Goal: Contribute content: Contribute content

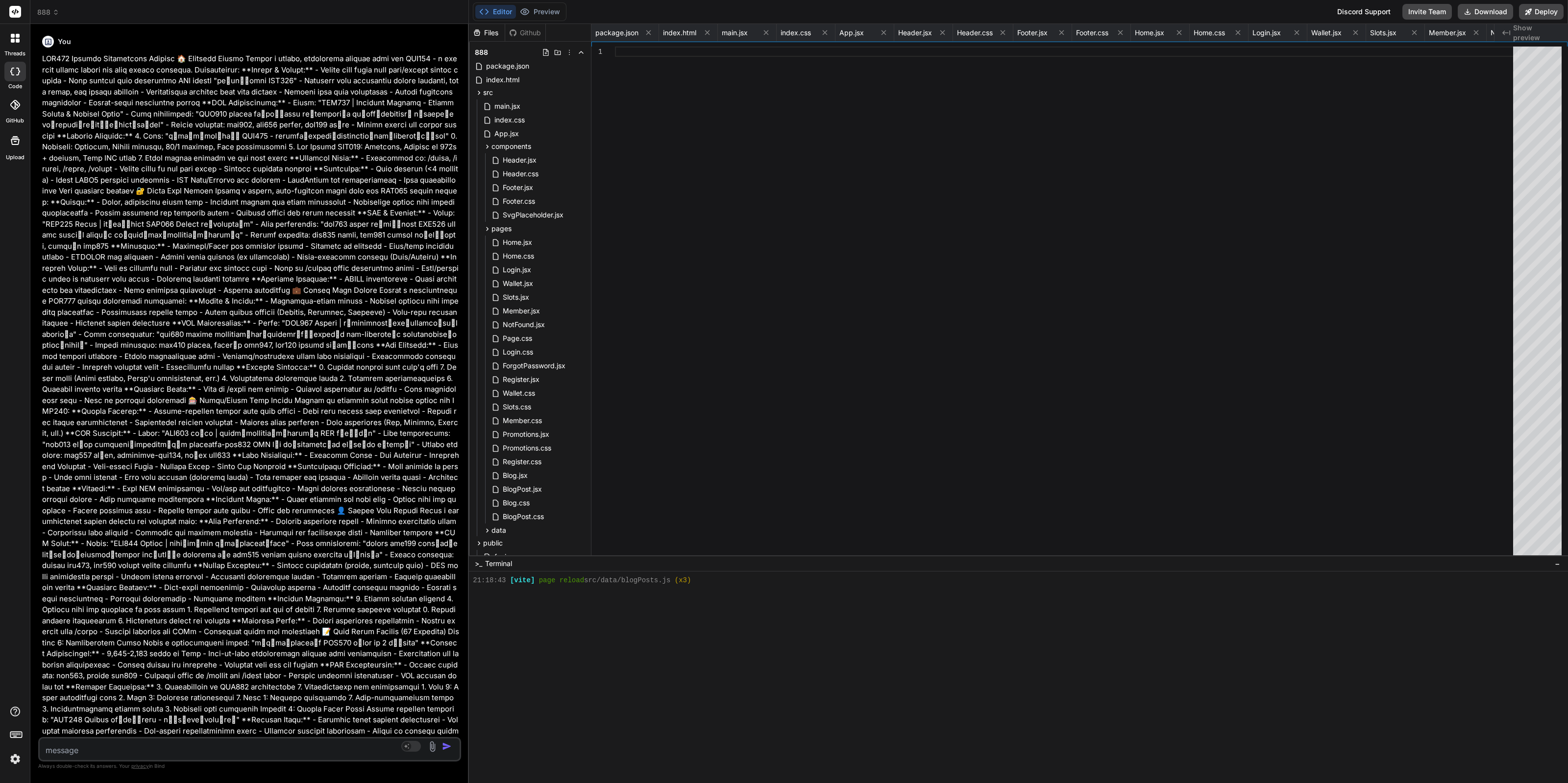
scroll to position [6043, 0]
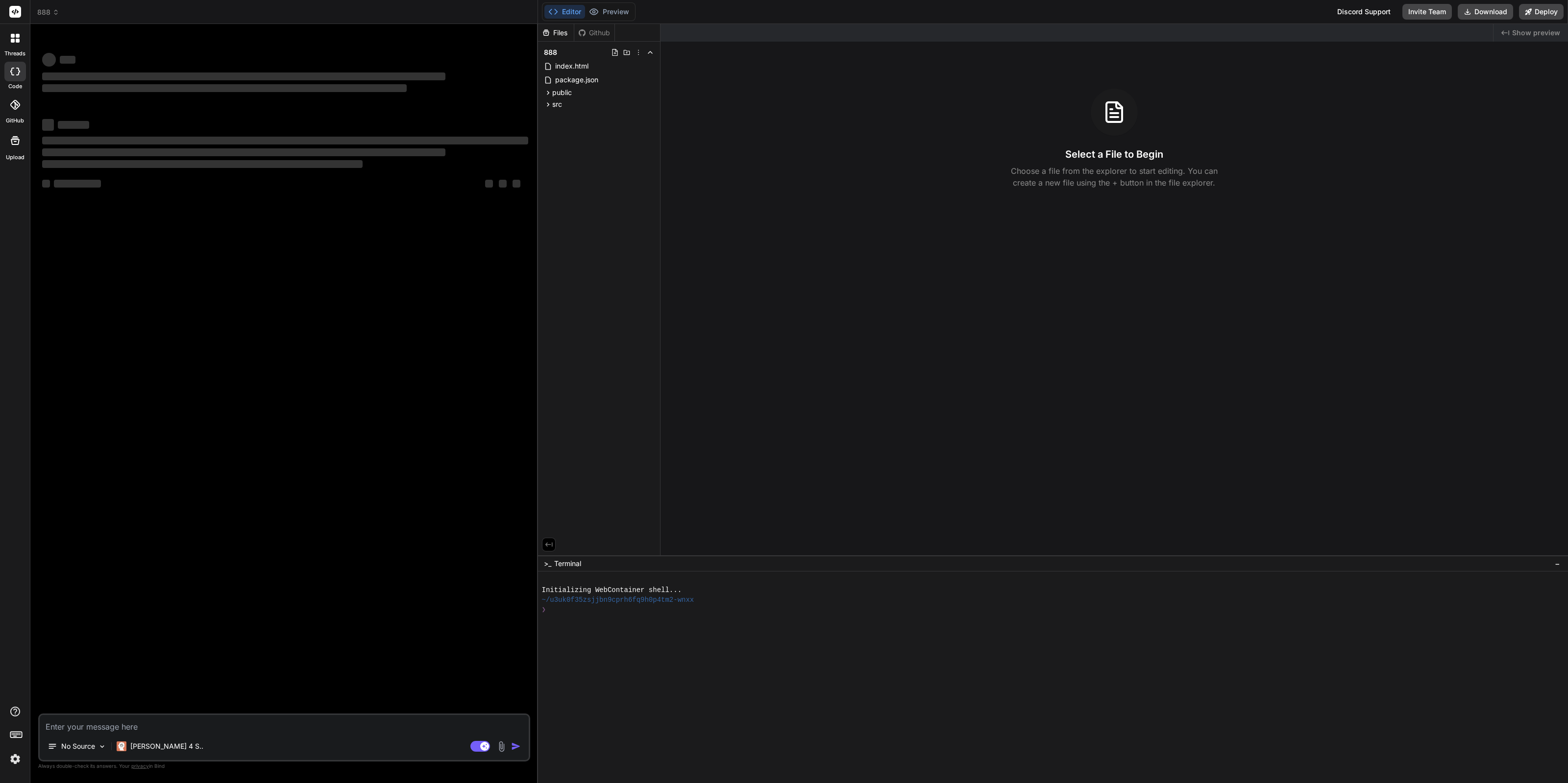
click at [1176, 160] on div "Select a File to Begin Choose a file from the explorer to start editing. You ca…" at bounding box center [1114, 139] width 907 height 100
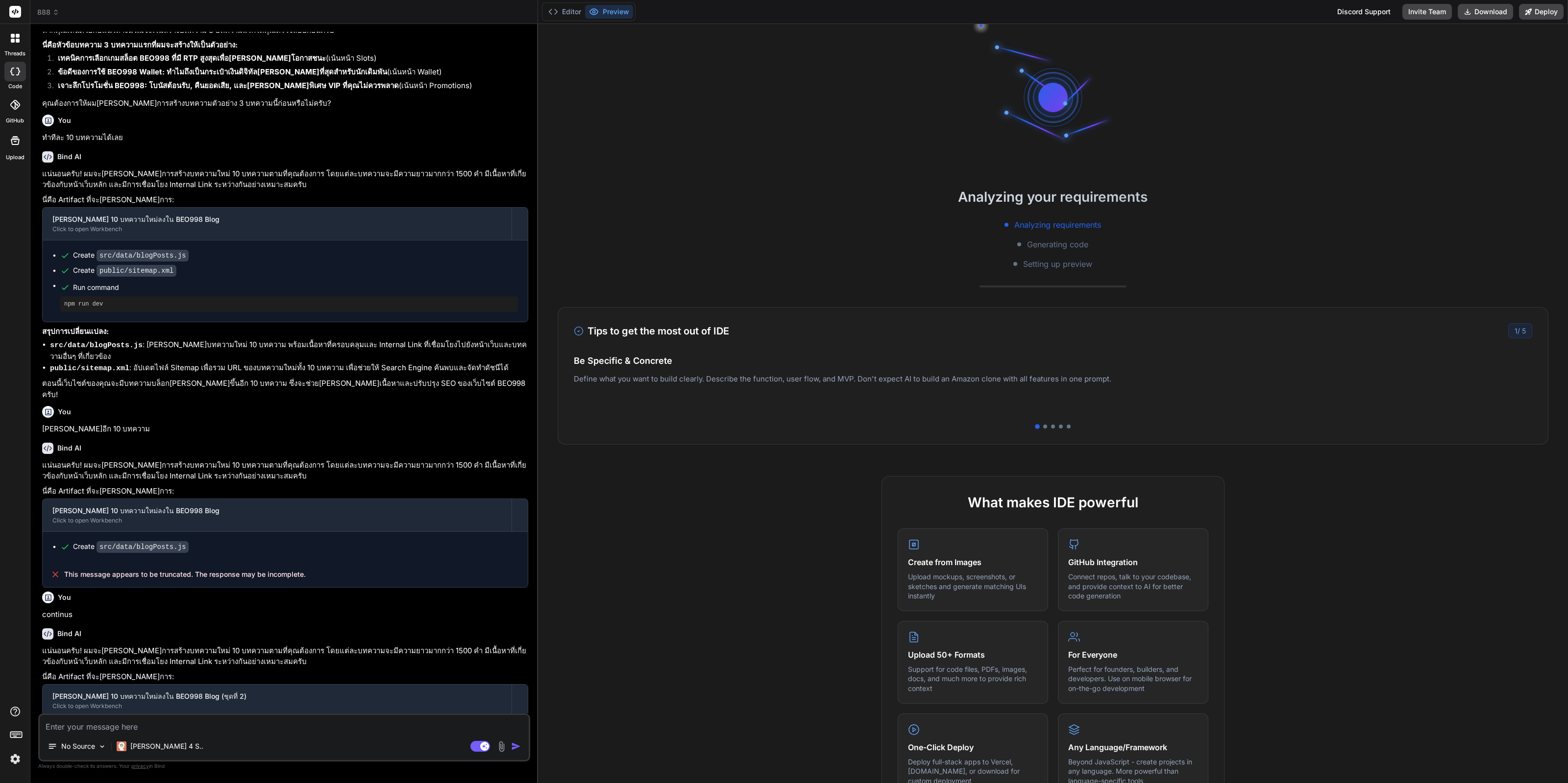
scroll to position [645, 0]
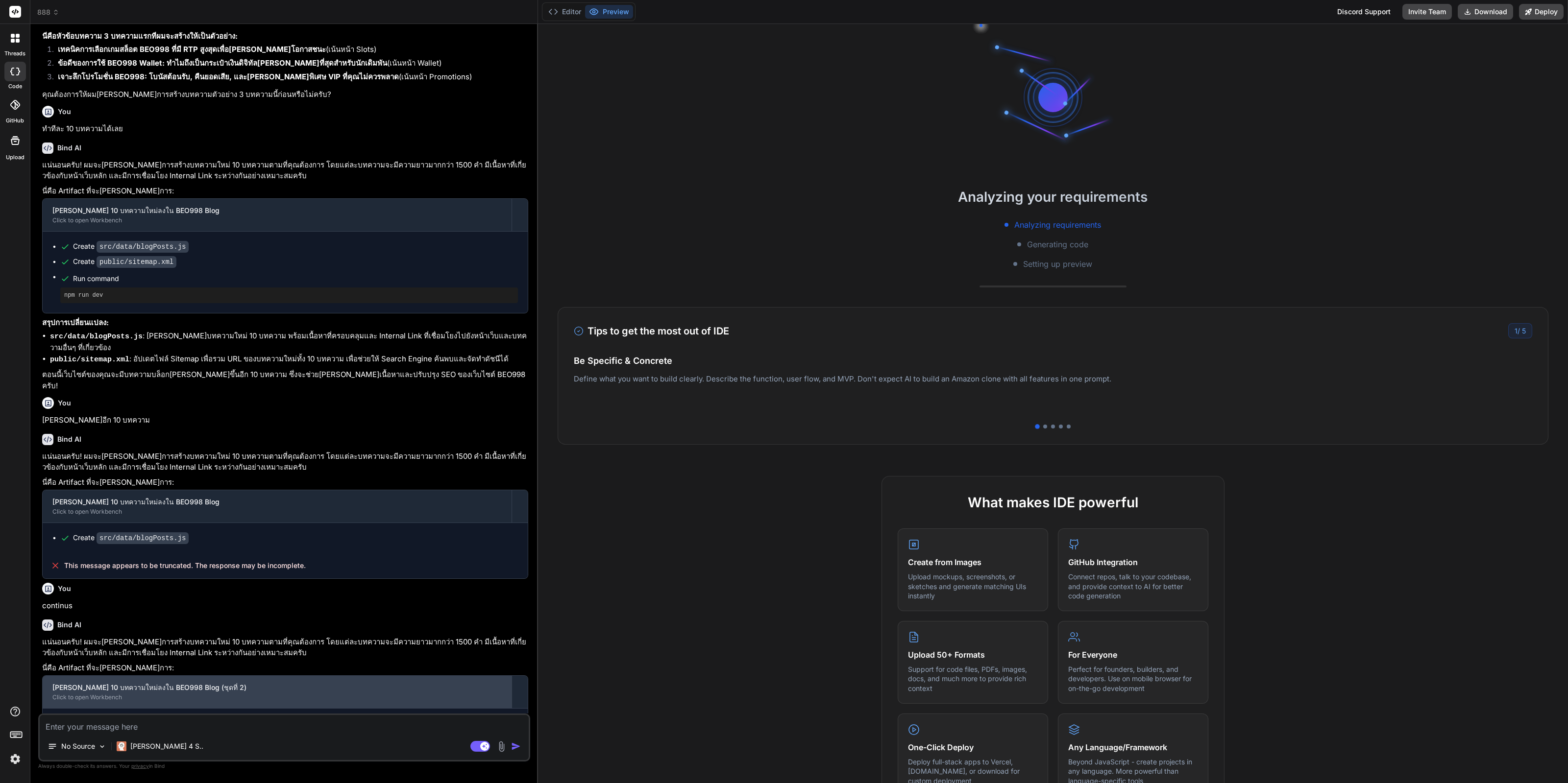
drag, startPoint x: 200, startPoint y: 634, endPoint x: 63, endPoint y: 637, distance: 137.0
click at [63, 683] on div "เพิ่ม 10 บทความใหม่ลงใน BEO998 Blog (ชุดที่ 2)" at bounding box center [277, 688] width 450 height 10
click at [107, 676] on div "เพิ่ม 10 บทความใหม่ลงใน BEO998 Blog (ชุดที่ 2) Click to open Workbench" at bounding box center [277, 692] width 469 height 32
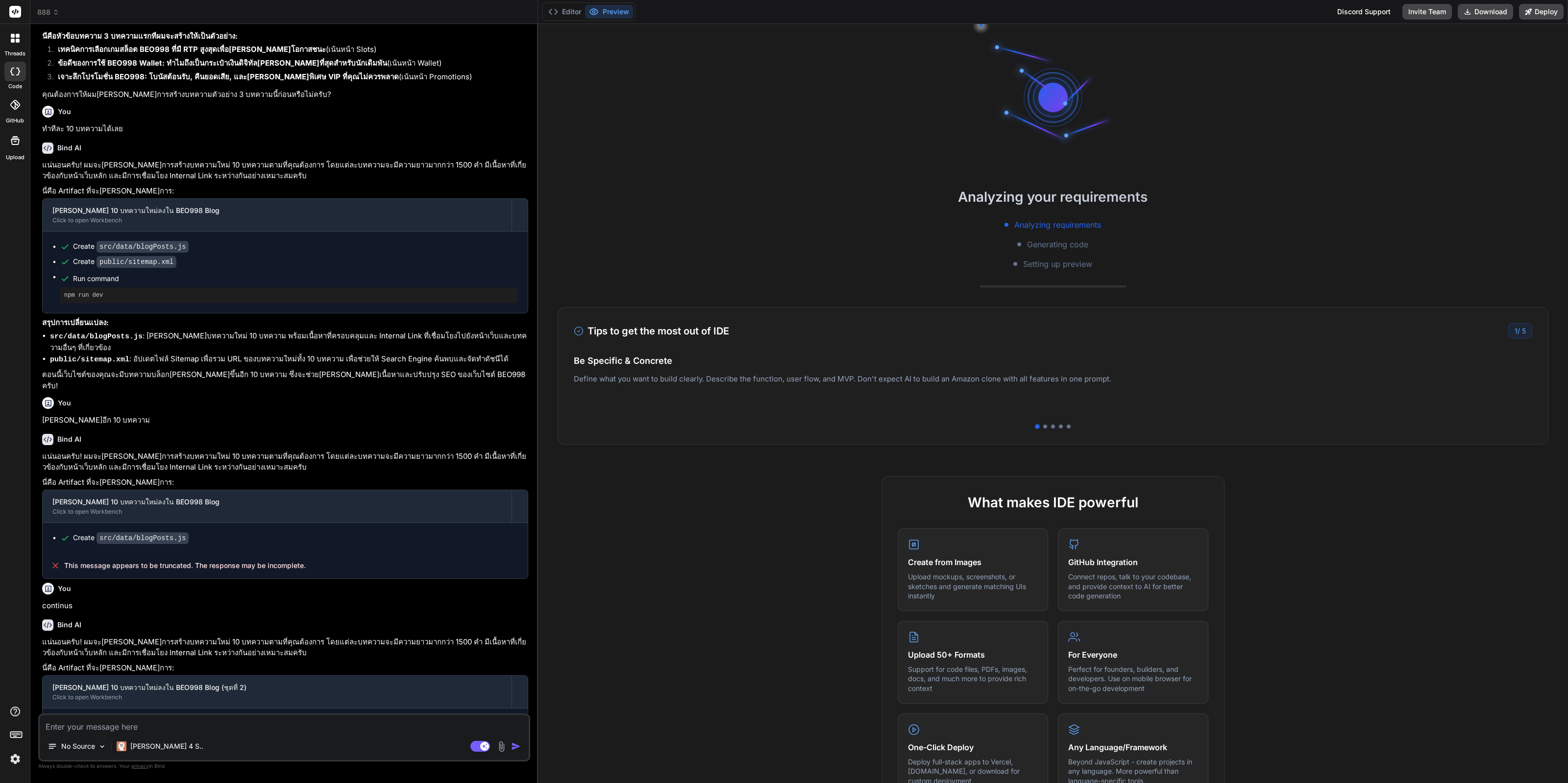
click at [61, 415] on p "เพิ่มอีก 10 บทความ" at bounding box center [285, 420] width 486 height 11
copy div "เพิ่มอีก 10 บทความ"
click at [469, 746] on button "Agent Mode. When this toggle is activated, AI automatically makes decisions, re…" at bounding box center [480, 746] width 23 height 12
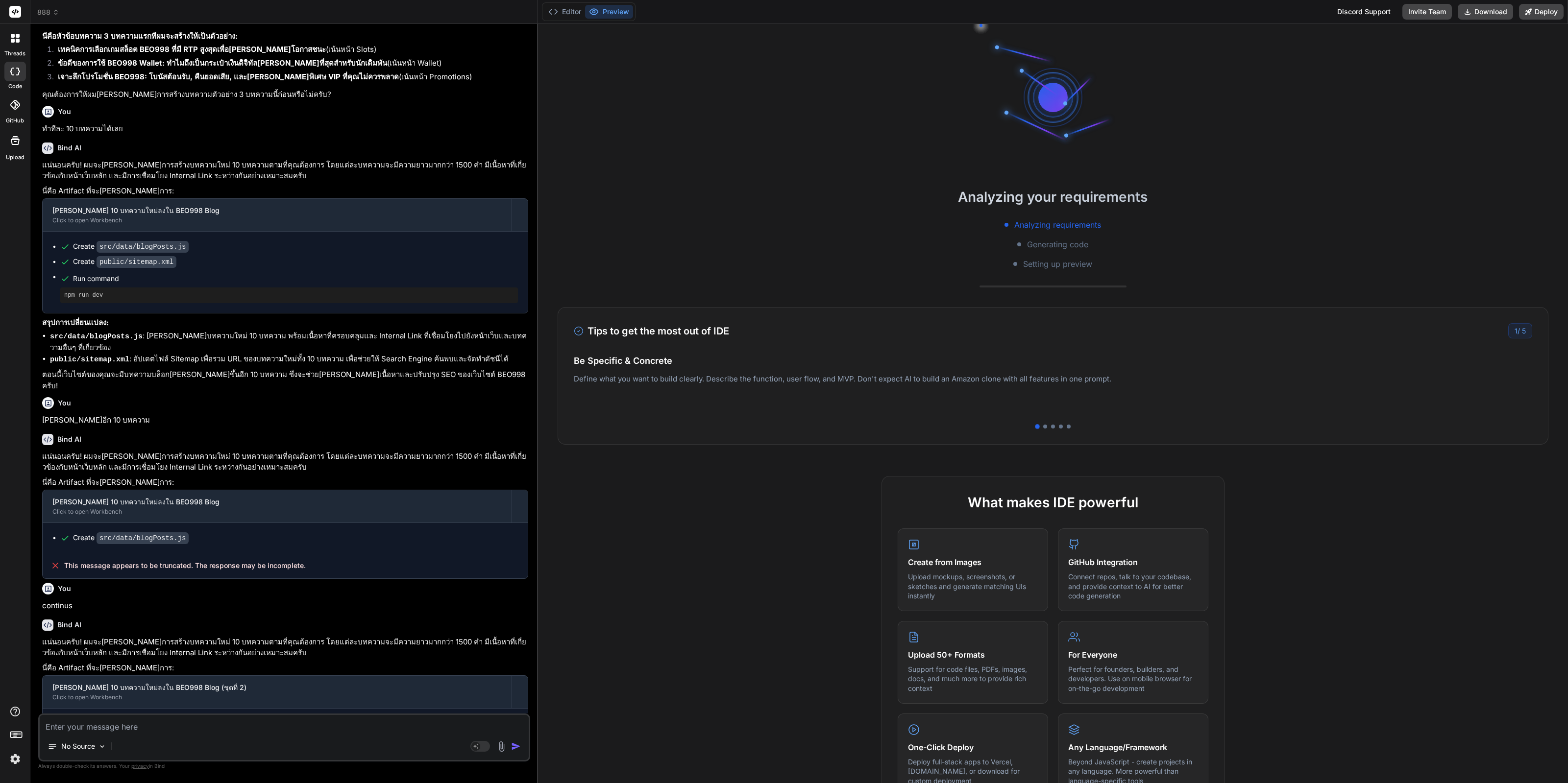
scroll to position [20, 0]
paste textarea "เพิ่มอีก 10 บทความ"
type textarea "x"
type textarea "เพิ่มอีก 10 บทความ"
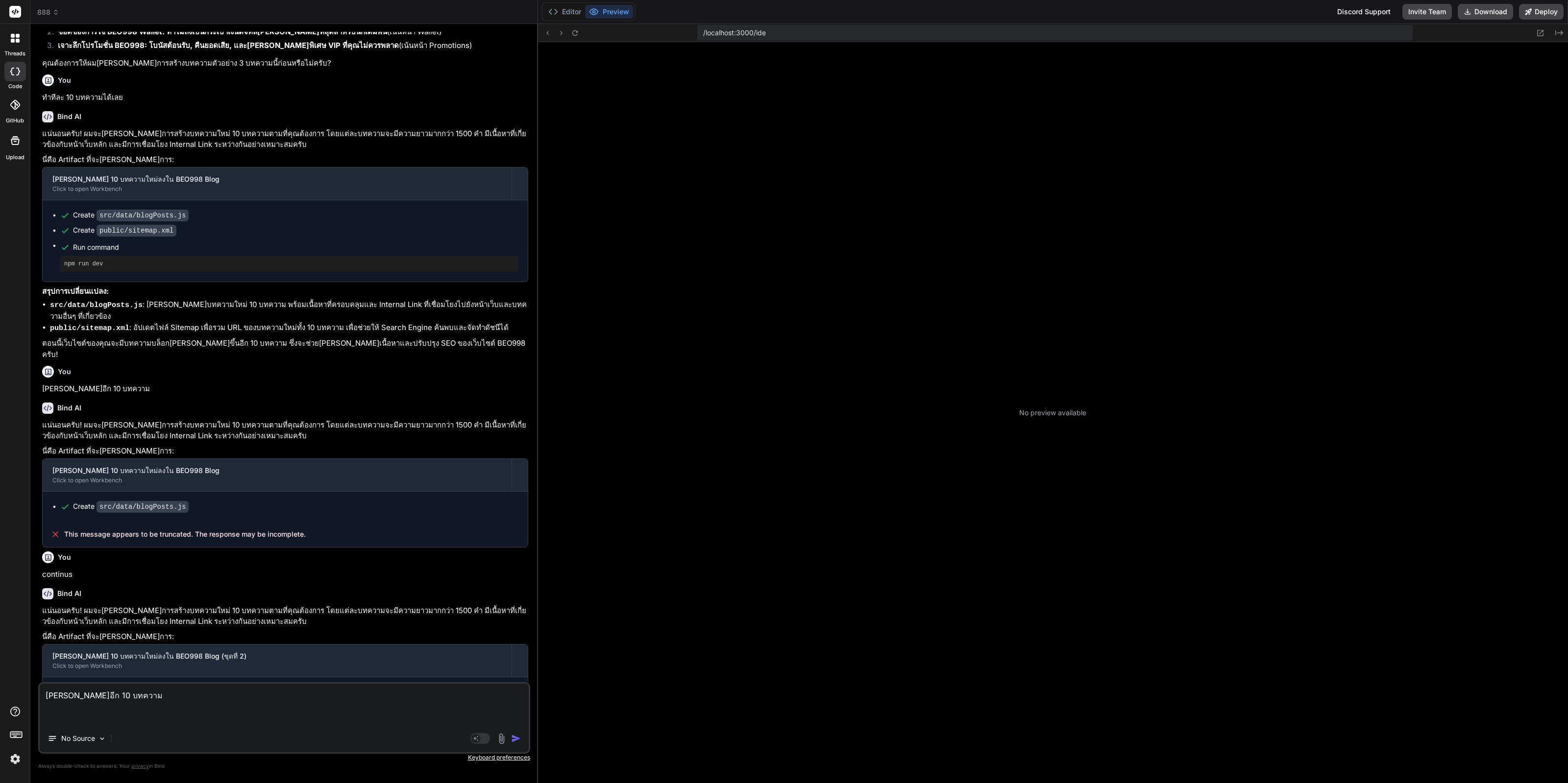
scroll to position [68, 0]
type textarea "x"
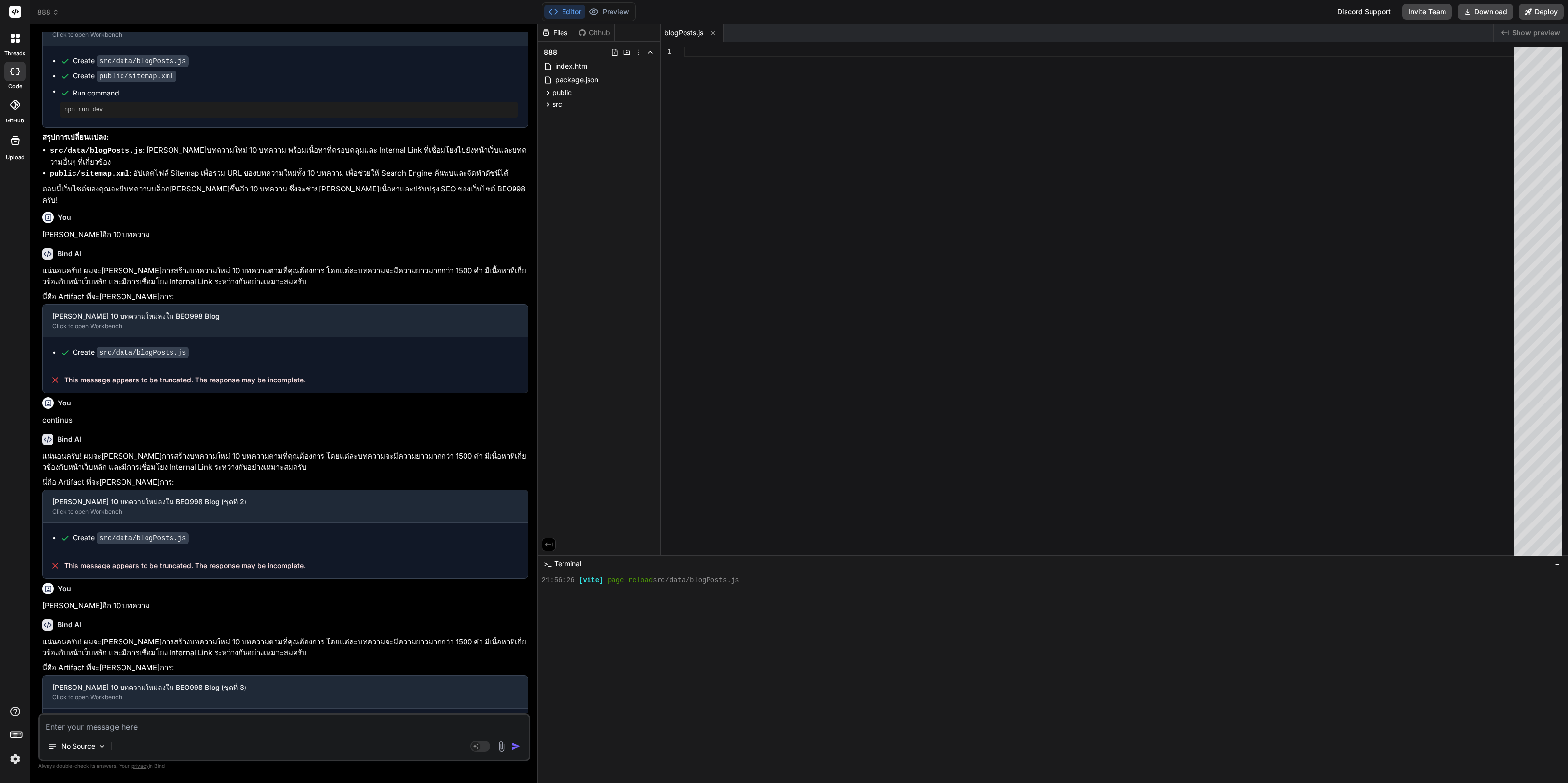
scroll to position [715, 0]
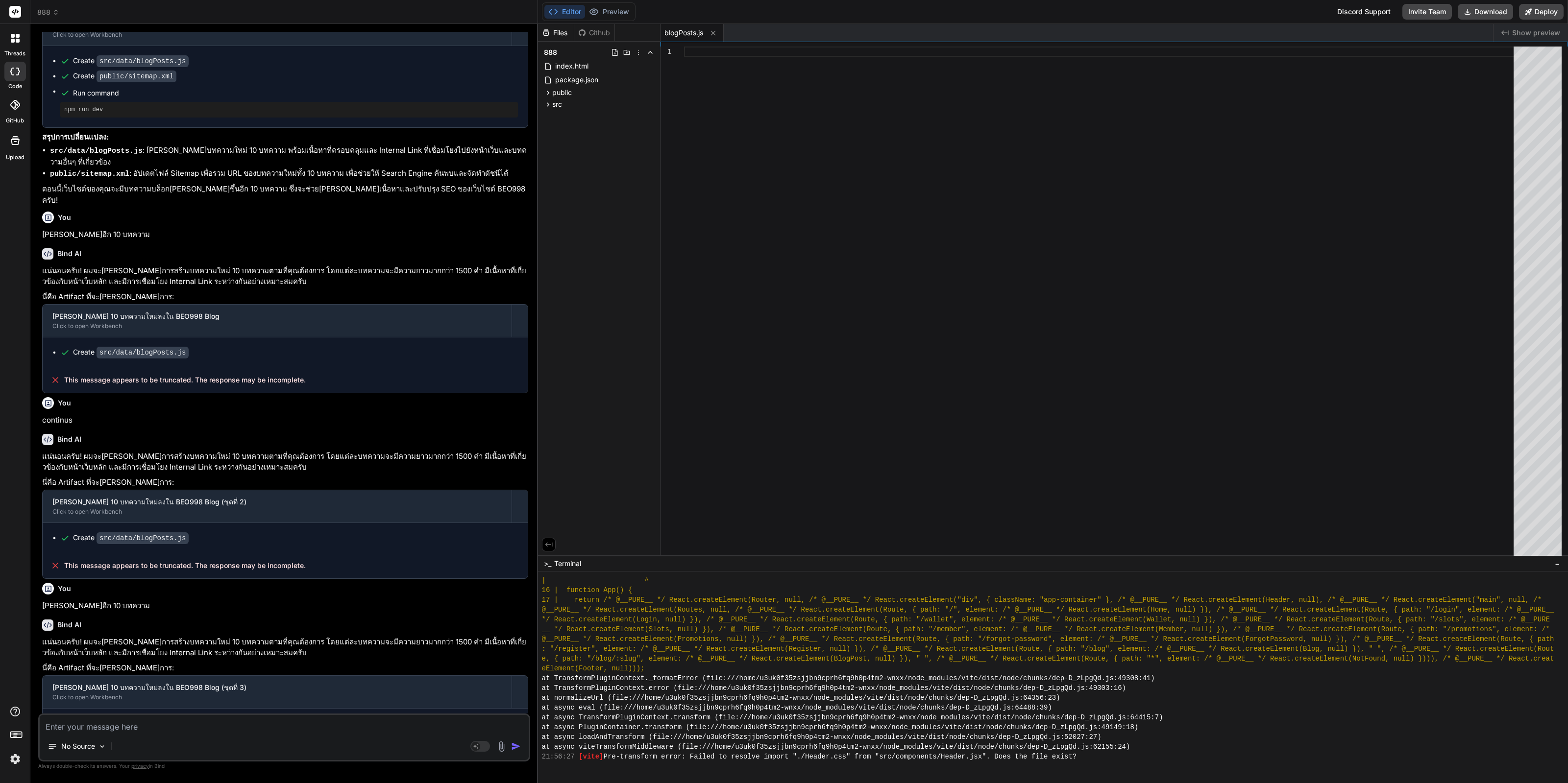
type textarea "x"
type textarea "l"
type textarea "x"
type textarea "li"
type textarea "x"
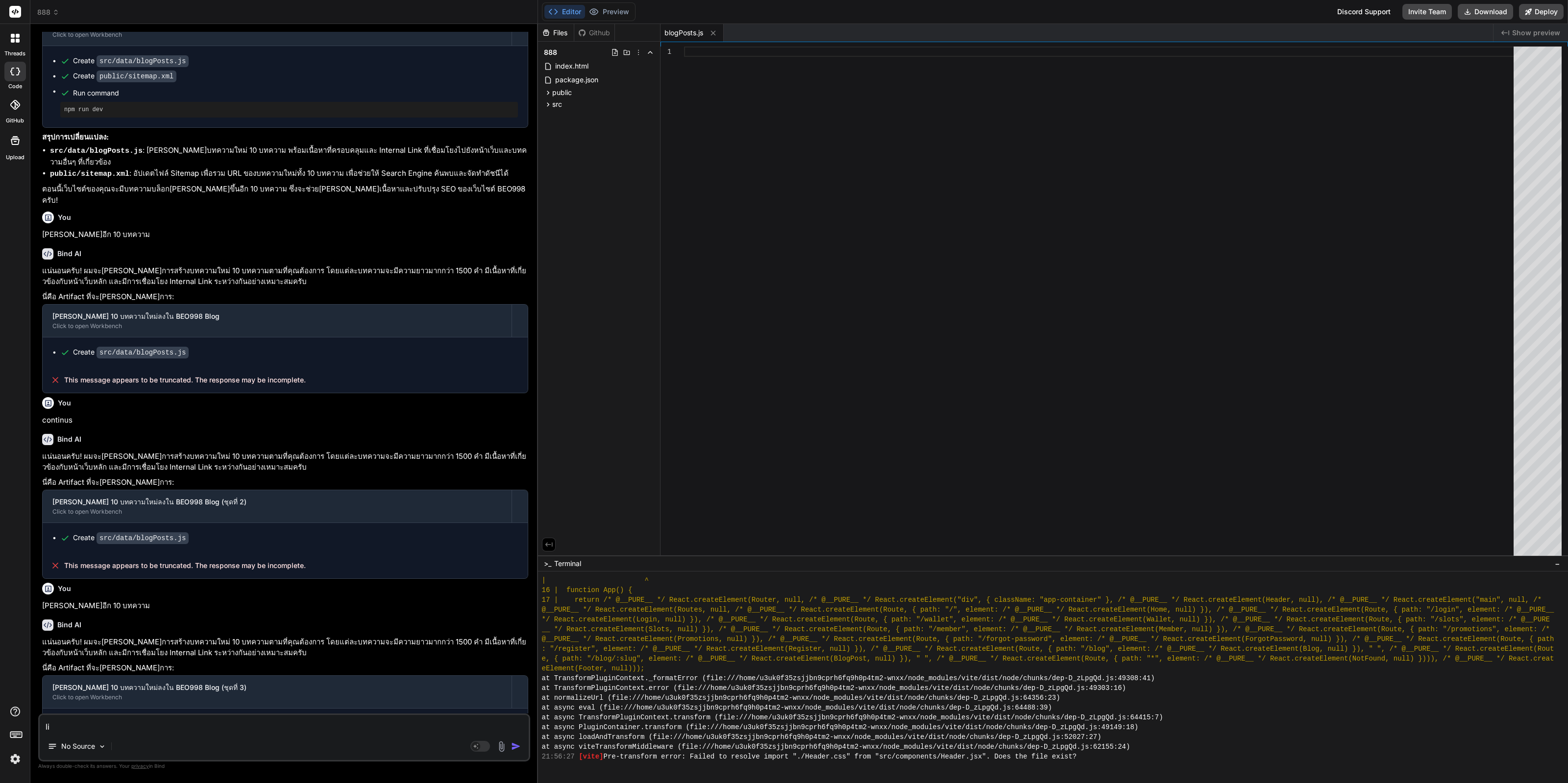
type textarea "l"
type textarea "x"
type textarea "ส"
type textarea "x"
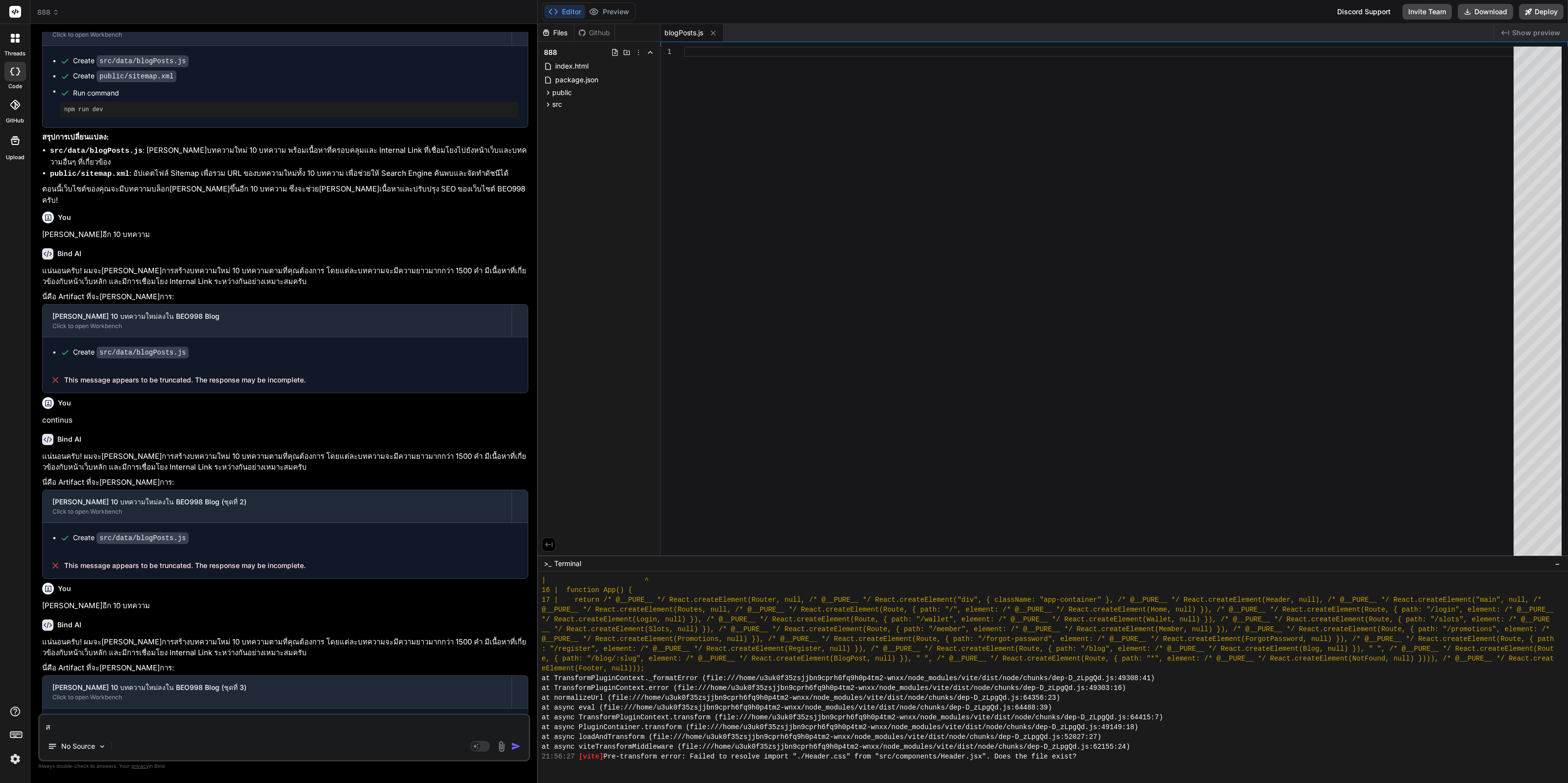
type textarea "สร"
type textarea "x"
type textarea "สร้"
type textarea "x"
type textarea "สร้า"
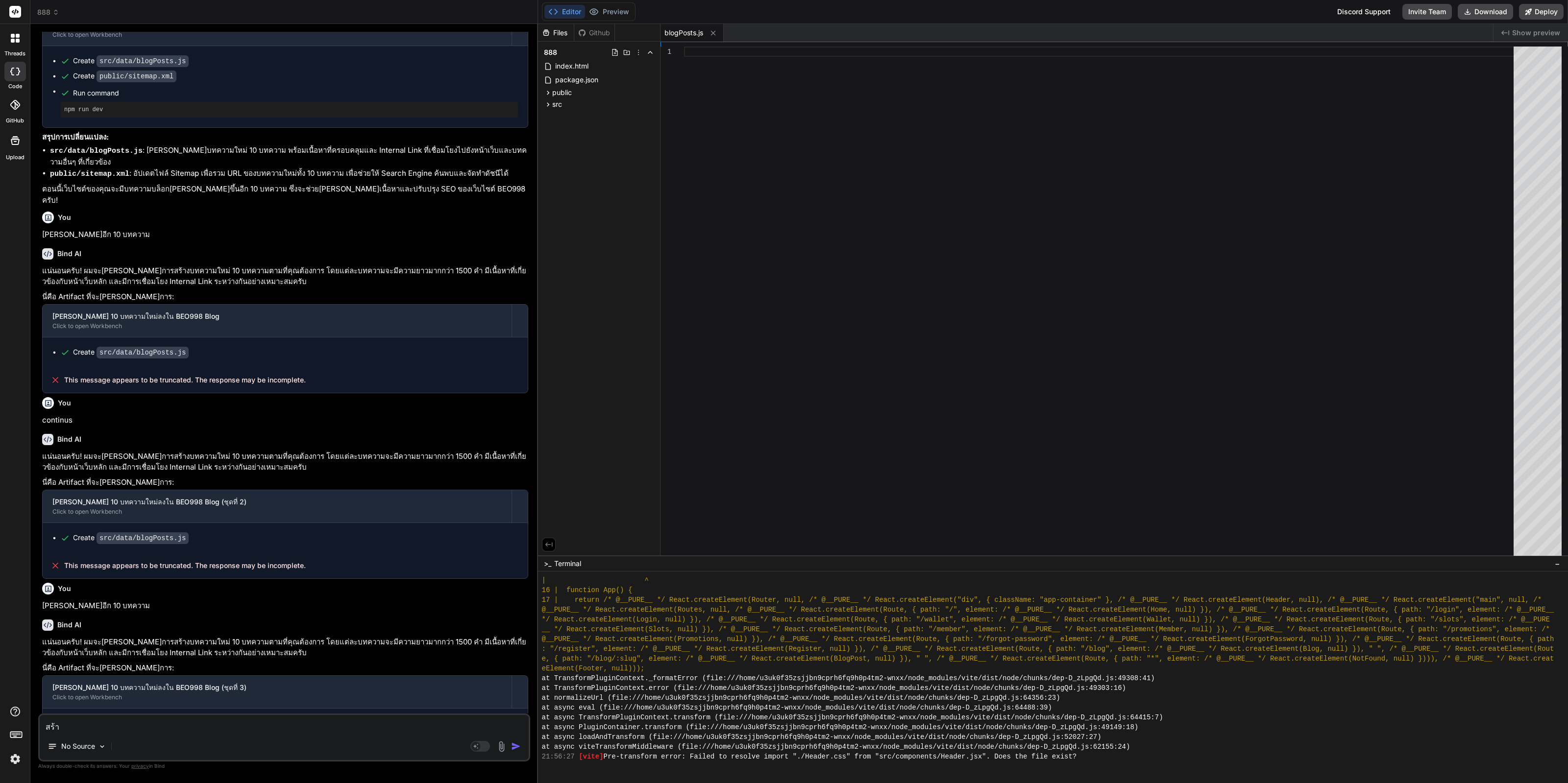
type textarea "x"
type textarea "สร้าง"
type textarea "x"
type textarea "สร้างบ"
type textarea "x"
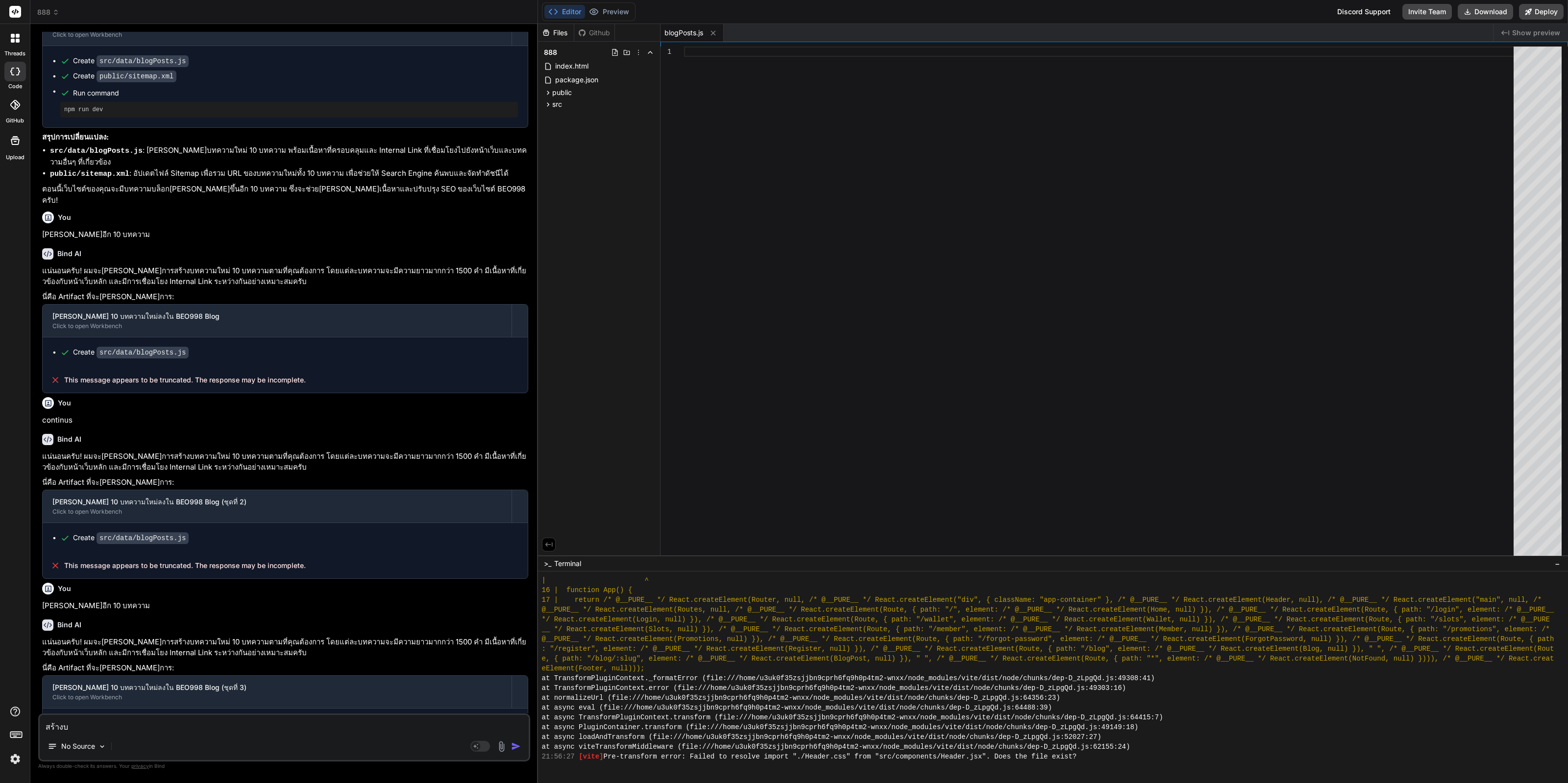
type textarea "สร้างบท"
type textarea "x"
type textarea "สร้างบทค"
type textarea "x"
type textarea "สร้างบทคว"
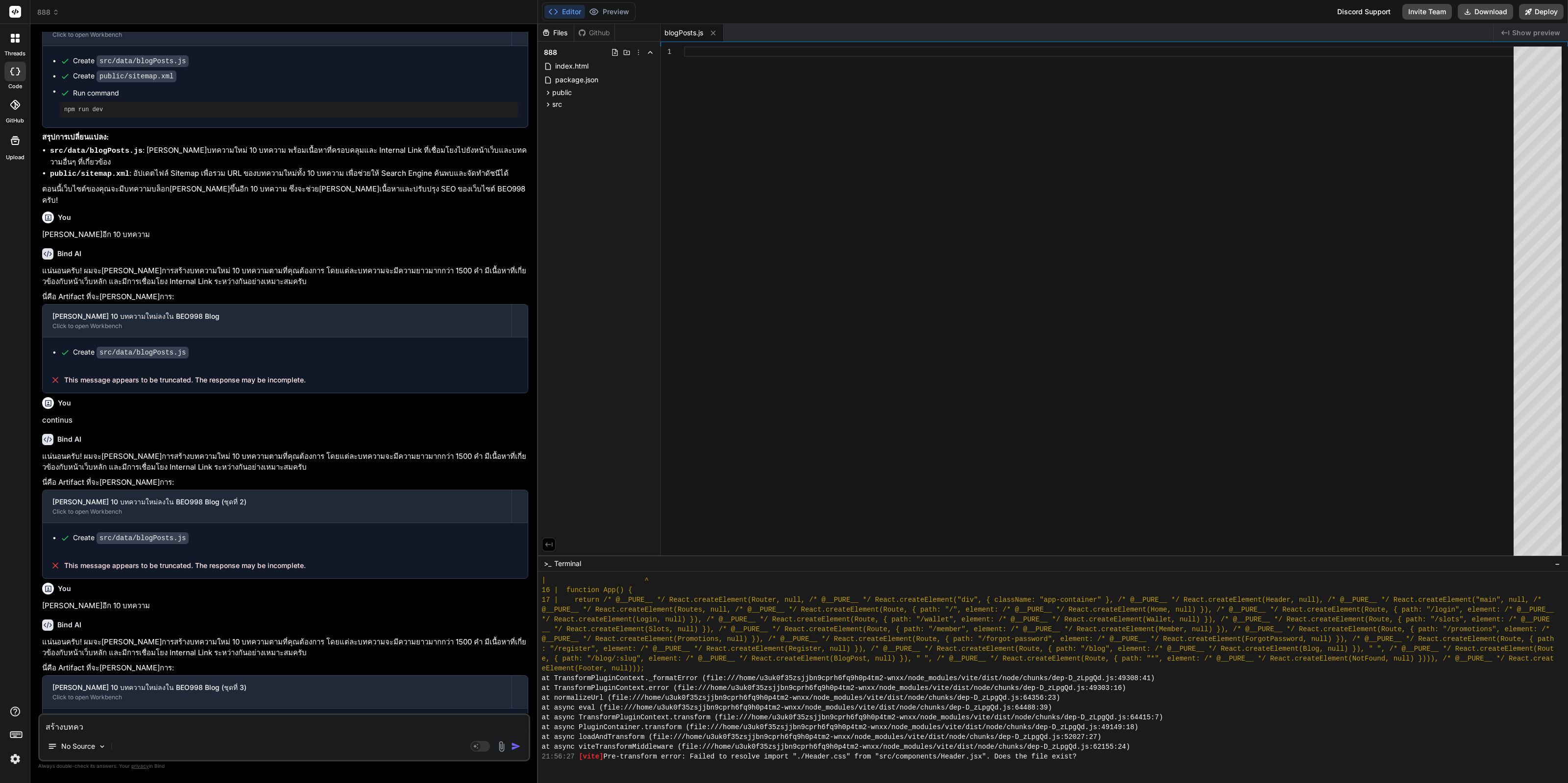
type textarea "x"
type textarea "สร้างบทควา"
type textarea "x"
type textarea "สร้างบทความ"
type textarea "x"
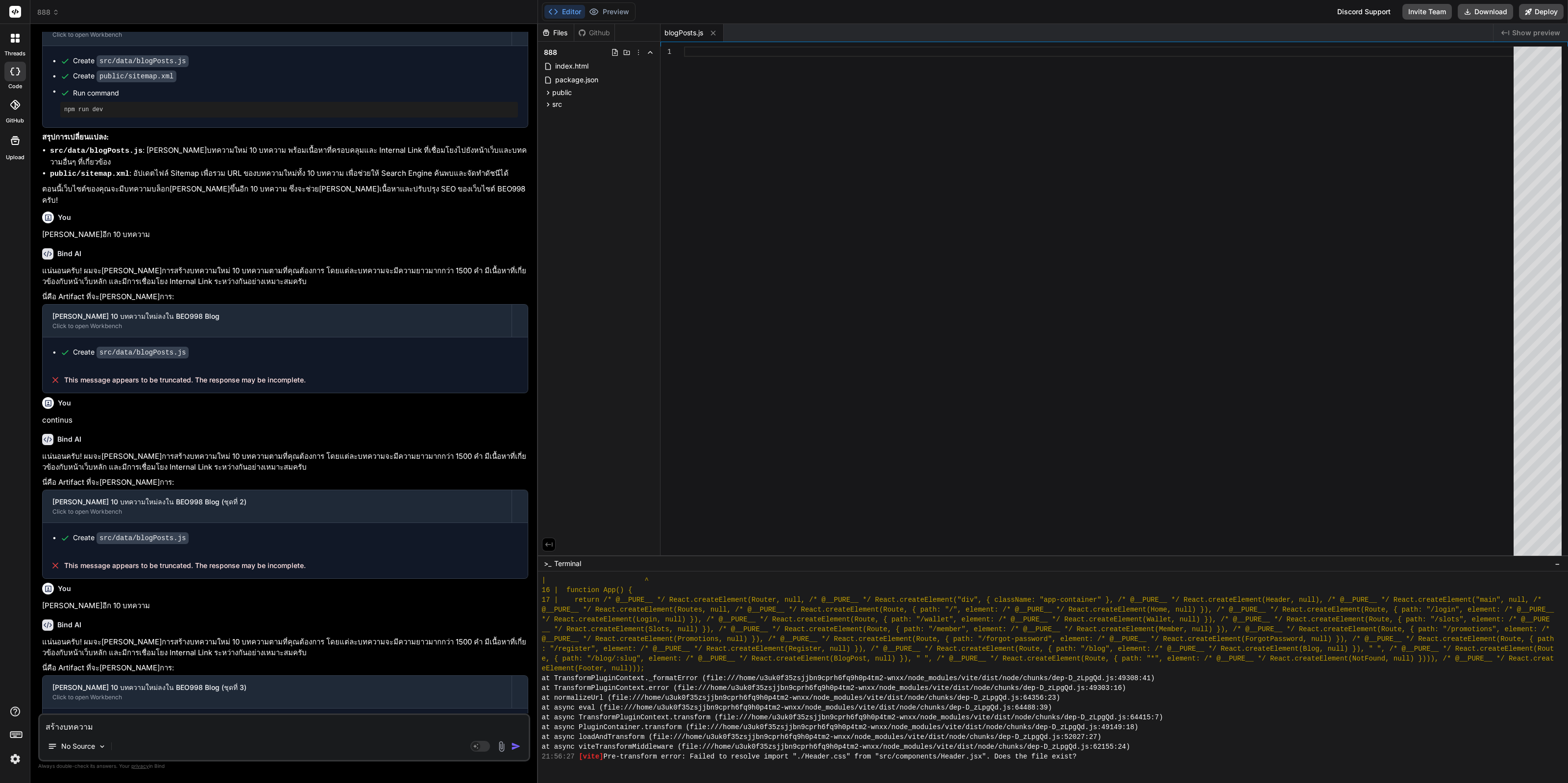
type textarea "สร้างบทความเ"
type textarea "x"
type textarea "สร้างบทความเพ"
type textarea "x"
type textarea "สร้างบทความเพิ"
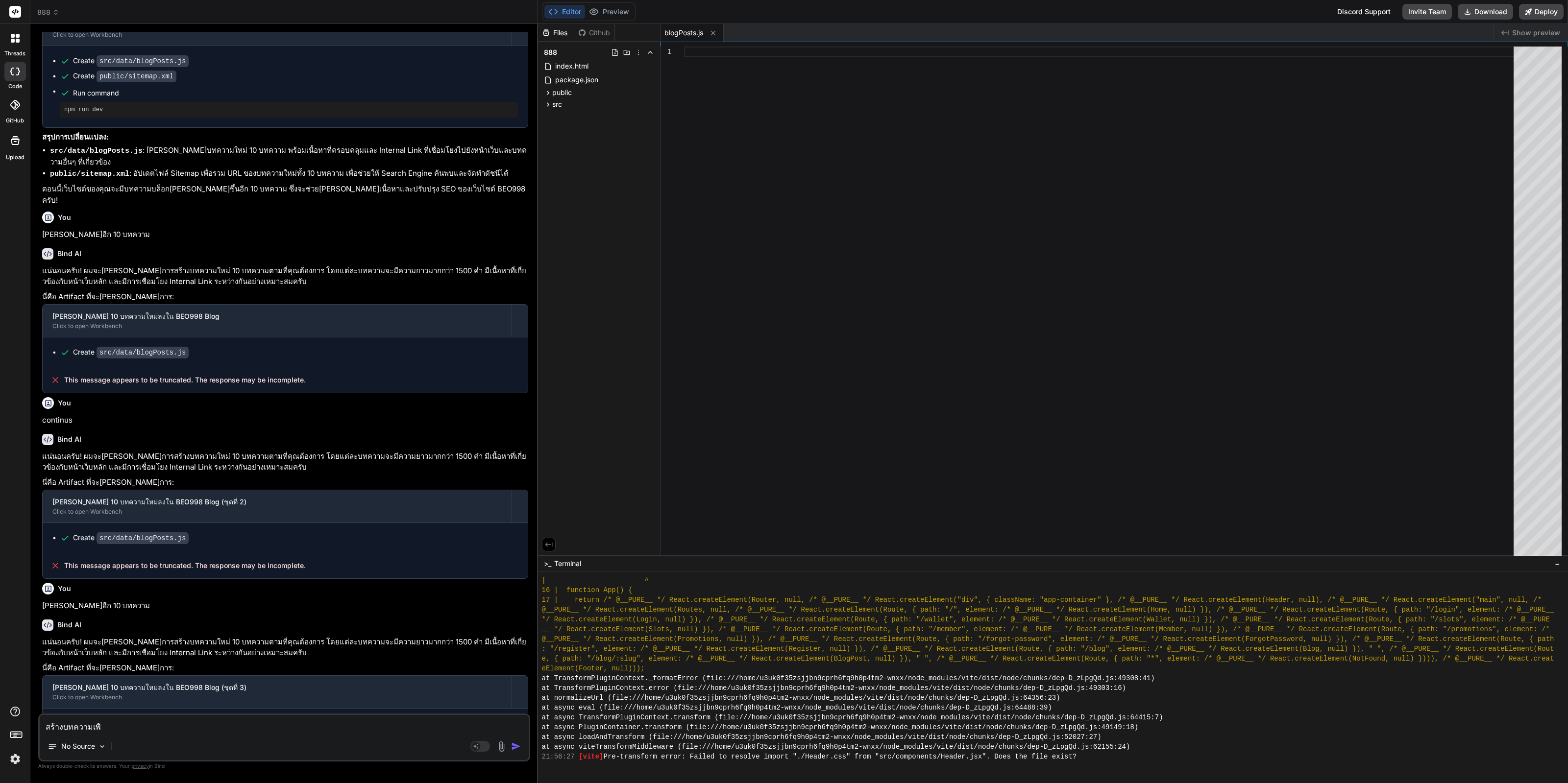
type textarea "x"
type textarea "สร้างบทความเพิ่"
type textarea "x"
type textarea "สร้างบทความเพิ่ม"
type textarea "x"
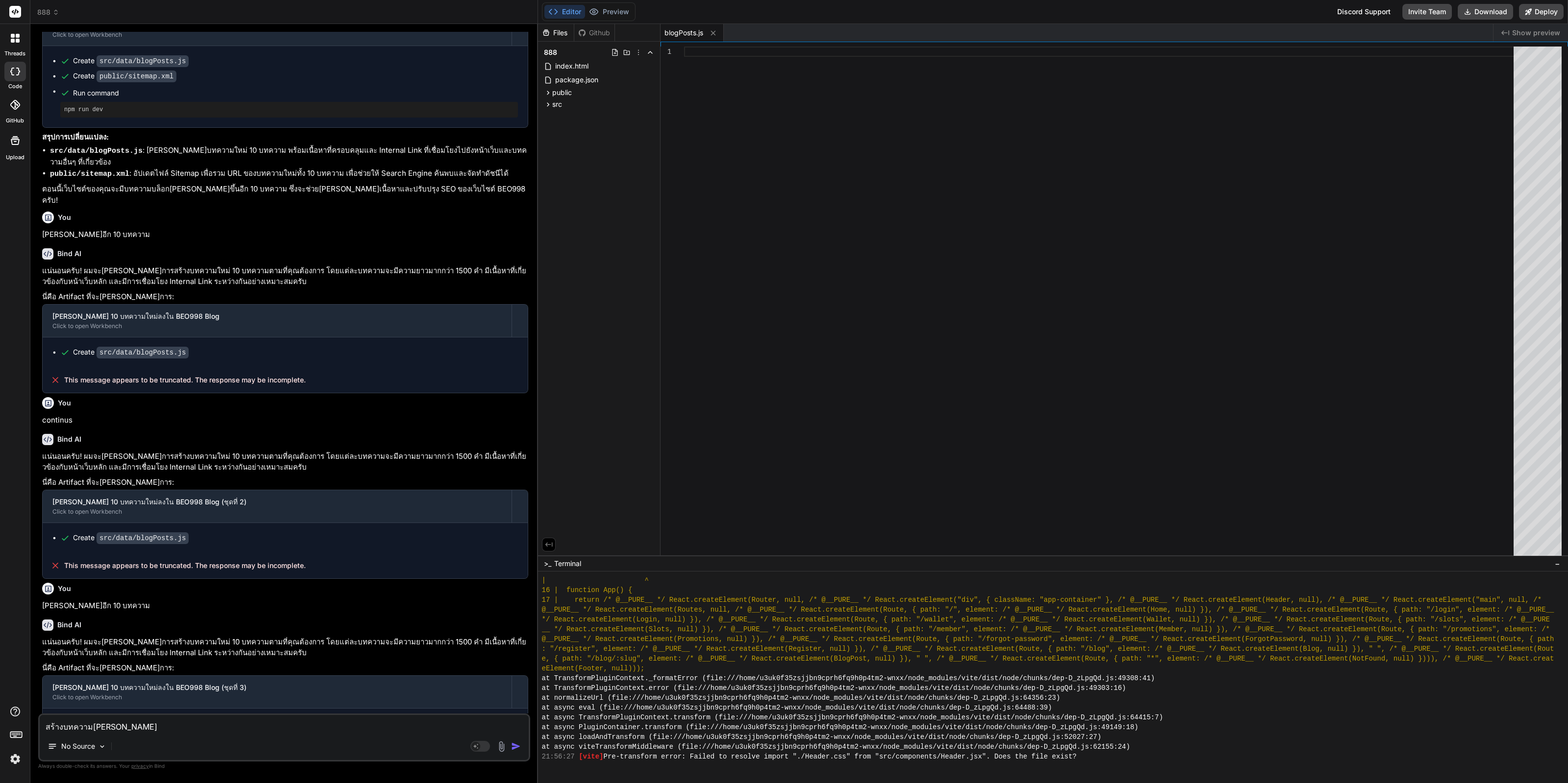
type textarea "สร้างบทความเพิ่ม5"
type textarea "x"
type textarea "สร้างบทความเพิ่ม5"
type textarea "x"
type textarea "สร้างบทความเพิ่ม5 บ"
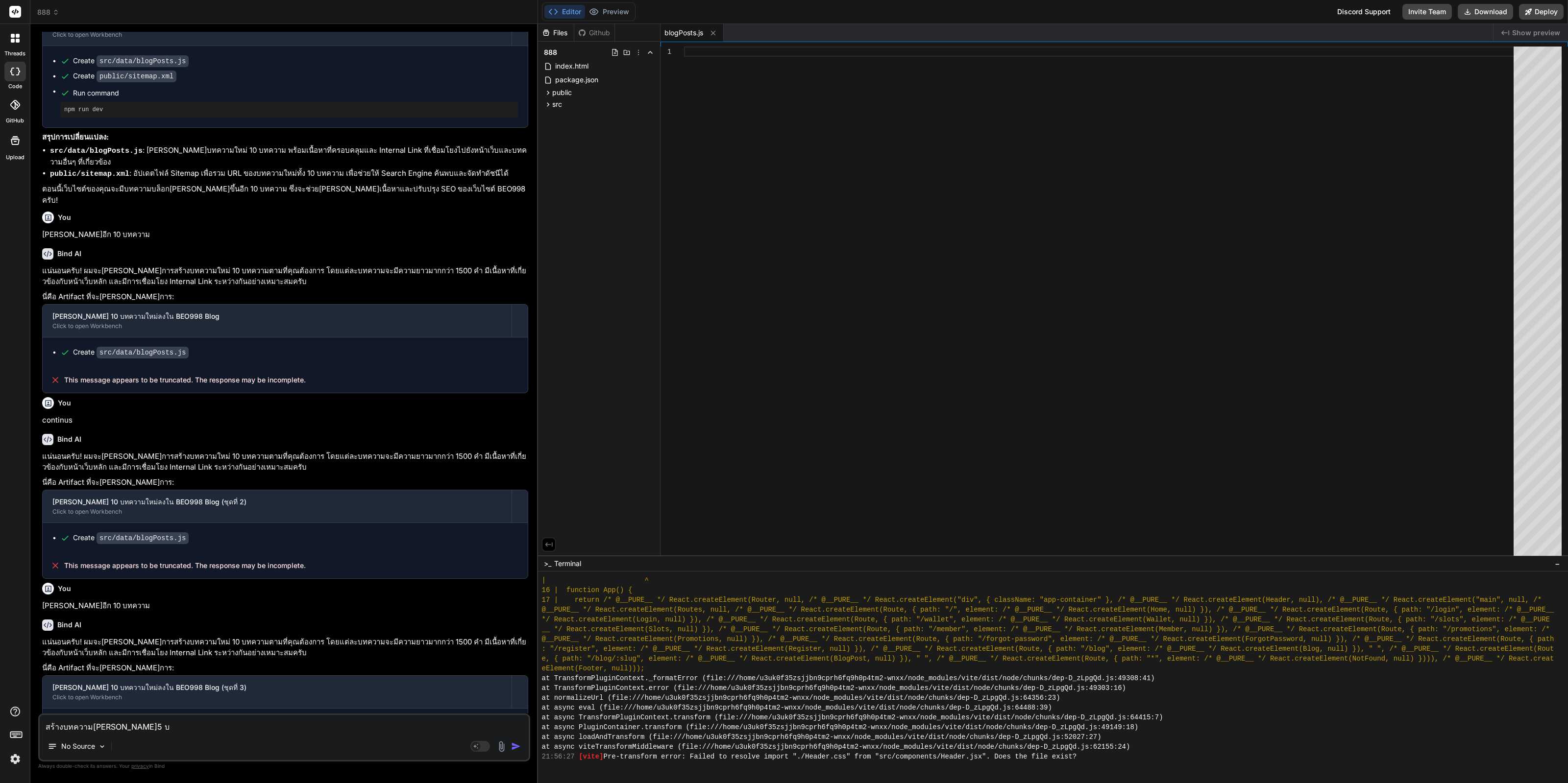
type textarea "x"
type textarea "สร้างบทความเพิ่ม5 บท"
type textarea "x"
type textarea "สร้างบทความเพิ่ม5 บทค"
type textarea "x"
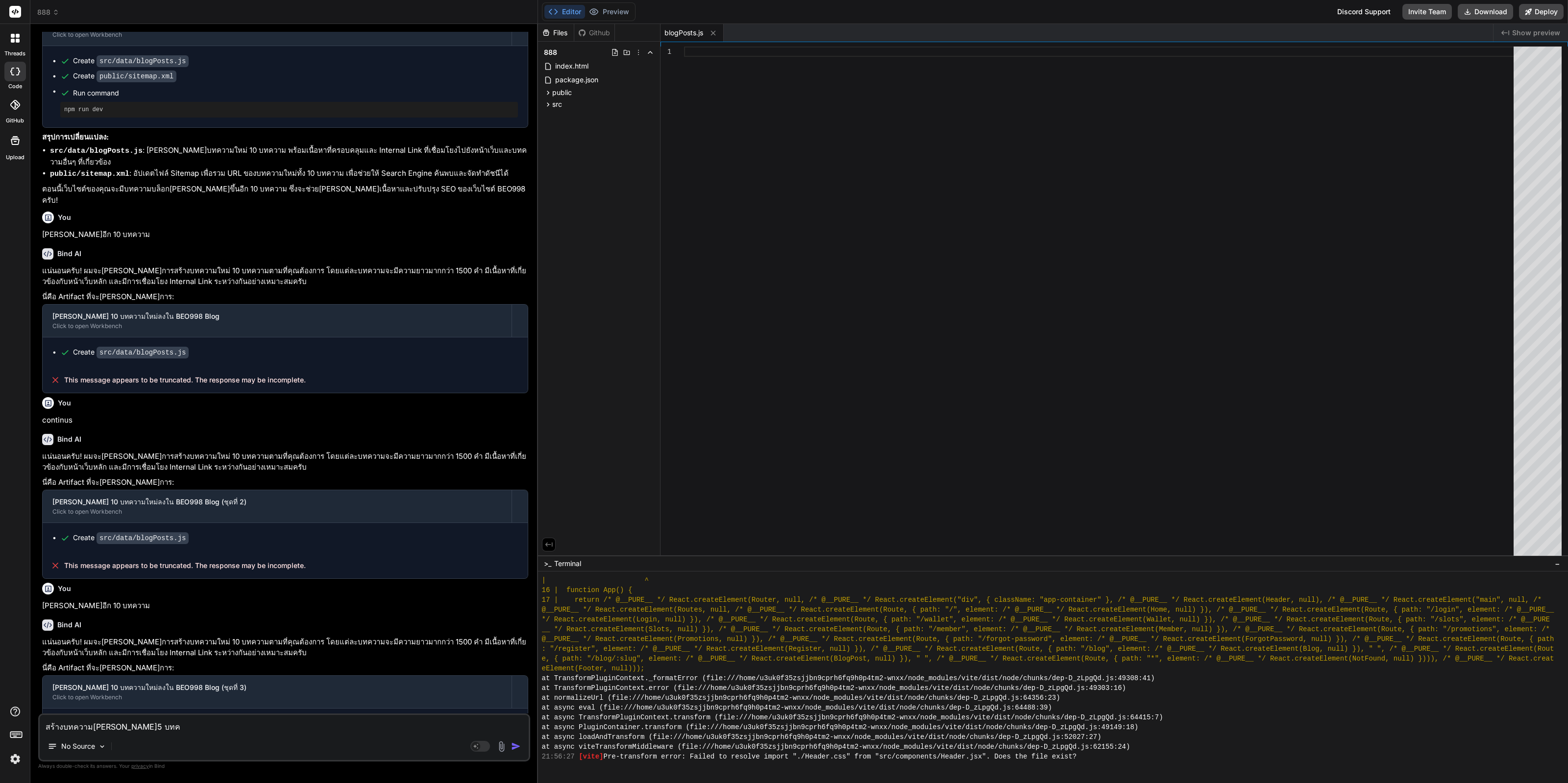
type textarea "สร้างบทความเพิ่ม5 บทคว"
type textarea "x"
type textarea "สร้างบทความเพิ่ม5 บทควา"
type textarea "x"
type textarea "สร้างบทความเพิ่ม5 บทความ"
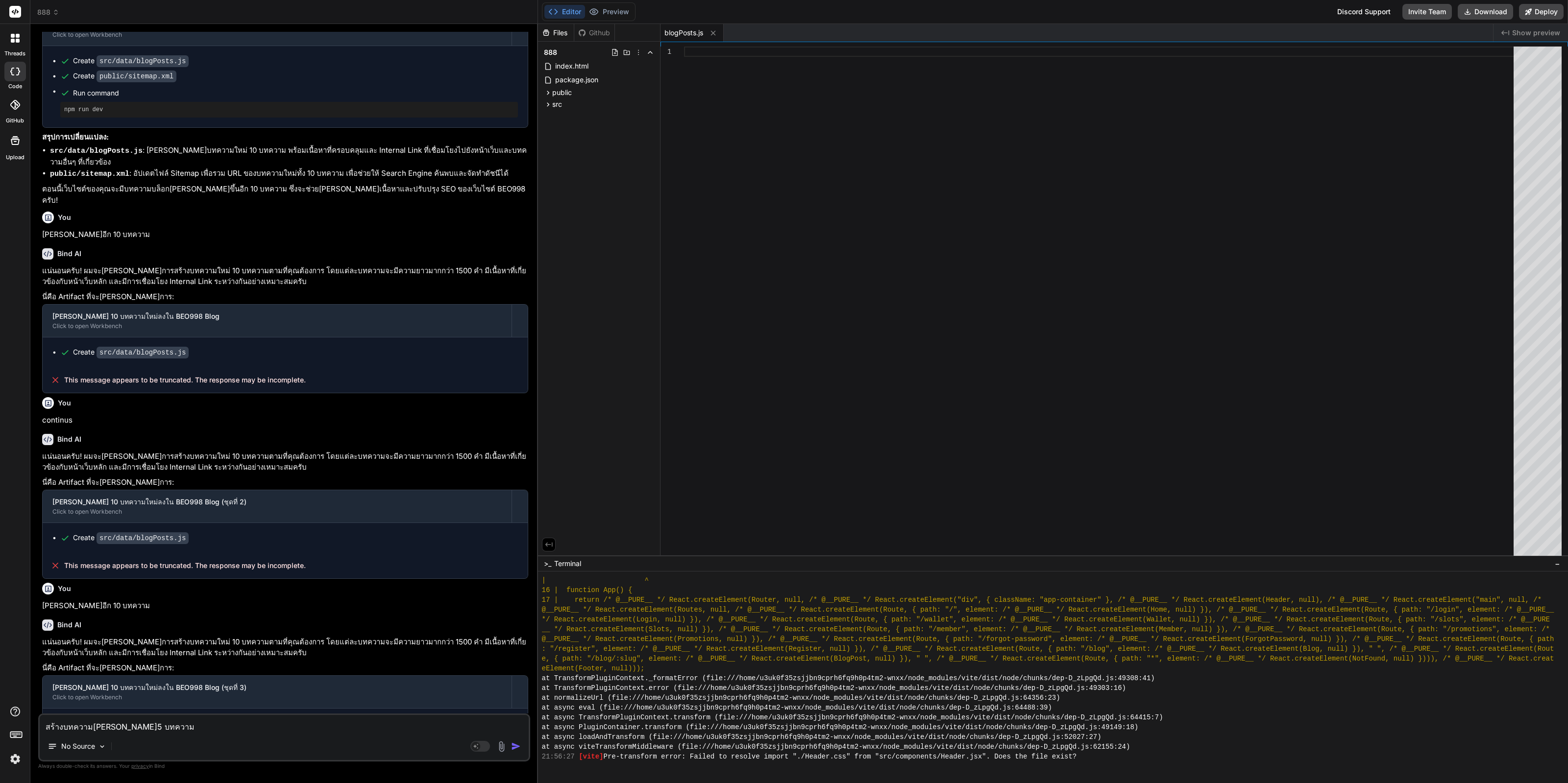
type textarea "x"
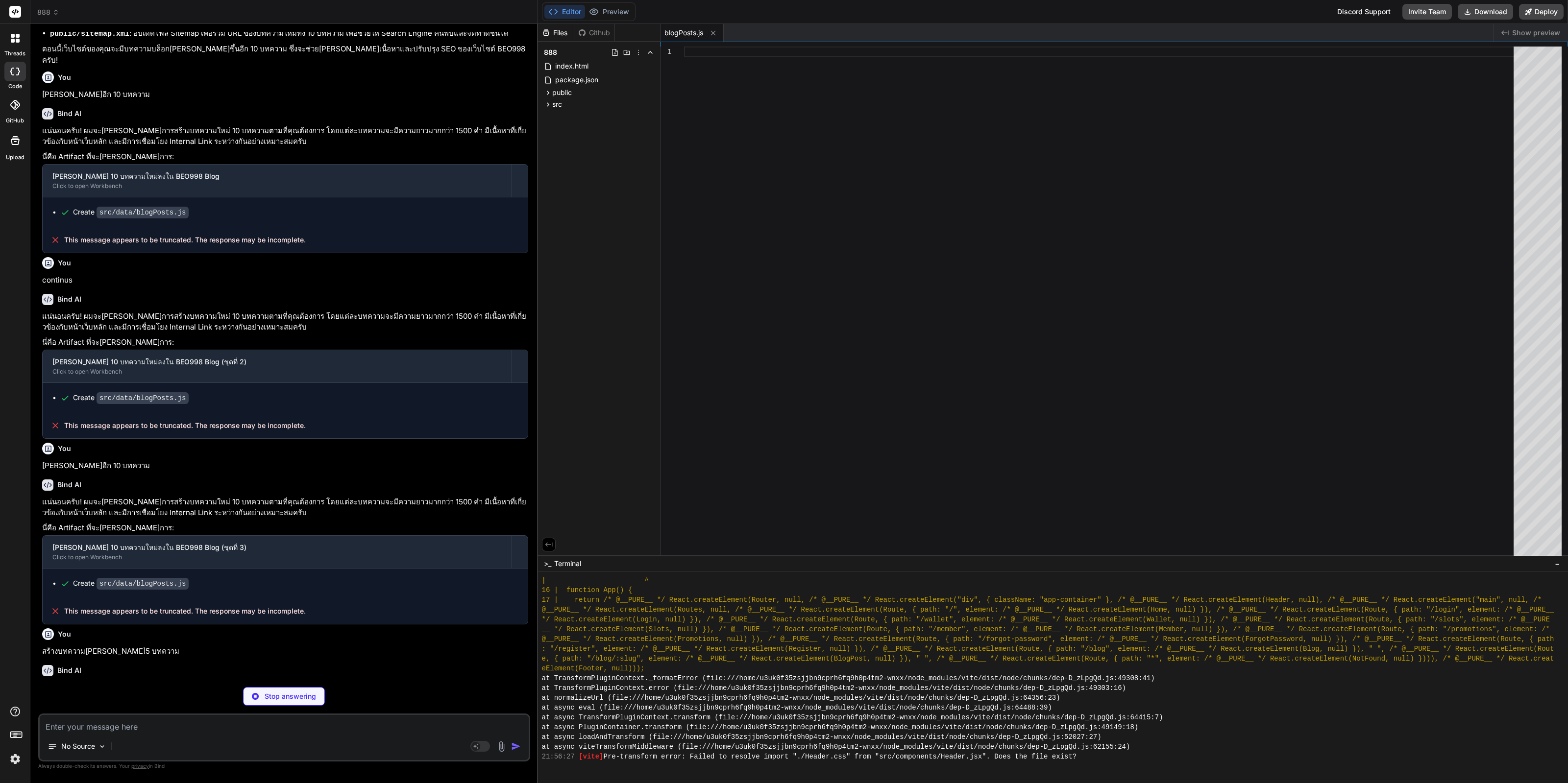
scroll to position [1025, 0]
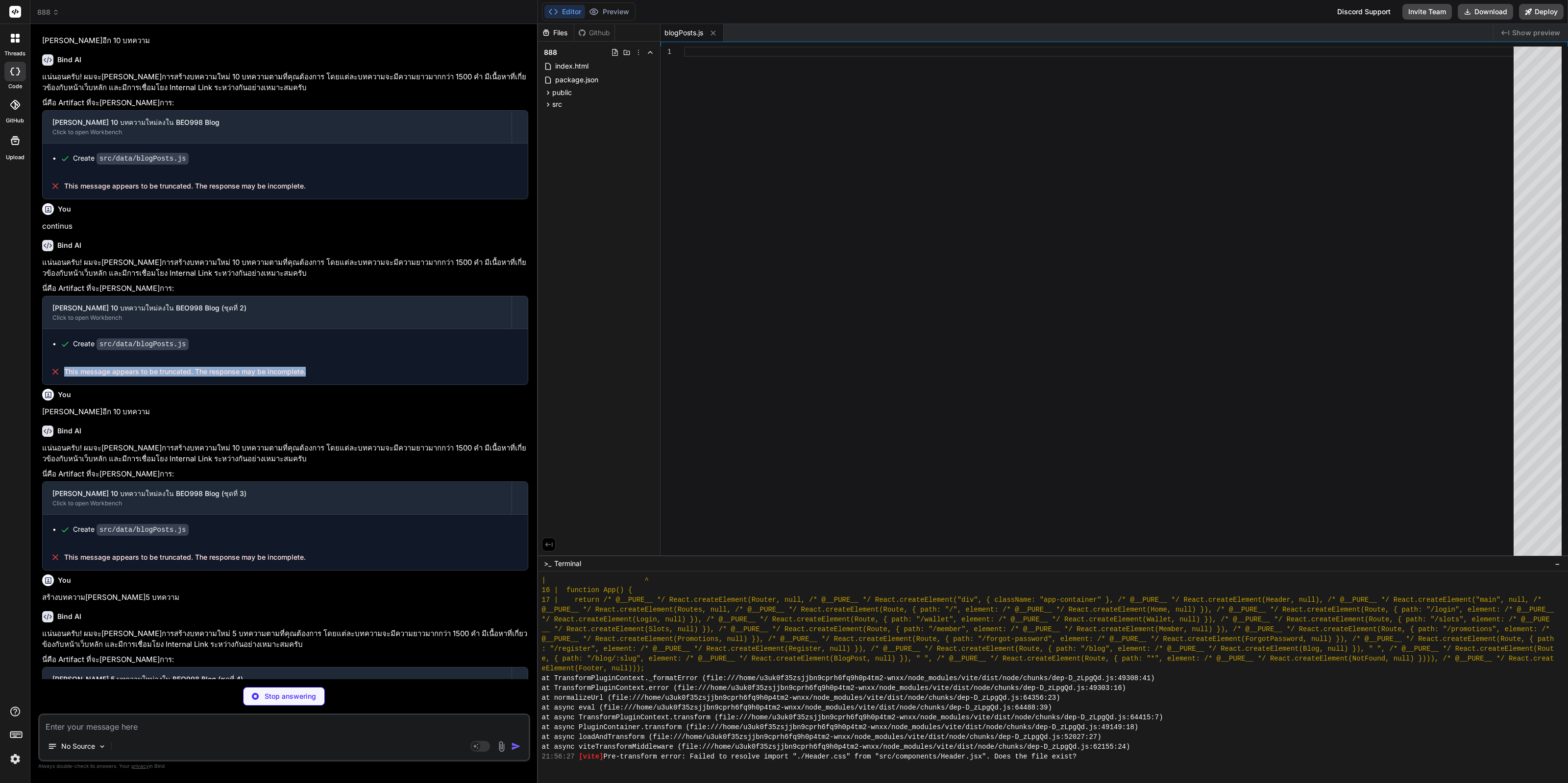
drag, startPoint x: 272, startPoint y: 318, endPoint x: 43, endPoint y: 324, distance: 229.1
click at [43, 359] on div "This message appears to be truncated. The response may be incomplete." at bounding box center [284, 372] width 485 height 25
copy span "This message appears to be truncated. The response may be incomplete."
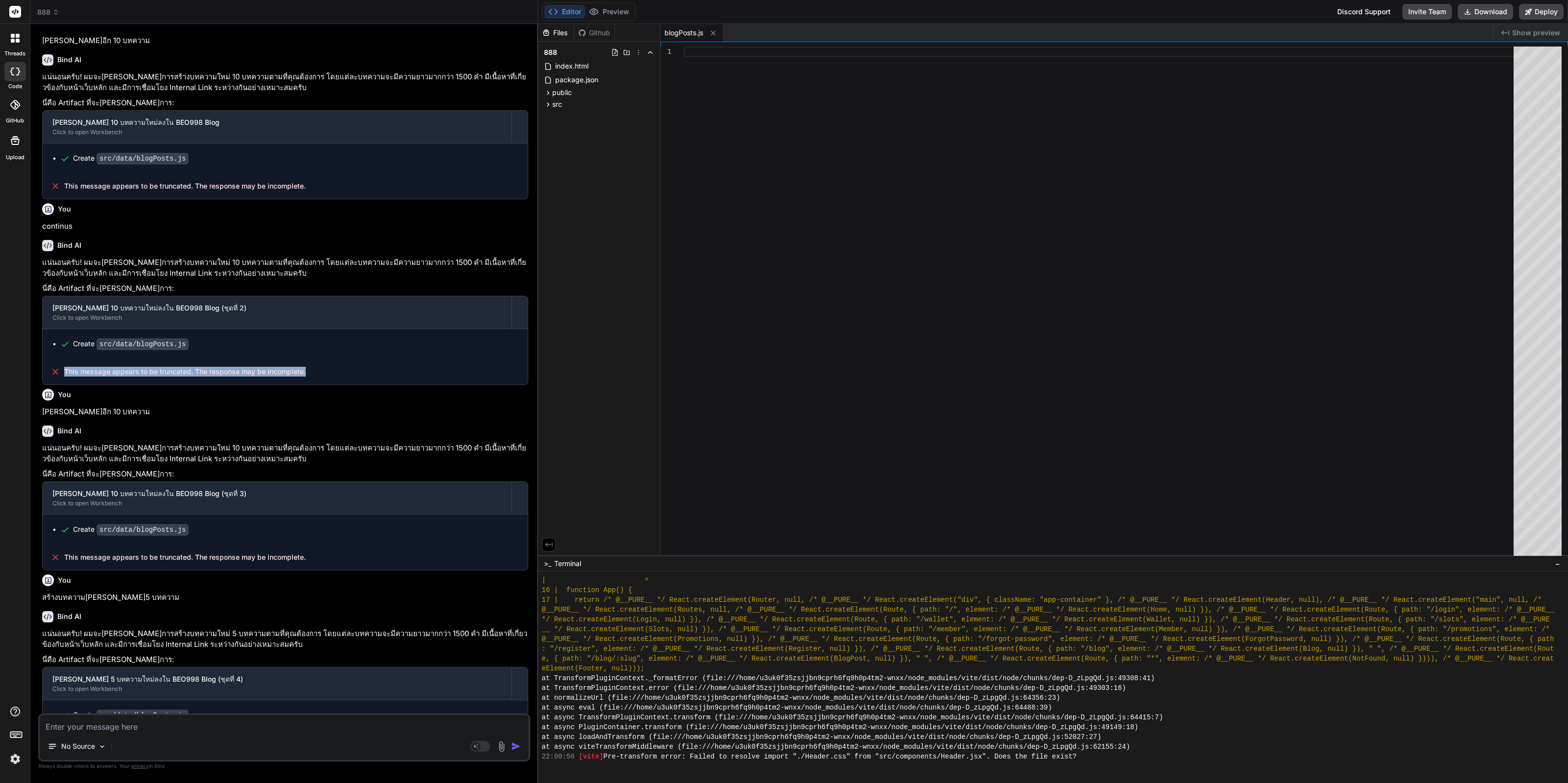
scroll to position [1016, 0]
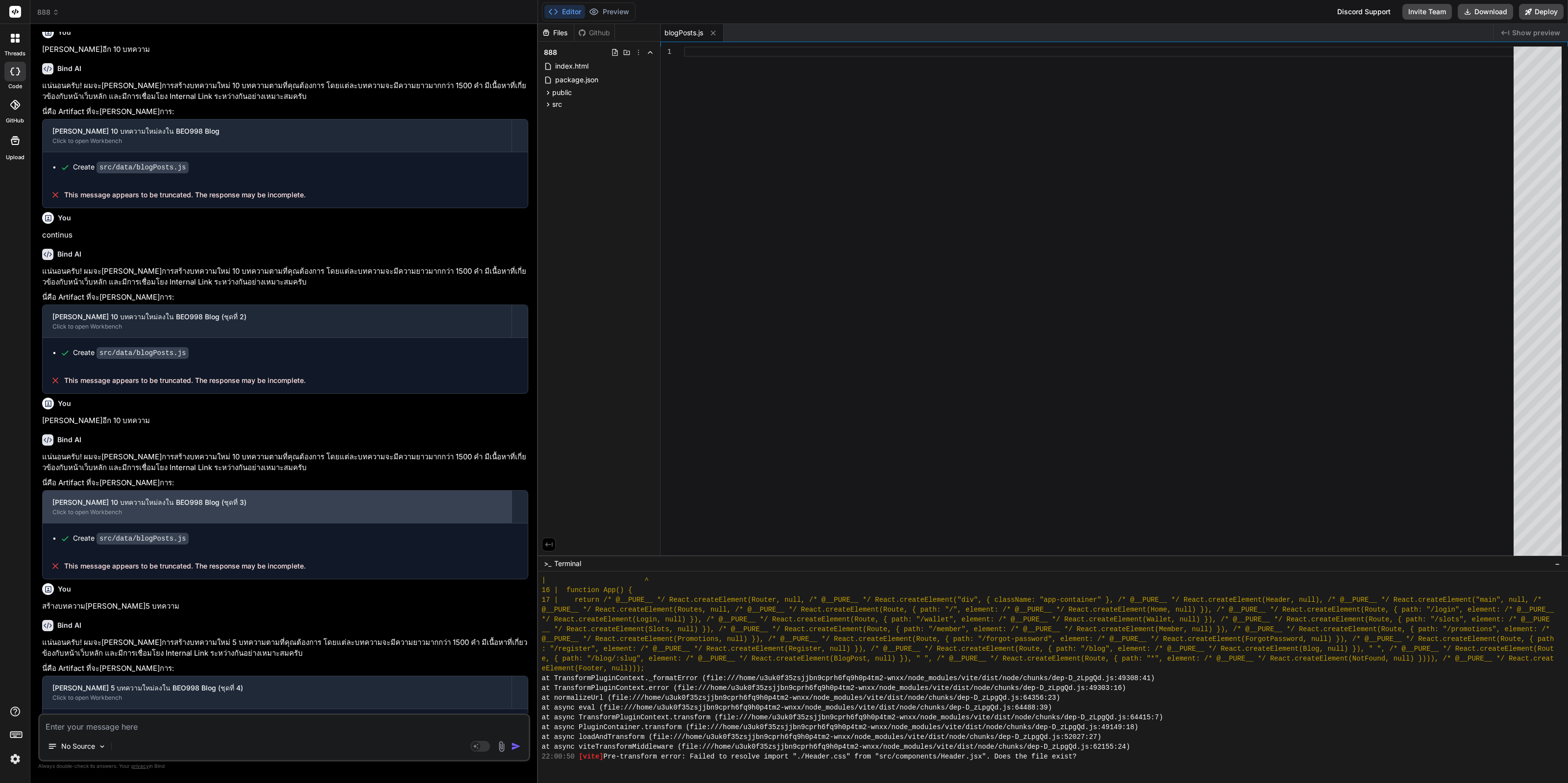
drag, startPoint x: 288, startPoint y: 592, endPoint x: 330, endPoint y: 459, distance: 139.5
drag, startPoint x: 291, startPoint y: 476, endPoint x: 310, endPoint y: 664, distance: 189.0
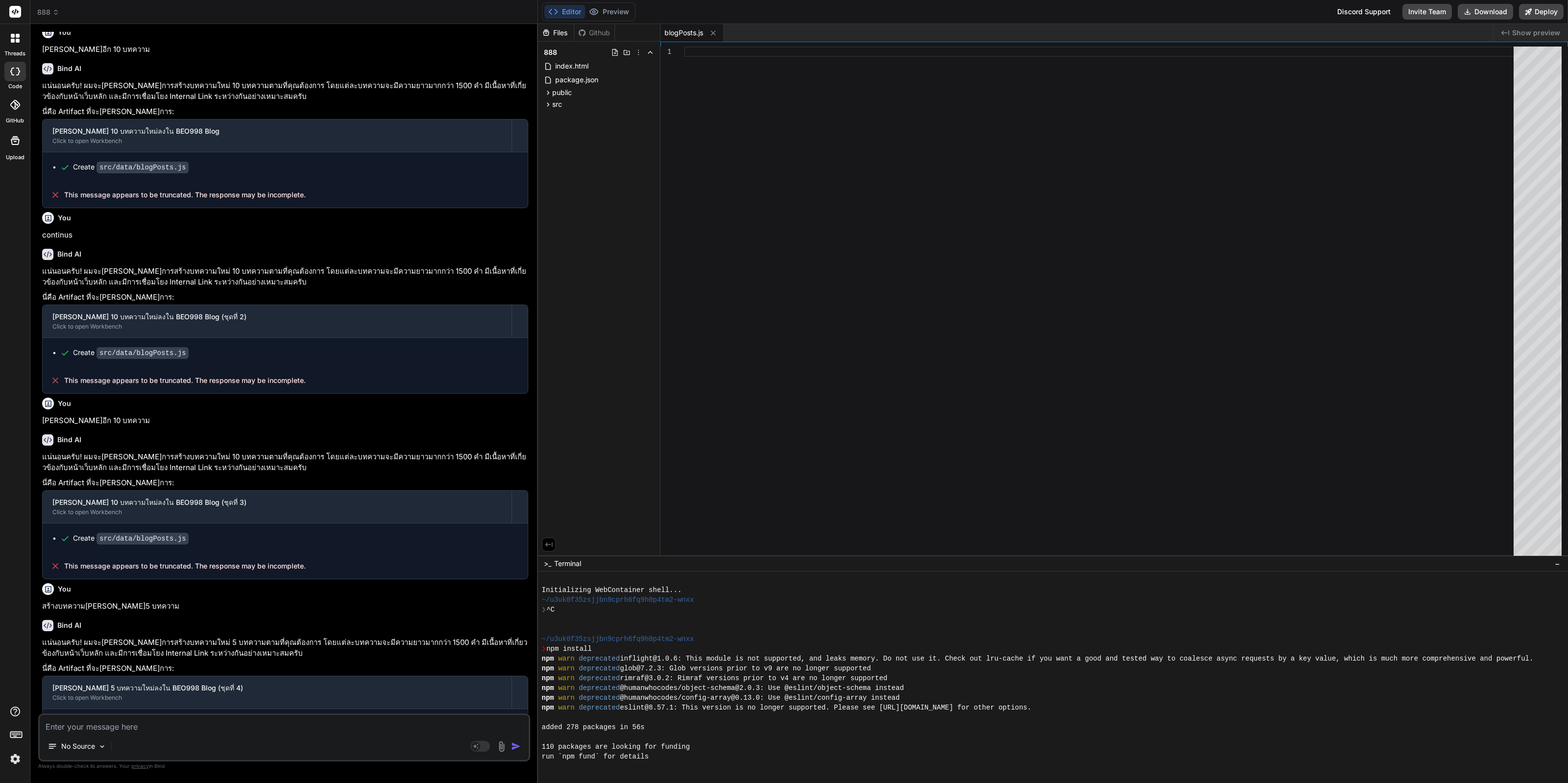
scroll to position [61, 0]
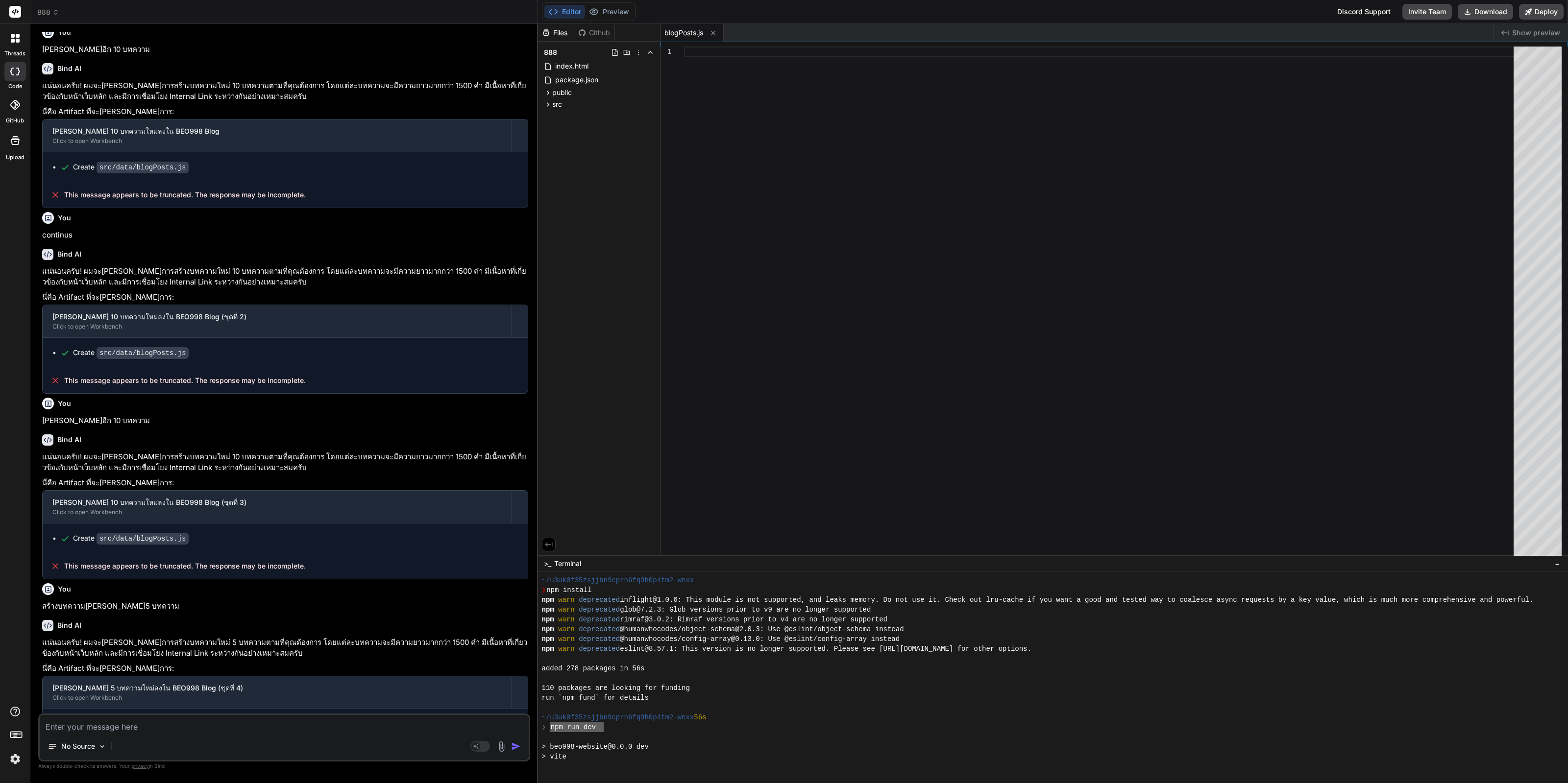
drag, startPoint x: 605, startPoint y: 725, endPoint x: 549, endPoint y: 727, distance: 56.0
click at [549, 727] on div "❯ npm run dev" at bounding box center [1048, 727] width 1013 height 10
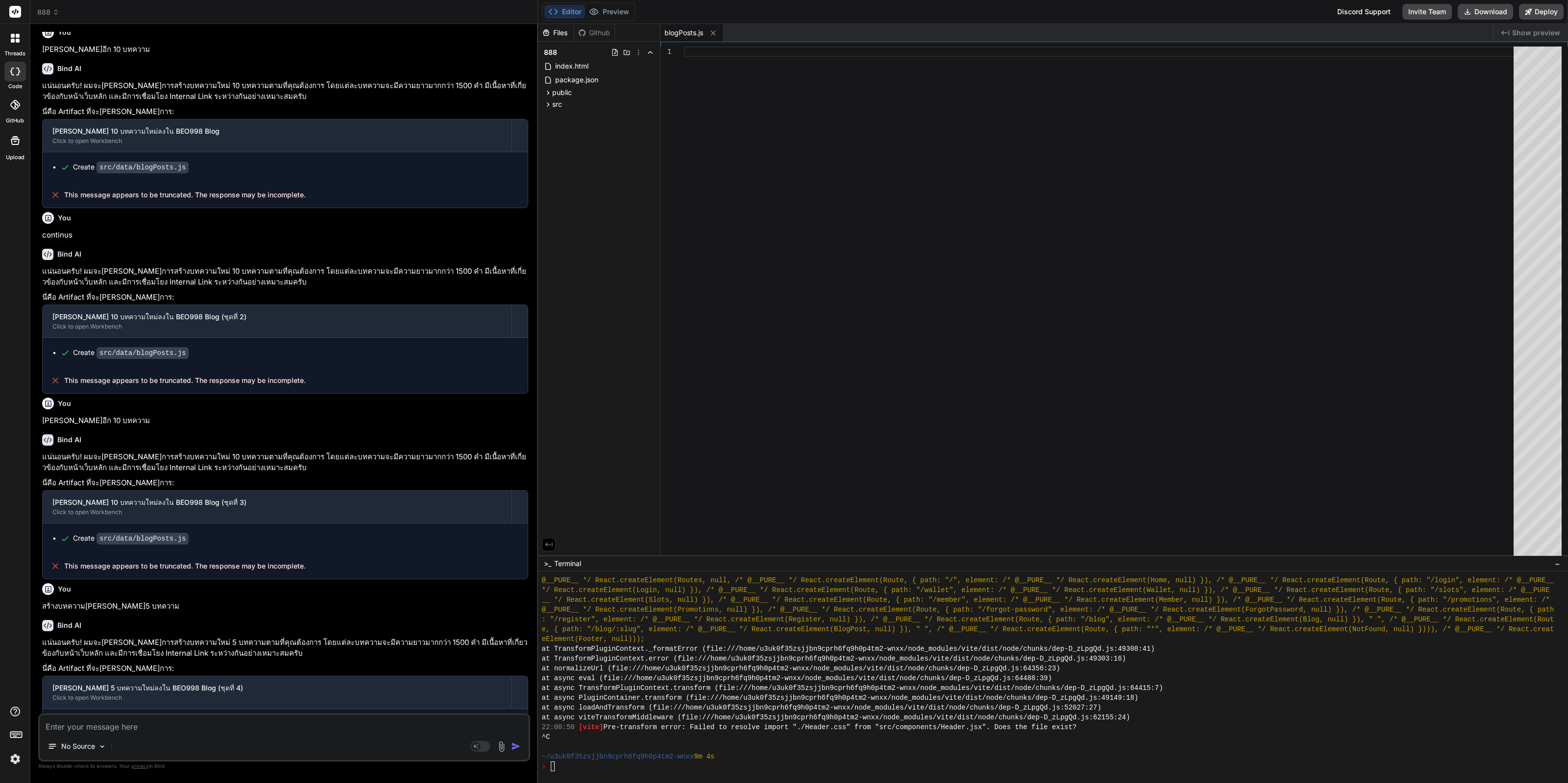
click at [408, 724] on textarea at bounding box center [284, 724] width 489 height 18
paste textarea "It means that either you are entering too much text in the query, or your codeb…"
type textarea "x"
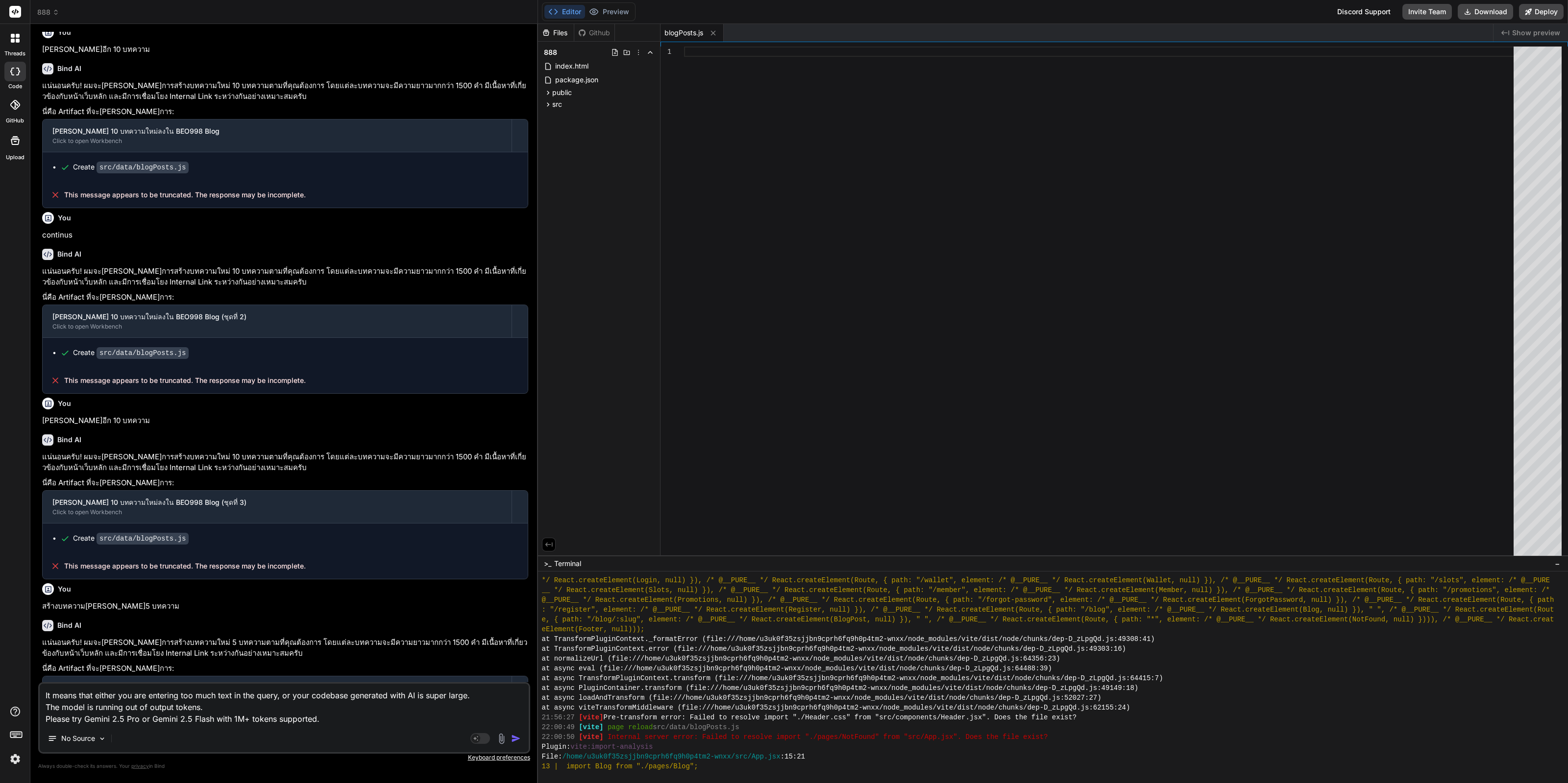
type textarea "It means that either you are entering too much text in the query, or your codeb…"
drag, startPoint x: 922, startPoint y: 741, endPoint x: 776, endPoint y: 530, distance: 256.6
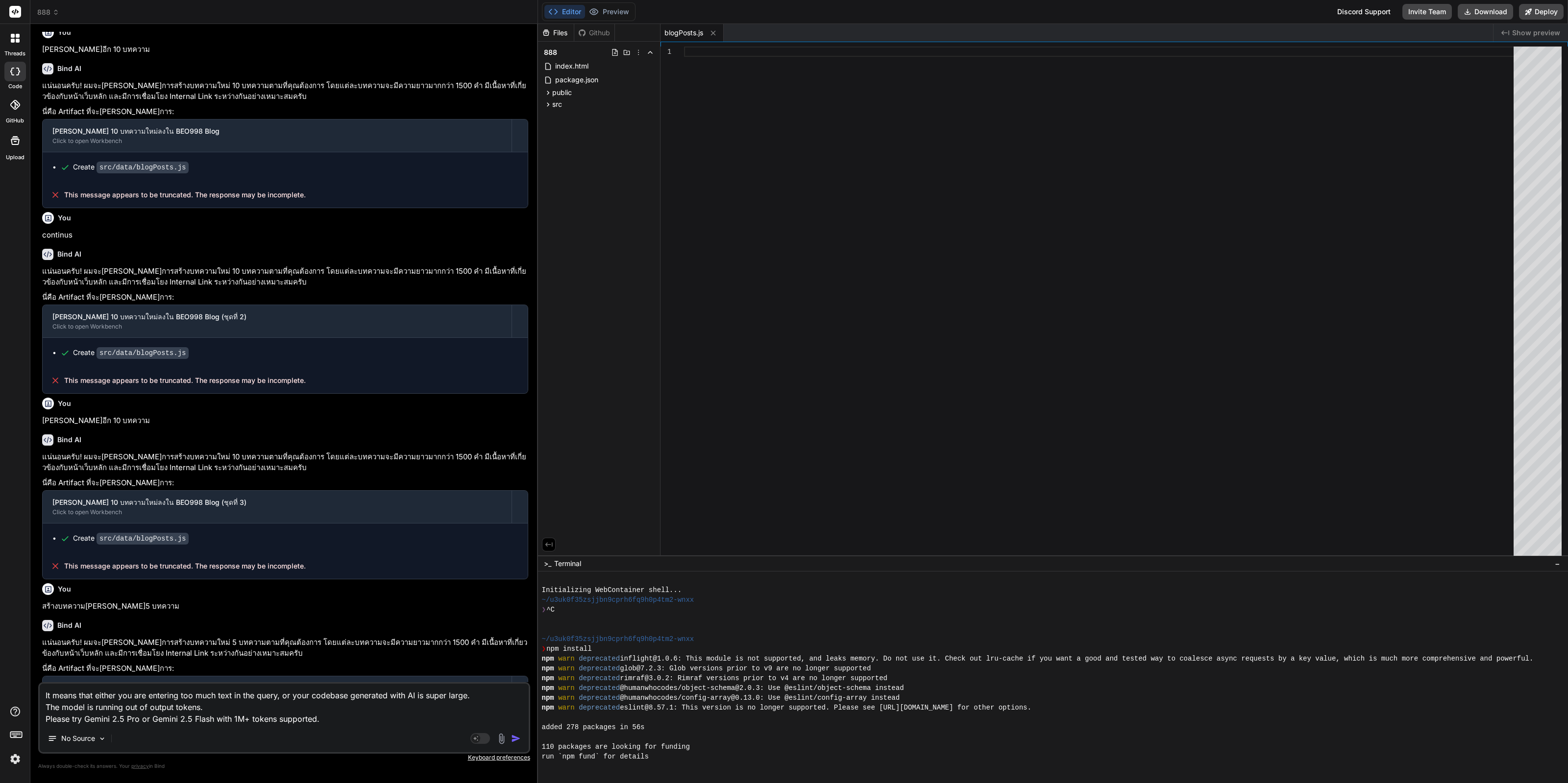
scroll to position [61, 0]
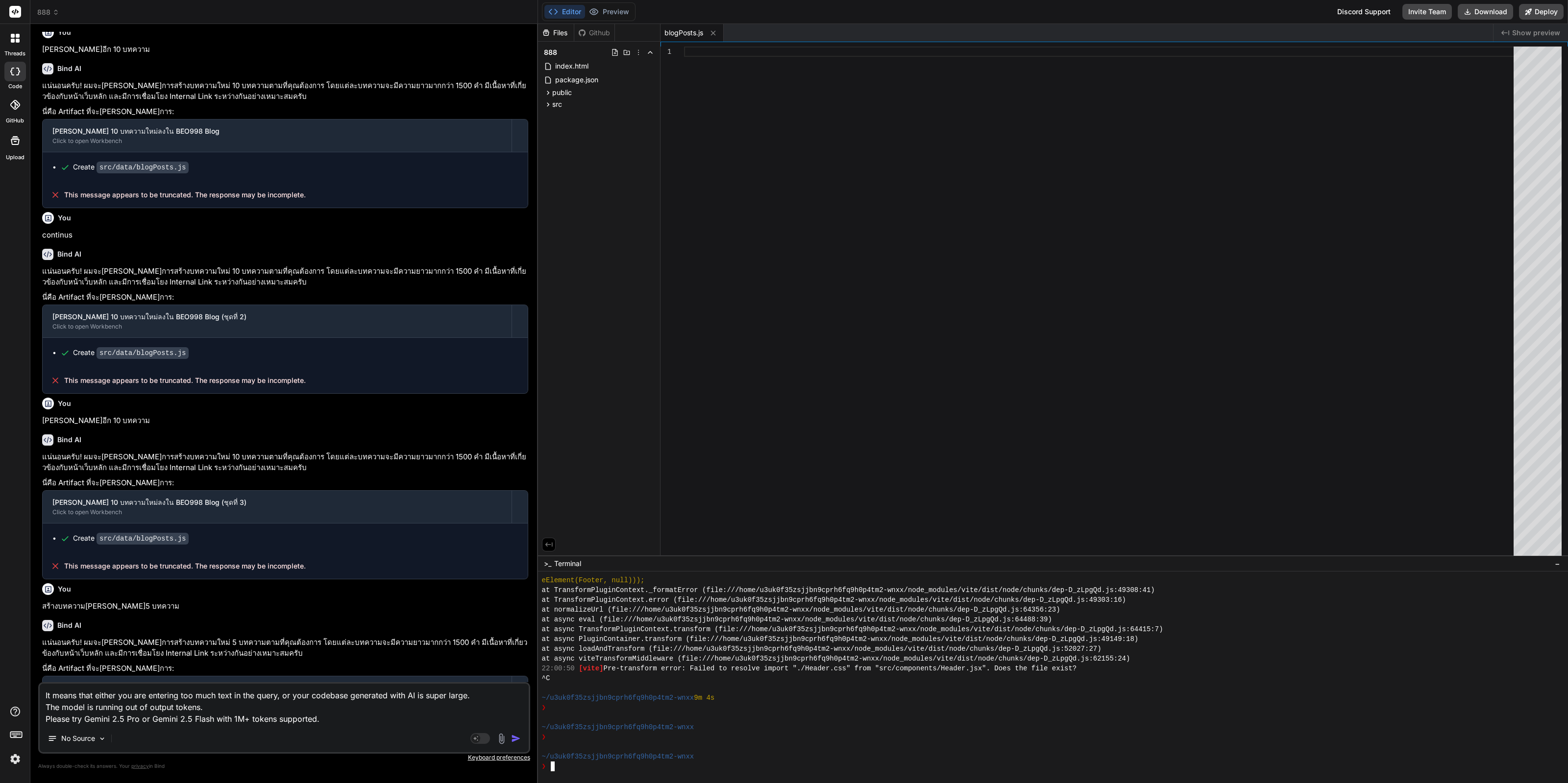
drag, startPoint x: 598, startPoint y: 725, endPoint x: 548, endPoint y: 728, distance: 50.1
click at [549, 728] on div "~/u3uk0f35zsjjbn9cprh6fq9h0p4tm2-wnxx" at bounding box center [1048, 727] width 1013 height 10
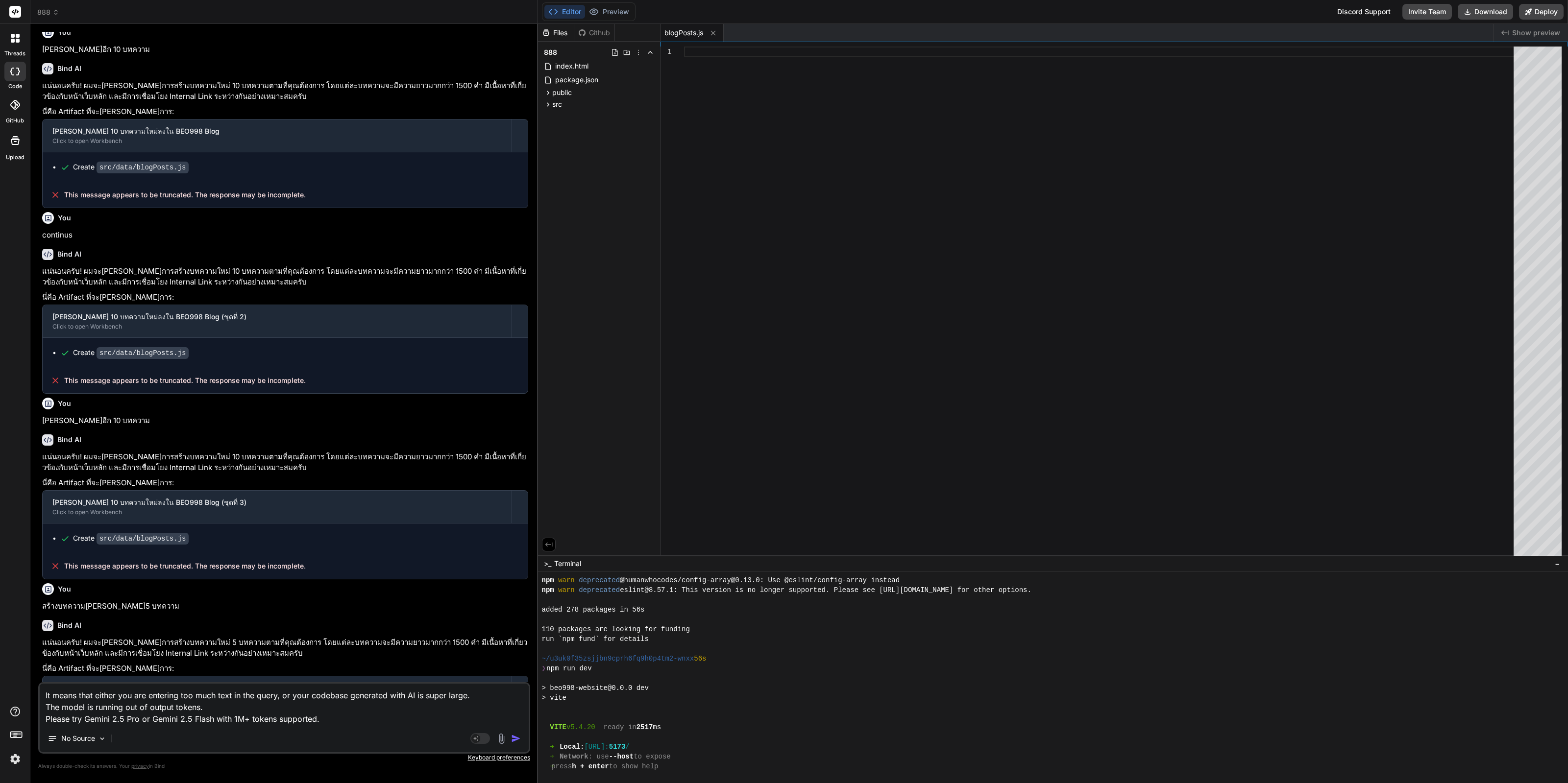
scroll to position [122, 0]
drag, startPoint x: 598, startPoint y: 669, endPoint x: 550, endPoint y: 669, distance: 48.0
click at [550, 669] on div "❯ npm run dev" at bounding box center [1048, 669] width 1013 height 10
drag, startPoint x: 549, startPoint y: 670, endPoint x: 595, endPoint y: 672, distance: 46.0
type textarea "npm run dev"
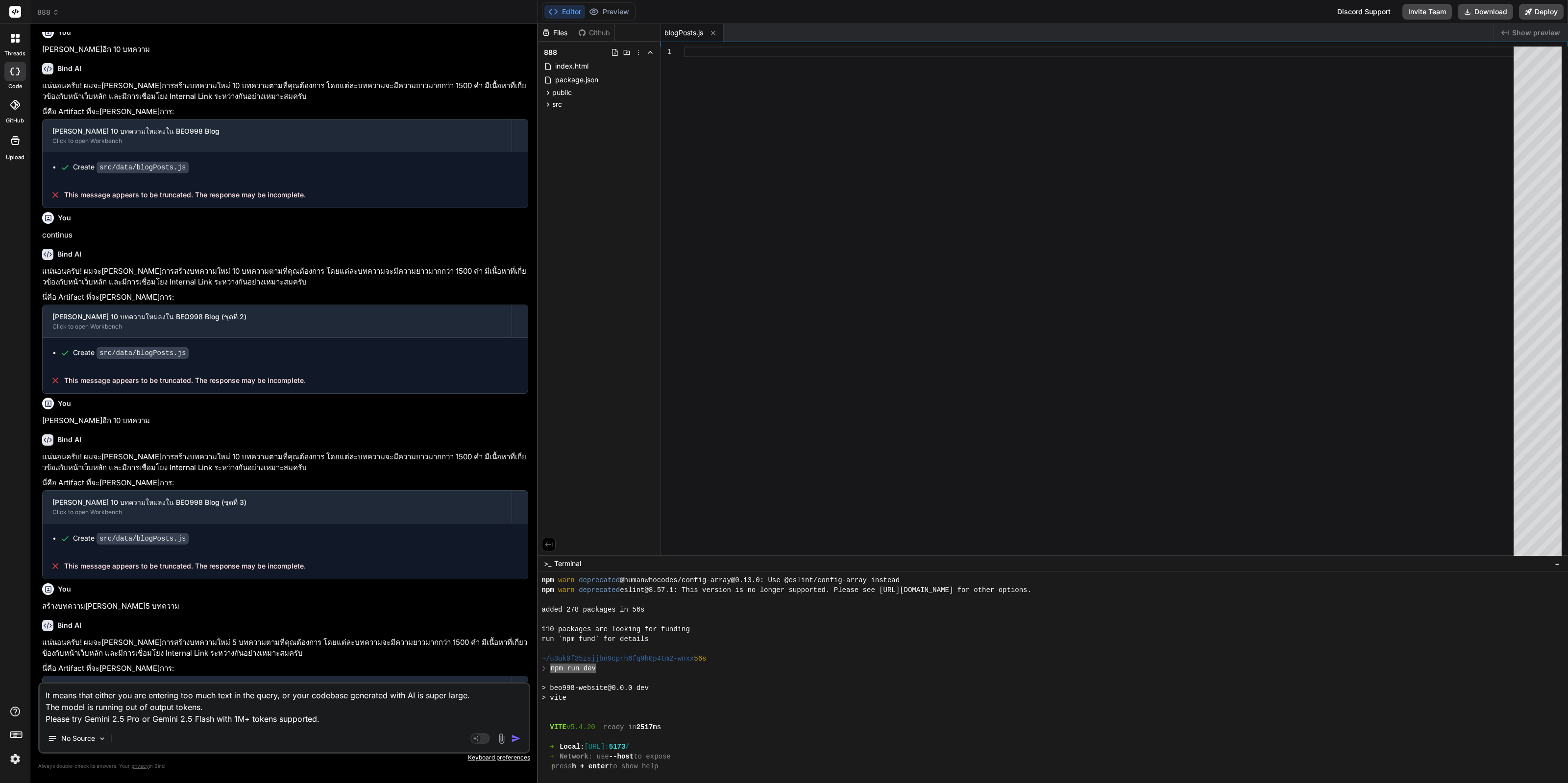
click at [235, 699] on textarea "It means that either you are entering too much text in the query, or your codeb…" at bounding box center [284, 704] width 489 height 41
paste textarea "npm run dev"
type textarea "x"
type textarea "npm run dev"
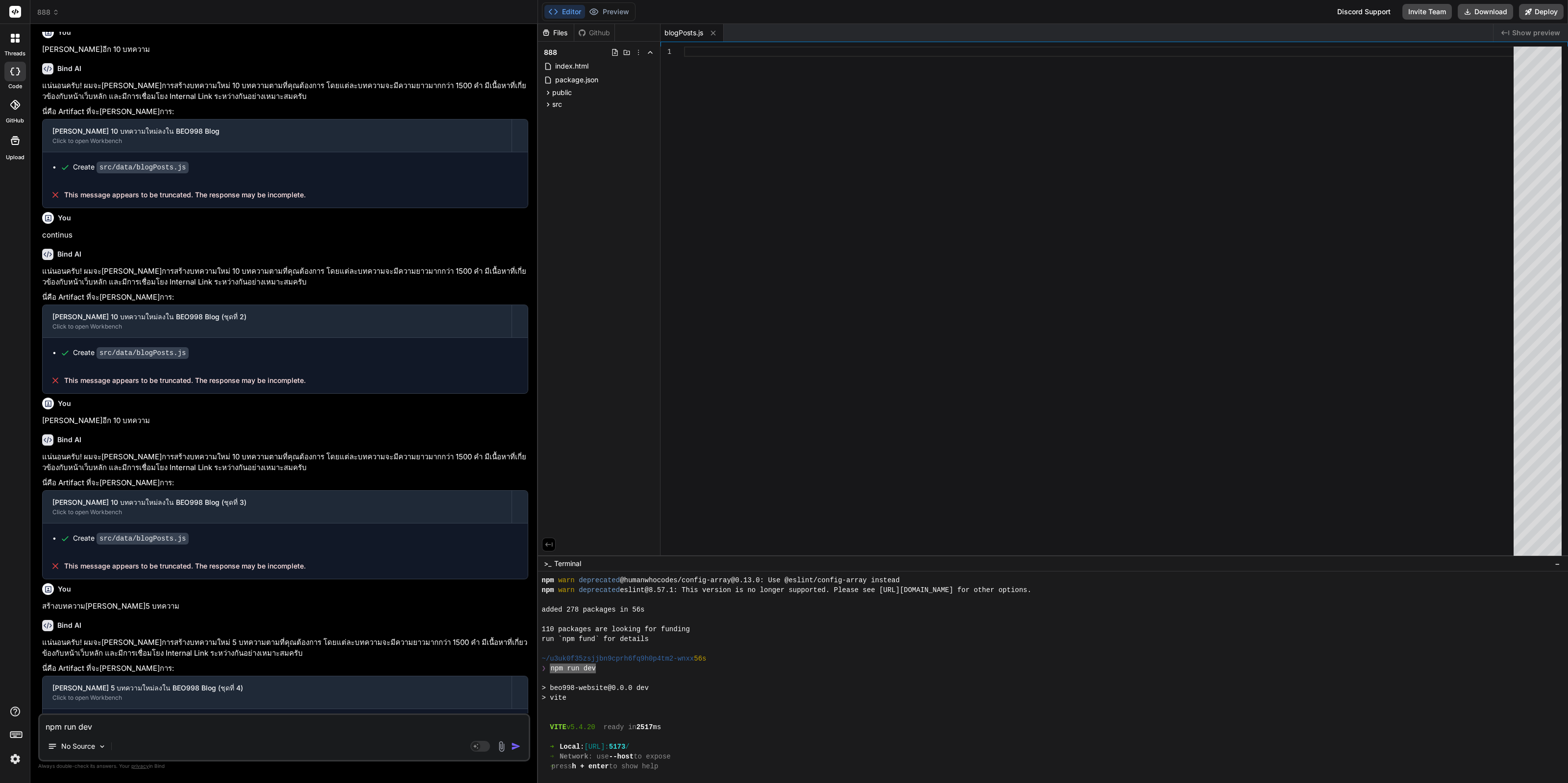
type textarea "x"
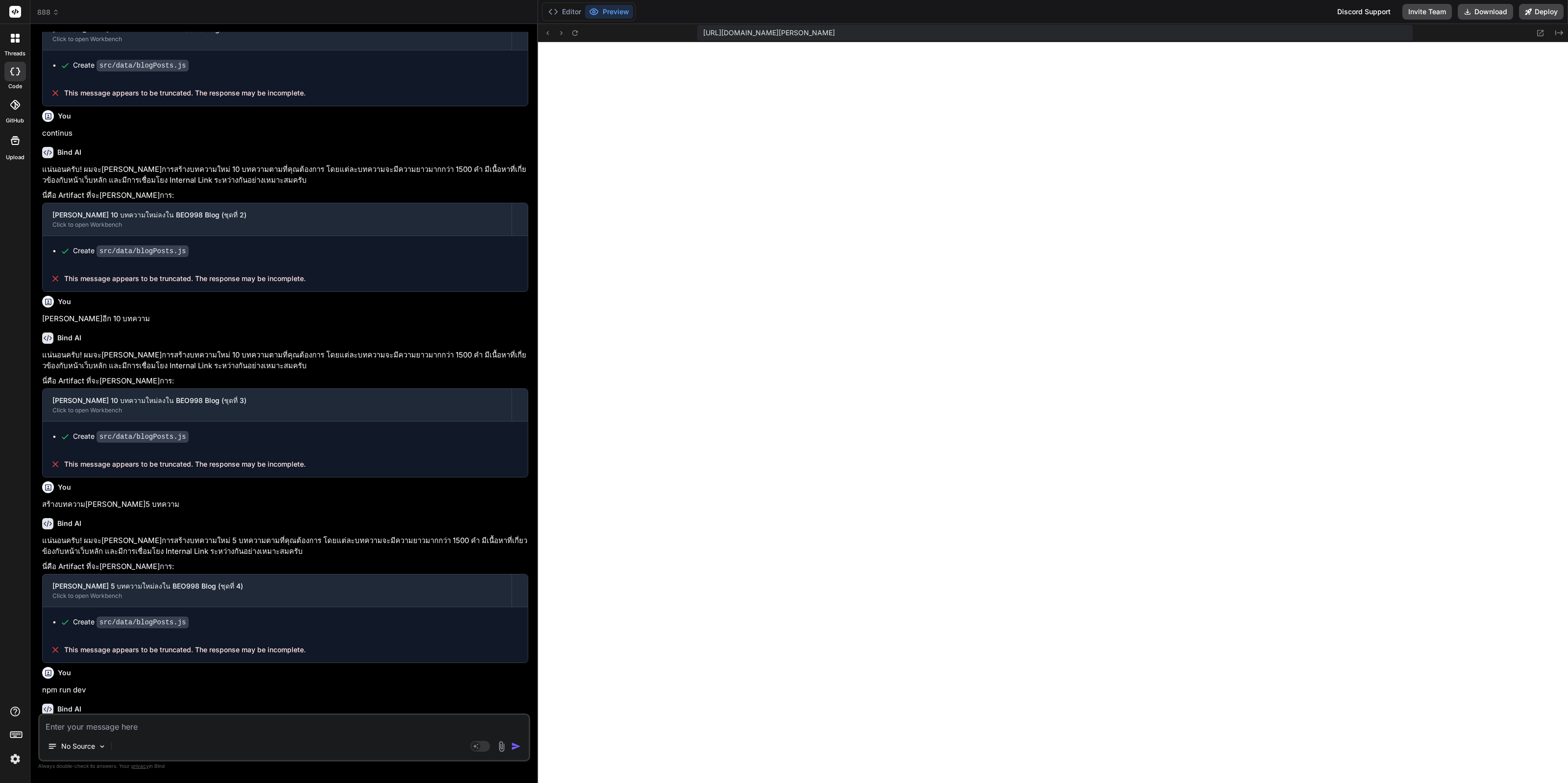
scroll to position [1118, 0]
click at [99, 720] on textarea at bounding box center [284, 724] width 489 height 18
type textarea "x"
type textarea "แ"
type textarea "x"
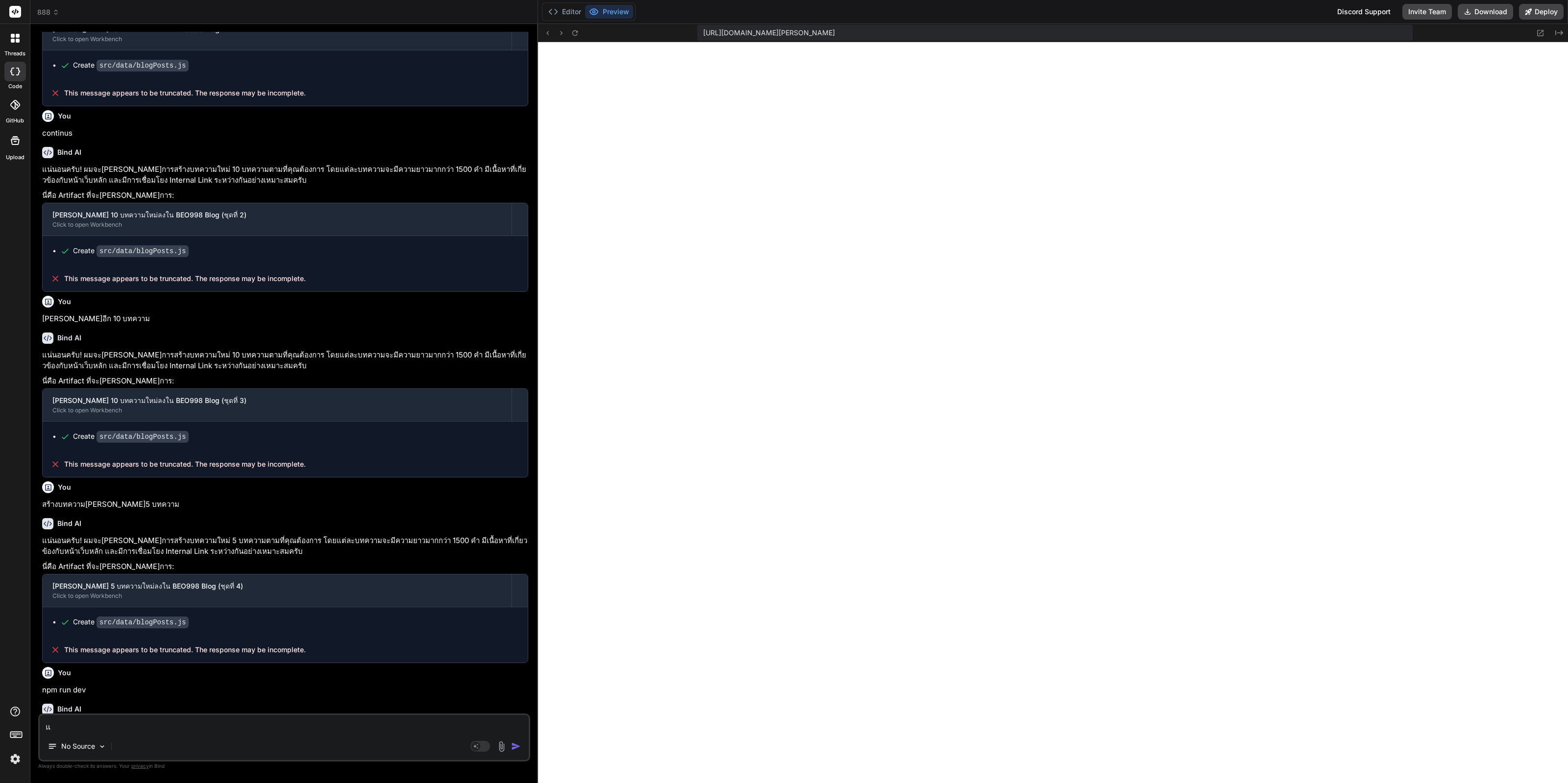
type textarea "แก"
type textarea "x"
type textarea "แก้"
type textarea "x"
type textarea "แก้ไ"
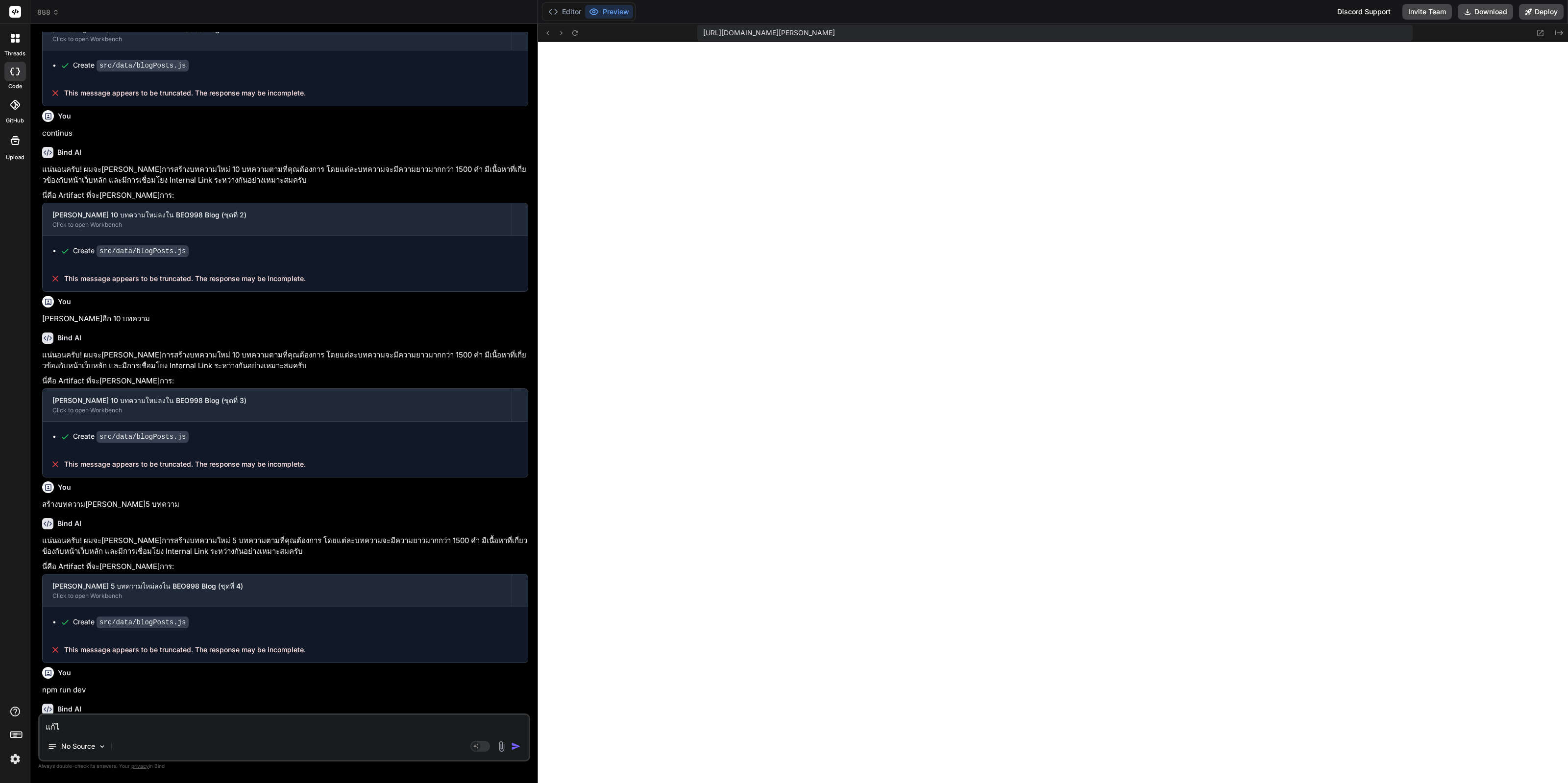
type textarea "x"
type textarea "แก้ไข"
type textarea "x"
type textarea "แก้ไขบ"
type textarea "x"
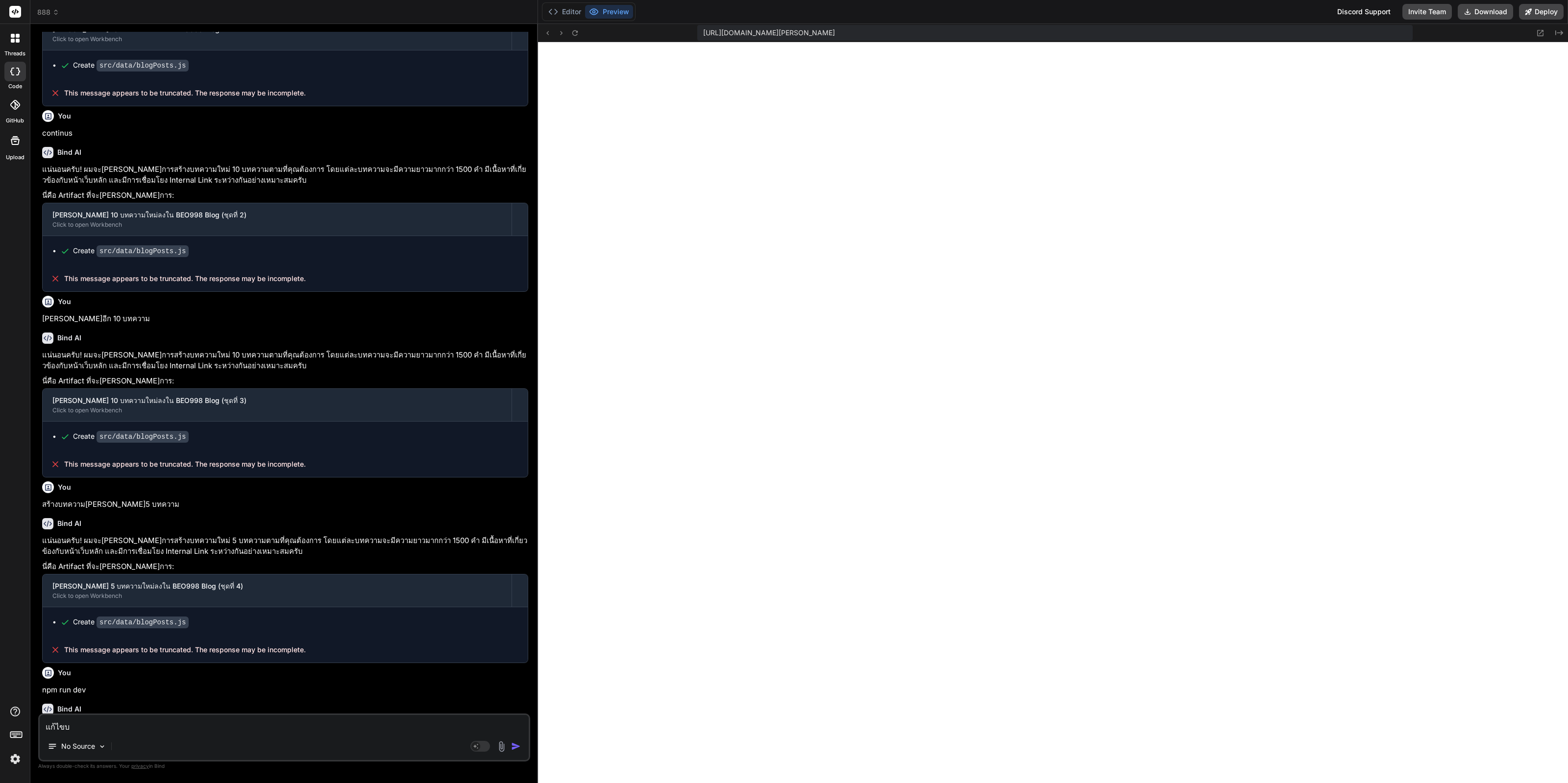
type textarea "แก้ไขบั"
type textarea "x"
type textarea "แก้ไขบัค"
type textarea "x"
type textarea "แก้ไขบัค"
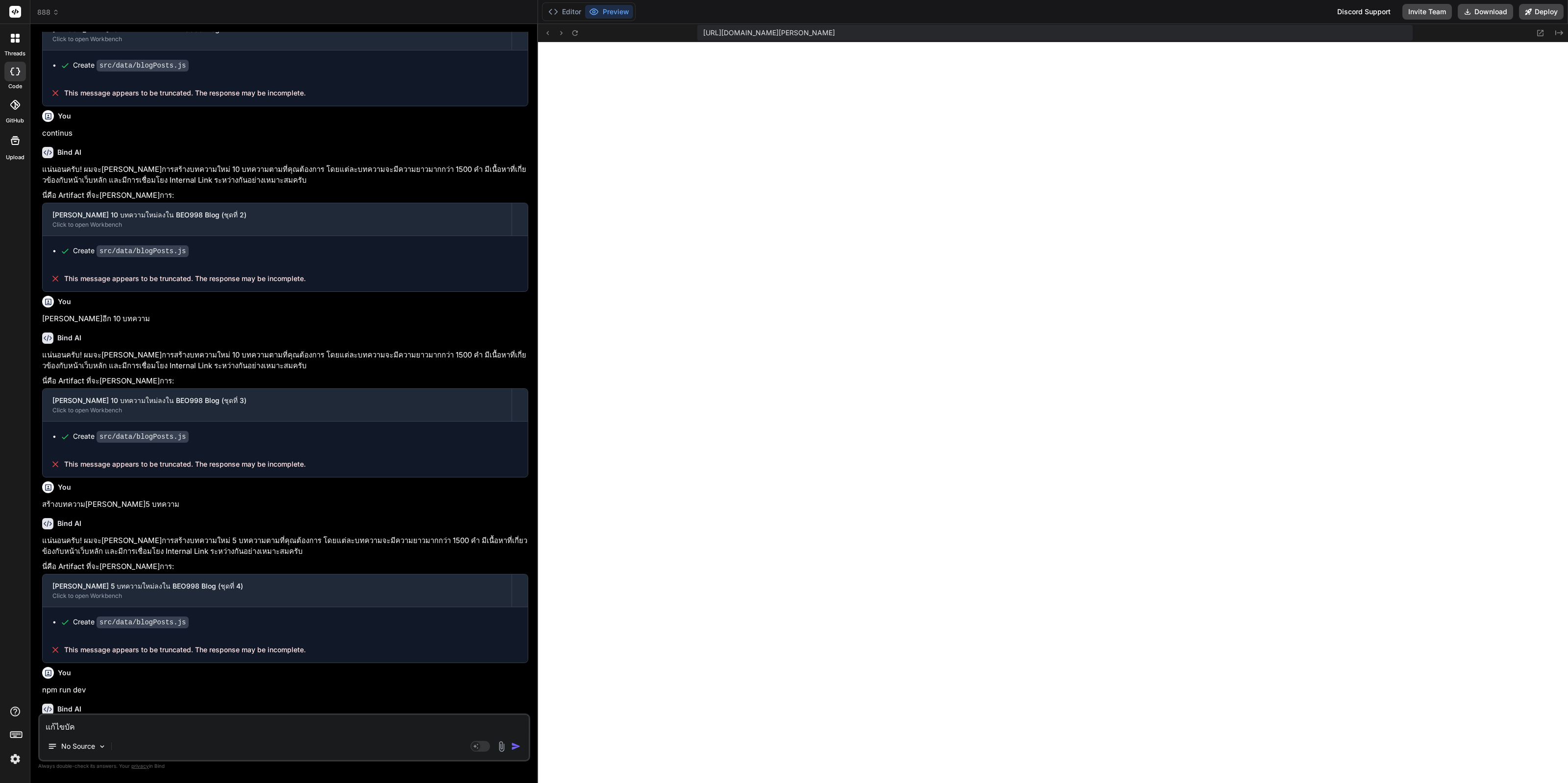
type textarea "x"
type textarea "แก้ไขบัค"
type textarea "x"
type textarea "แก้ไขบัค :"
type textarea "x"
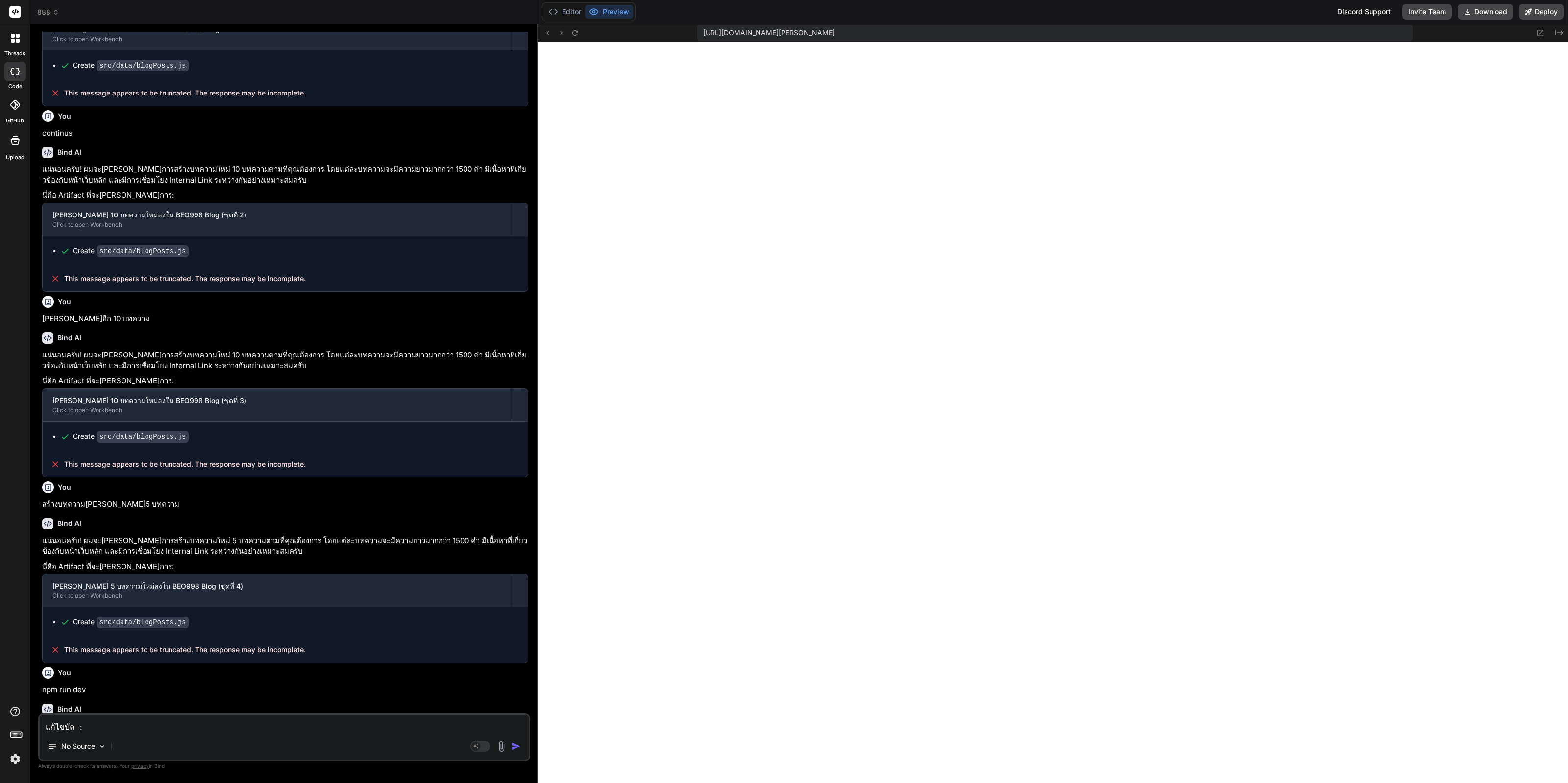
type textarea "แก้ไขบัค :"
type textarea "x"
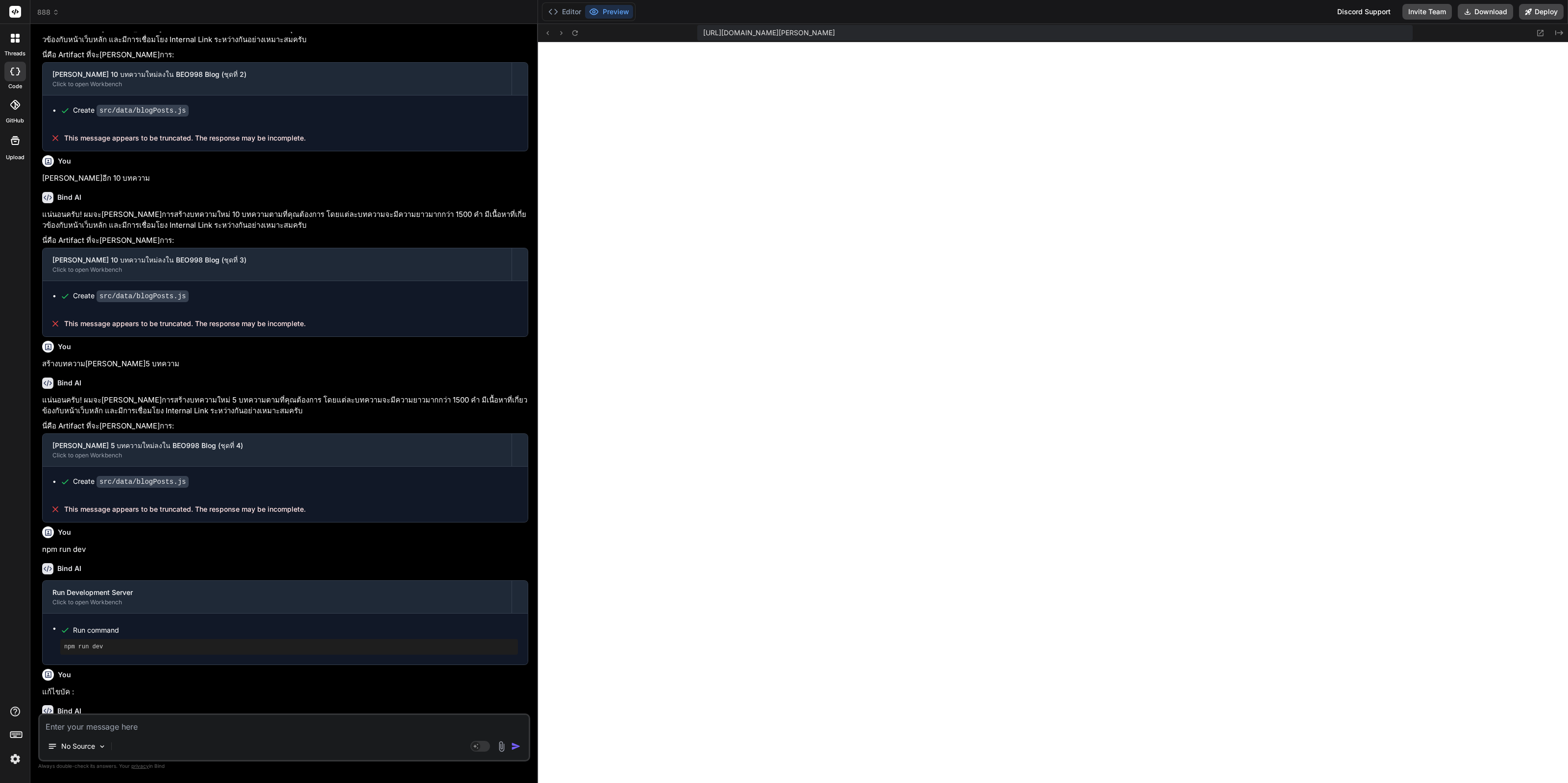
scroll to position [1260, 0]
paste textarea "[plugin:vite:import-analysis] Failed to resolve import "./pages/NotFound" from …"
type textarea "x"
type textarea "[plugin:vite:import-analysis] Failed to resolve import "./pages/NotFound" from …"
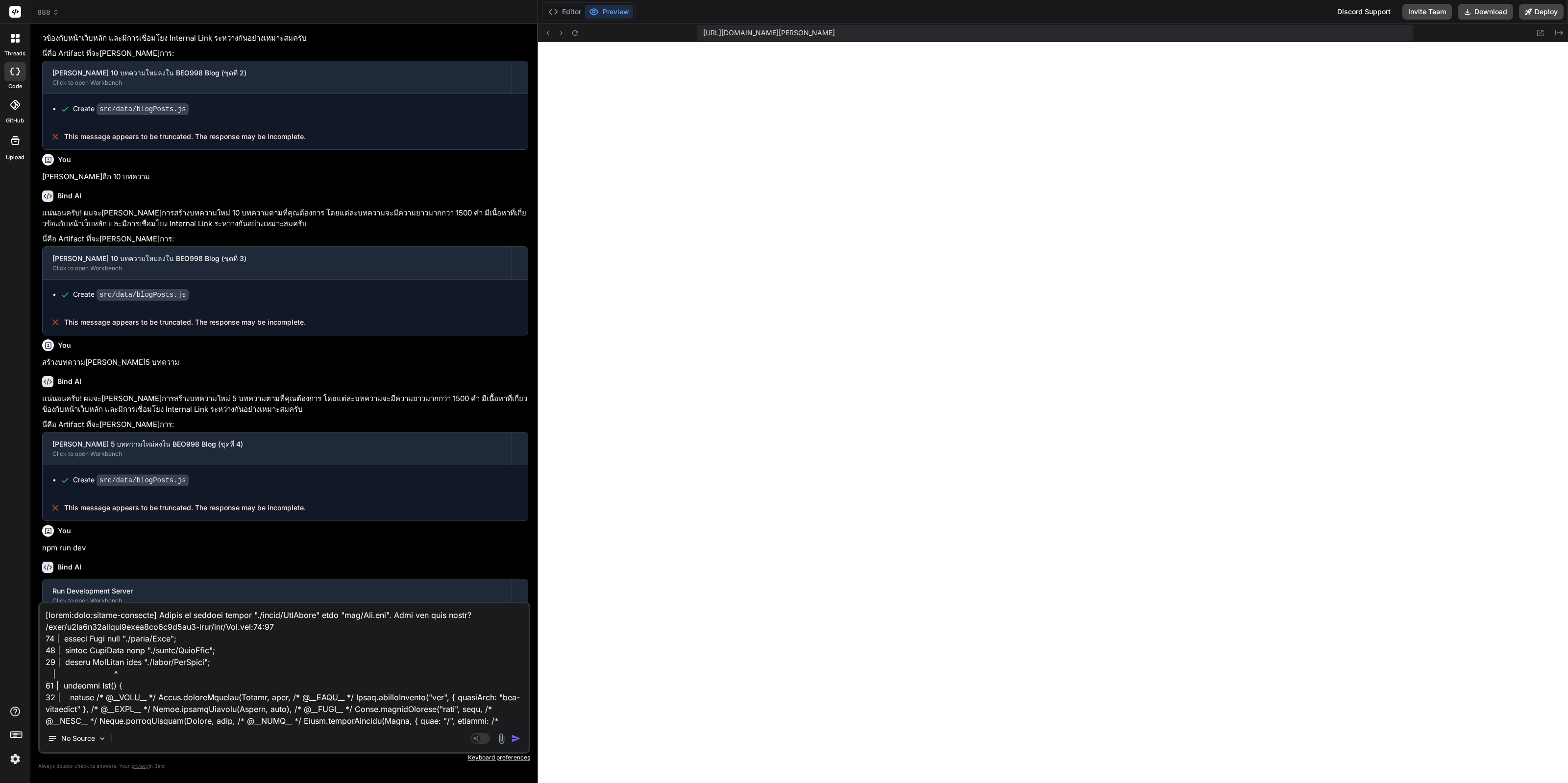
scroll to position [353, 0]
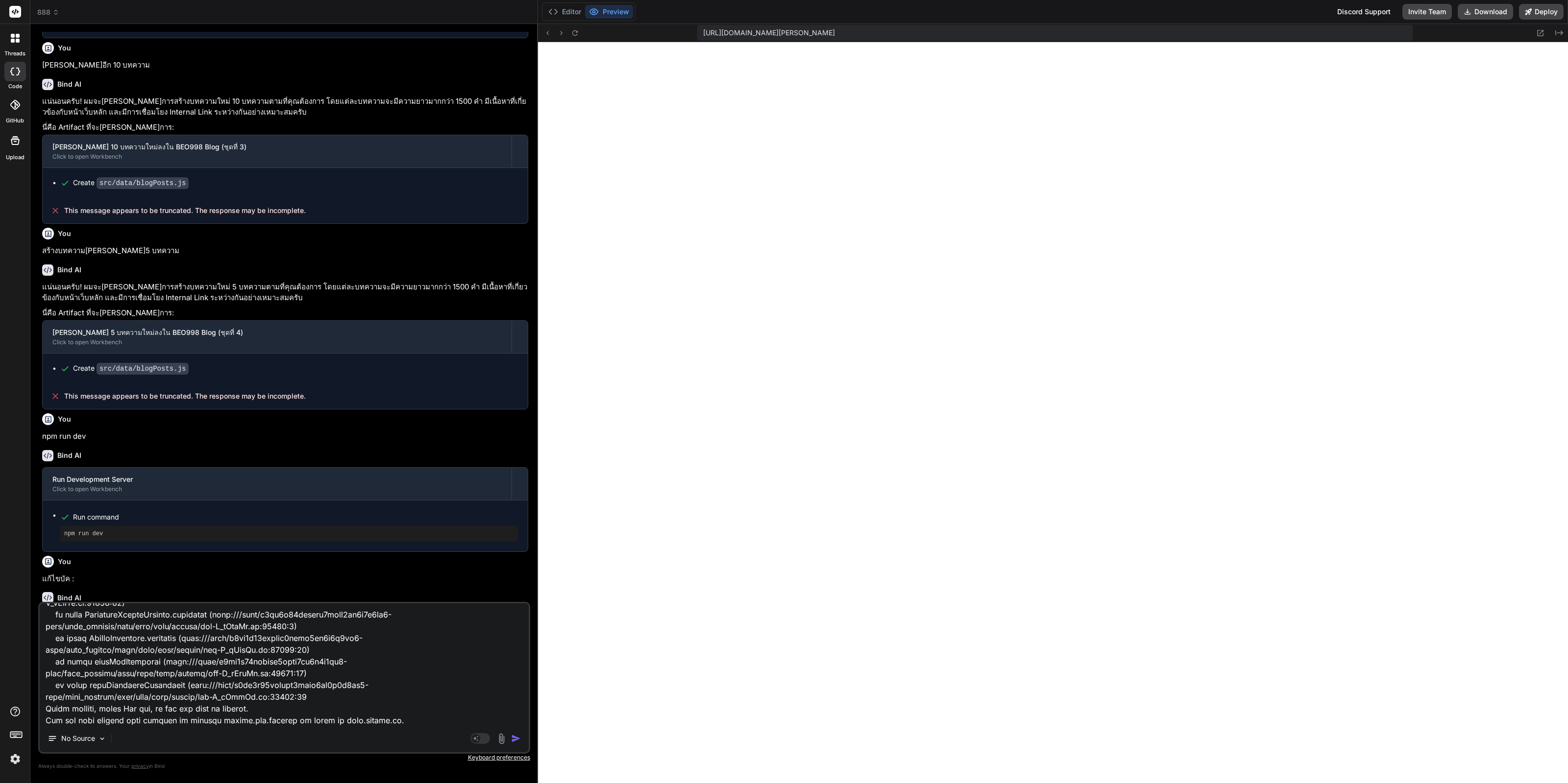
type textarea "x"
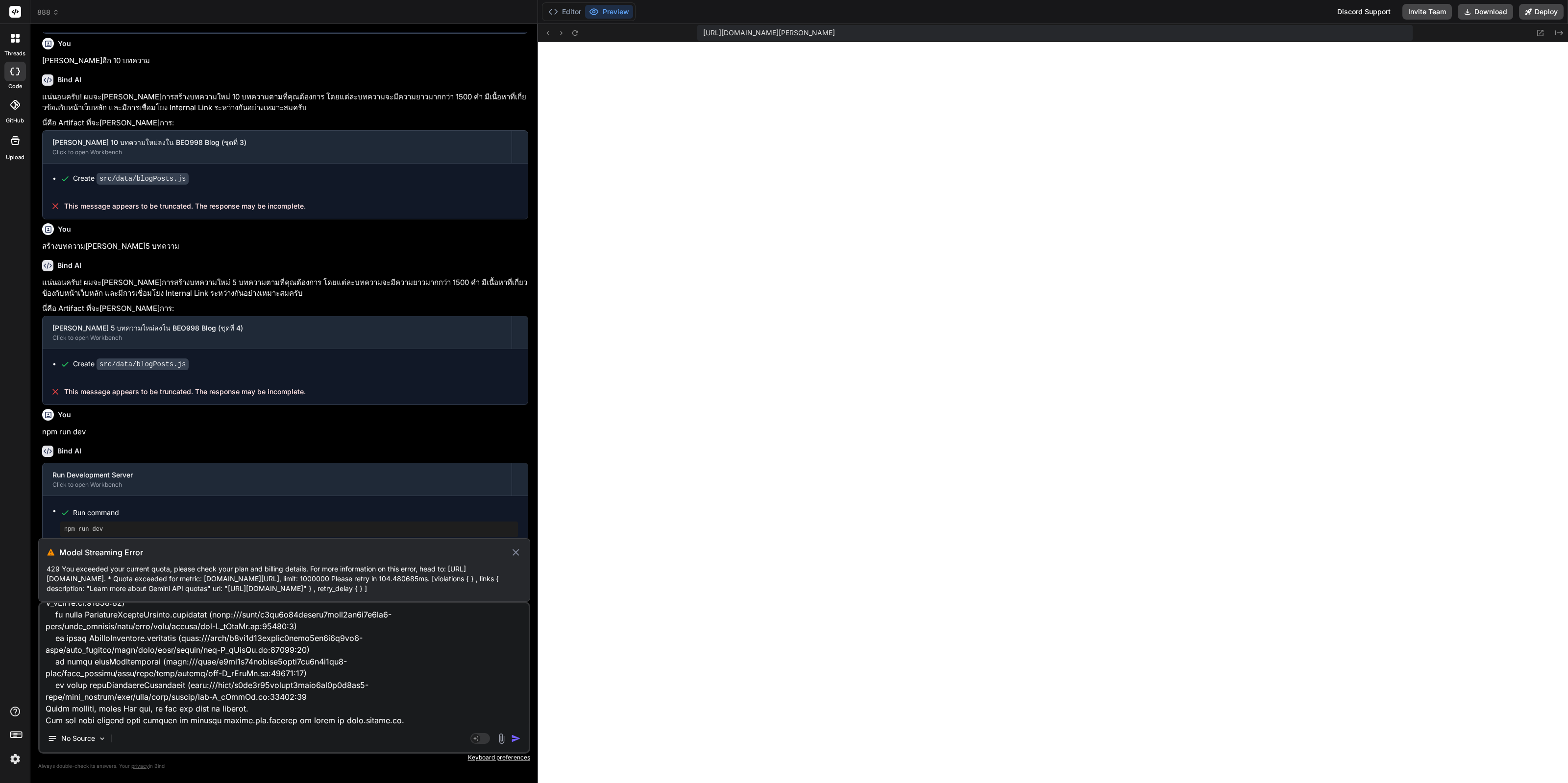
type textarea "[plugin:vite:import-analysis] Failed to resolve import "./pages/NotFound" from …"
click at [512, 549] on icon at bounding box center [516, 552] width 7 height 7
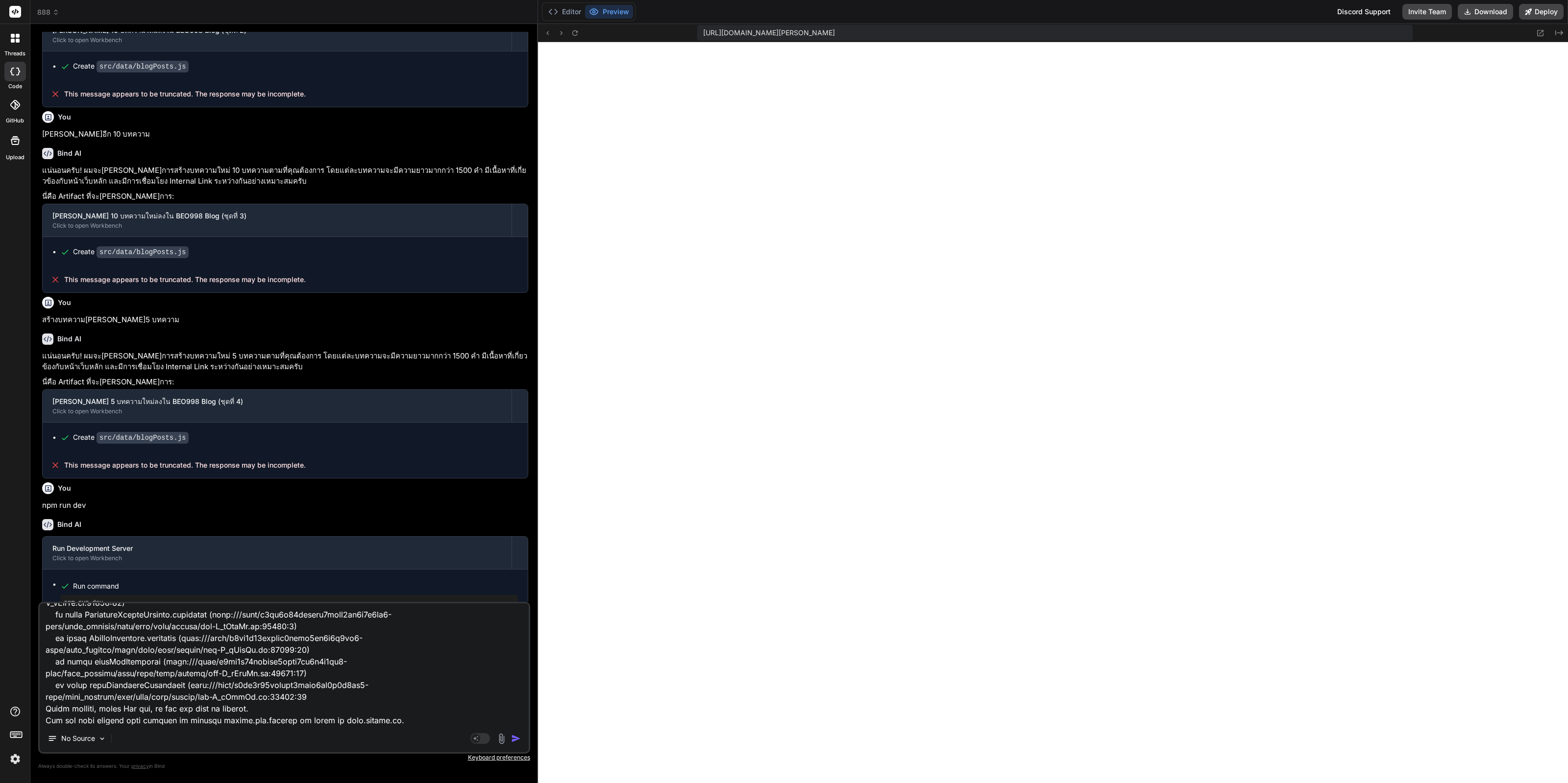
click at [286, 619] on textarea at bounding box center [284, 664] width 489 height 121
type textarea "x"
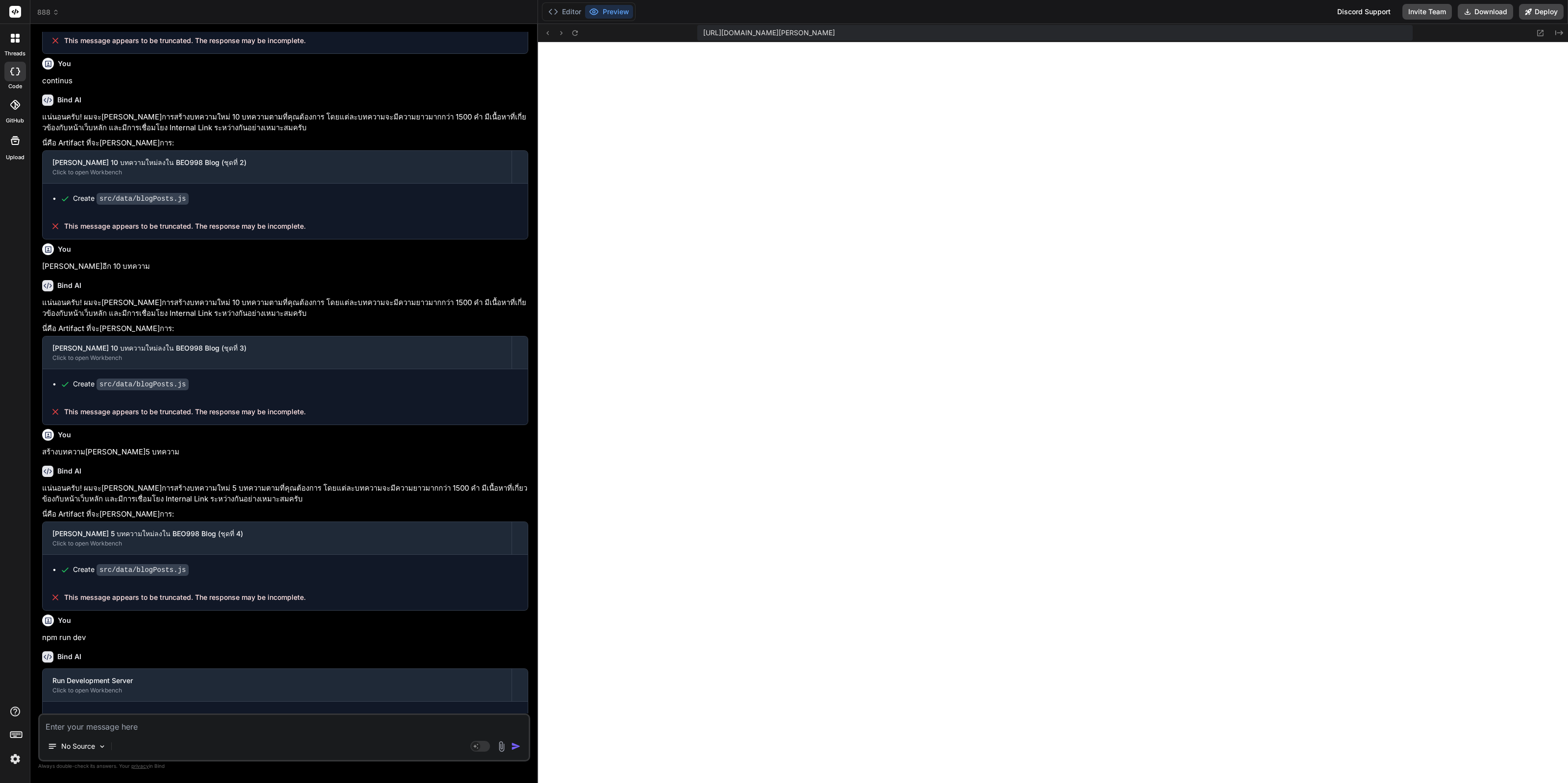
scroll to position [1191, 0]
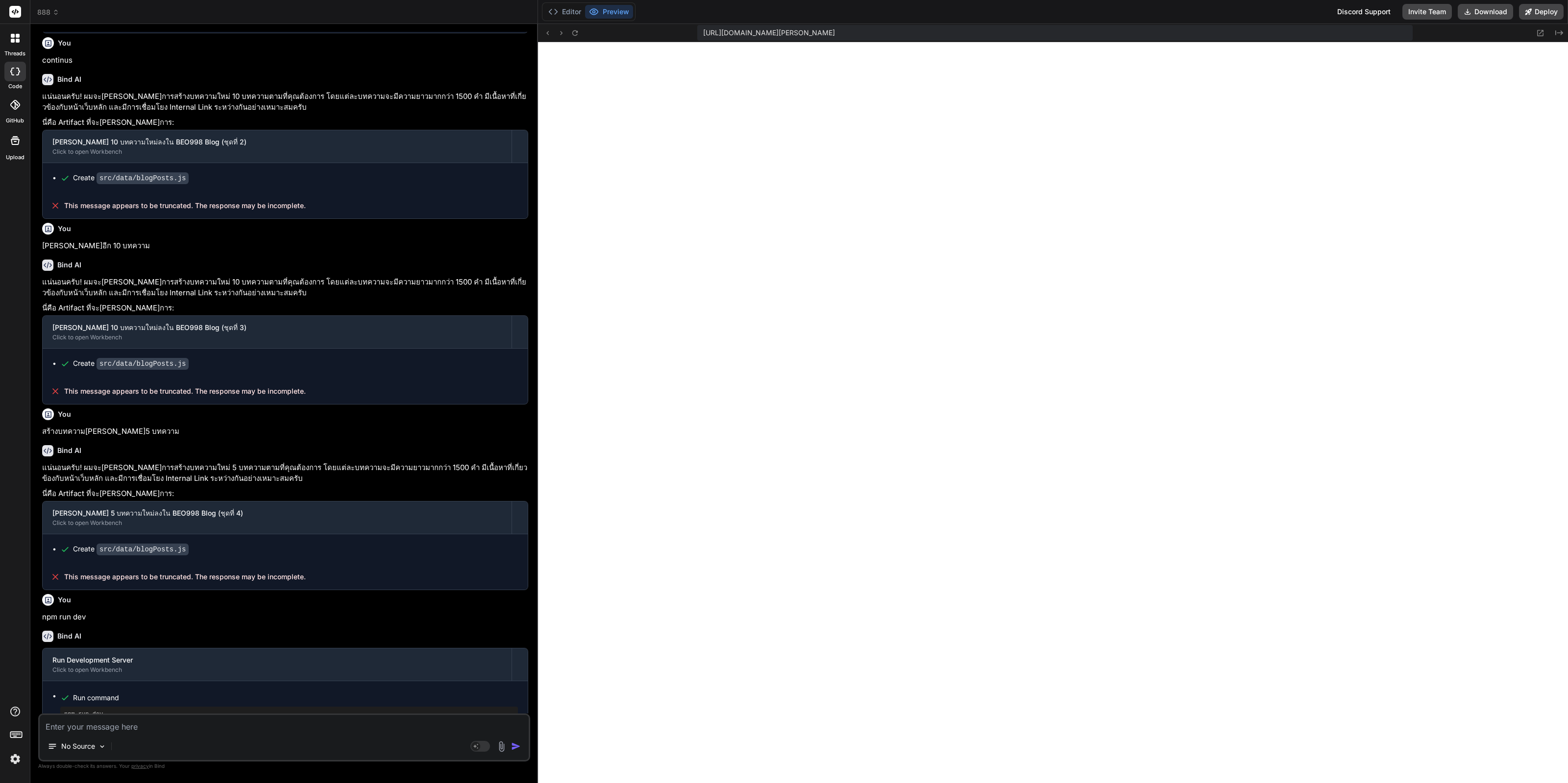
type textarea "x"
type textarea "c"
type textarea "x"
type textarea "cd"
type textarea "x"
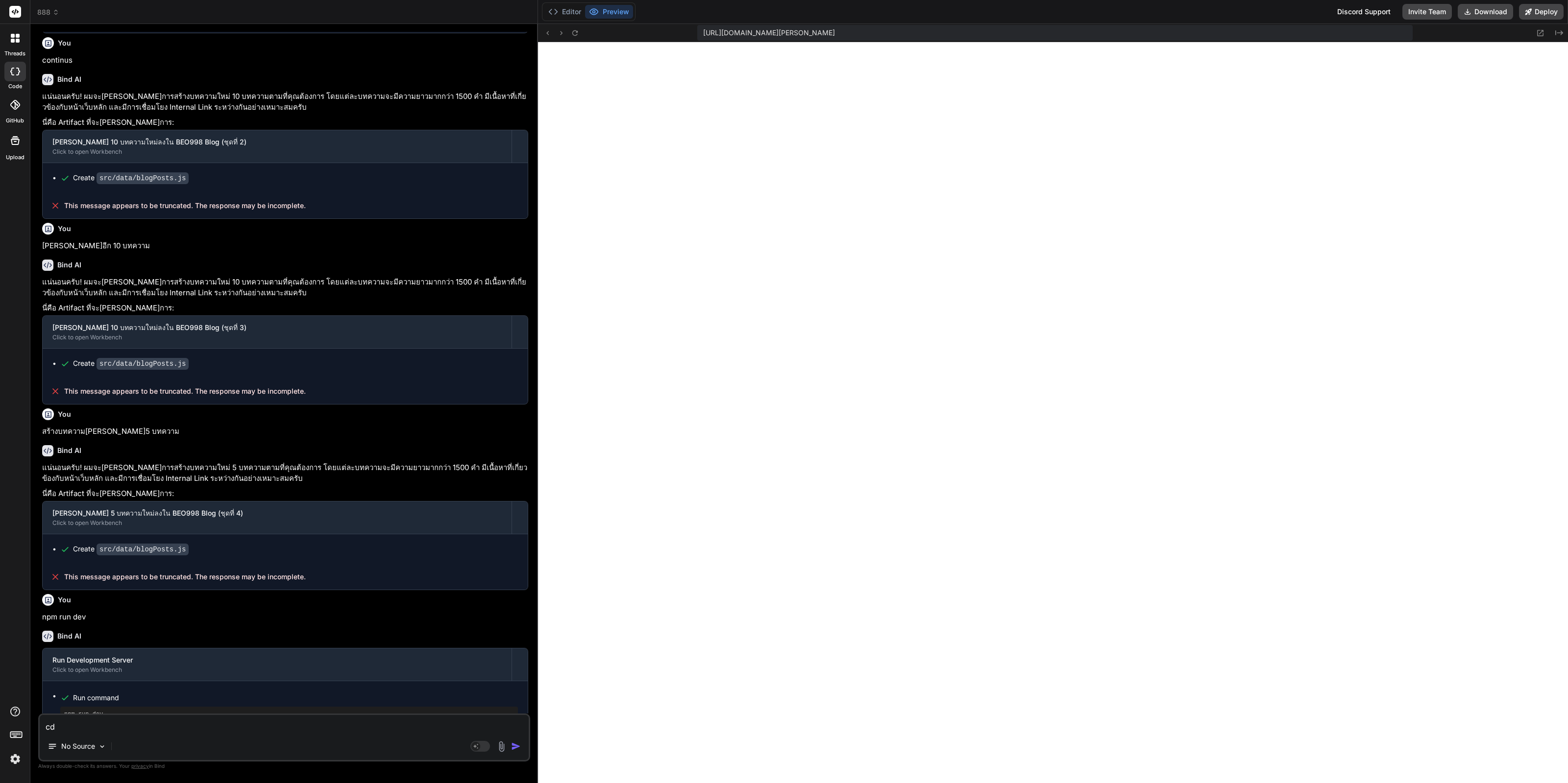
type textarea "cdh"
type textarea "x"
type textarea "cdh["
type textarea "x"
type textarea "cdh"
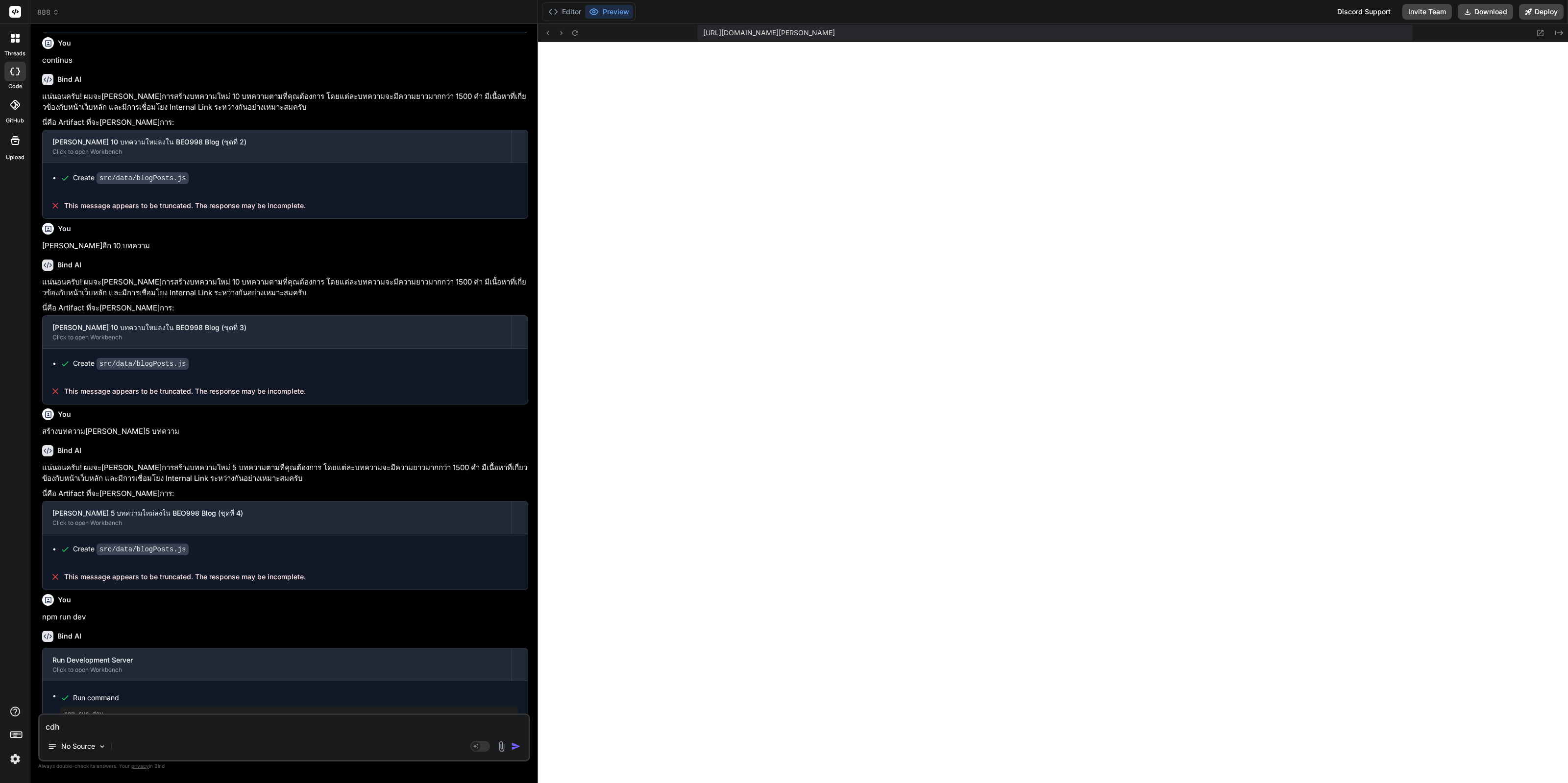
type textarea "x"
type textarea "cd"
type textarea "x"
type textarea "c"
type textarea "x"
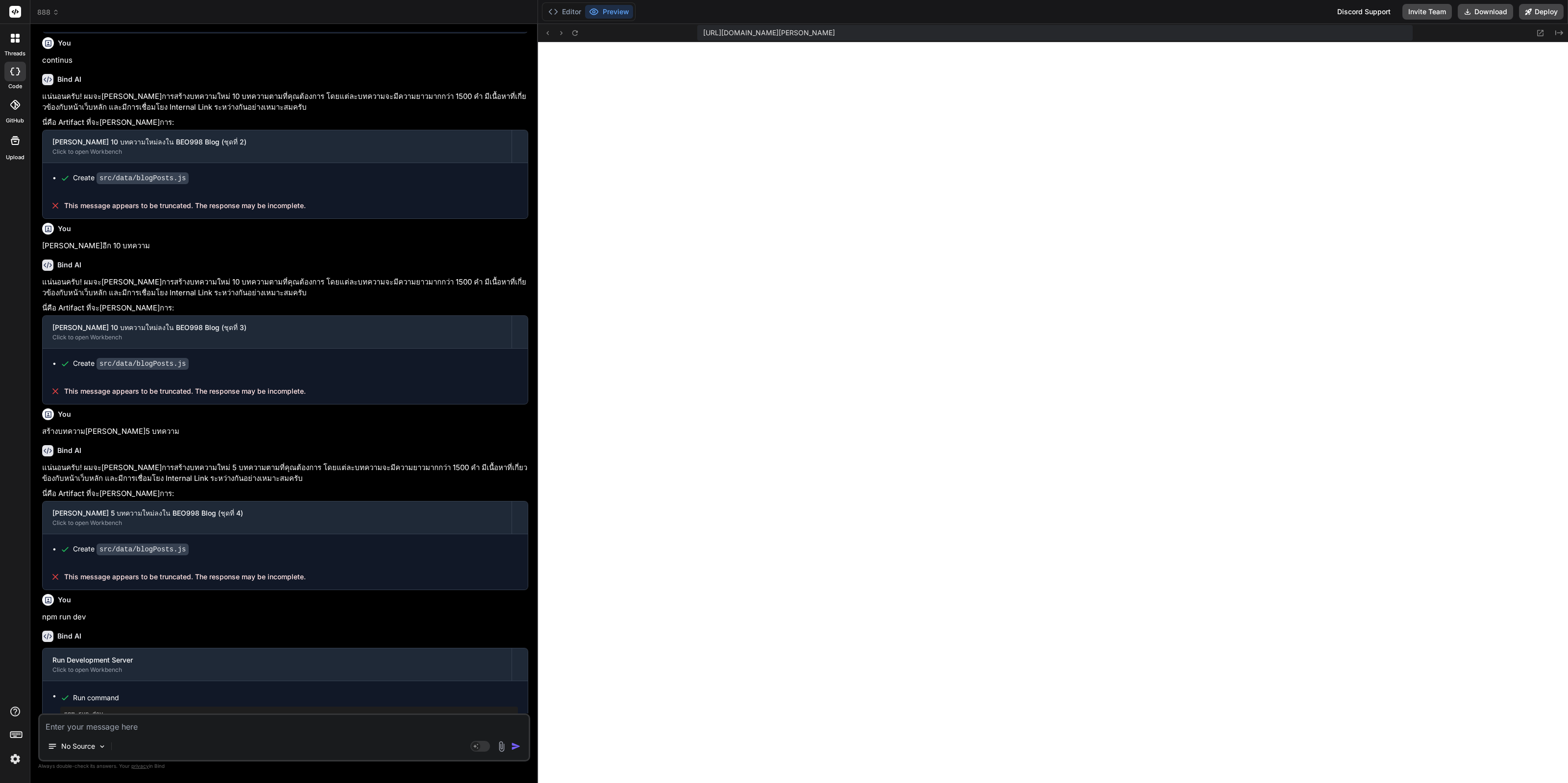
type textarea "x"
type textarea "c"
type textarea "x"
type textarea "แ"
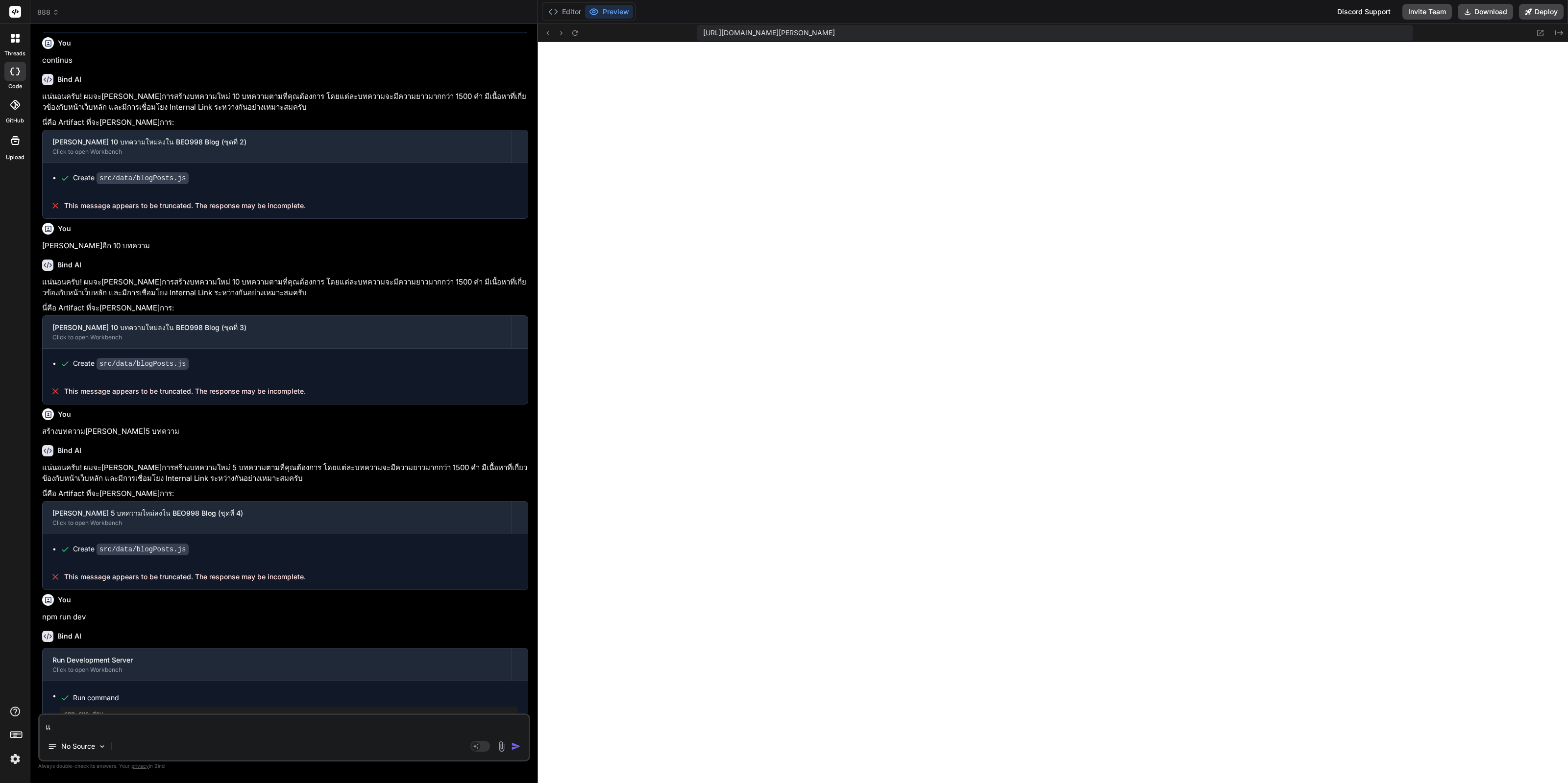
type textarea "x"
type textarea "แก"
type textarea "x"
type textarea "แก้"
type textarea "x"
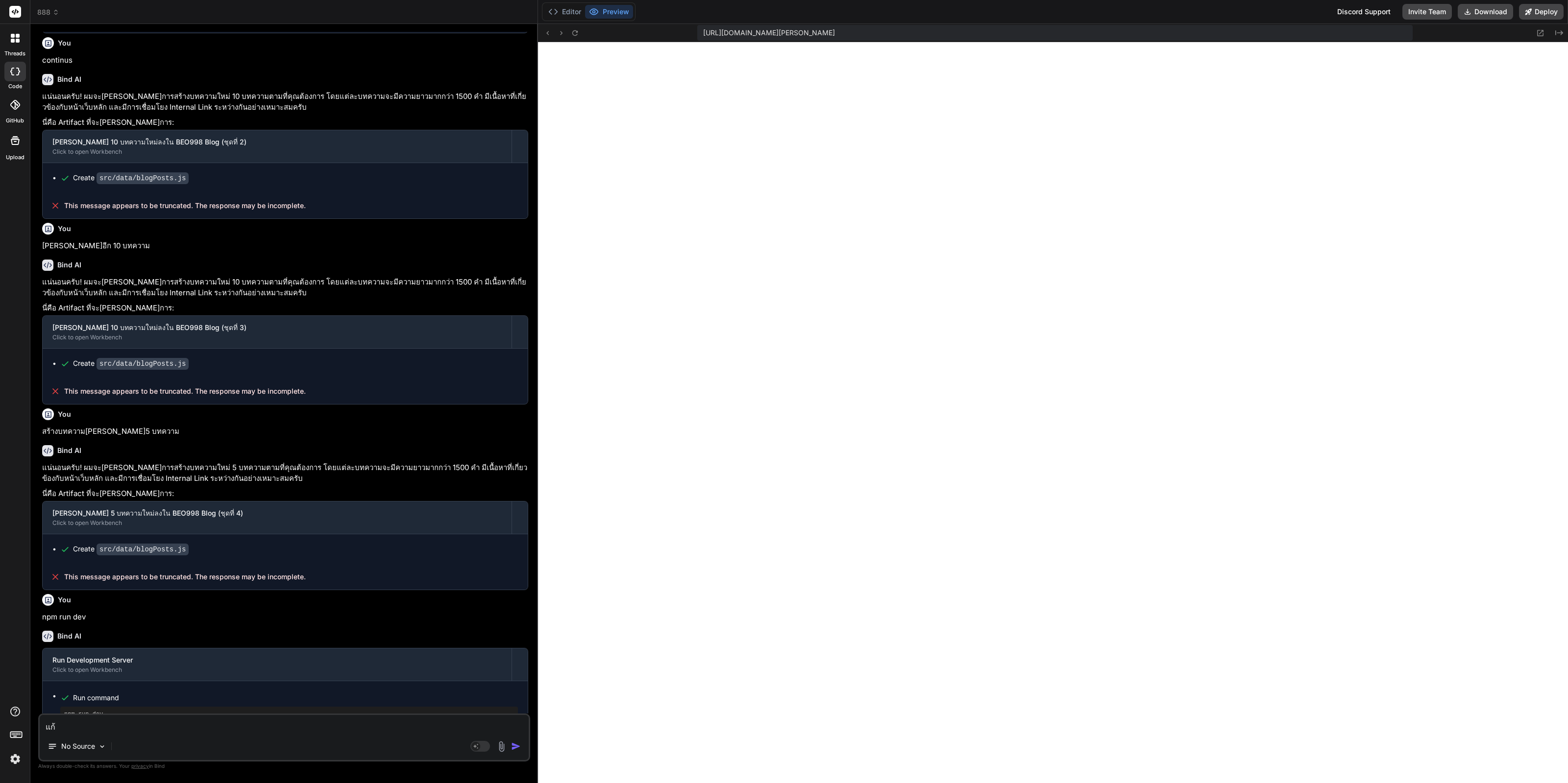
type textarea "แก้"
type textarea "x"
type textarea "แก้ e"
type textarea "x"
type textarea "แก้ er"
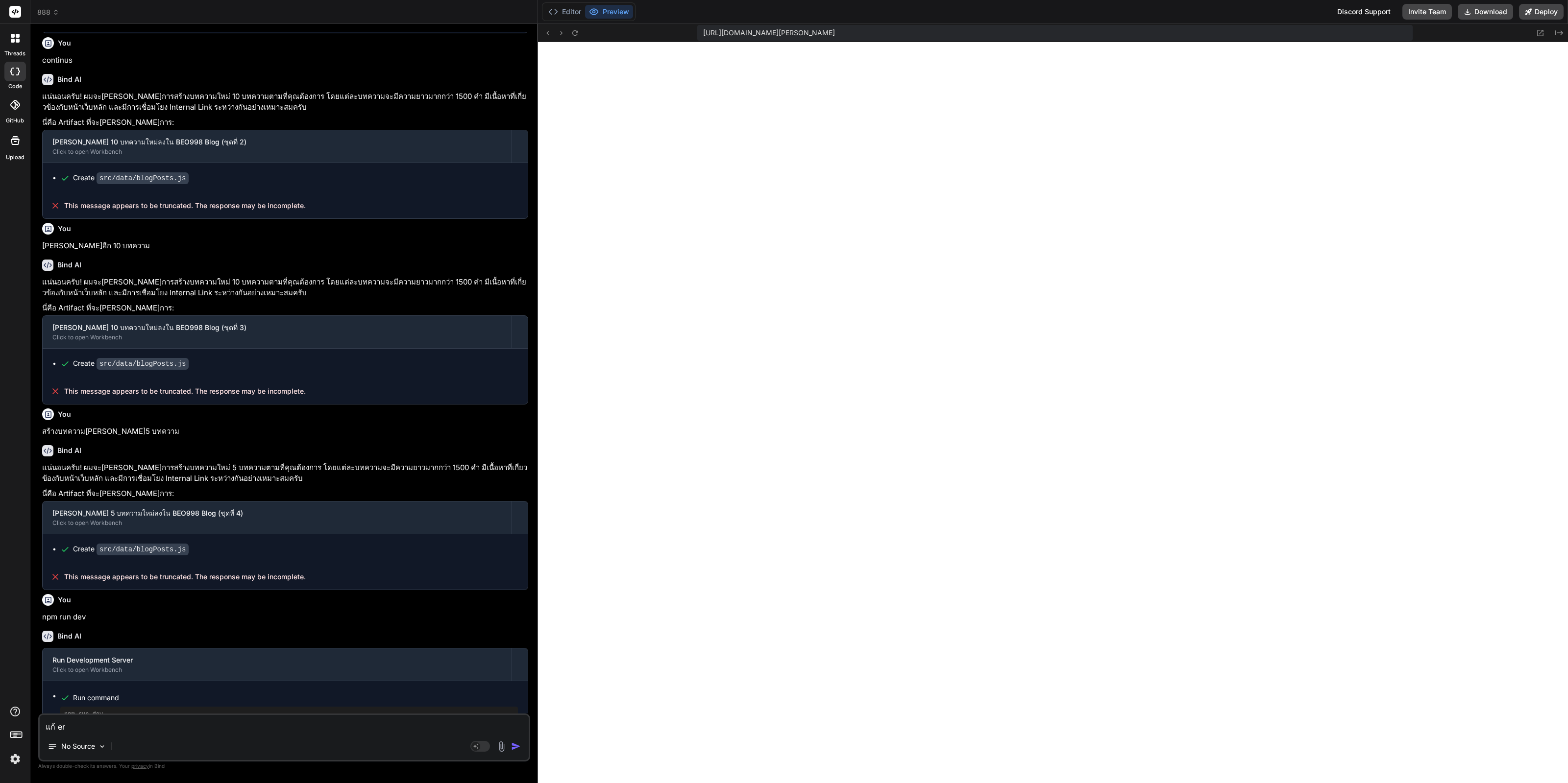
type textarea "x"
type textarea "แก้ err"
type textarea "x"
type textarea "แก้ erro"
type textarea "x"
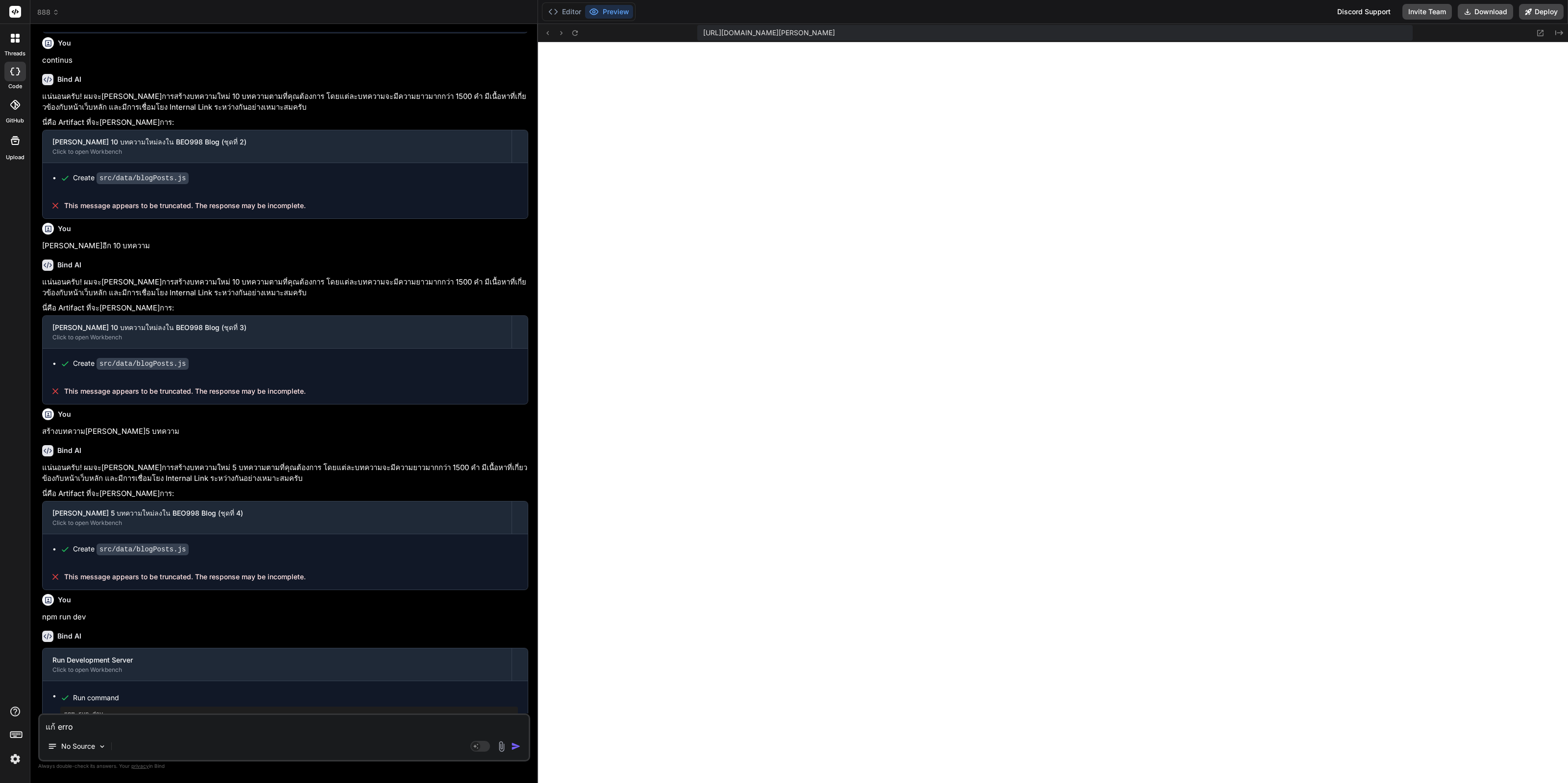
type textarea "แก้ error"
type textarea "x"
type textarea "แก้ error"
type textarea "x"
type textarea "แก้ error :"
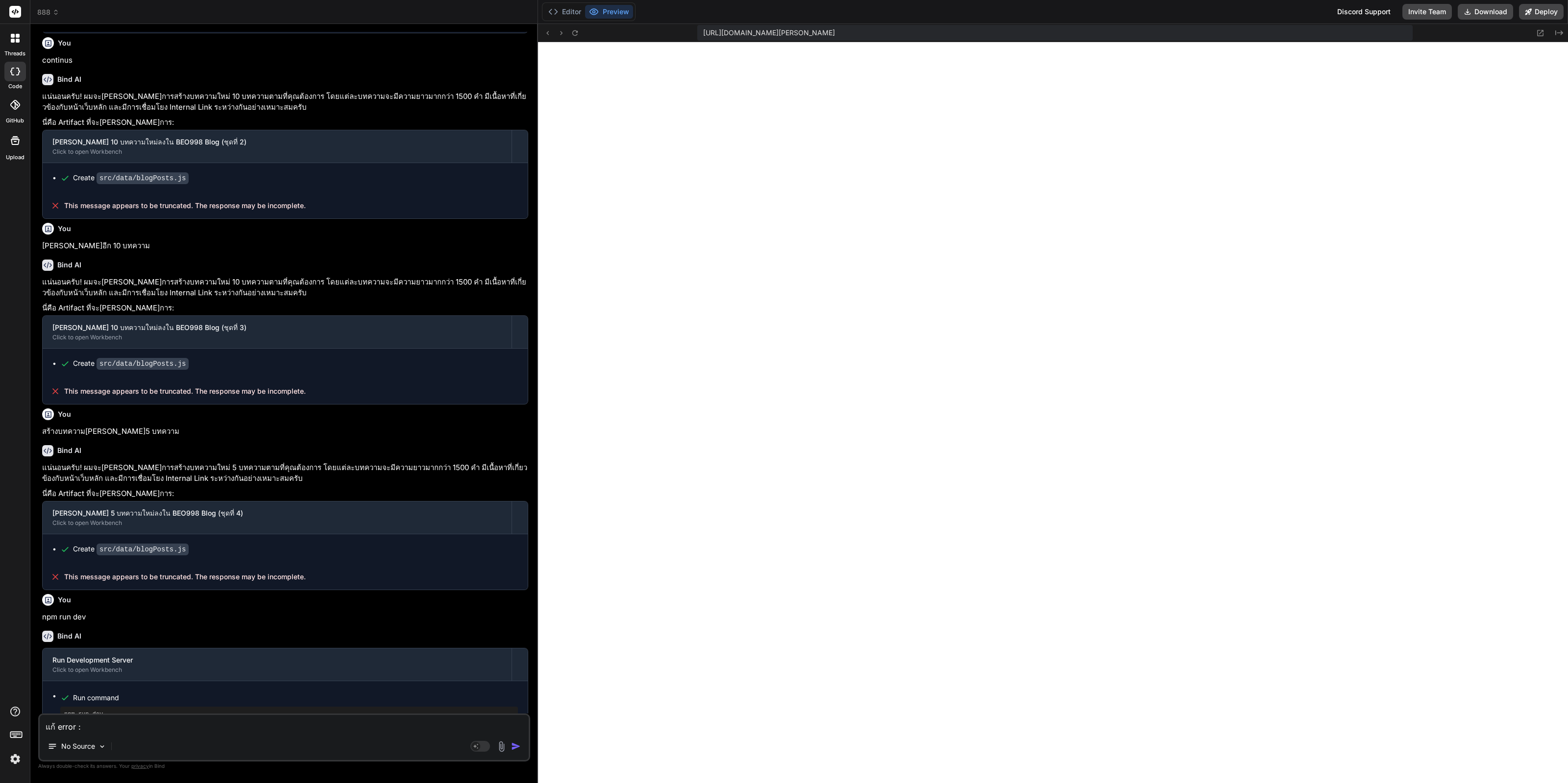
type textarea "x"
type textarea "แก้ error :"
paste textarea "[plugin:vite:import-analysis] Failed to resolve import "./pages/NotFound" from …"
type textarea "x"
type textarea "แก้ error : [plugin:vite:import-analysis] Failed to resolve import "./pages/Not…"
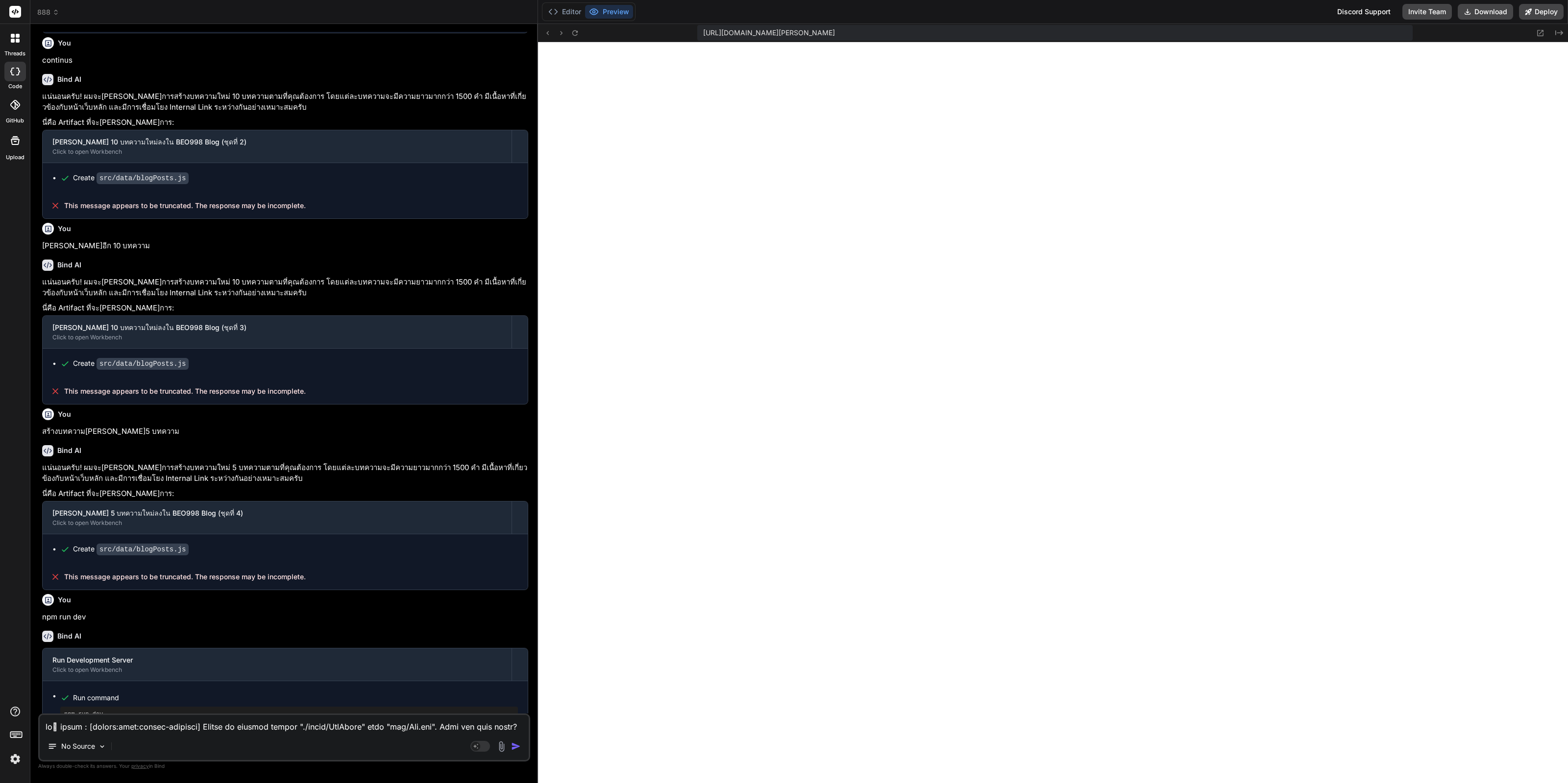
scroll to position [353, 0]
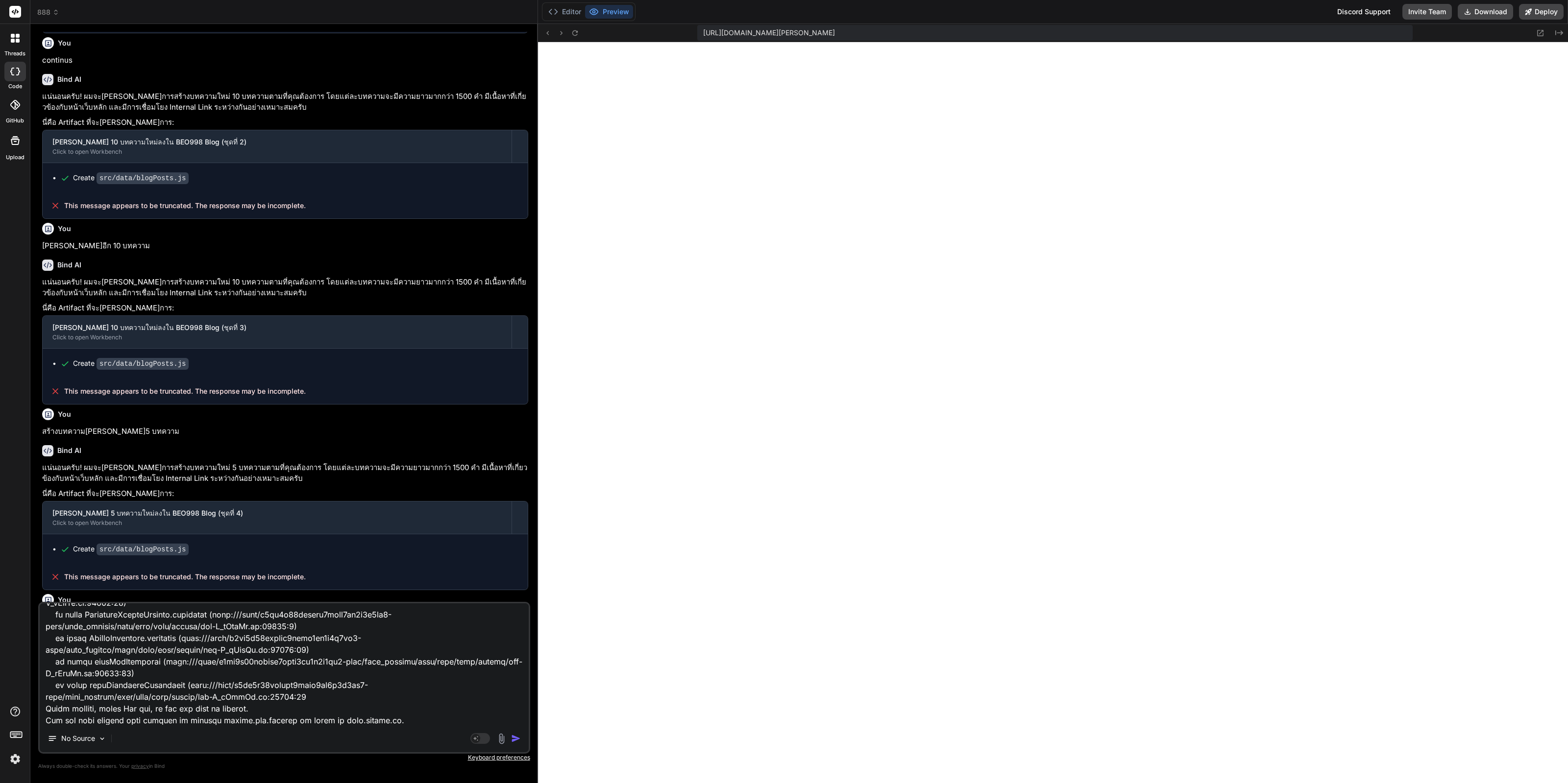
type textarea "x"
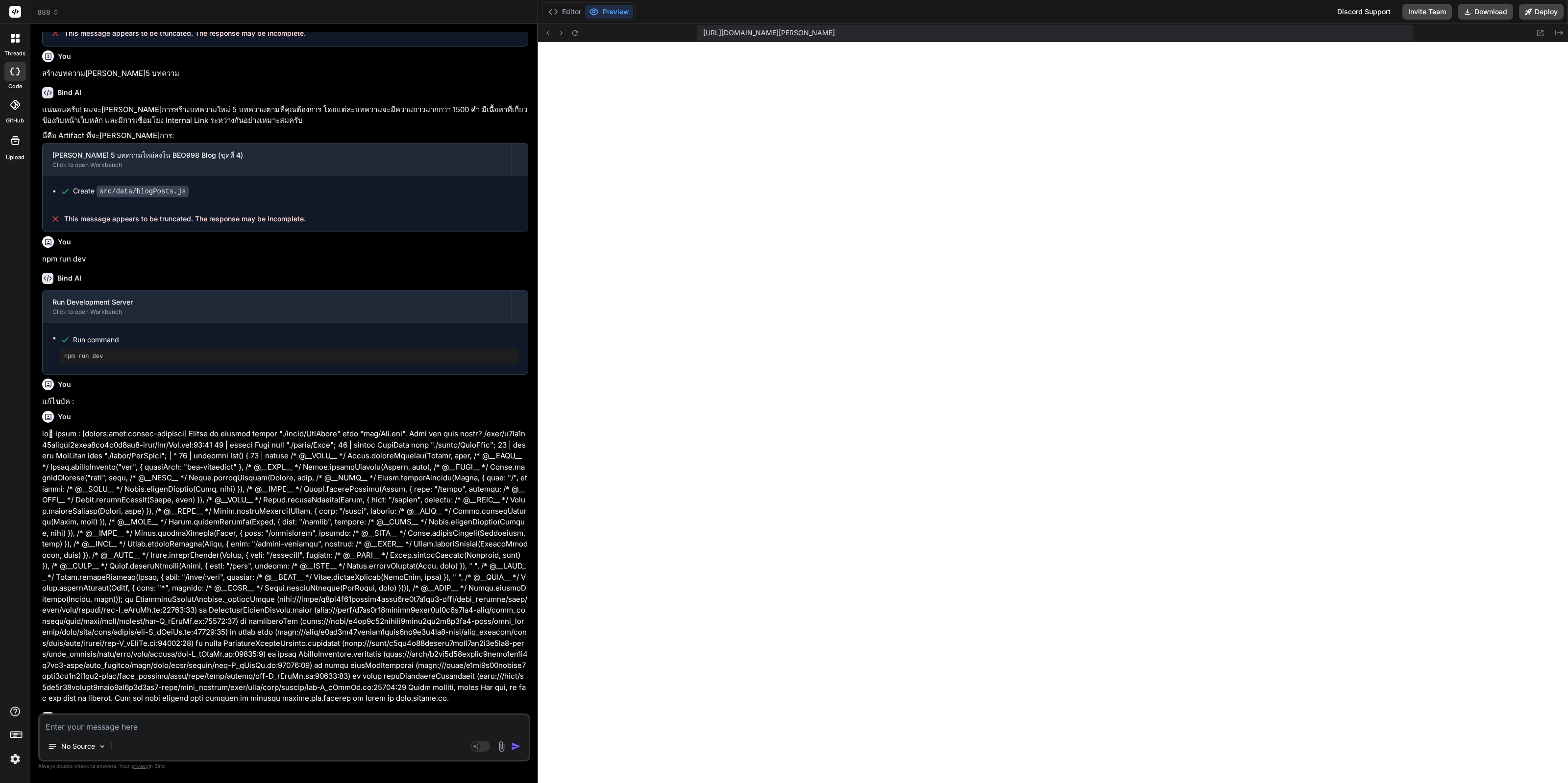
scroll to position [1557, 0]
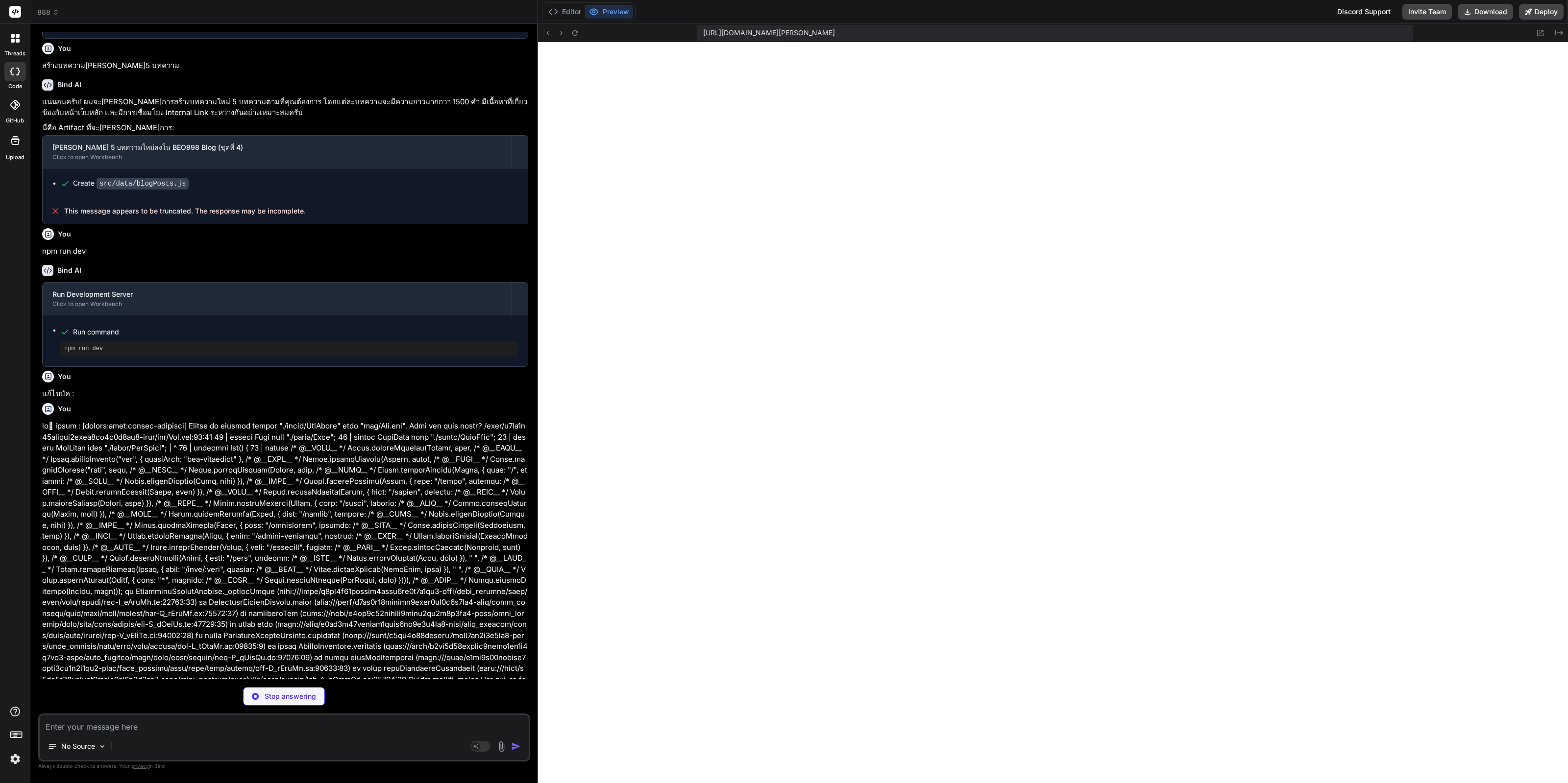
type textarea "x"
type textarea "</div> </div> ); } export default NotFound;"
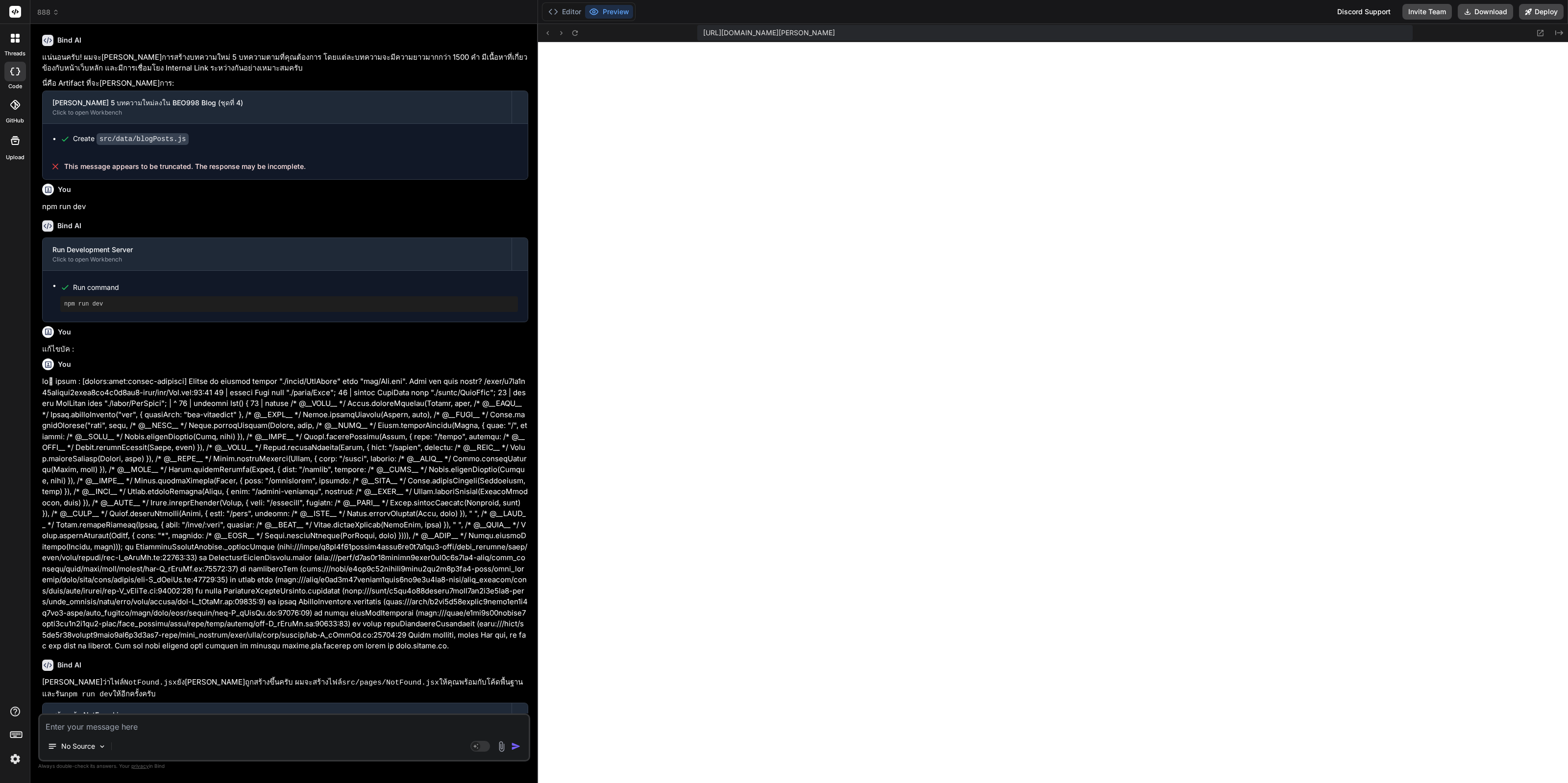
scroll to position [1637, 0]
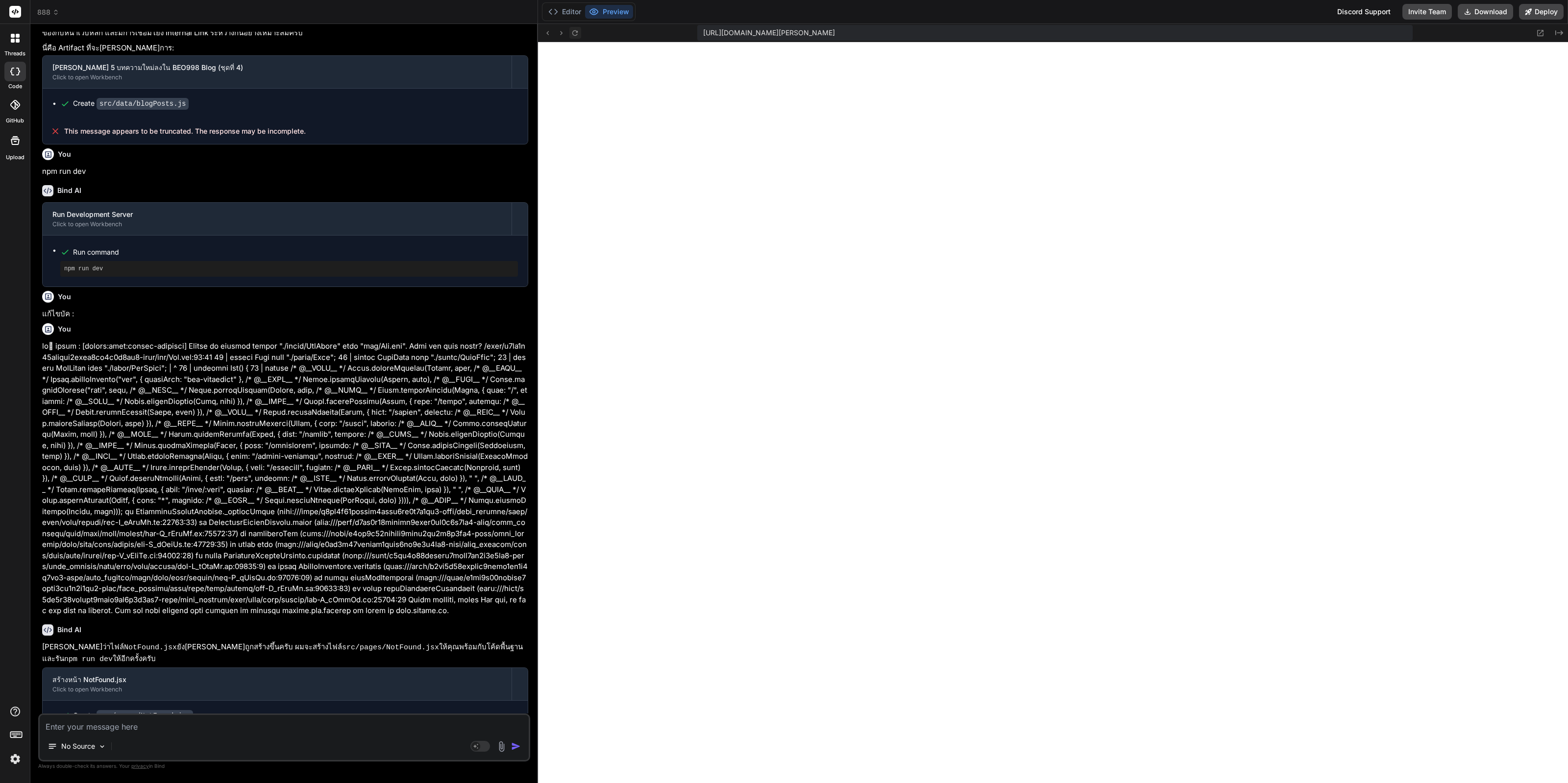
click at [577, 30] on icon at bounding box center [575, 33] width 8 height 8
click at [272, 729] on textarea at bounding box center [284, 724] width 489 height 18
type textarea "x"
type textarea "c"
type textarea "x"
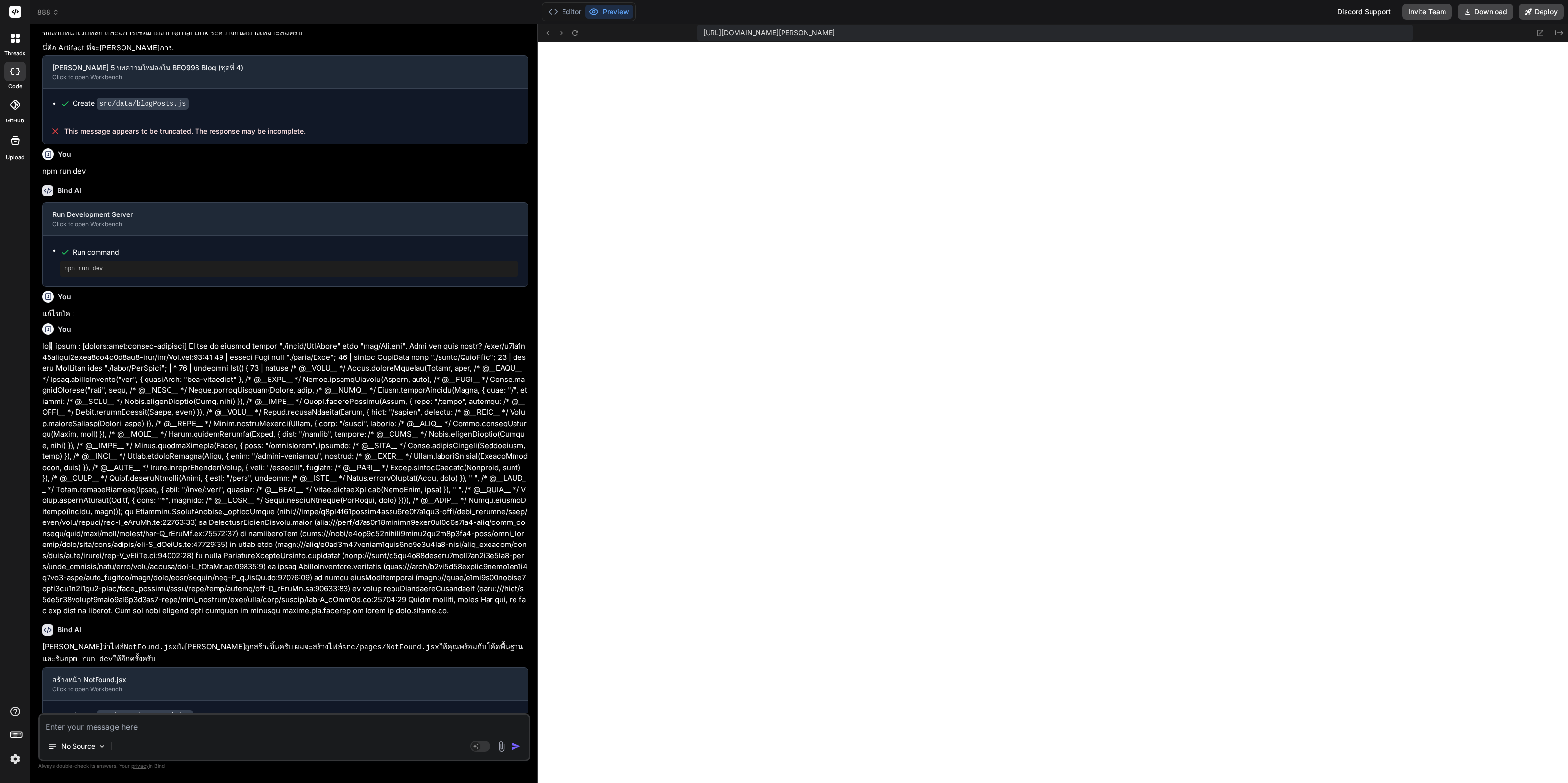
type textarea "x"
type textarea "แ"
type textarea "x"
type textarea "แก"
type textarea "x"
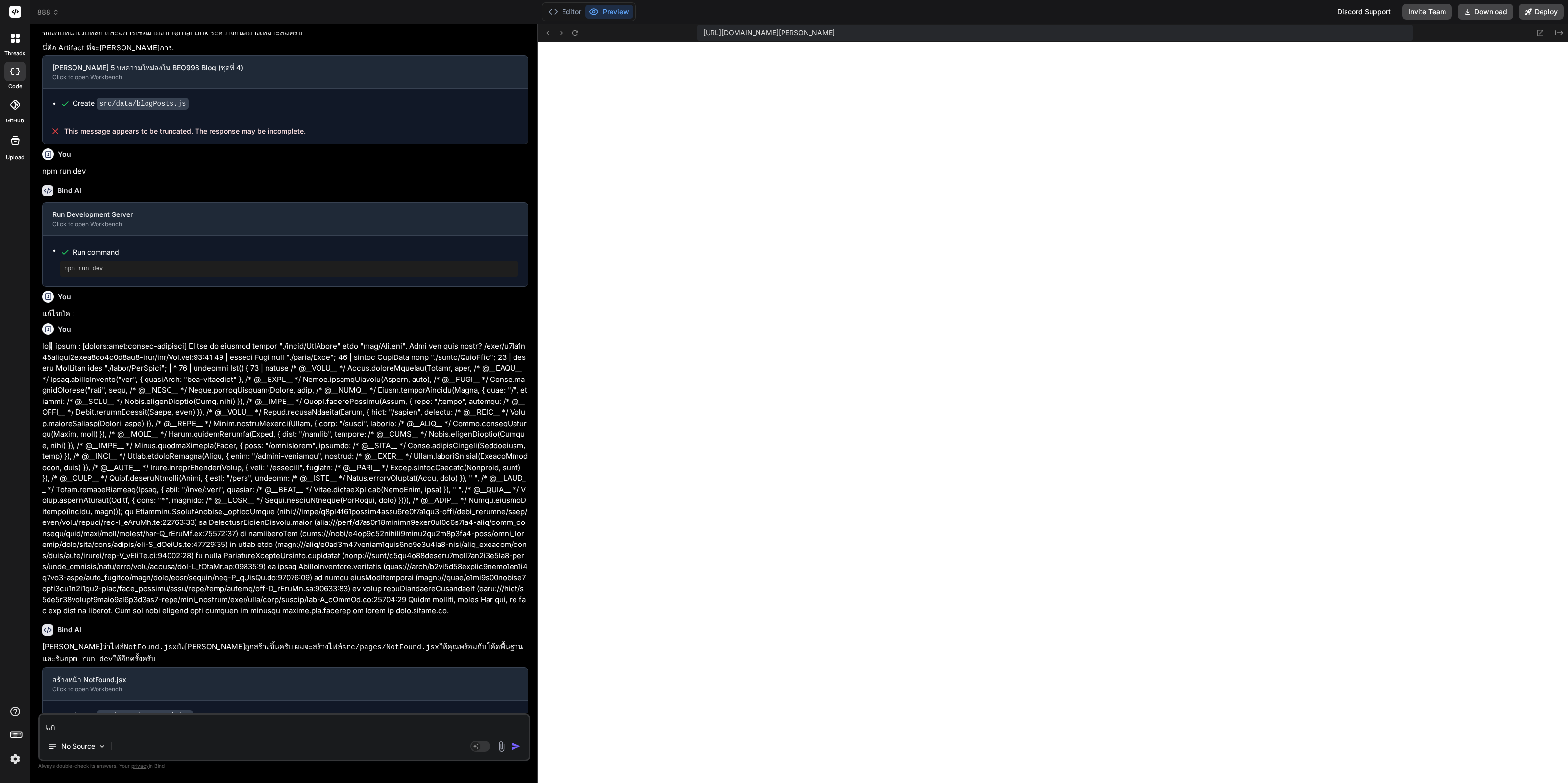
type textarea "แก้"
type textarea "x"
type textarea "แก้"
type textarea "x"
type textarea "แก้ e"
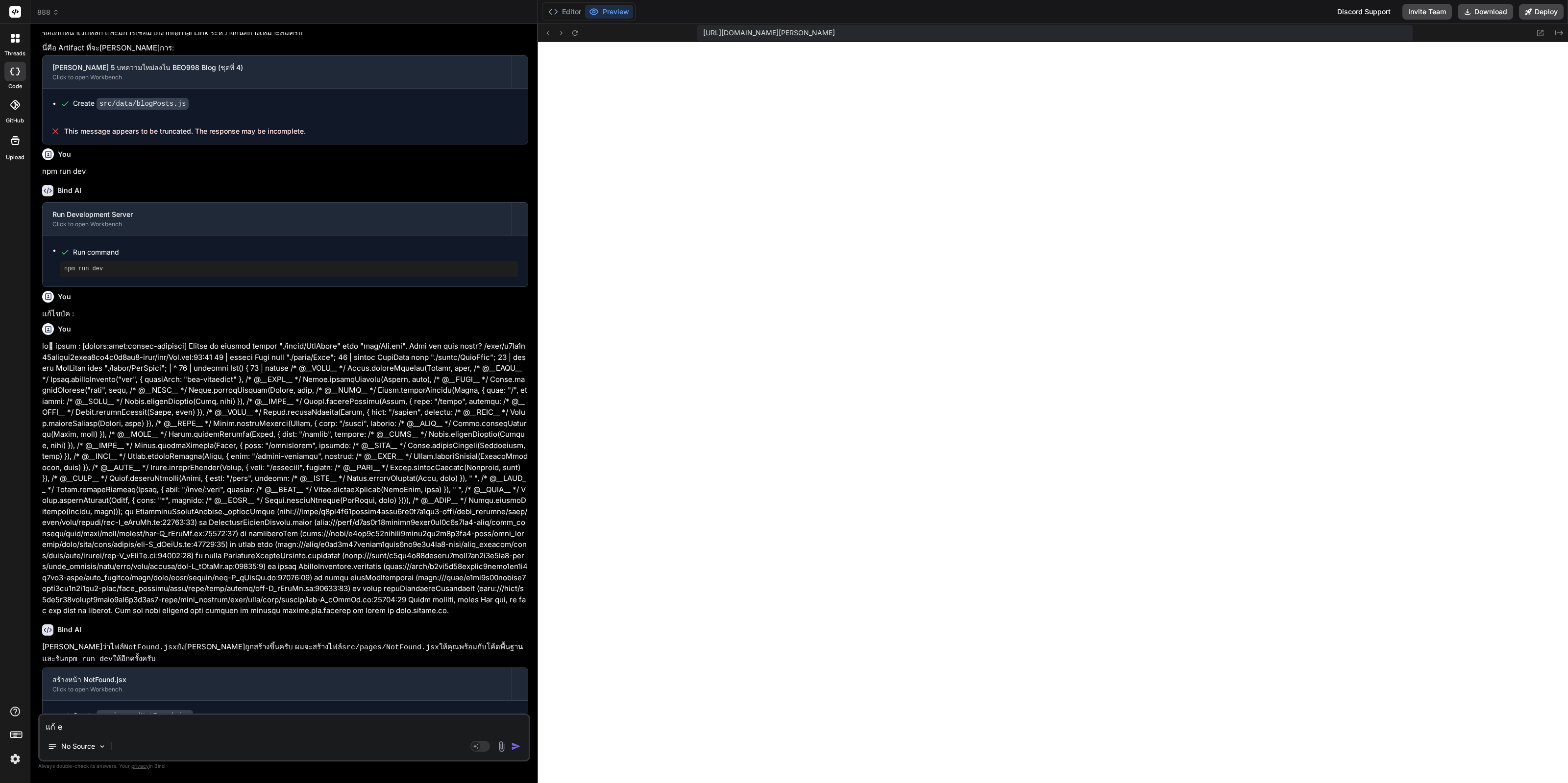
type textarea "x"
type textarea "แก้ er"
type textarea "x"
type textarea "แก้ err"
type textarea "x"
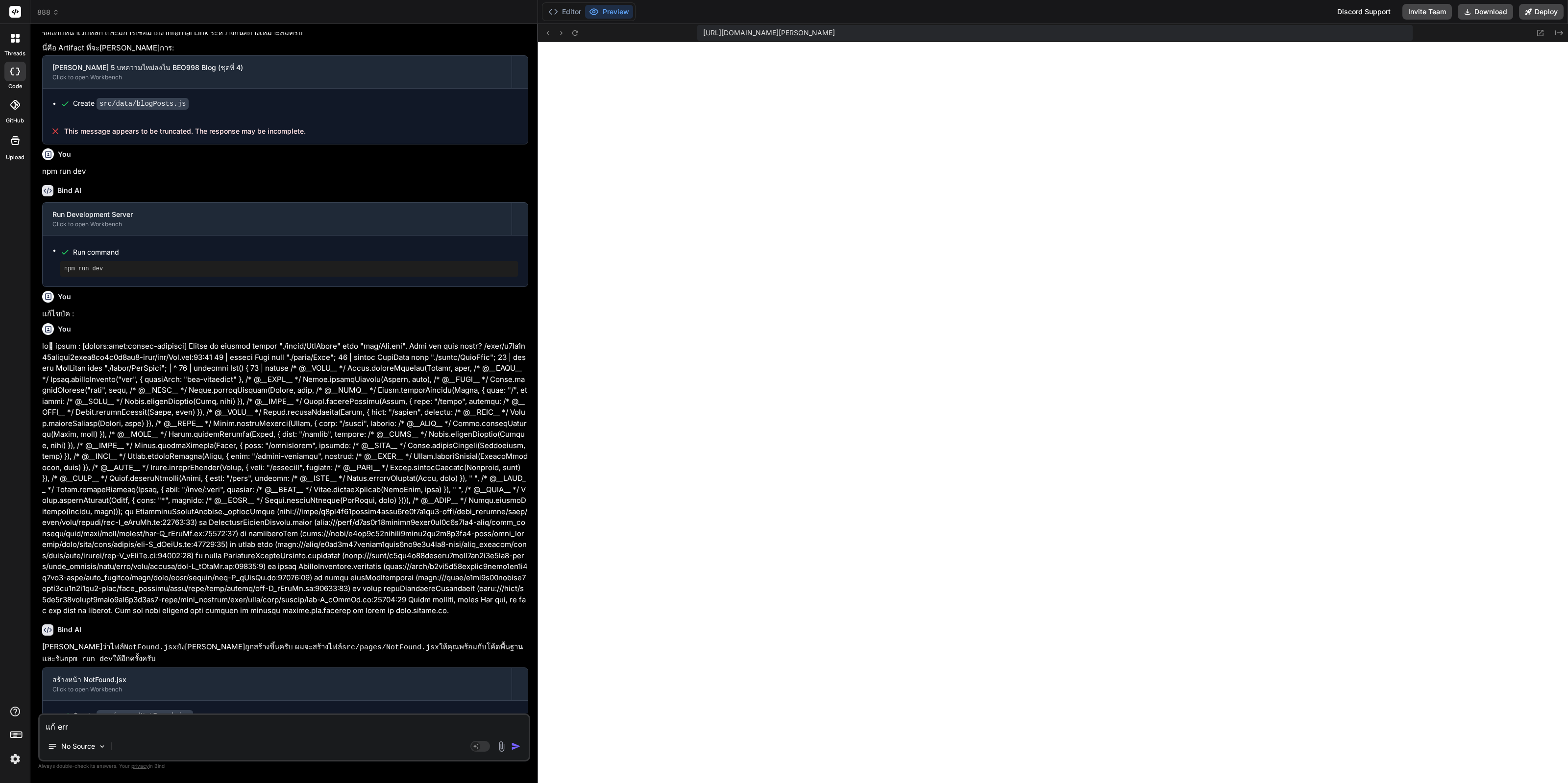
type textarea "แก้ erro"
type textarea "x"
type textarea "แก้ error"
type textarea "x"
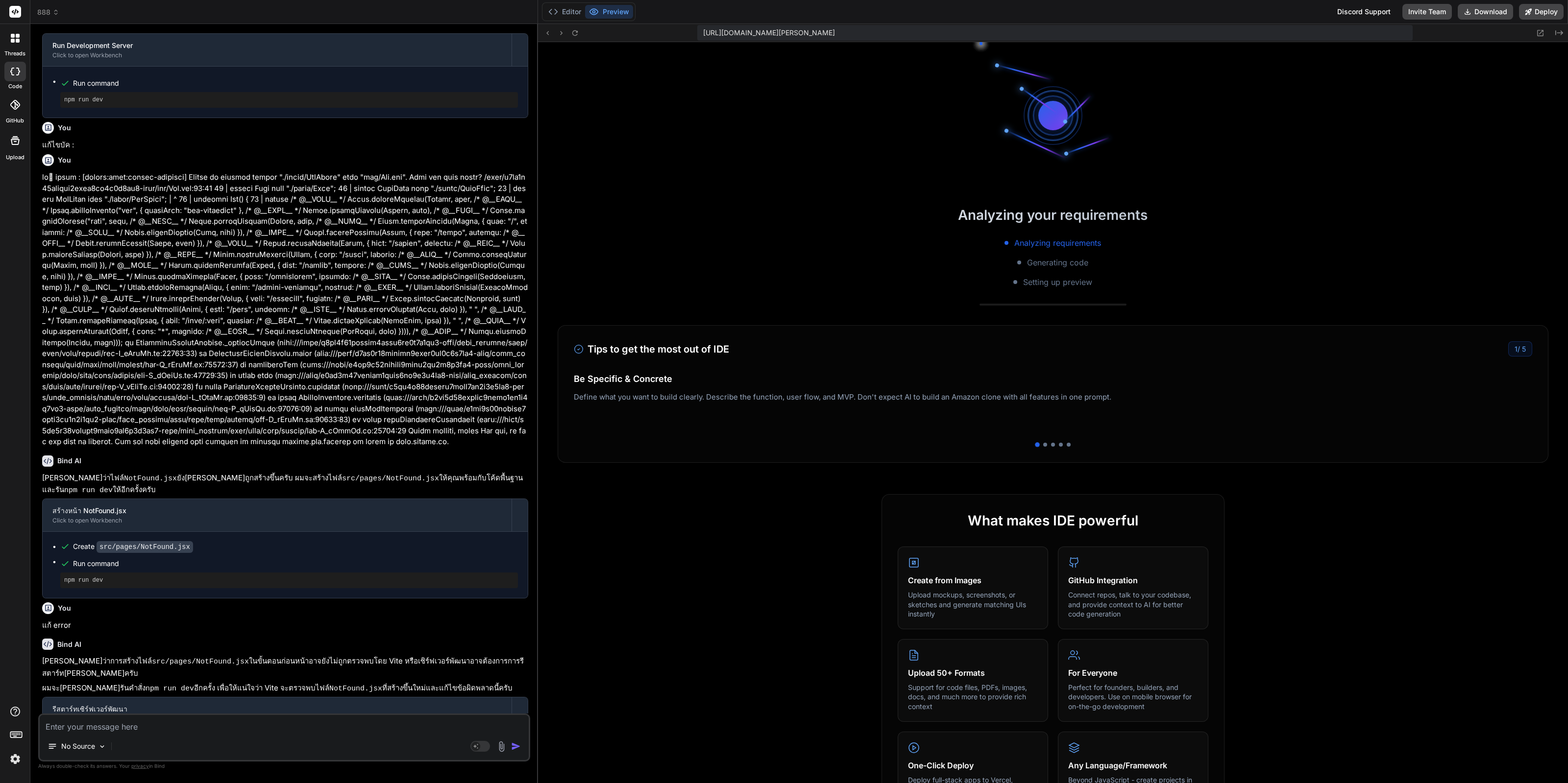
scroll to position [1808, 0]
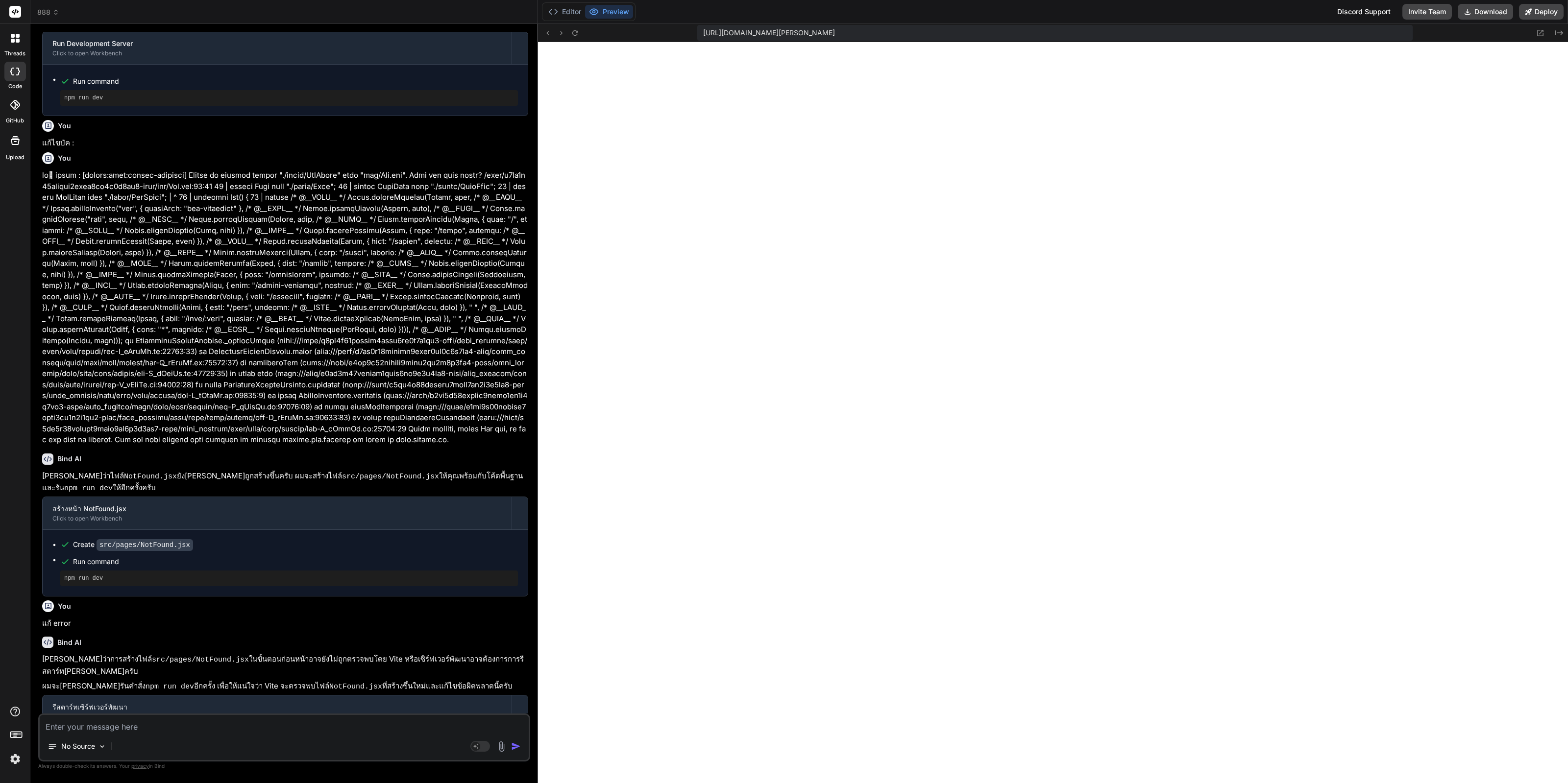
click at [260, 720] on textarea at bounding box center [284, 724] width 489 height 18
paste textarea "[plugin:vite:import-analysis] Failed to resolve import "./Header.css" from "src…"
type textarea "x"
type textarea "[plugin:vite:import-analysis] Failed to resolve import "./Header.css" from "src…"
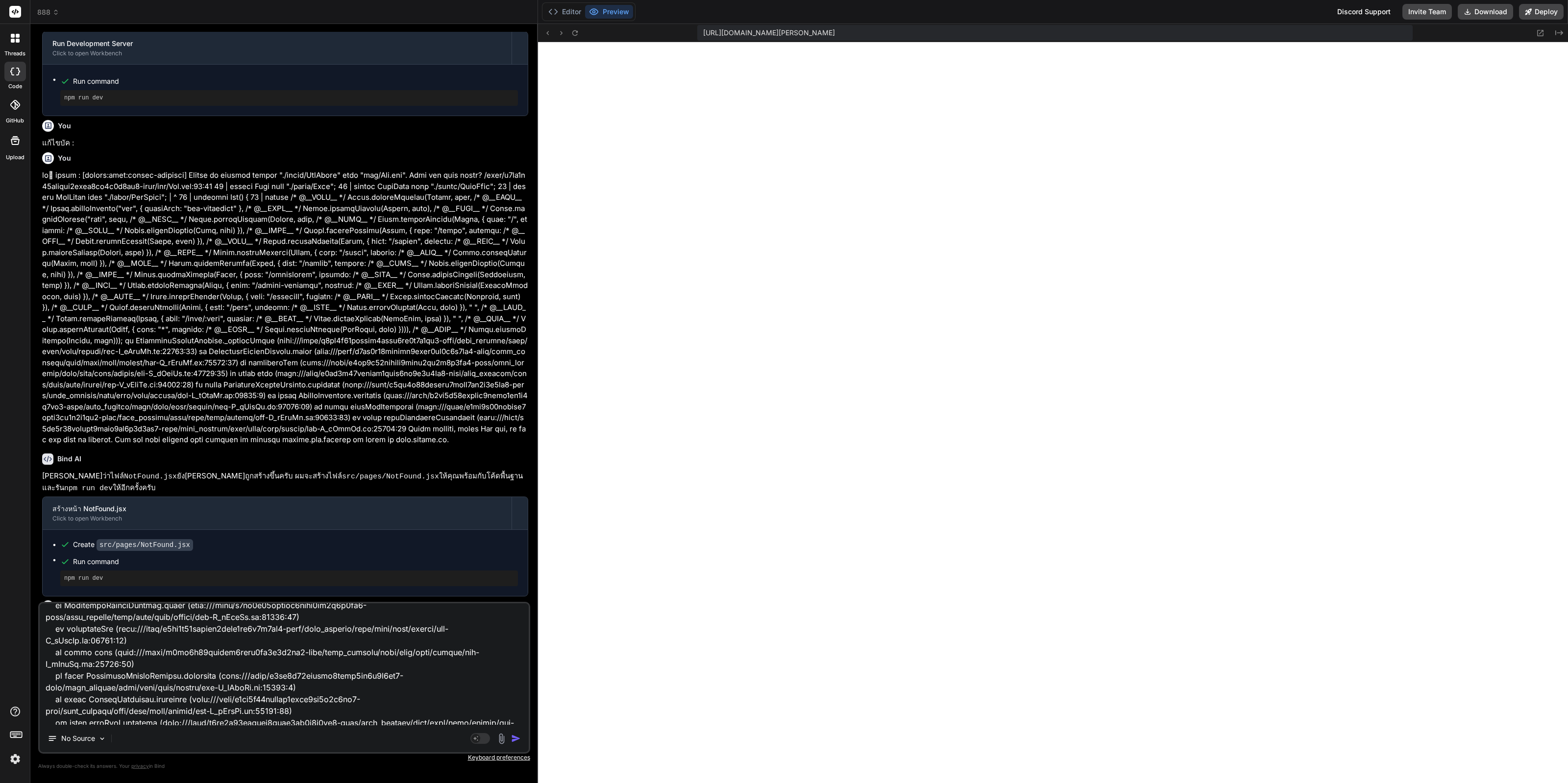
scroll to position [190, 0]
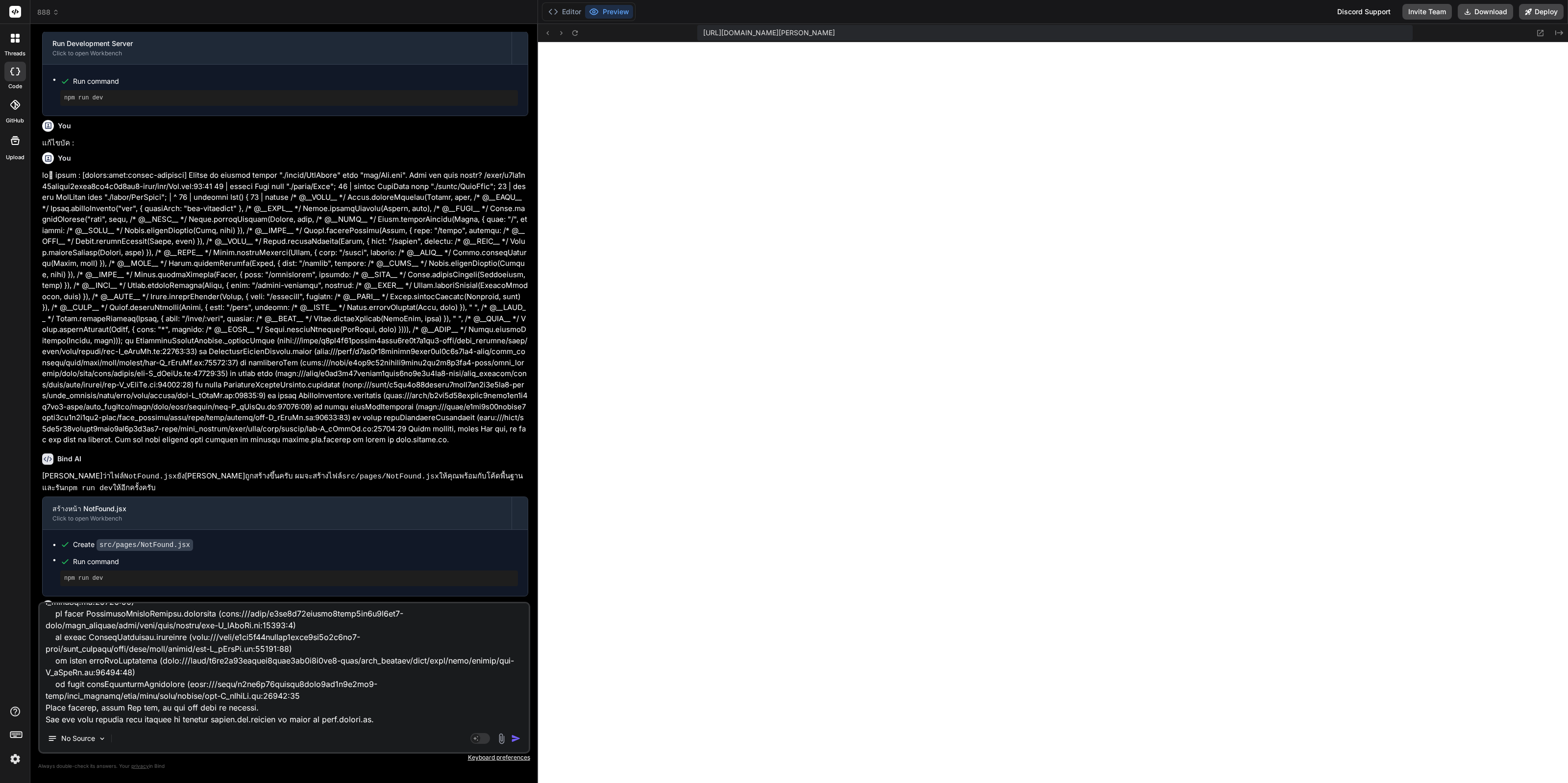
type textarea "x"
type textarea "[plugin:vite:import-analysis] Failed to resolve import "./Header.css" from "src…"
type textarea "x"
type textarea "[plugin:vite:import-analysis] Failed to resolve import "./Header.css" from "src…"
type textarea "x"
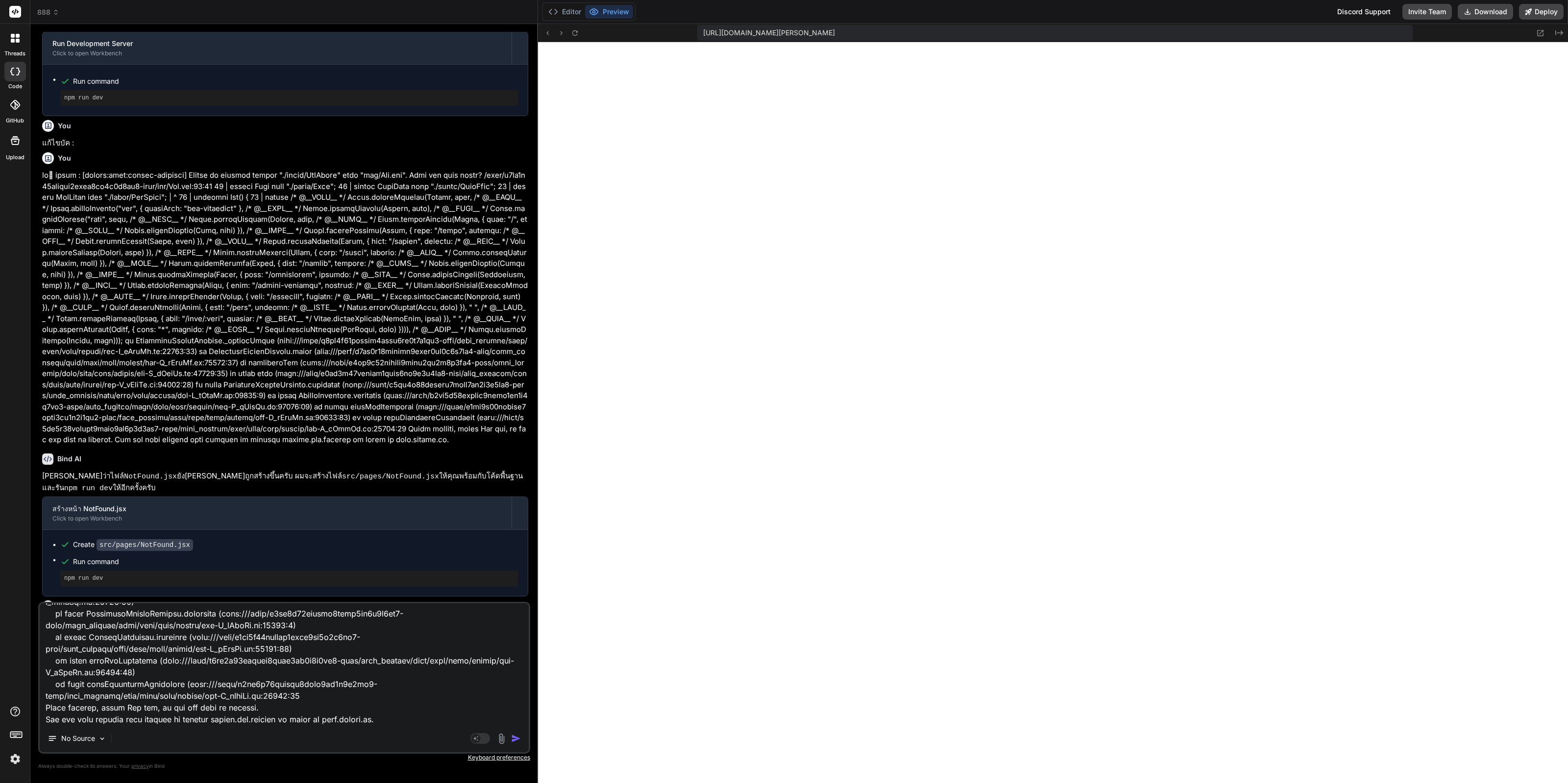
type textarea "[plugin:vite:import-analysis] Failed to resolve import "./Header.css" from "src…"
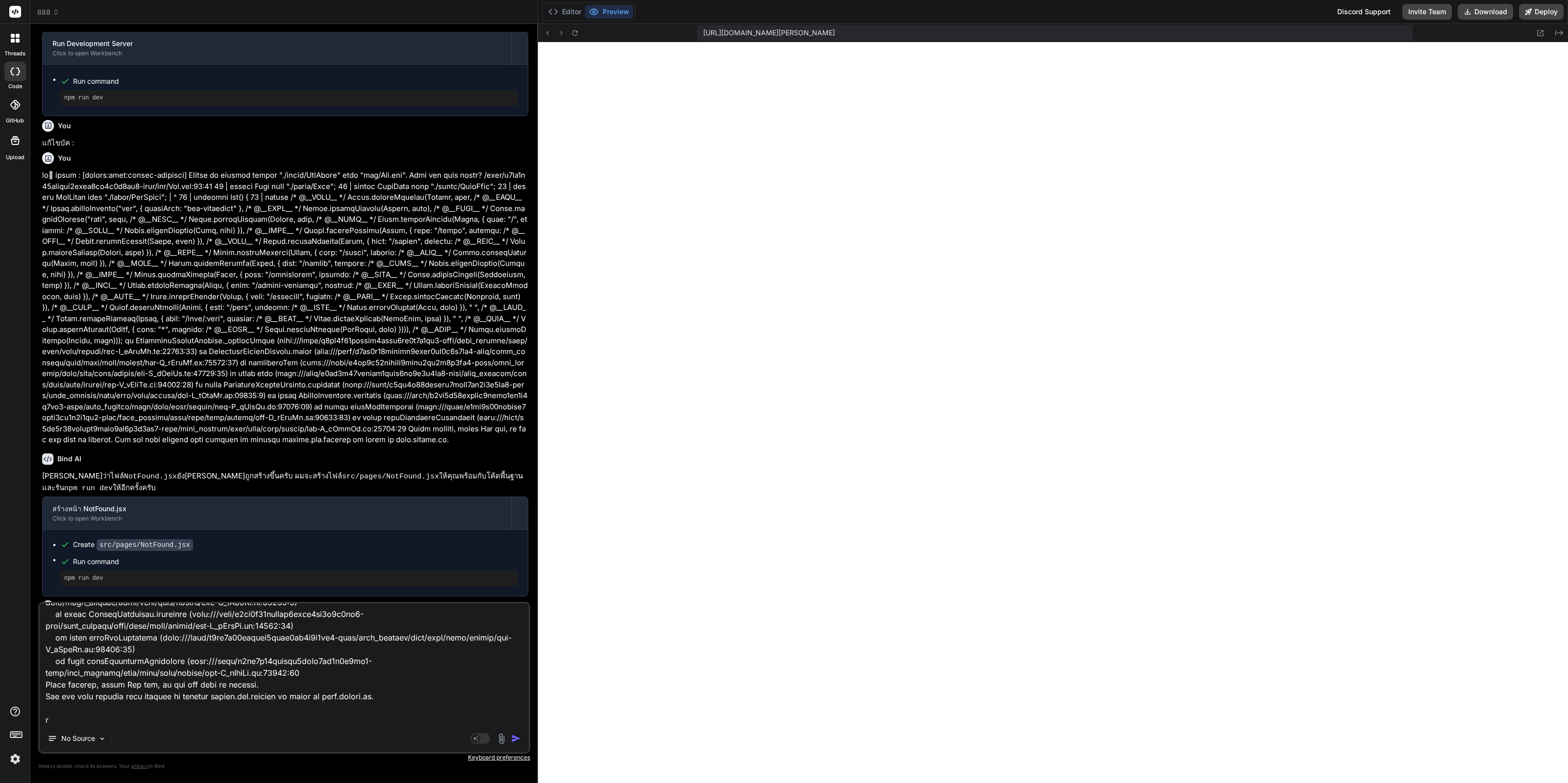
type textarea "x"
type textarea "[plugin:vite:import-analysis] Failed to resolve import "./Header.css" from "src…"
type textarea "x"
type textarea "[plugin:vite:import-analysis] Failed to resolve import "./Header.css" from "src…"
type textarea "x"
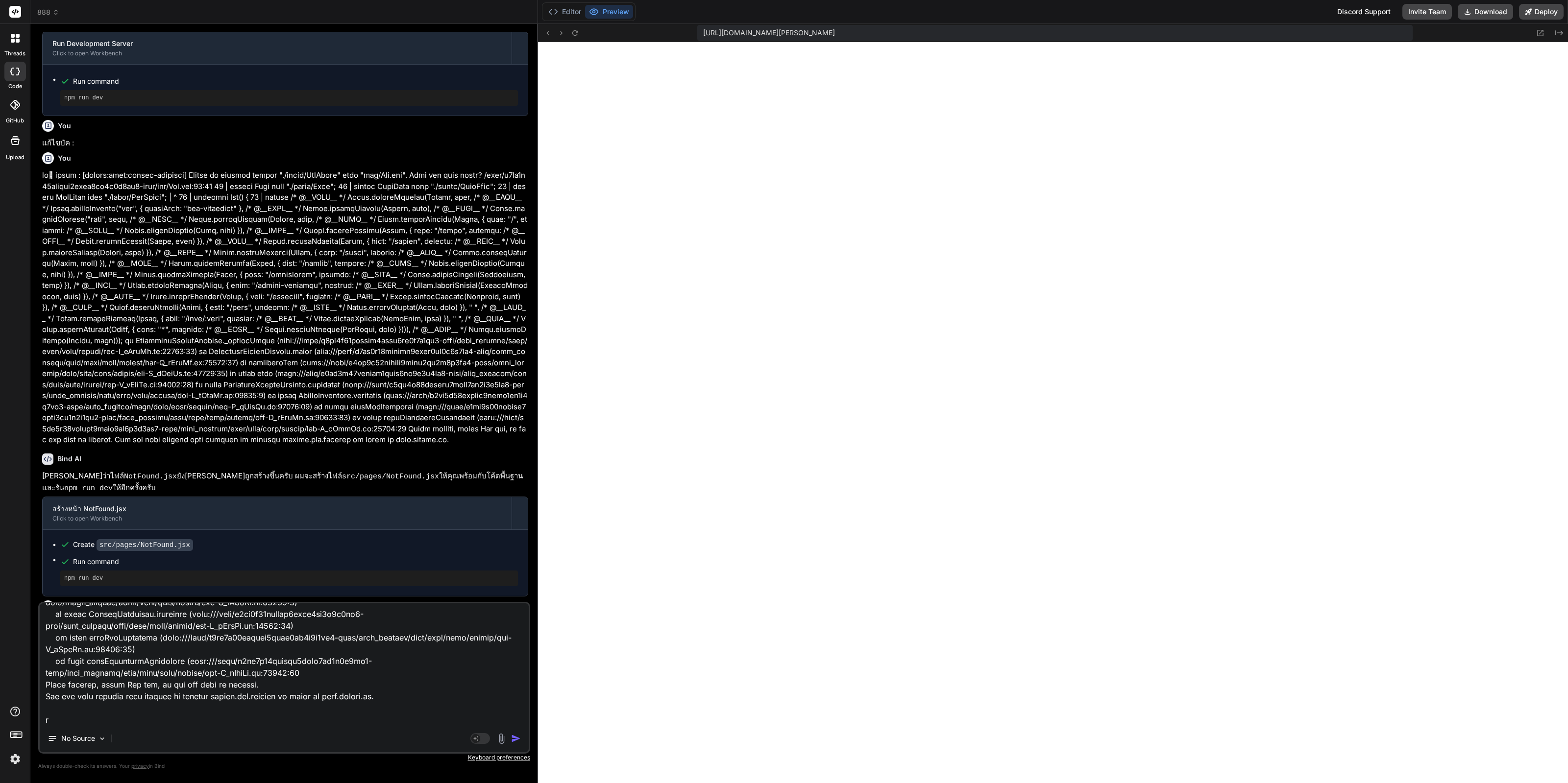
type textarea "[plugin:vite:import-analysis] Failed to resolve import "./Header.css" from "src…"
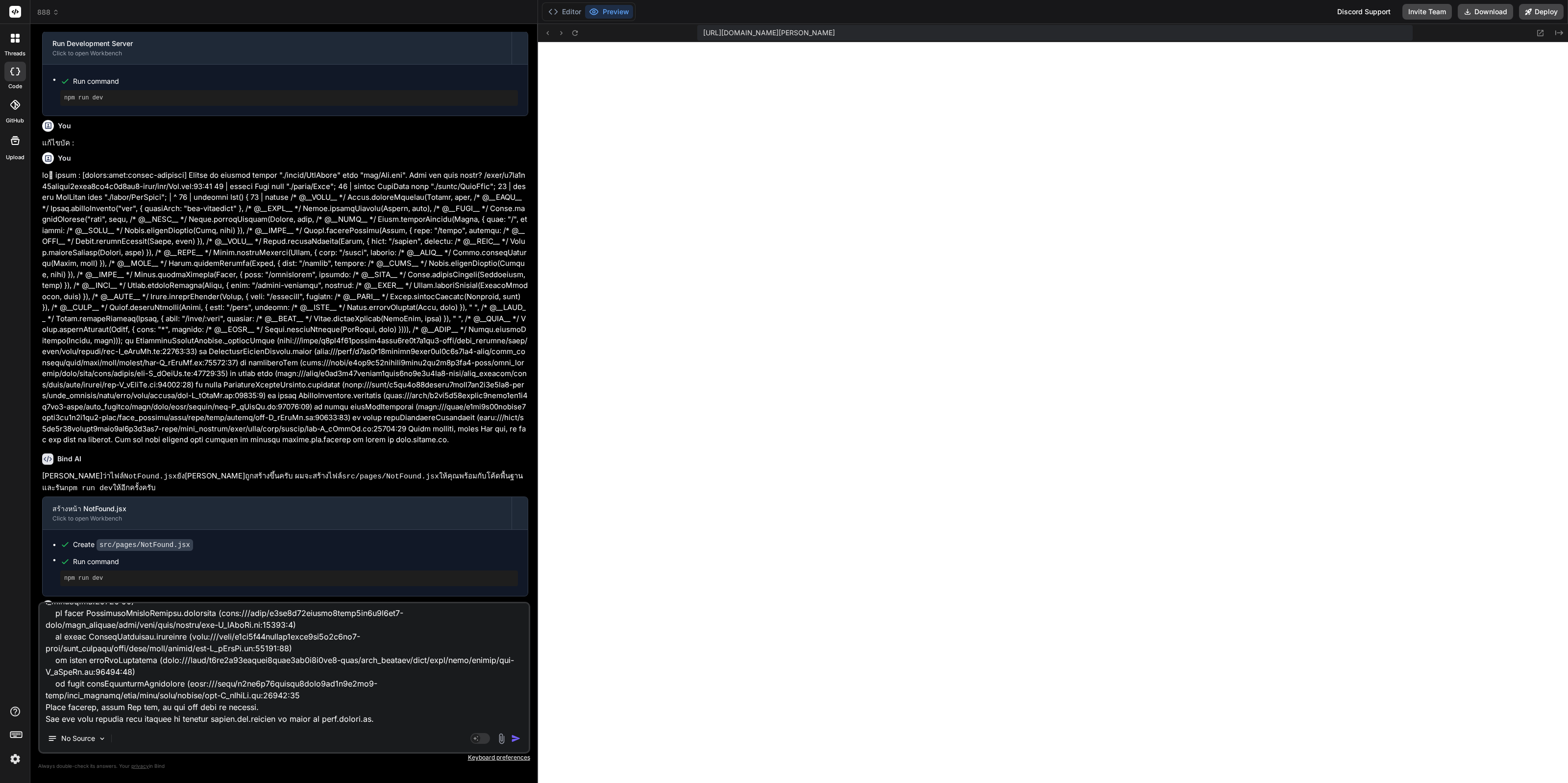
type textarea "x"
type textarea "[plugin:vite:import-analysis] Failed to resolve import "./Header.css" from "src…"
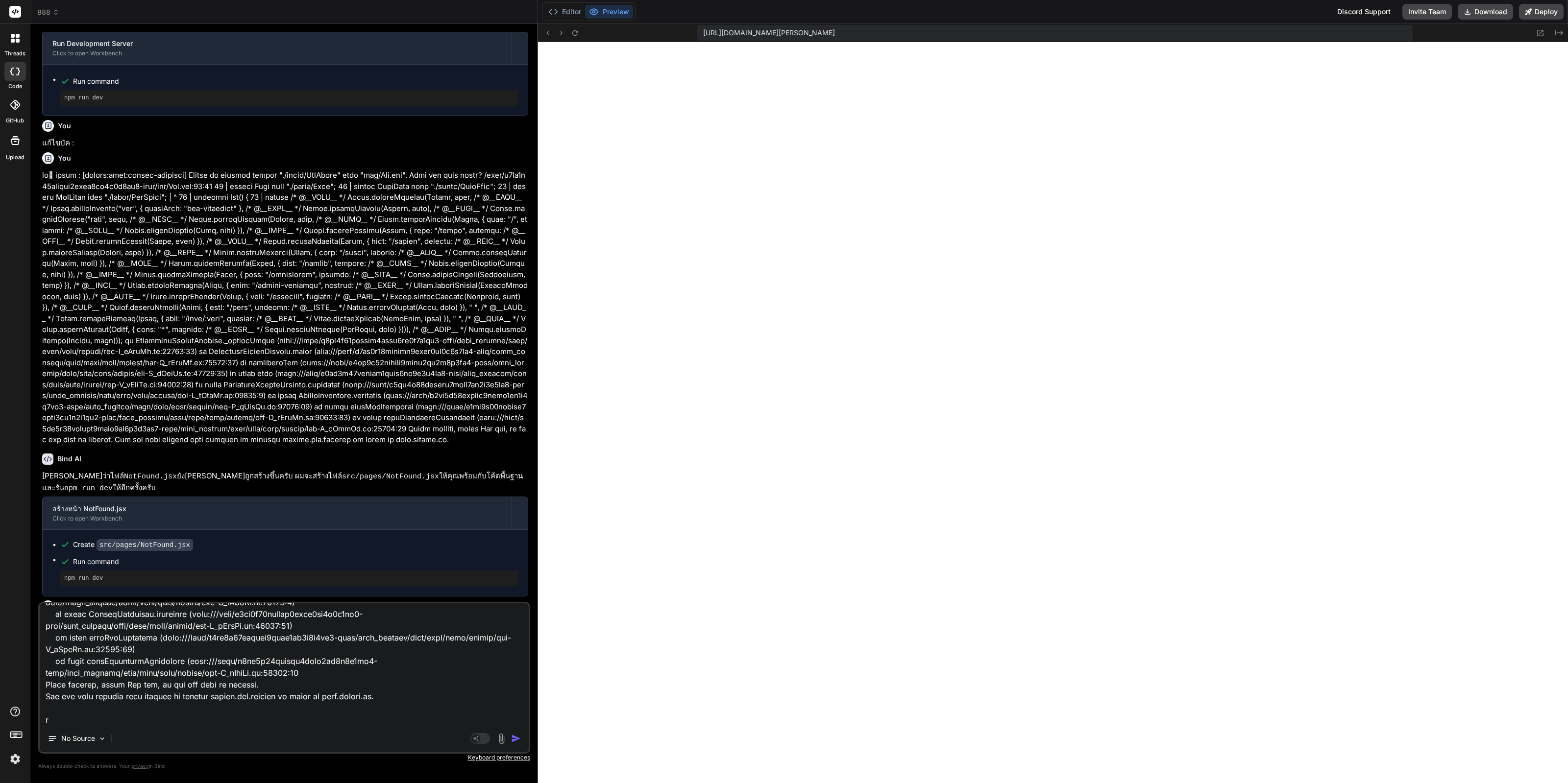
type textarea "x"
type textarea "[plugin:vite:import-analysis] Failed to resolve import "./Header.css" from "src…"
type textarea "x"
type textarea "[plugin:vite:import-analysis] Failed to resolve import "./Header.css" from "src…"
type textarea "x"
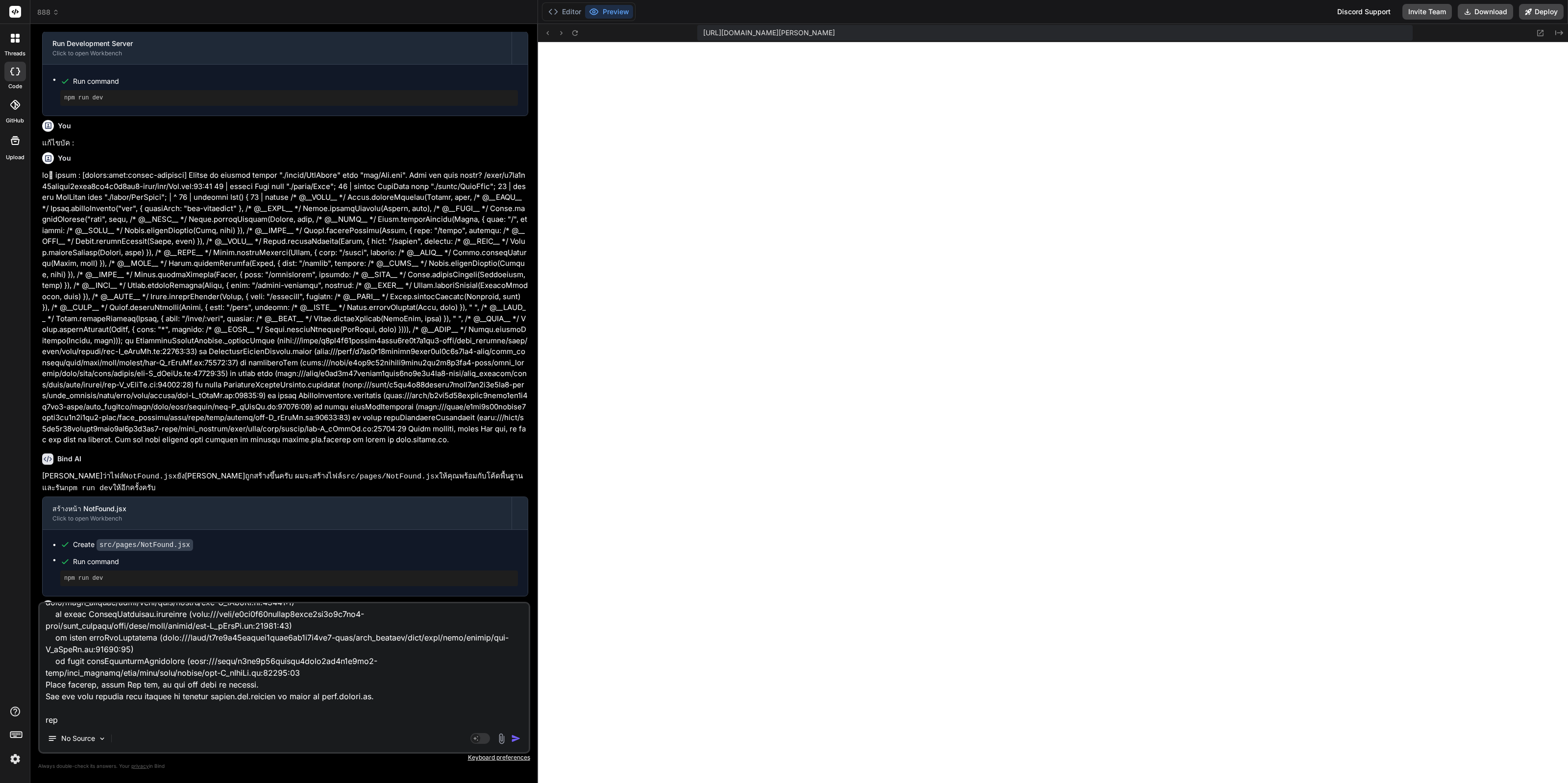
type textarea "[plugin:vite:import-analysis] Failed to resolve import "./Header.css" from "src…"
type textarea "x"
type textarea "[plugin:vite:import-analysis] Failed to resolve import "./Header.css" from "src…"
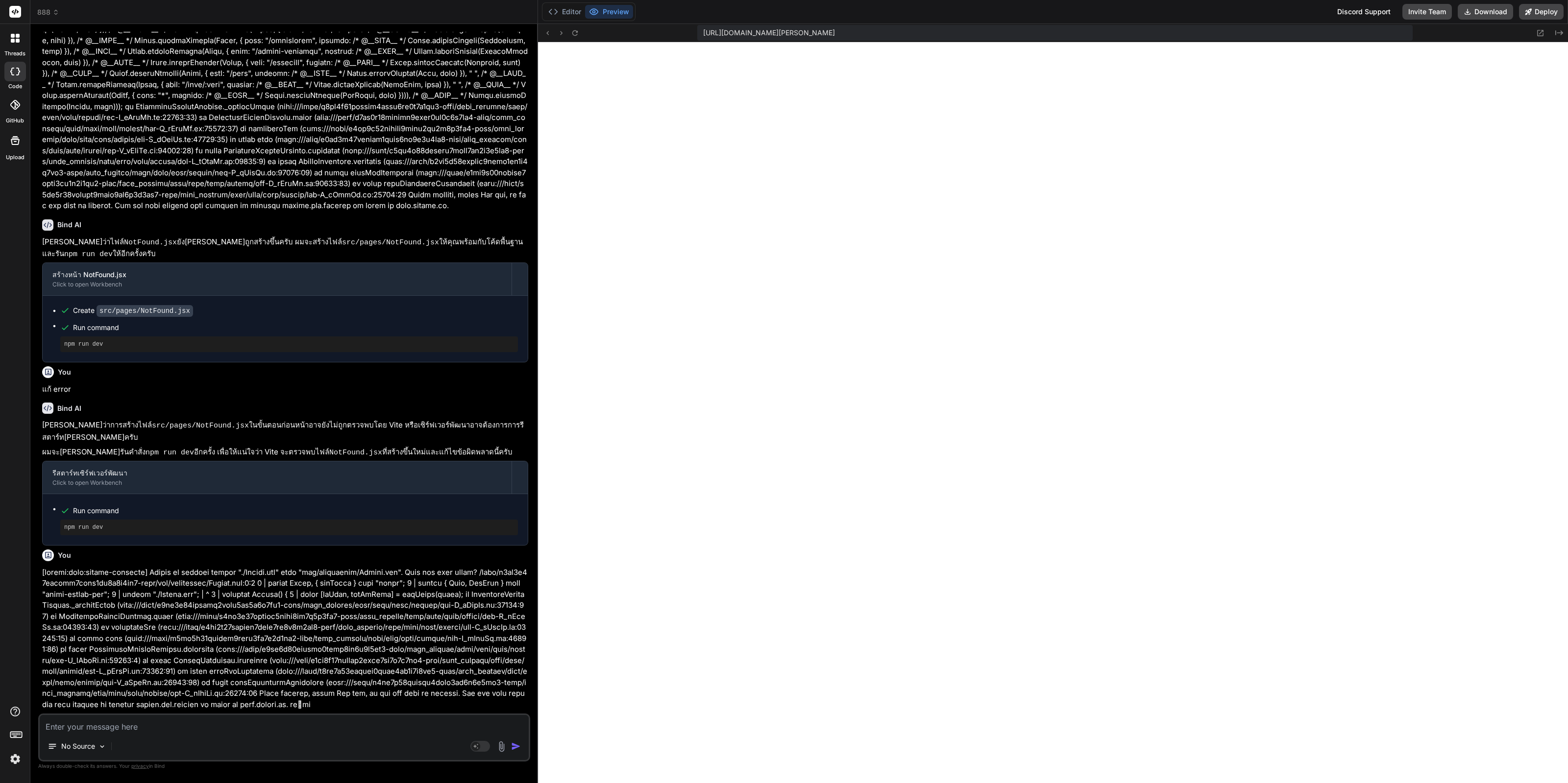
scroll to position [2046, 0]
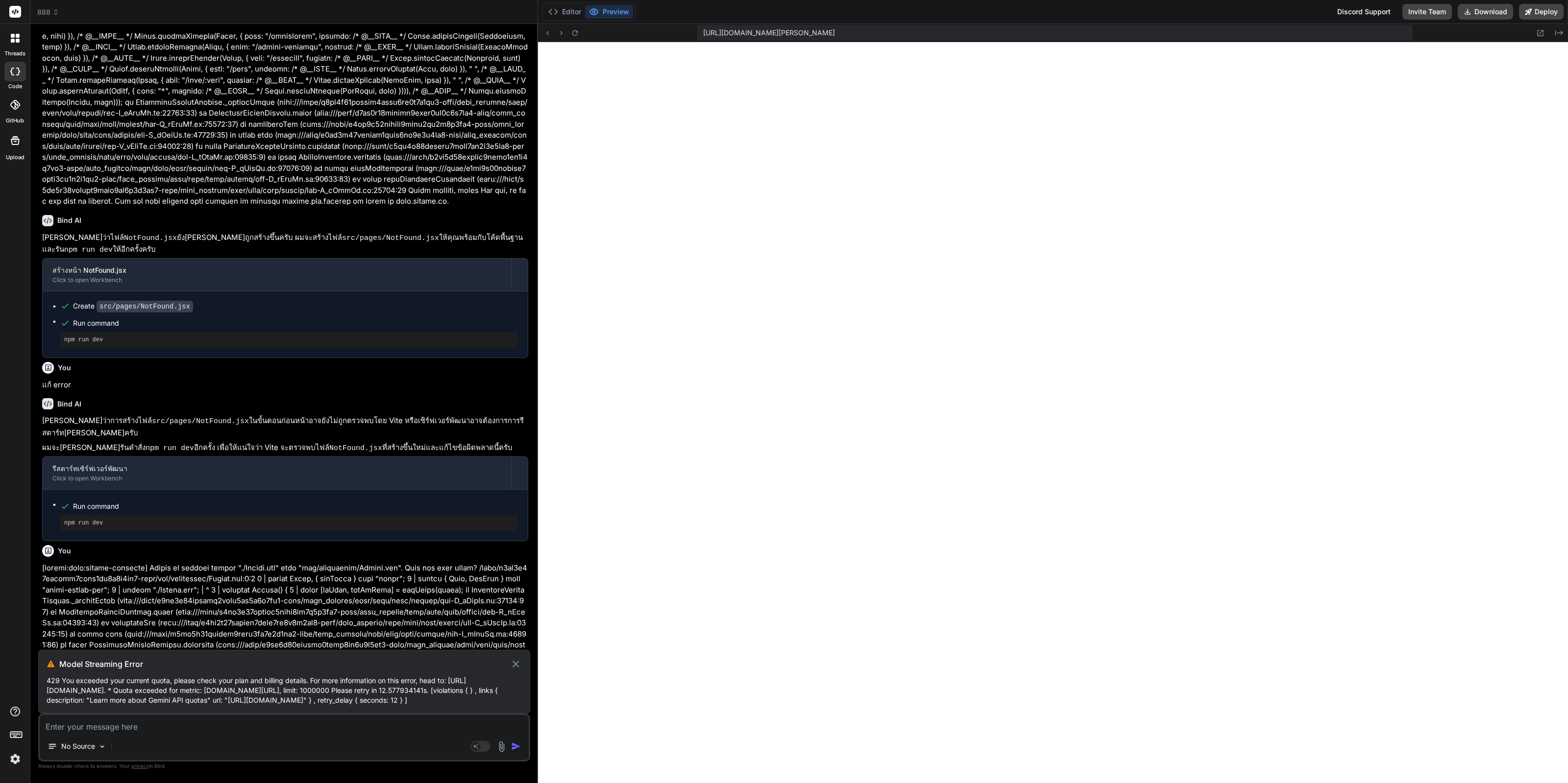
click at [516, 662] on div "Model Streaming Error 429 You exceeded your current quota, please check your pl…" at bounding box center [284, 681] width 492 height 63
click at [512, 658] on icon at bounding box center [516, 664] width 11 height 12
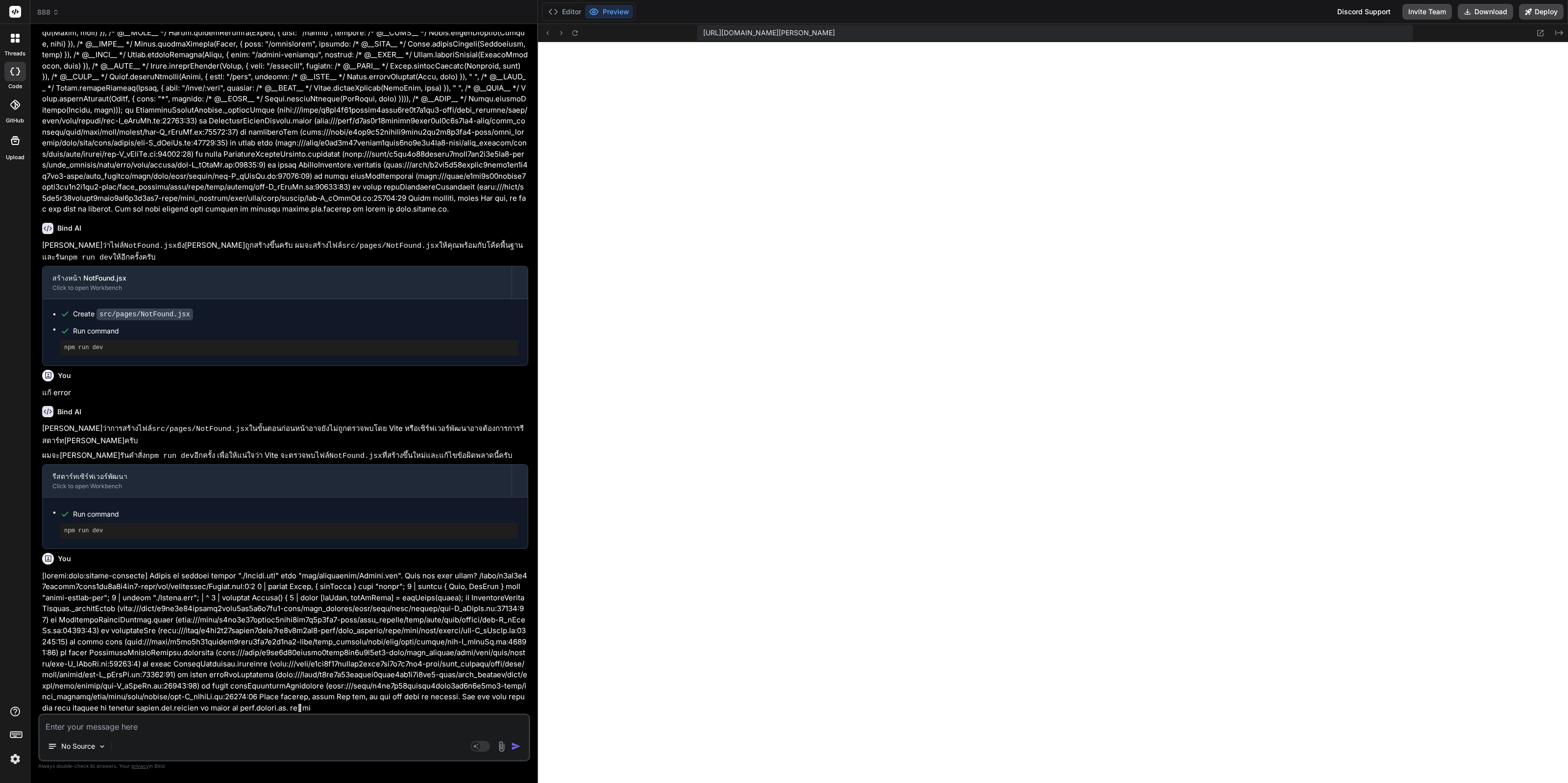
scroll to position [1973, 0]
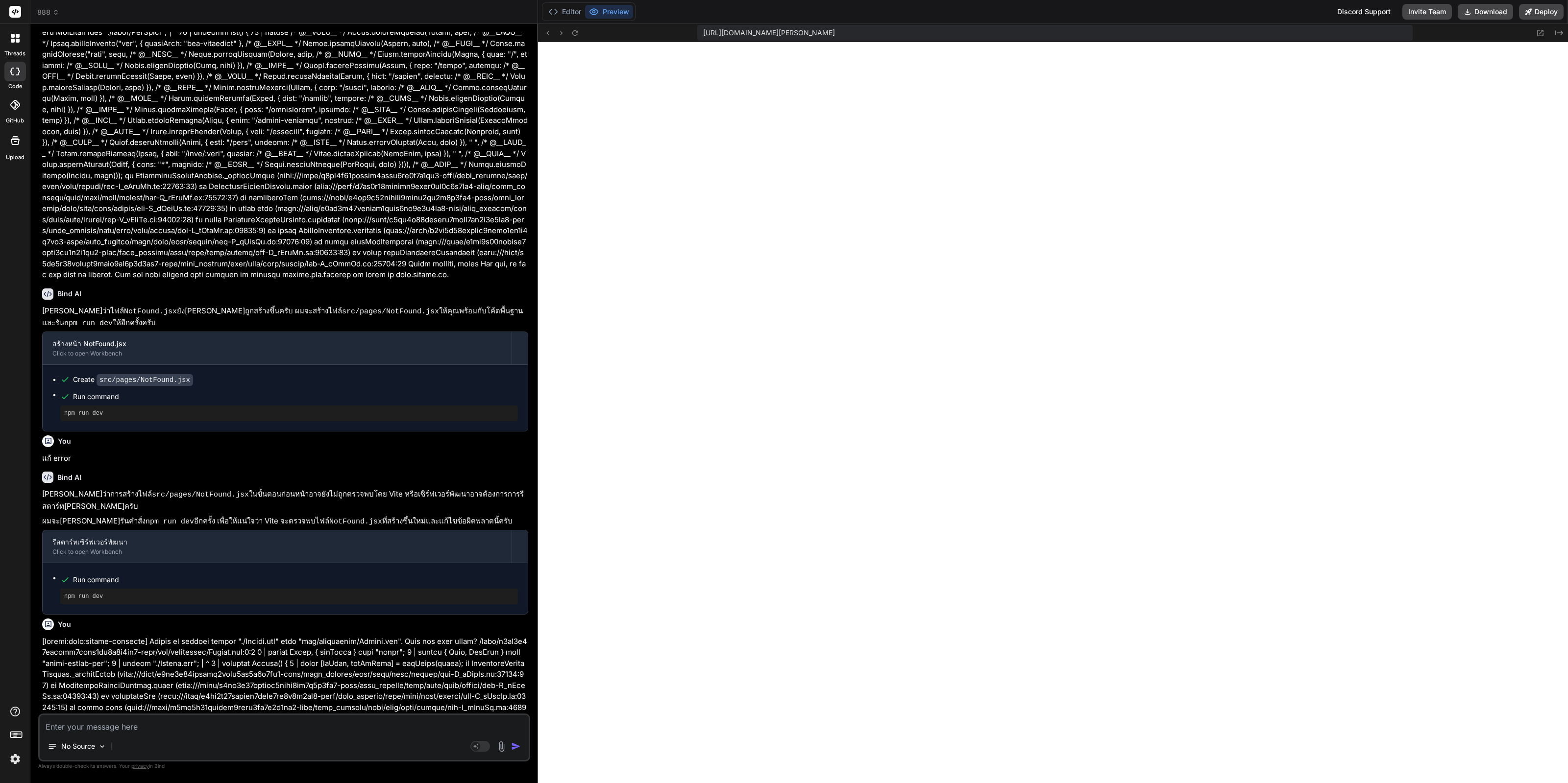
click at [387, 733] on div "No Source Agent Mode. When this toggle is activated, AI automatically makes dec…" at bounding box center [284, 738] width 492 height 48
drag, startPoint x: 390, startPoint y: 728, endPoint x: 399, endPoint y: 726, distance: 9.2
click at [392, 727] on textarea at bounding box center [284, 724] width 489 height 18
paste textarea "[plugin:vite:import-analysis] Failed to resolve import "./Header.css" from "src…"
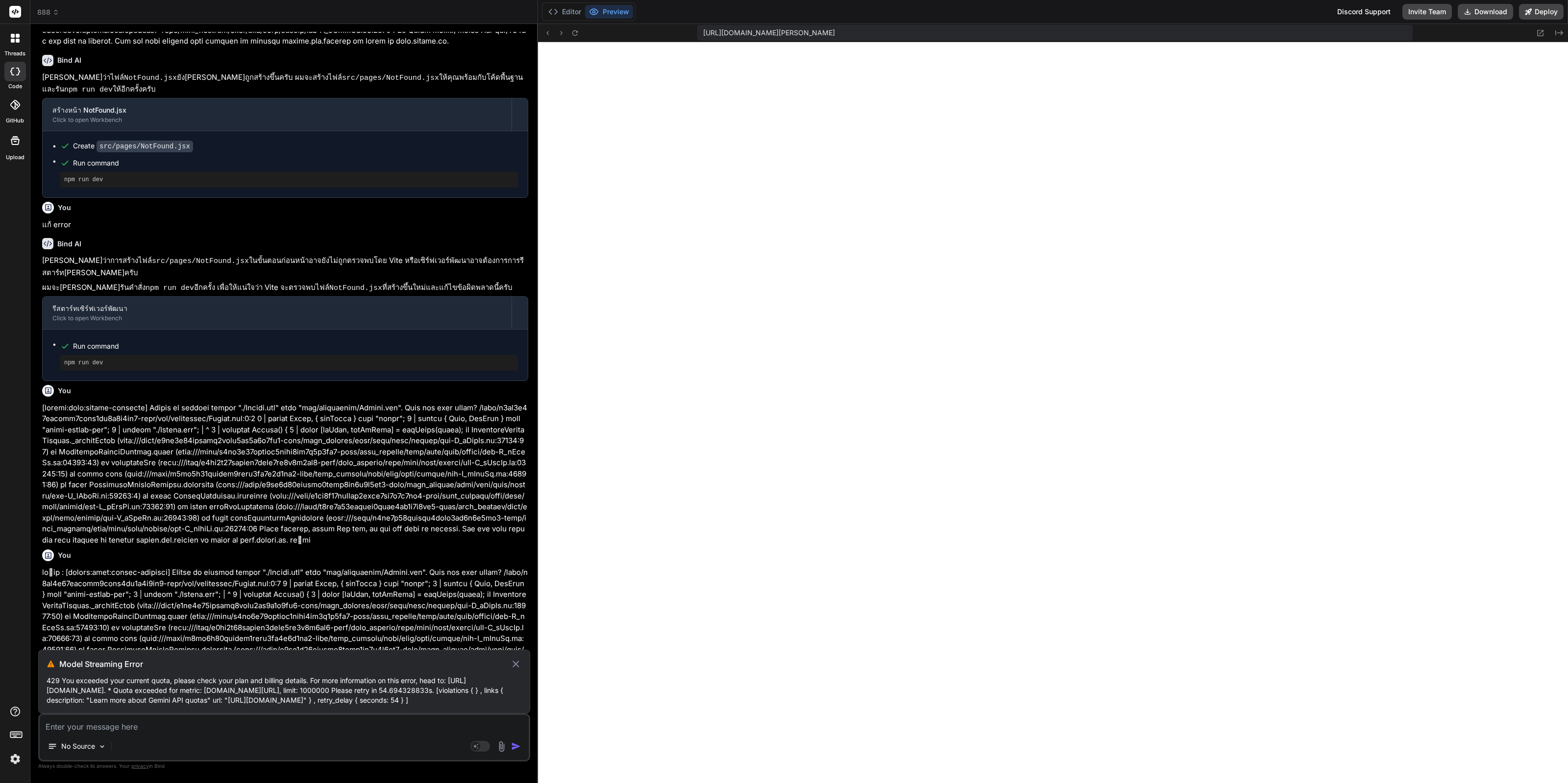
scroll to position [2211, 0]
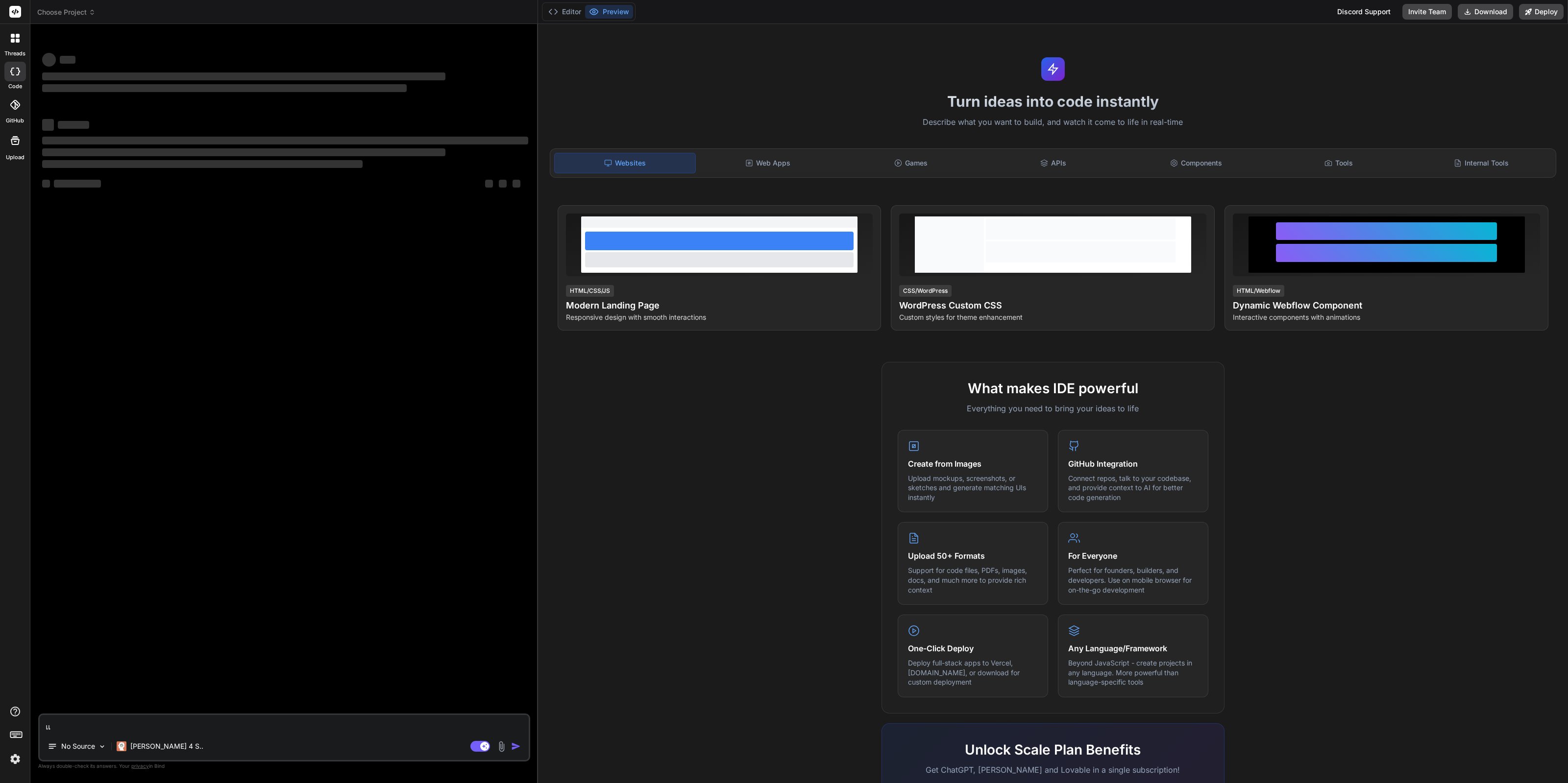
click at [13, 760] on img at bounding box center [16, 759] width 17 height 17
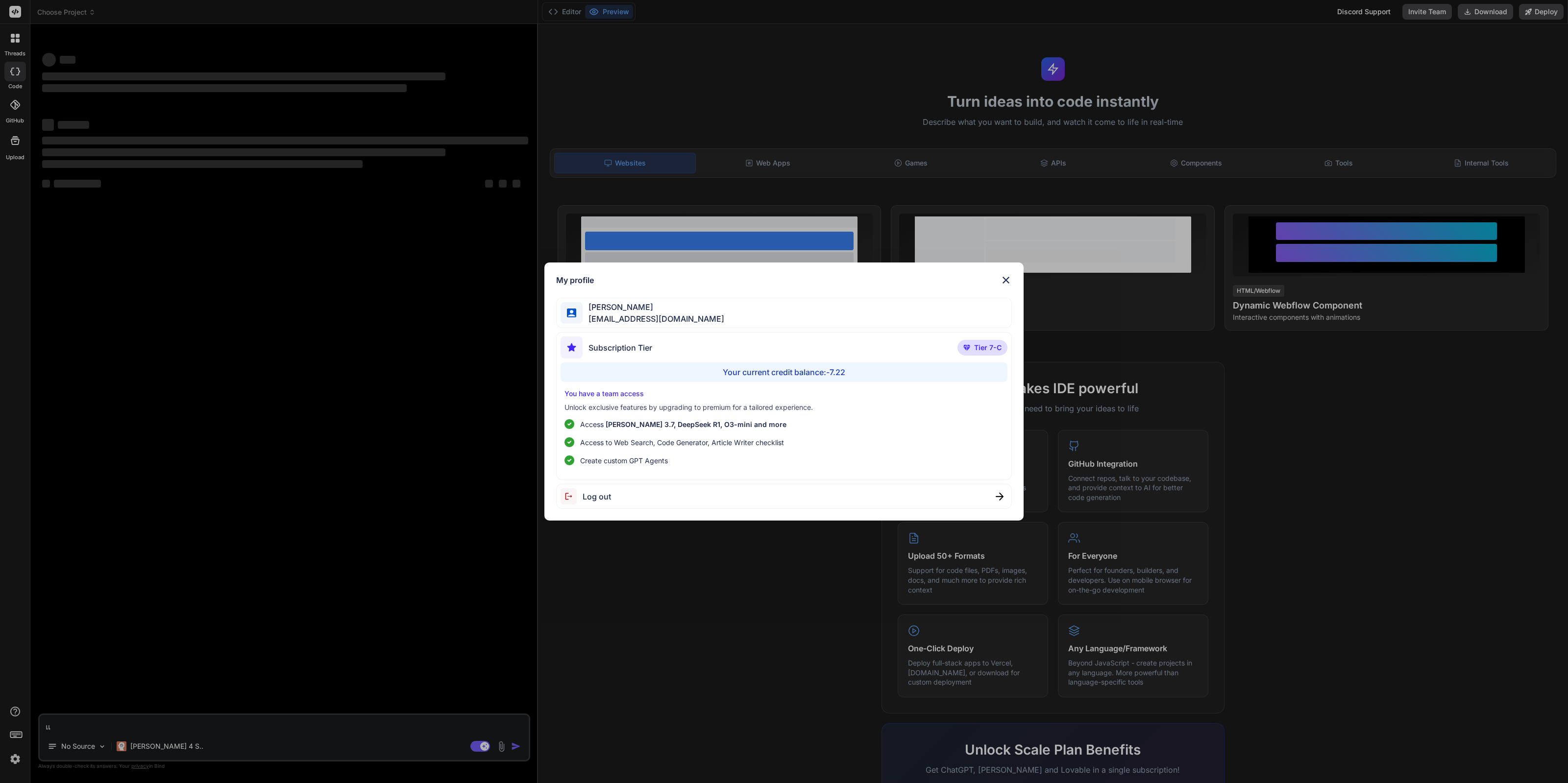
click at [236, 559] on div "My profile Kingkran Yutthasin kingkranyutthasin@gmail.com Subscription Tier Tie…" at bounding box center [784, 392] width 1568 height 783
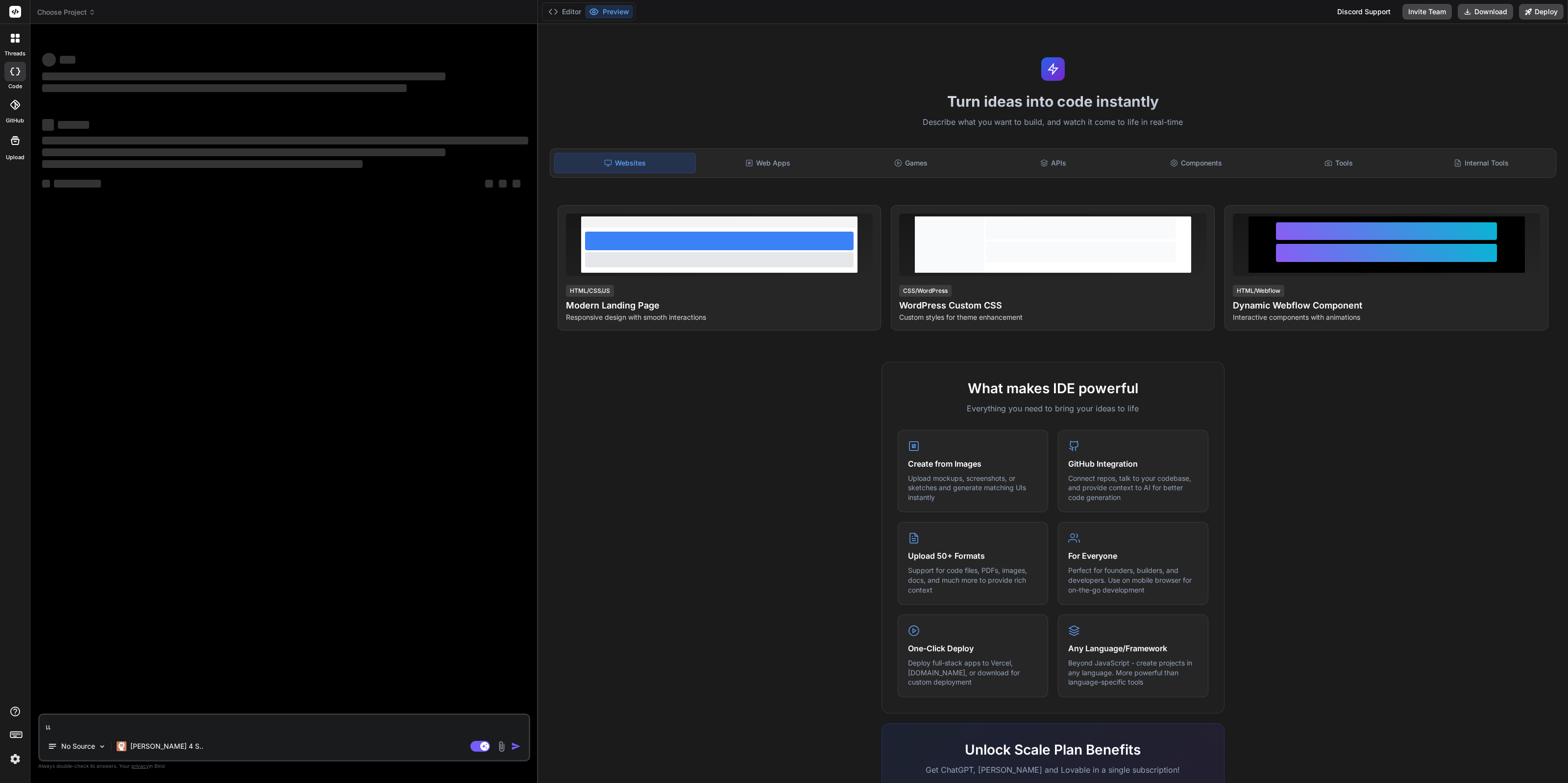
click at [267, 726] on textarea "แ" at bounding box center [284, 724] width 489 height 18
click at [118, 763] on p "Always double-check its answers. Your privacy in Bind" at bounding box center [284, 766] width 492 height 9
click at [133, 758] on div "Claude 4 S.." at bounding box center [160, 748] width 95 height 23
click at [144, 754] on div "Claude 4 S.." at bounding box center [160, 746] width 95 height 20
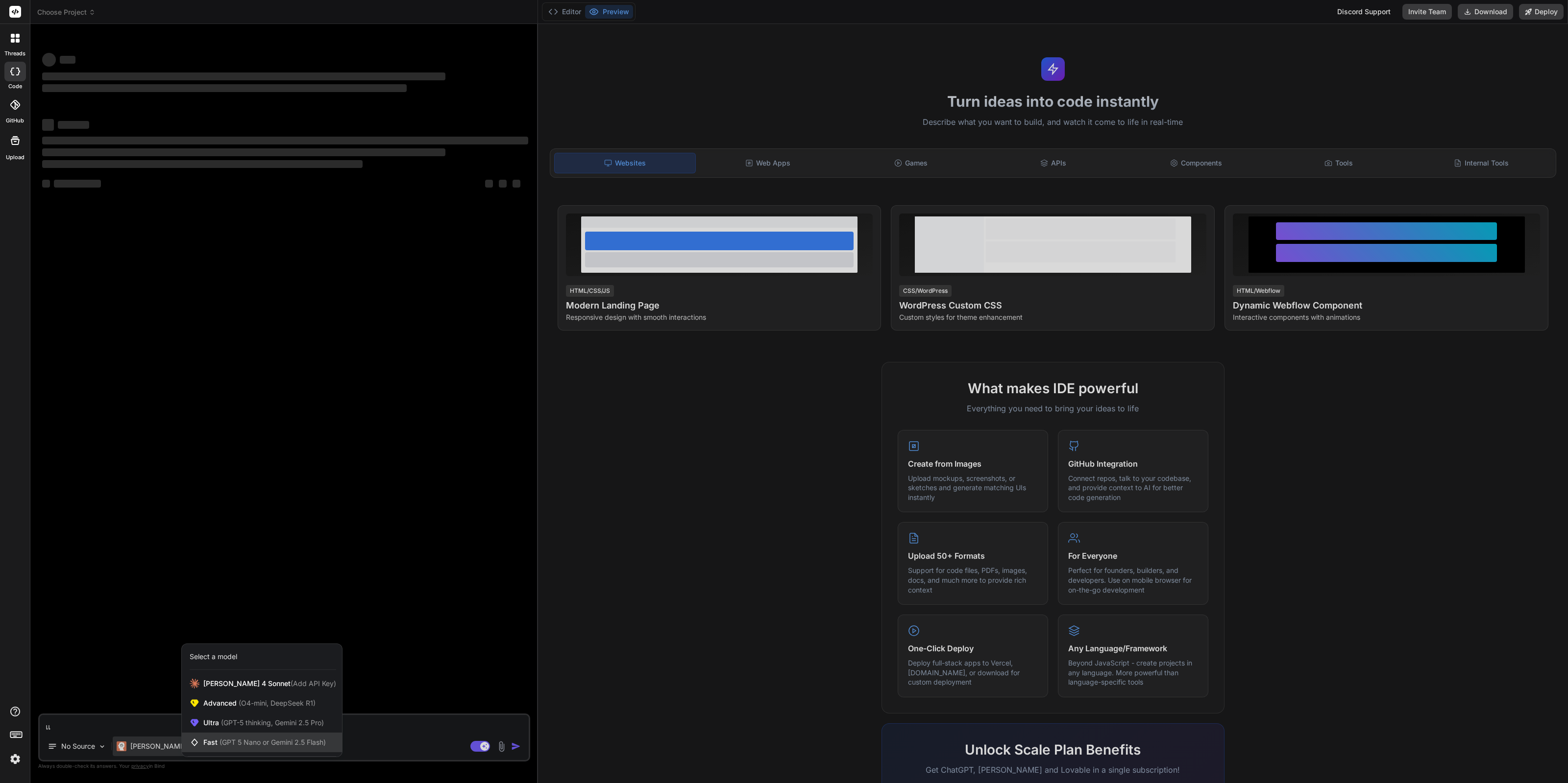
click at [267, 737] on div "Fast (GPT 5 Nano or Gemini 2.5 Flash)" at bounding box center [262, 743] width 160 height 20
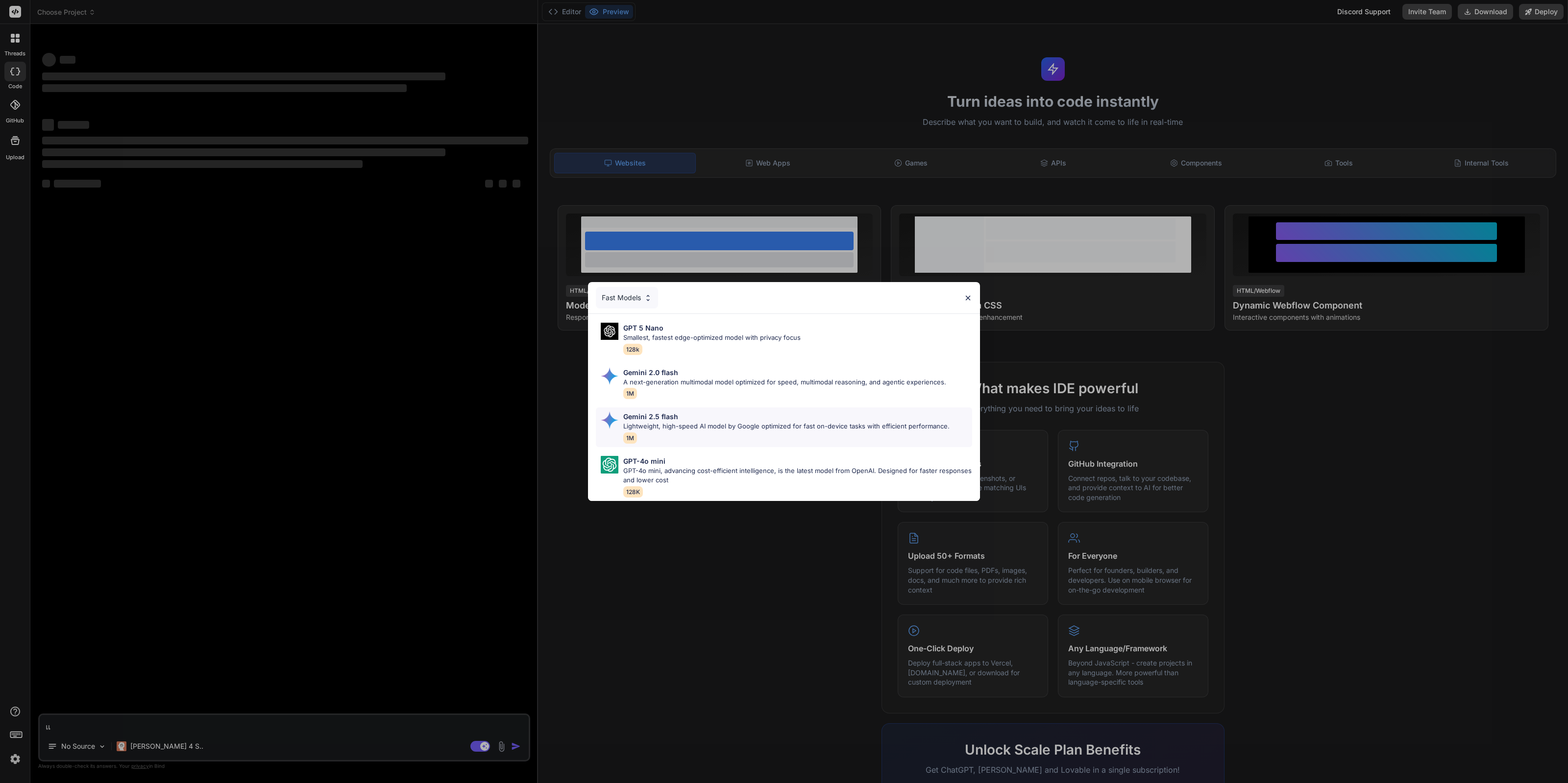
click at [712, 413] on div "Gemini 2.5 flash" at bounding box center [786, 416] width 326 height 11
type textarea "x"
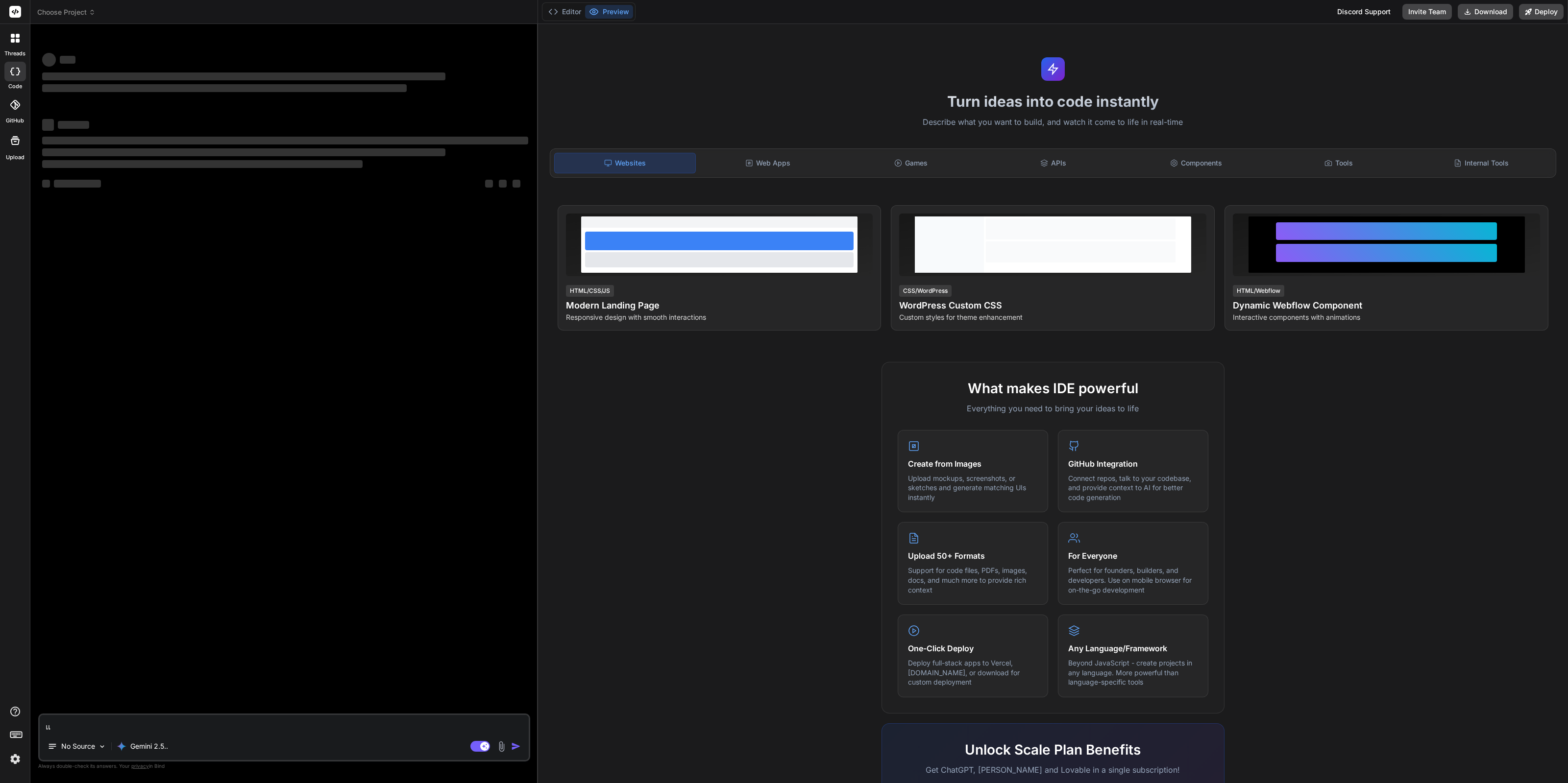
click at [179, 724] on textarea "แ" at bounding box center [284, 724] width 489 height 18
type textarea "แd"
type textarea "x"
type textarea "แdh"
type textarea "x"
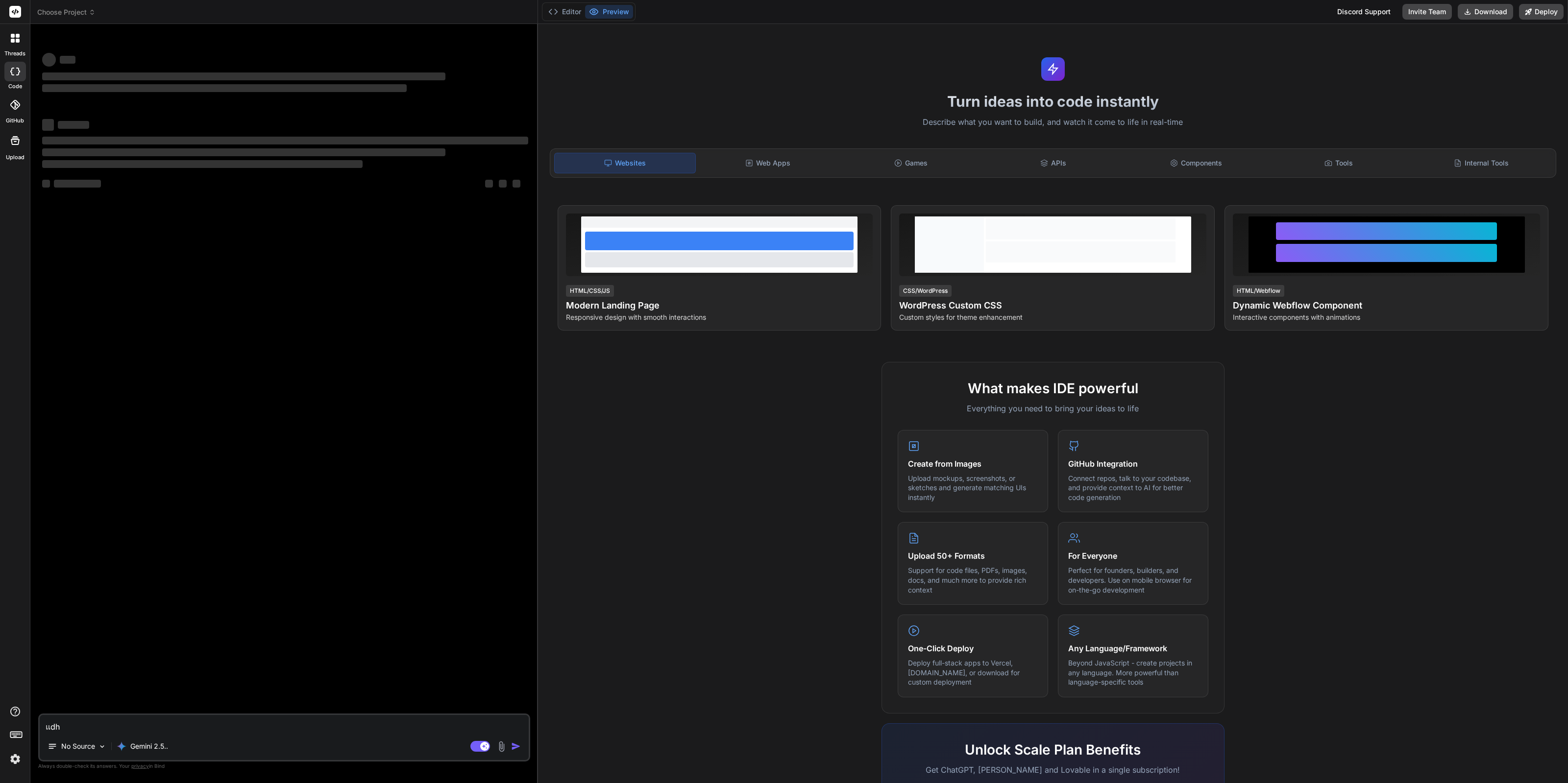
type textarea "แd"
type textarea "x"
type textarea "แ"
type textarea "x"
type textarea "แก"
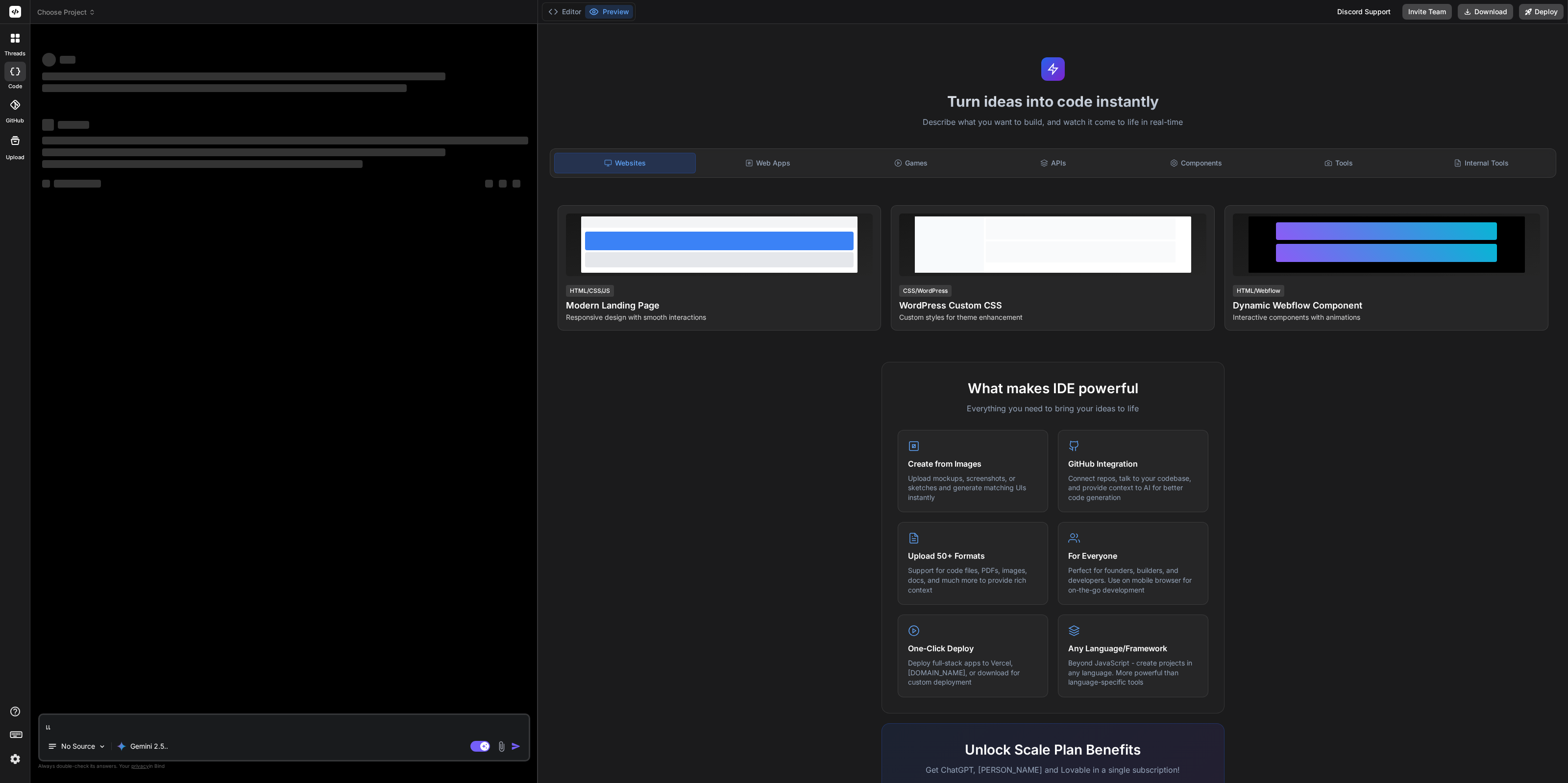
type textarea "x"
type textarea "แก้"
type textarea "x"
type textarea "แก้ไ"
type textarea "x"
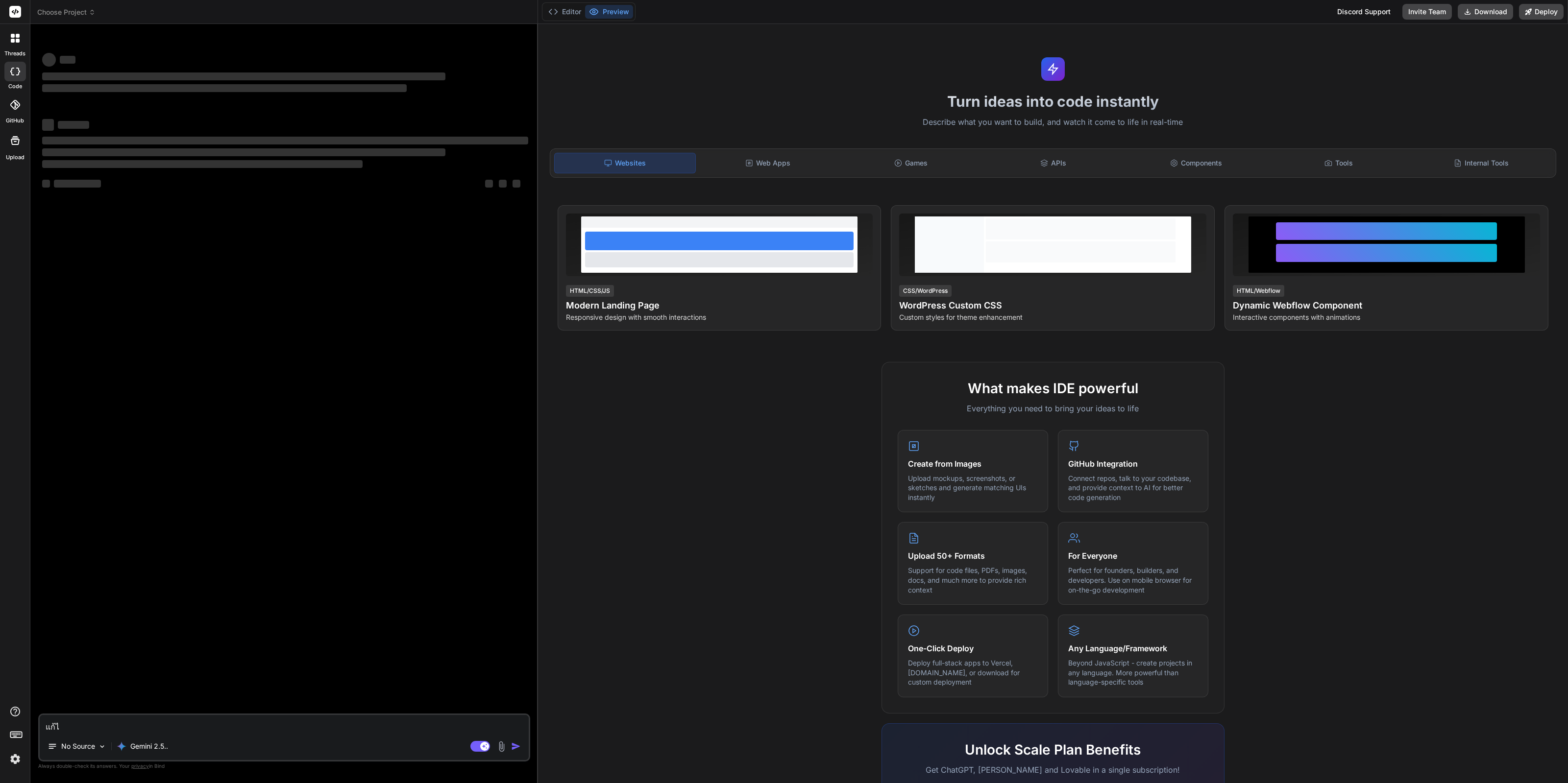
type textarea "แก้ไข"
type textarea "x"
type textarea "แก้ไข"
type textarea "x"
type textarea "แก้ไข :"
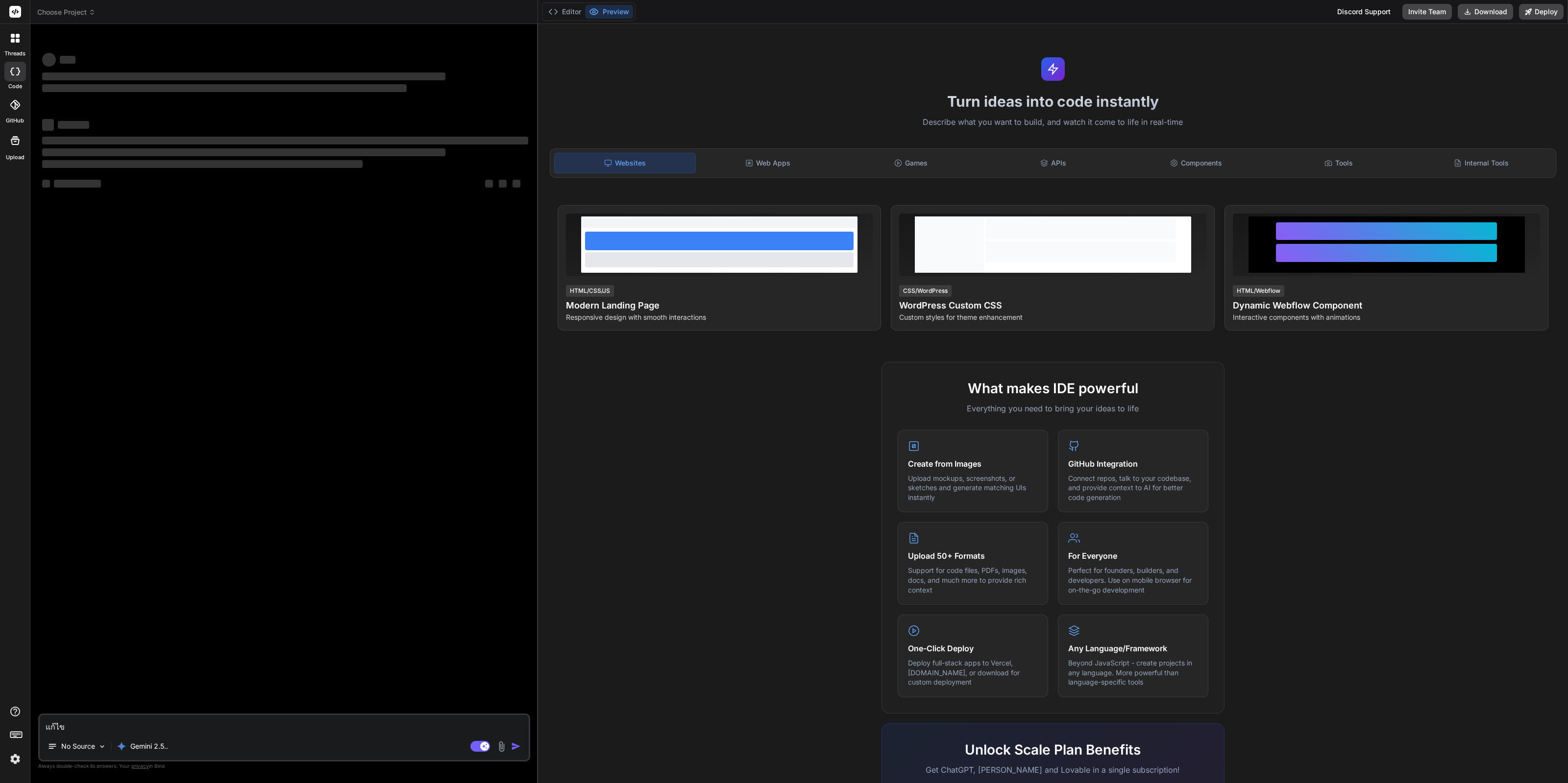
type textarea "x"
type textarea "แก้ไข :"
type textarea "x"
paste textarea "[plugin:vite:import-analysis] Failed to resolve import "./Header.css" from "src…"
type textarea "แก้ไข : [plugin:vite:import-analysis] Failed to resolve import "./Header.css" f…"
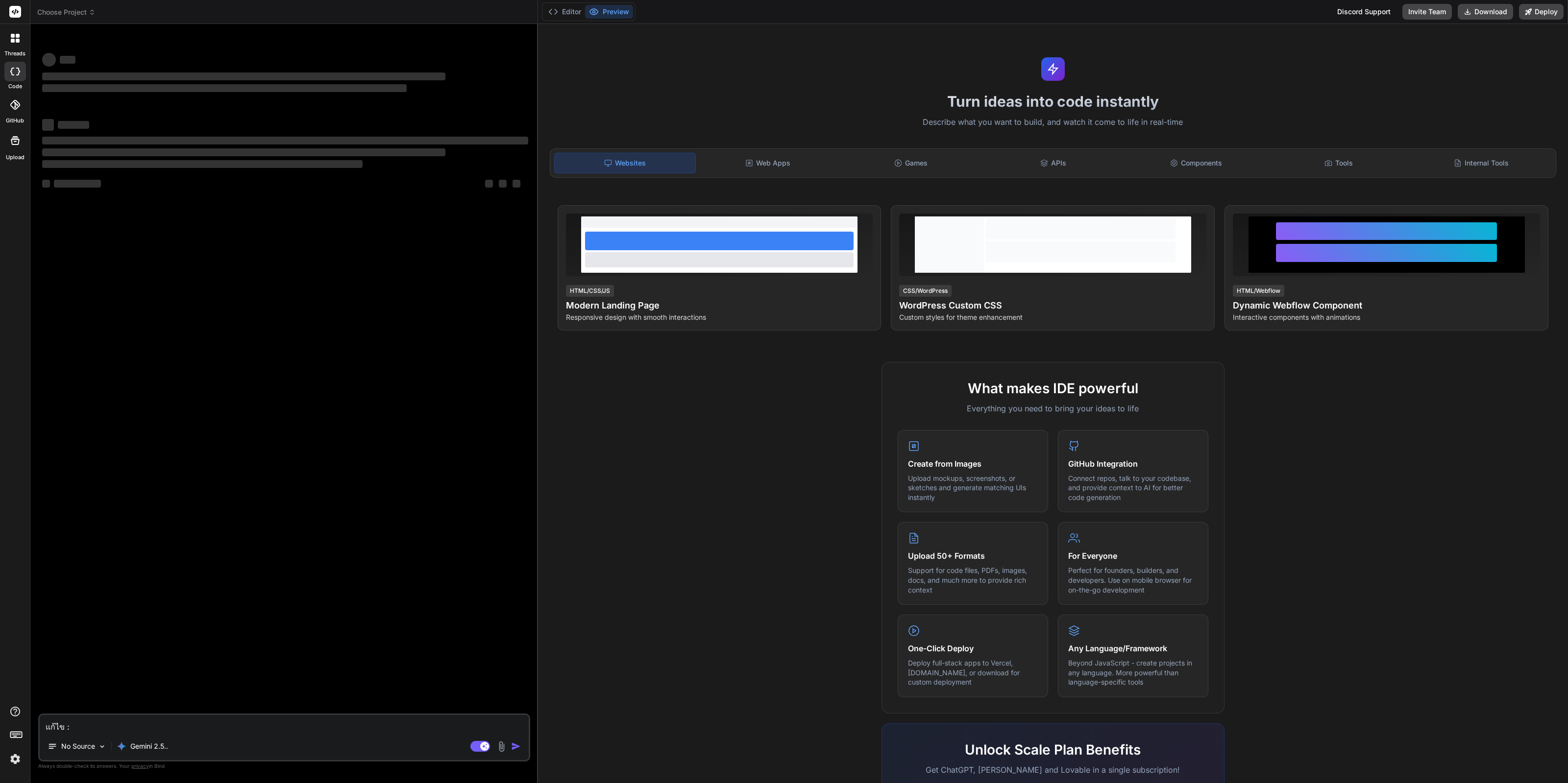
type textarea "x"
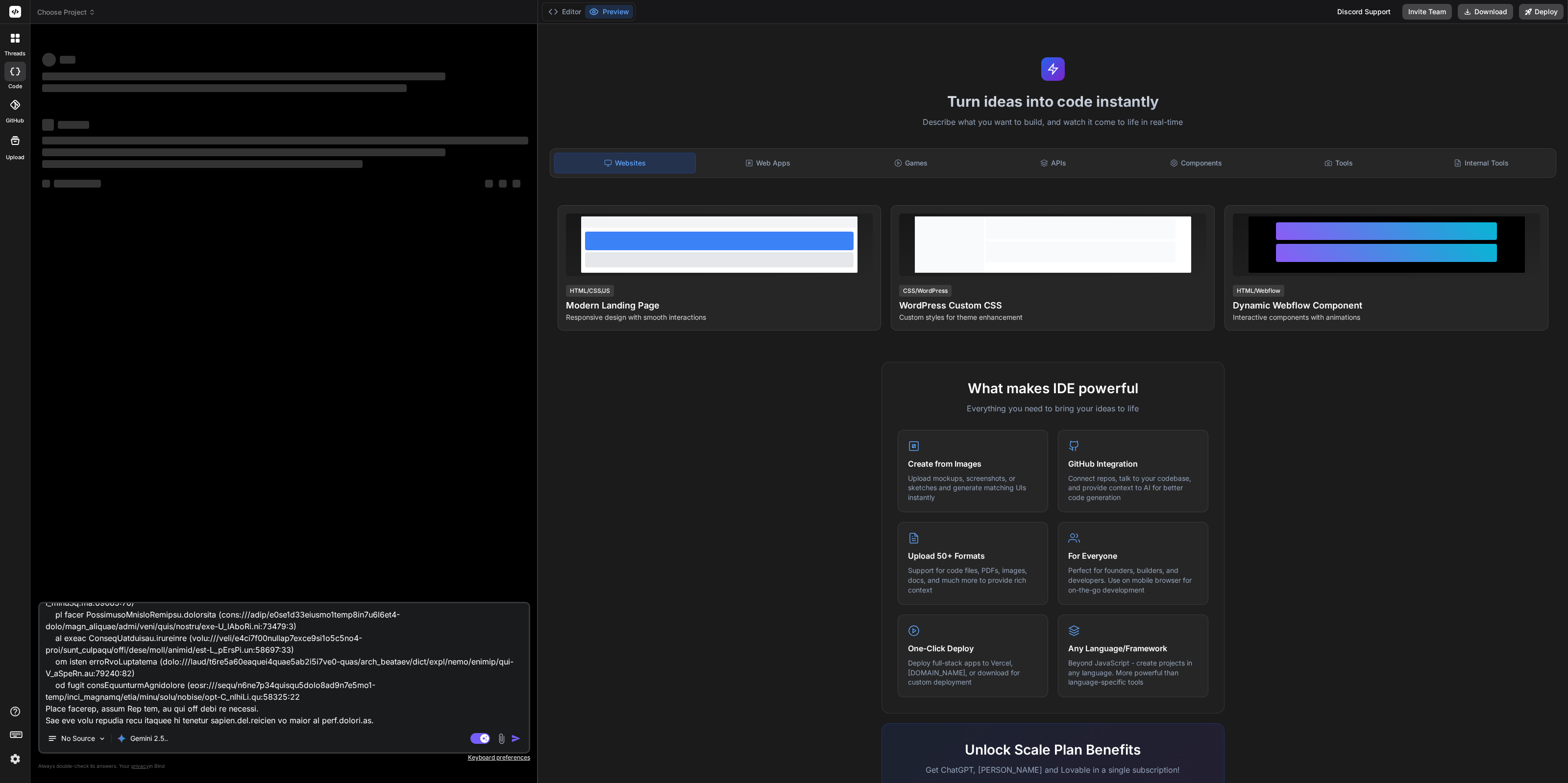
type textarea "แก้ไข : [plugin:vite:import-analysis] Failed to resolve import "./Header.css" f…"
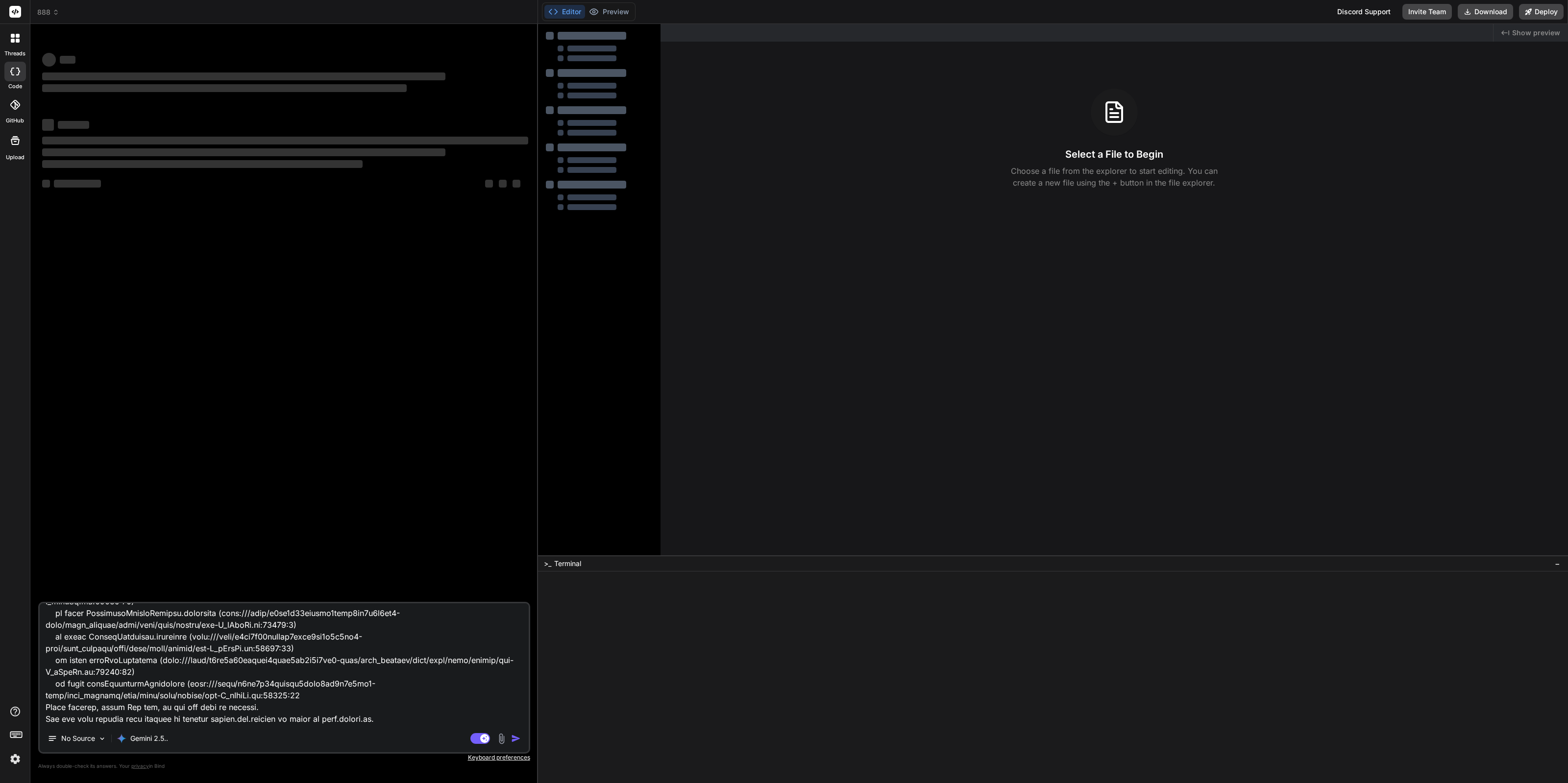
type textarea "x"
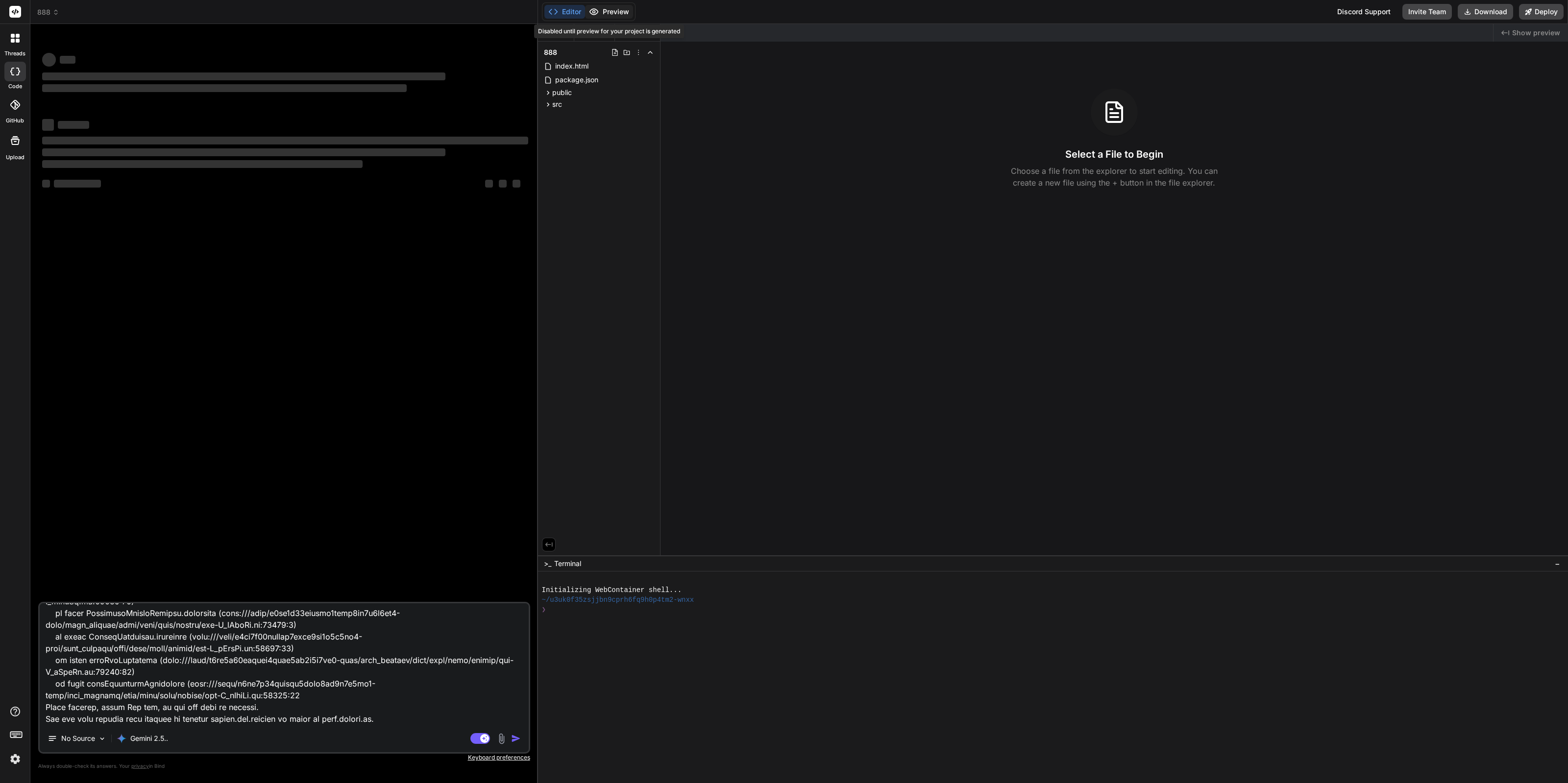
type textarea "แก้ไข : [plugin:vite:import-analysis] Failed to resolve import "./Header.css" f…"
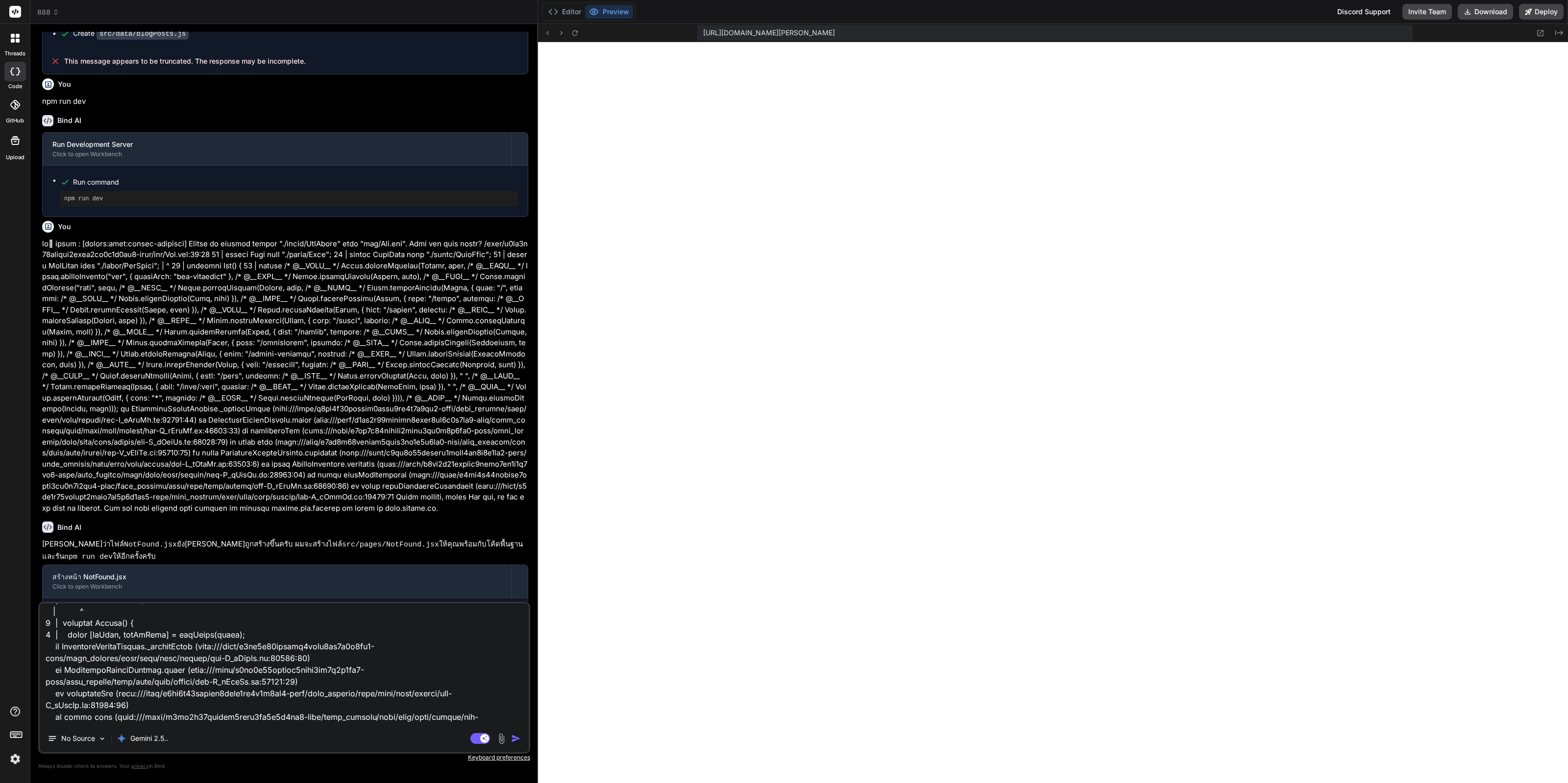
scroll to position [0, 0]
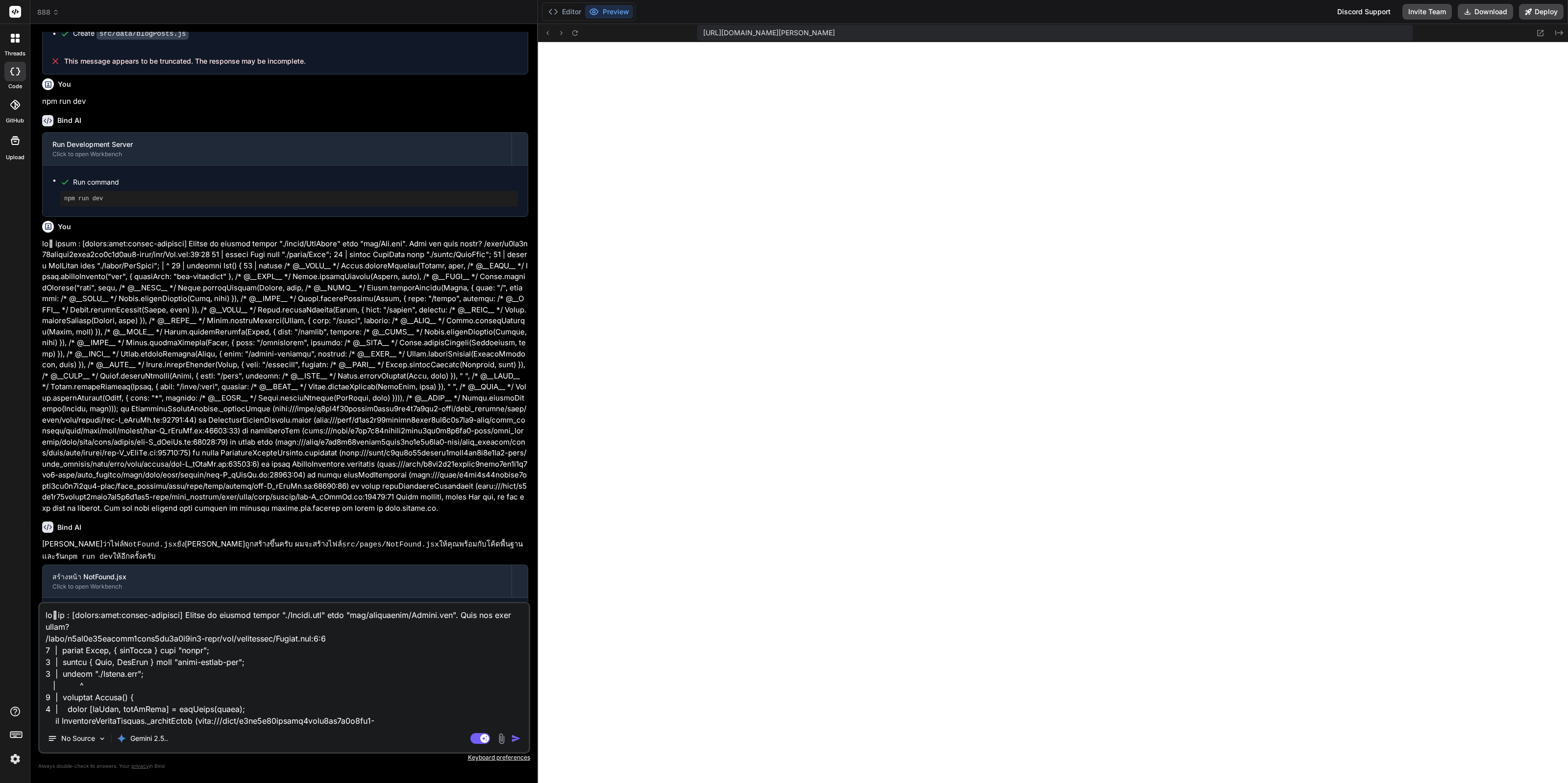
click at [203, 645] on textarea at bounding box center [284, 664] width 489 height 121
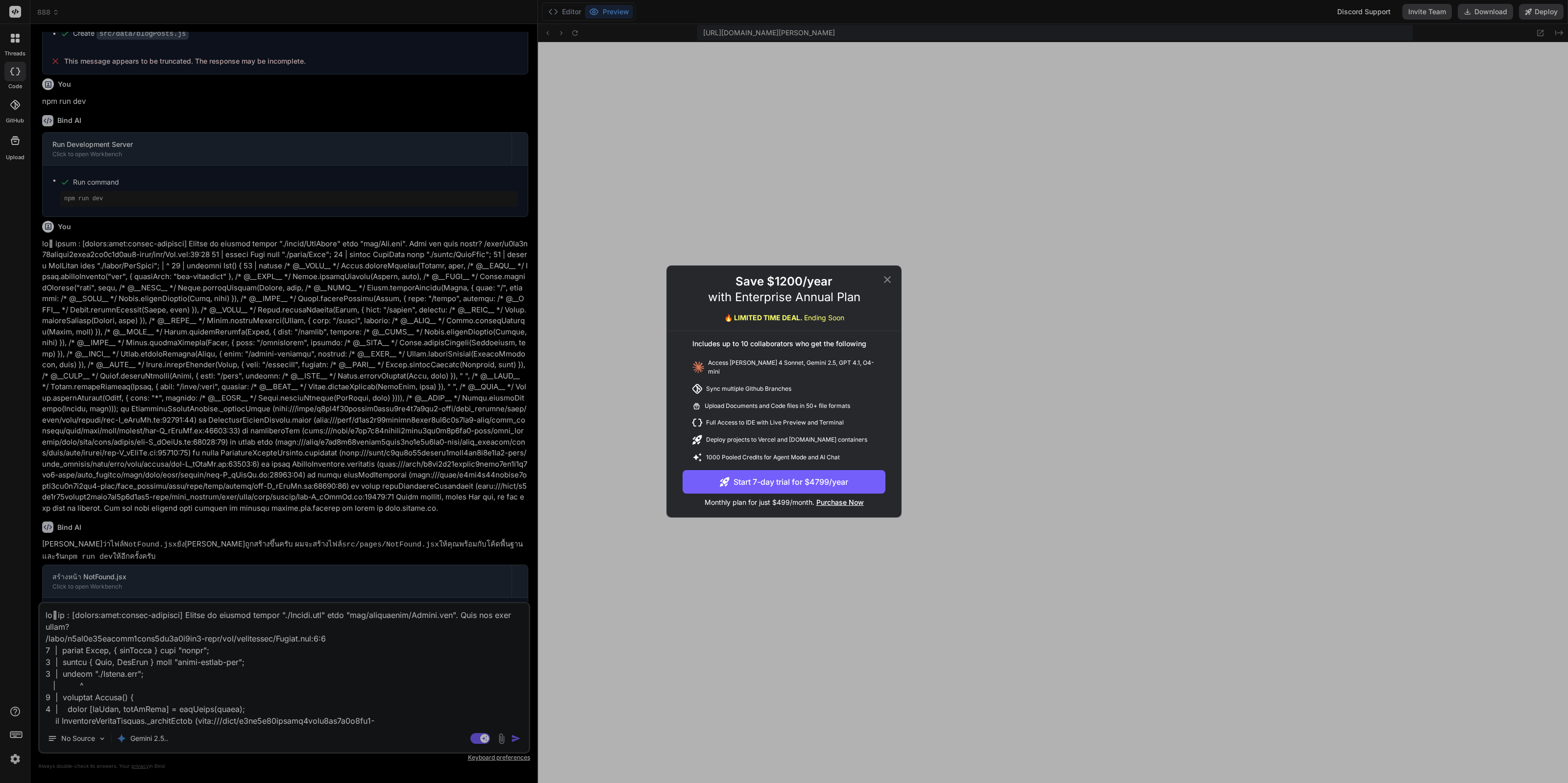
click at [881, 282] on div "Save $1200/year with Enterprise Annual Plan 🔥 LIMITED TIME DEAL. Ending Soon" at bounding box center [784, 302] width 234 height 57
click at [887, 279] on icon at bounding box center [887, 279] width 12 height 12
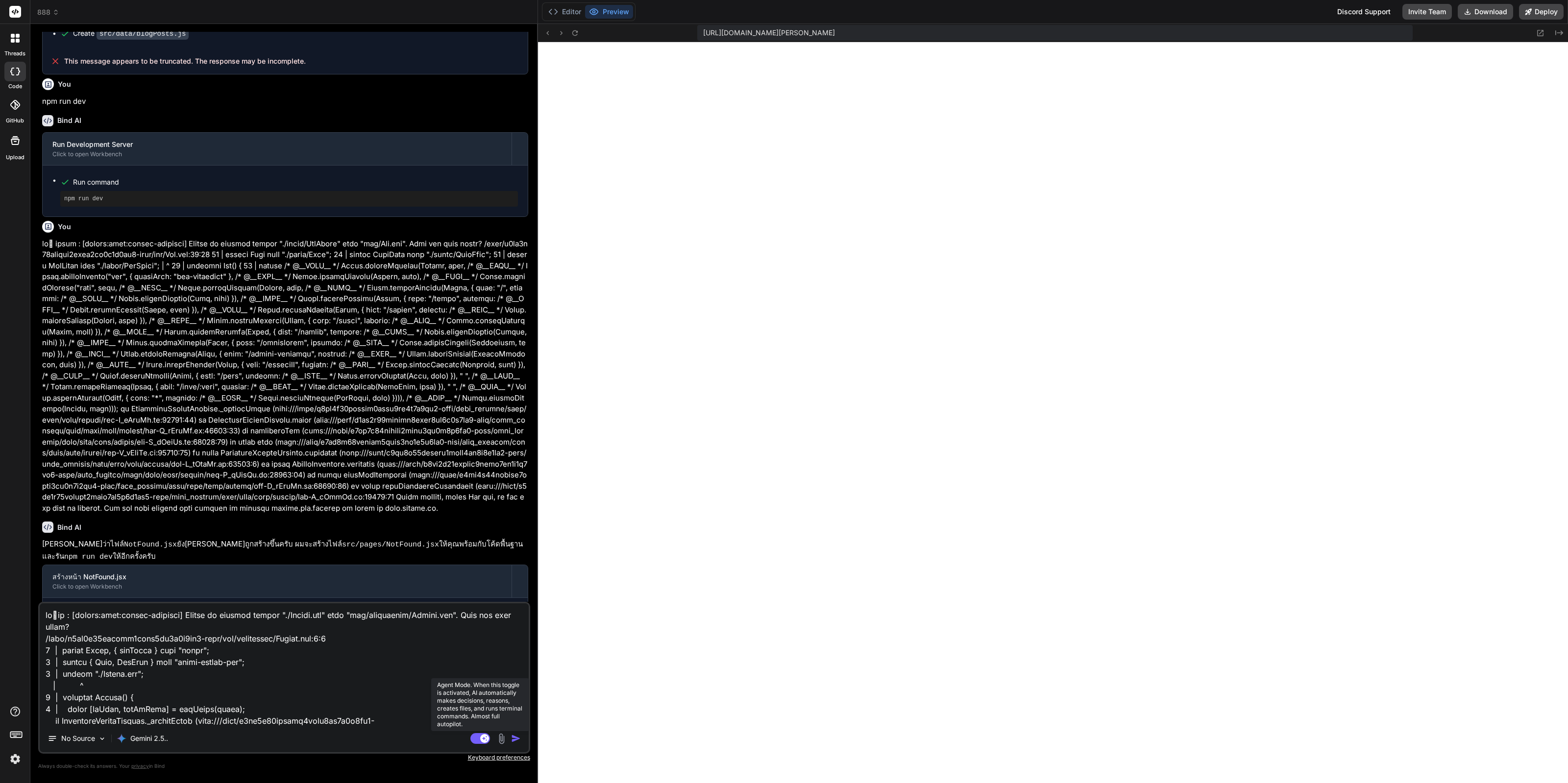
click at [478, 736] on rect at bounding box center [481, 738] width 20 height 11
click at [396, 598] on div "Create src/pages/NotFound.jsx Run command npm run dev" at bounding box center [284, 631] width 485 height 66
click at [376, 629] on textarea at bounding box center [284, 664] width 489 height 121
type textarea "x"
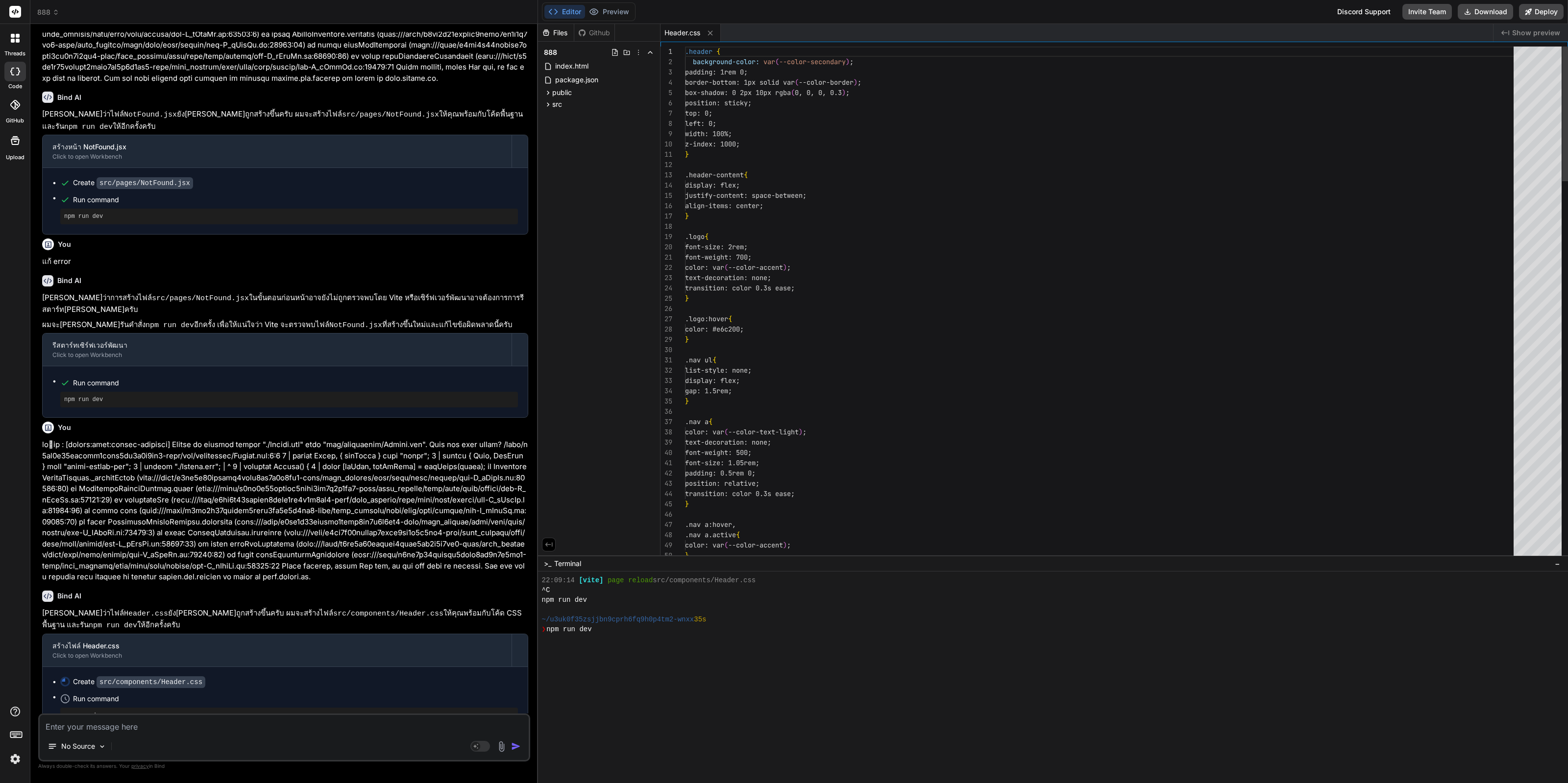
scroll to position [568, 0]
type textarea "x"
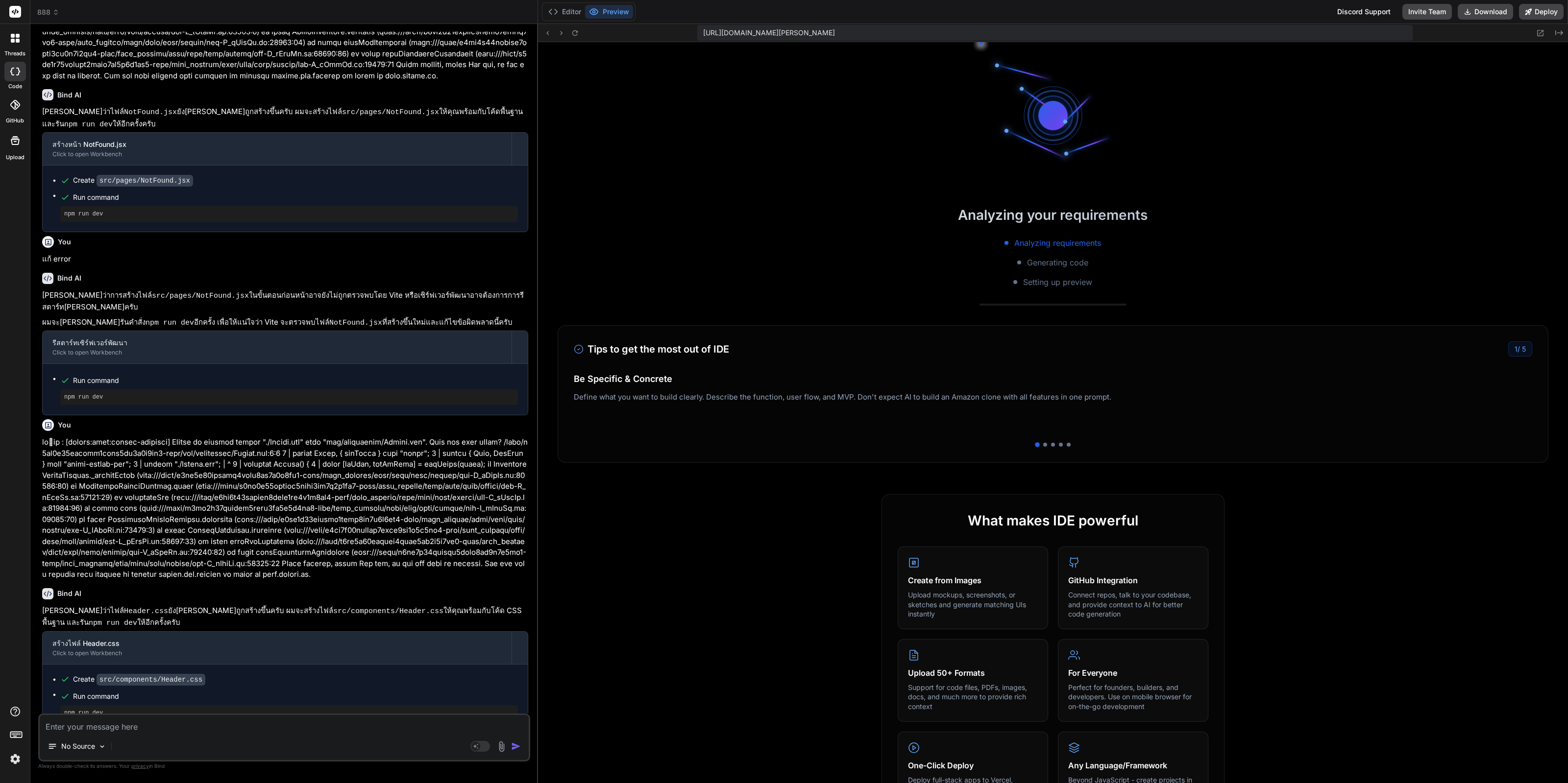
scroll to position [666, 0]
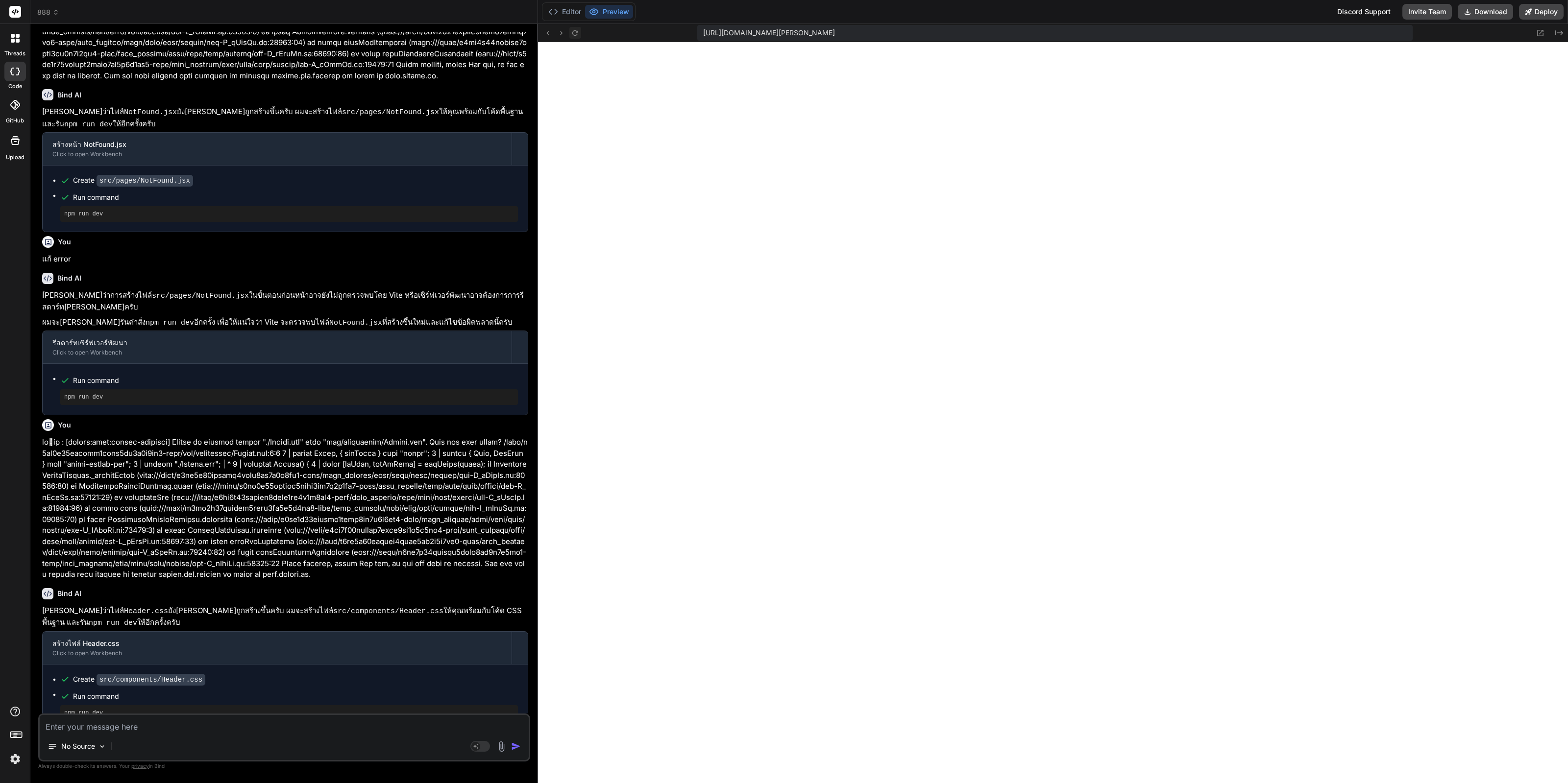
click at [573, 33] on icon at bounding box center [575, 33] width 8 height 8
click at [265, 723] on textarea at bounding box center [284, 724] width 489 height 18
type textarea "9"
type textarea "x"
type textarea "9v"
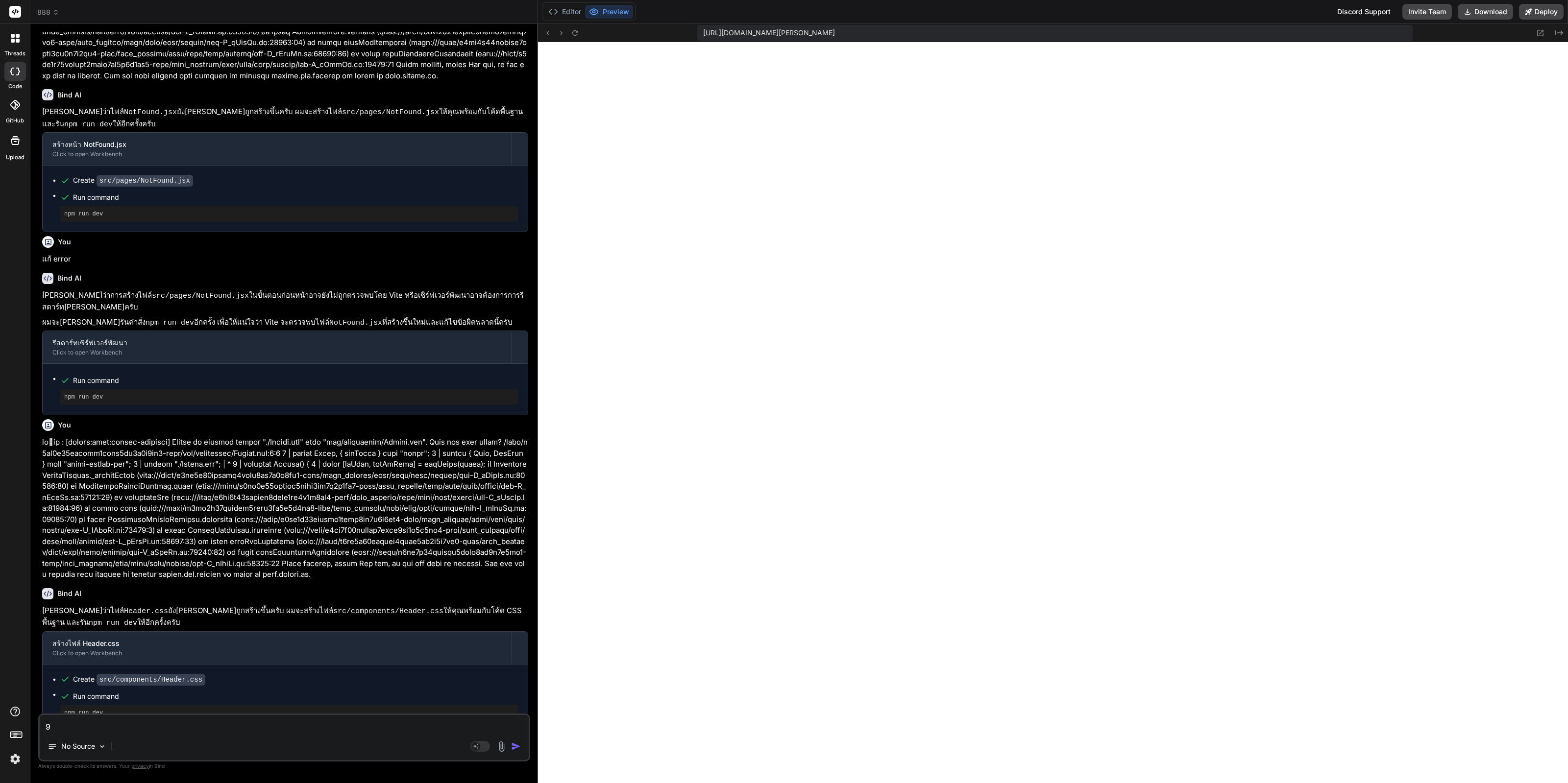
type textarea "x"
type textarea "9vo"
type textarea "x"
type textarea "9v"
type textarea "x"
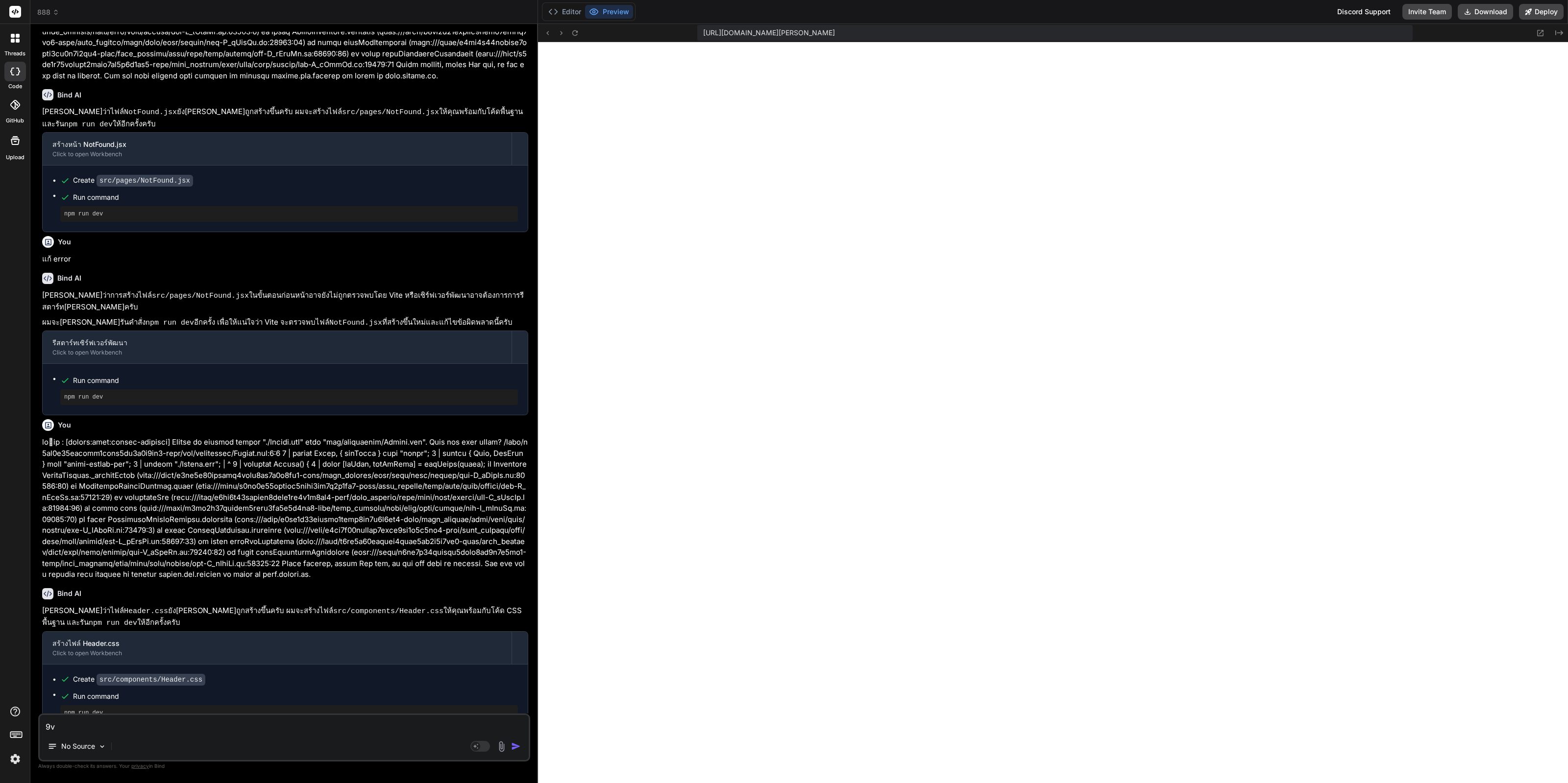
type textarea "9"
type textarea "x"
type textarea "ต"
type textarea "x"
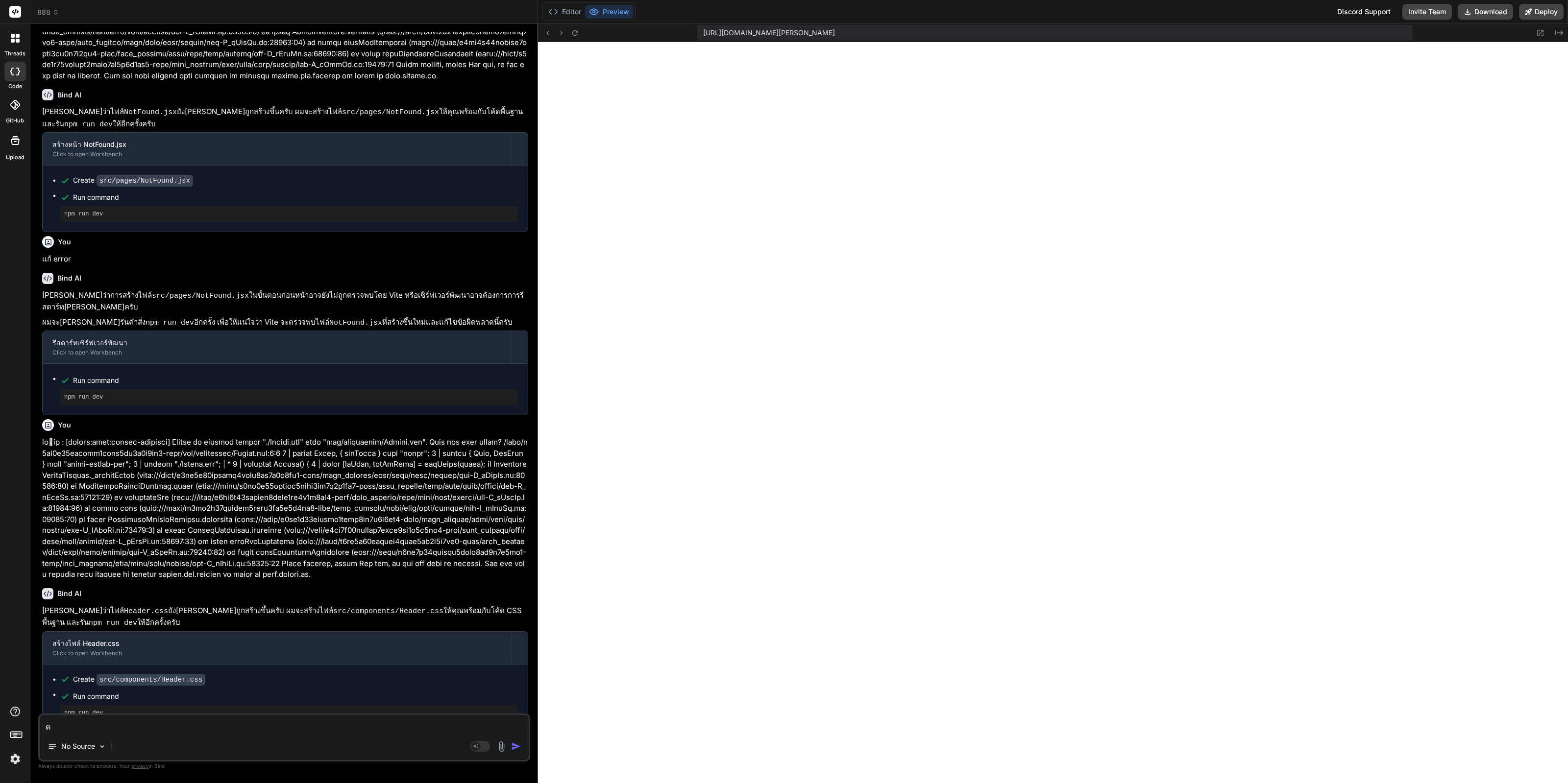
type textarea "ตอ"
type textarea "x"
type textarea "ตอน"
type textarea "x"
type textarea "ตอนน"
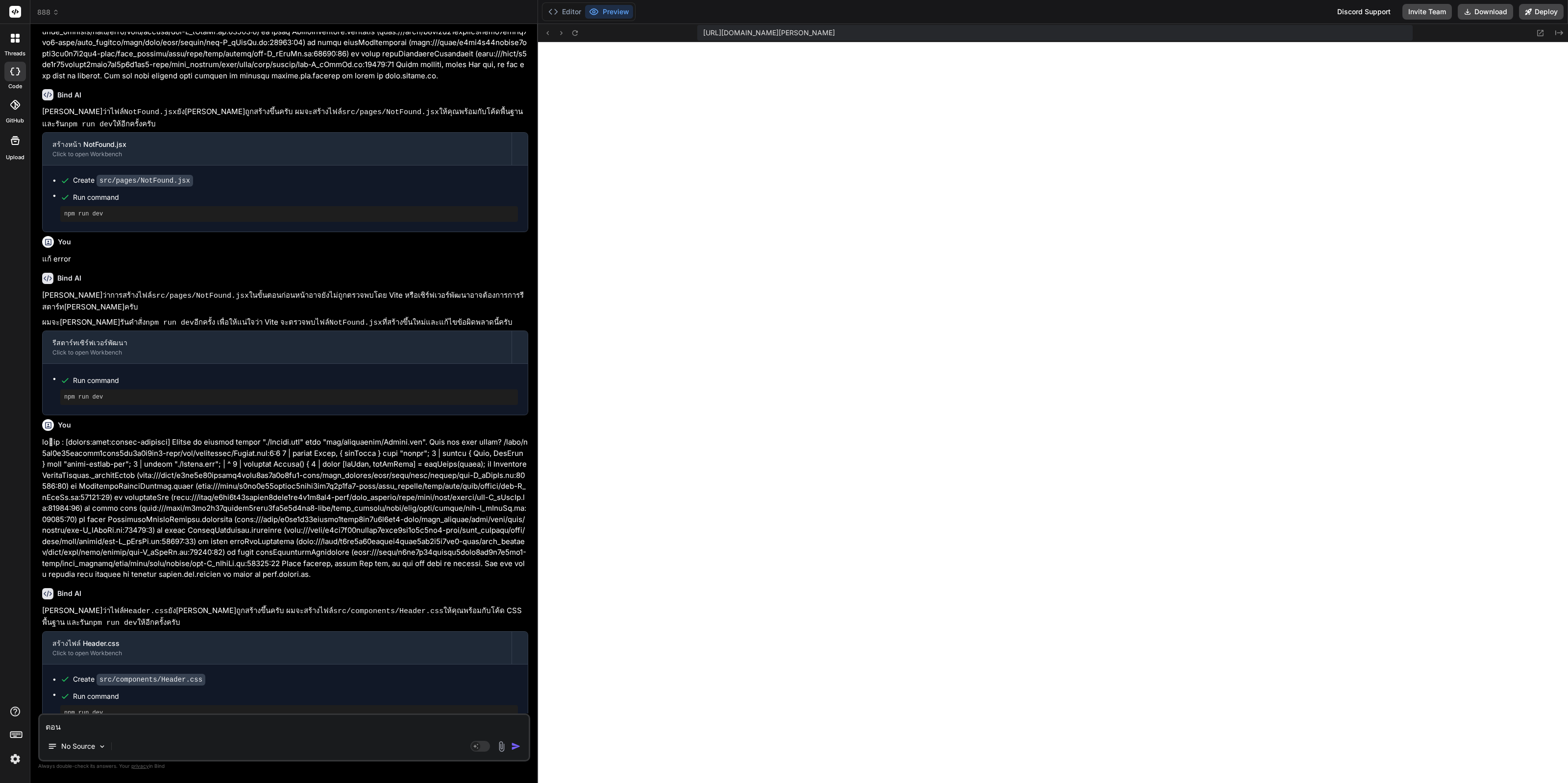
type textarea "x"
type textarea "ตอนนี"
type textarea "x"
type textarea "ตอนนี้"
type textarea "x"
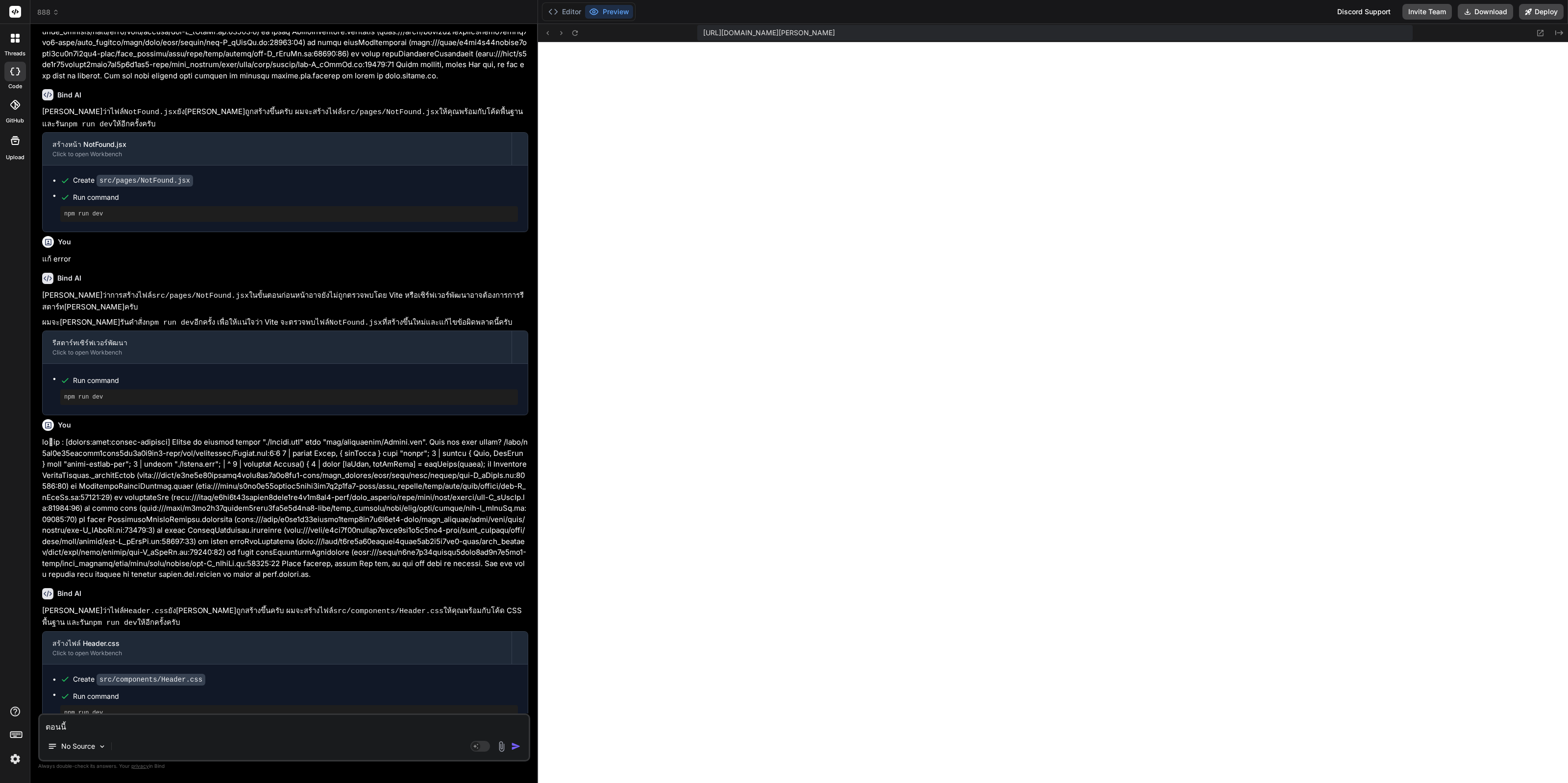
type textarea "ตอนนี้ห"
type textarea "x"
type textarea "ตอนนี้หน"
type textarea "x"
type textarea "ตอนนี้หน้"
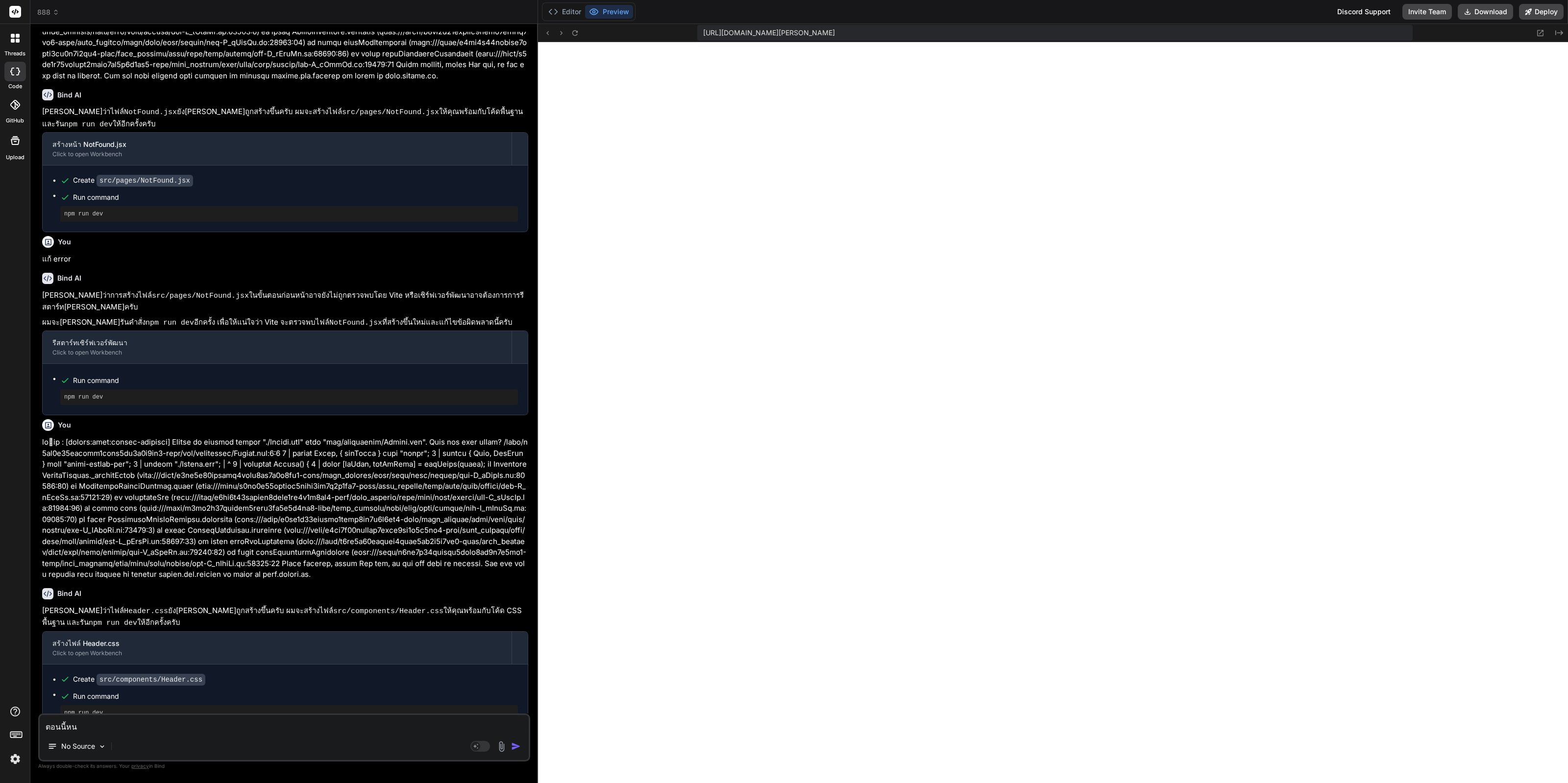
type textarea "x"
type textarea "ตอนนี้หน้า"
type textarea "x"
type textarea "ตอนนี้หน้าเ"
type textarea "x"
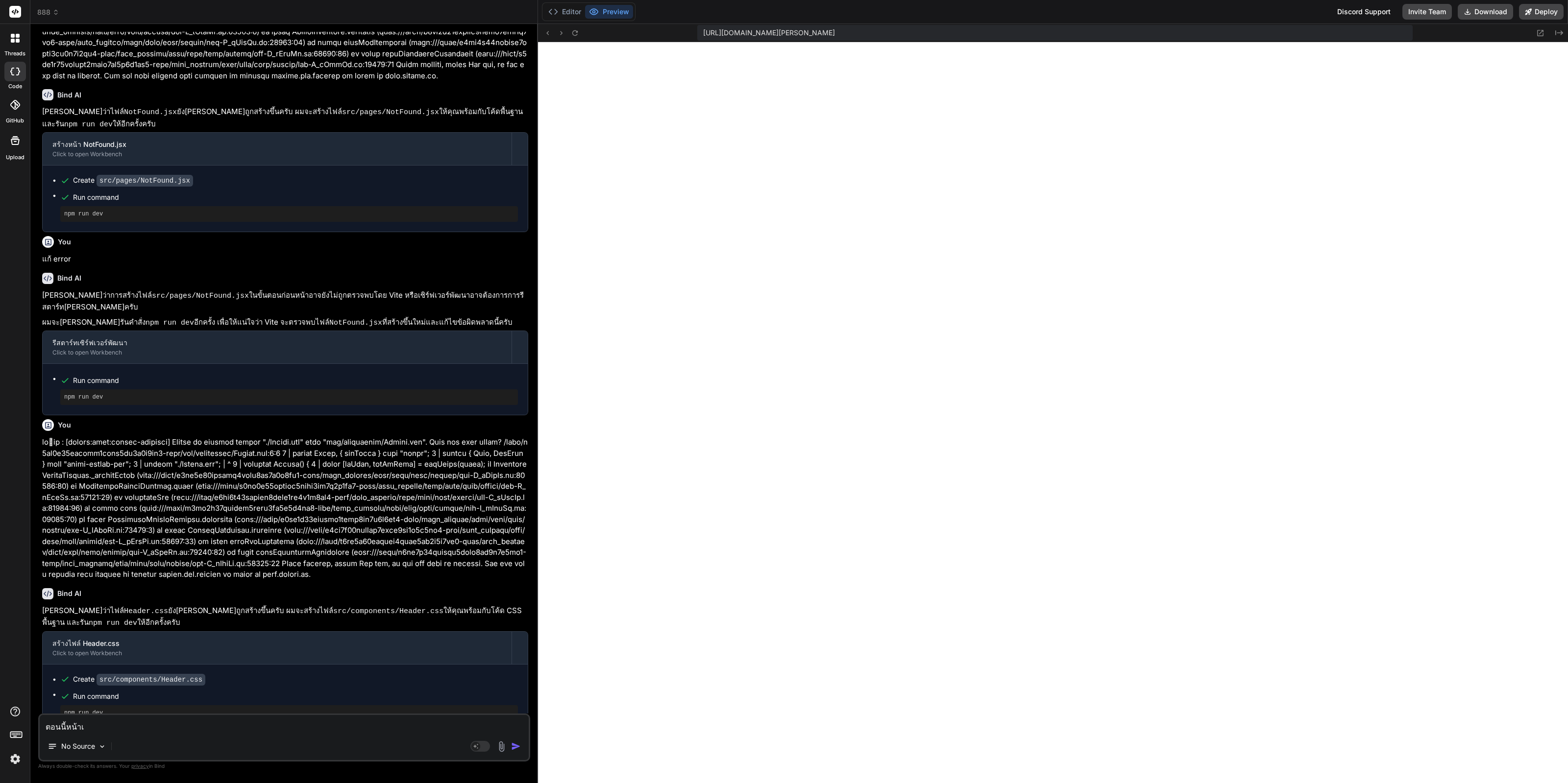
type textarea "ตอนนี้หน้าเว"
type textarea "x"
type textarea "ตอนนี้หน้าเว็"
type textarea "x"
type textarea "ตอนนี้หน้าเว็บ"
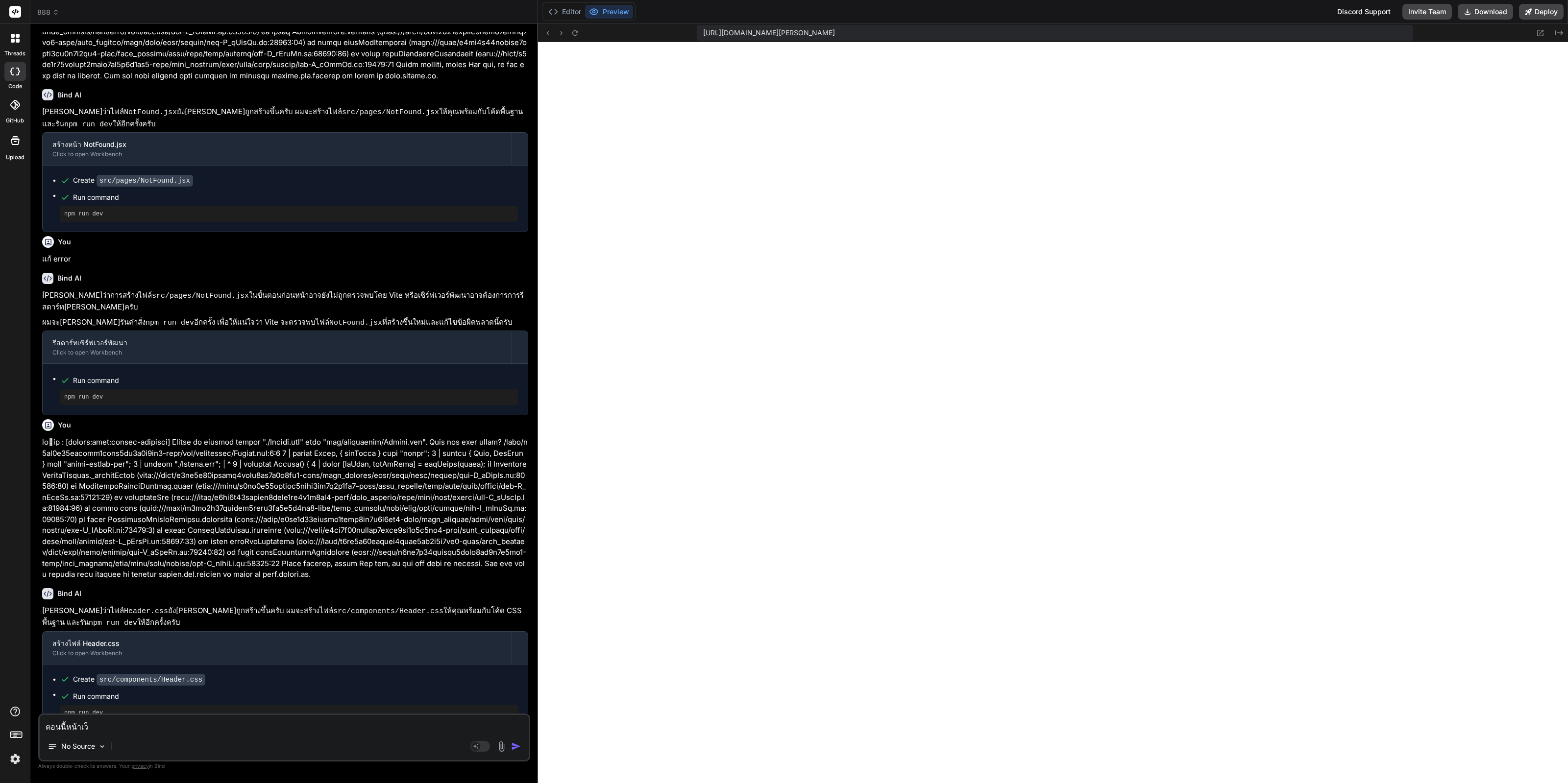
type textarea "x"
type textarea "ตอนนี้หน้าเว็บเ"
type textarea "x"
type textarea "ตอนนี้หน้าเว็บเป"
type textarea "x"
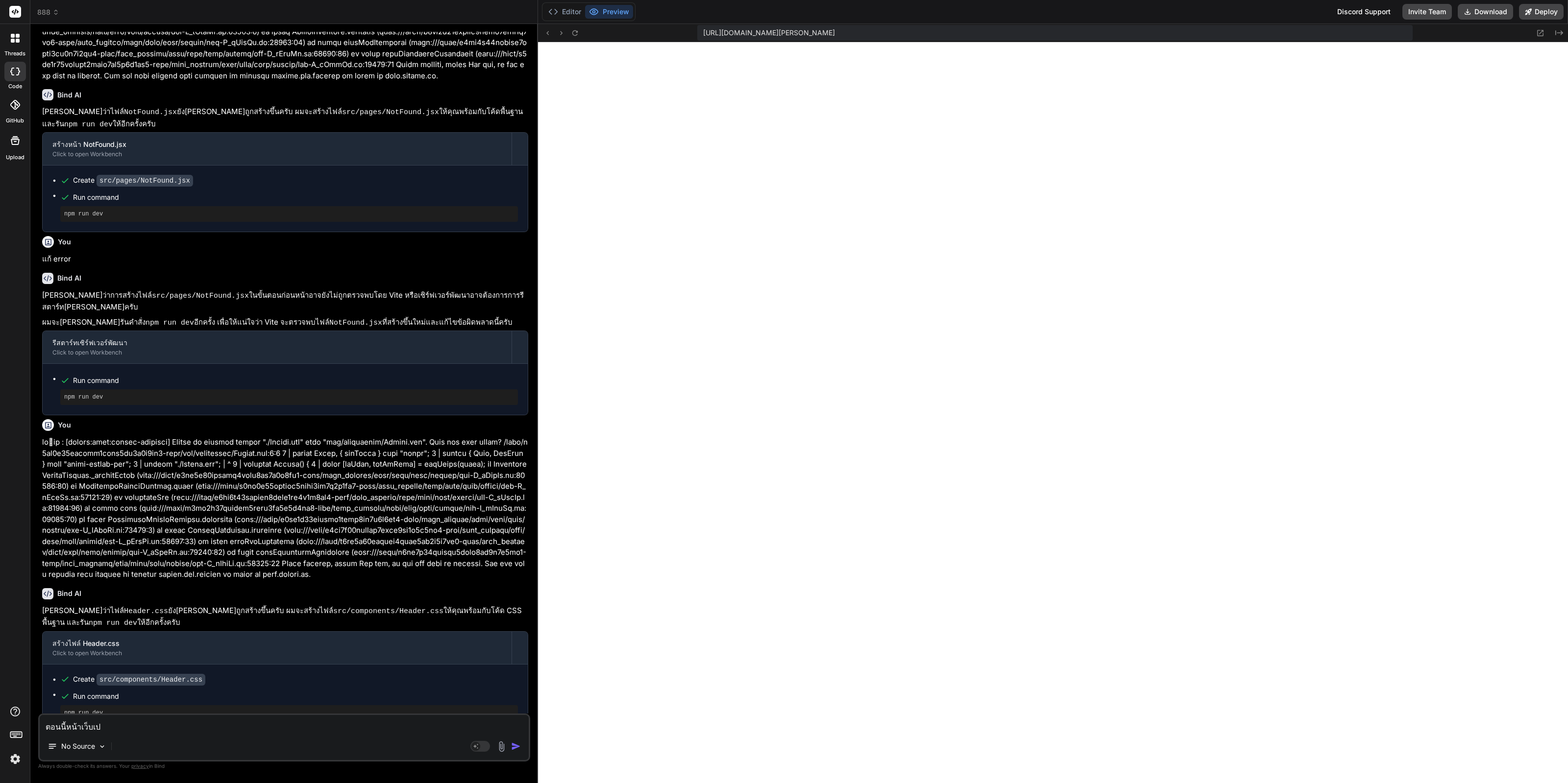
type textarea "ตอนนี้หน้าเว็บเป็"
type textarea "x"
type textarea "ตอนนี้หน้าเว็บเป็น"
type textarea "x"
type textarea "ตอนนี้หน้าเว็บเป็นส"
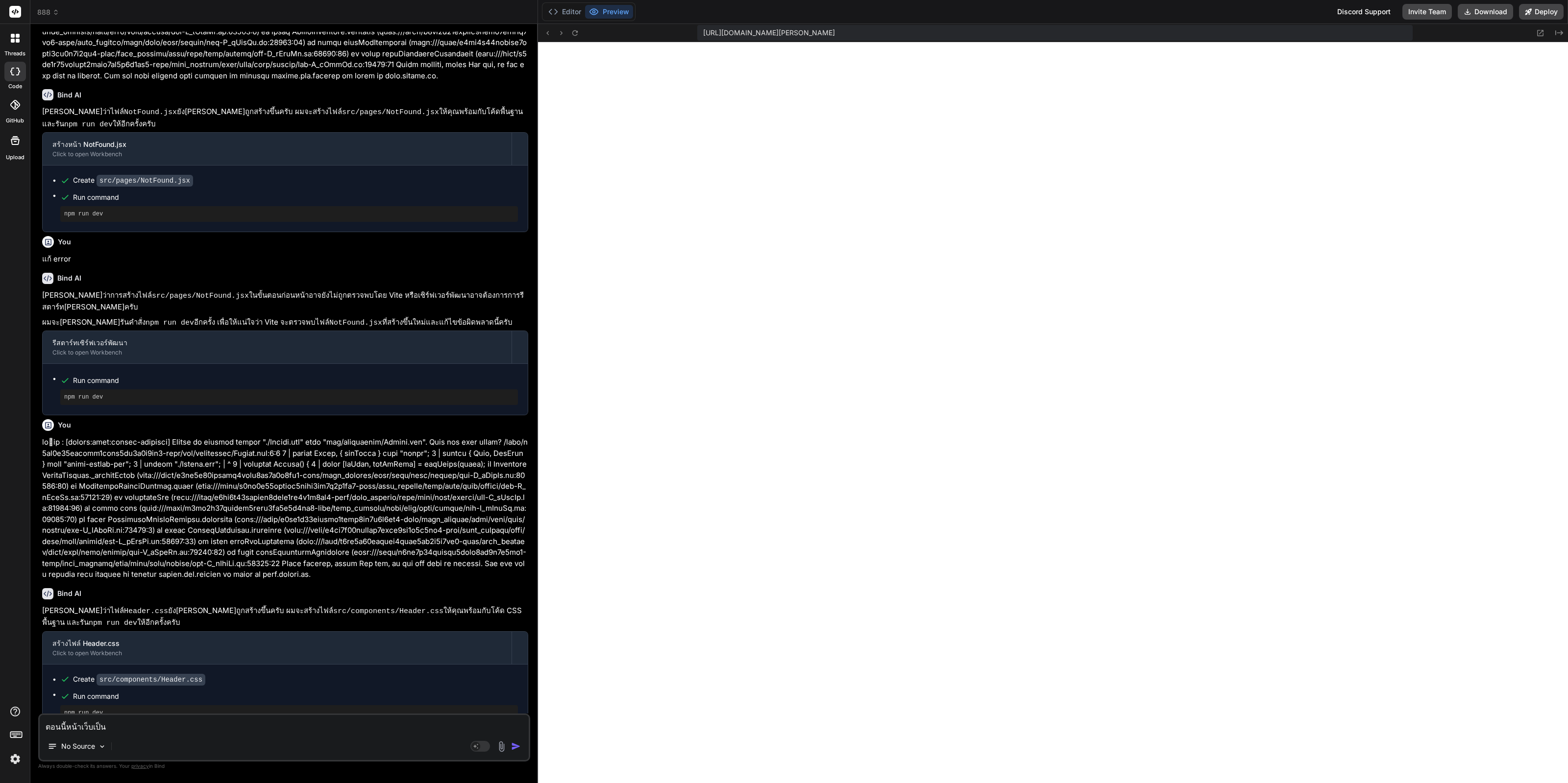
type textarea "x"
type textarea "ตอนนี้หน้าเว็บเป็นสี"
type textarea "x"
type textarea "ตอนนี้หน้าเว็บเป็นสีข"
type textarea "x"
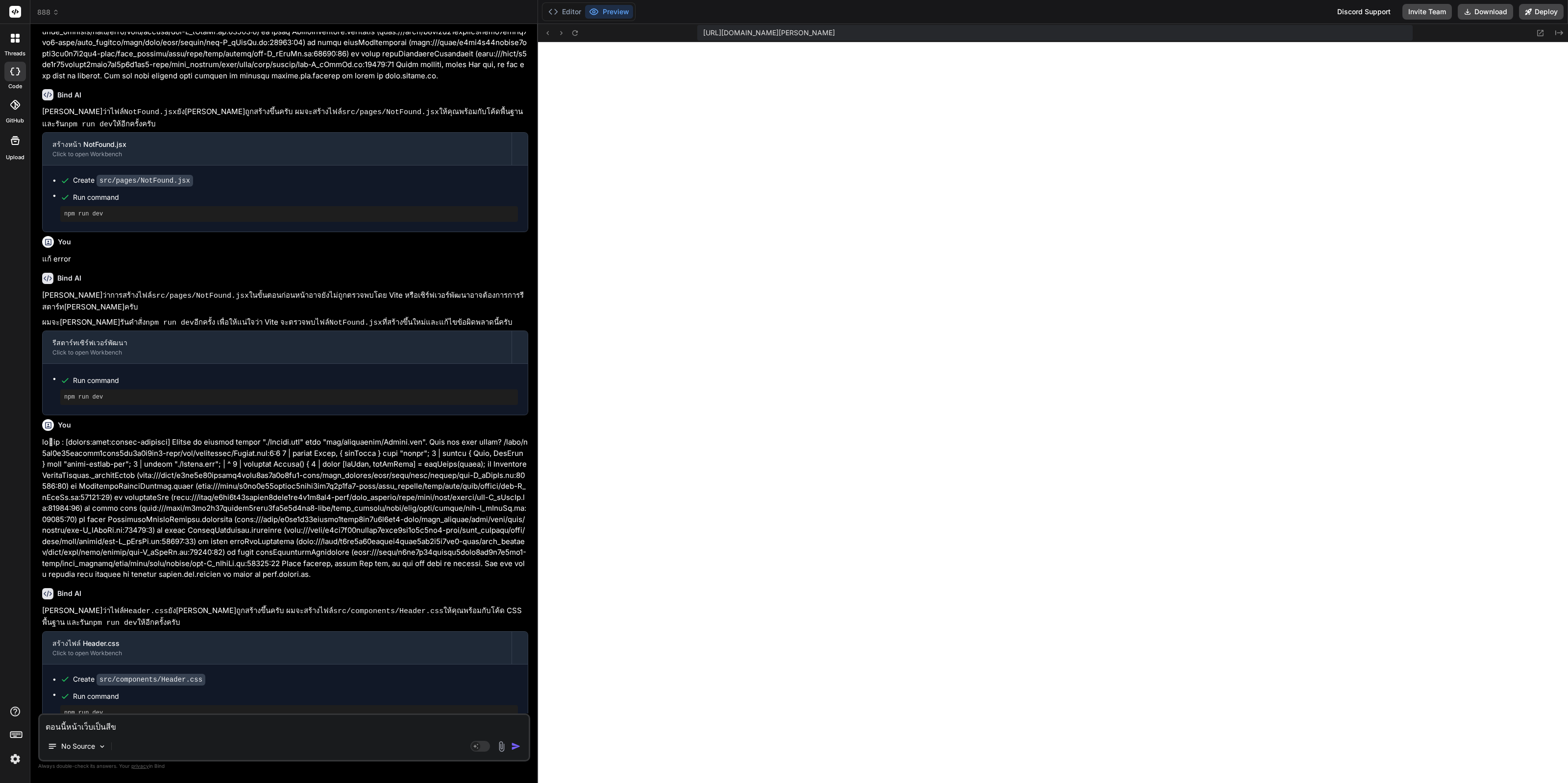
type textarea "ตอนนี้หน้าเว็บเป็นสีขา"
type textarea "x"
type textarea "ตอนนี้หน้าเว็บเป็นสีขาว"
type textarea "x"
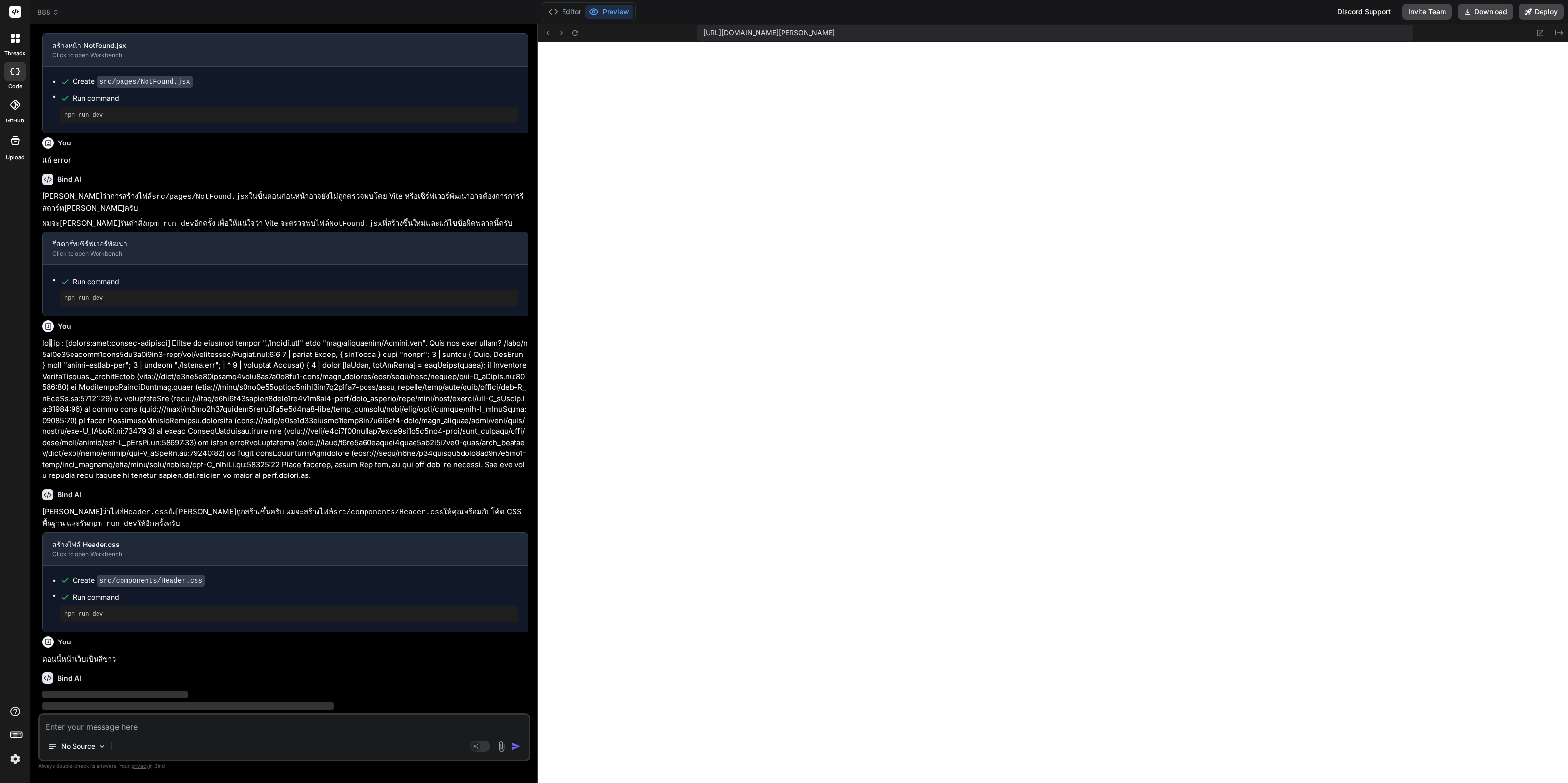
scroll to position [863, 0]
type textarea "x"
type textarea "} @media (max-width: 768px) {\n h1 { font-size: 2rem; }\n h2 { font-size: 1.75r…"
type textarea "x"
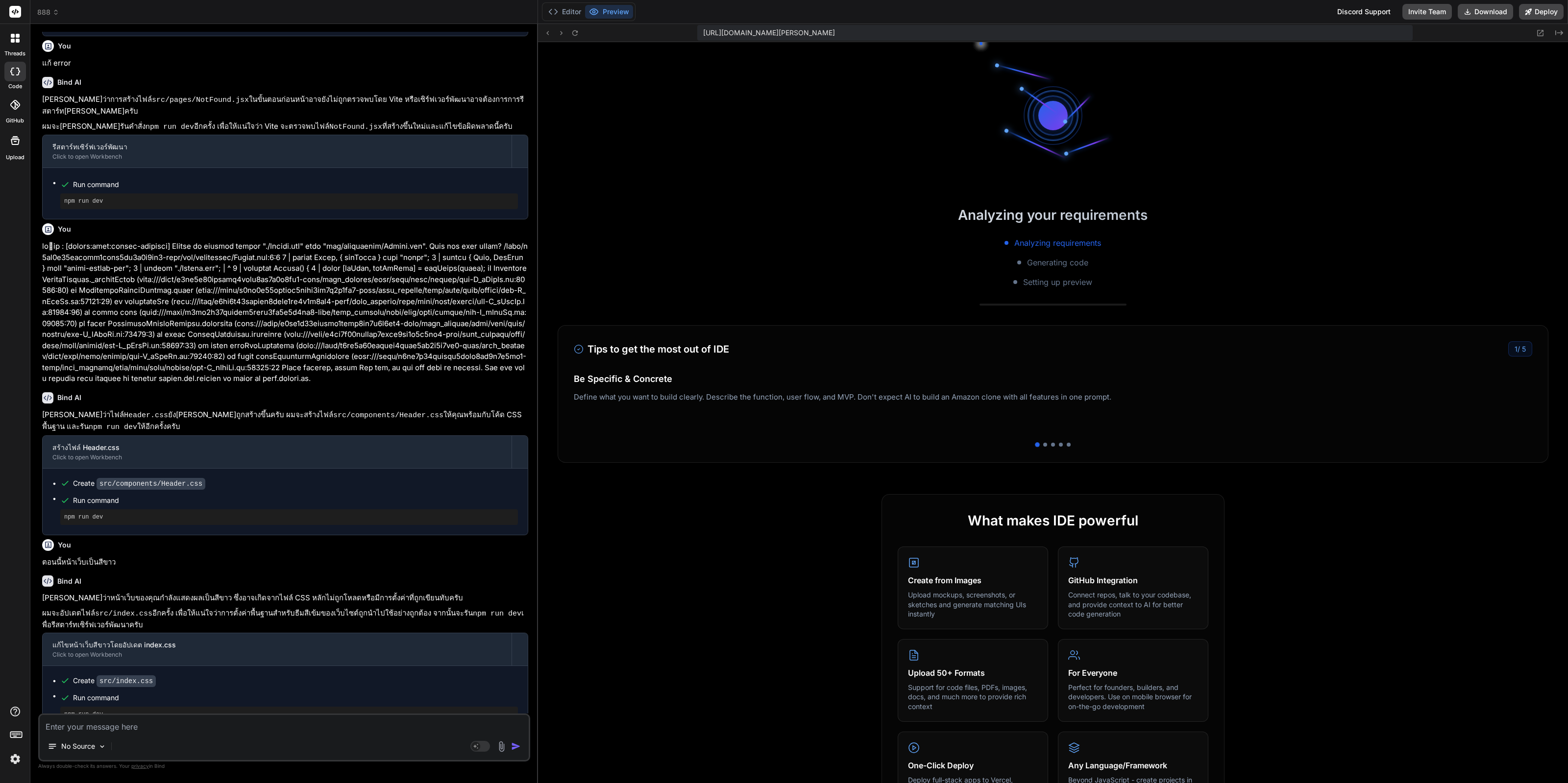
scroll to position [959, 0]
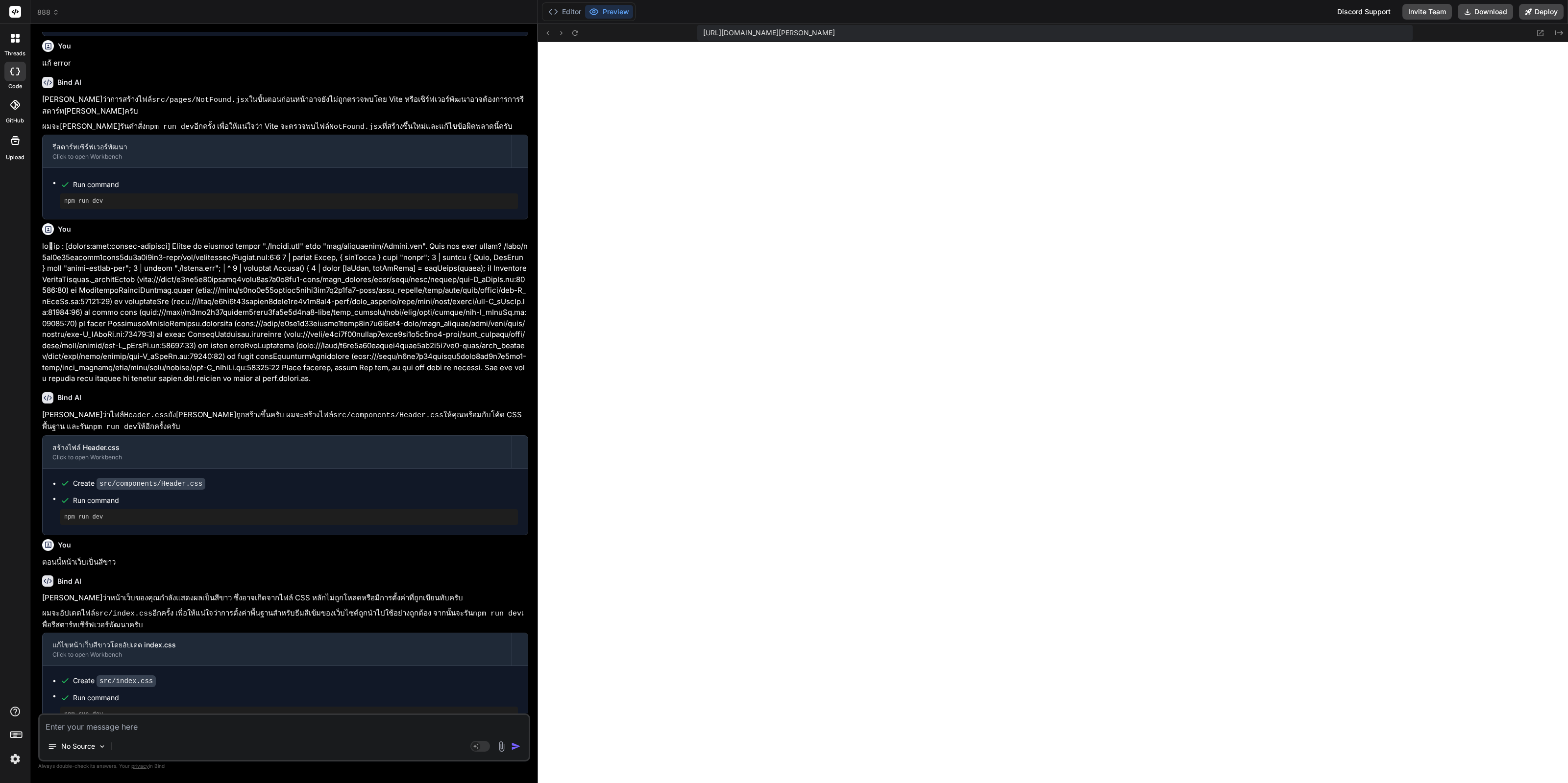
click at [138, 728] on textarea at bounding box center [284, 724] width 489 height 18
type textarea "แ"
type textarea "x"
type textarea "แก"
type textarea "x"
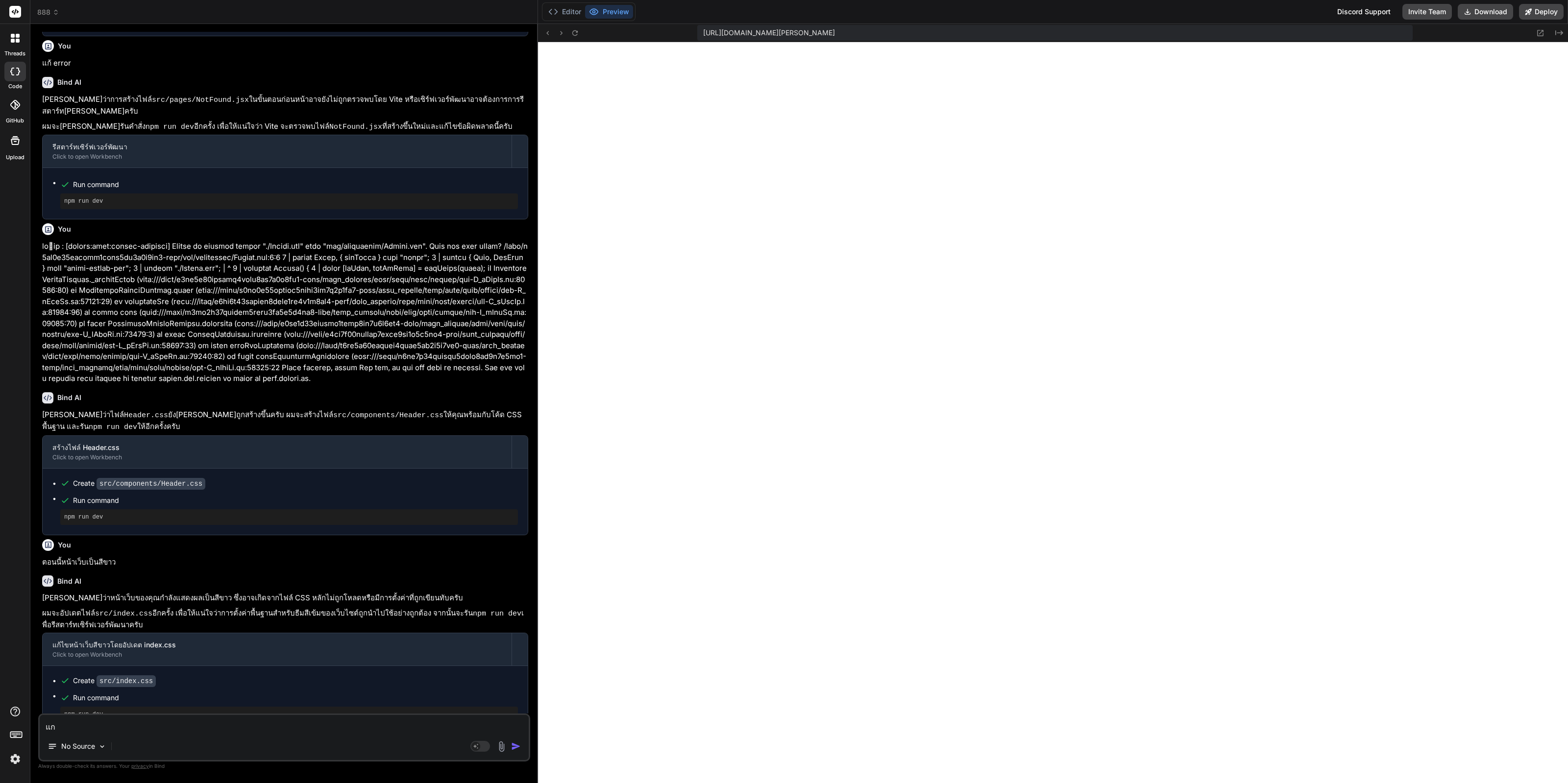
type textarea "แก้"
type textarea "x"
type textarea "แก้ไ"
type textarea "x"
type textarea "แก้ไข"
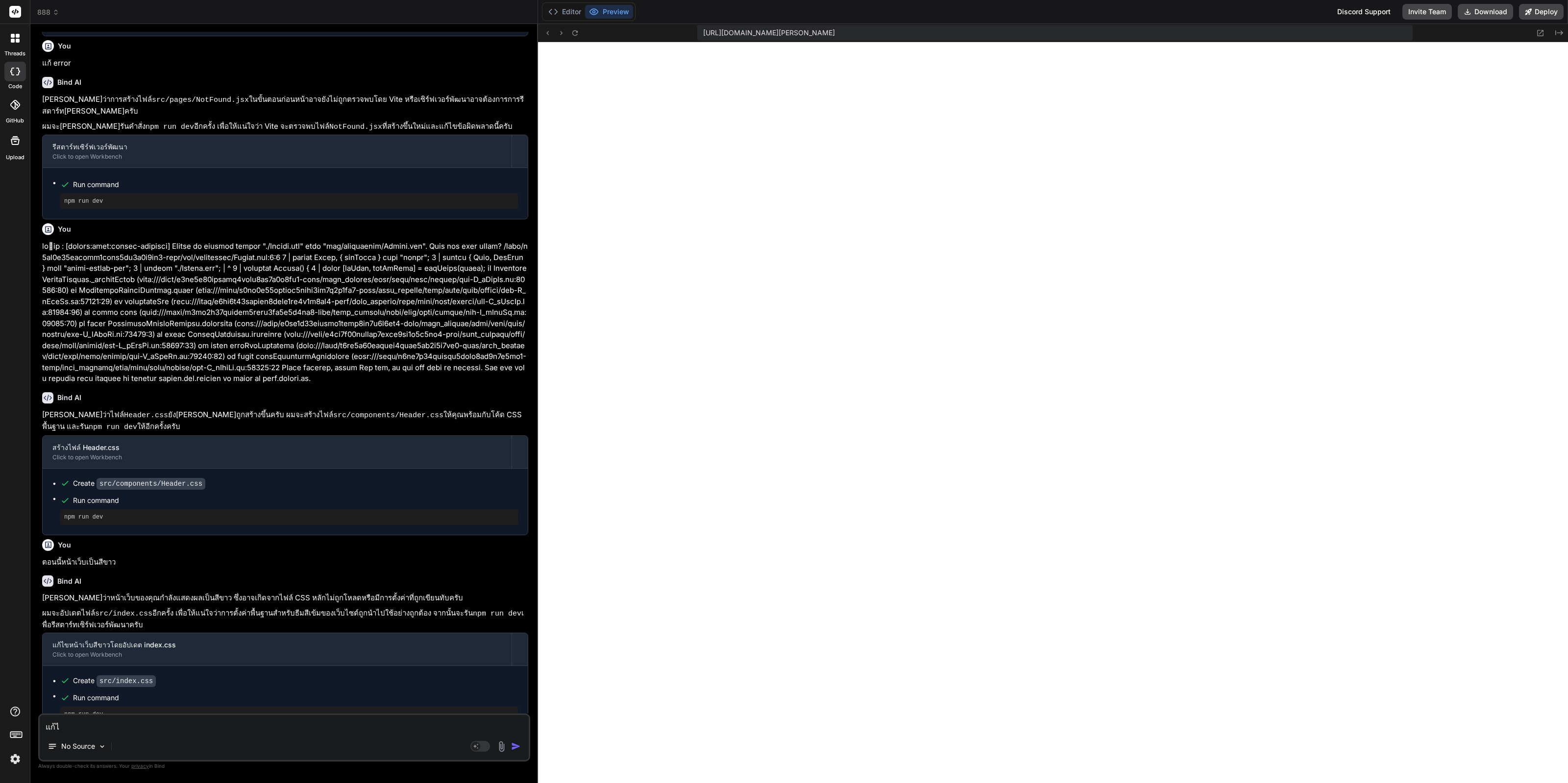
type textarea "x"
type textarea "แก้ไข"
type textarea "x"
type textarea "แก้ไข e"
type textarea "x"
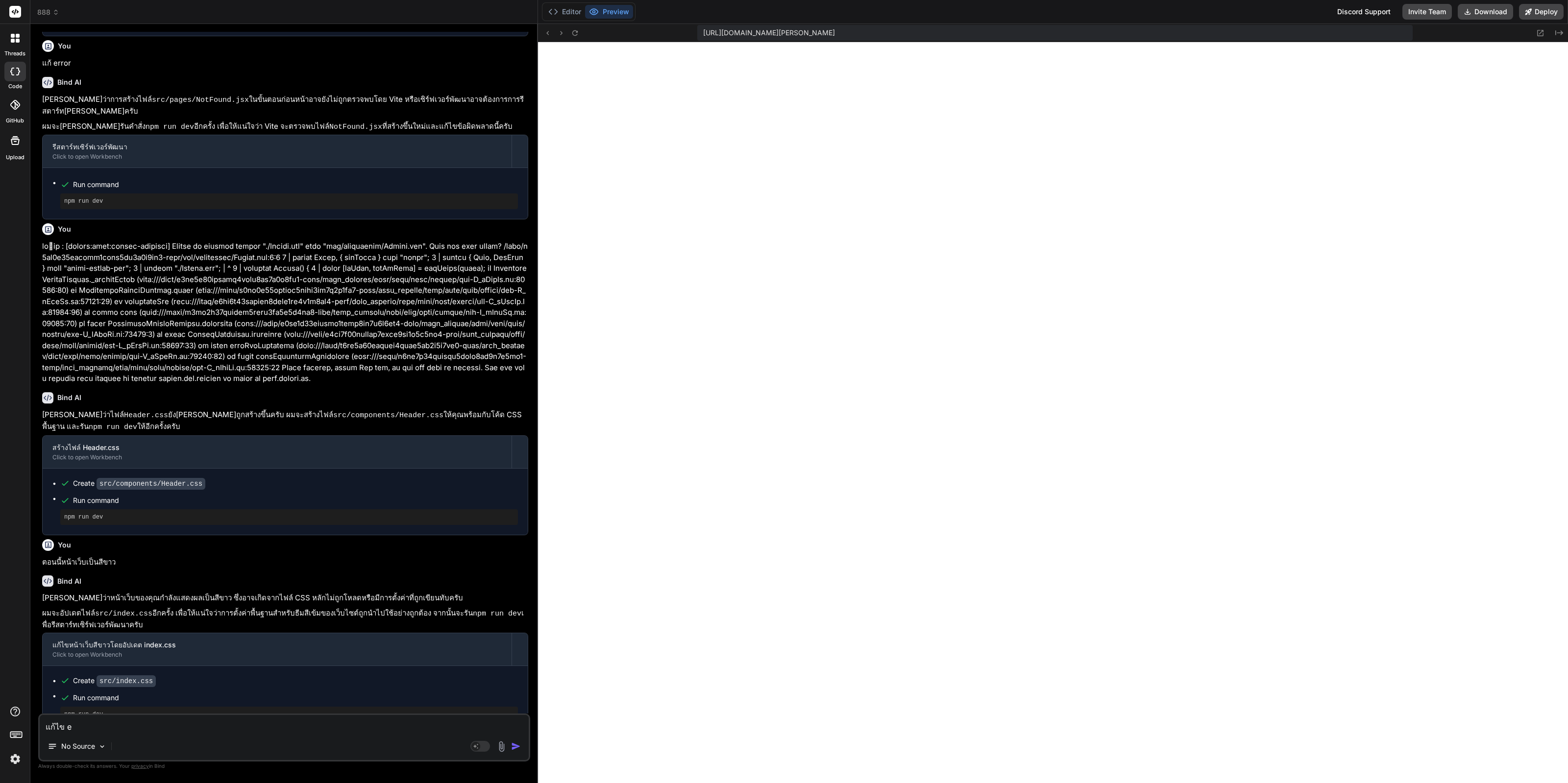
type textarea "แก้ไข er"
type textarea "x"
type textarea "แก้ไข err"
type textarea "x"
type textarea "แก้ไข erro"
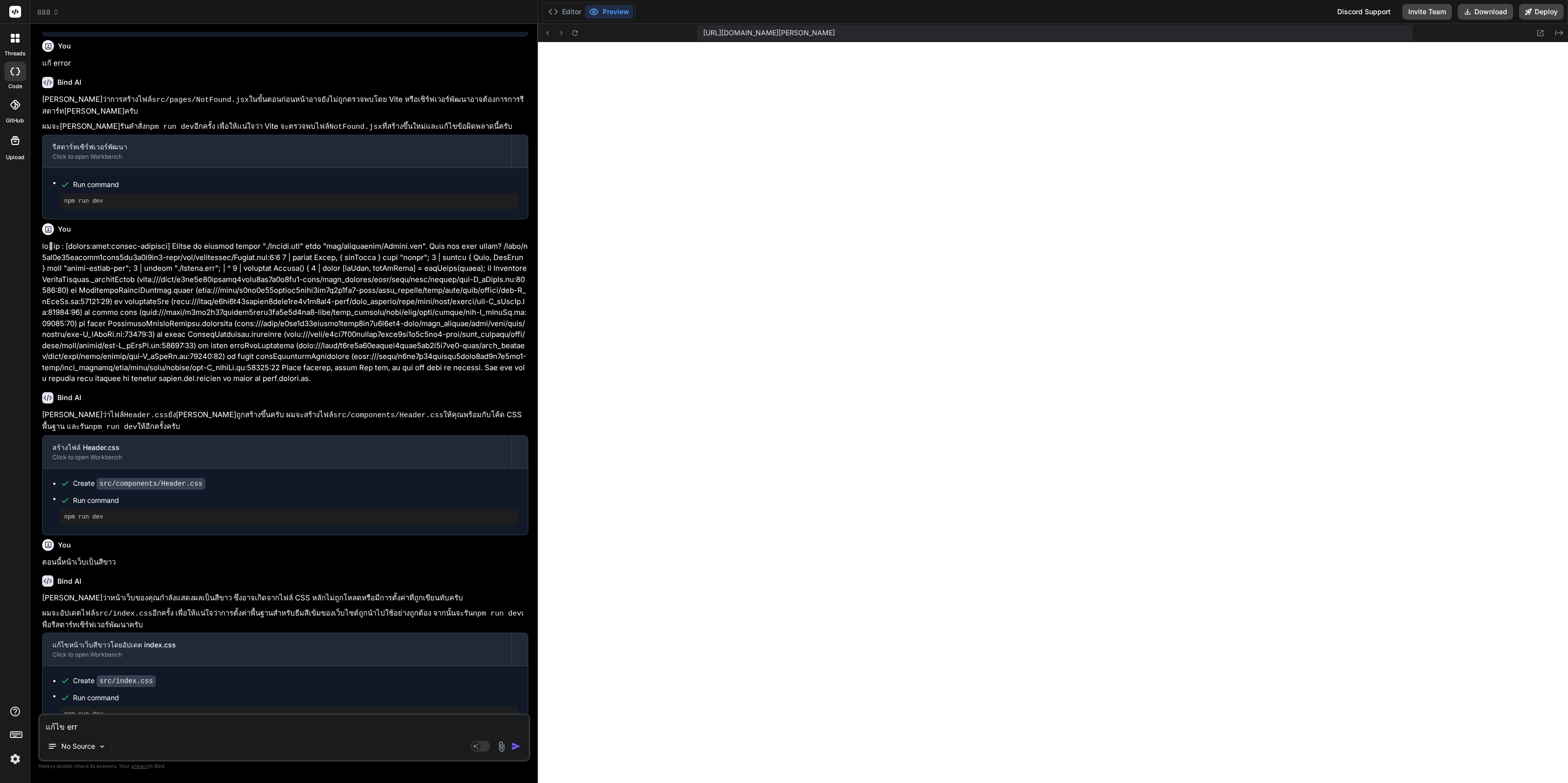
type textarea "x"
type textarea "แก้ไข error"
type textarea "x"
type textarea "แก้ไข error"
type textarea "x"
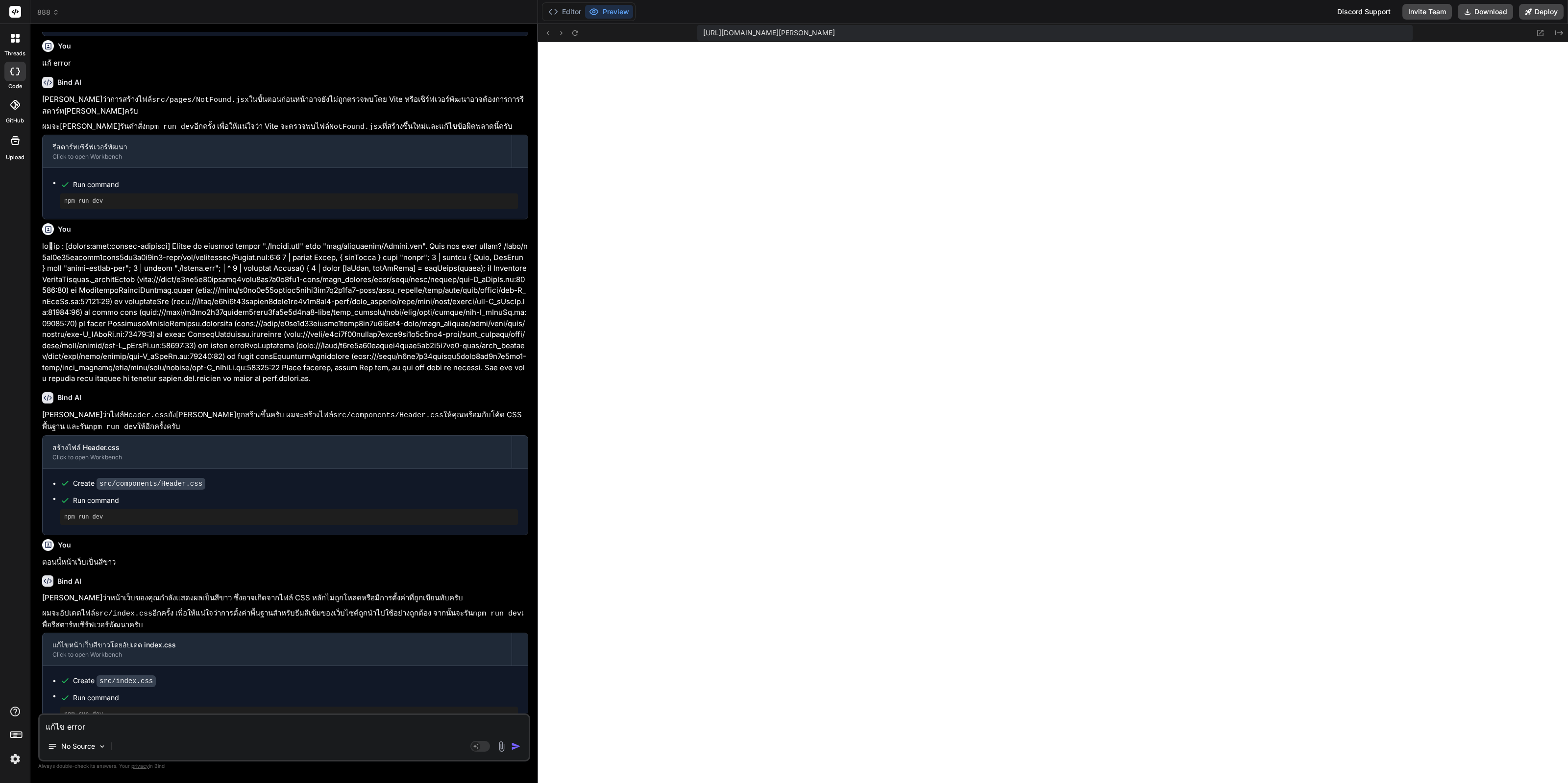
type textarea "แก้ไข error :"
type textarea "x"
type textarea "แก้ไข error :"
type textarea "x"
paste textarea "[plugin:vite:css] [postcss] /home/u3uk0f35zsjjbn9cprh6fq9h0p4tm2-wnxx/src/index…"
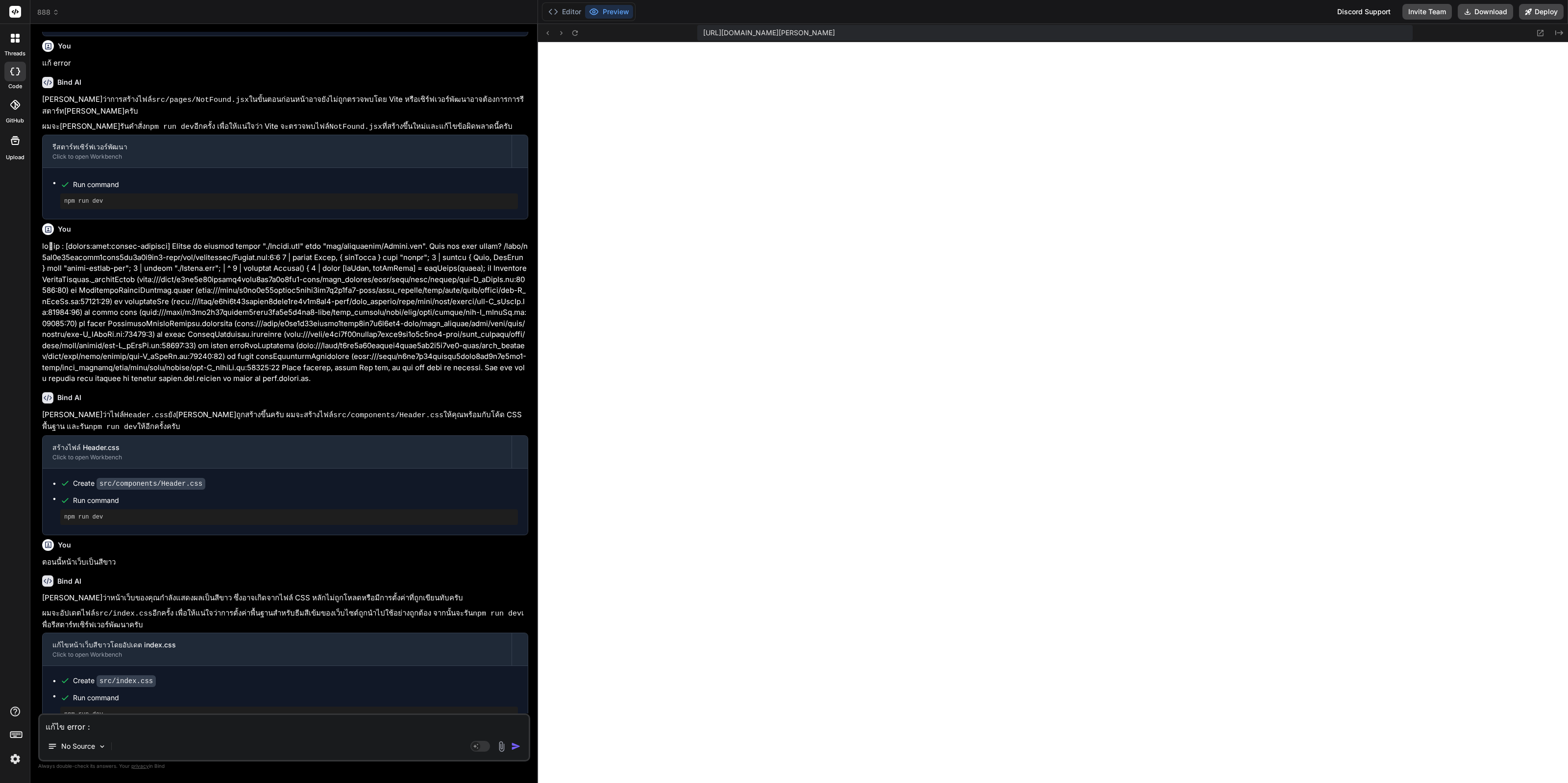
type textarea "แก้ไข error : [plugin:vite:css] [postcss] /home/u3uk0f35zsjjbn9cprh6fq9h0p4tm2-…"
type textarea "x"
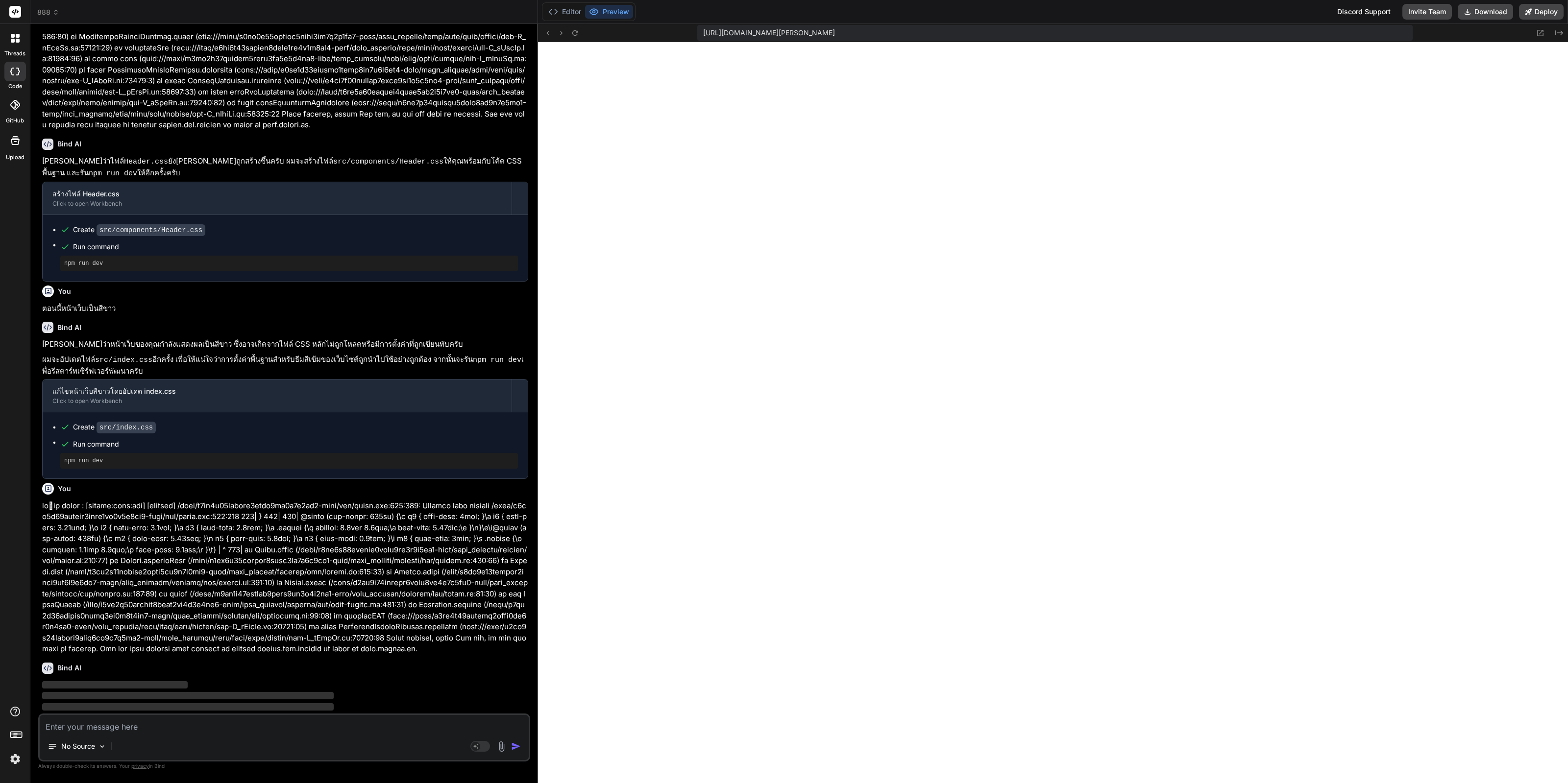
scroll to position [1213, 0]
type textarea "x"
type textarea "font-size: 0.9rem; } }"
type textarea "x"
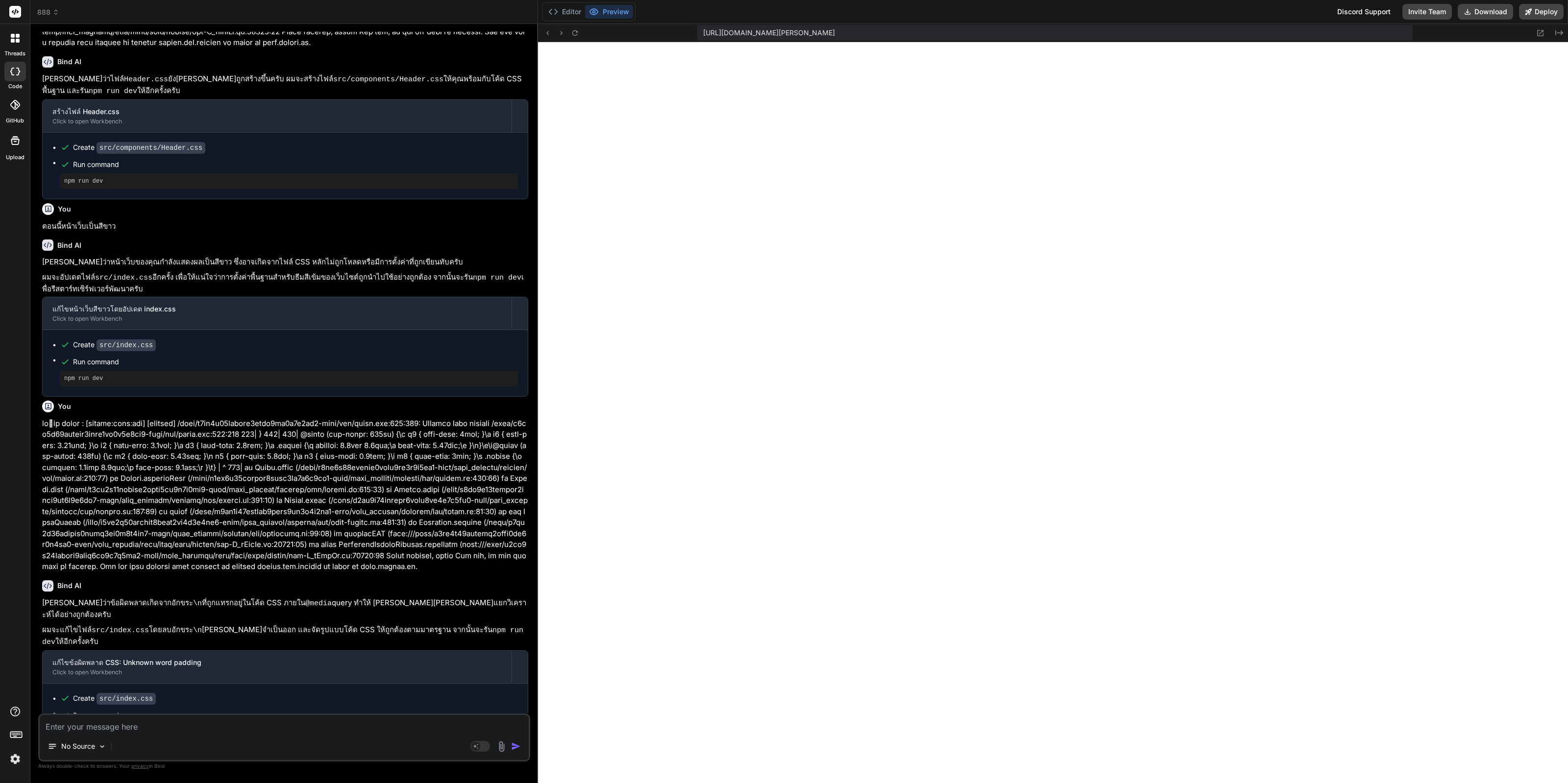
scroll to position [1298, 0]
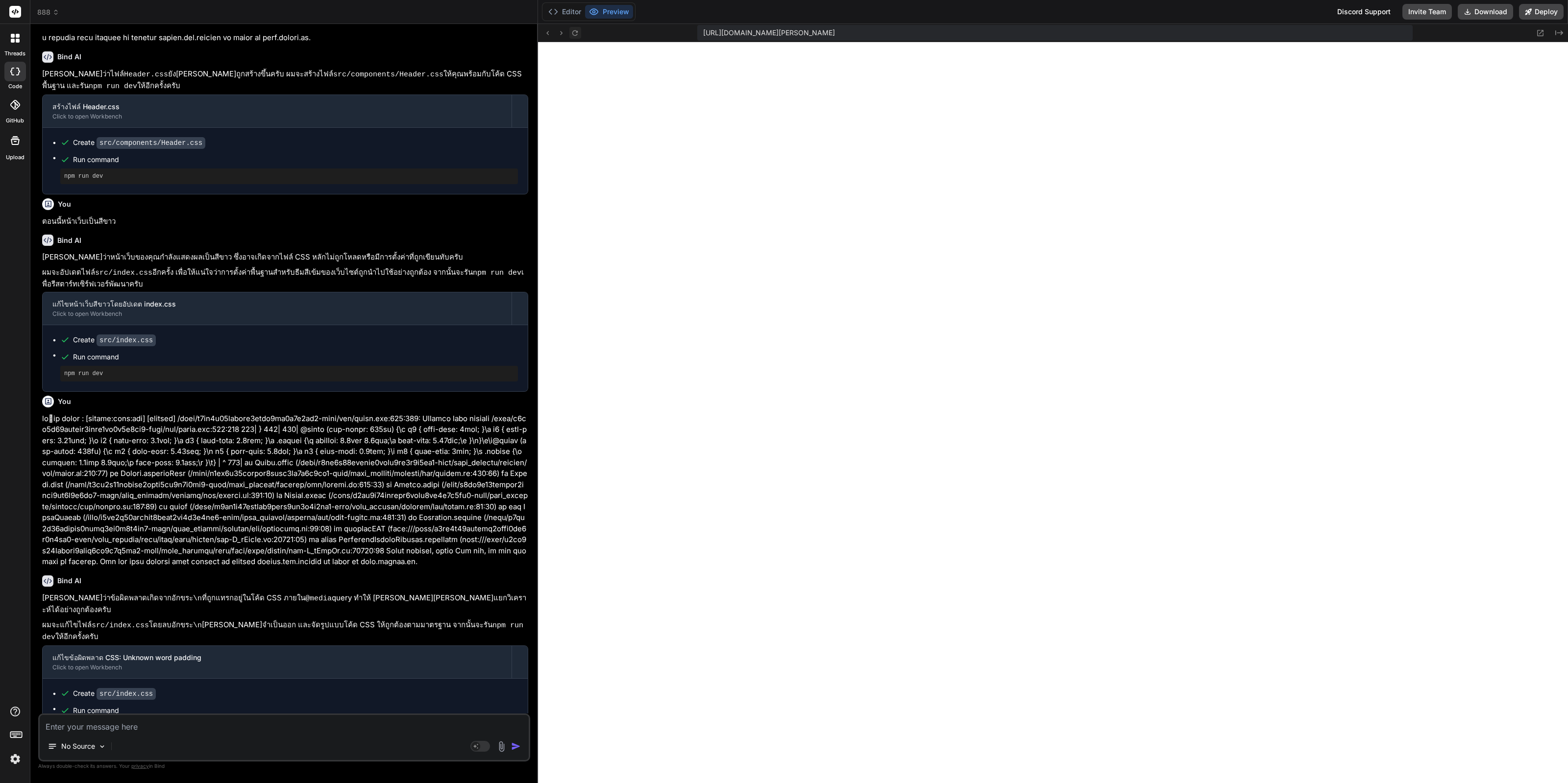
click at [573, 34] on icon at bounding box center [575, 33] width 8 height 8
click at [252, 734] on div "No Source Agent Mode. When this toggle is activated, AI automatically makes dec…" at bounding box center [284, 738] width 492 height 48
click at [260, 729] on textarea at bounding box center [284, 724] width 489 height 18
click at [260, 728] on textarea at bounding box center [284, 724] width 489 height 18
type textarea "s"
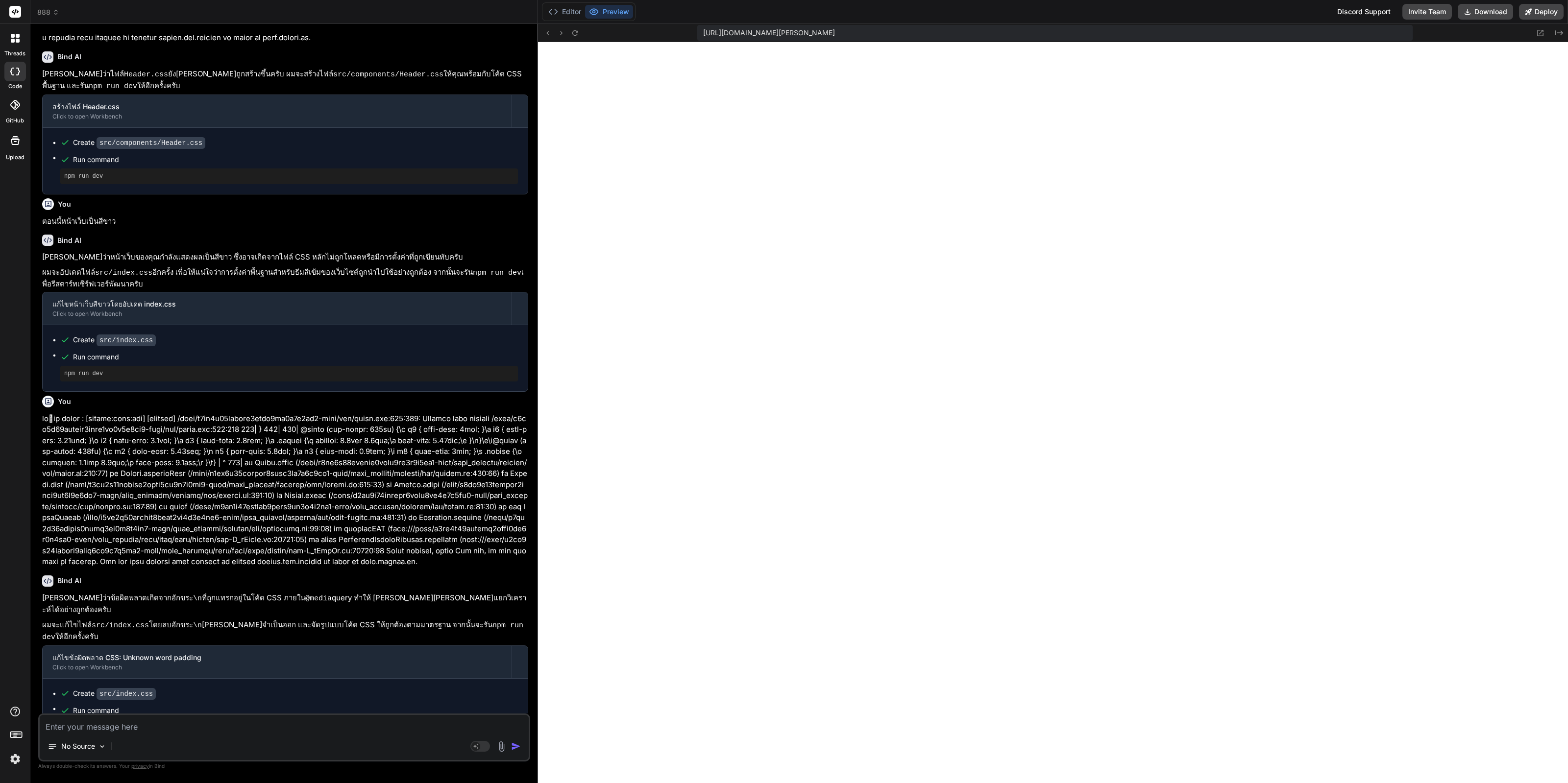
type textarea "x"
type textarea "ห"
type textarea "x"
type textarea "หน"
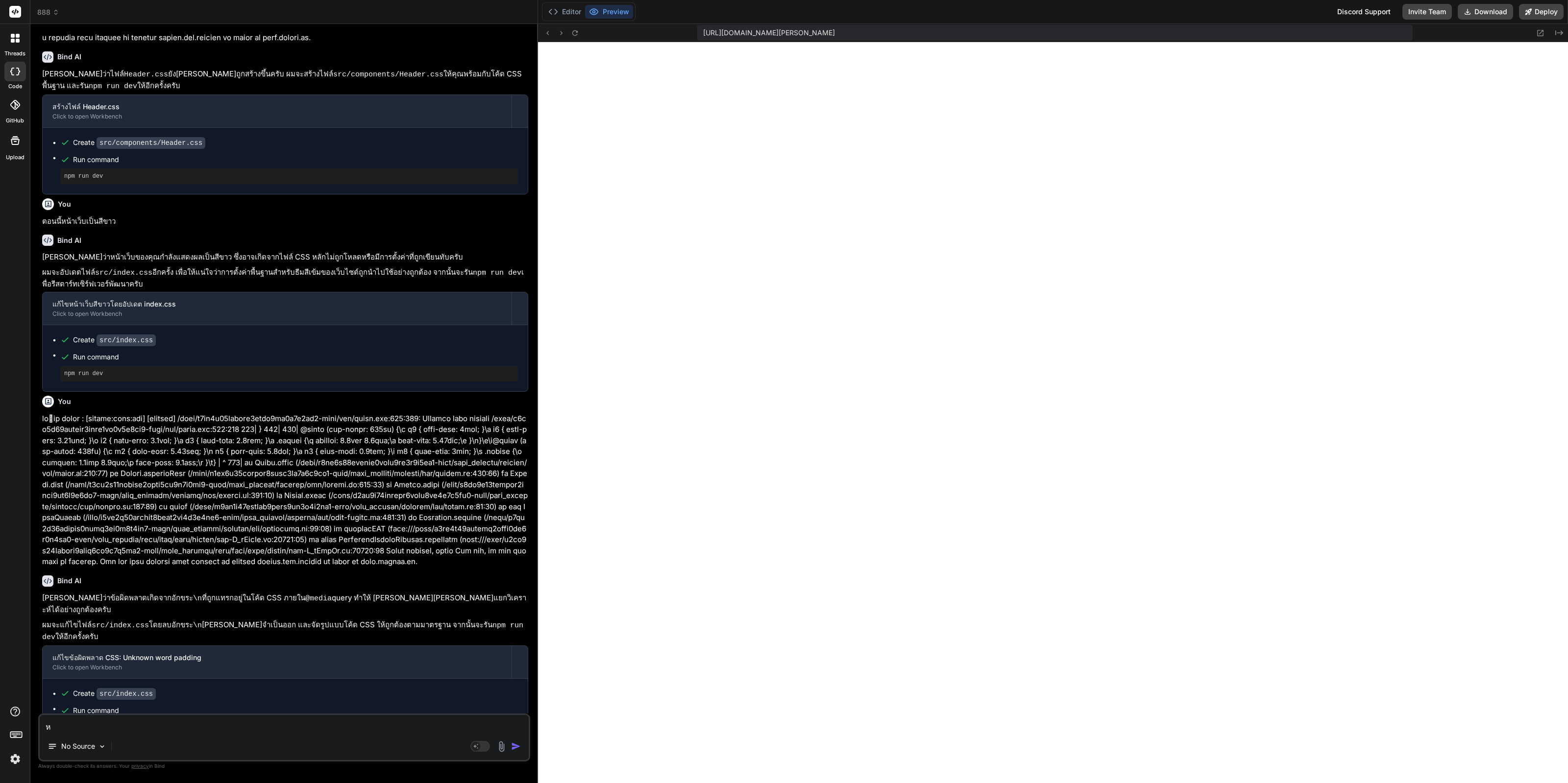
type textarea "x"
type textarea "หน้"
type textarea "x"
type textarea "หน้า"
type textarea "x"
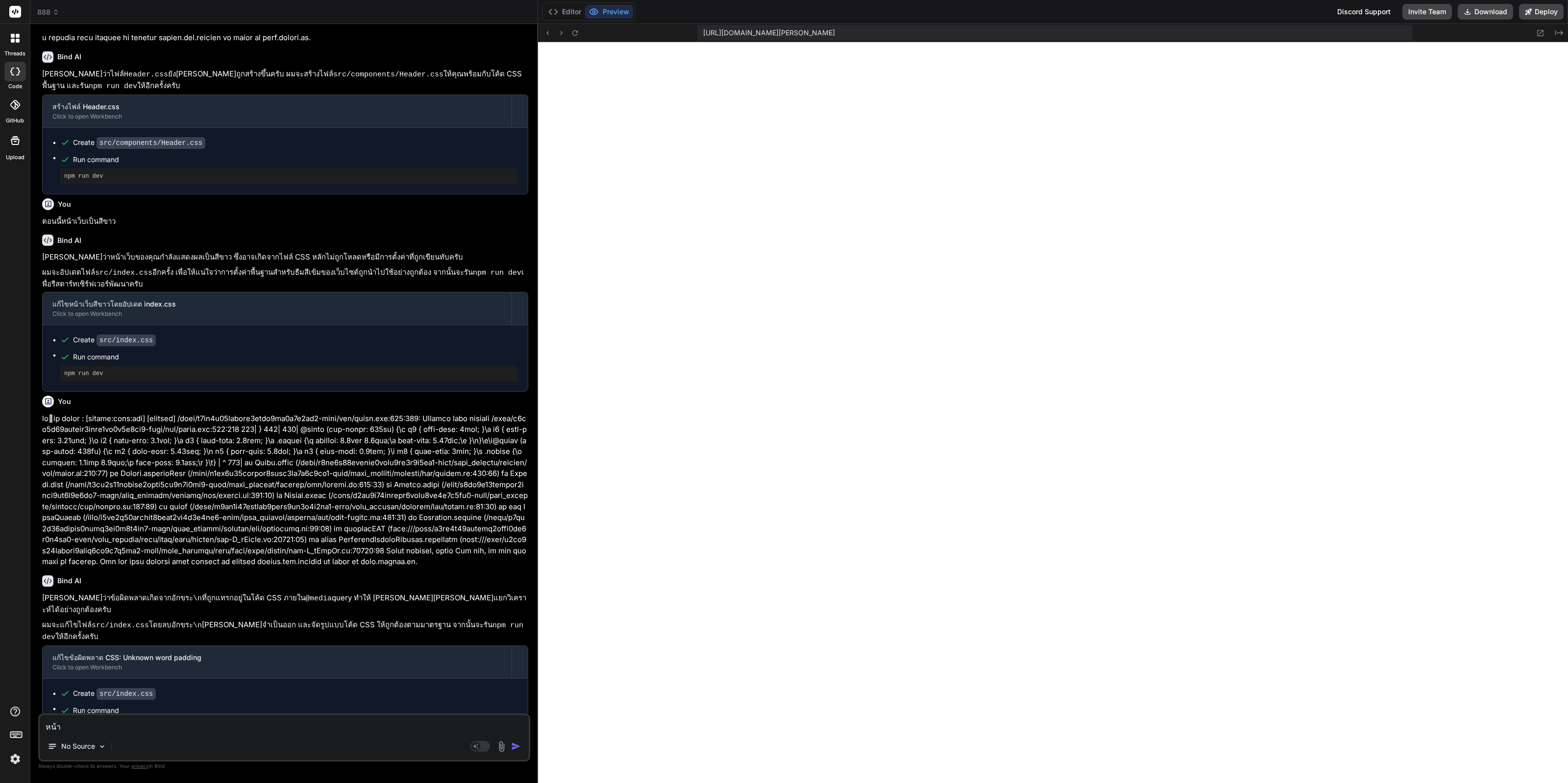
type textarea "หน้าเ"
type textarea "x"
type textarea "หน้าเว"
type textarea "x"
type textarea "หน้าเว็"
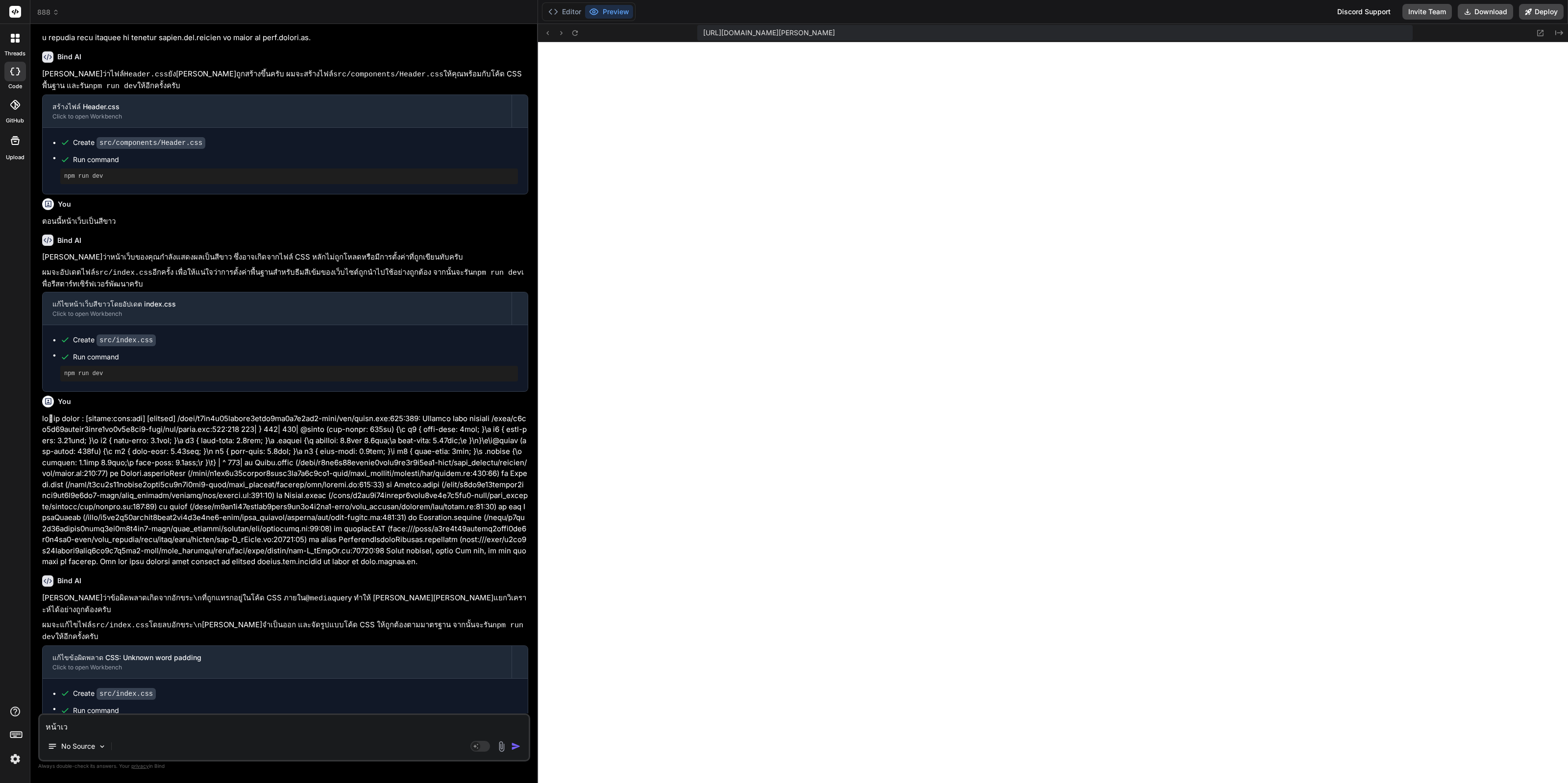
type textarea "x"
type textarea "หน้าเว็บ"
type textarea "x"
type textarea "หน้าเว็บไ"
type textarea "x"
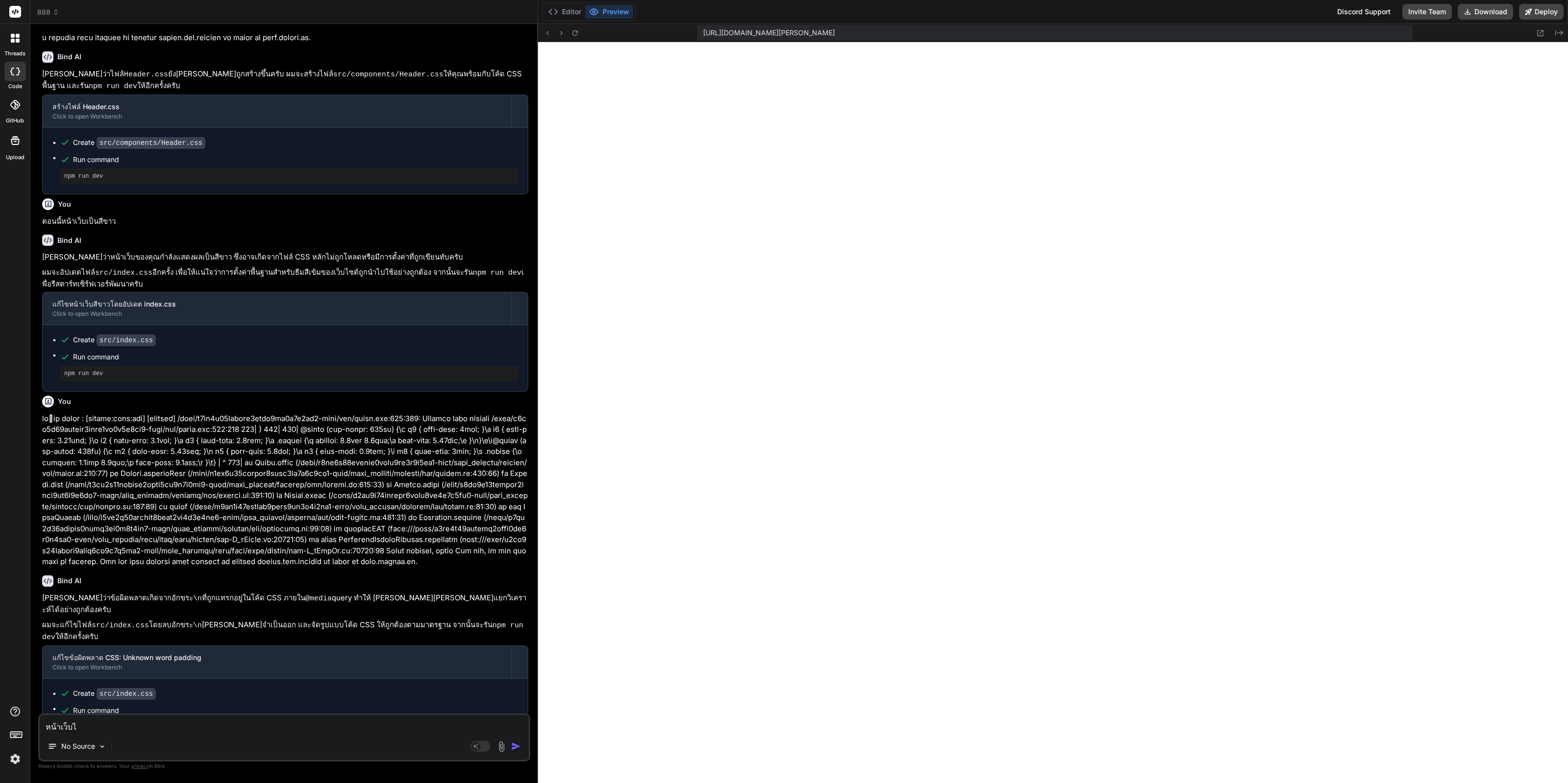
type textarea "หน้าเว็บไม"
type textarea "x"
type textarea "หน้าเว็บไม่"
type textarea "x"
type textarea "หน้าเว็บไม่แ"
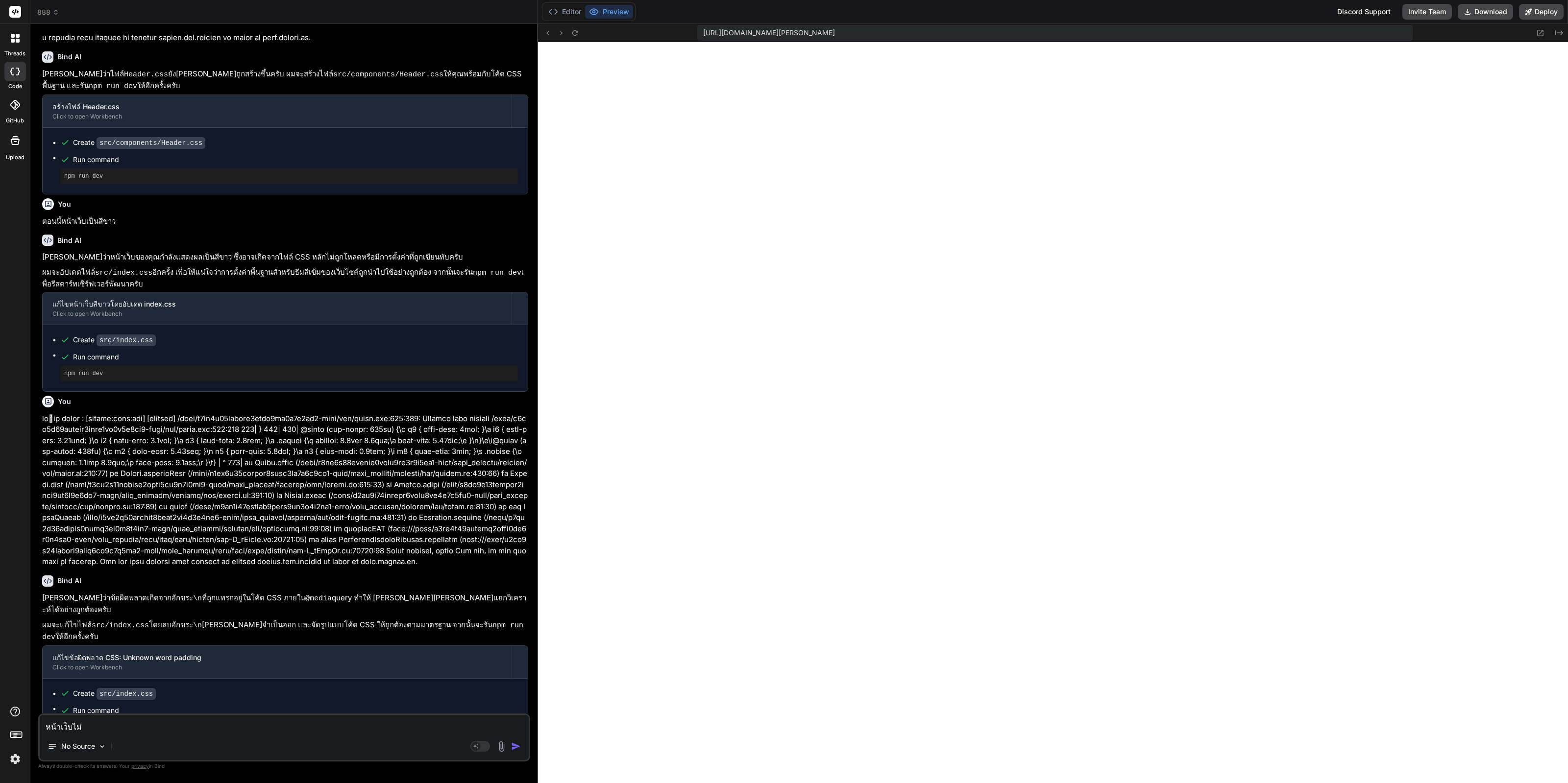
type textarea "x"
type textarea "หน้าเว็บไม่แด"
type textarea "x"
type textarea "หน้าเว็บไม่แดส"
type textarea "x"
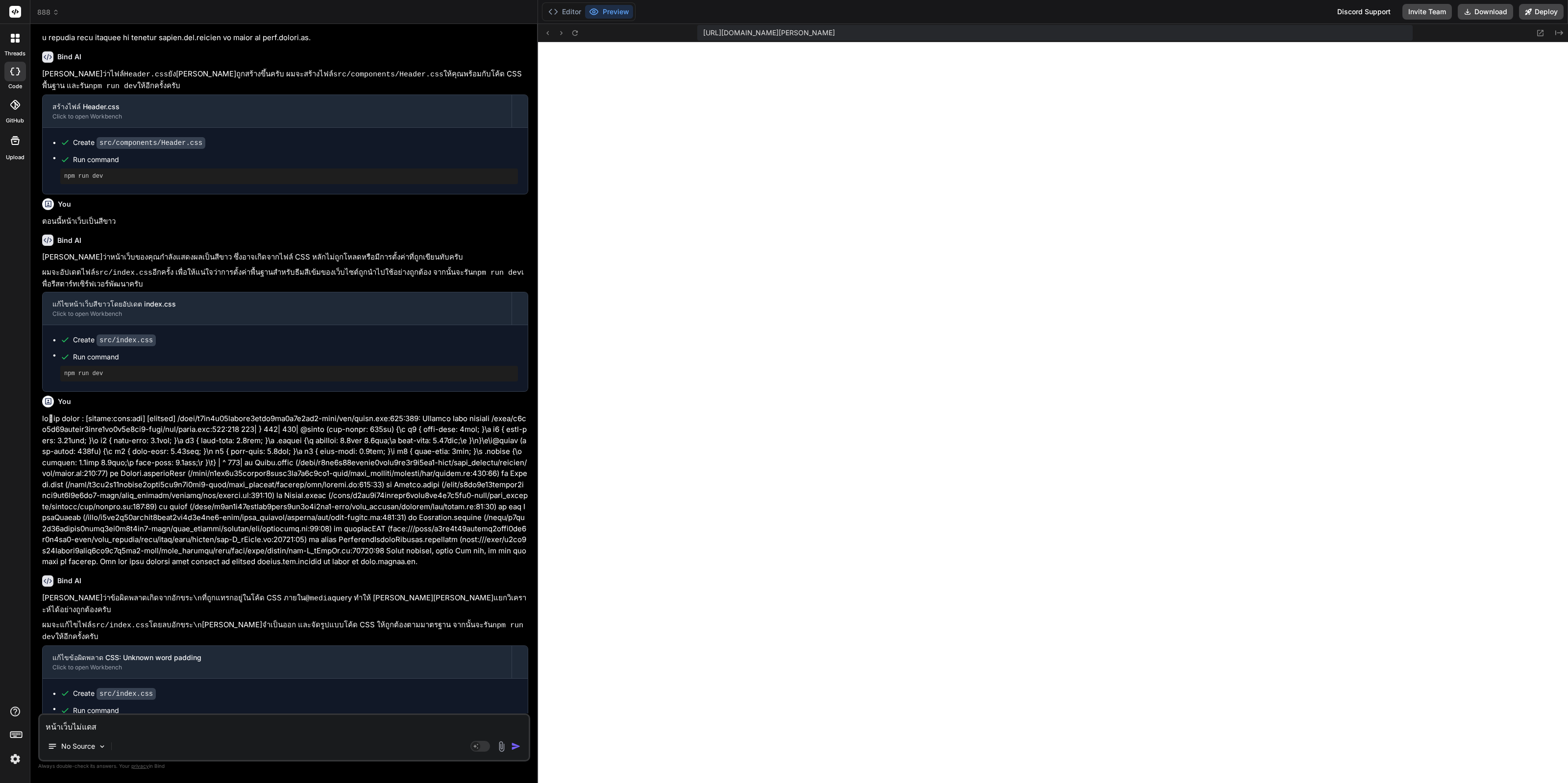
type textarea "หน้าเว็บไม่แด"
type textarea "x"
type textarea "หน้าเว็บไม่แ"
type textarea "x"
type textarea "หน้าเว็บไม่แด"
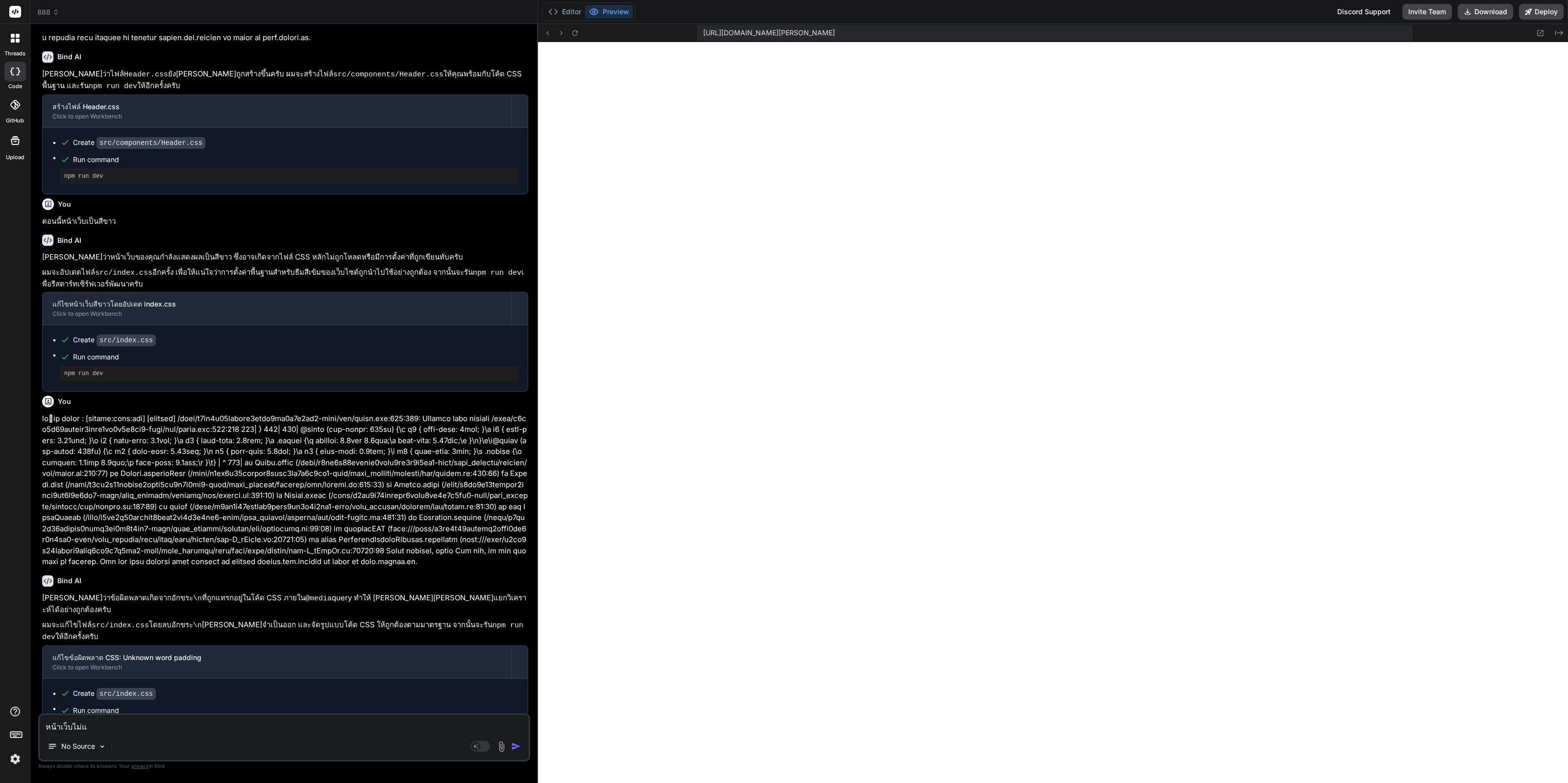
type textarea "x"
type textarea "หน้าเว็บไม่แดส"
type textarea "x"
type textarea "หน้าเว็บไม่แด"
type textarea "x"
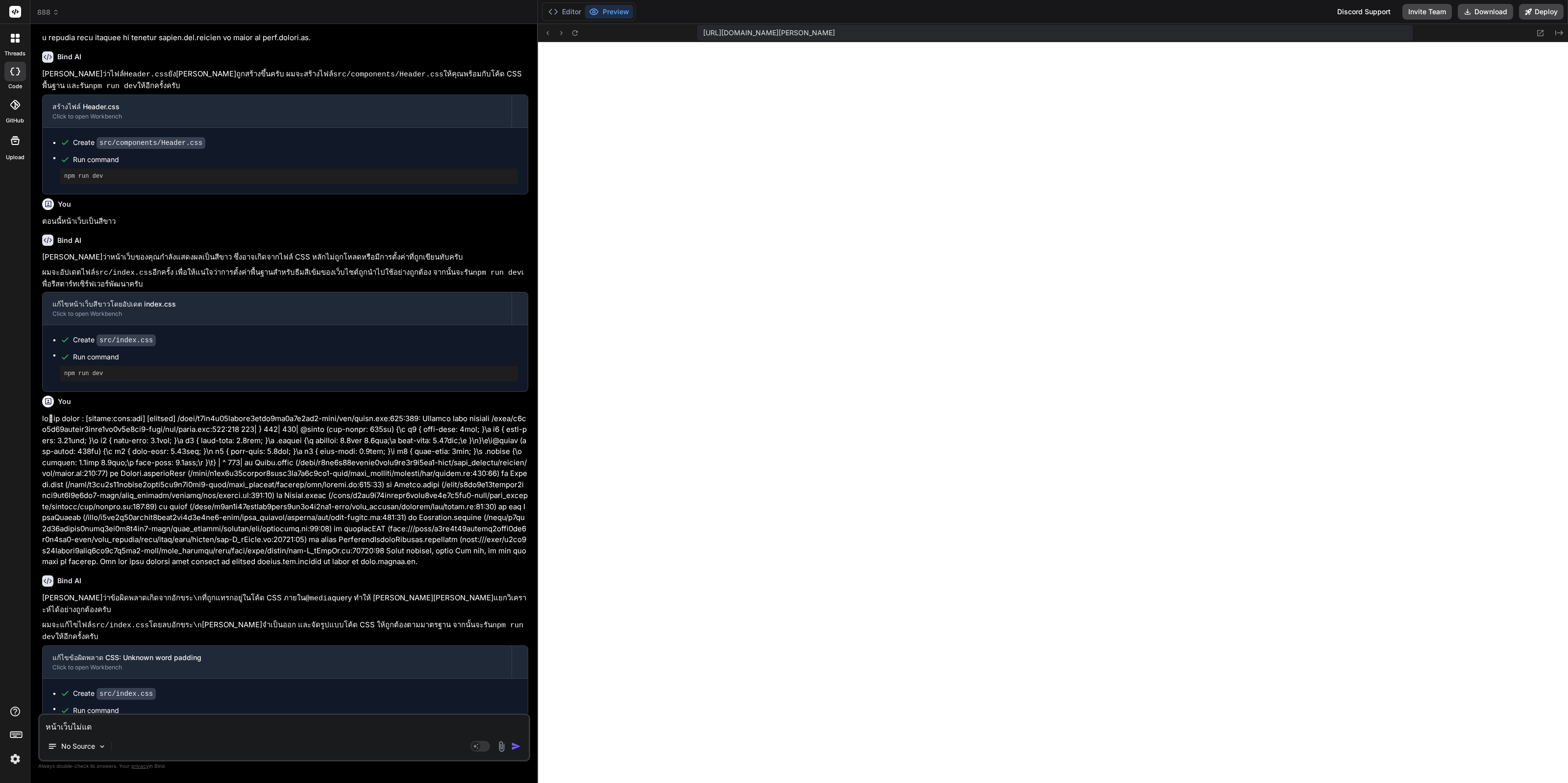
type textarea "หน้าเว็บไม่แ"
type textarea "x"
type textarea "หน้าเว็บไม่แด"
type textarea "x"
type textarea "หน้าเว็บไม่แดส"
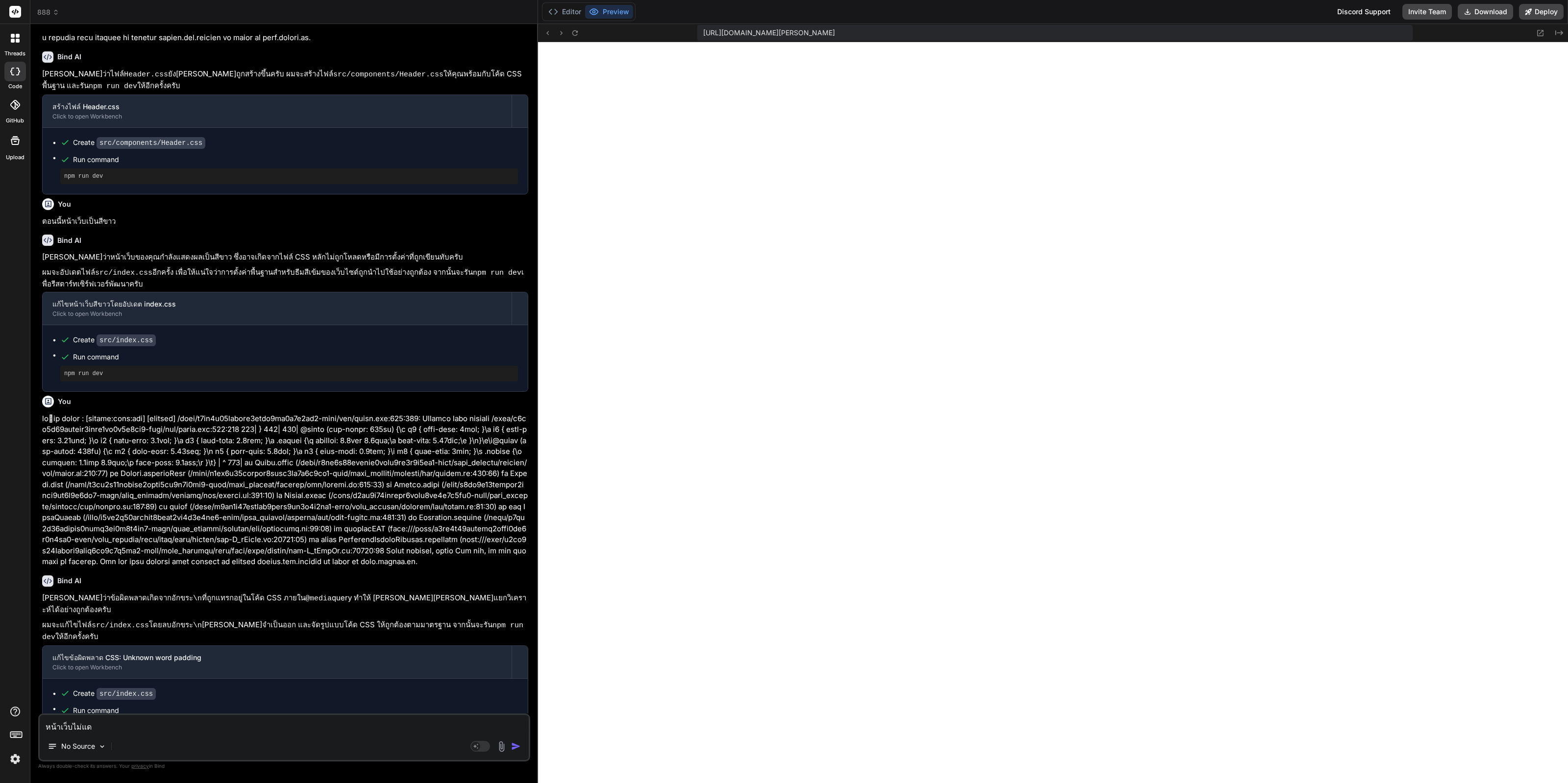
type textarea "x"
type textarea "หน้าเว็บไม่แด"
type textarea "x"
type textarea "หน้าเว็บไม่แ"
type textarea "x"
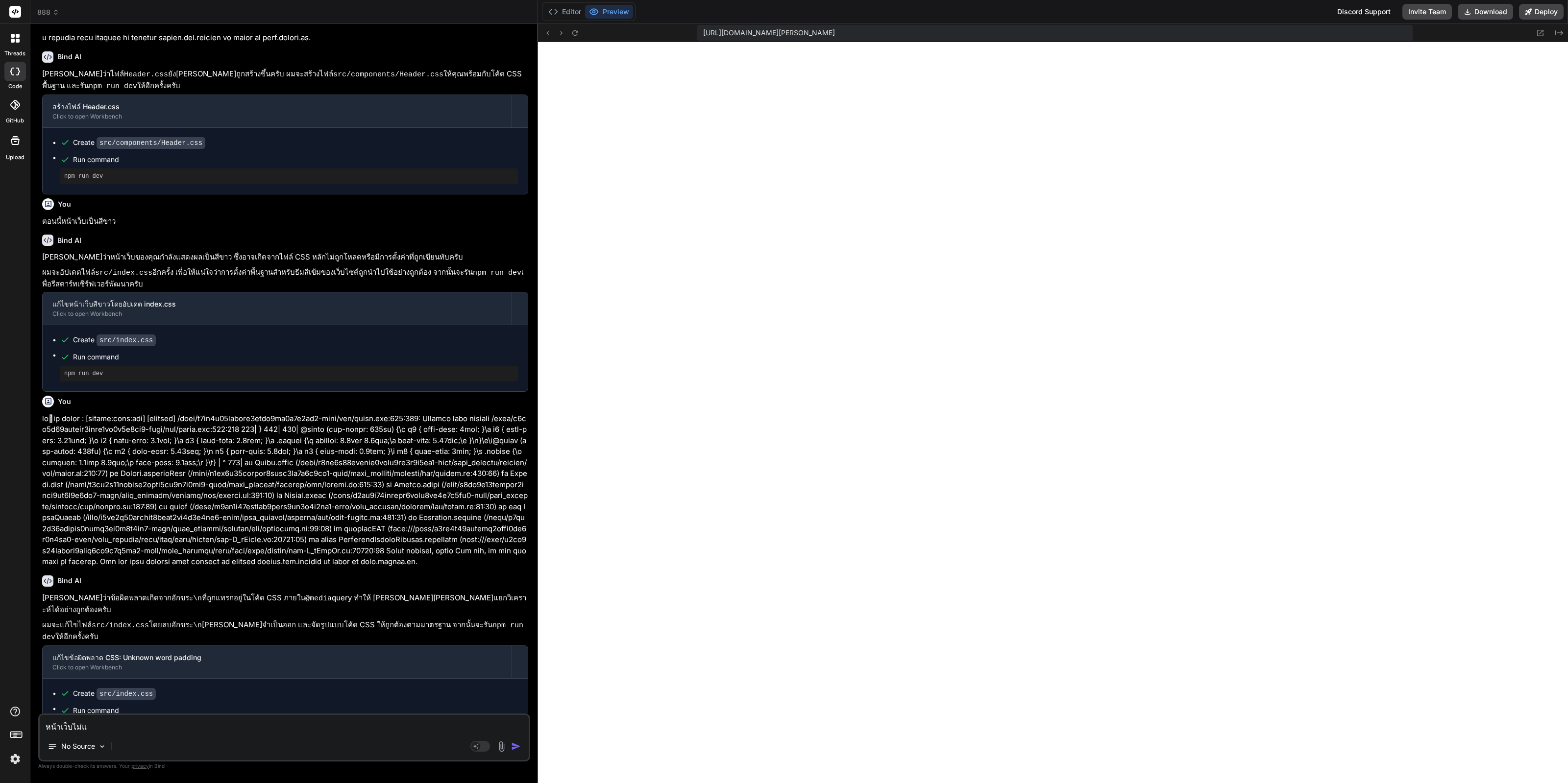
type textarea "หน้าเว็บไม่แส"
type textarea "x"
type textarea "หน้าเว็บไม่แสด"
type textarea "x"
type textarea "หน้าเว็บไม่แสดง"
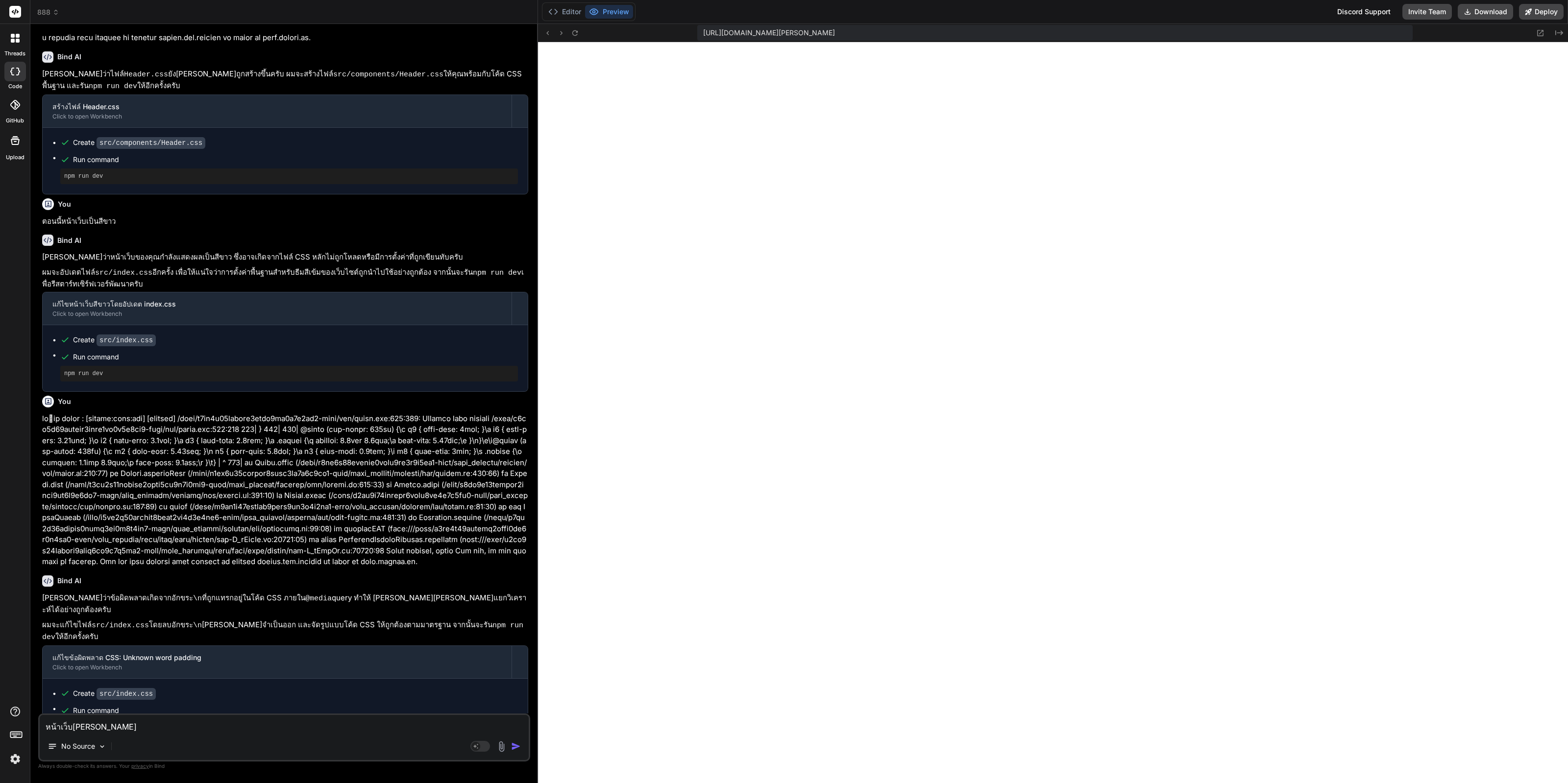
type textarea "x"
type textarea "หน้าเว็บไม่แสดงผ"
type textarea "x"
type textarea "หน้าเว็บไม่แสดงผล"
type textarea "x"
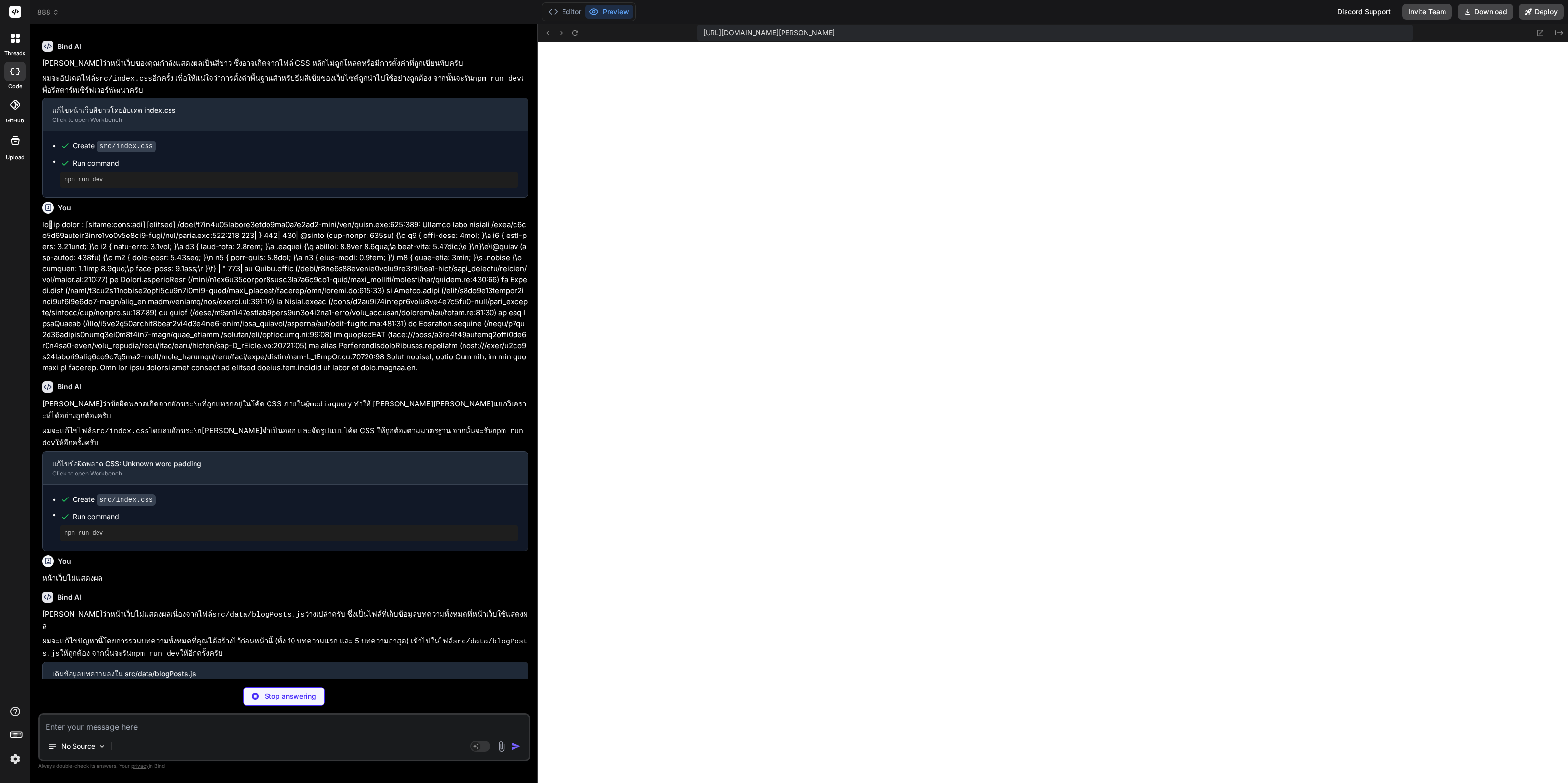
scroll to position [1493, 0]
type textarea "x"
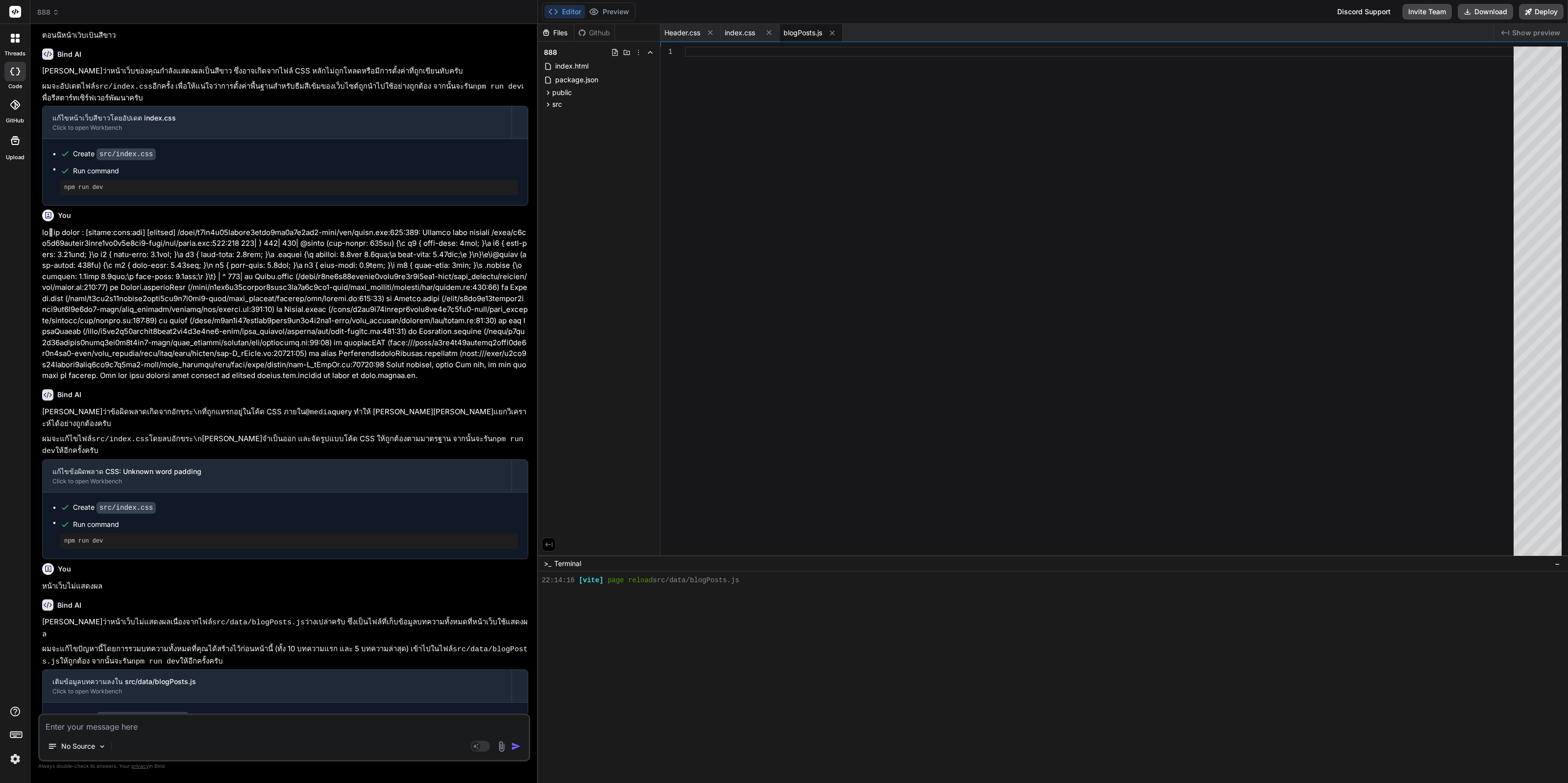
click at [379, 732] on textarea at bounding box center [284, 724] width 489 height 18
click at [608, 16] on button "Preview" at bounding box center [609, 11] width 48 height 13
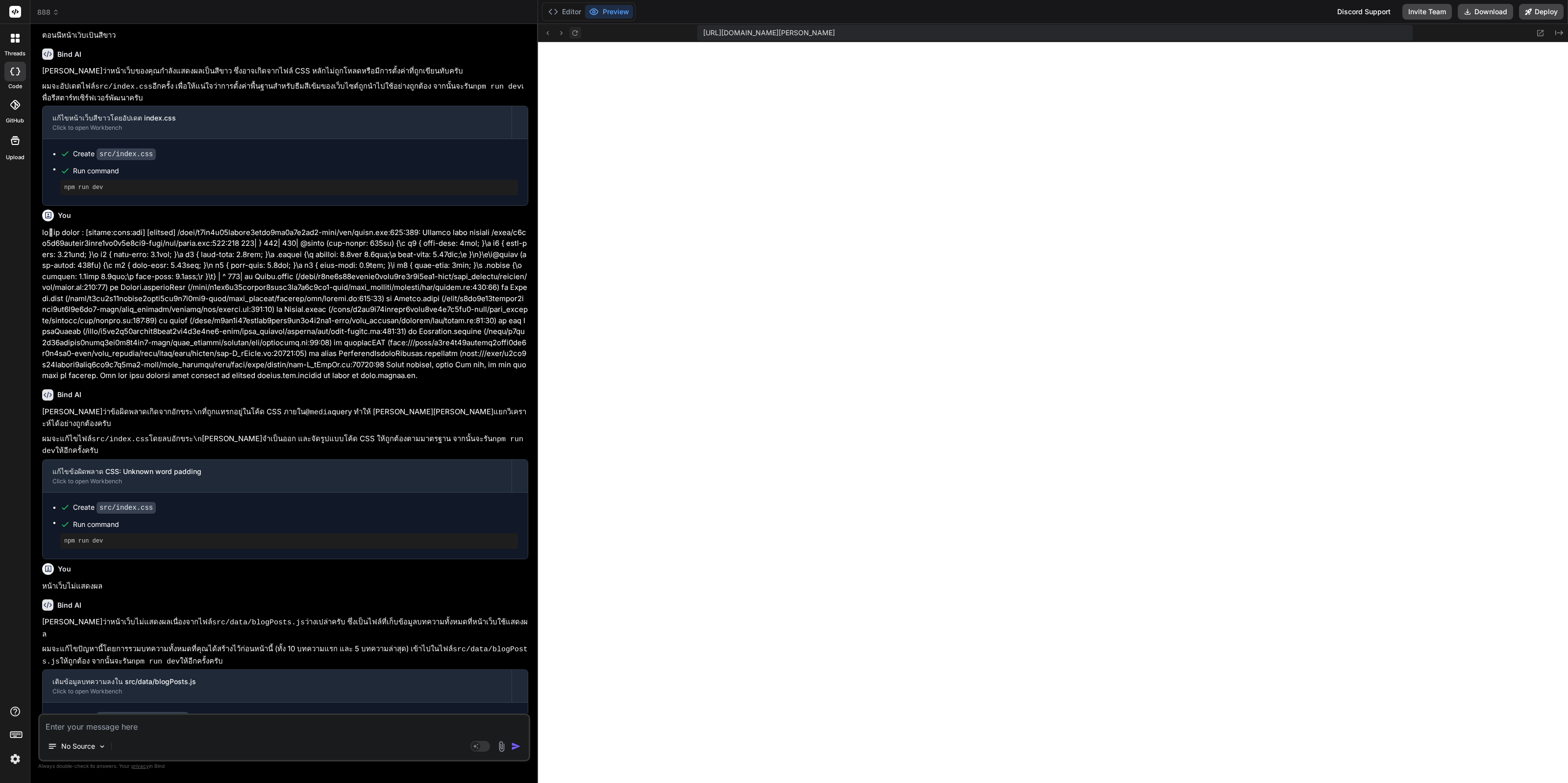
click at [571, 36] on icon at bounding box center [575, 33] width 8 height 8
click at [576, 32] on icon at bounding box center [575, 33] width 8 height 8
click at [297, 728] on textarea at bounding box center [284, 724] width 489 height 18
type textarea "ร"
type textarea "x"
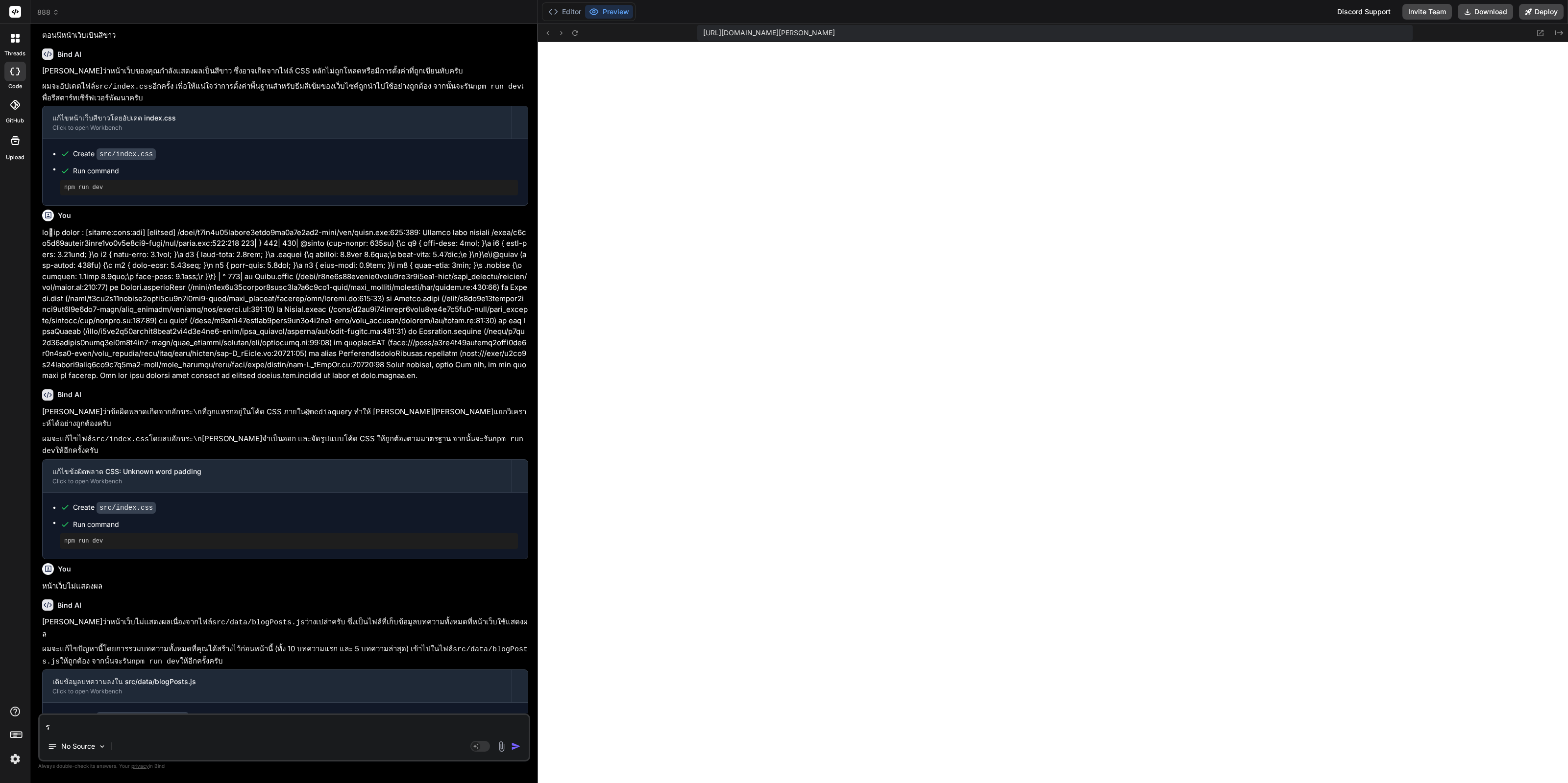
type textarea "รั"
type textarea "x"
type textarea "รัน"
type textarea "x"
type textarea "รันเ"
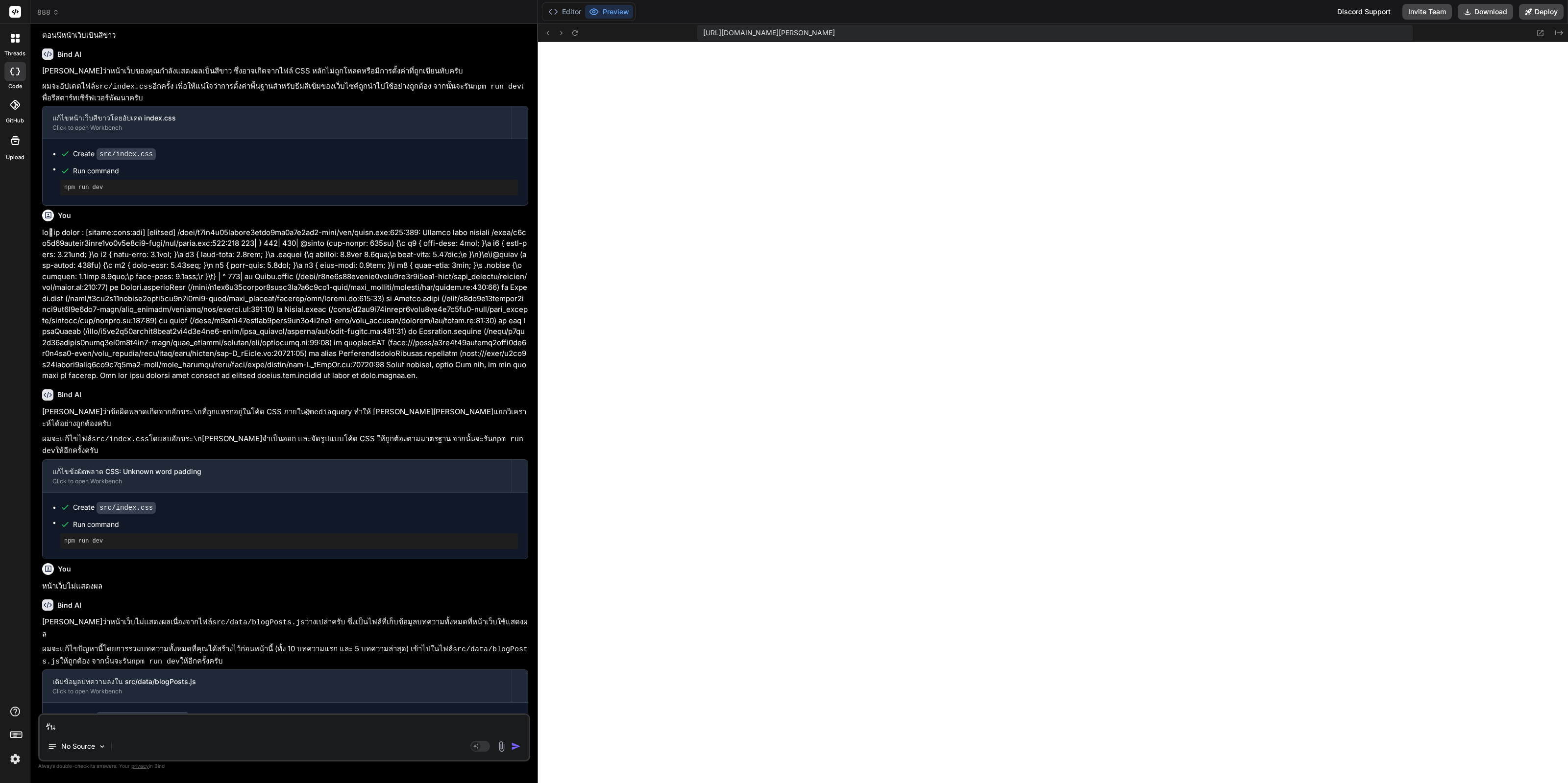
type textarea "x"
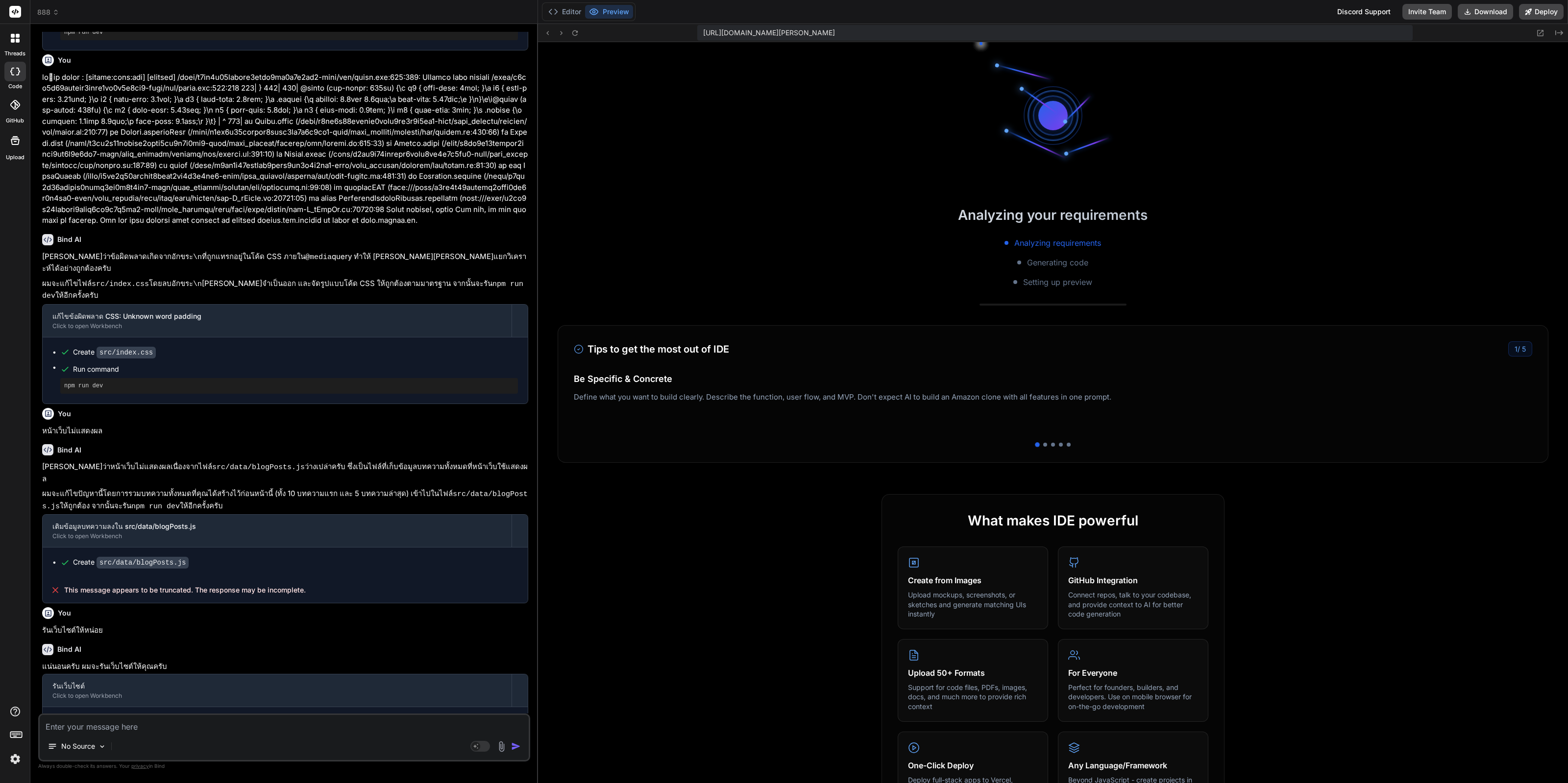
scroll to position [1459, 0]
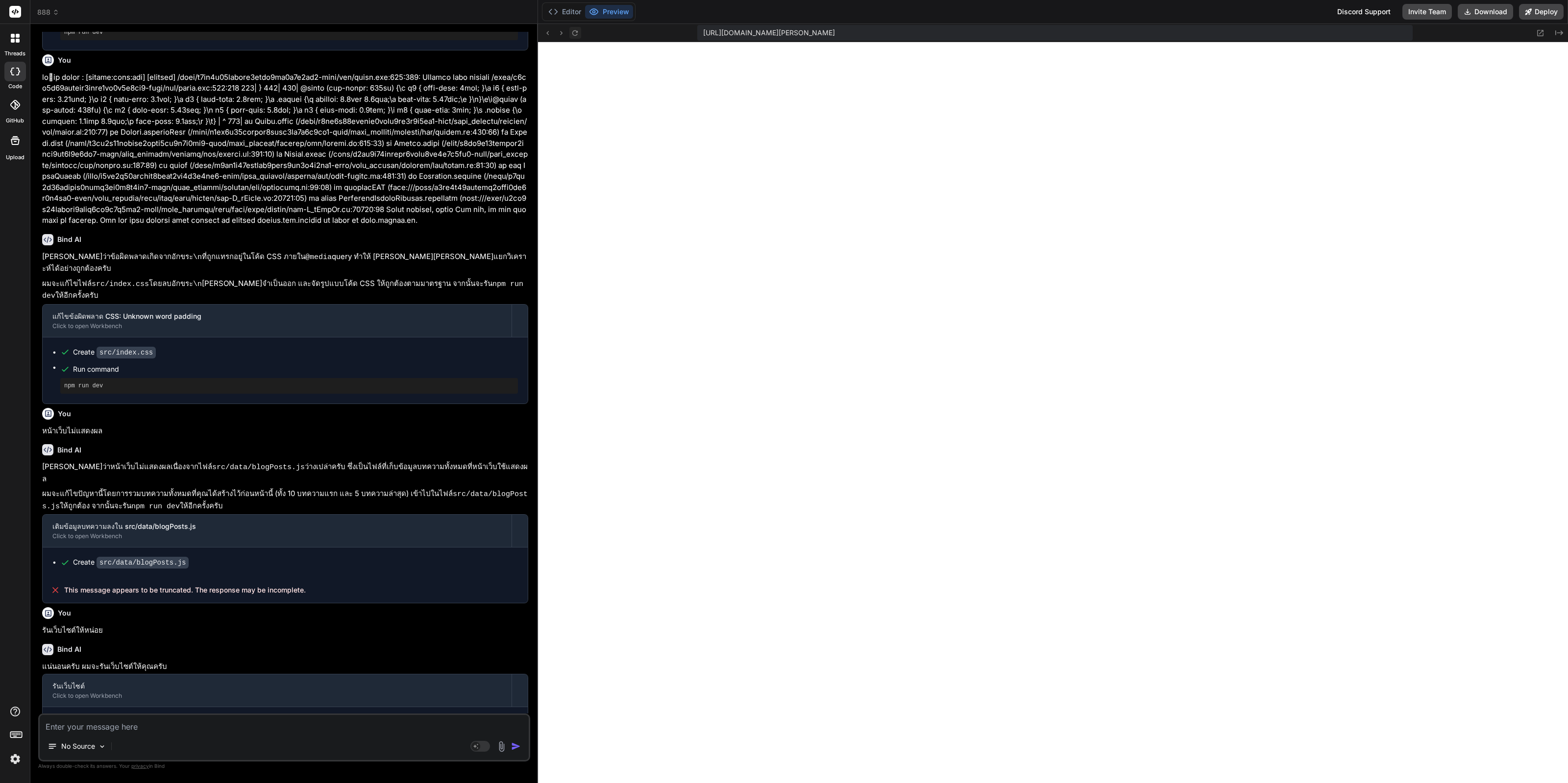
click at [569, 33] on button at bounding box center [575, 32] width 12 height 12
click at [152, 720] on textarea at bounding box center [284, 724] width 489 height 18
paste textarea "Vite"
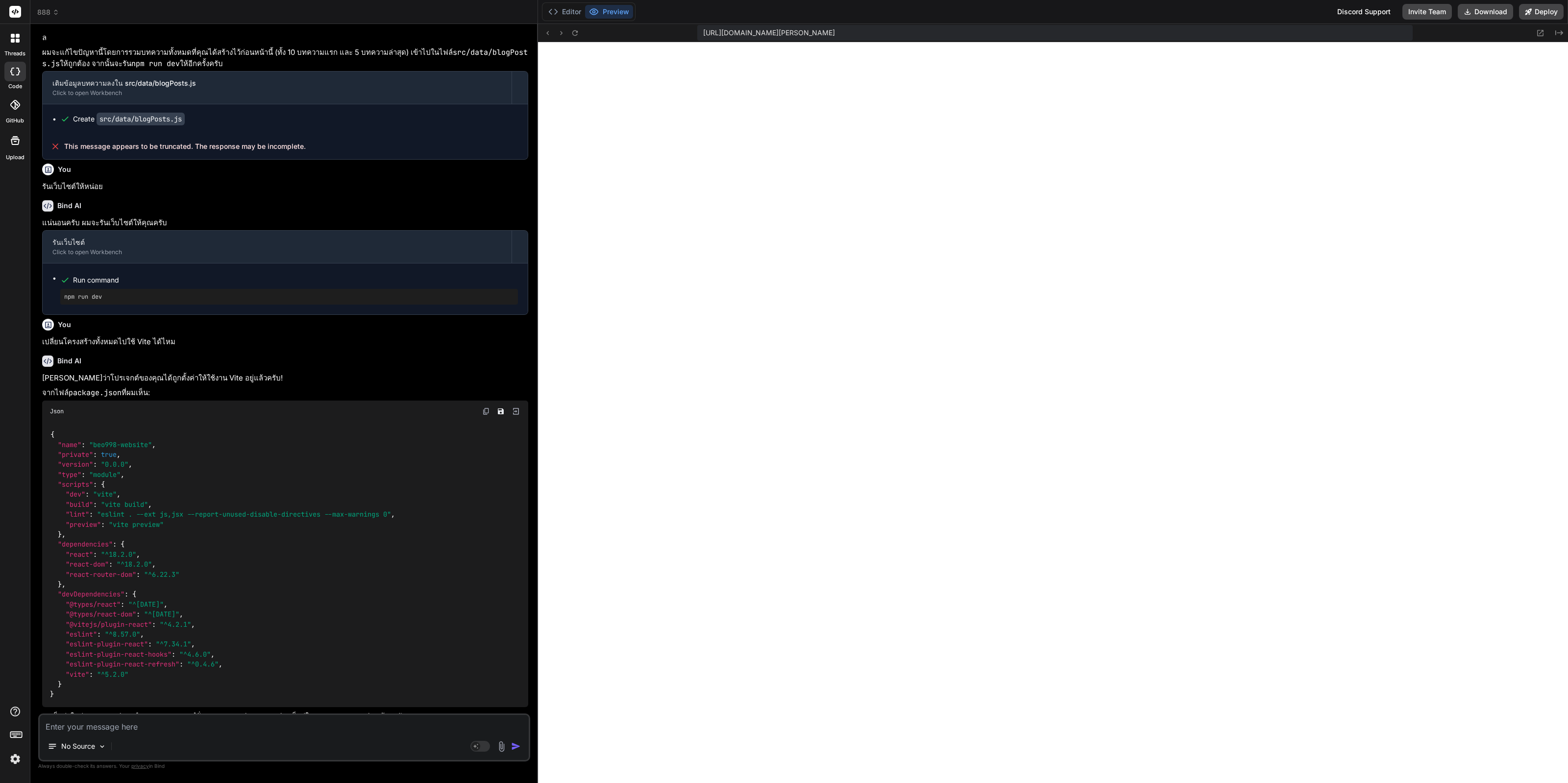
scroll to position [2068, 0]
click at [413, 726] on textarea at bounding box center [284, 724] width 489 height 18
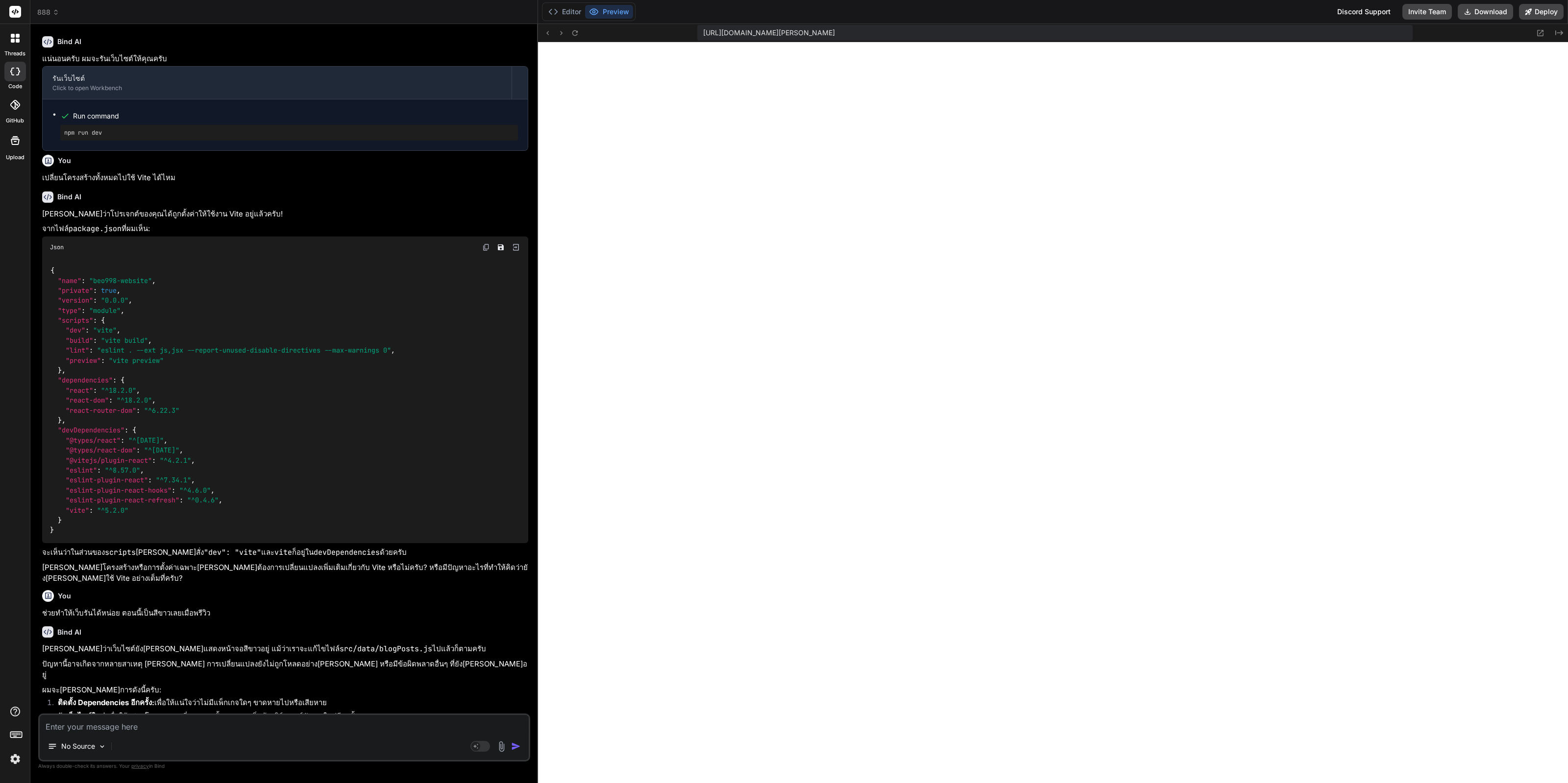
scroll to position [2343, 0]
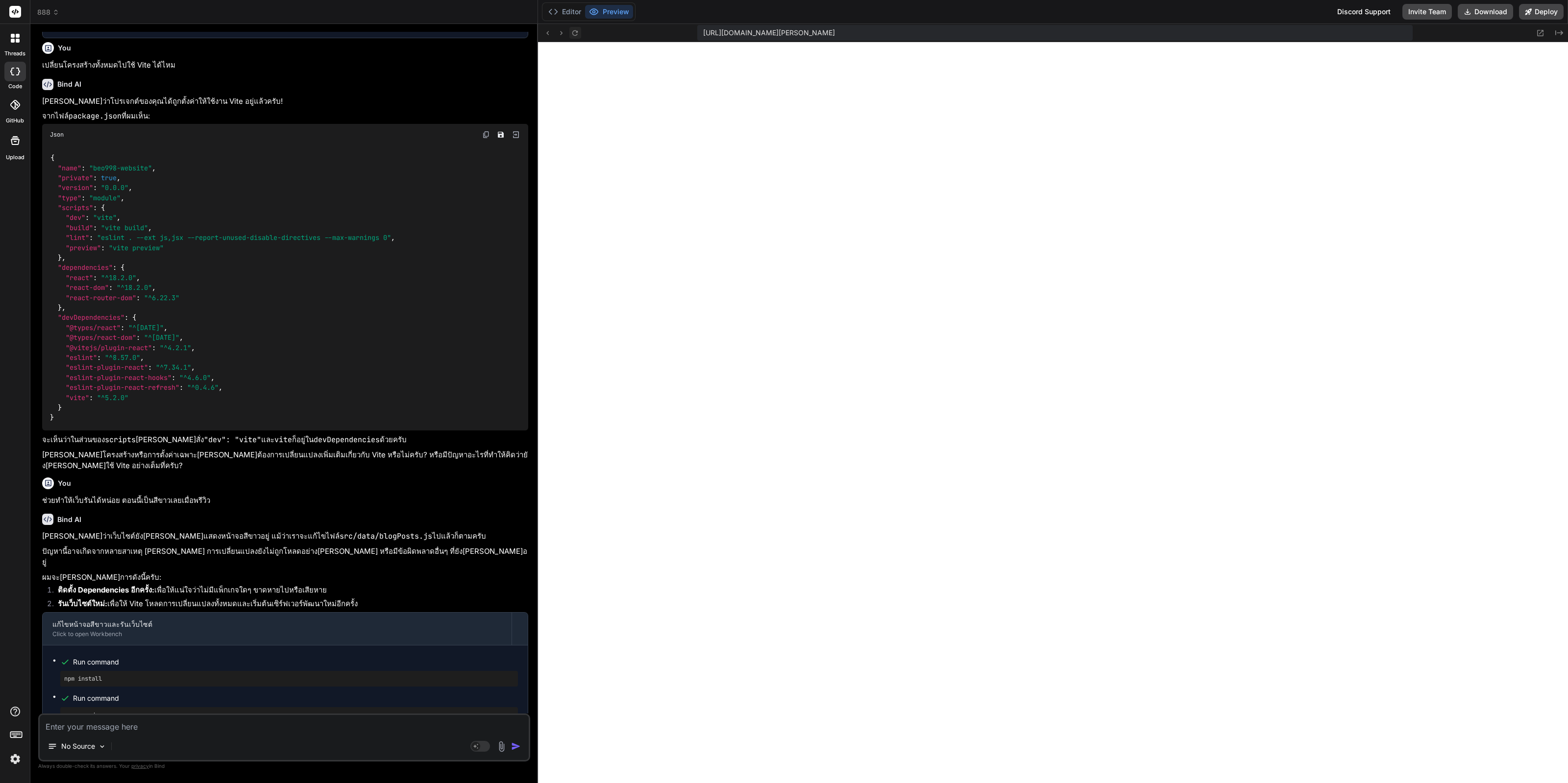
drag, startPoint x: 562, startPoint y: 25, endPoint x: 569, endPoint y: 28, distance: 7.6
click at [563, 26] on div "https://u3uk0f35zsjjbn9cprh6fq9h0p4tm2-wnxx--5173--96435430.local-corp.webconta…" at bounding box center [1052, 33] width 1030 height 18
click at [574, 28] on button at bounding box center [575, 32] width 12 height 12
click at [248, 727] on textarea at bounding box center [284, 724] width 489 height 18
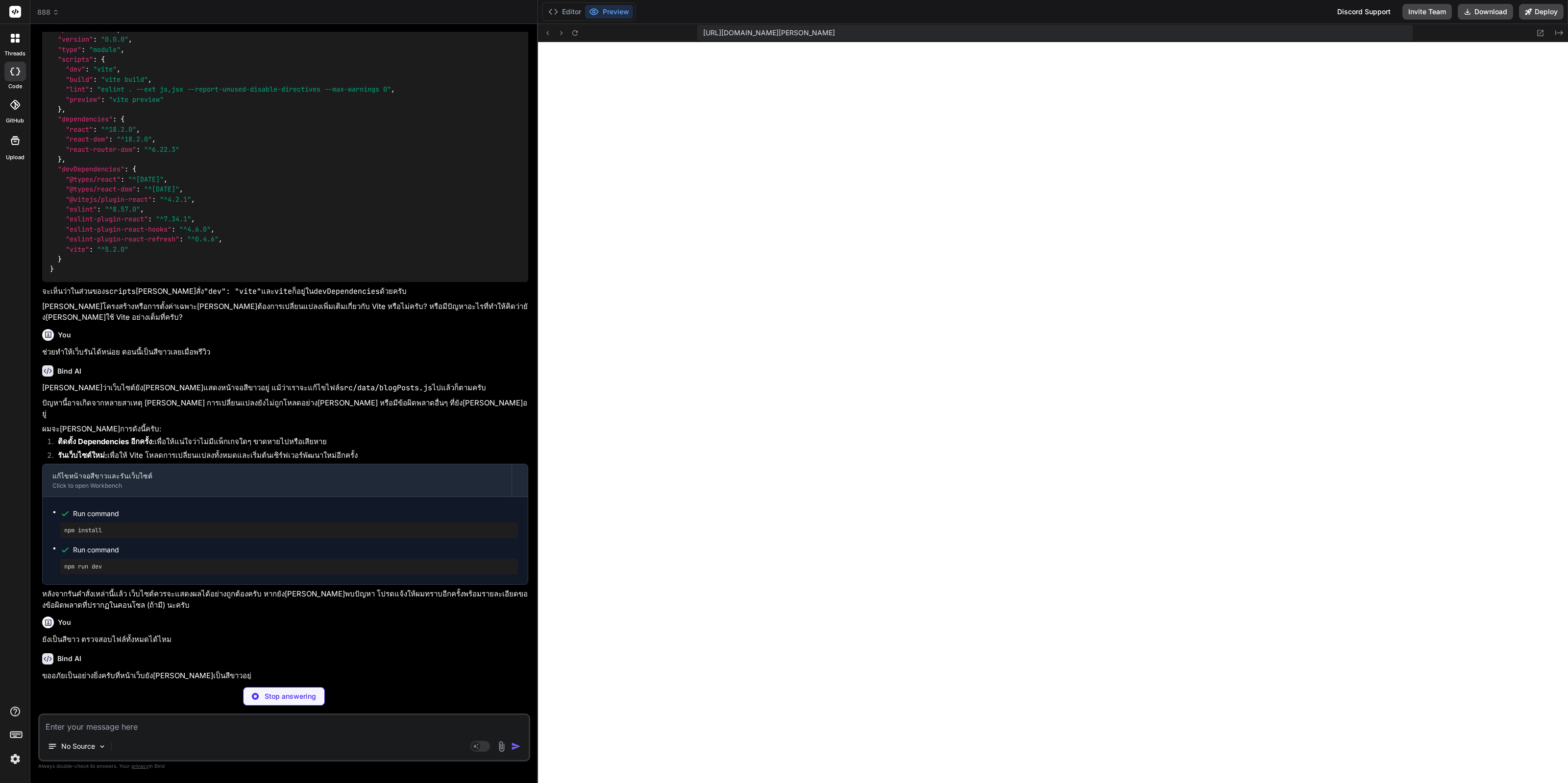
scroll to position [2563, 0]
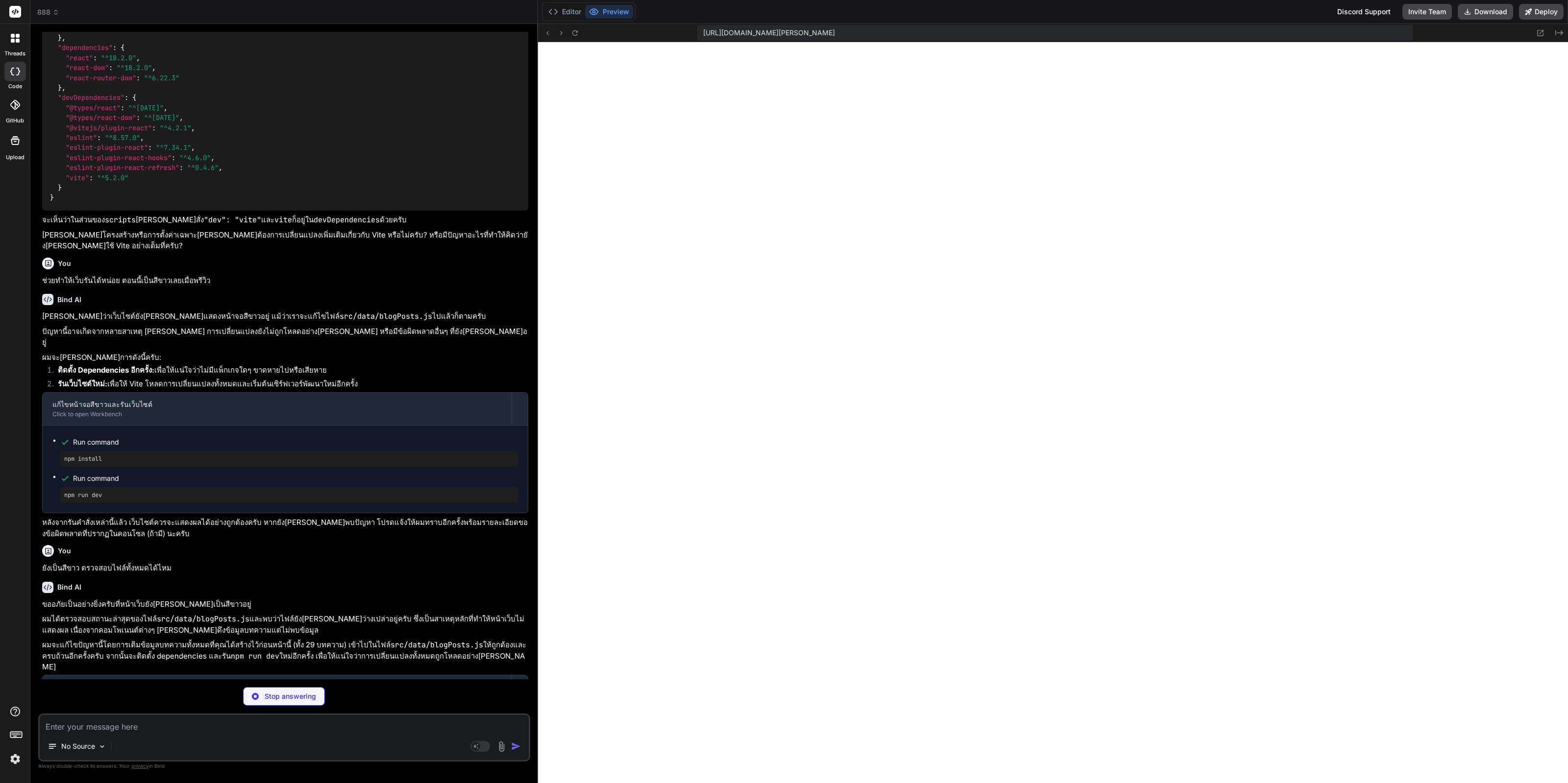
click at [161, 717] on code "src/data/blogPosts.js" at bounding box center [140, 723] width 88 height 13
click at [158, 717] on code "src/data/blogPosts.js" at bounding box center [140, 723] width 88 height 13
click at [97, 717] on code "src/data/blogPosts.js" at bounding box center [140, 723] width 88 height 13
drag, startPoint x: 99, startPoint y: 664, endPoint x: 193, endPoint y: 666, distance: 94.0
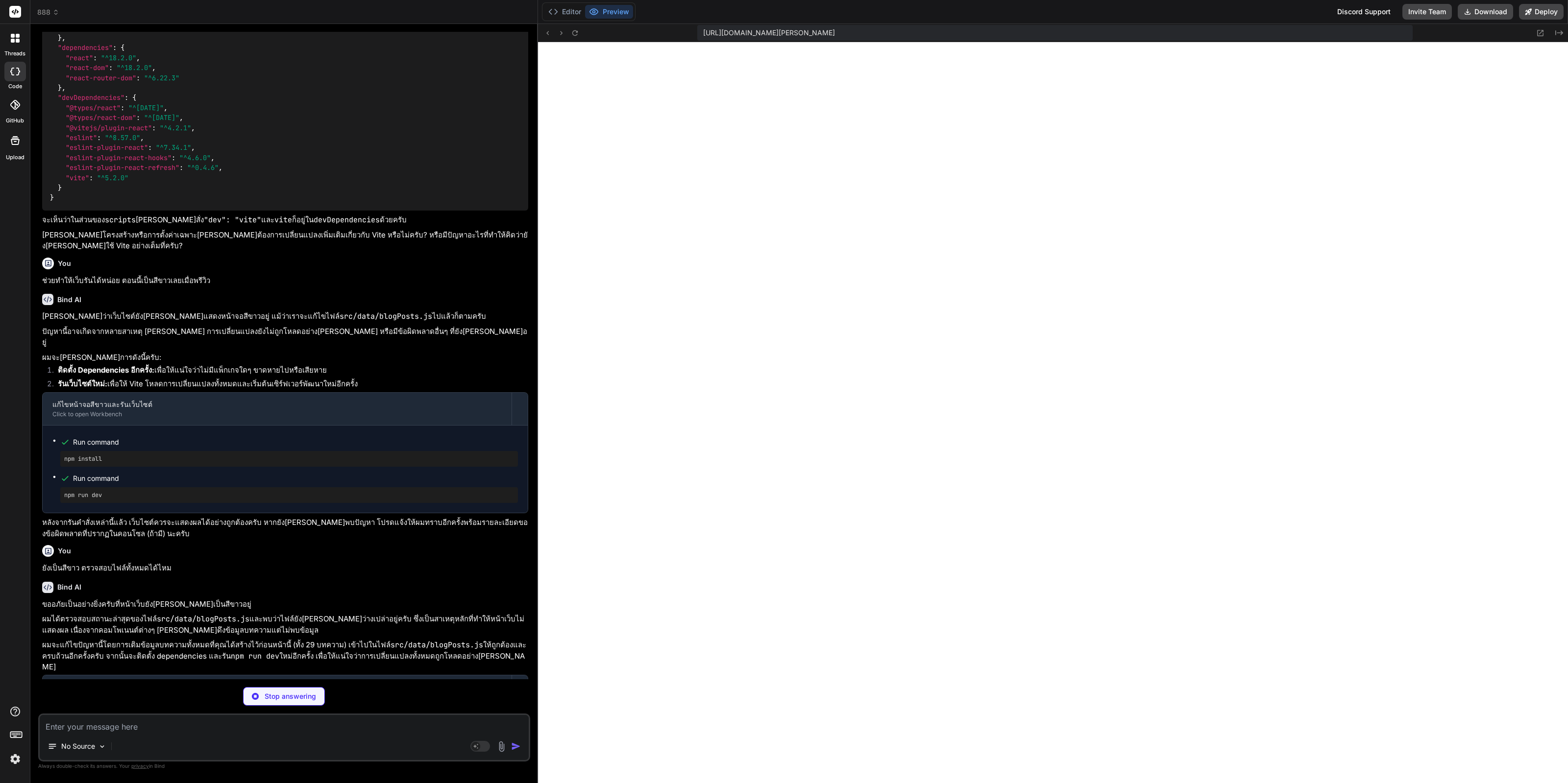
click at [193, 718] on div "Create src/data/blogPosts.js" at bounding box center [289, 723] width 457 height 10
copy code "src/data/blogPosts.js"
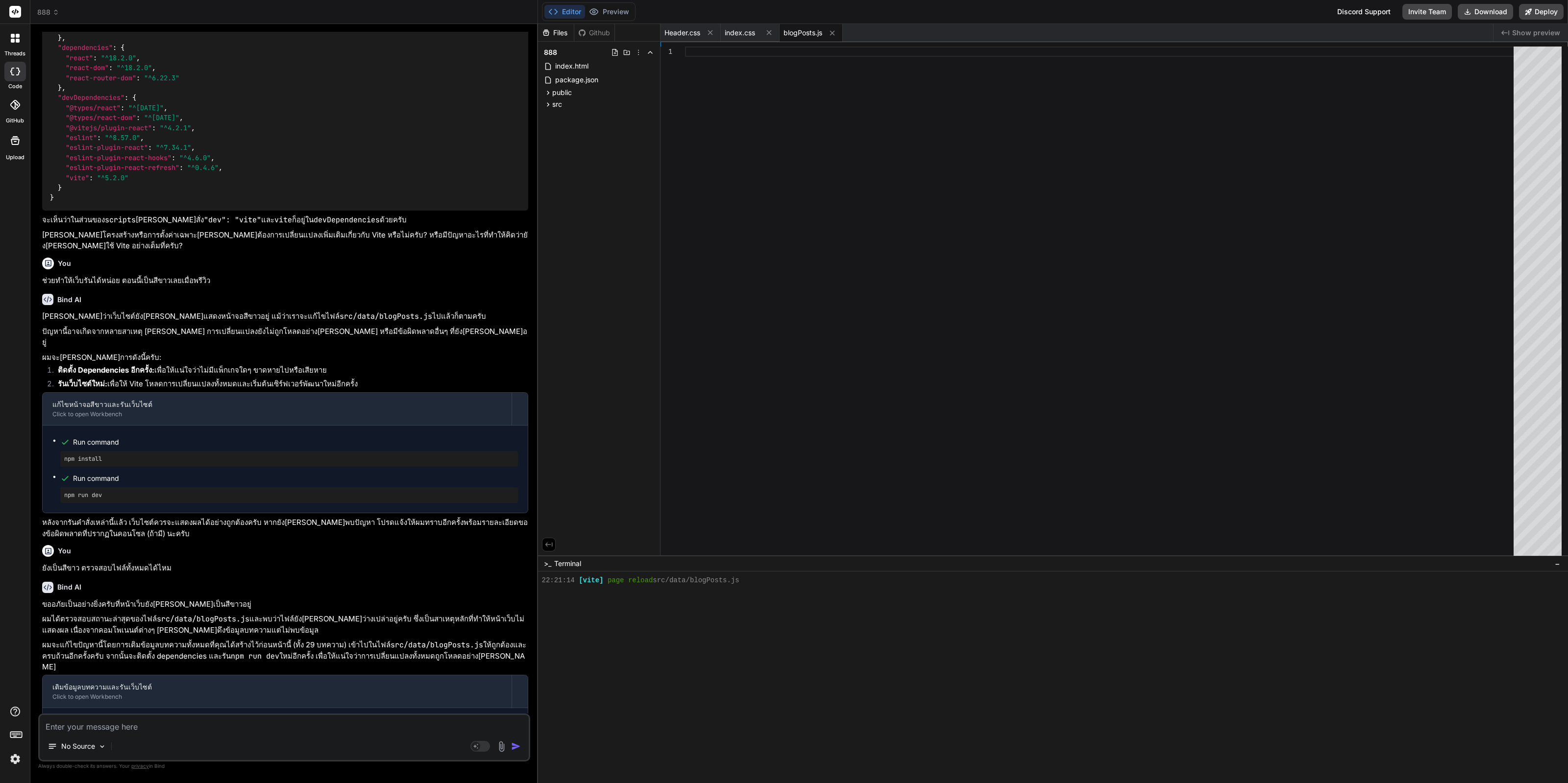
scroll to position [2555, 0]
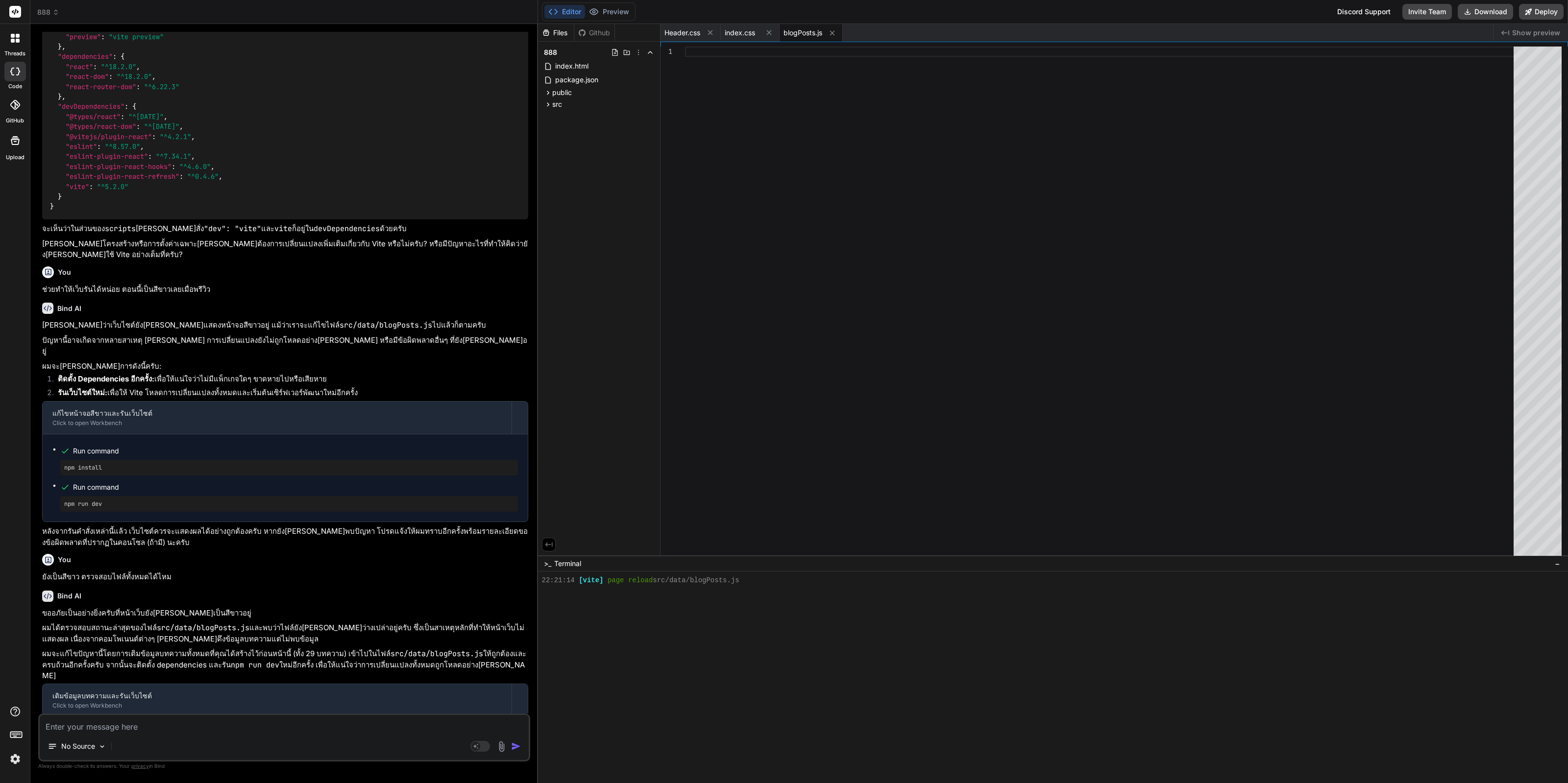
click at [406, 500] on pre "npm run dev" at bounding box center [289, 504] width 450 height 8
click at [602, 13] on button "Preview" at bounding box center [609, 11] width 48 height 13
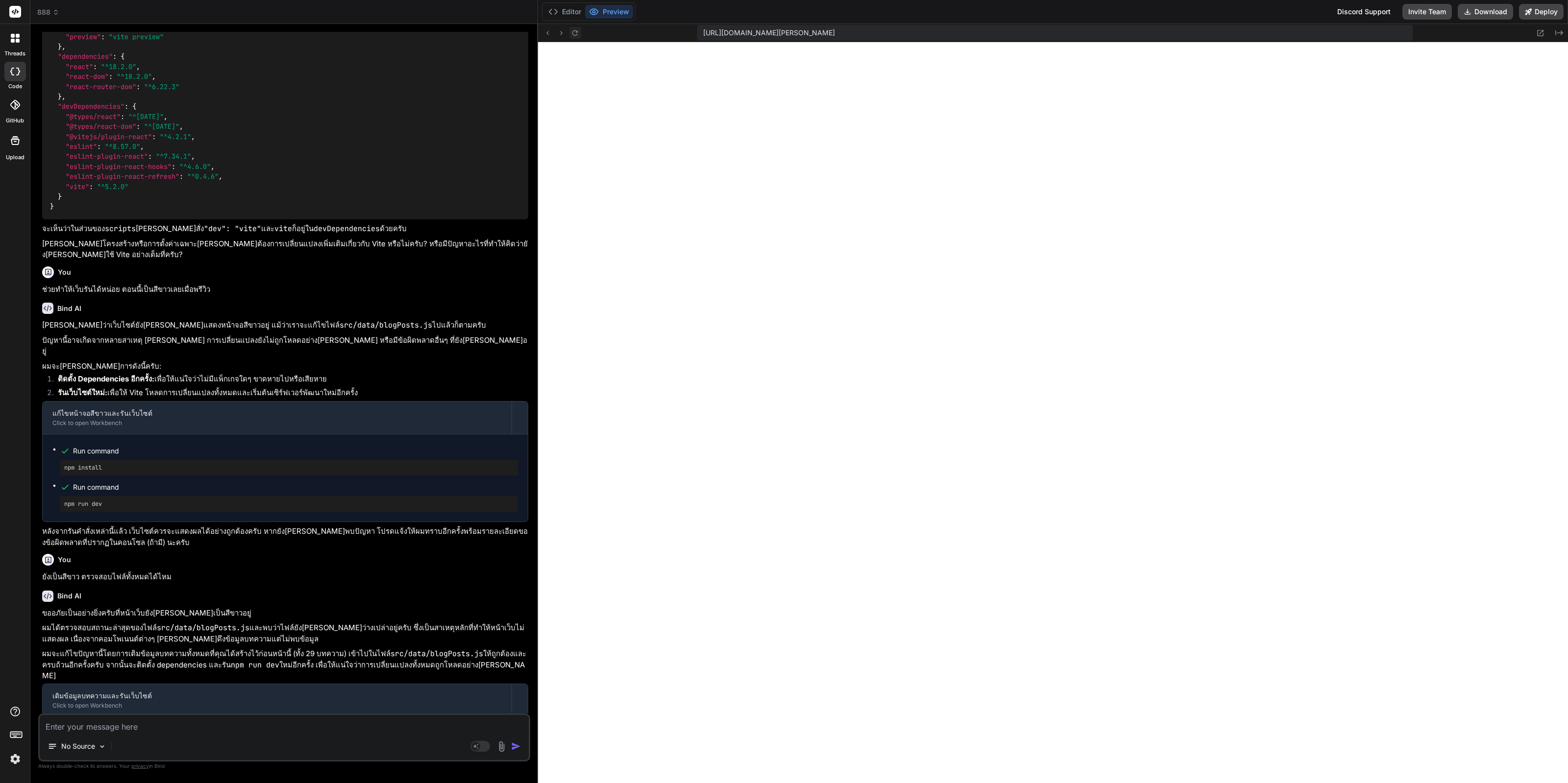
click at [573, 35] on icon at bounding box center [575, 33] width 8 height 8
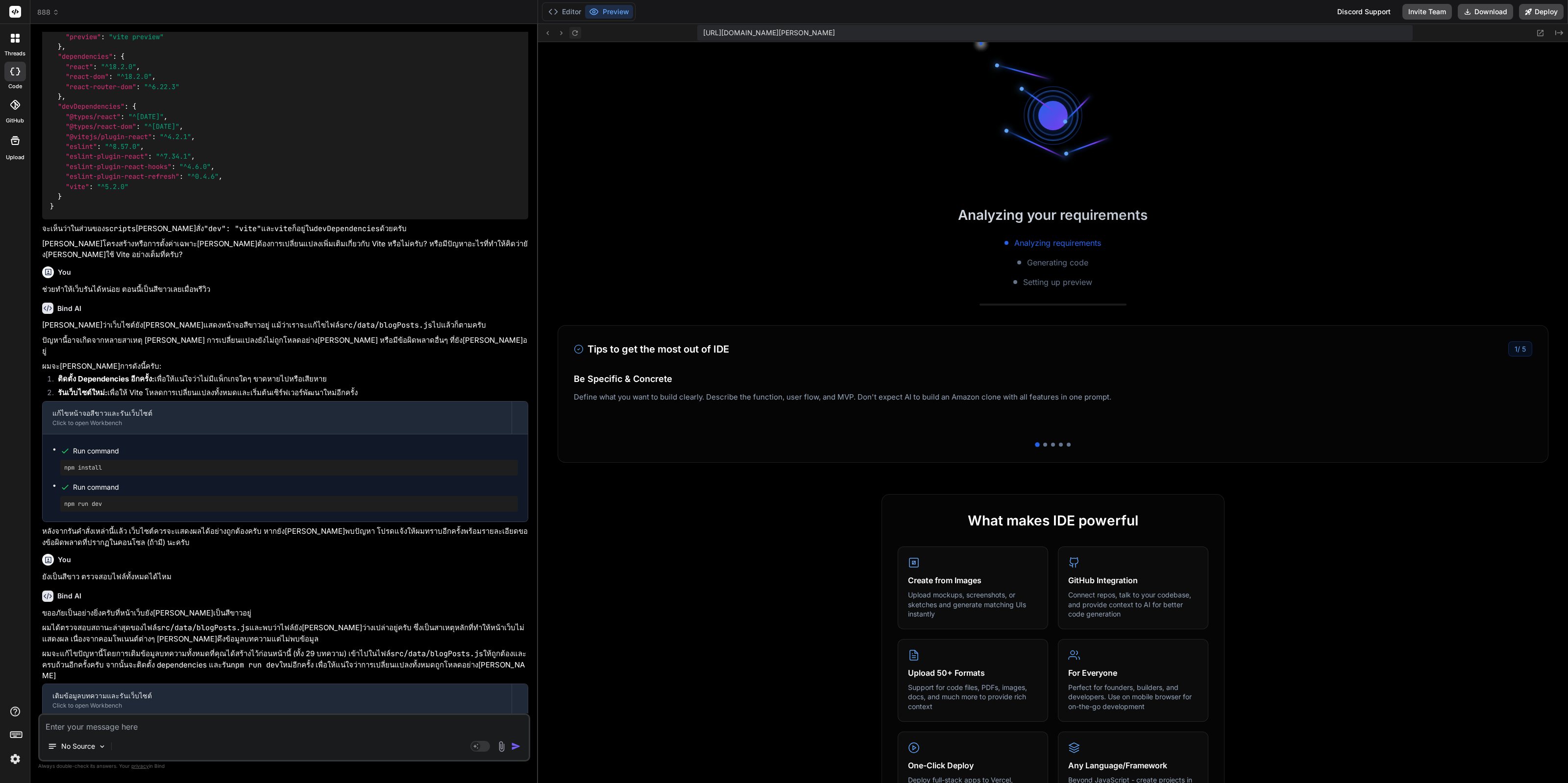
click at [573, 35] on icon at bounding box center [575, 33] width 8 height 8
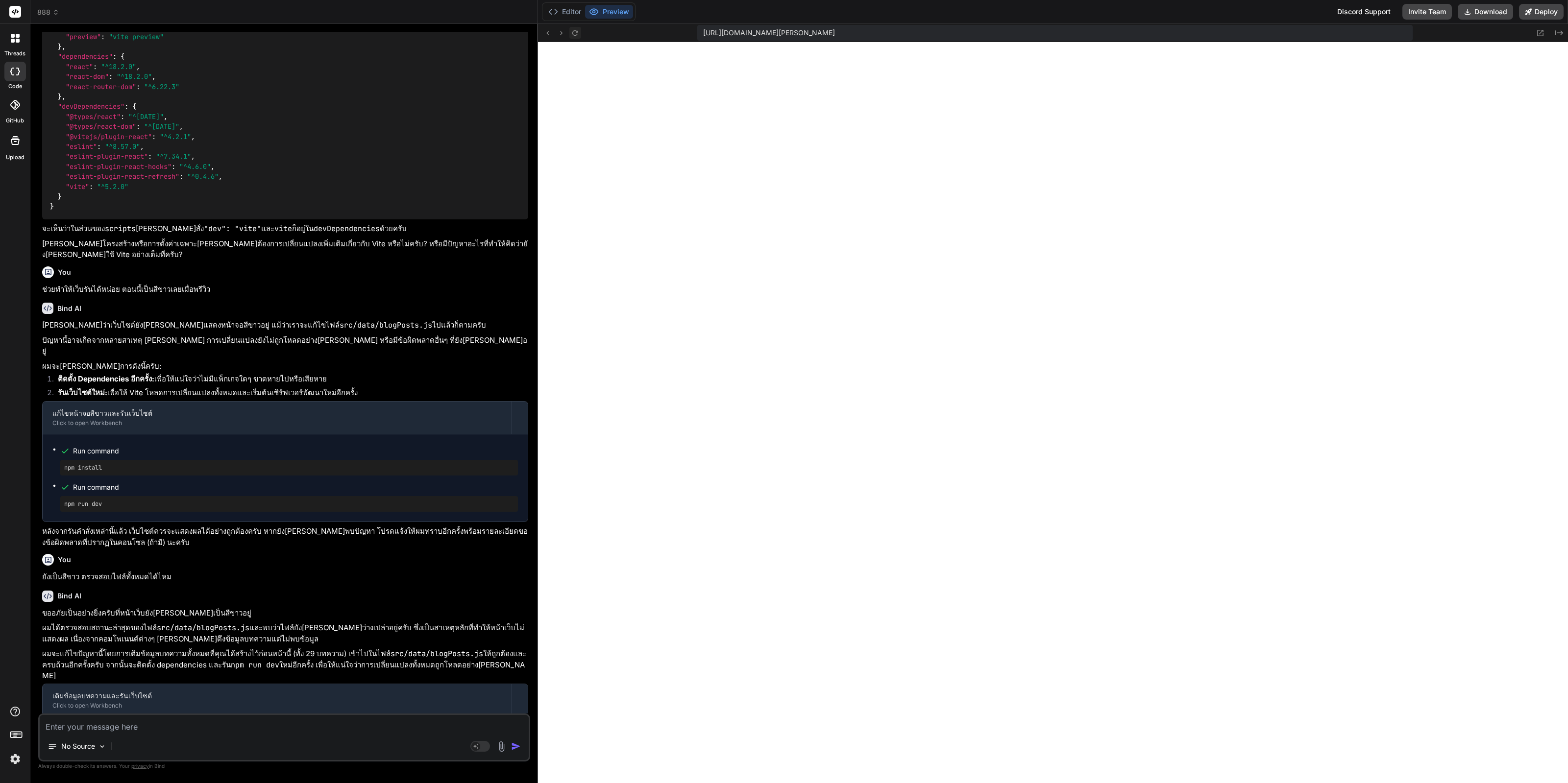
click at [573, 35] on icon at bounding box center [575, 33] width 8 height 8
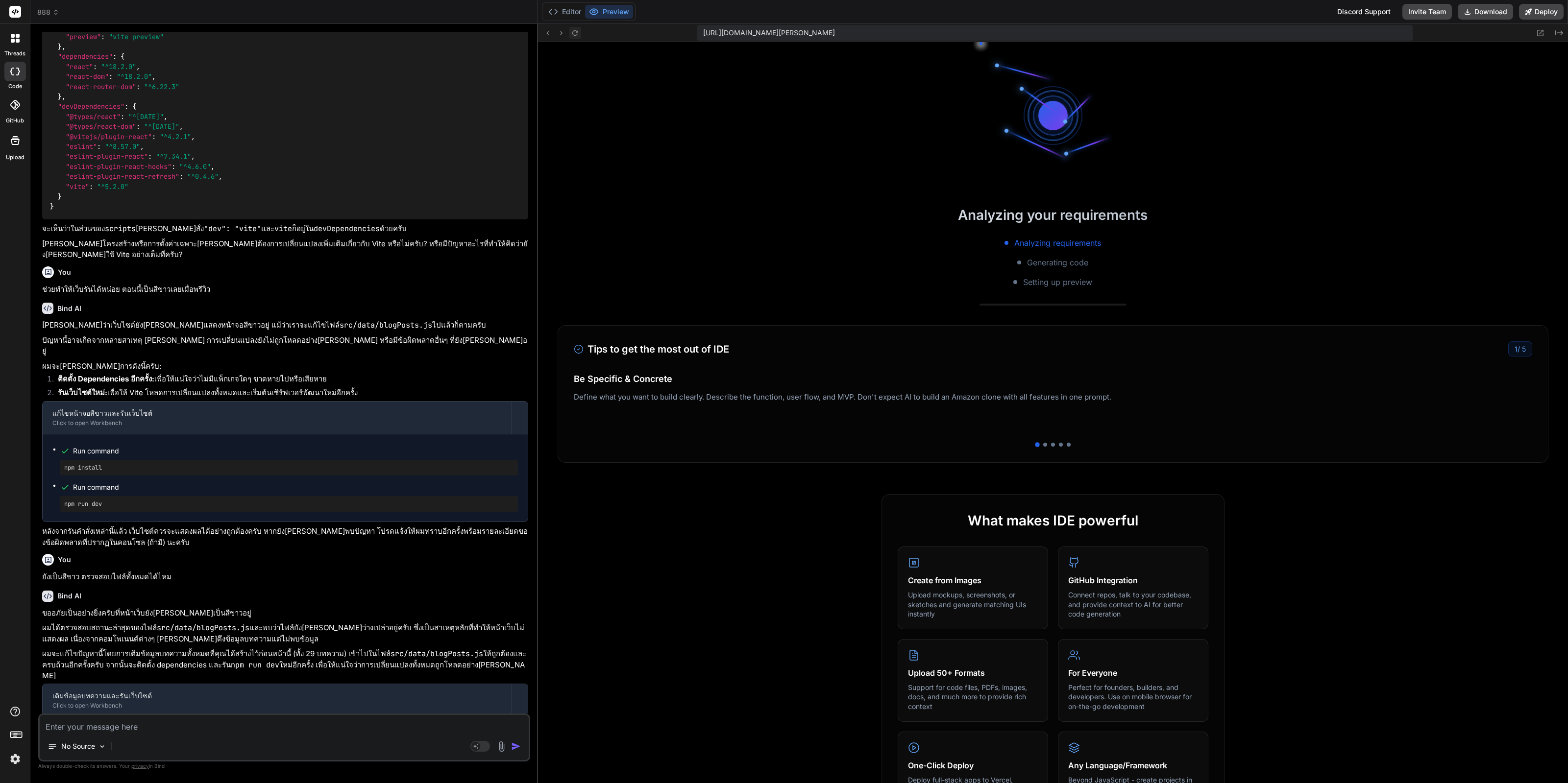
click at [573, 35] on icon at bounding box center [575, 33] width 8 height 8
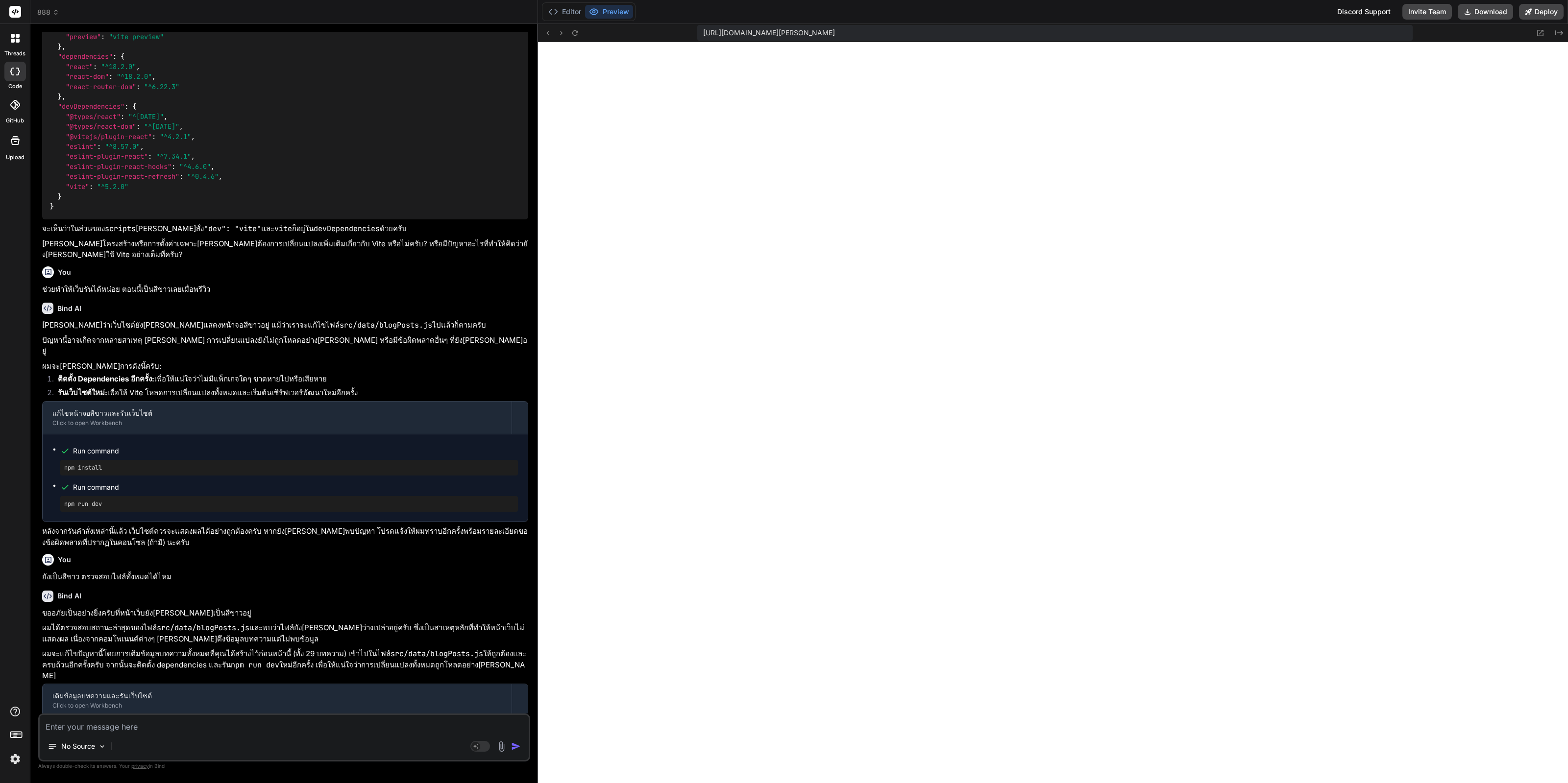
click at [259, 754] on span "This message appears to be truncated. The response may be incomplete." at bounding box center [185, 759] width 241 height 10
copy div "This message appears to be truncated. The response may be incomplete. 🎉 Your Pr…"
click at [337, 725] on textarea at bounding box center [284, 724] width 489 height 18
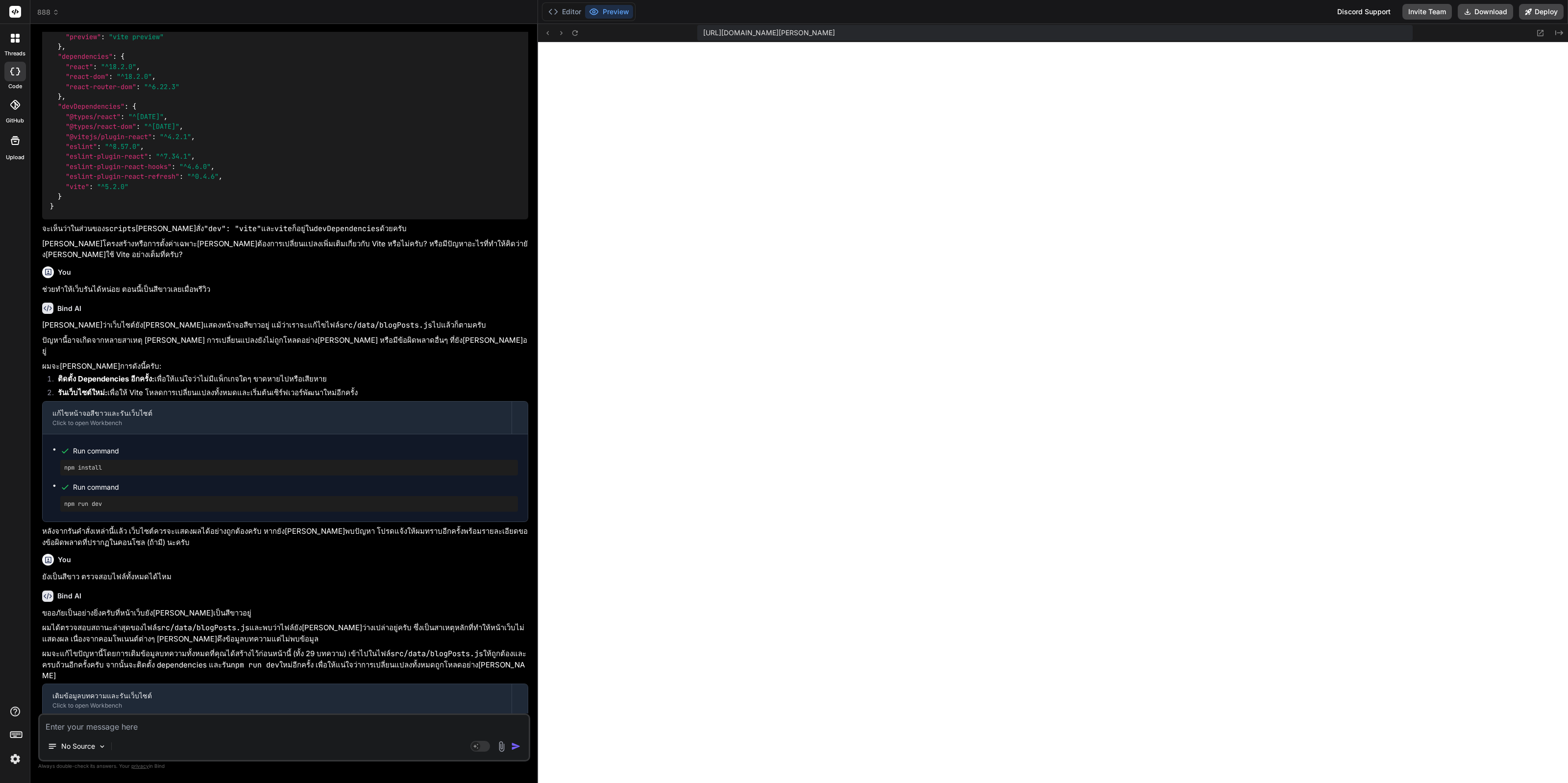
paste textarea "This message appears to be truncated. The response may be incomplete."
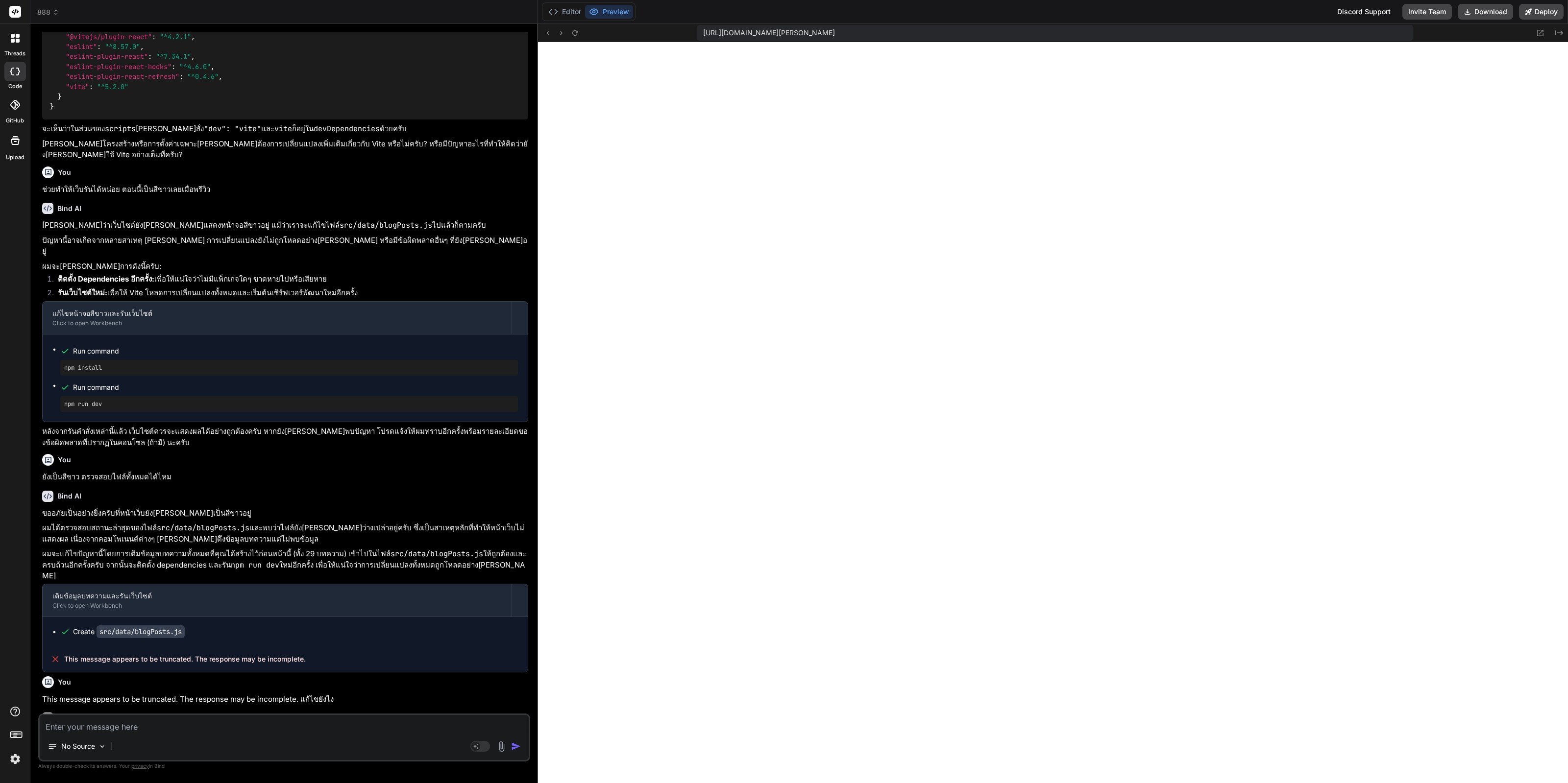
scroll to position [2657, 0]
click at [155, 624] on code "src/data/blogPosts.js" at bounding box center [140, 630] width 88 height 13
click at [171, 615] on div "Create src/data/blogPosts.js" at bounding box center [284, 630] width 485 height 30
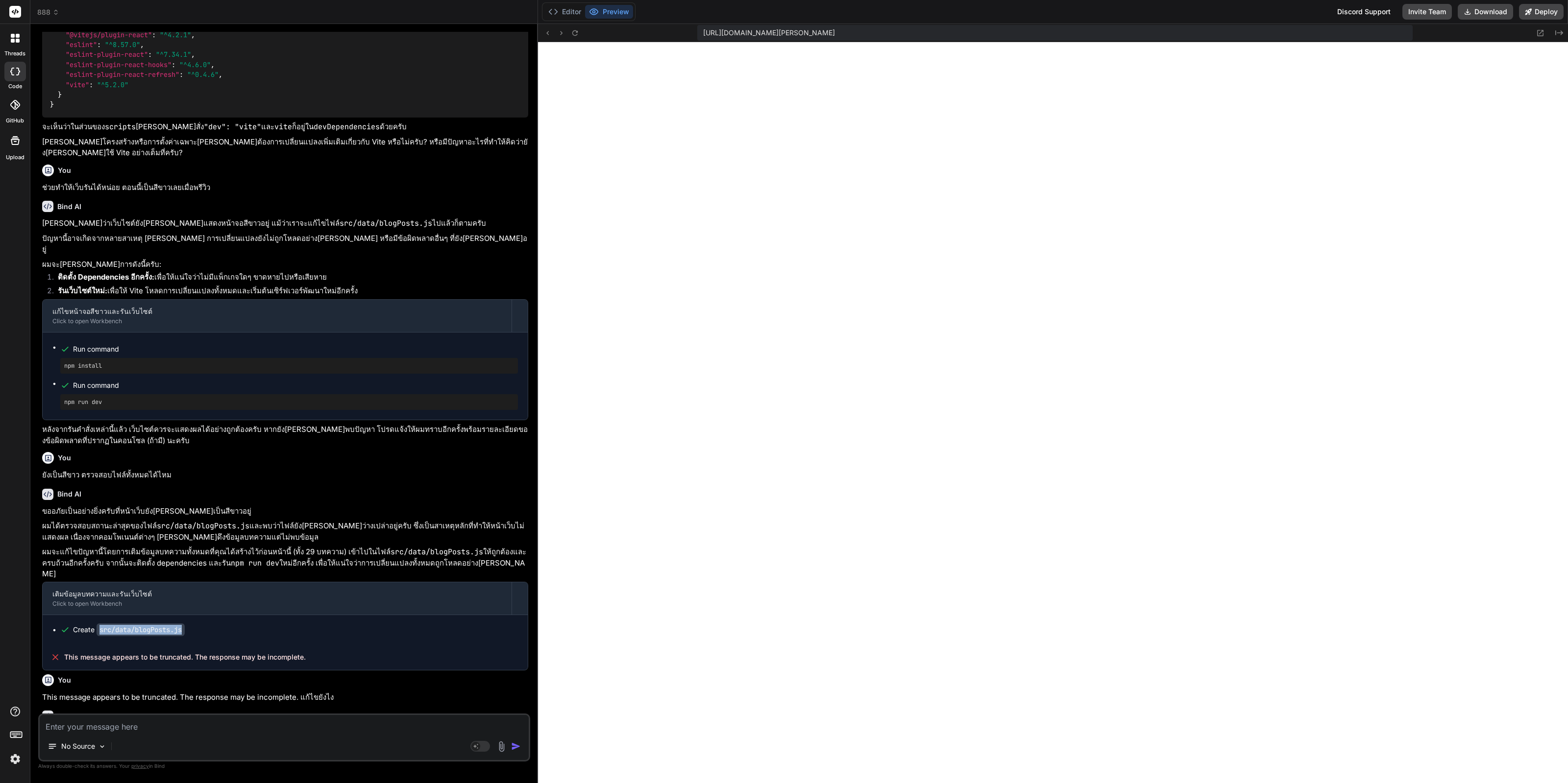
drag, startPoint x: 194, startPoint y: 571, endPoint x: 101, endPoint y: 571, distance: 93.0
click at [101, 625] on div "Create src/data/blogPosts.js" at bounding box center [289, 630] width 457 height 10
copy code "src/data/blogPosts.js"
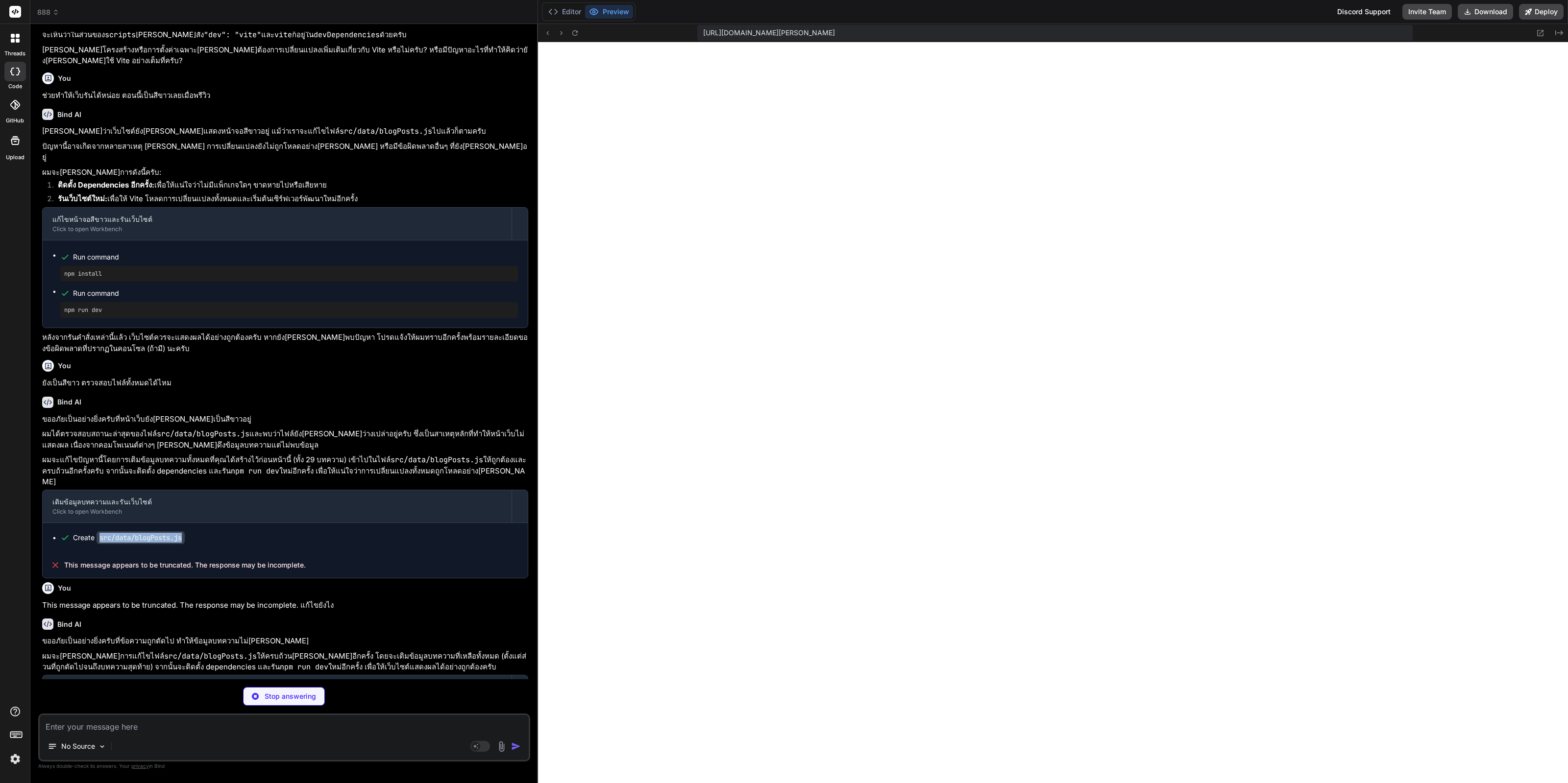
copy code "src/data/blogPosts.js"
click at [572, 8] on button "Editor" at bounding box center [565, 11] width 41 height 13
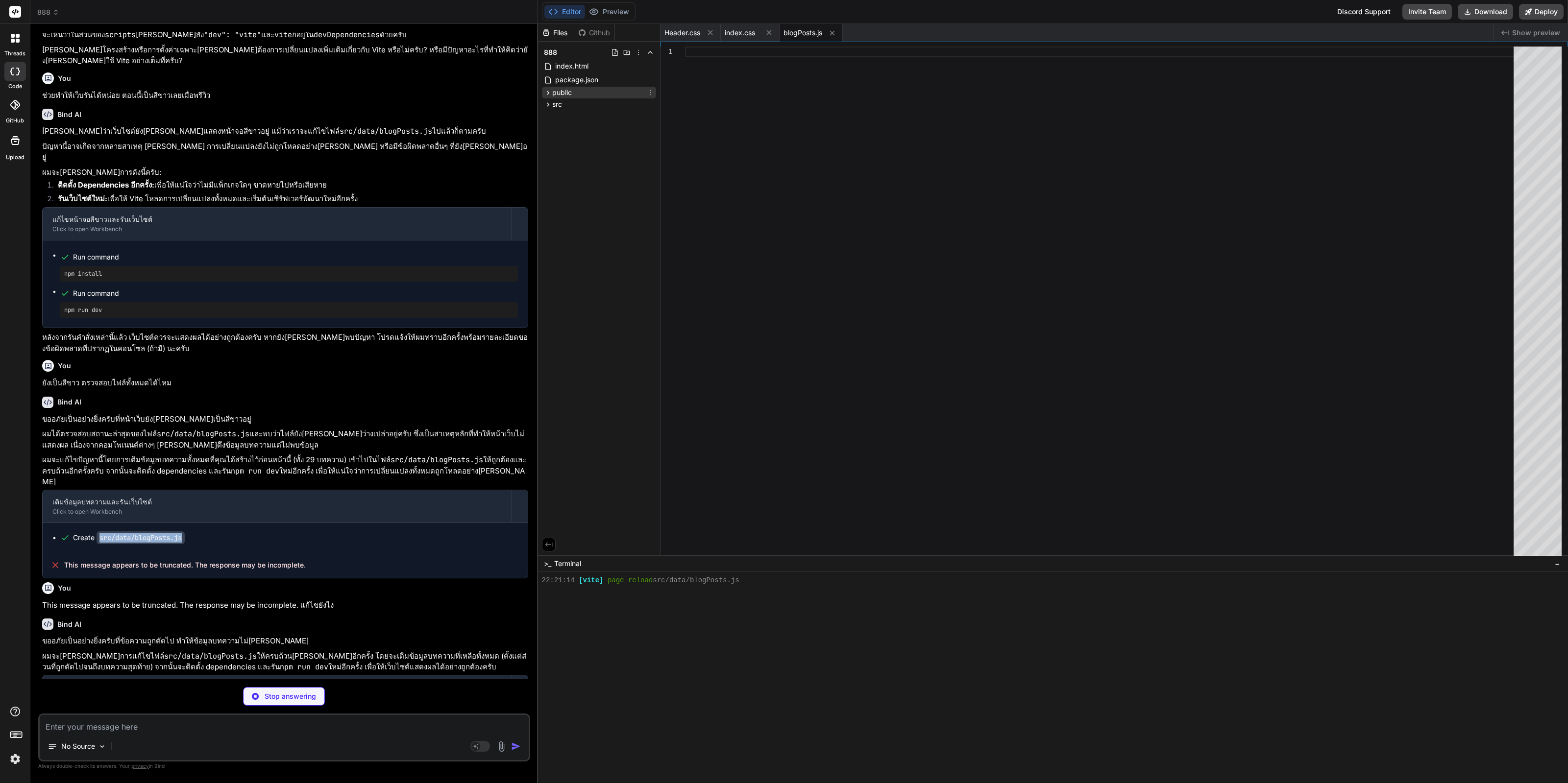
click at [548, 90] on icon at bounding box center [548, 93] width 8 height 8
click at [549, 143] on icon at bounding box center [548, 147] width 8 height 8
click at [557, 176] on icon at bounding box center [556, 174] width 8 height 8
click at [557, 253] on icon at bounding box center [556, 257] width 8 height 8
click at [598, 269] on span "blogPosts.js" at bounding box center [591, 269] width 41 height 12
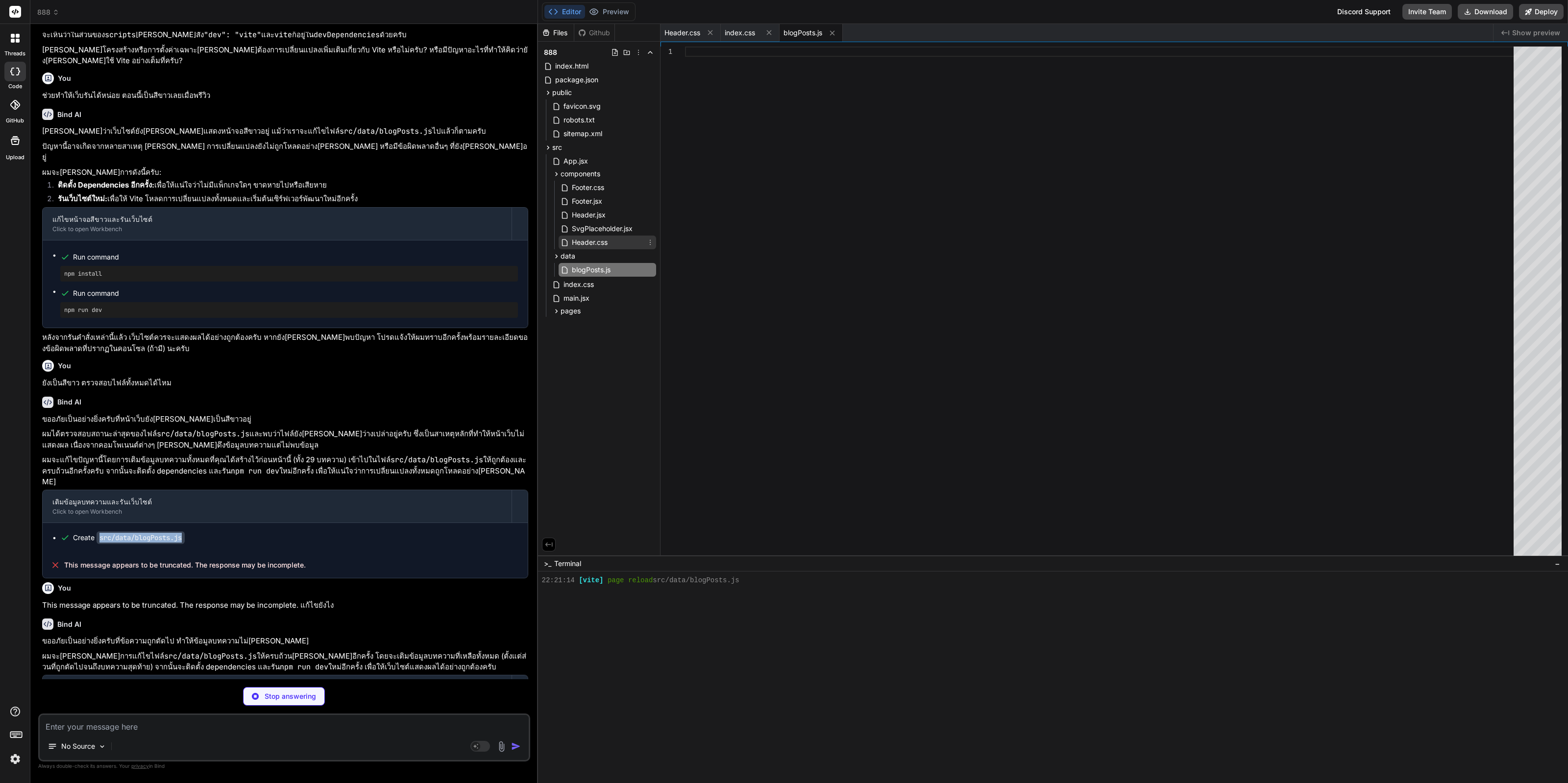
click at [610, 238] on div "Header.css" at bounding box center [608, 242] width 97 height 13
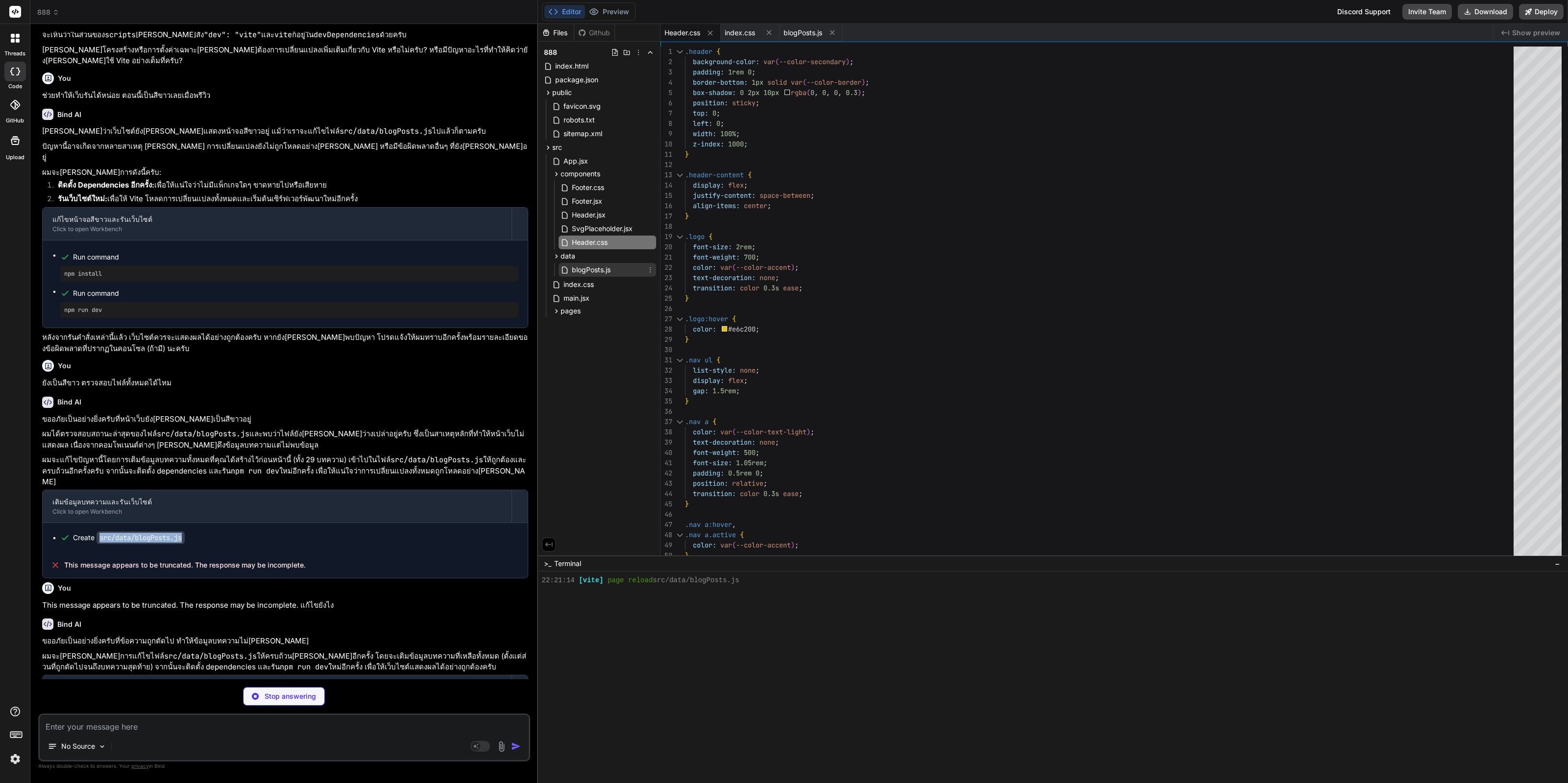
click at [605, 267] on span "blogPosts.js" at bounding box center [591, 269] width 41 height 12
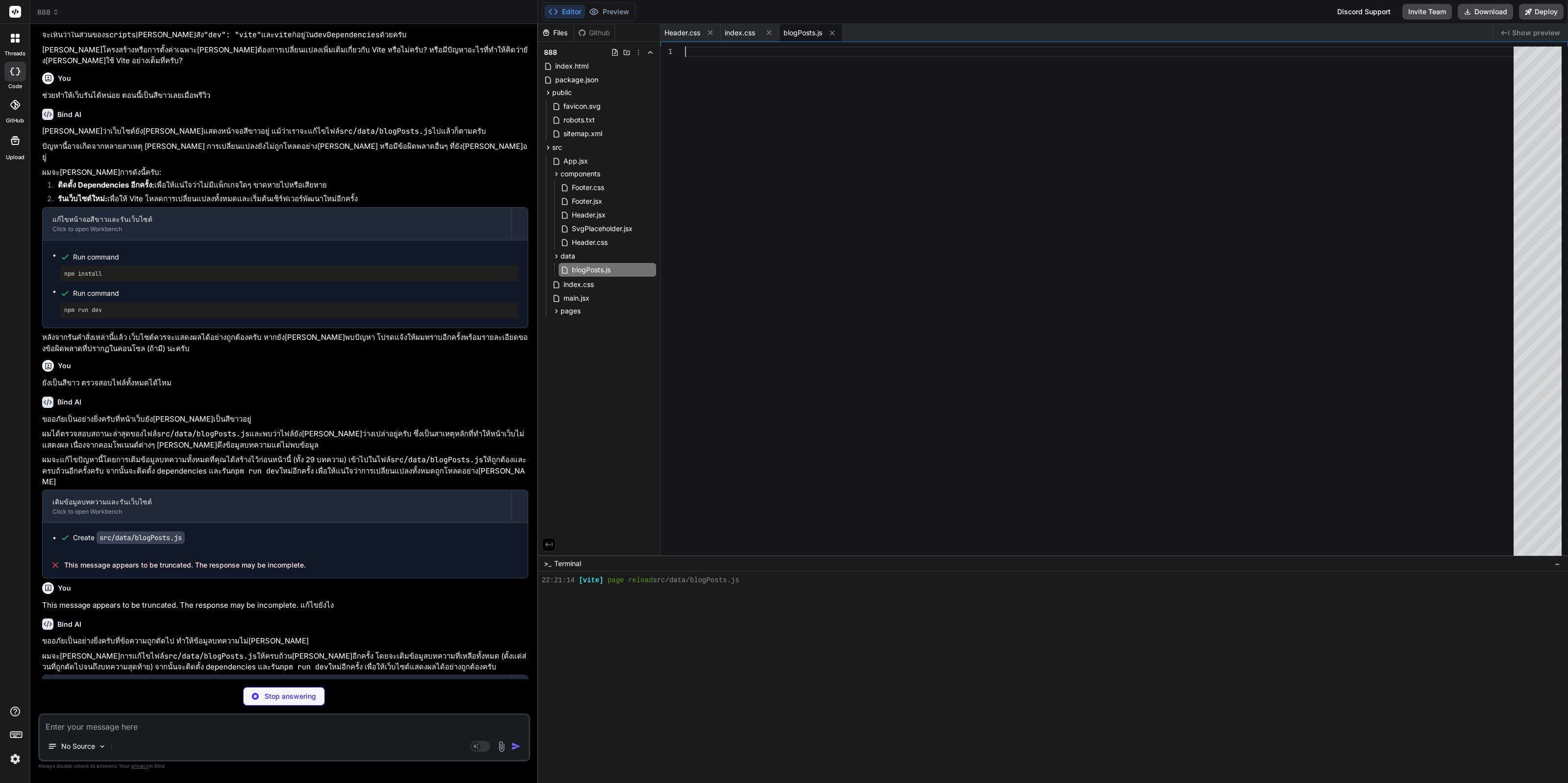
click at [802, 319] on div at bounding box center [1102, 303] width 834 height 514
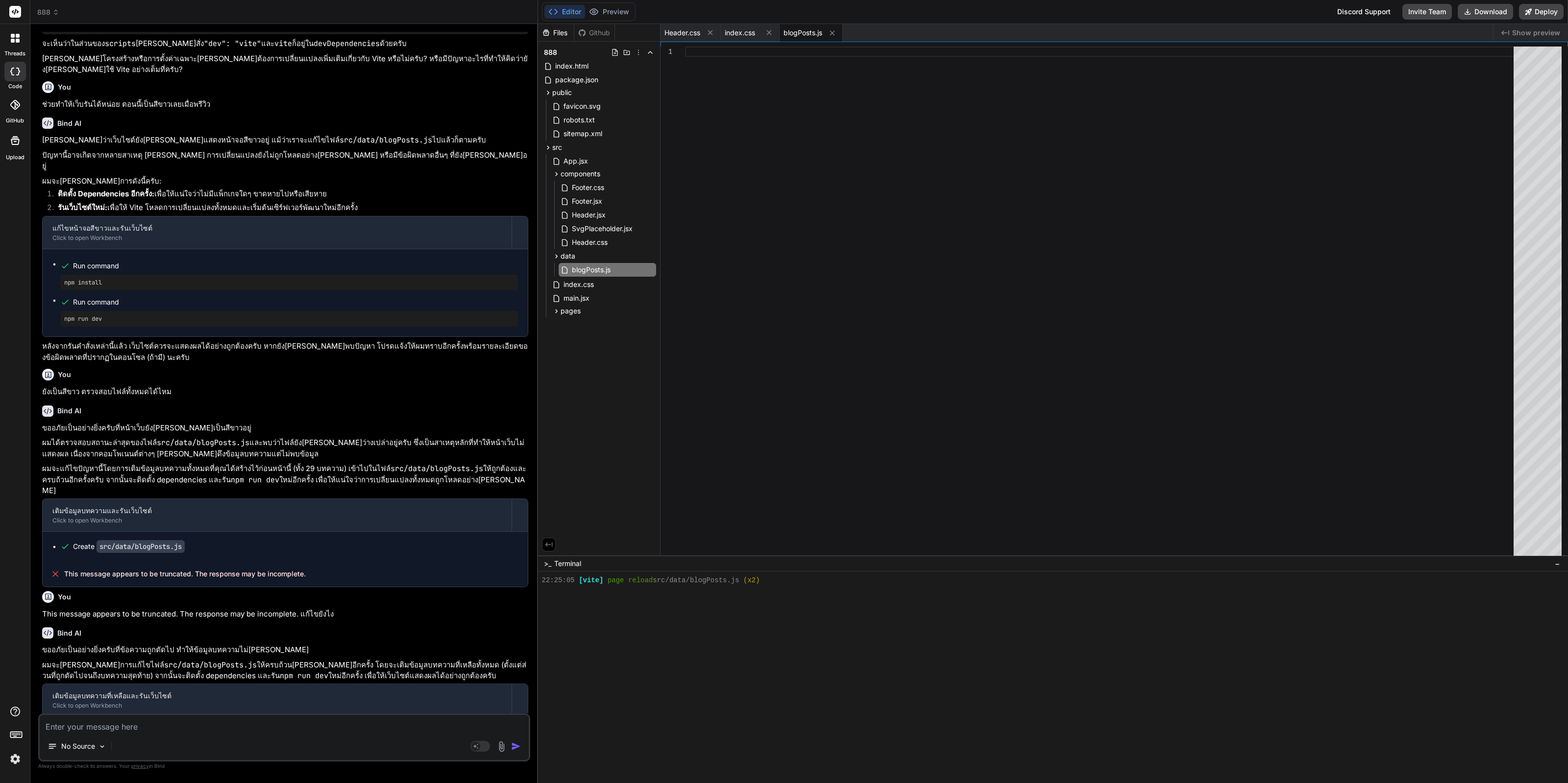
click at [235, 732] on div "No Source Agent Mode. When this toggle is activated, AI automatically makes dec…" at bounding box center [284, 738] width 492 height 48
click at [243, 729] on textarea at bounding box center [284, 724] width 489 height 18
paste textarea "src/data/blogPosts.js"
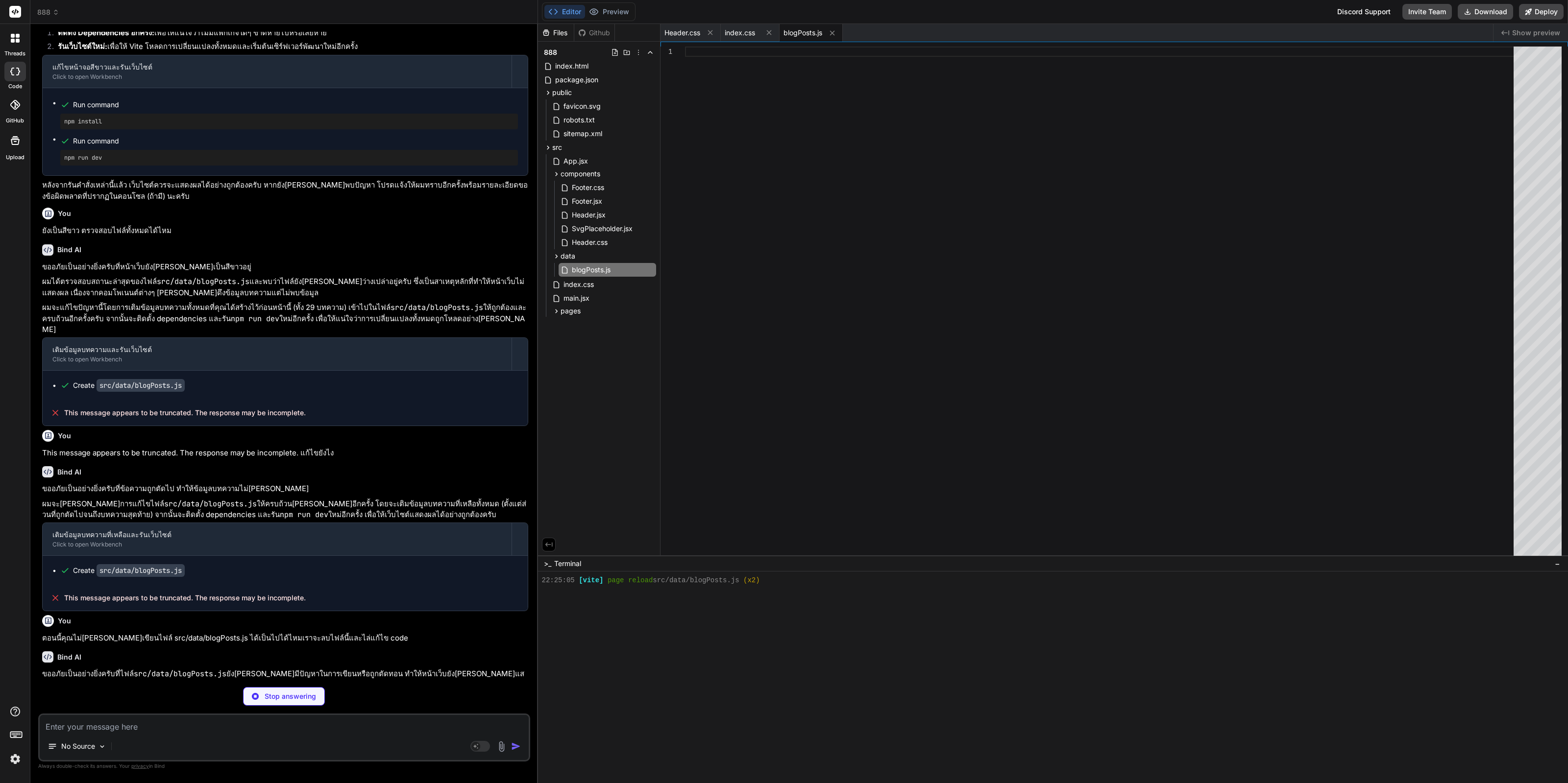
scroll to position [3041, 0]
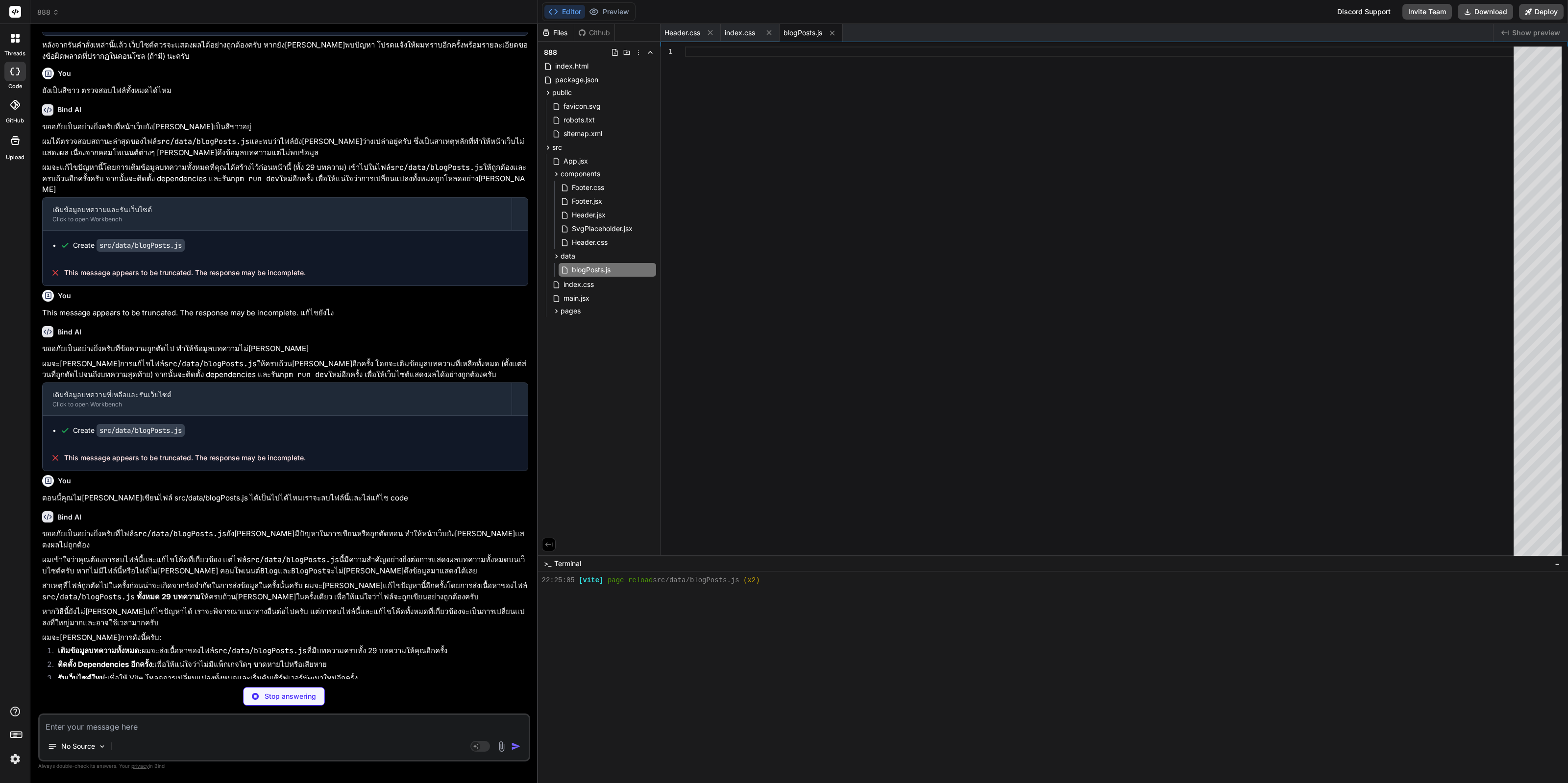
click at [325, 719] on textarea at bounding box center [284, 724] width 489 height 18
paste textarea "src/data/blogPosts.js"
click at [556, 312] on icon at bounding box center [556, 311] width 8 height 8
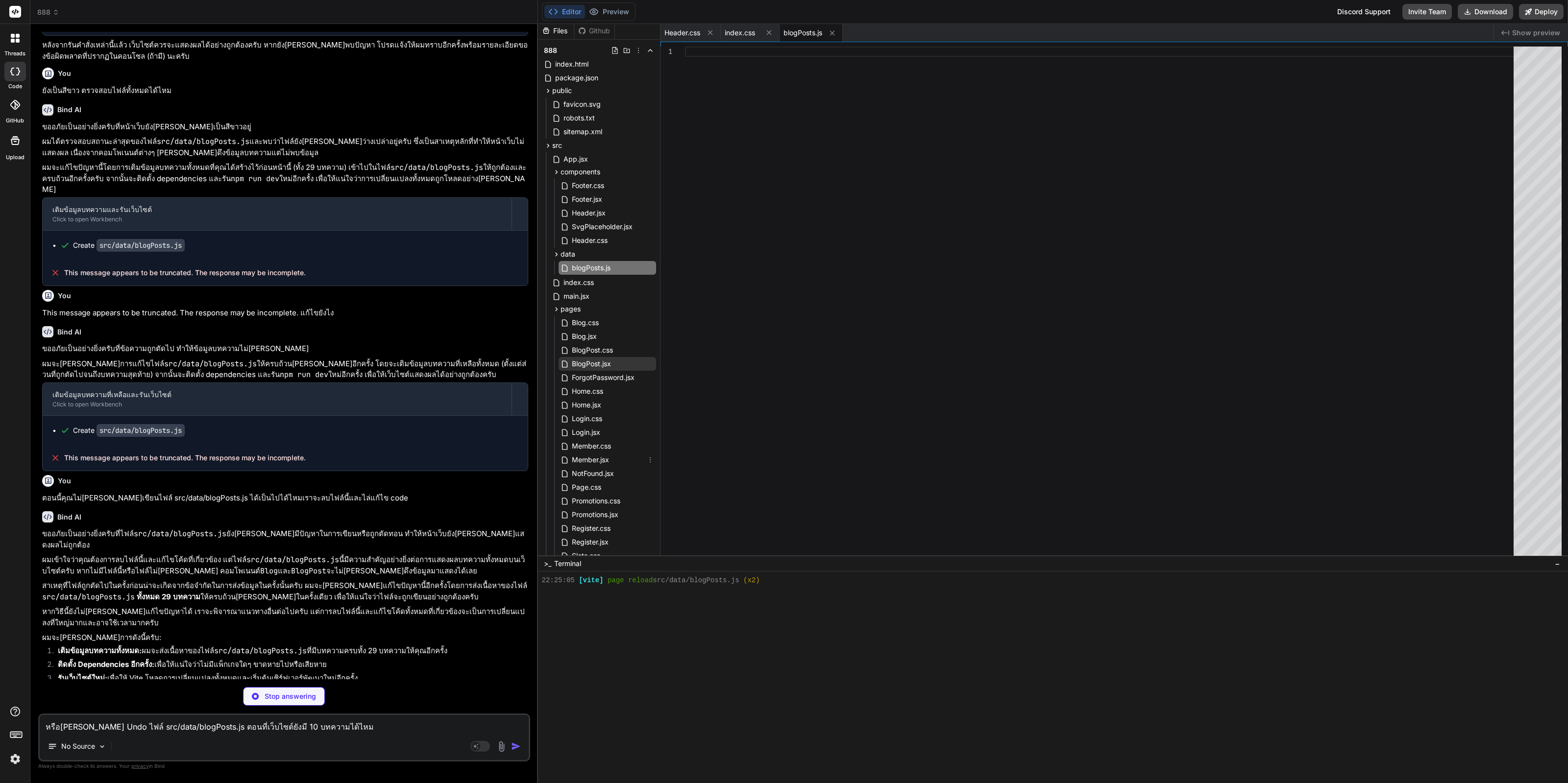
scroll to position [0, 0]
click at [557, 254] on icon at bounding box center [556, 257] width 8 height 8
click at [555, 298] on icon at bounding box center [556, 296] width 8 height 8
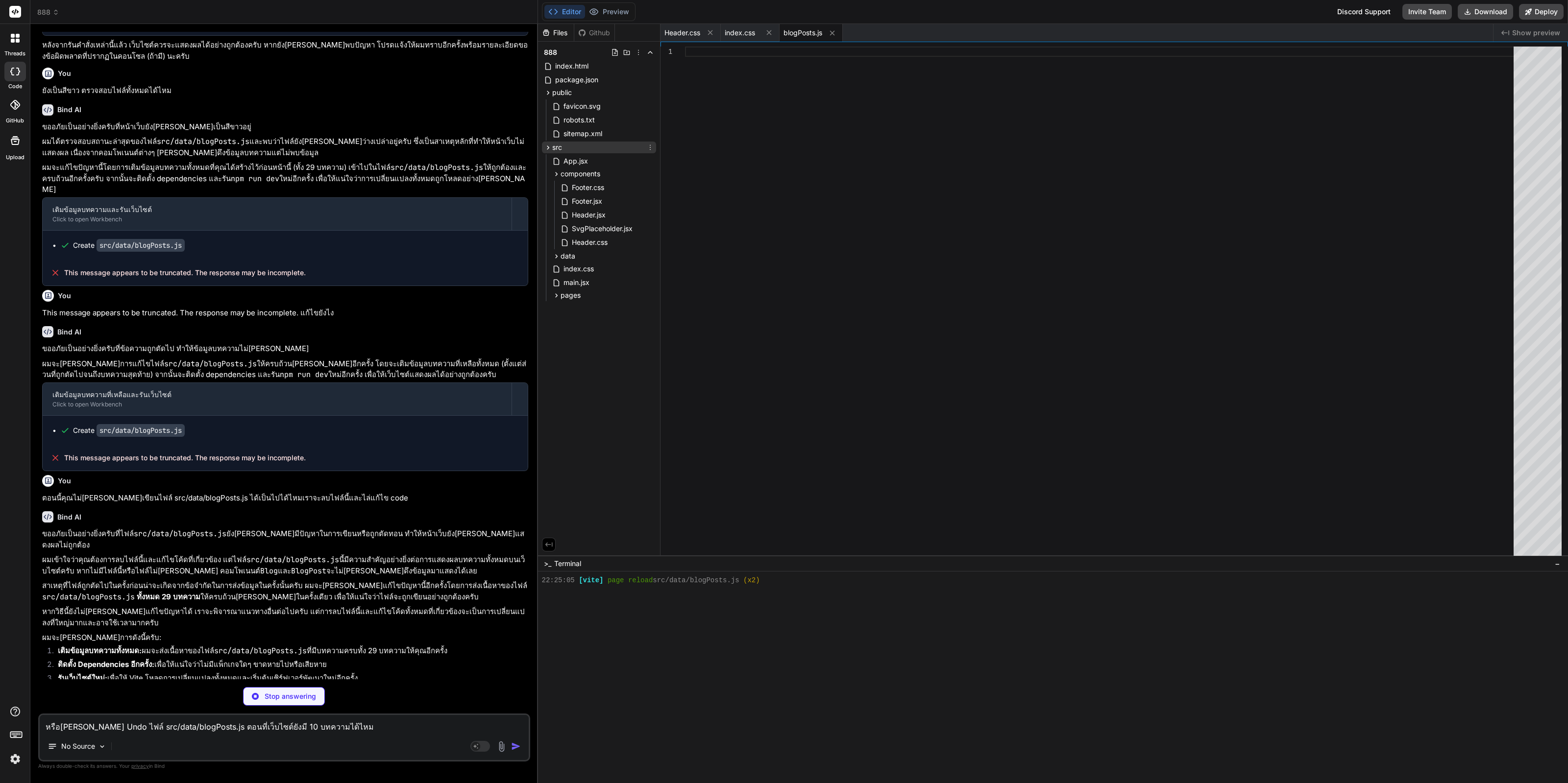
click at [547, 150] on icon at bounding box center [548, 147] width 8 height 8
click at [546, 151] on icon at bounding box center [548, 147] width 8 height 8
click at [557, 172] on icon at bounding box center [556, 174] width 8 height 8
click at [556, 172] on icon at bounding box center [556, 174] width 8 height 8
click at [555, 172] on icon at bounding box center [556, 174] width 8 height 8
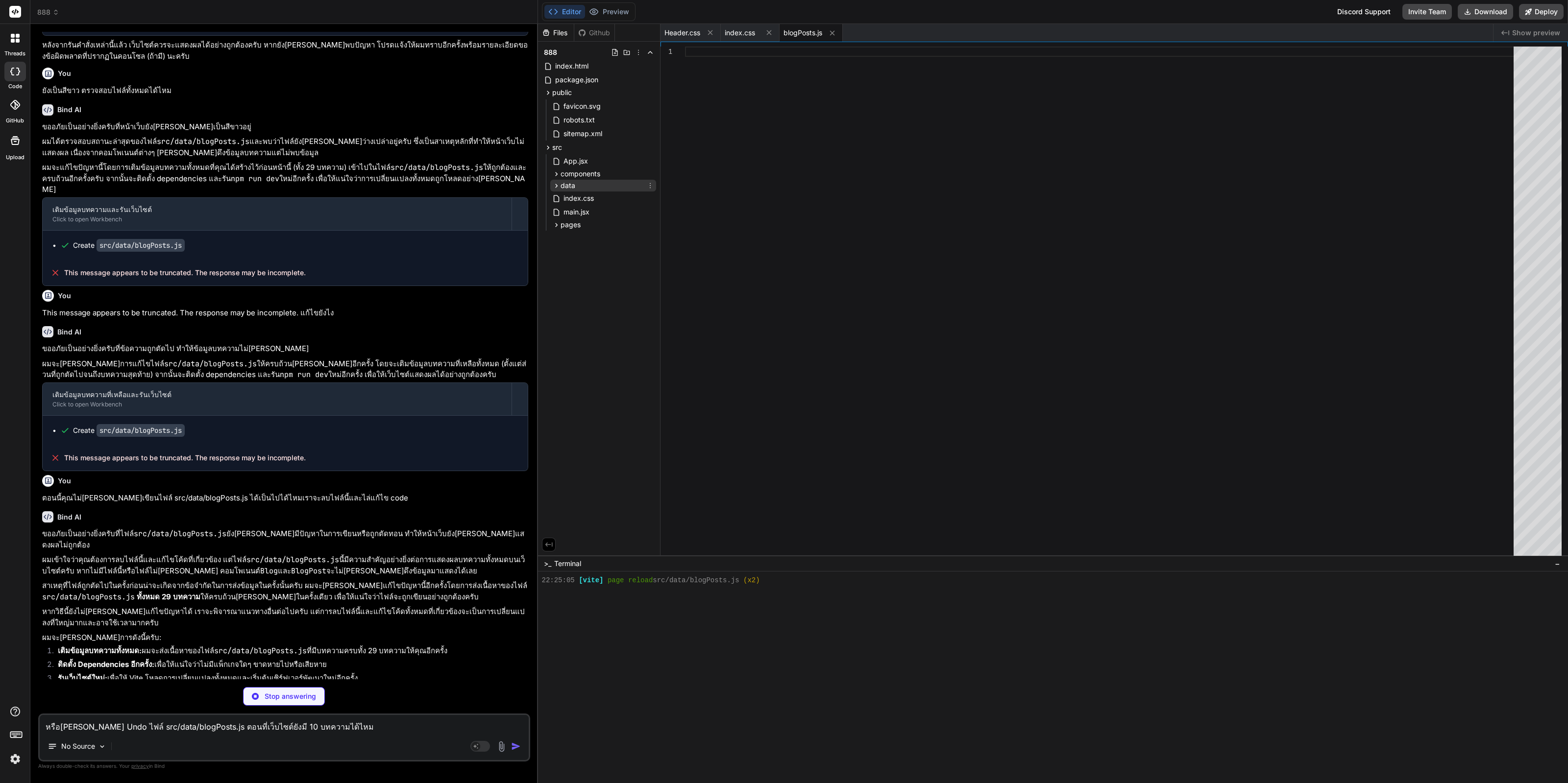
click at [555, 186] on icon at bounding box center [556, 186] width 8 height 8
click at [555, 170] on icon at bounding box center [556, 174] width 8 height 8
click at [134, 725] on textarea "หรือคุณสามารถ Undo ไฟล์ src/data/blogPosts.js ตอนที่เว็บไซต์ยังมี 10 บทความได้ไ…" at bounding box center [284, 724] width 489 height 18
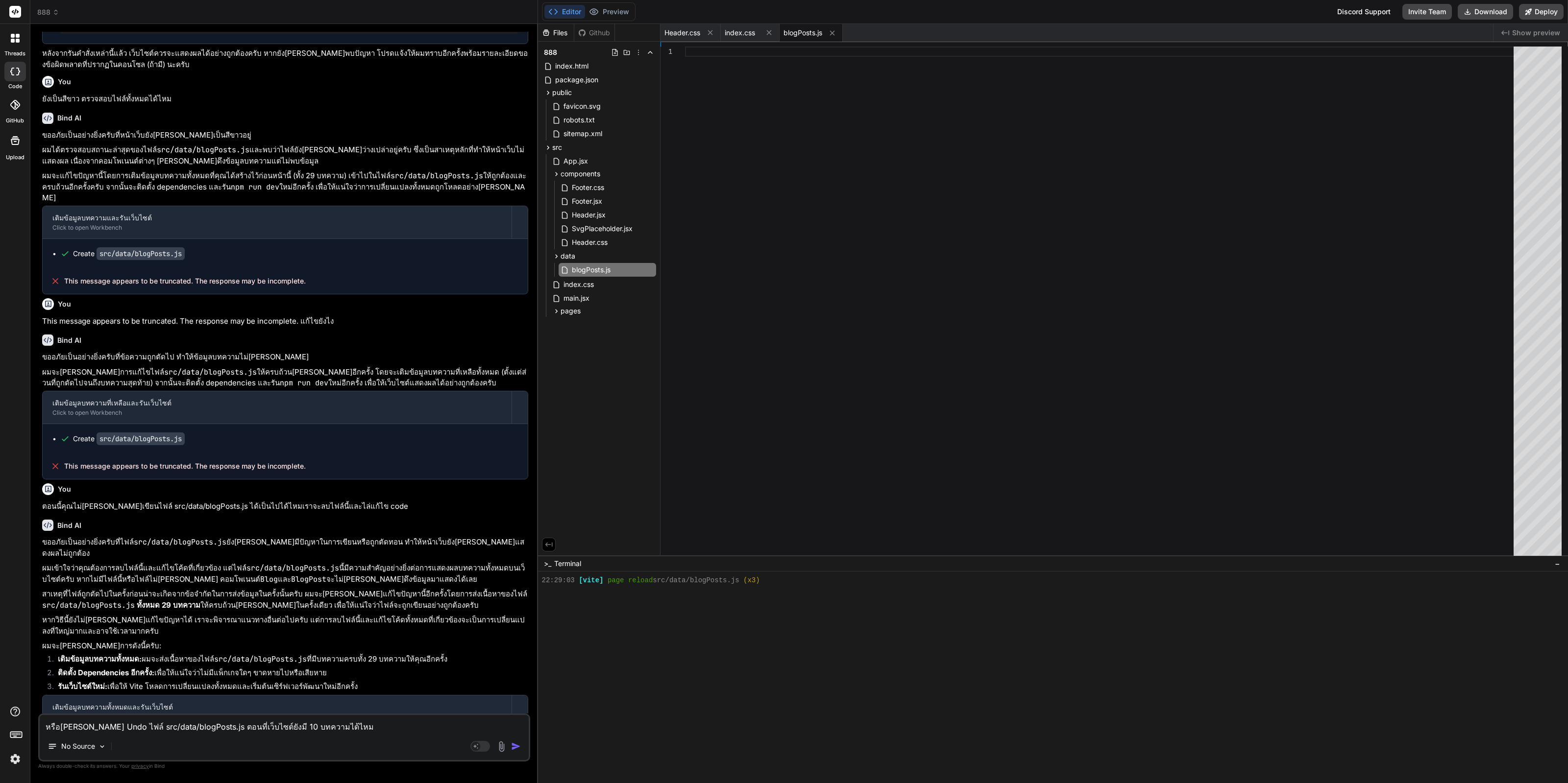
click at [214, 726] on textarea "หรือคุณสามารถ Undo ไฟล์ src/data/blogPosts.js ตอนที่เว็บไซต์ยังมี 10 บทความได้ไ…" at bounding box center [284, 724] width 489 height 18
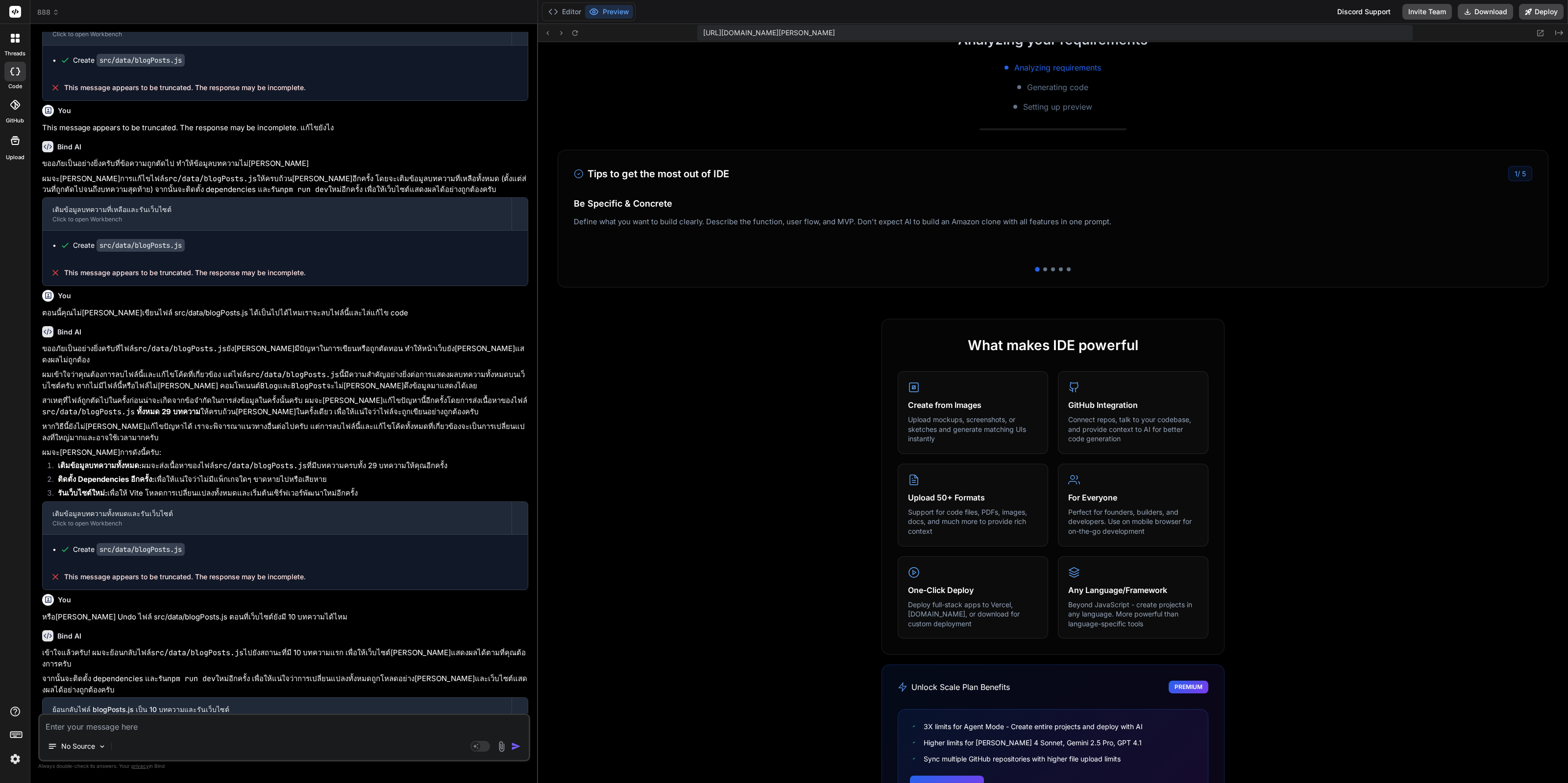
scroll to position [219, 0]
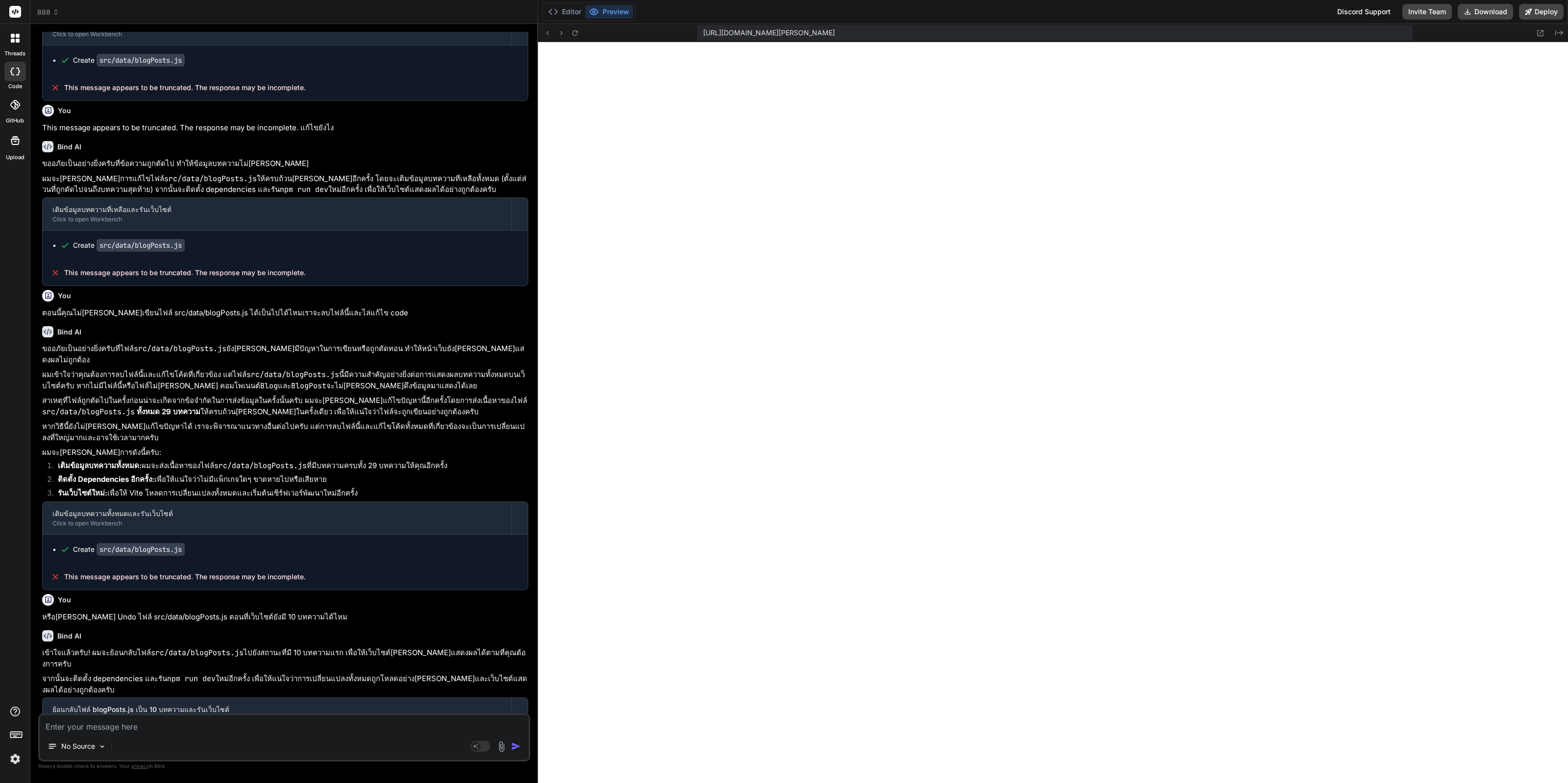
click at [596, 15] on icon at bounding box center [594, 12] width 10 height 10
click at [568, 11] on button "Editor" at bounding box center [565, 11] width 41 height 13
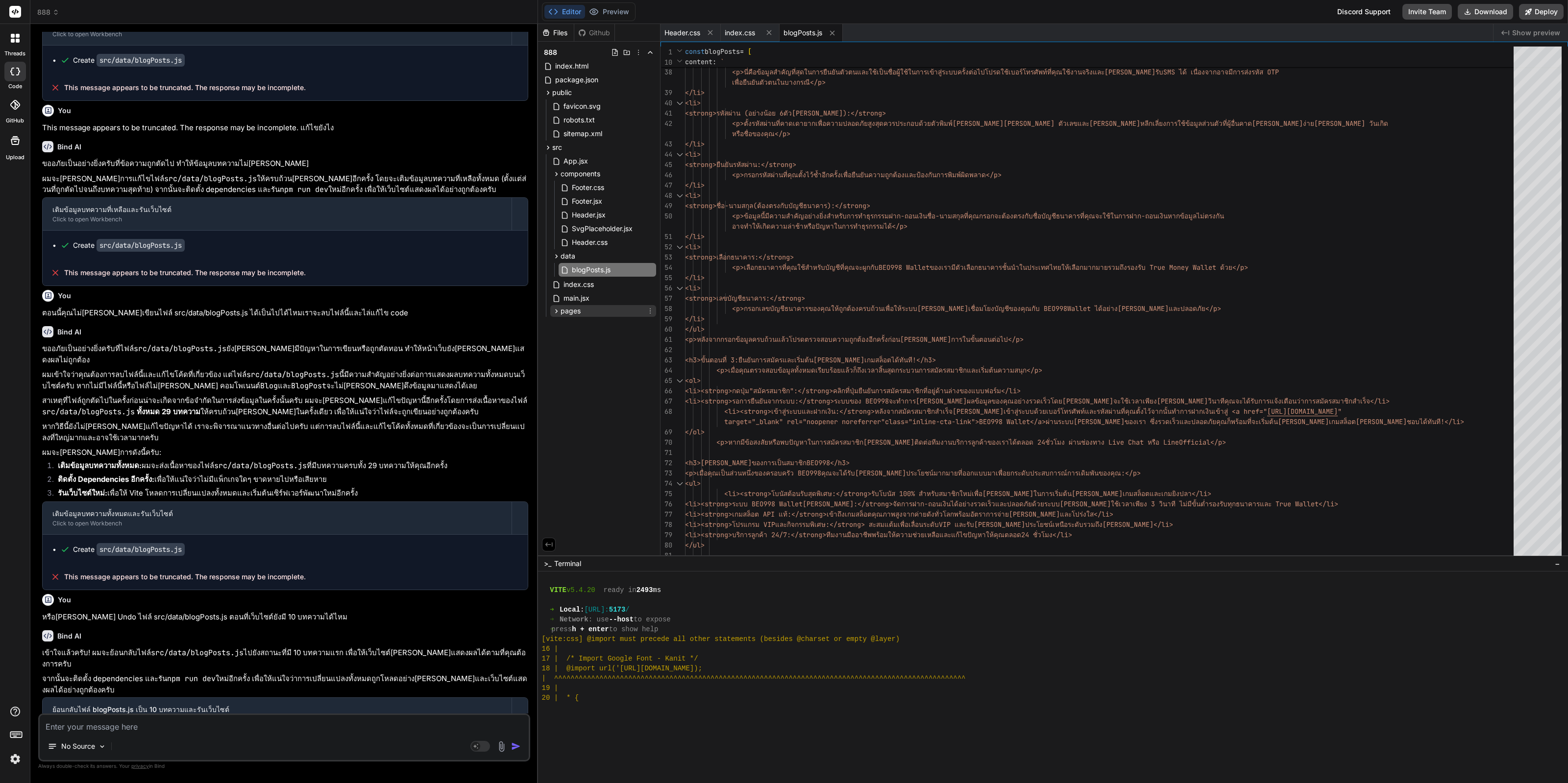
click at [555, 310] on icon at bounding box center [556, 311] width 8 height 8
click at [402, 757] on span "Run command" at bounding box center [295, 762] width 445 height 10
drag, startPoint x: 246, startPoint y: 728, endPoint x: 251, endPoint y: 724, distance: 6.4
click at [250, 725] on textarea at bounding box center [284, 724] width 489 height 18
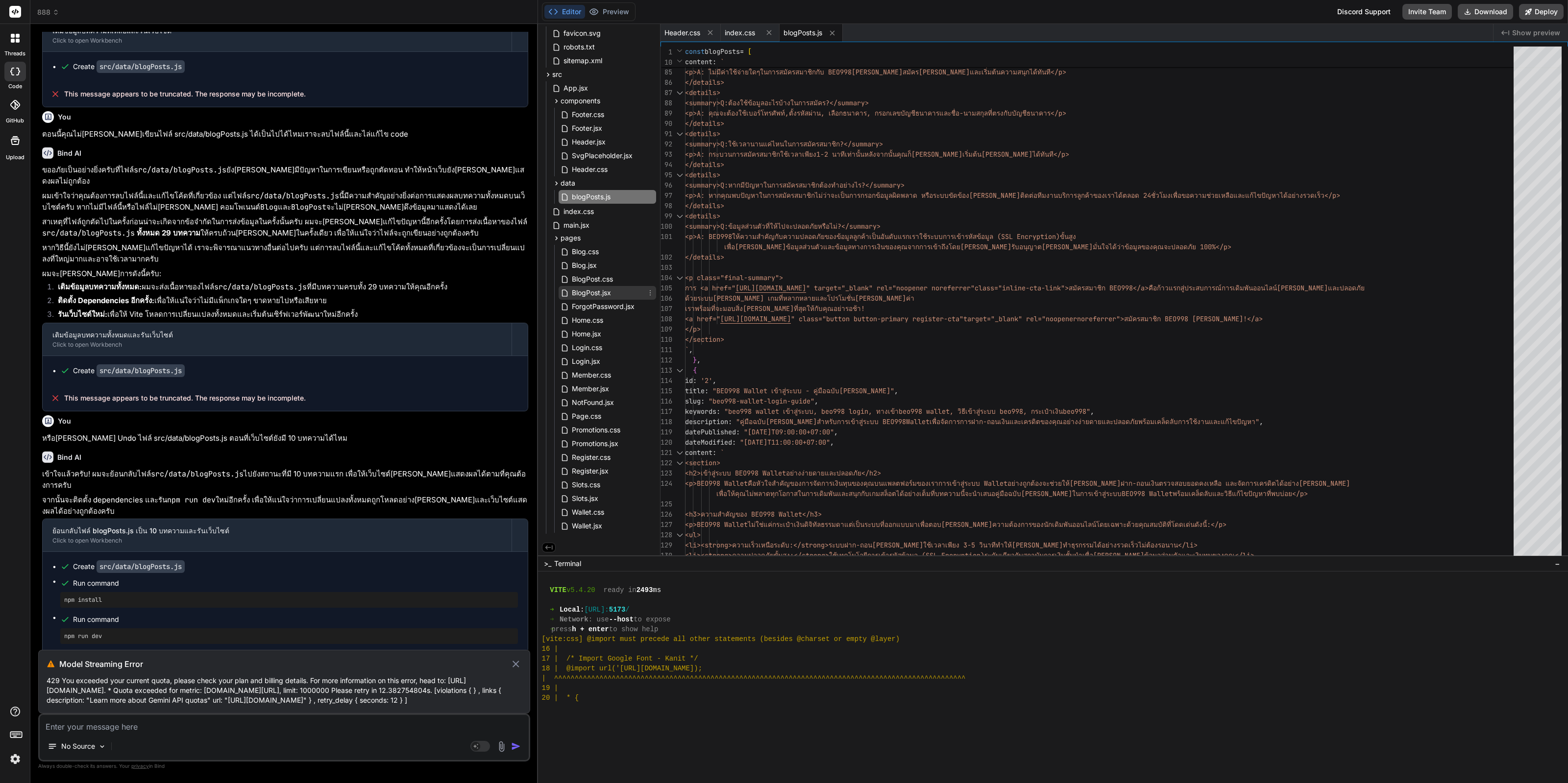
scroll to position [3409, 0]
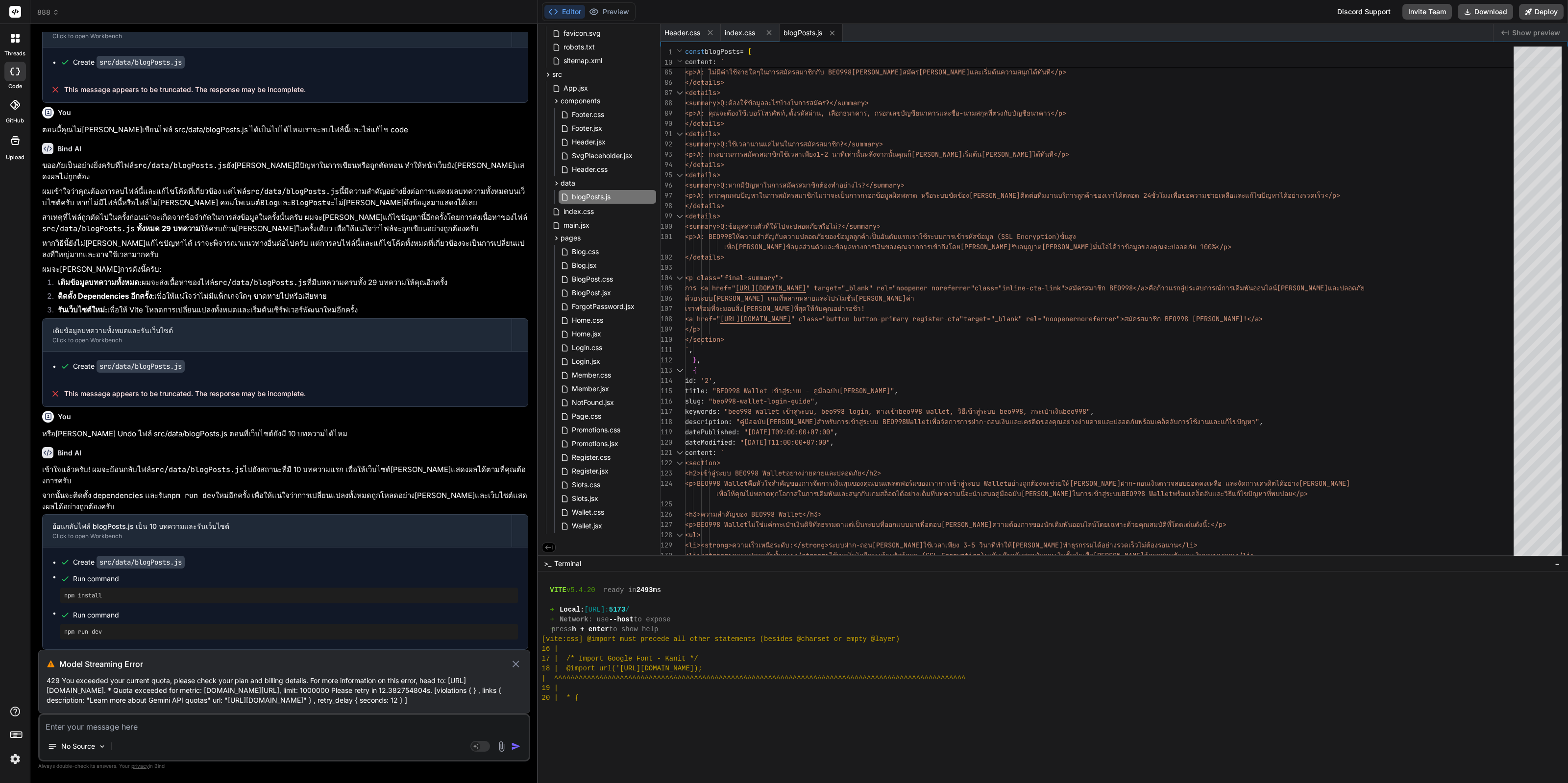
click at [514, 658] on icon at bounding box center [516, 664] width 11 height 12
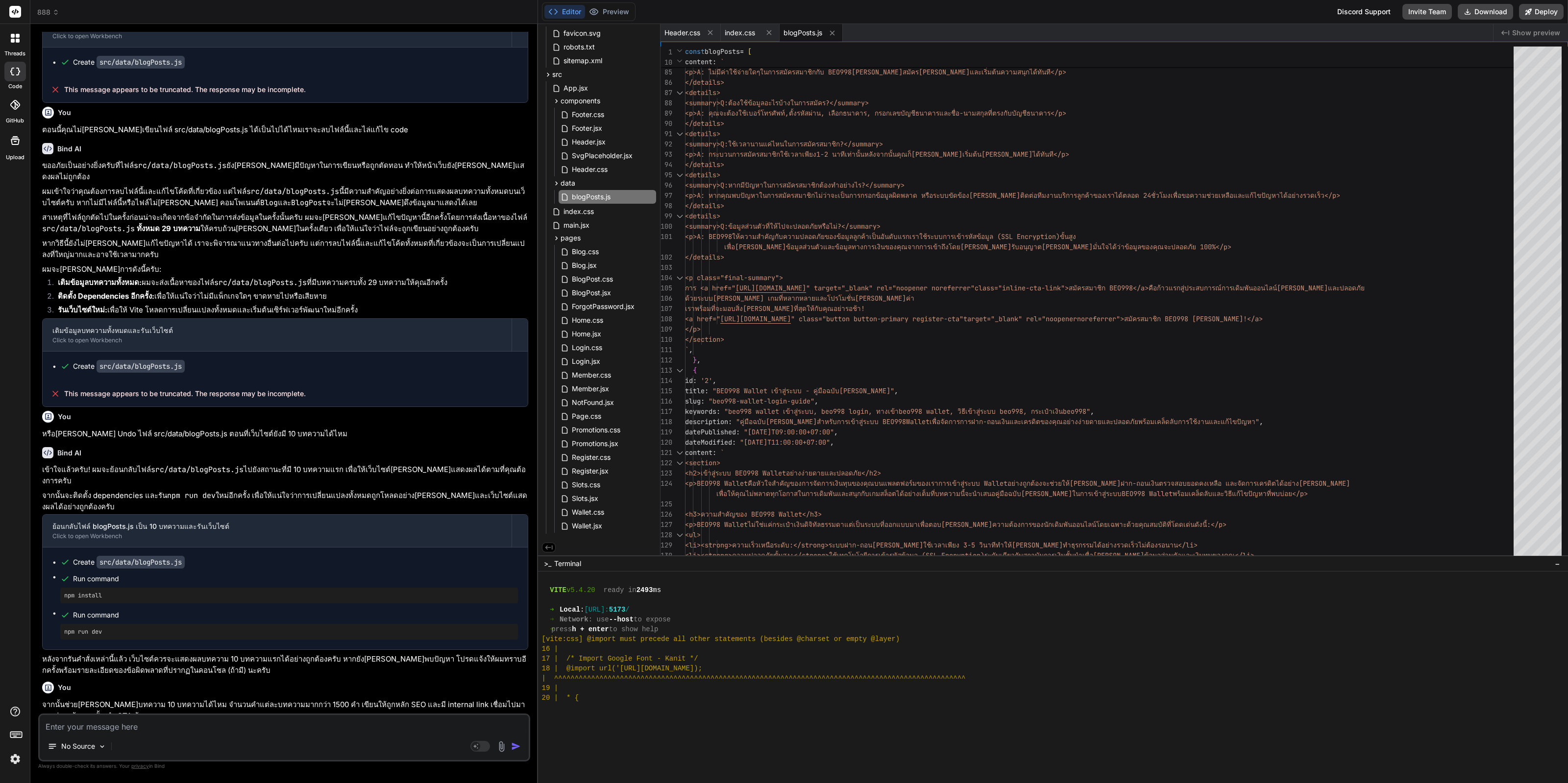
scroll to position [3336, 0]
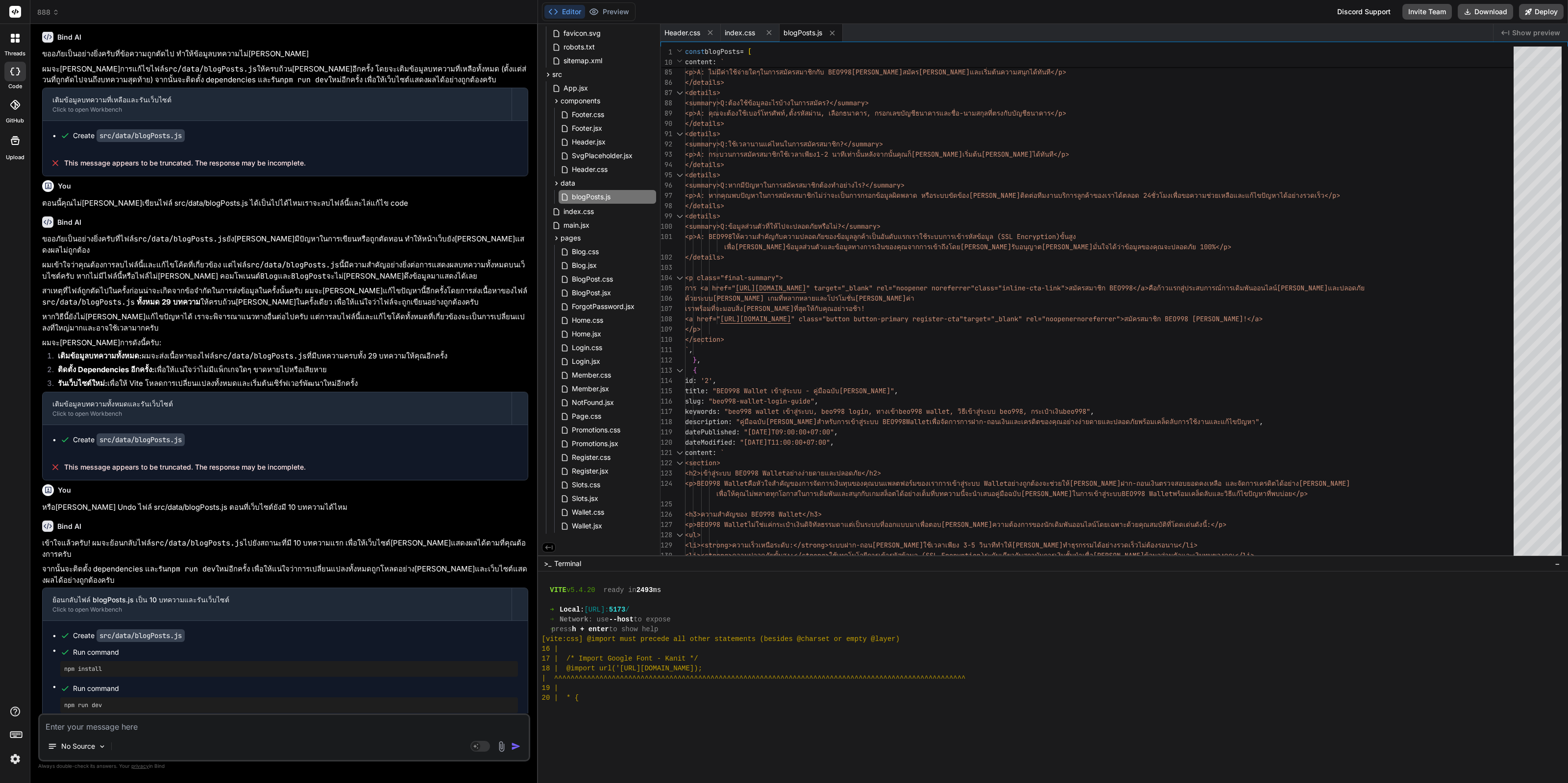
click at [356, 773] on p "จากนั้นช่วยเพิ่มบทความ 10 บทความได้ไหม จำนวนคำแต่ละบทความมากกว่า 1500 คำ เขียนใ…" at bounding box center [285, 784] width 486 height 22
copy div "จากนั้นช่วยเพิ่มบทความ 10 บทความได้ไหม จำนวนคำแต่ละบทความมากกว่า 1500 คำ เขียนใ…"
click at [232, 729] on textarea at bounding box center [284, 724] width 489 height 18
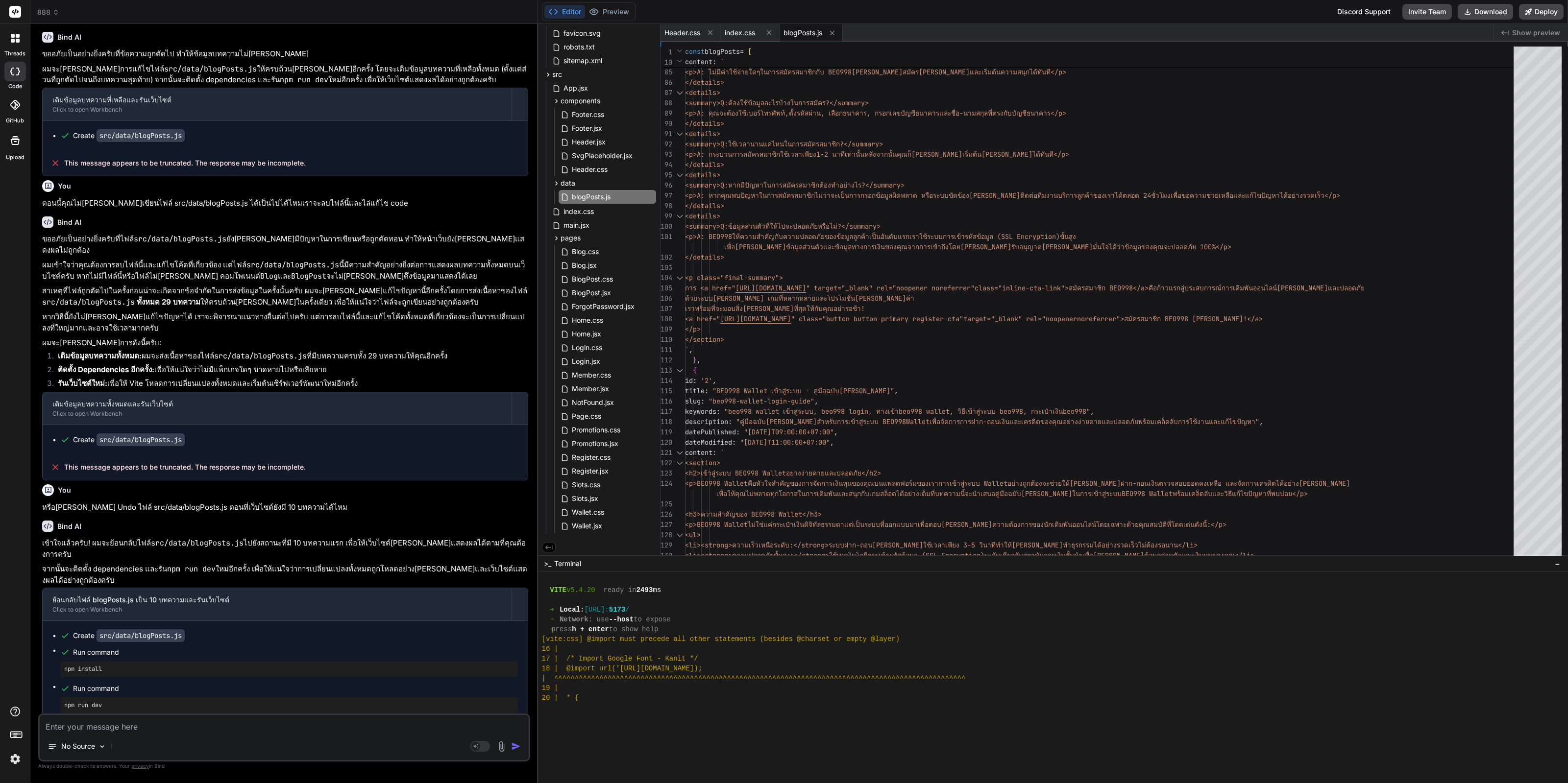
paste textarea "จากนั้นช่วยเพิ่มบทความ 10 บทความได้ไหม จำนวนคำแต่ละบทความมากกว่า 1500 คำ เขียนใ…"
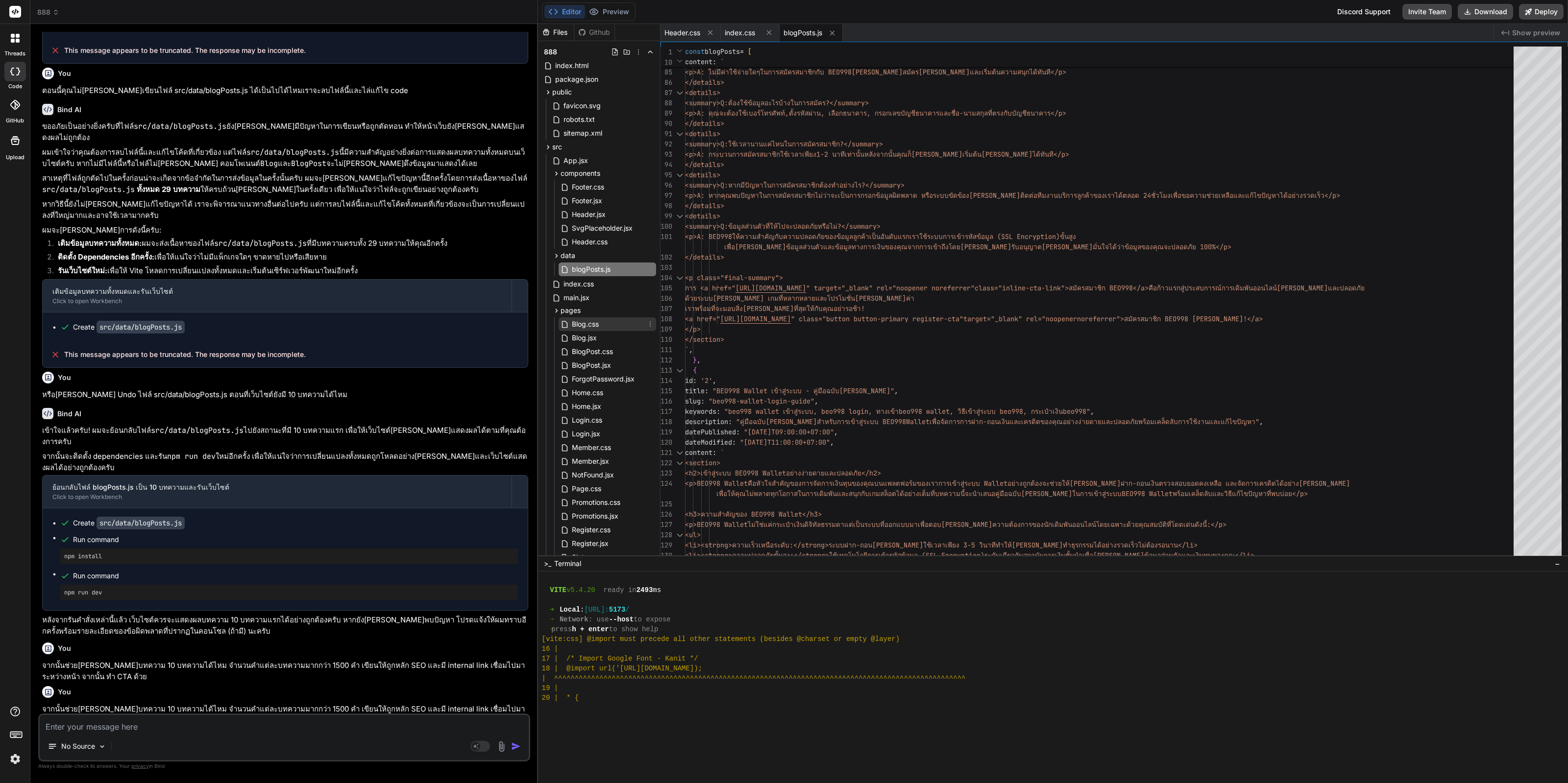
scroll to position [0, 0]
click at [548, 95] on icon at bounding box center [548, 93] width 8 height 8
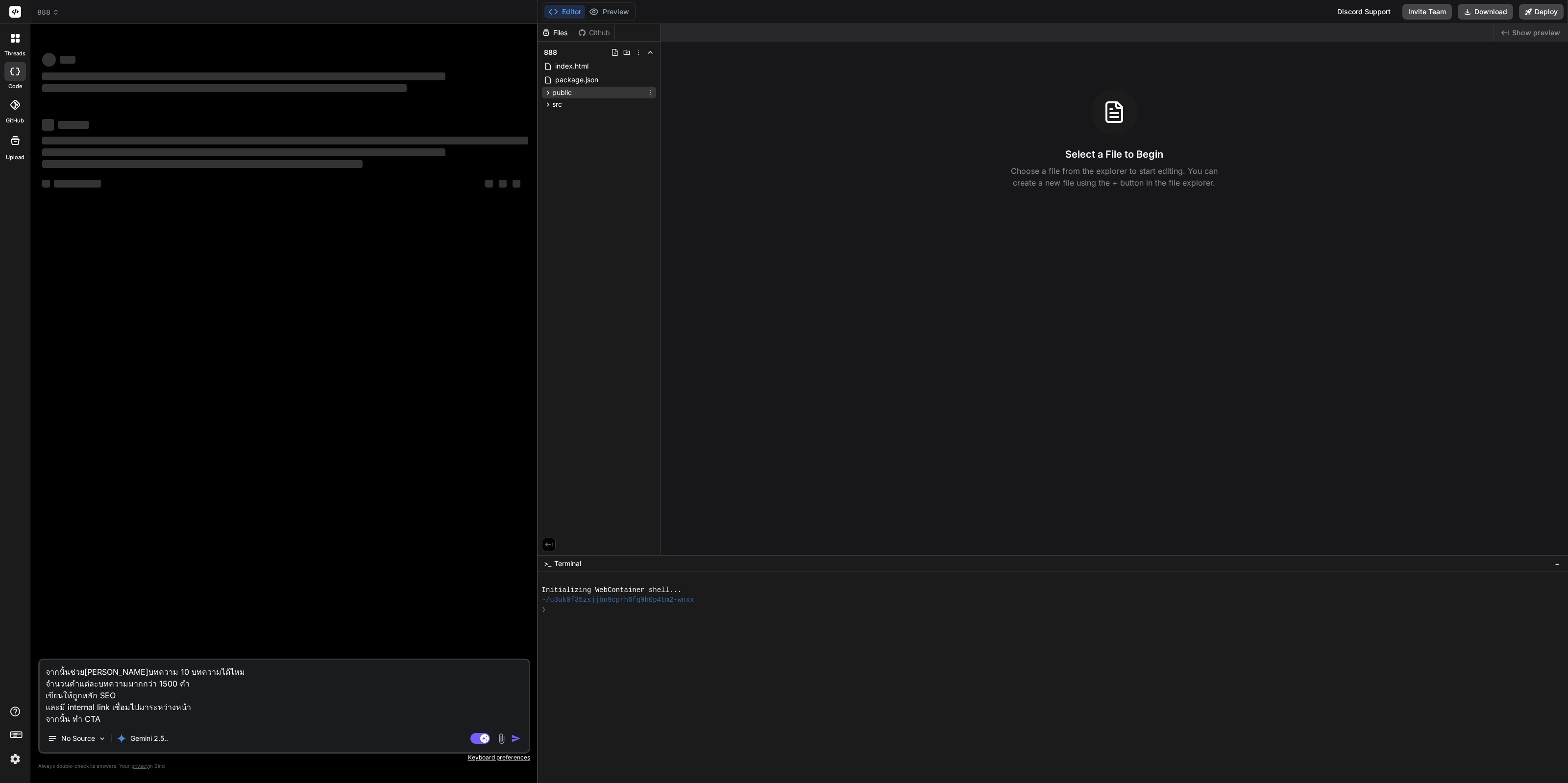
click at [550, 92] on icon at bounding box center [548, 93] width 8 height 8
click at [543, 148] on div "src" at bounding box center [599, 147] width 114 height 12
click at [552, 183] on icon at bounding box center [556, 186] width 8 height 8
click at [555, 183] on icon at bounding box center [556, 186] width 8 height 8
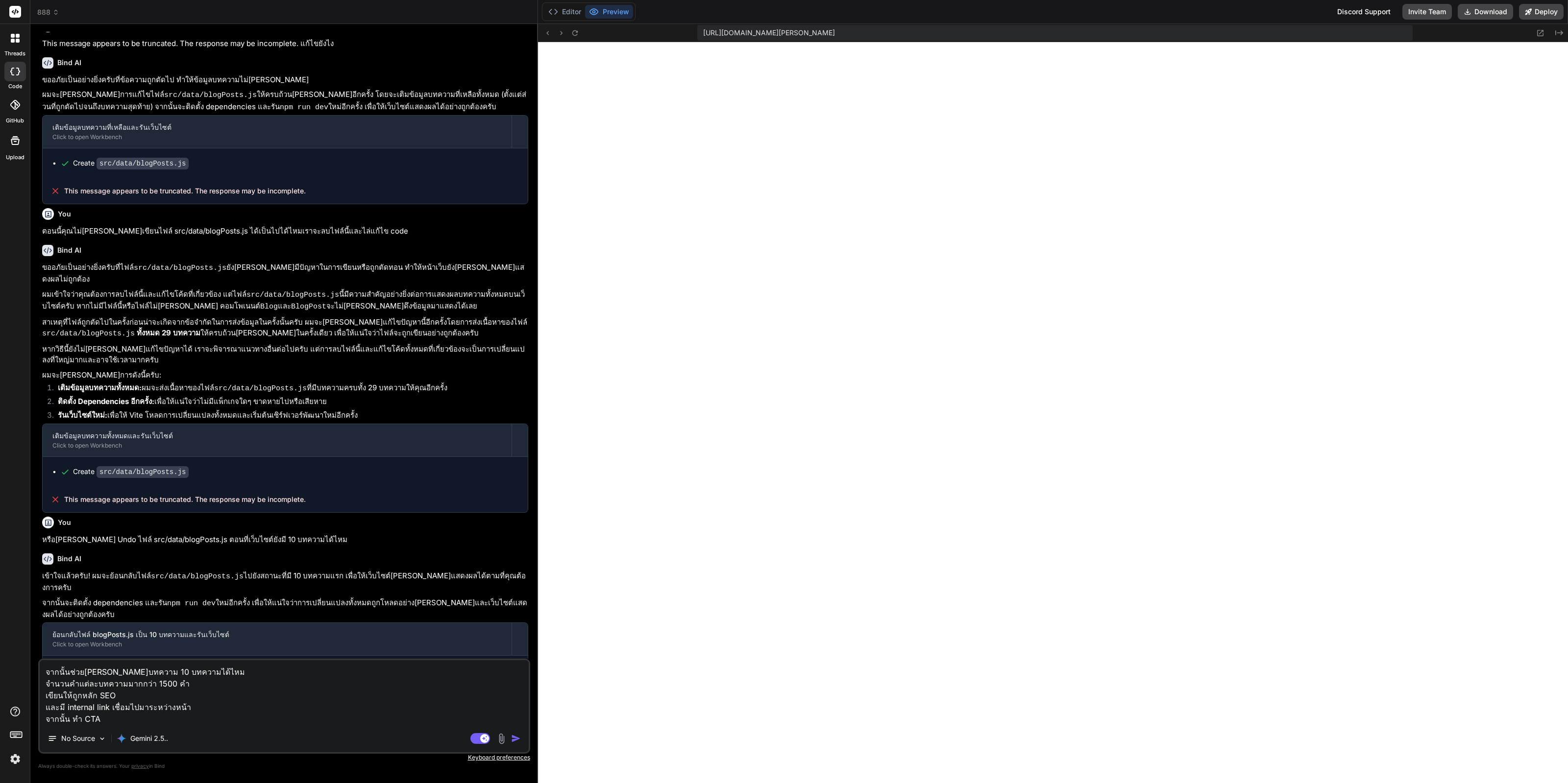
scroll to position [255, 0]
click at [352, 704] on textarea "จากนั้นช่วยเพิ่มบทความ 10 บทความได้ไหม จำนวนคำแต่ละบทความมากกว่า 1500 คำ เขียนใ…" at bounding box center [284, 693] width 489 height 65
click at [521, 736] on button "button" at bounding box center [517, 739] width 13 height 10
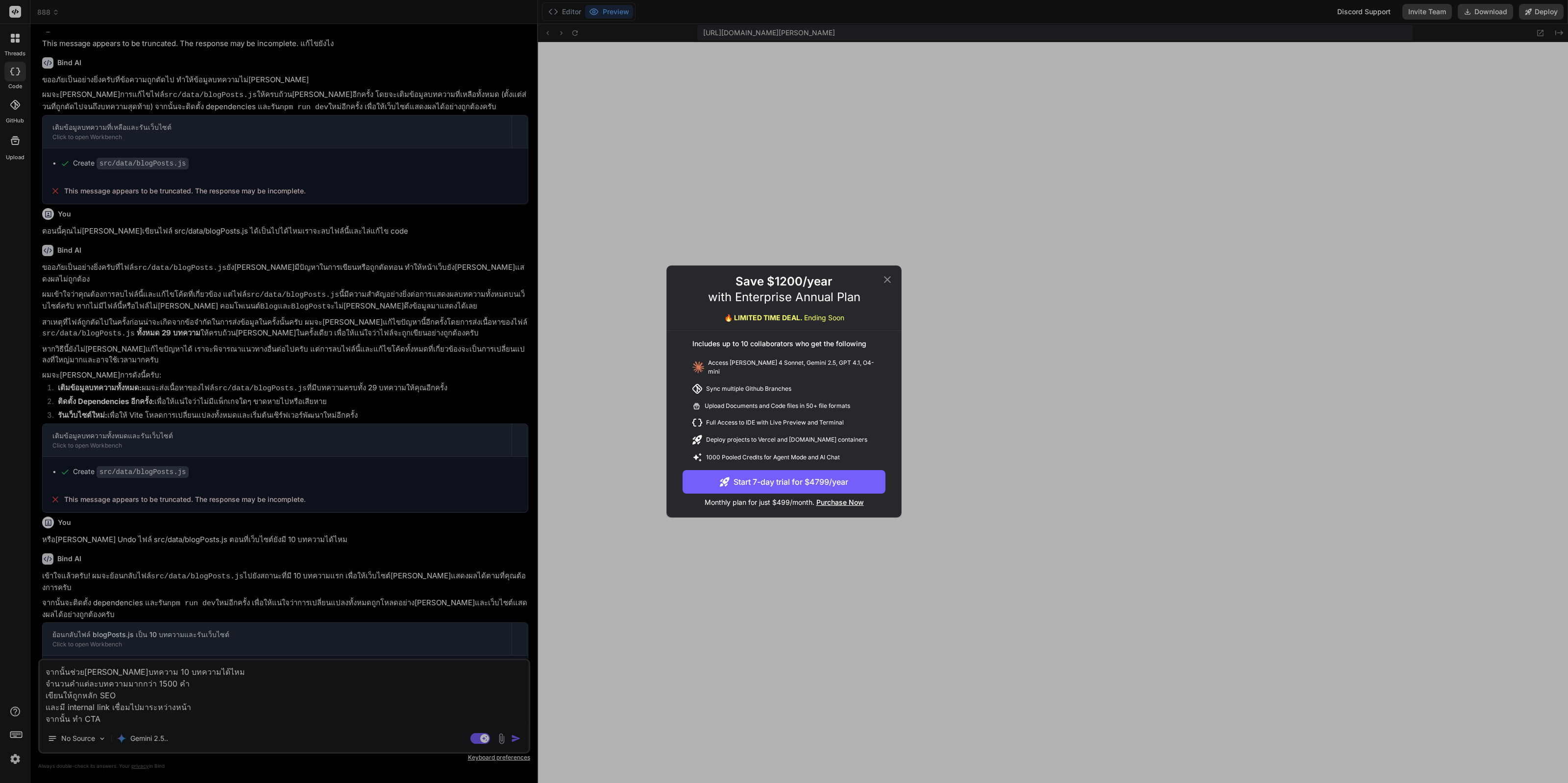
click at [891, 283] on icon at bounding box center [887, 279] width 12 height 12
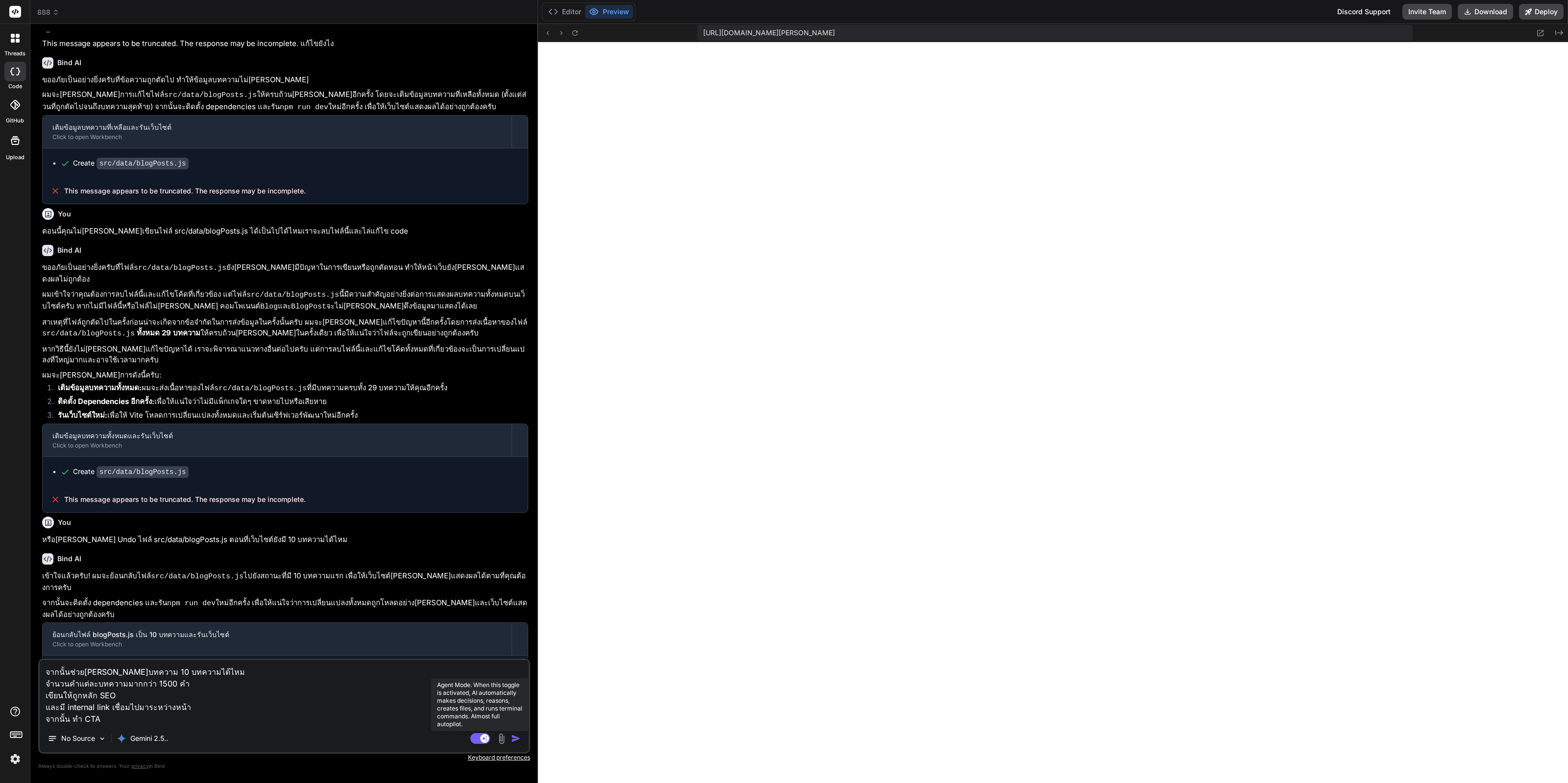
click at [480, 738] on rect at bounding box center [481, 738] width 20 height 11
click at [517, 739] on img "button" at bounding box center [516, 739] width 10 height 10
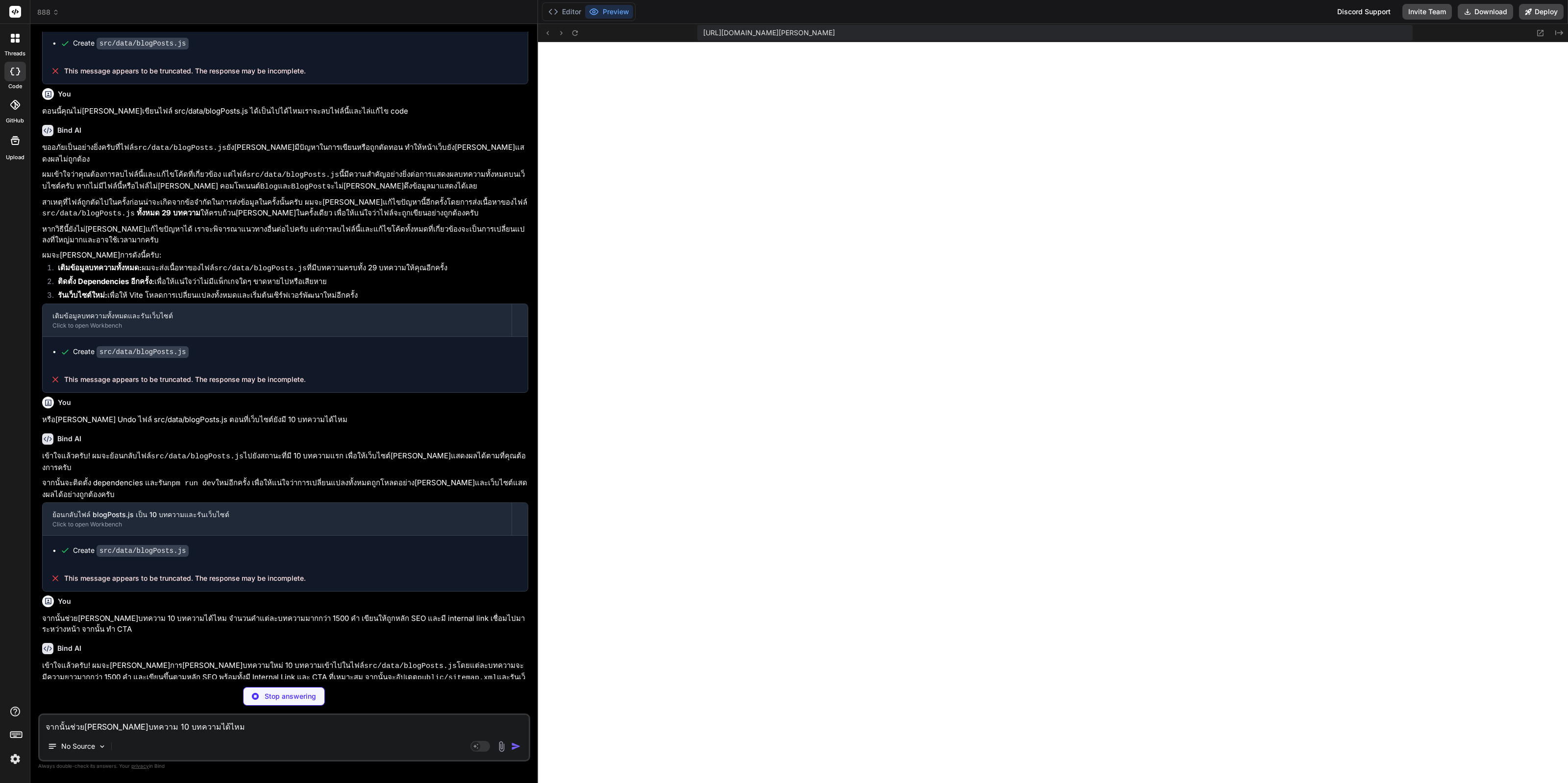
scroll to position [693, 0]
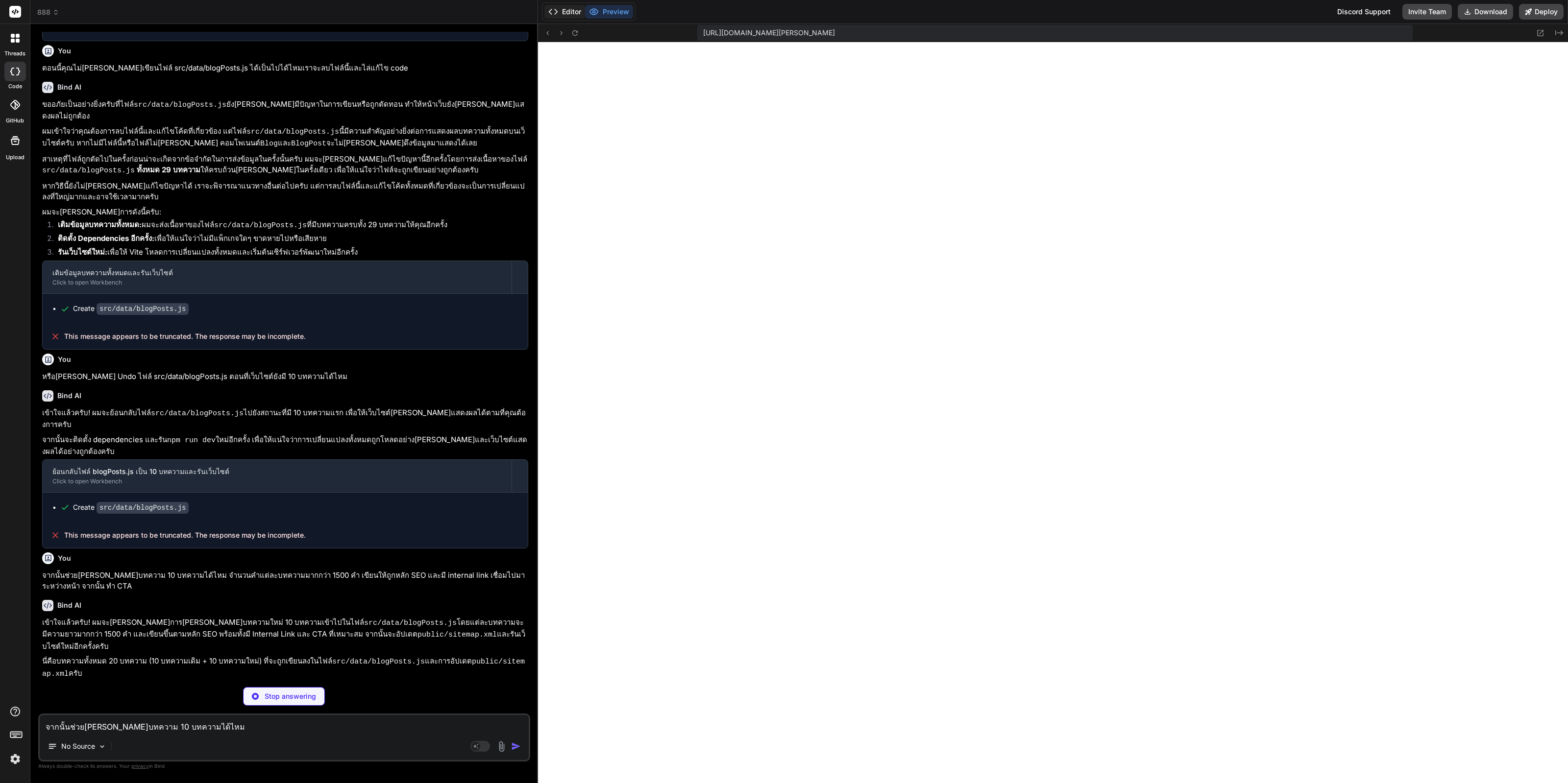
click at [568, 13] on button "Editor" at bounding box center [565, 11] width 41 height 13
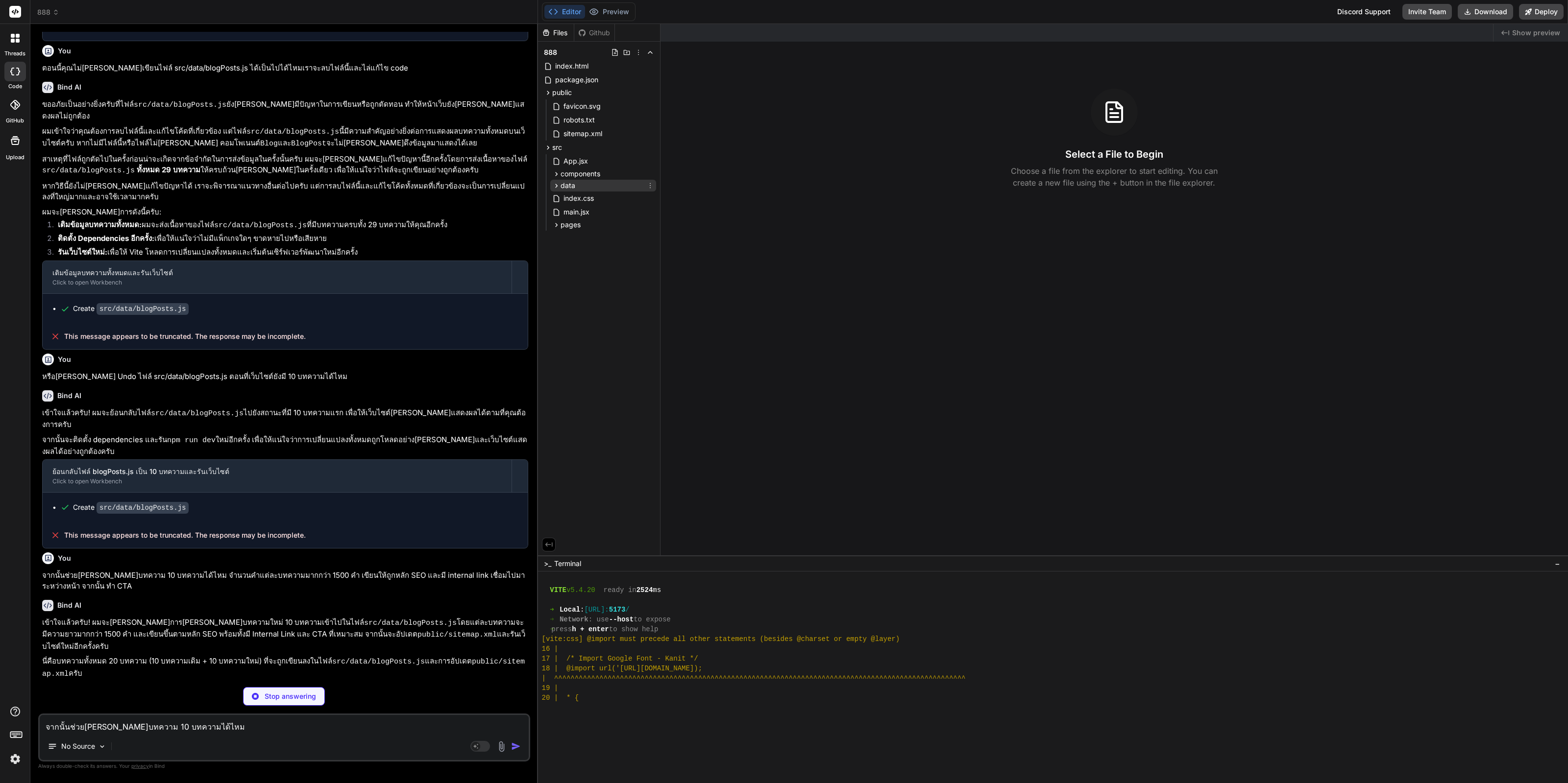
click at [559, 185] on icon at bounding box center [556, 186] width 8 height 8
click at [556, 176] on icon at bounding box center [556, 174] width 8 height 8
click at [601, 273] on span "blogPosts.js" at bounding box center [591, 269] width 41 height 12
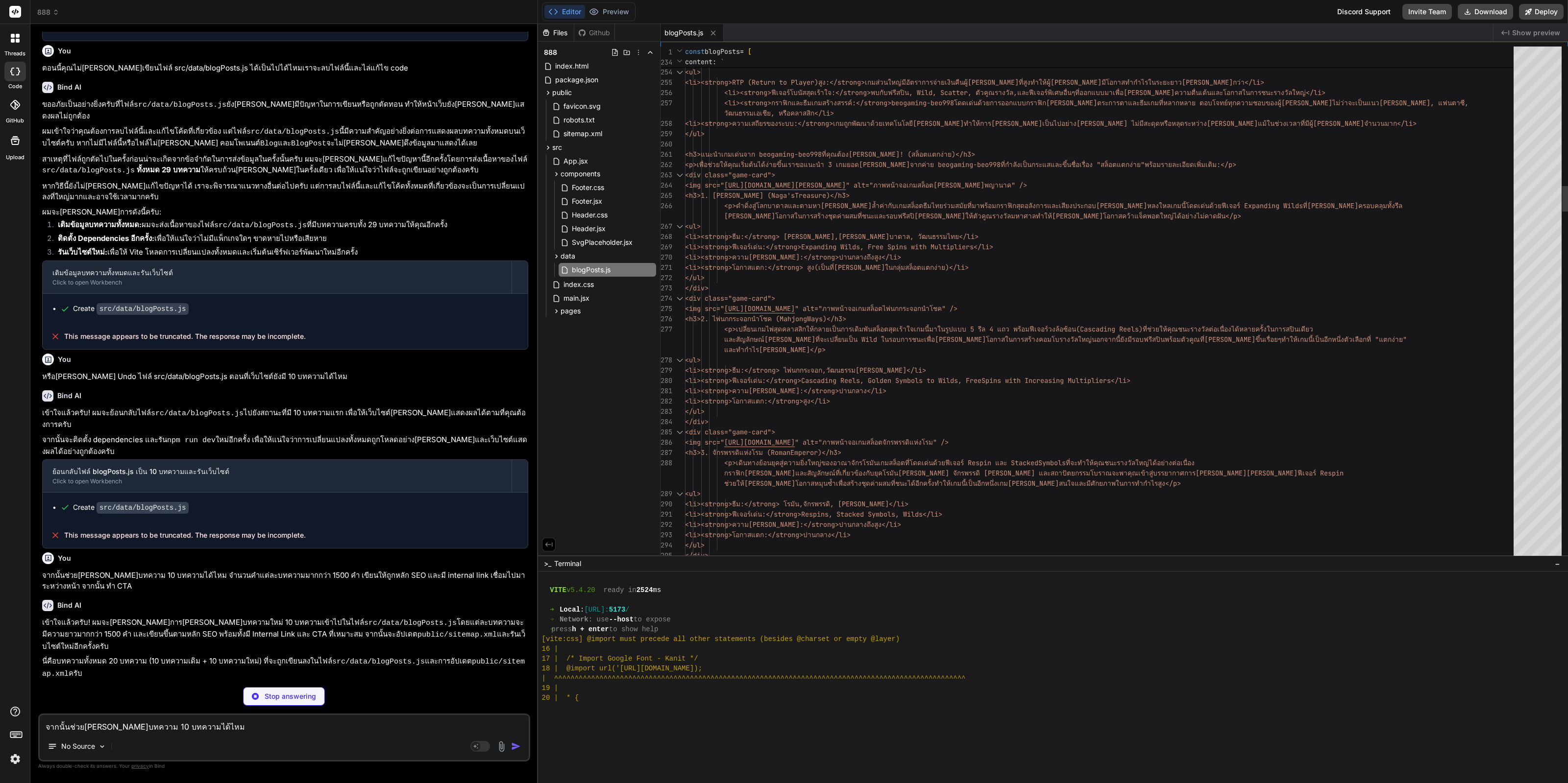
type textarea "x"
type textarea "<li><strong>ความผันผวน:</strong> ปานกลางถึงสูง</li> <li><strong>โอกาสแตก:</stro…"
drag, startPoint x: 1082, startPoint y: 295, endPoint x: 1129, endPoint y: 535, distance: 244.6
type textarea "x"
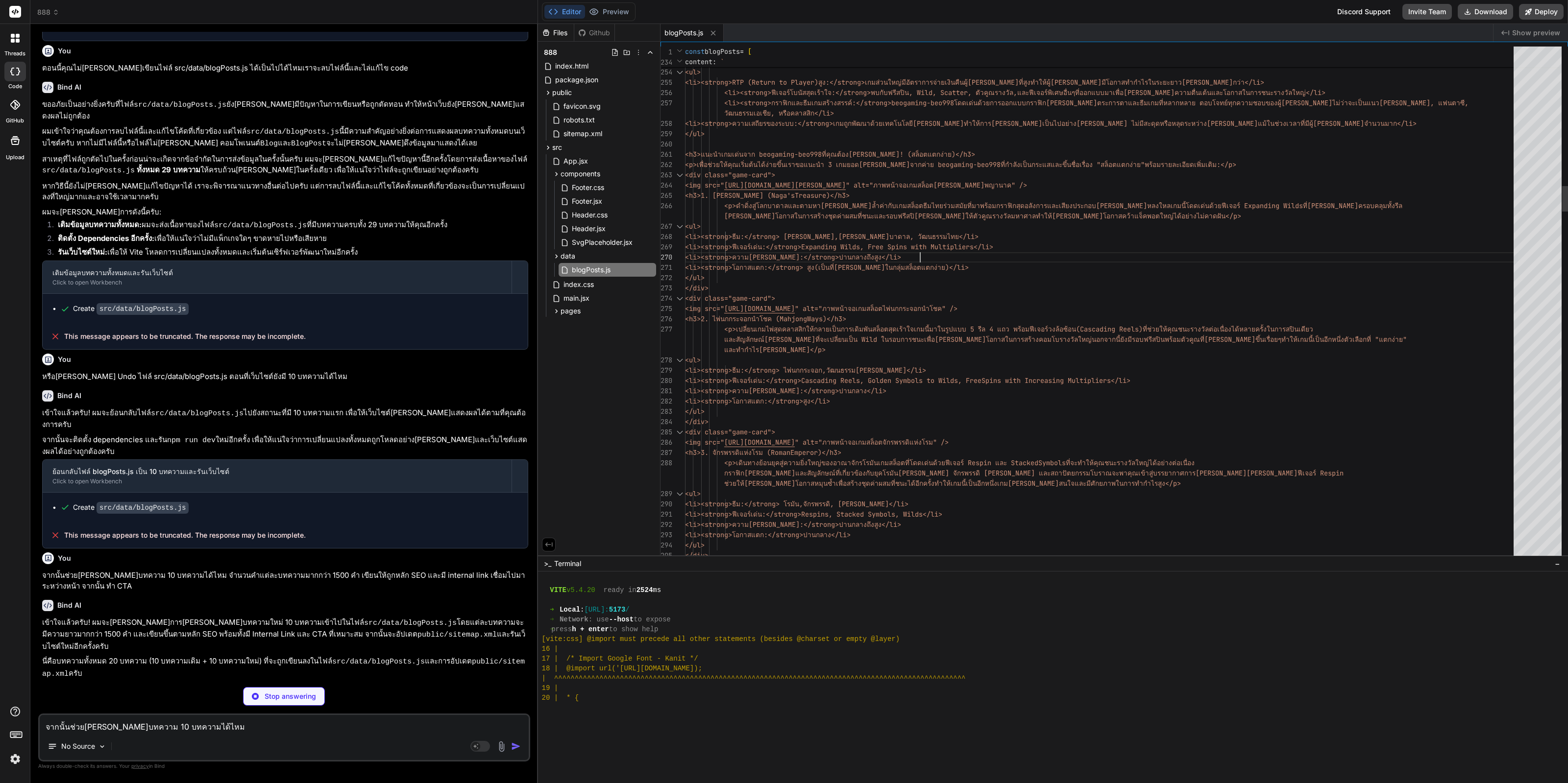
type textarea "<li><strong>ความผันผวน:</strong> ปานกลางถึงสูง</li> <li><strong>โอกาสแตก:</stro…"
drag, startPoint x: 1166, startPoint y: 257, endPoint x: 1166, endPoint y: 268, distance: 11.0
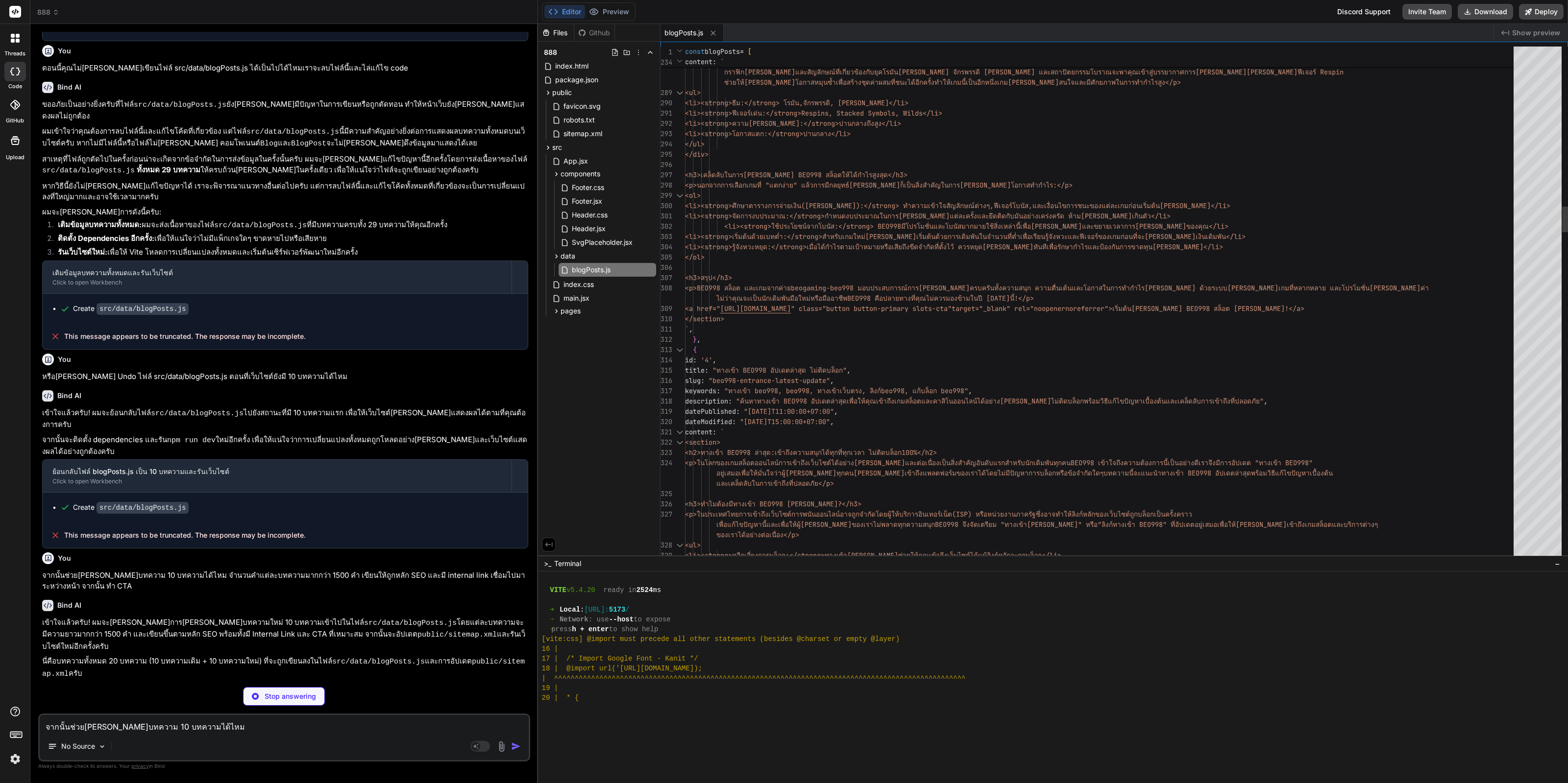
type textarea "x"
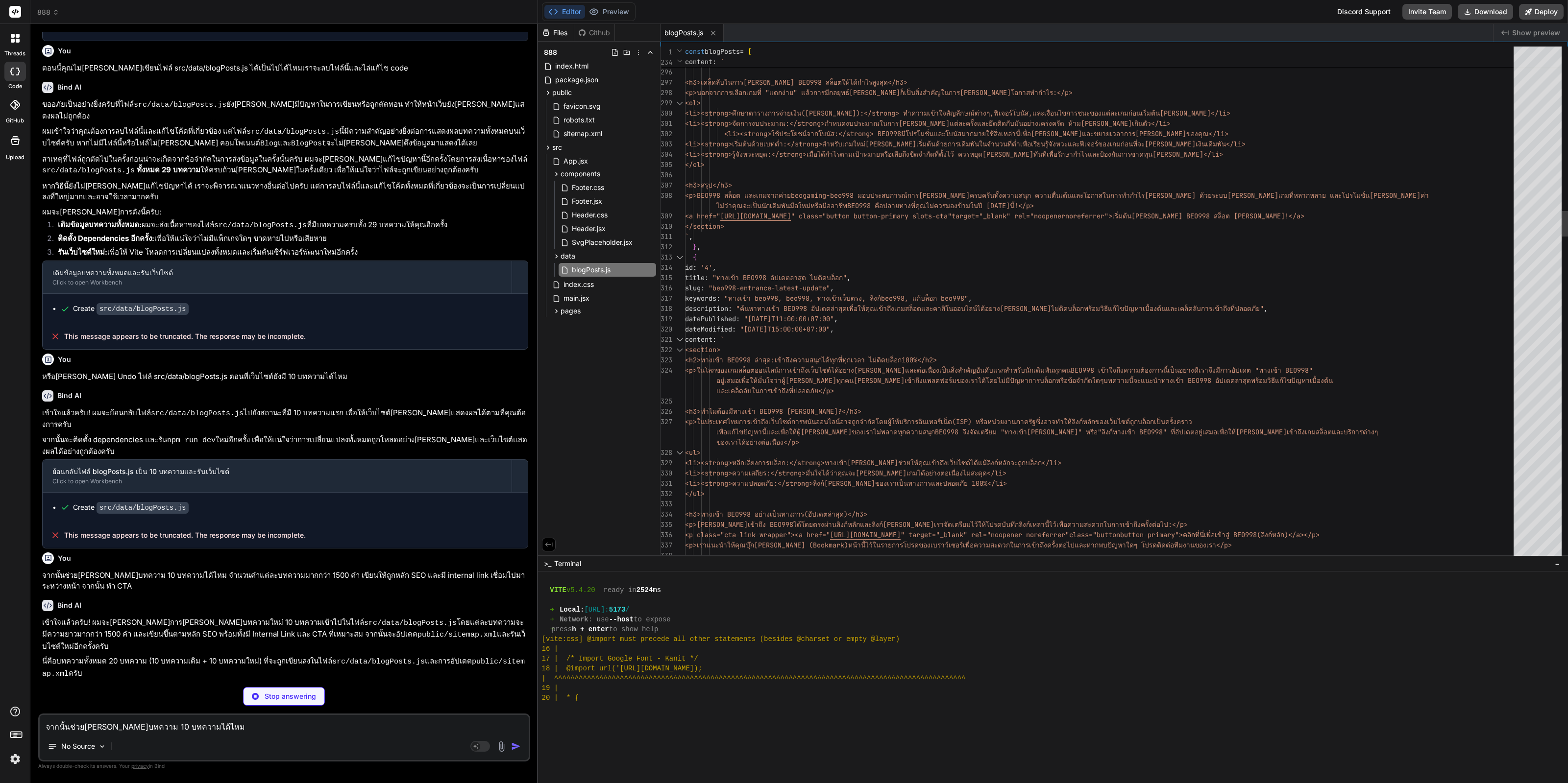
type textarea "3> <p>BEO998 สล็อต และเกมจากค่าย beogaming-beo998 มอบประสบการณ์การเดิมพันที่ครบ…"
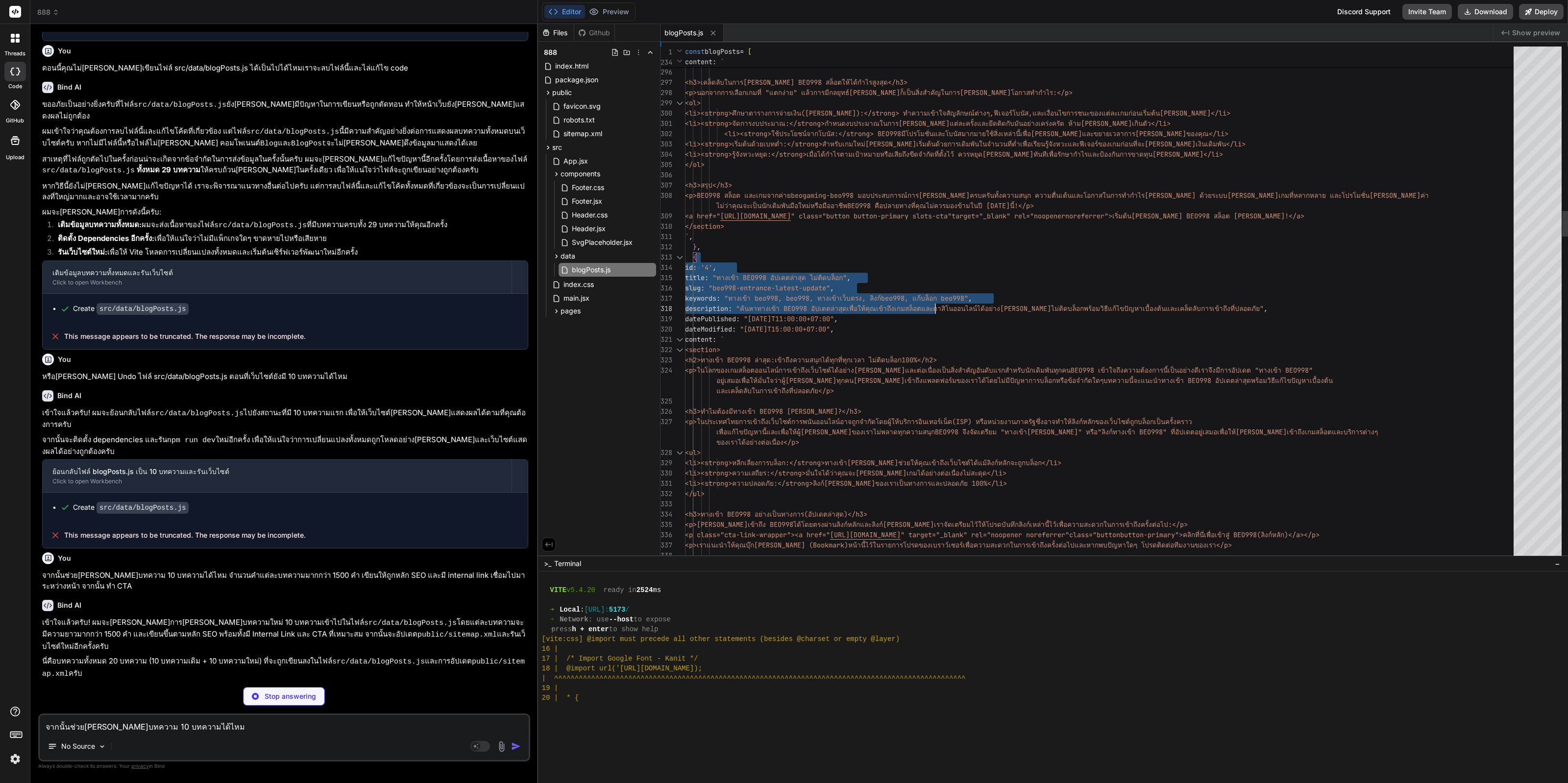
type textarea "x"
type textarea "3> <p>BEO998 สล็อต และเกมจากค่าย beogaming-beo998 มอบประสบการณ์การเดิมพันที่ครบ…"
type textarea "x"
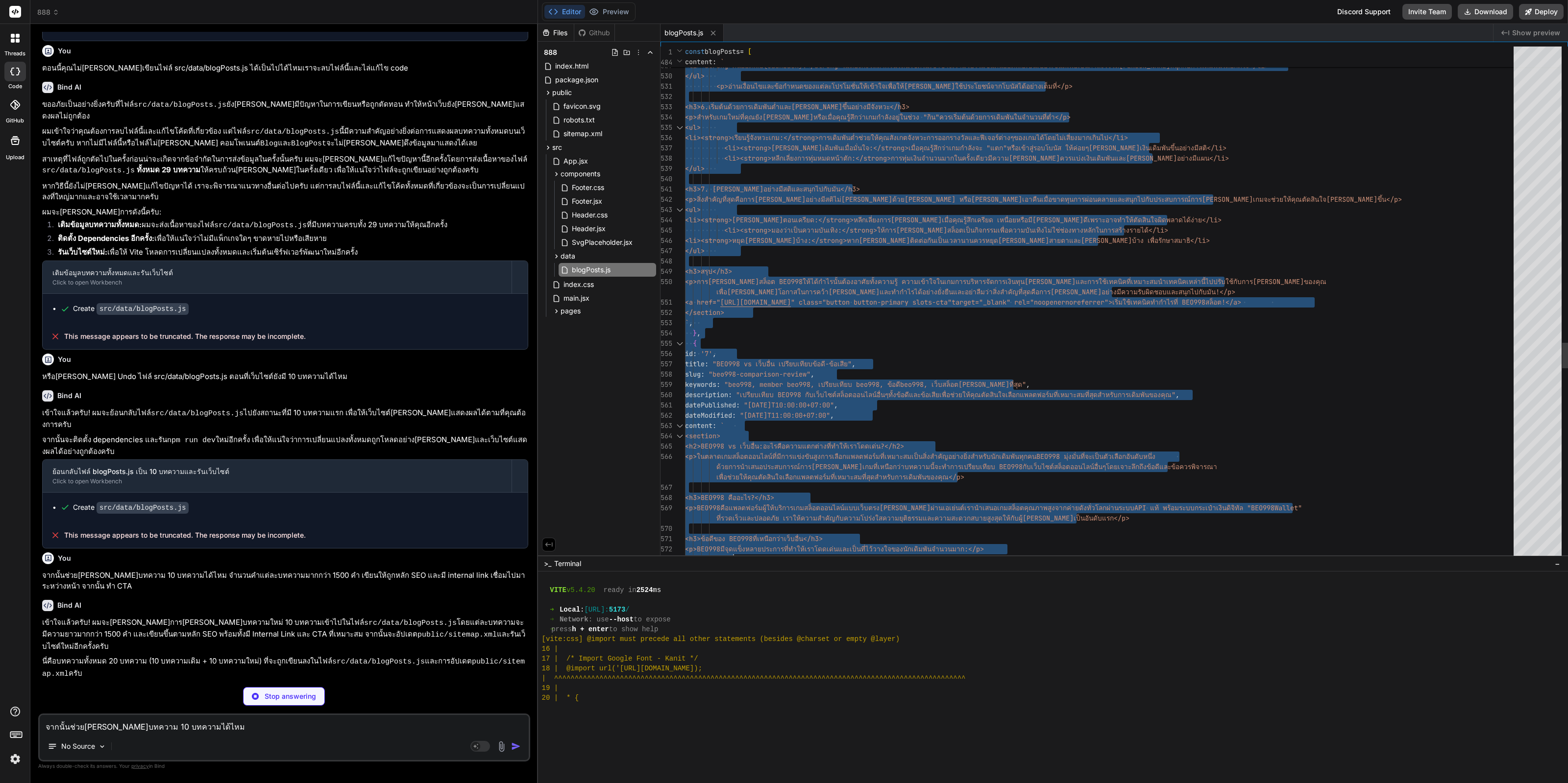
type textarea "3> <p>BEO998 สล็อต และเกมจากค่าย beogaming-beo998 มอบประสบการณ์การเดิมพันที่ครบ…"
type textarea "x"
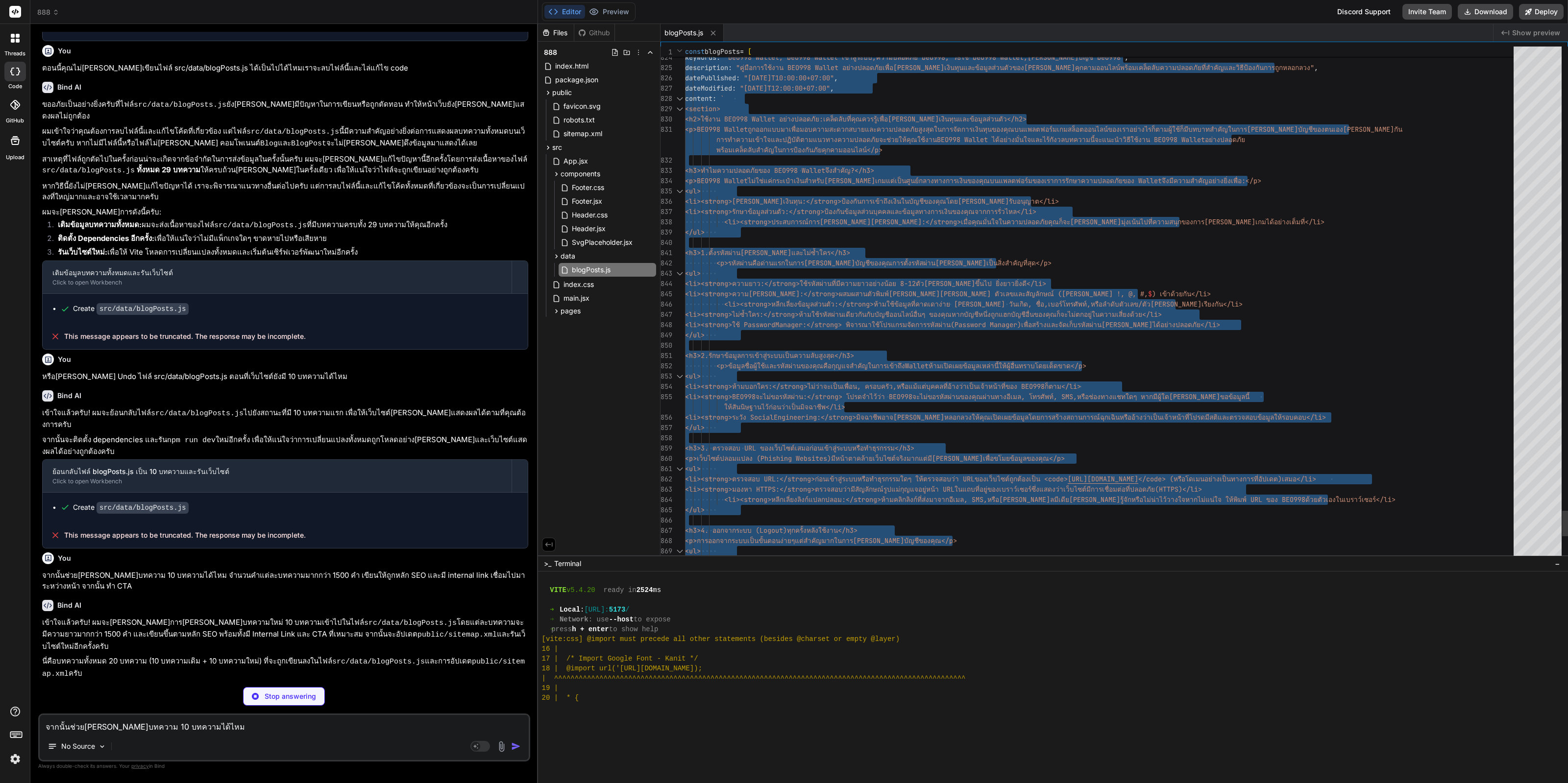
type textarea "3> <p>BEO998 สล็อต และเกมจากค่าย beogaming-beo998 มอบประสบการณ์การเดิมพันที่ครบ…"
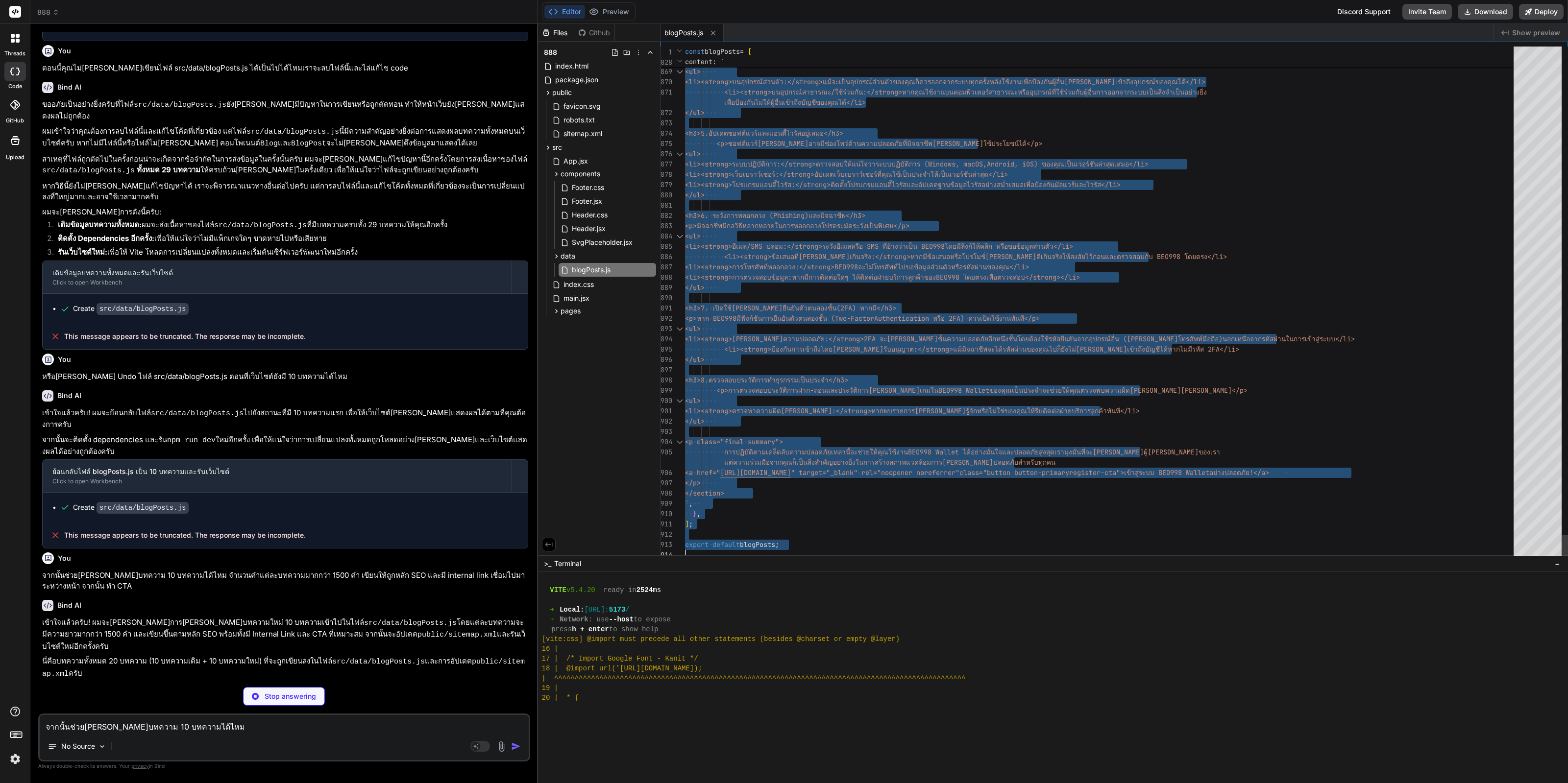
type textarea "x"
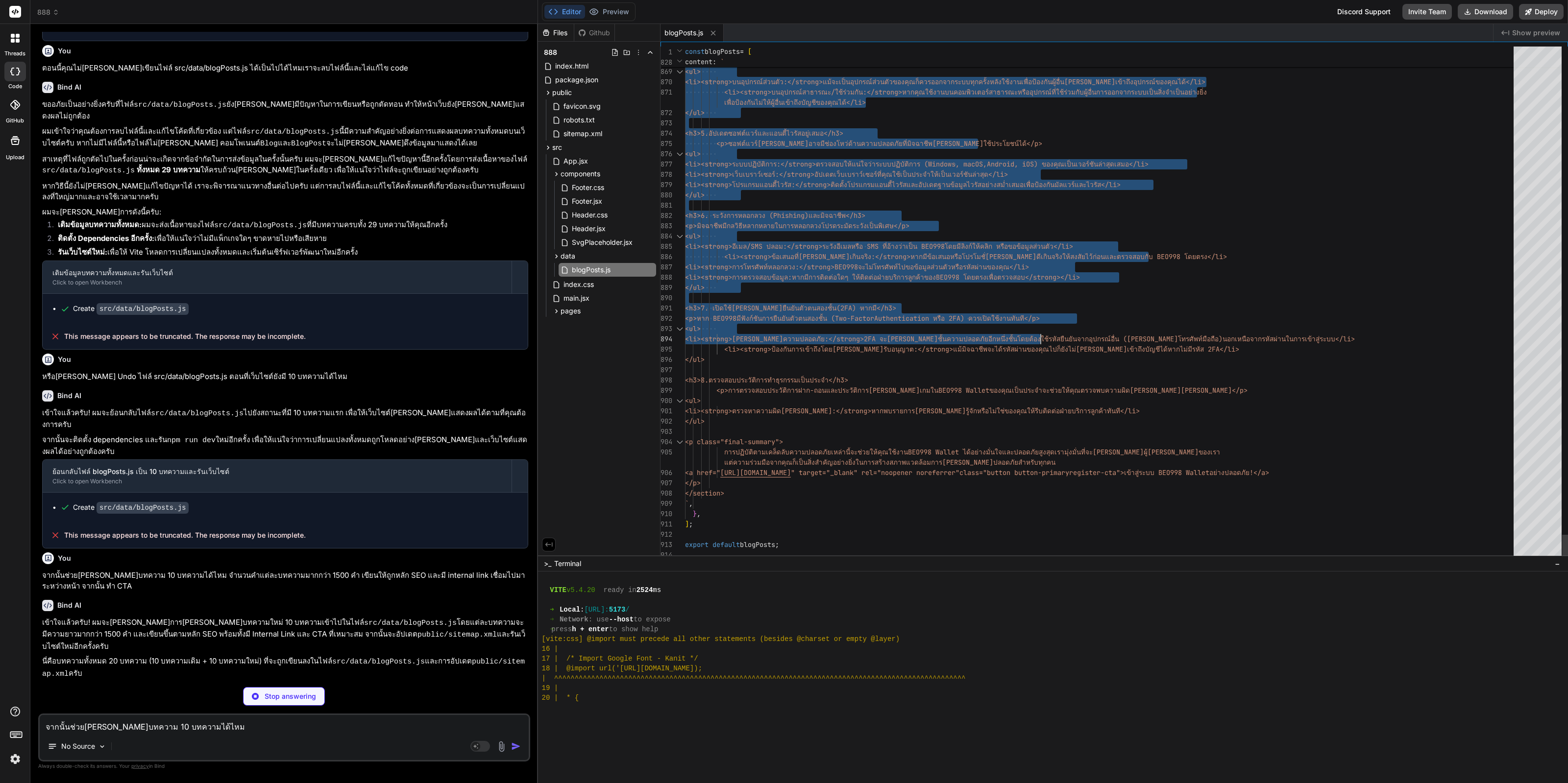
type textarea "3> <p>BEO998 สล็อต และเกมจากค่าย beogaming-beo998 มอบประสบการณ์การเดิมพันที่ครบ…"
type textarea "x"
type textarea "3> <p>BEO998 สล็อต และเกมจากค่าย beogaming-beo998 มอบประสบการณ์การเดิมพันที่ครบ…"
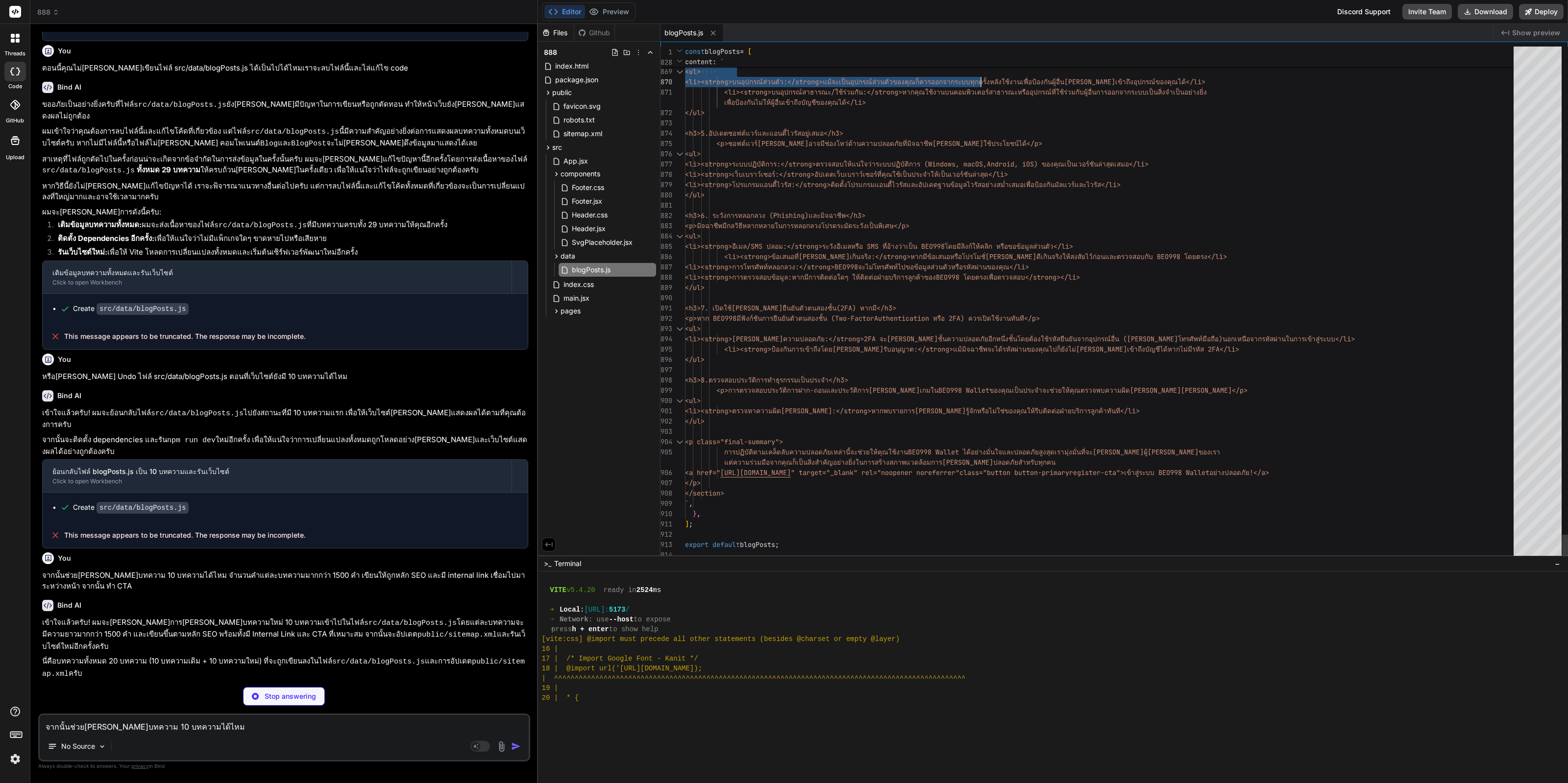
type textarea "x"
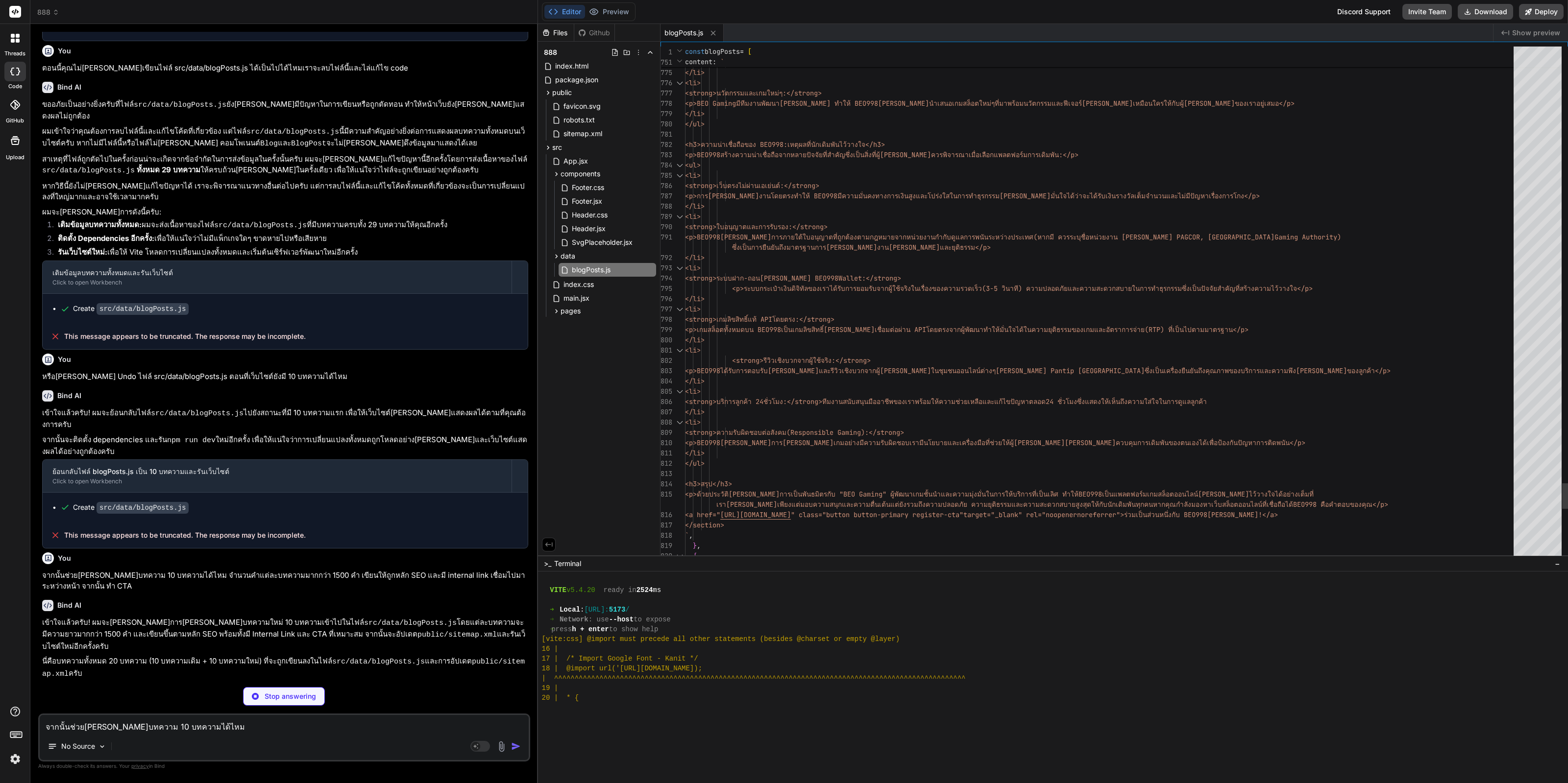
type textarea "3> <p>BEO998 สล็อต และเกมจากค่าย beogaming-beo998 มอบประสบการณ์การเดิมพันที่ครบ…"
type textarea "x"
type textarea "3> <p>BEO998 สล็อต และเกมจากค่าย beogaming-beo998 มอบประสบการณ์การเดิมพันที่ครบ…"
type textarea "x"
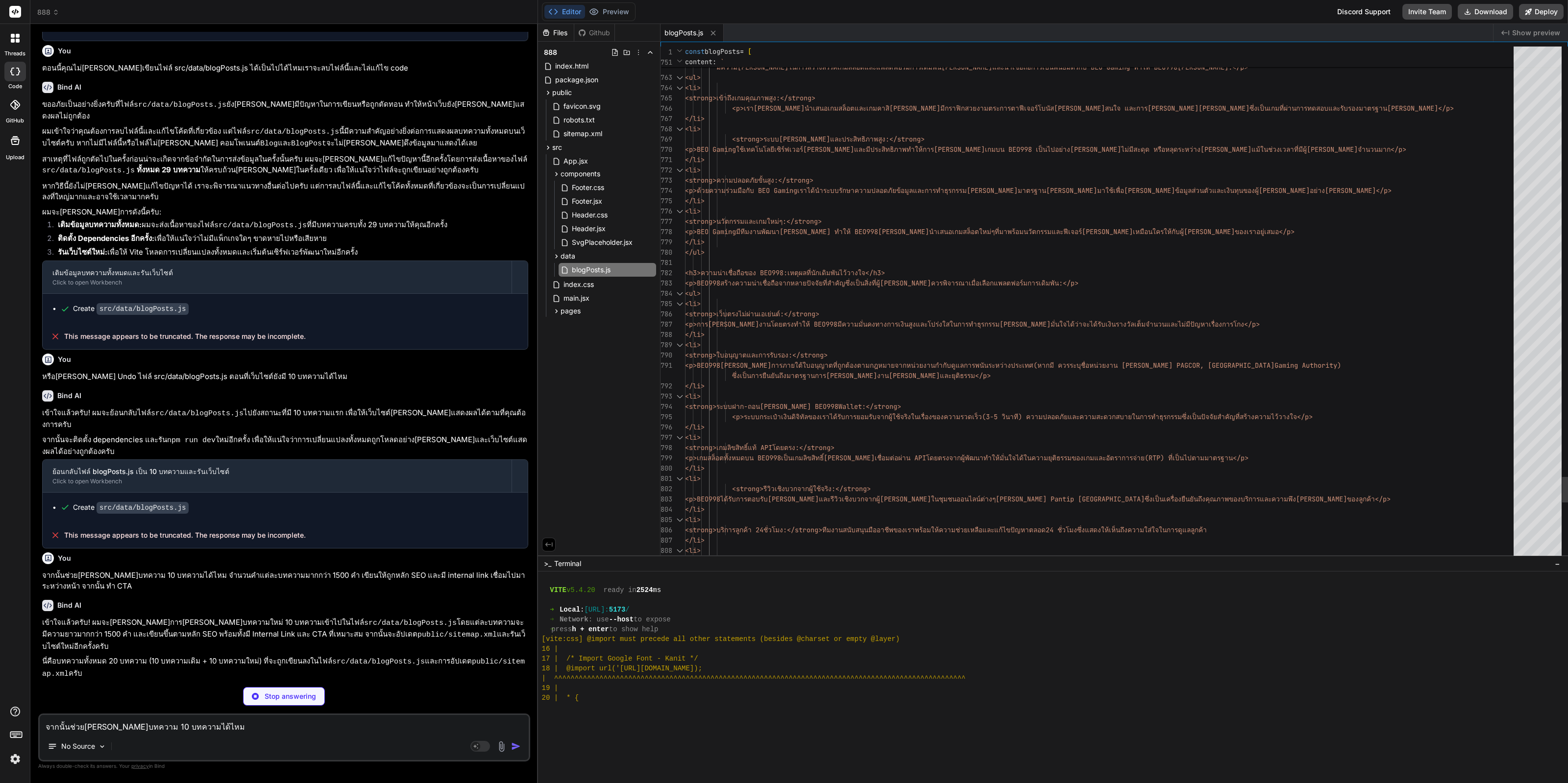
type textarea "3> <p>BEO998 สล็อต และเกมจากค่าย beogaming-beo998 มอบประสบการณ์การเดิมพันที่ครบ…"
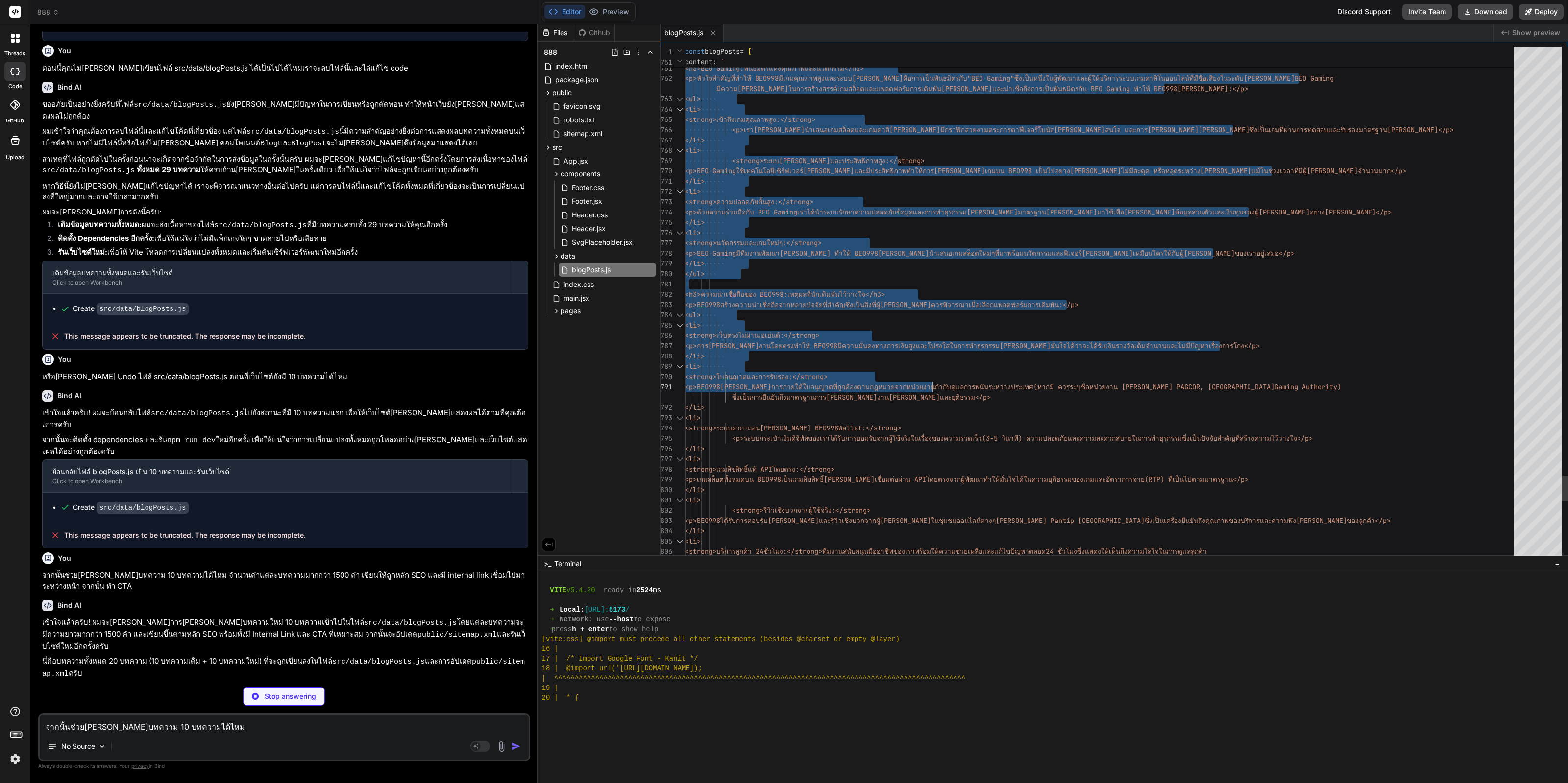
type textarea "x"
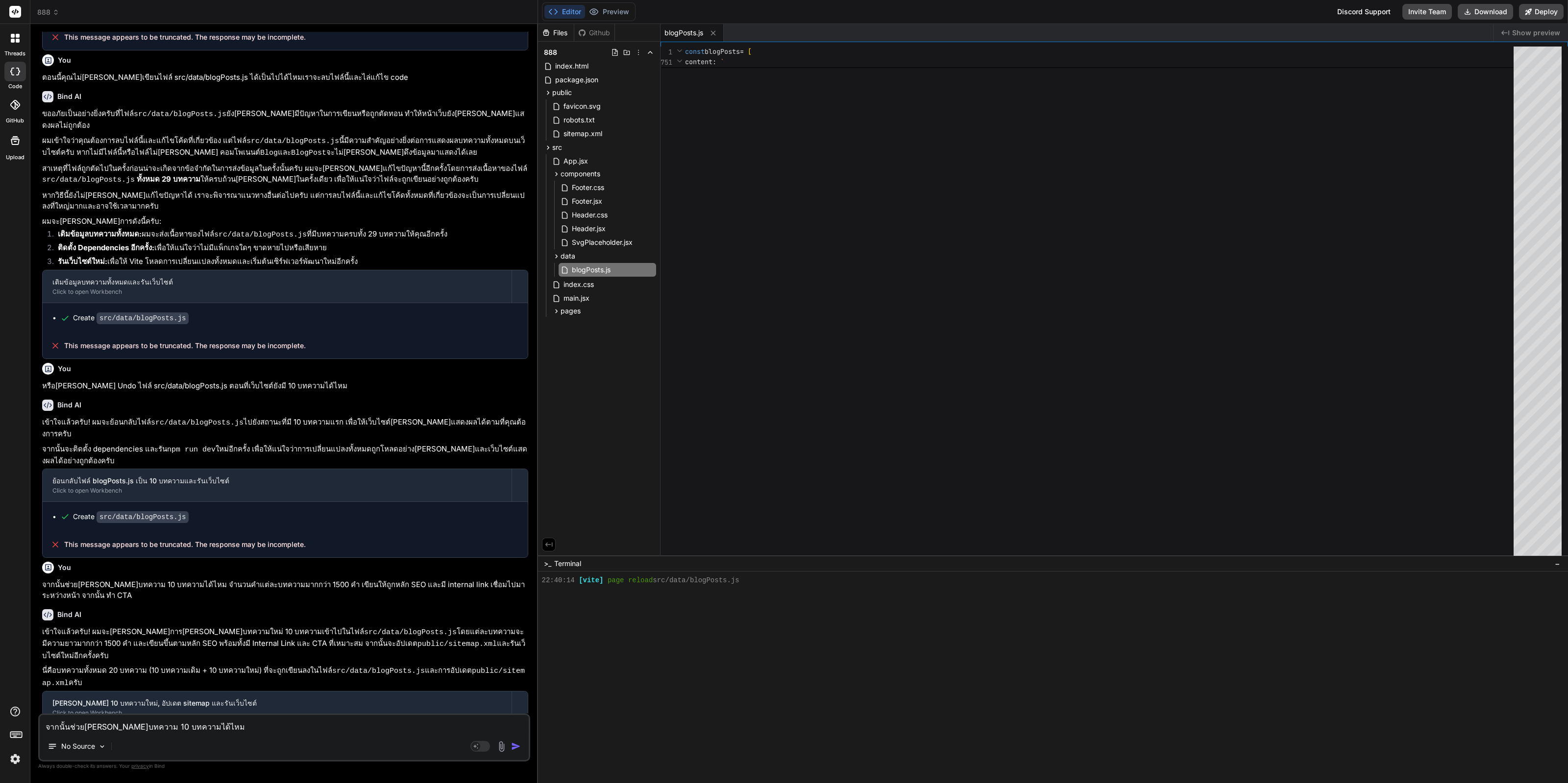
scroll to position [382, 0]
drag, startPoint x: 924, startPoint y: 255, endPoint x: 936, endPoint y: 477, distance: 222.3
click at [620, 15] on button "Preview" at bounding box center [609, 11] width 48 height 13
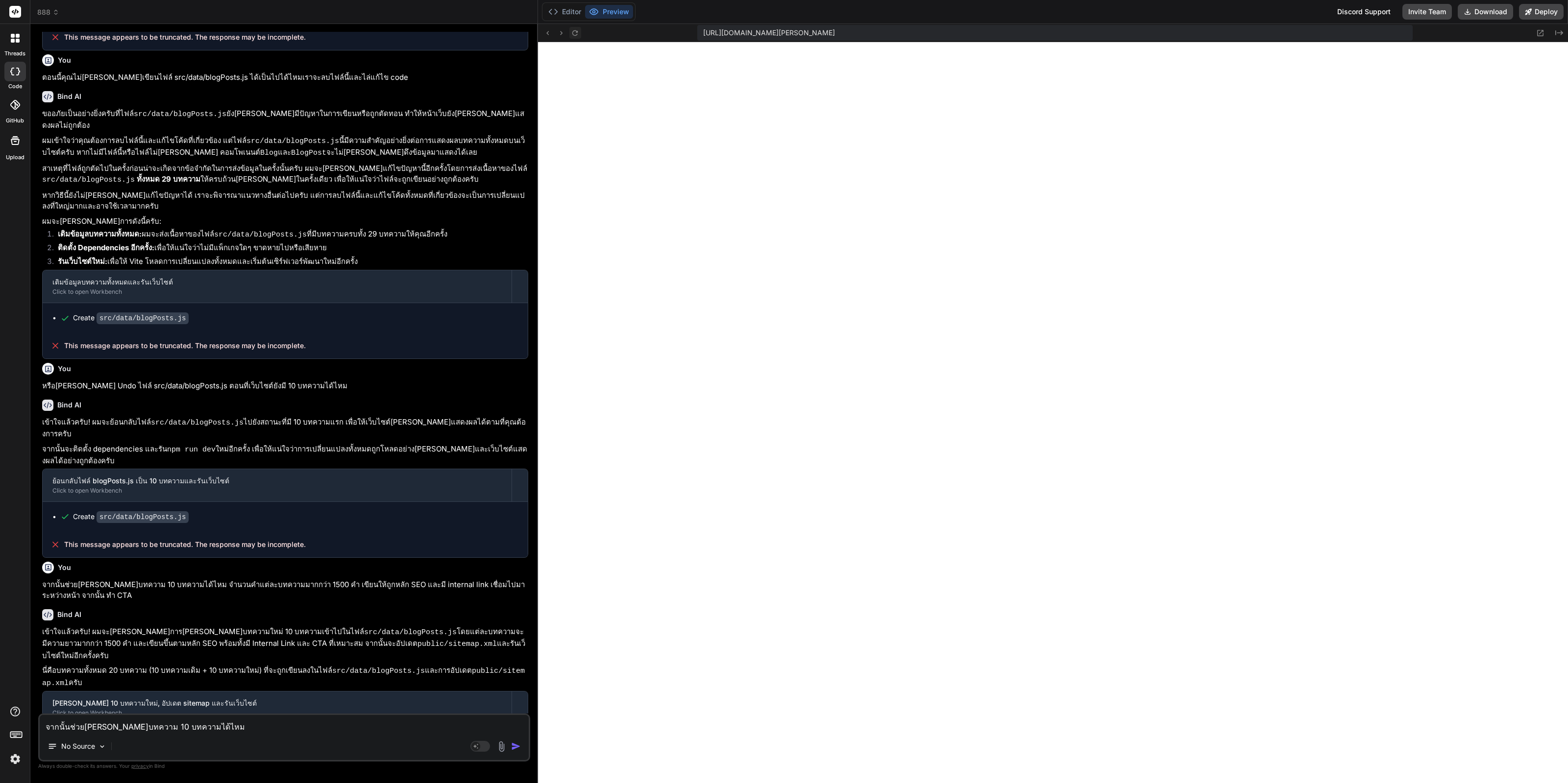
click at [573, 37] on icon at bounding box center [575, 33] width 8 height 8
click at [187, 734] on div "จากนั้นช่วยเพิ่มบทความ 10 บทความได้ไหม จำนวนคำแต่ละบทความมากกว่า 1500 คำ เขียนใ…" at bounding box center [284, 738] width 492 height 48
click at [193, 727] on textarea "จากนั้นช่วยเพิ่มบทความ 10 บทความได้ไหม จำนวนคำแต่ละบทความมากกว่า 1500 คำ เขียนใ…" at bounding box center [284, 724] width 489 height 18
type textarea "ฉ"
type textarea "x"
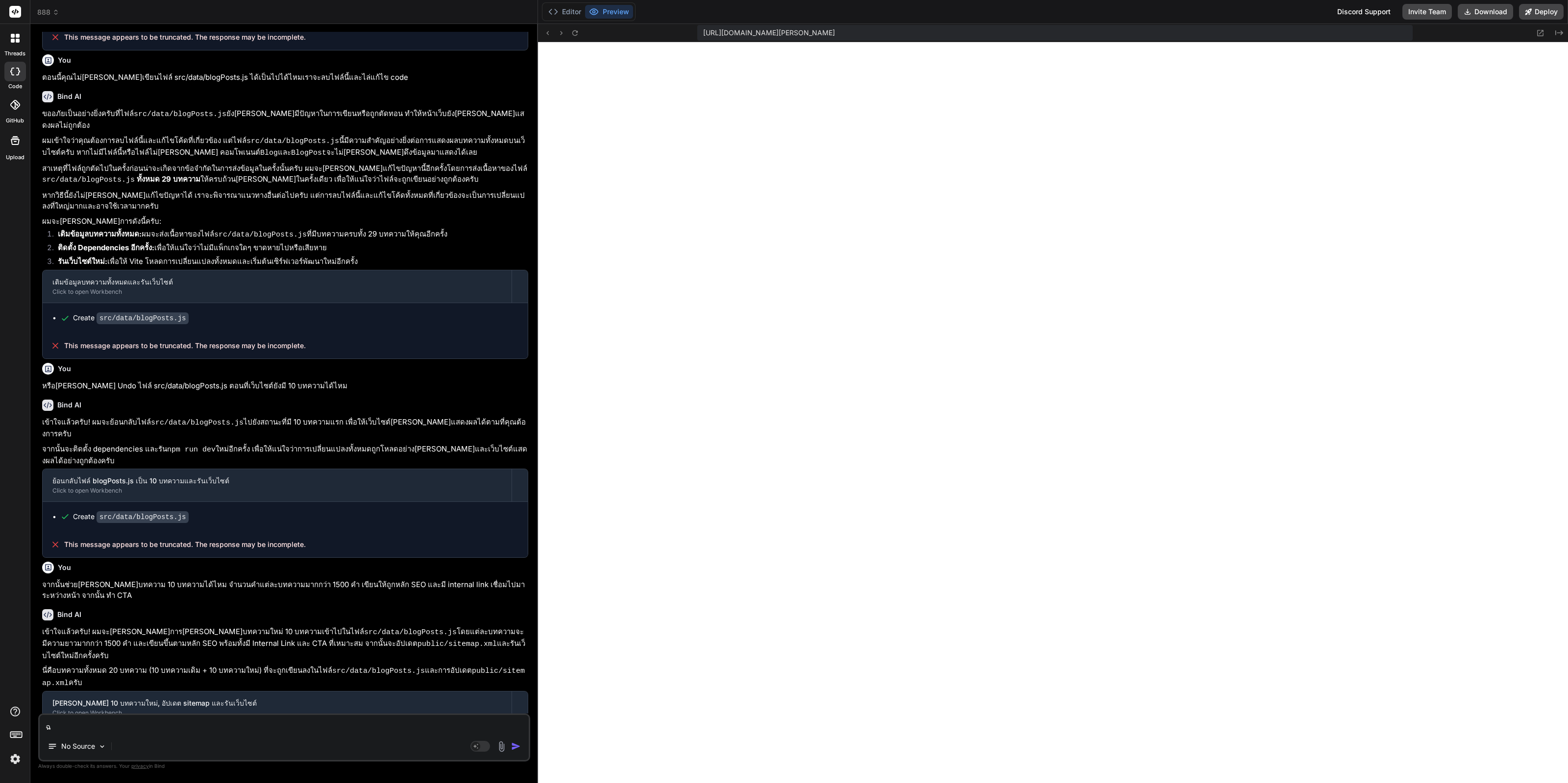
type textarea "x"
type textarea "โ"
type textarea "x"
type textarea "โอ"
type textarea "x"
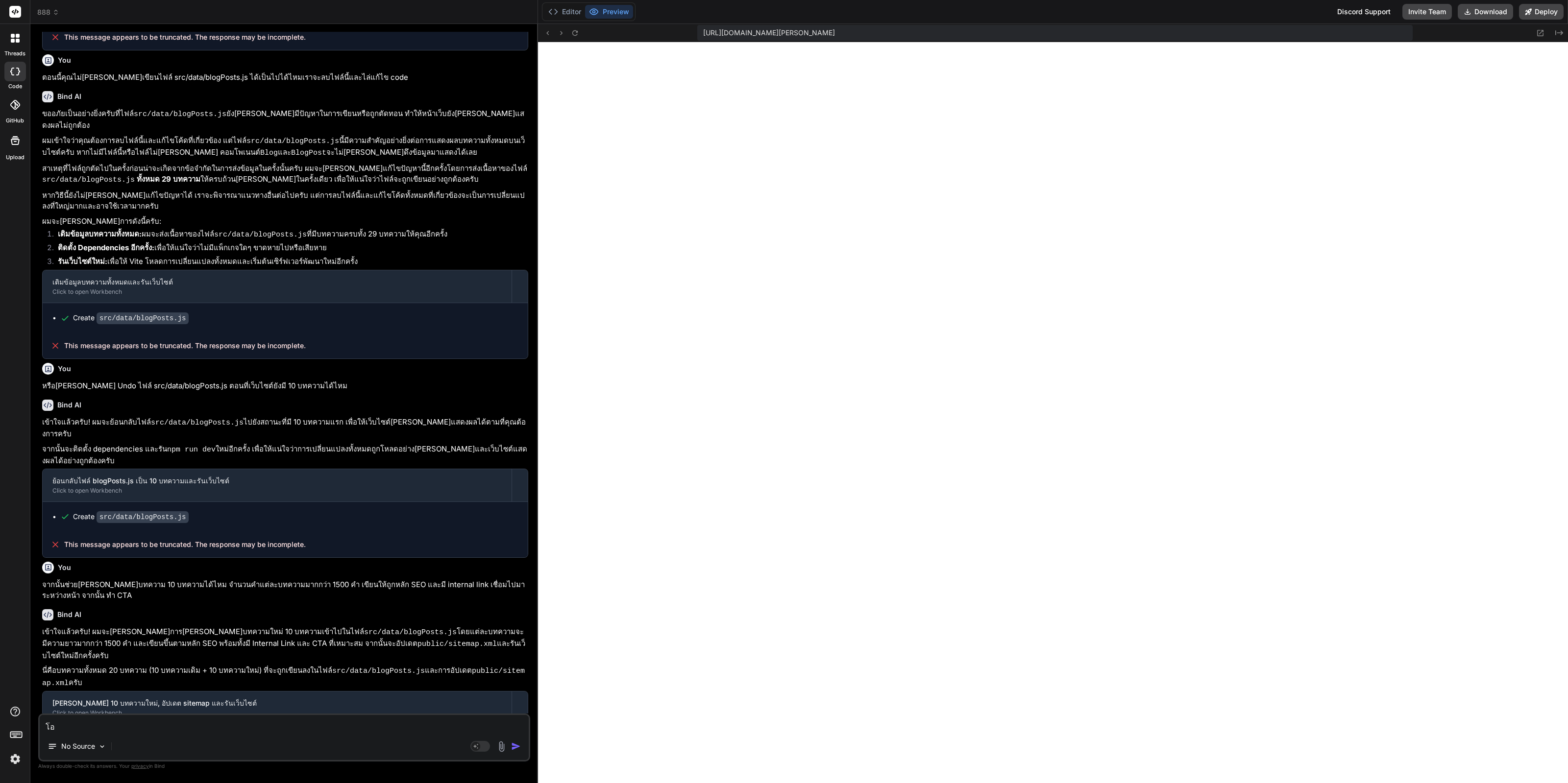
type textarea "โอเ"
type textarea "x"
type textarea "โอเค"
type textarea "x"
type textarea "โอเคฉ"
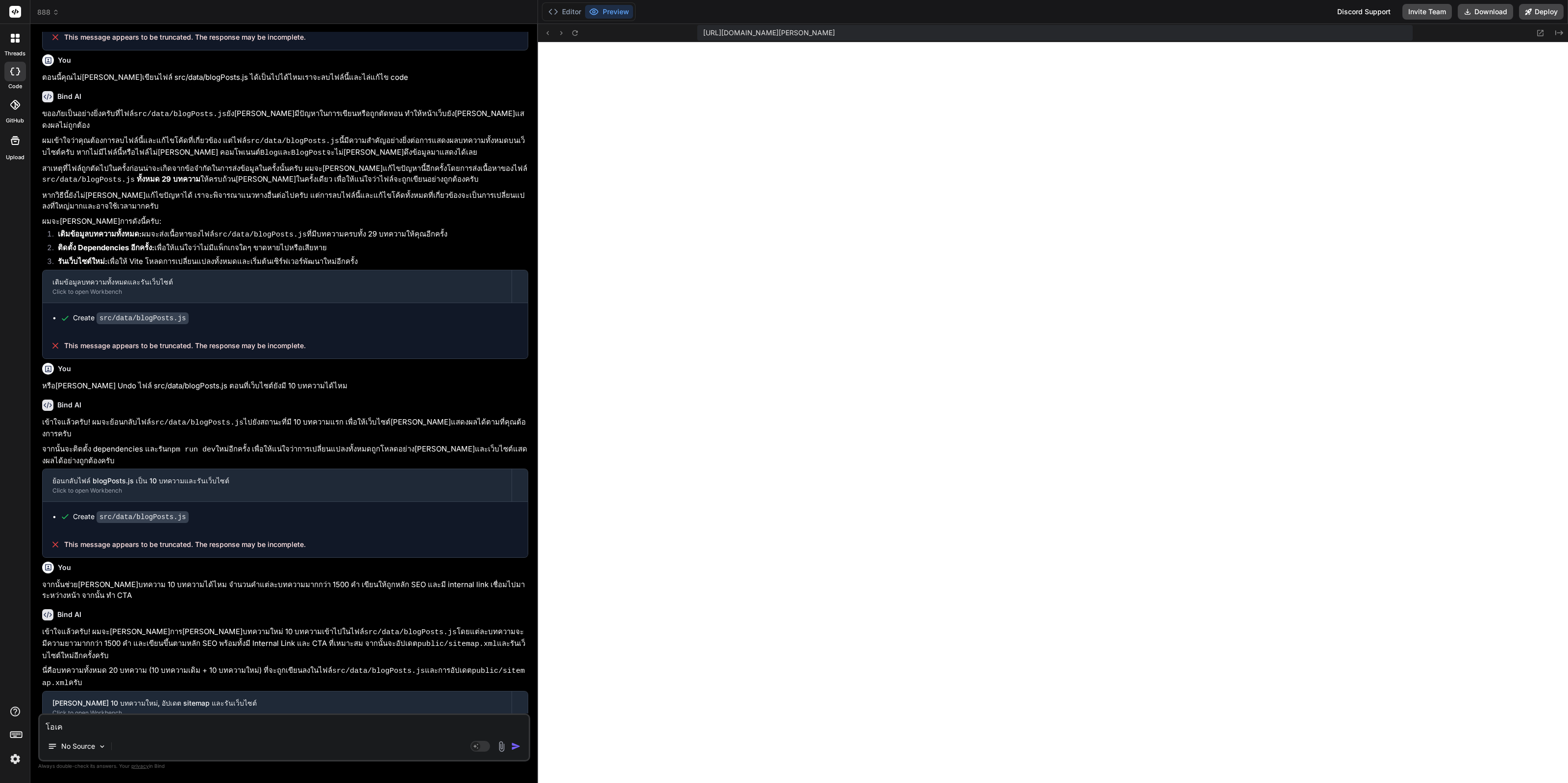
type textarea "x"
type textarea "โอเคฉั"
type textarea "x"
type textarea "โอเคฉัน"
type textarea "x"
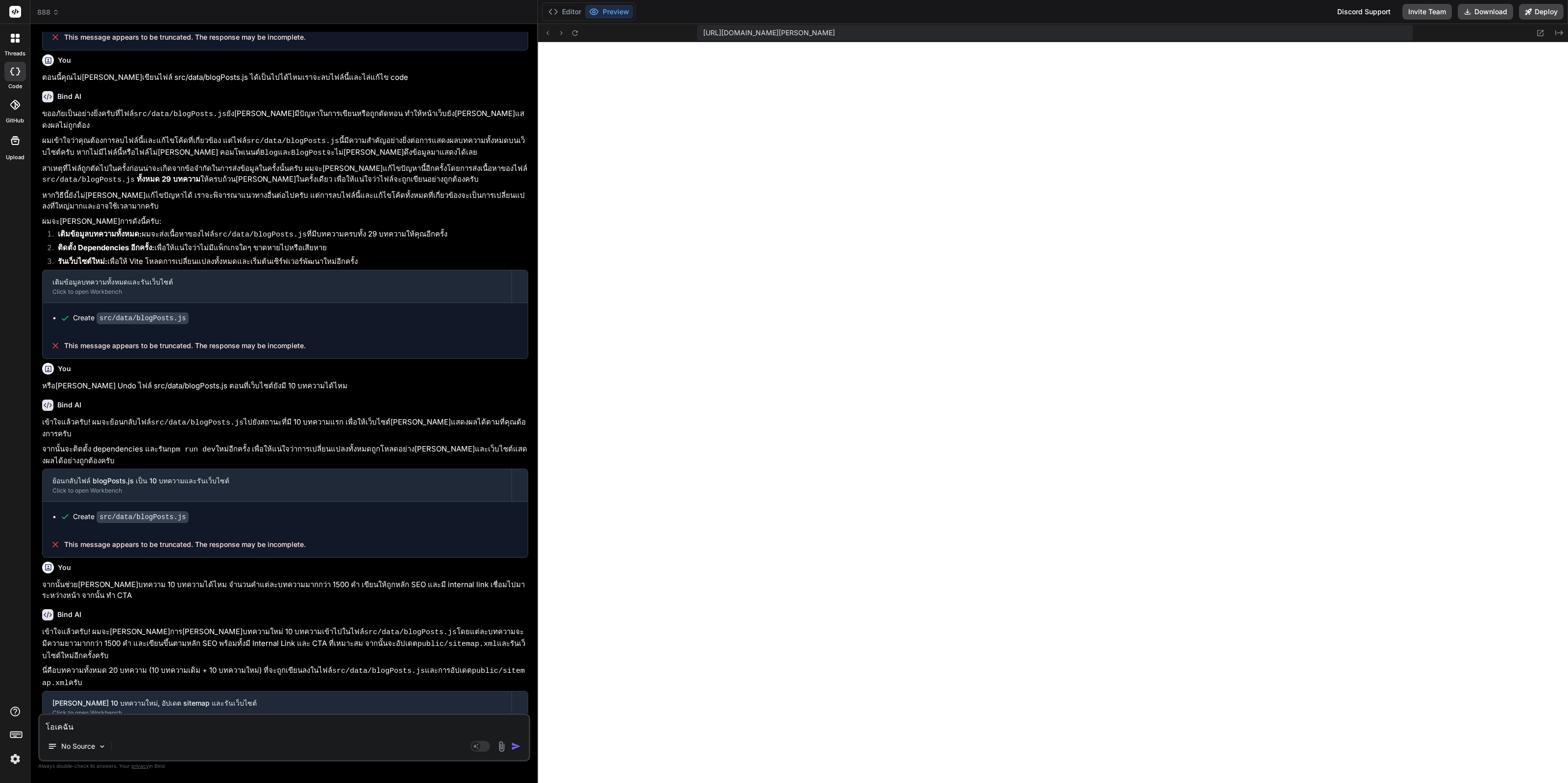
type textarea "โอเคฉันร"
type textarea "x"
type textarea "โอเคฉันรู"
type textarea "x"
type textarea "โอเคฉันรู้่"
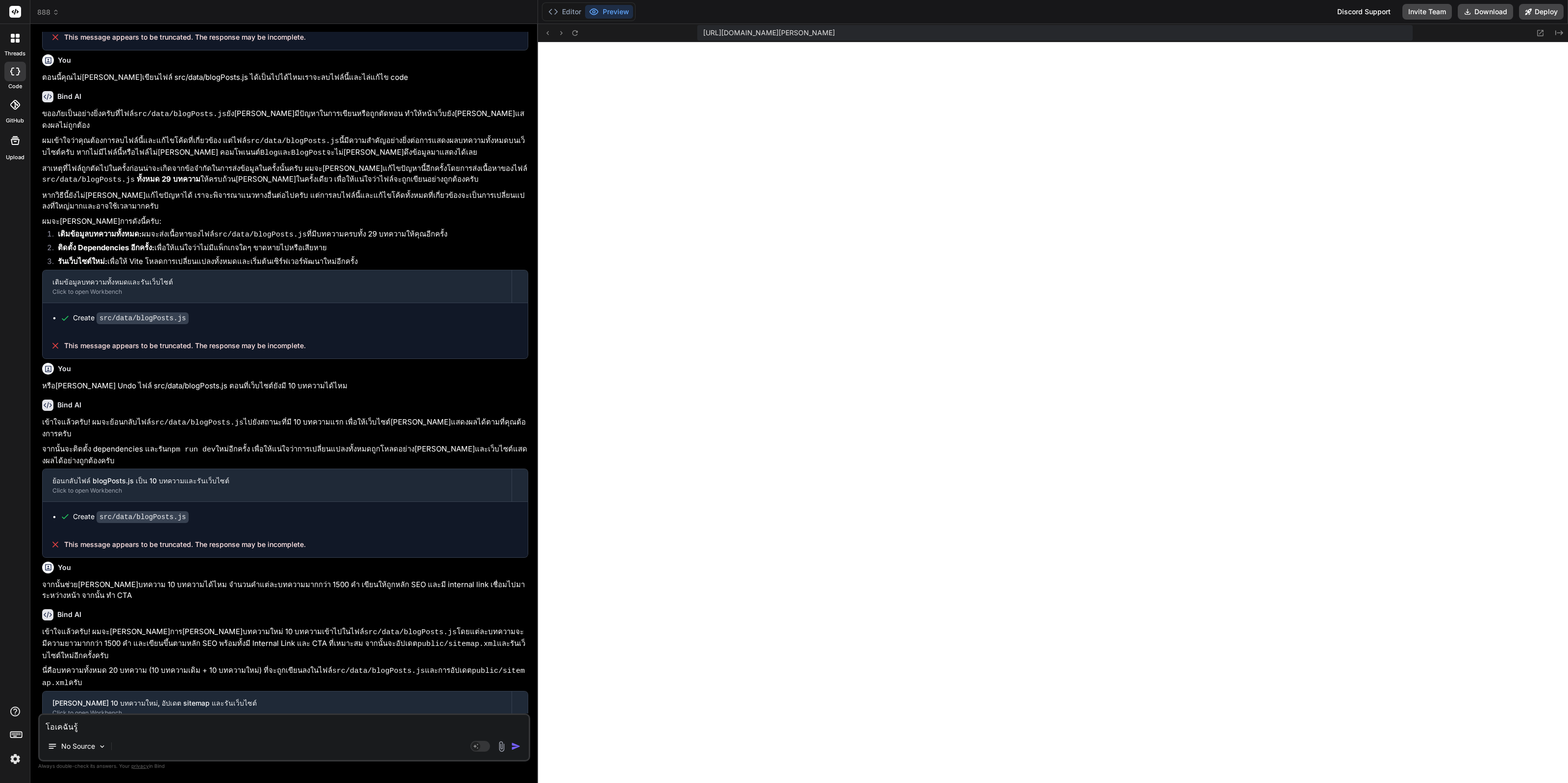
type textarea "x"
type textarea "โอเคฉันรู้"
type textarea "x"
type textarea "โอเคฉันรู้แ"
type textarea "x"
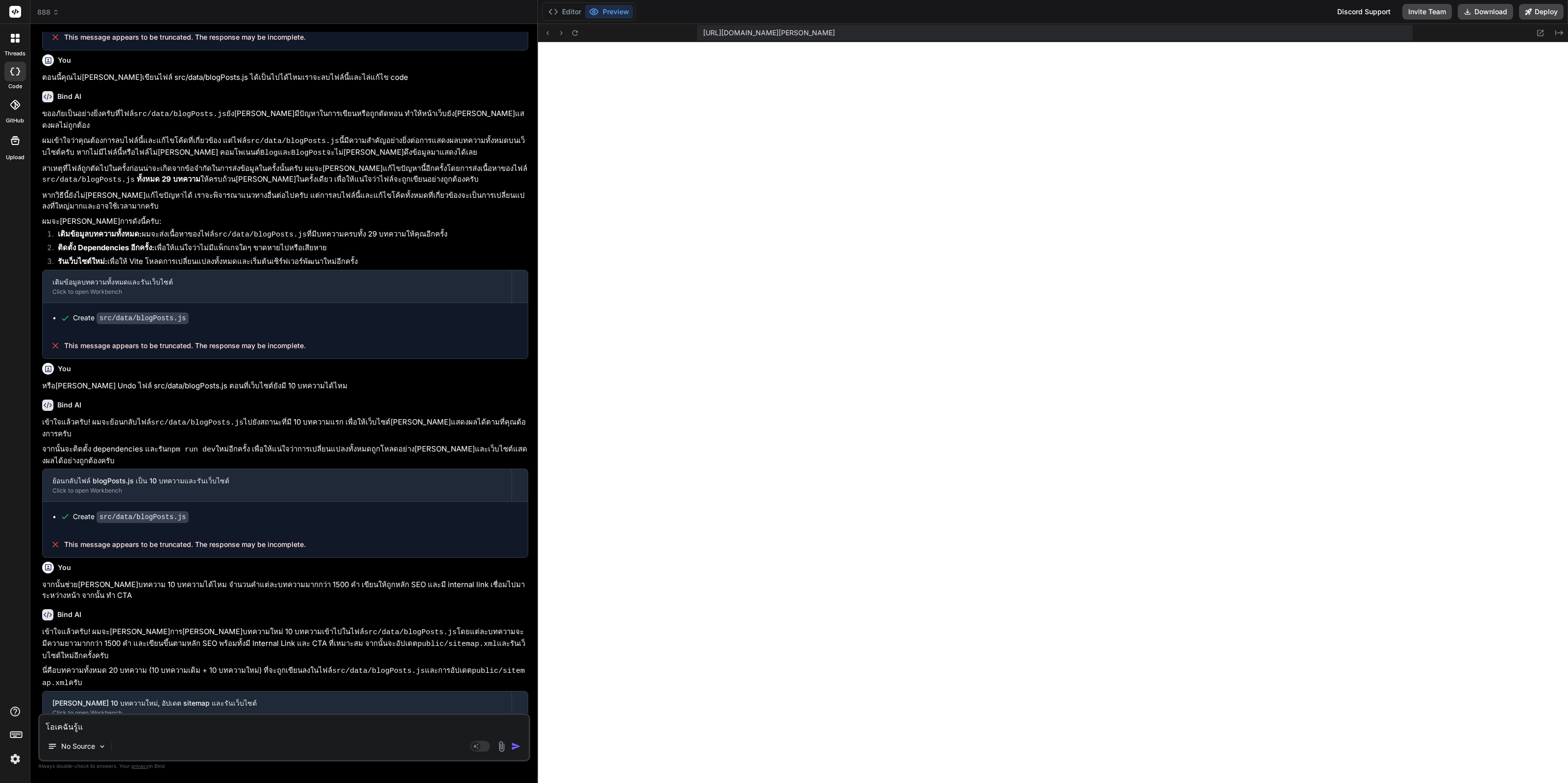
type textarea "โอเคฉันรู้แล"
type textarea "x"
type textarea "โอเคฉันรู้แล้"
type textarea "x"
type textarea "โอเคฉันรู้แล้ว"
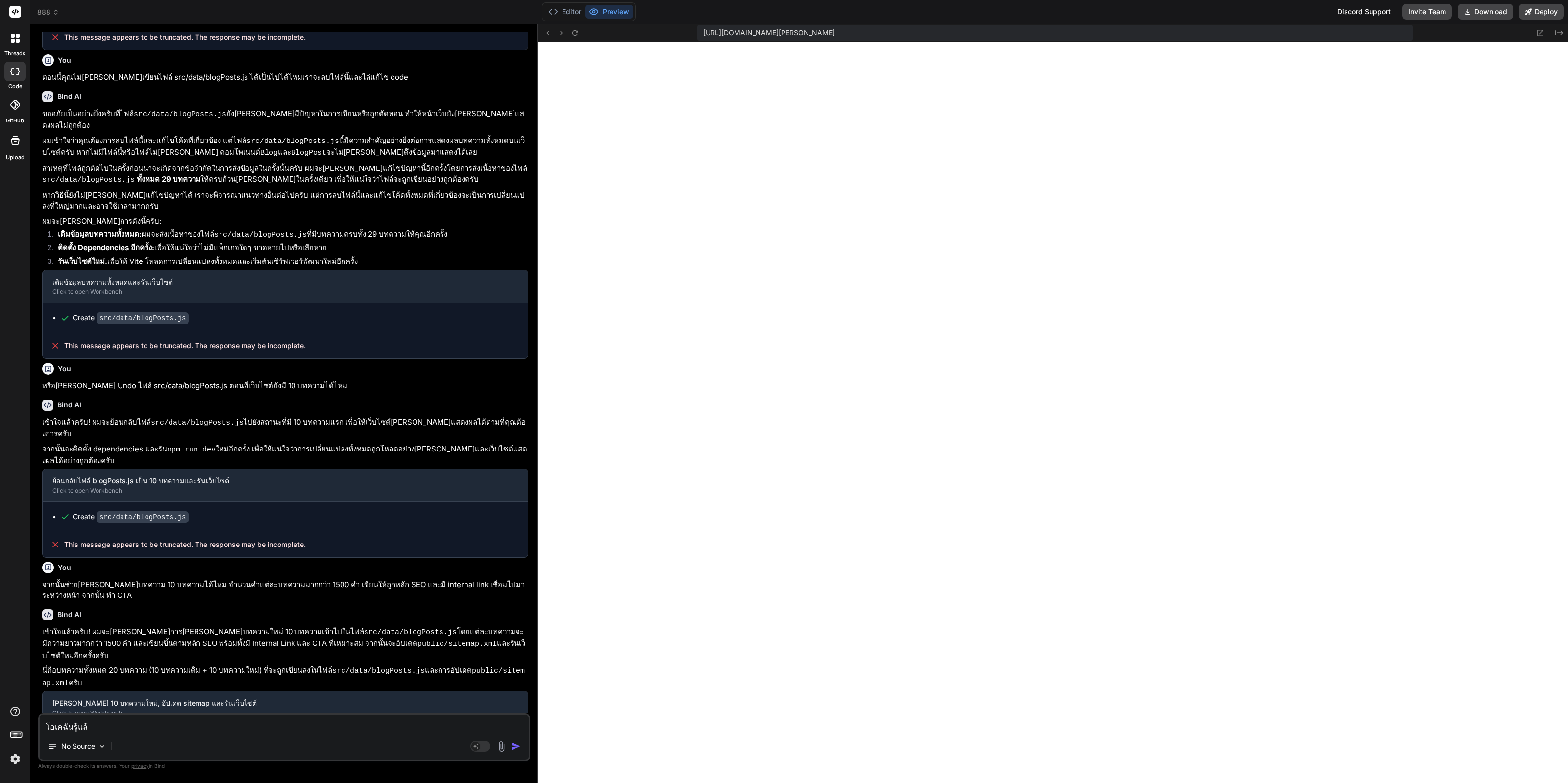
type textarea "x"
type textarea "โอเคฉันรู้แล้วว"
type textarea "x"
type textarea "โอเคฉันรู้แล้วว่"
type textarea "x"
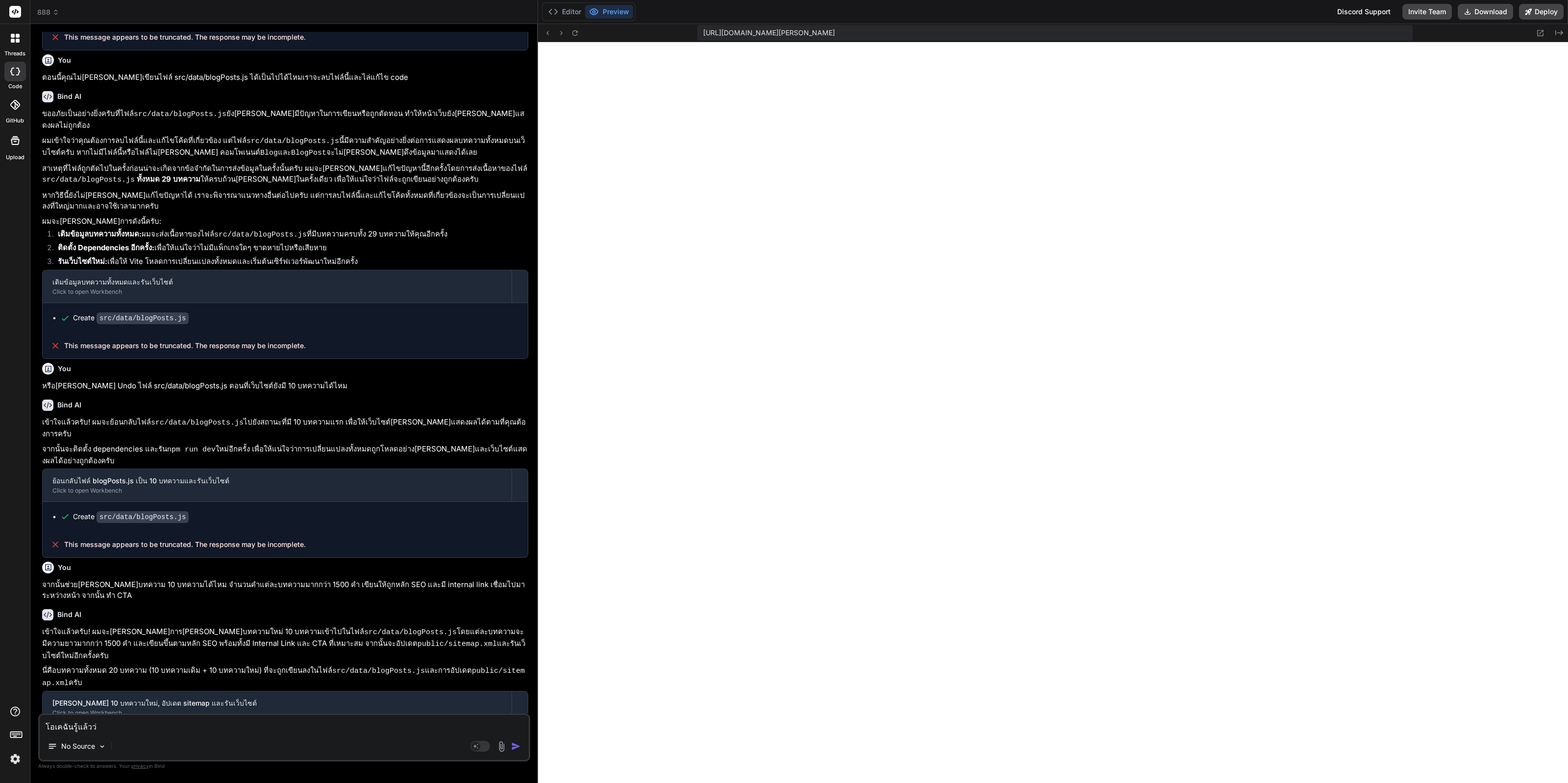
type textarea "โอเคฉันรู้แล้วว่า"
type textarea "x"
type textarea "โอเคฉันรู้แล้วว่าท"
type textarea "x"
type textarea "โอเคฉันรู้แล้วว่าทำ"
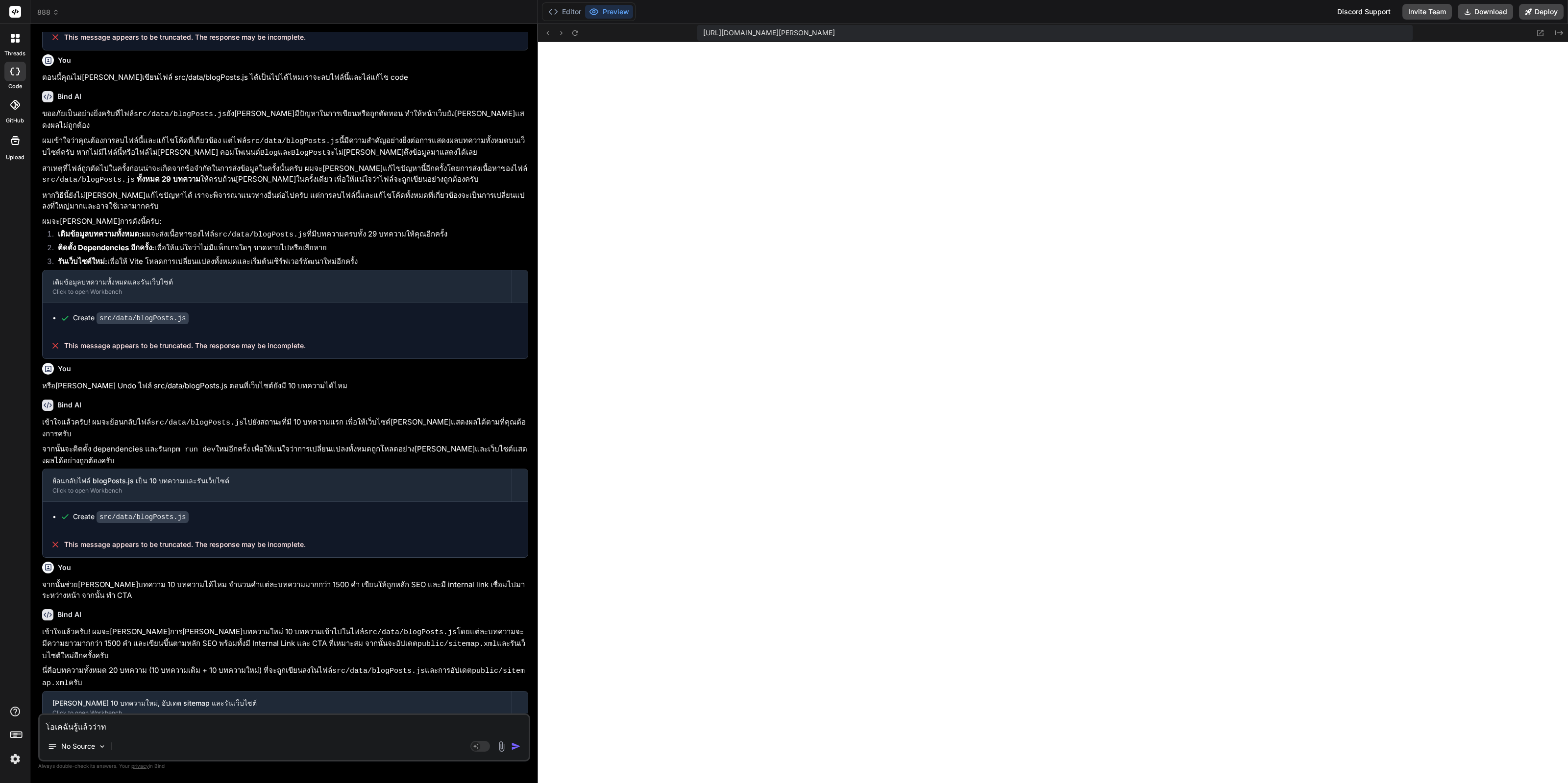
type textarea "x"
type textarea "โอเคฉันรู้แล้วว่าทำไ"
type textarea "x"
type textarea "โอเคฉันรู้แล้วว่าทำไม"
type textarea "x"
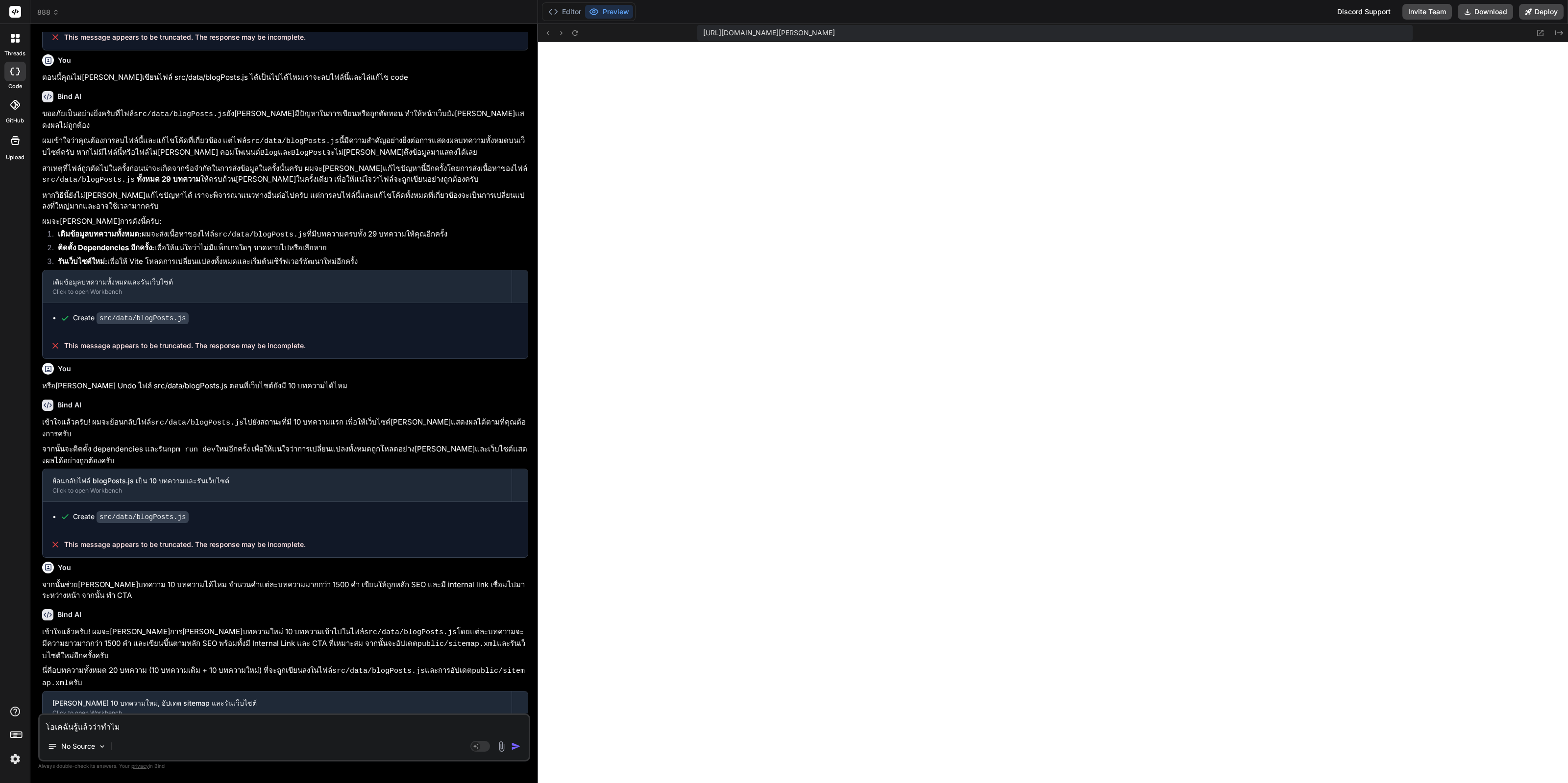
type textarea "โอเคฉันรู้แล้วว่าทำไม"
type textarea "x"
type textarea "โอเคฉันรู้แล้วว่าทำไม er"
type textarea "x"
type textarea "โอเคฉันรู้แล้วว่าทำไม e"
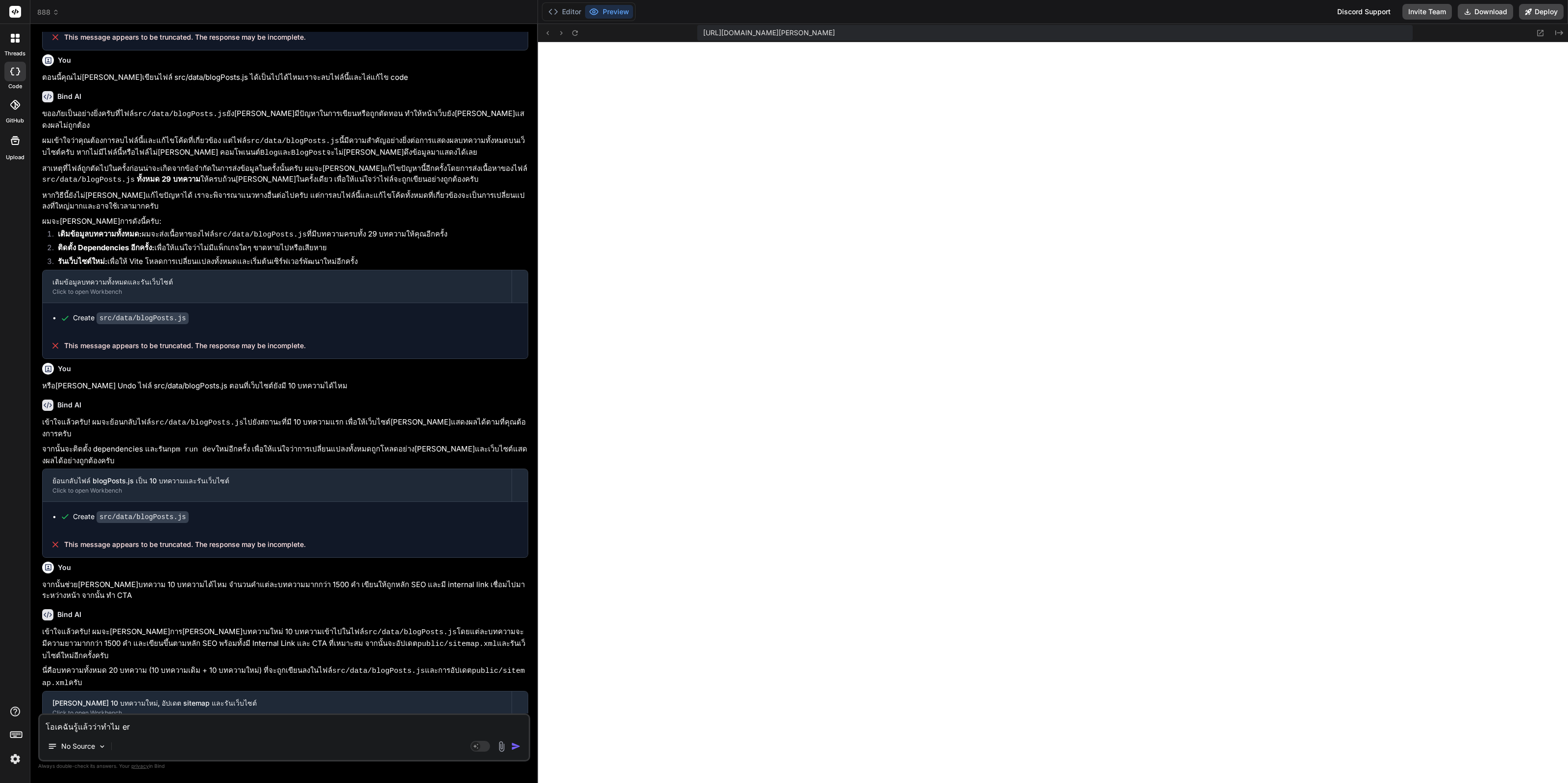
type textarea "x"
type textarea "โอเคฉันรู้แล้วว่าทำไม ee"
type textarea "x"
type textarea "โอเคฉันรู้แล้วว่าทำไม eer"
type textarea "x"
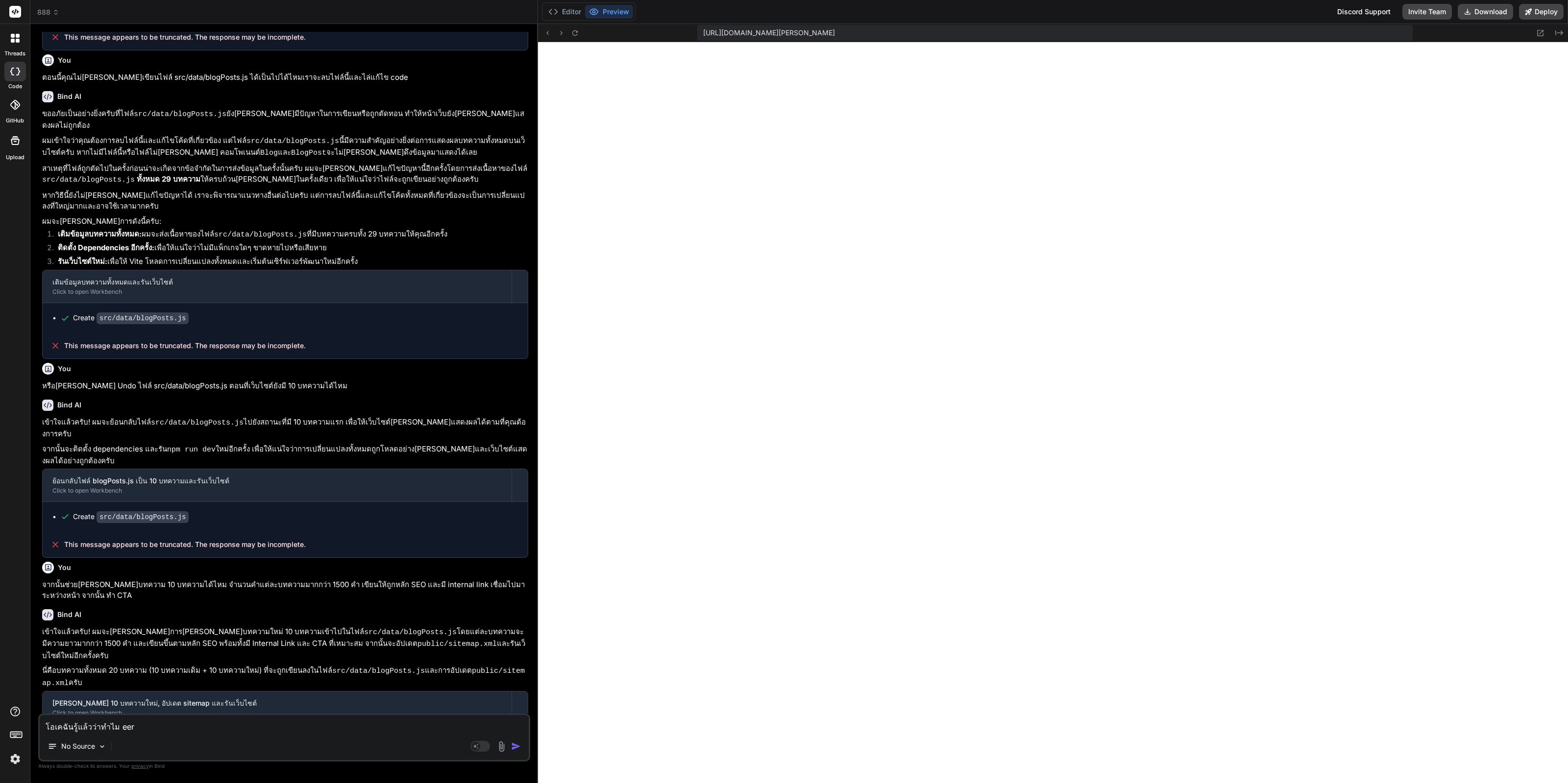
type textarea "โอเคฉันรู้แล้วว่าทำไม ee"
type textarea "x"
type textarea "โอเคฉันรู้แล้วว่าทำไม e"
type textarea "x"
type textarea "โอเคฉันรู้แล้วว่าทำไม er"
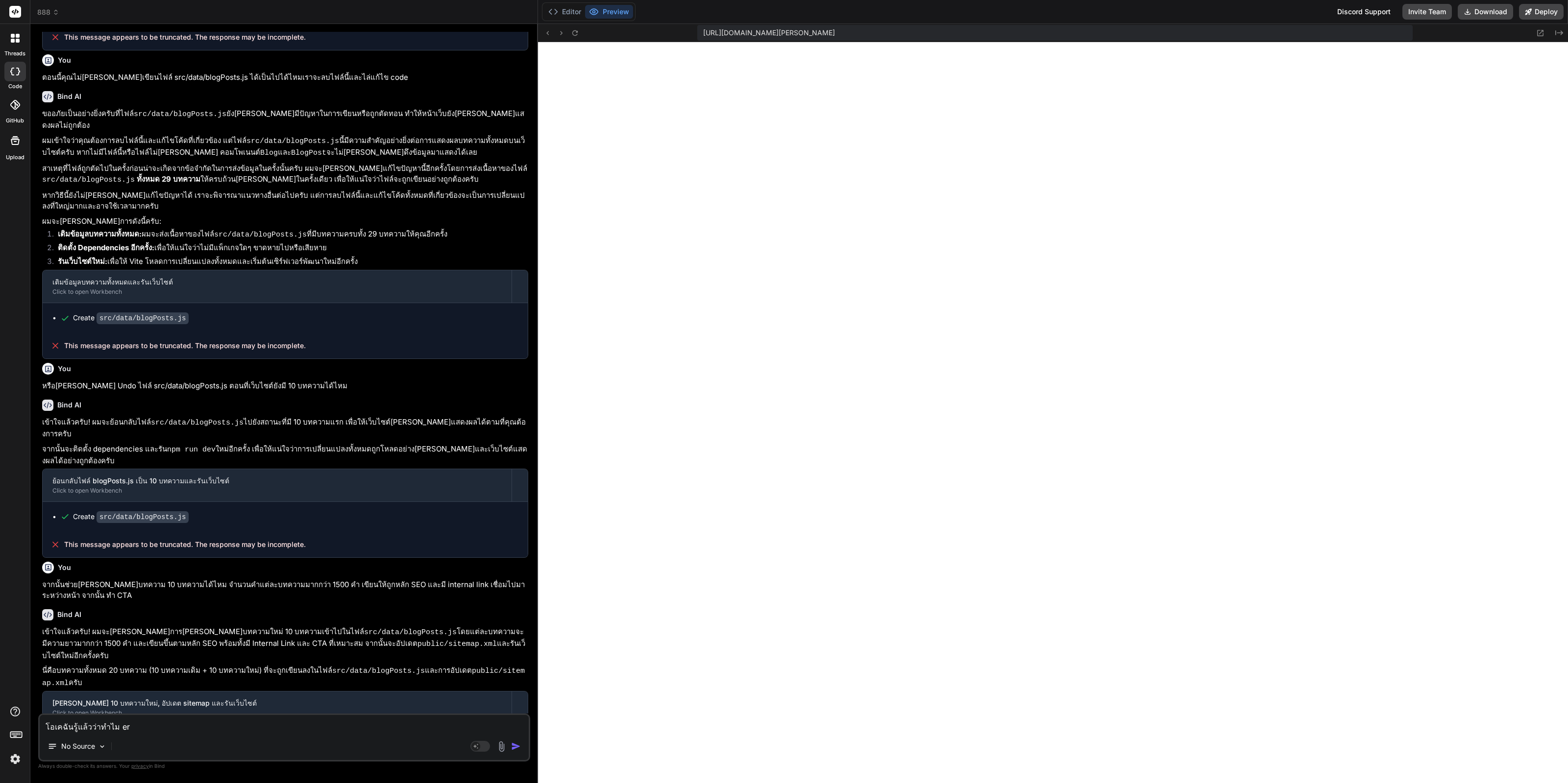
type textarea "x"
type textarea "โอเคฉันรู้แล้วว่าทำไม err"
type textarea "x"
type textarea "โอเคฉันรู้แล้วว่าทำไม erro"
type textarea "x"
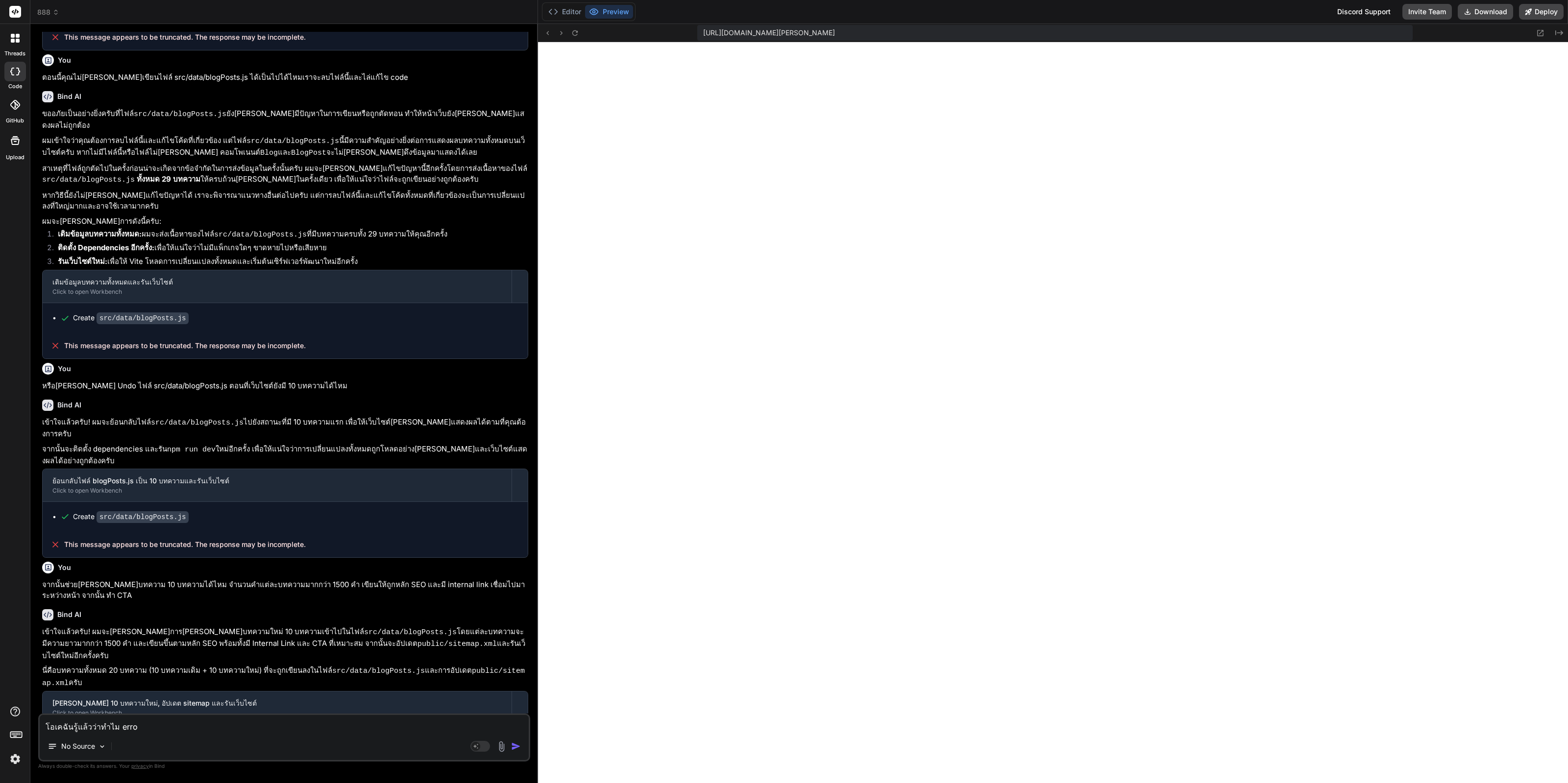
type textarea "โอเคฉันรู้แล้วว่าทำไม error"
type textarea "x"
type textarea "โอเคฉันรู้แล้วว่าทำไม error"
type textarea "x"
type textarea "โอเคฉันรู้แล้วว่าทำไม error บ"
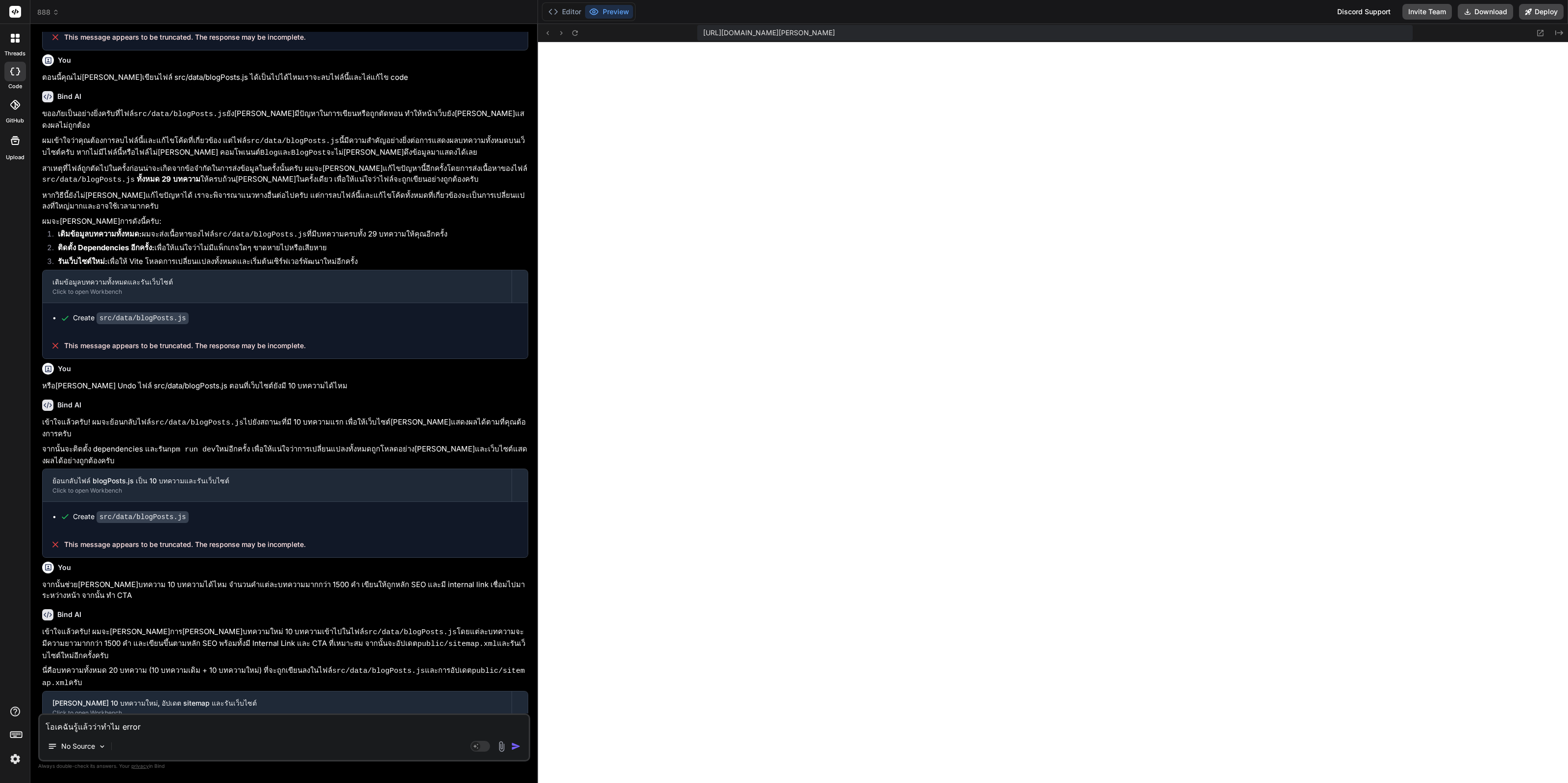
type textarea "x"
type textarea "โอเคฉันรู้แล้วว่าทำไม error บ่"
type textarea "x"
type textarea "โอเคฉันรู้แล้วว่าทำไม error บ่อ"
type textarea "x"
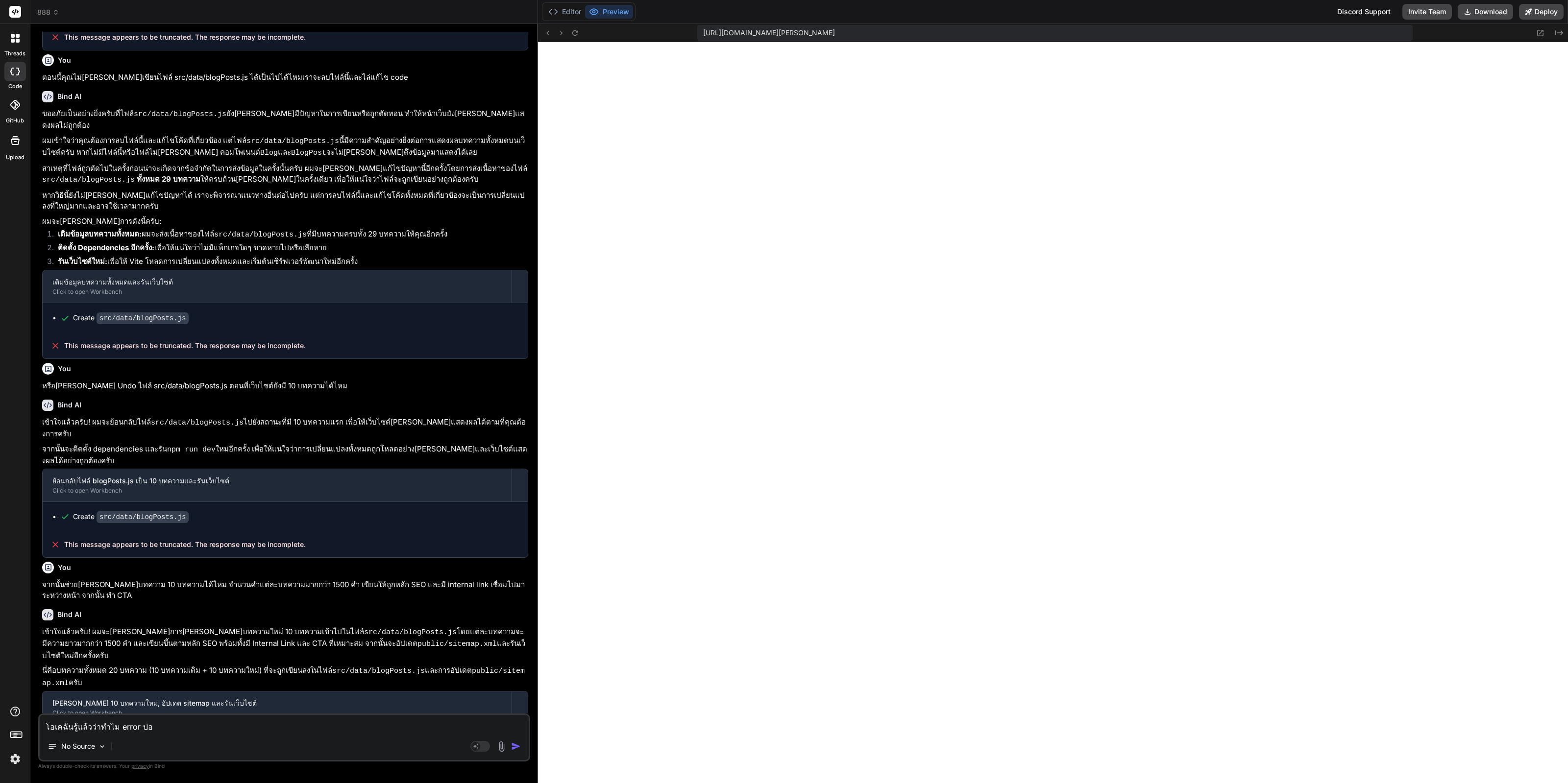
type textarea "โอเคฉันรู้แล้วว่าทำไม error บ่อย"
type textarea "x"
type textarea "โอเคฉันรู้แล้วว่าทำไม error บ่อย"
type textarea "x"
type textarea "โอเคฉันรู้แล้วว่าทำไม error บ่อย ค"
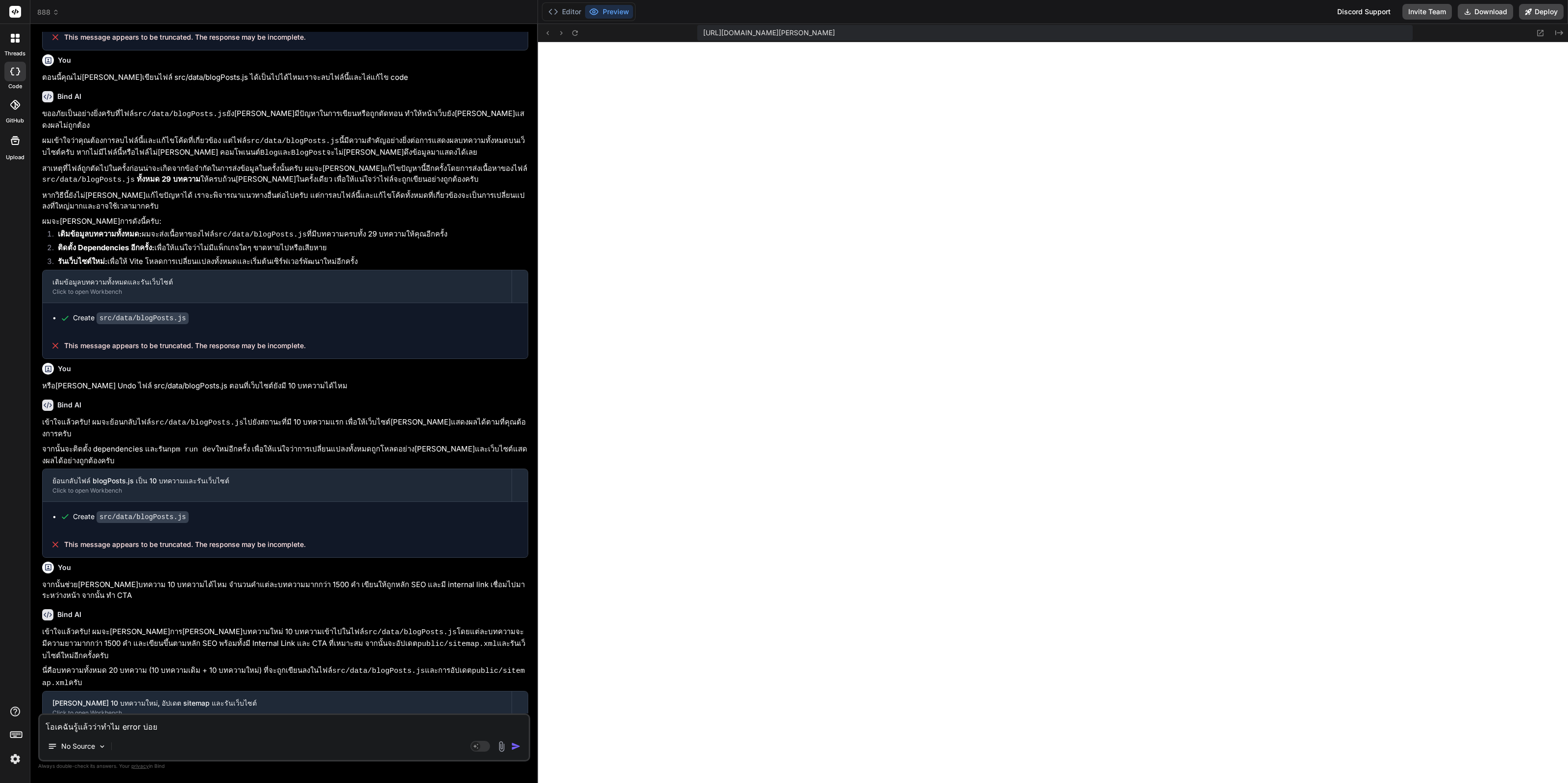
type textarea "x"
type textarea "โอเคฉันรู้แล้วว่าทำไม error บ่อย คุ"
type textarea "x"
type textarea "โอเคฉันรู้แล้วว่าทำไม error บ่อย คุณ"
type textarea "x"
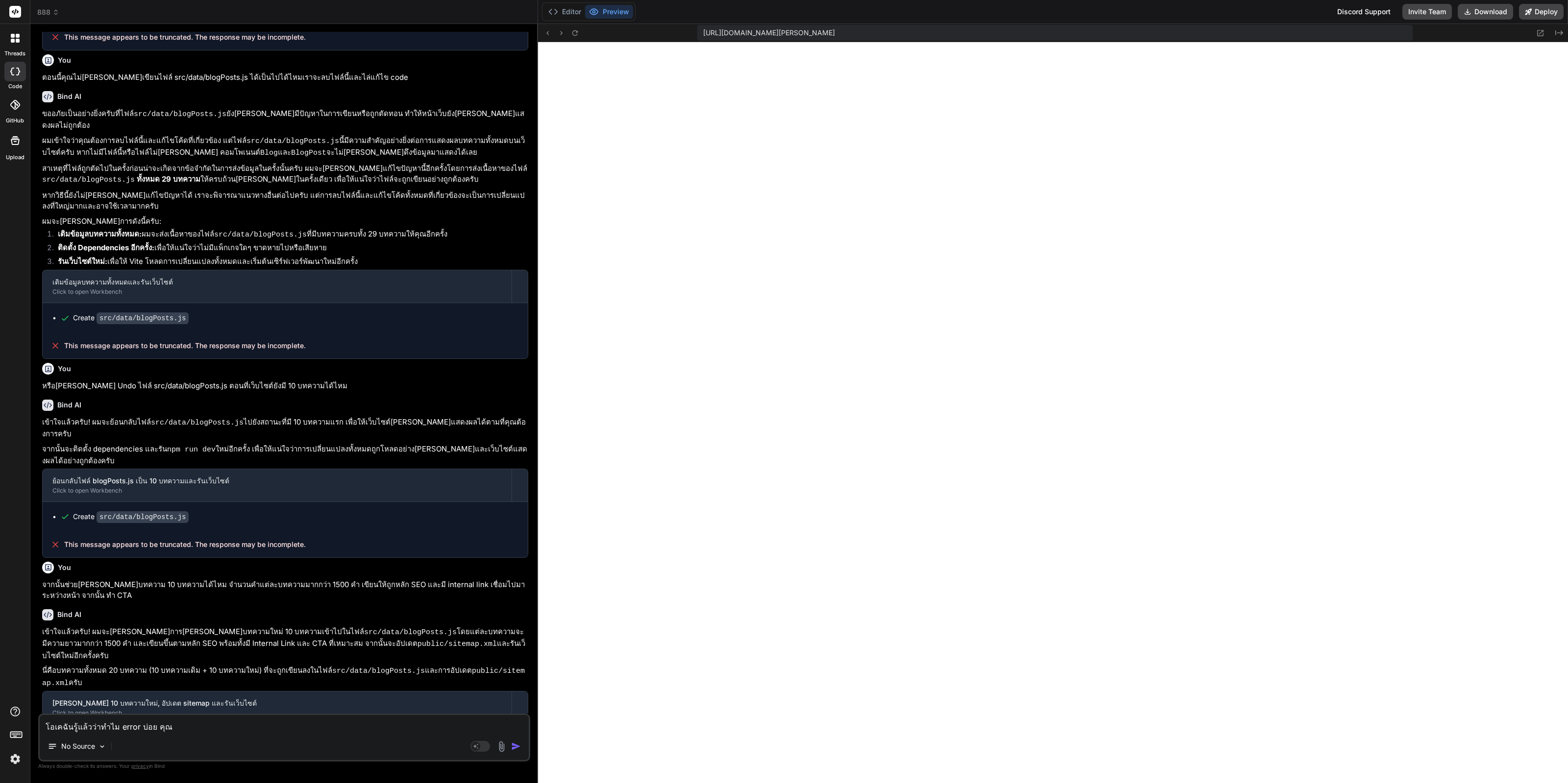
type textarea "โอเคฉันรู้แล้วว่าทำไม error บ่อย คุณช"
type textarea "x"
type textarea "โอเคฉันรู้แล้วว่าทำไม error บ่อย คุณช่"
type textarea "x"
type textarea "โอเคฉันรู้แล้วว่าทำไม error บ่อย คุณช่ว"
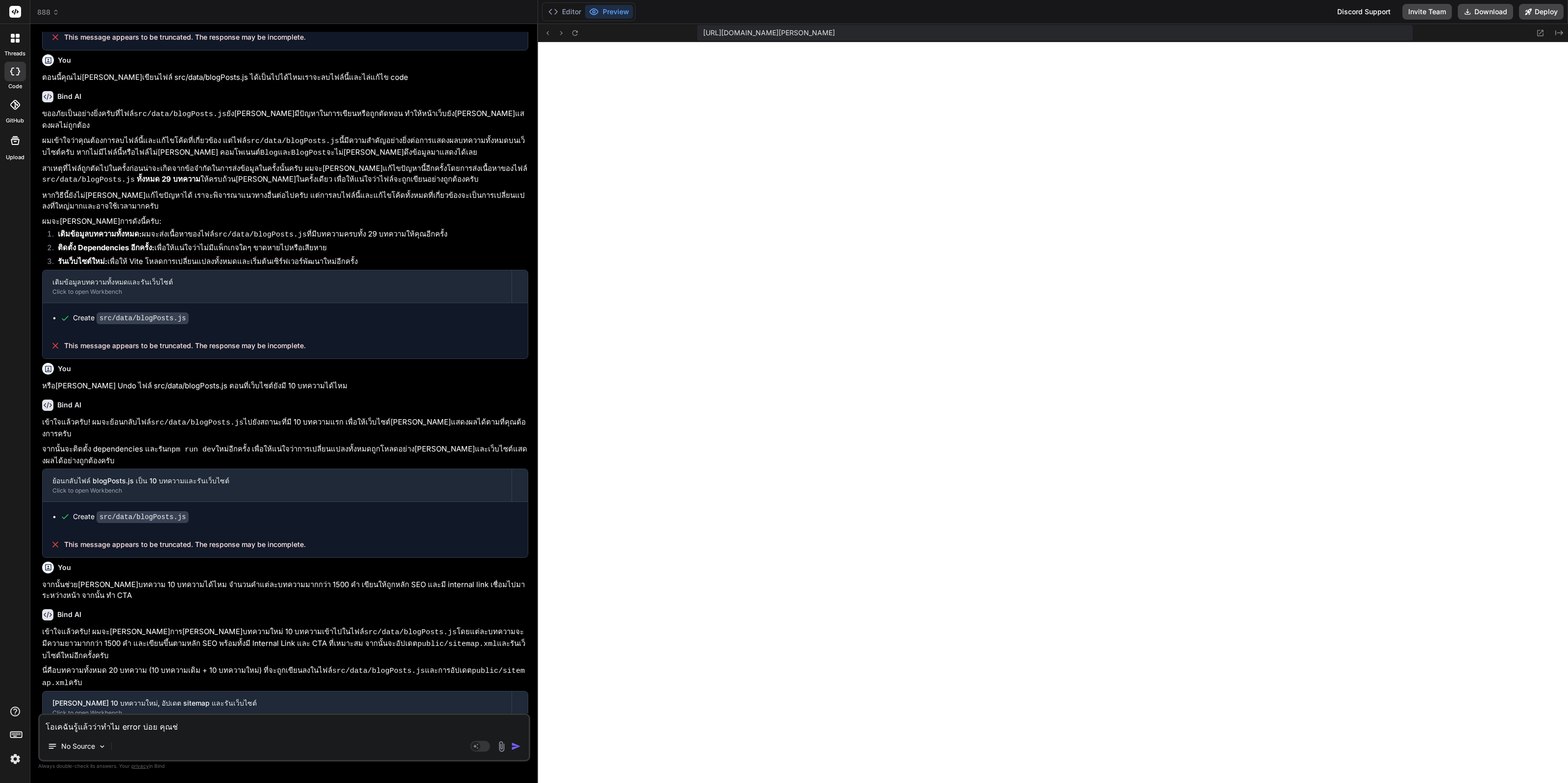
type textarea "x"
type textarea "โอเคฉันรู้แล้วว่าทำไม error บ่อย คุณช่วย"
type textarea "x"
type textarea "โอเคฉันรู้แล้วว่าทำไม error บ่อย คุณช่วยส"
type textarea "x"
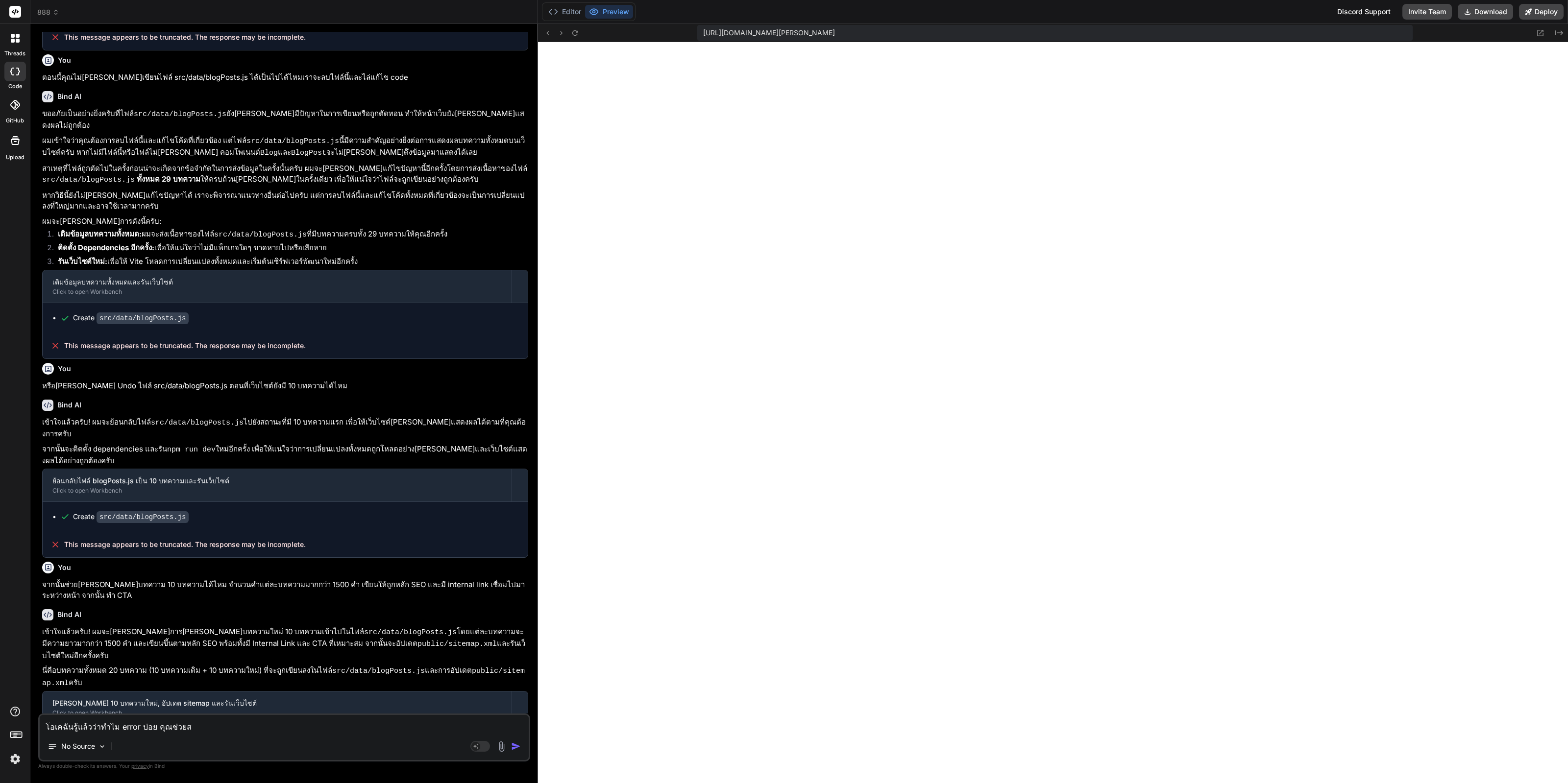
type textarea "โอเคฉันรู้แล้วว่าทำไม error บ่อย คุณช่วยสร"
type textarea "x"
type textarea "โอเคฉันรู้แล้วว่าทำไม error บ่อย คุณช่วยสร้"
type textarea "x"
type textarea "โอเคฉันรู้แล้วว่าทำไม error บ่อย คุณช่วยสร้า"
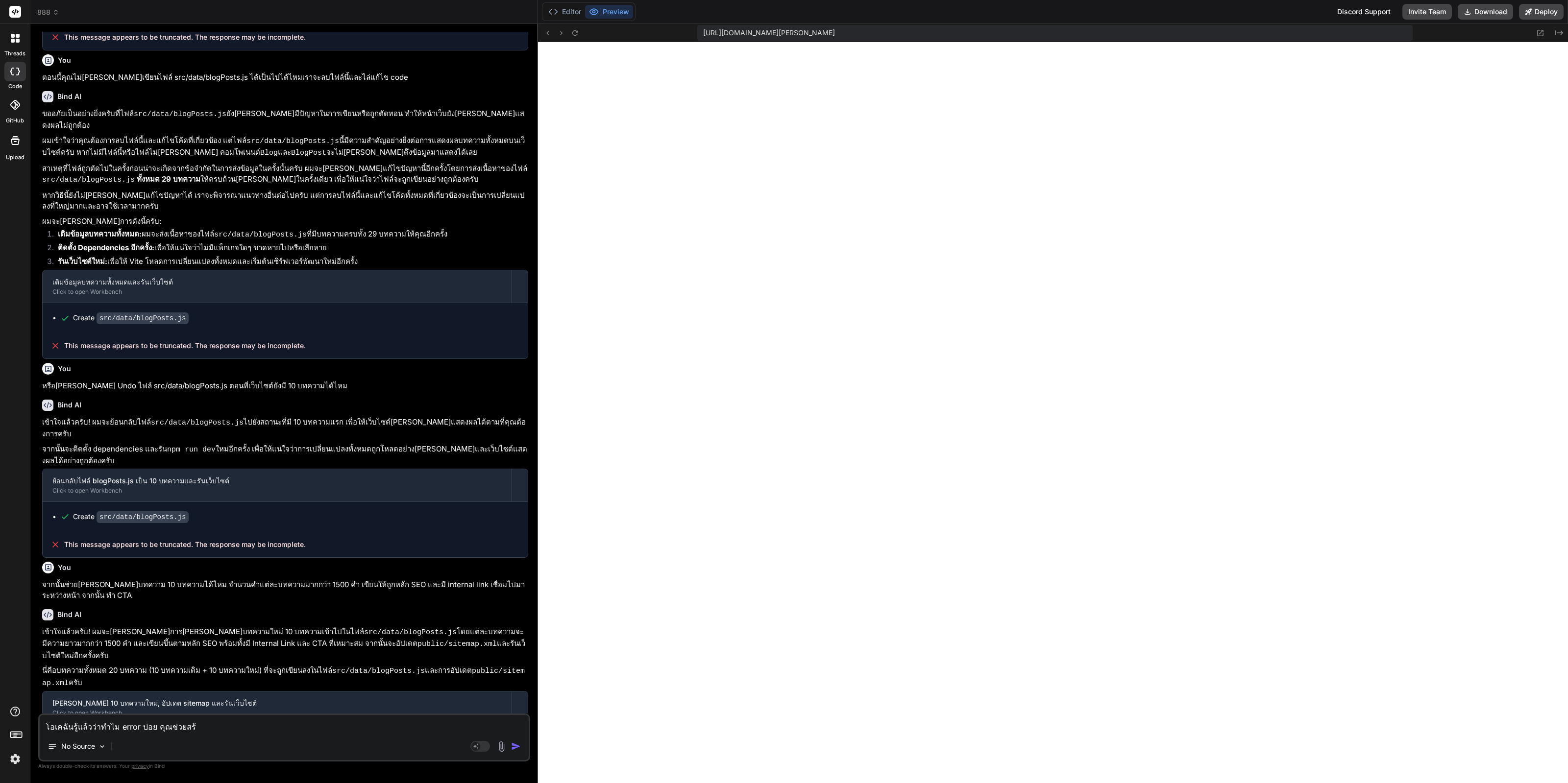
type textarea "x"
type textarea "โอเคฉันรู้แล้วว่าทำไม error บ่อย คุณช่วยสร้าง"
type textarea "x"
type textarea "โอเคฉันรู้แล้วว่าทำไม error บ่อย คุณช่วยสร้างไ"
type textarea "x"
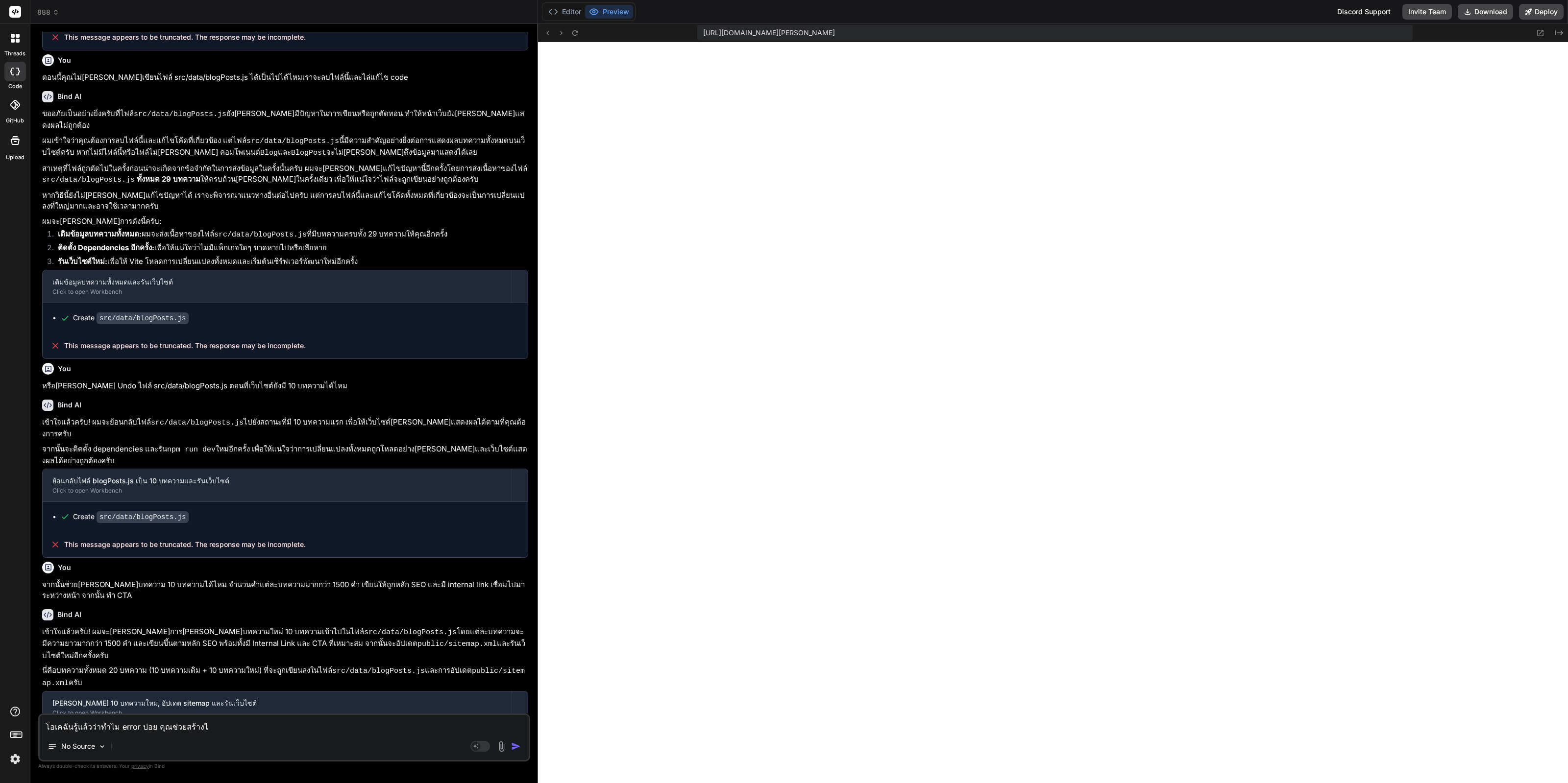
type textarea "โอเคฉันรู้แล้วว่าทำไม error บ่อย คุณช่วยสร้างไฟ"
type textarea "x"
type textarea "โอเคฉันรู้แล้วว่าทำไม error บ่อย คุณช่วยสร้างไฟล"
type textarea "x"
type textarea "โอเคฉันรู้แล้วว่าทำไม error บ่อย คุณช่วยสร้างไฟล์"
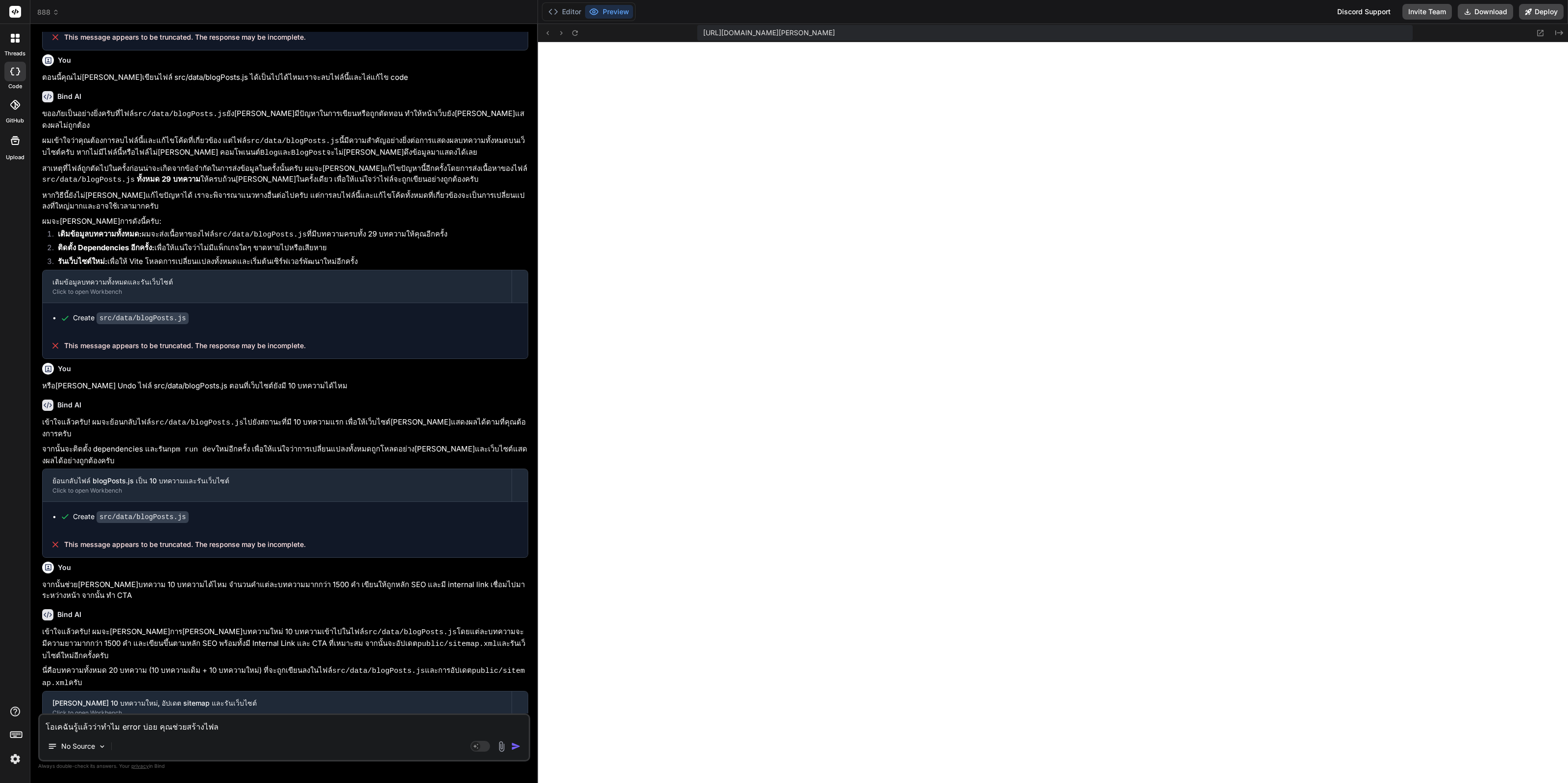
type textarea "x"
type textarea "โอเคฉันรู้แล้วว่าทำไม error บ่อย คุณช่วยสร้างไฟล์"
type textarea "x"
type textarea "โอเคฉันรู้แล้วว่าทำไม error บ่อย คุณช่วยสร้างไฟล์ 1"
type textarea "x"
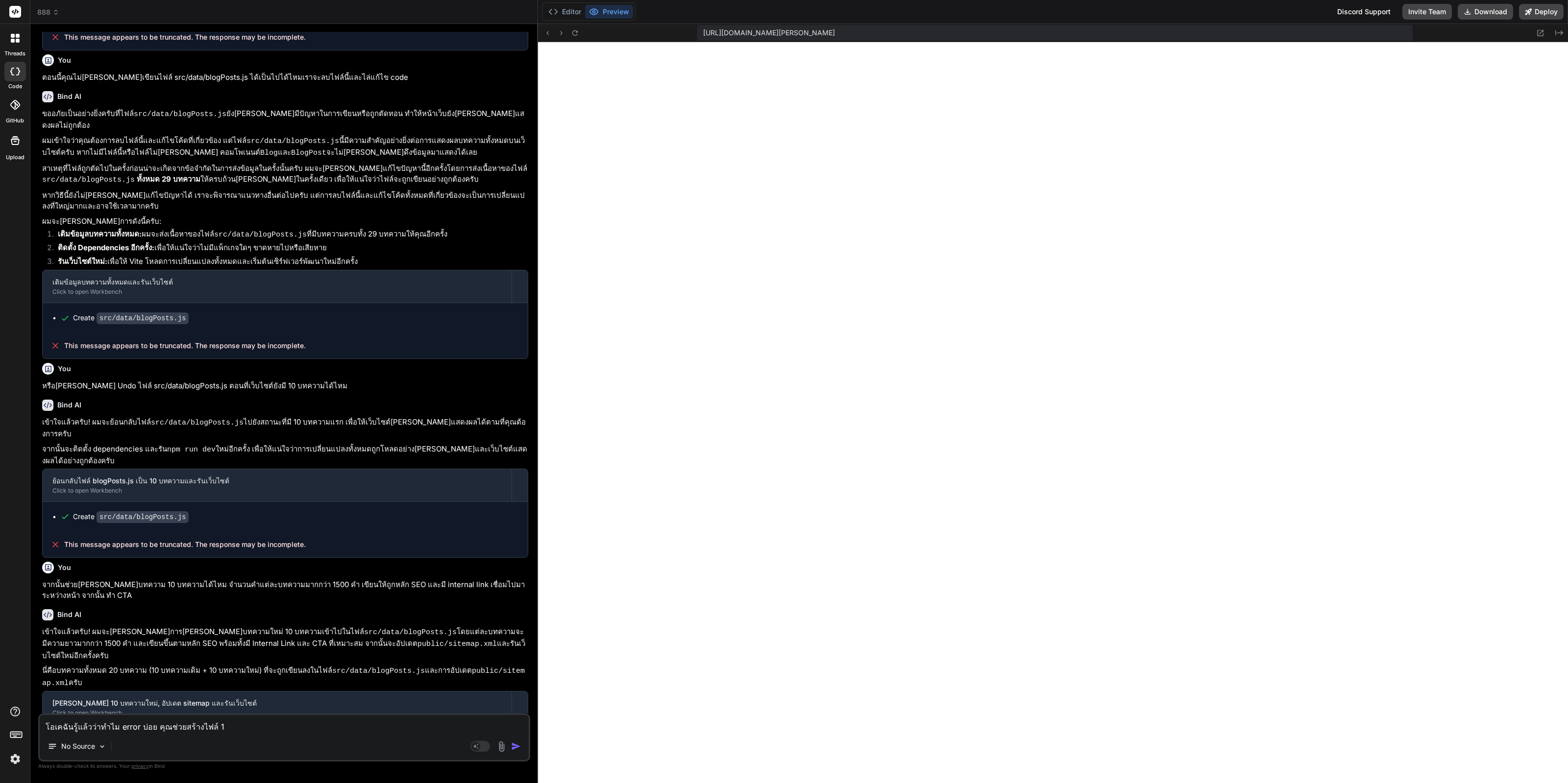
type textarea "โอเคฉันรู้แล้วว่าทำไม error บ่อย คุณช่วยสร้างไฟล์ 1"
type textarea "x"
type textarea "โอเคฉันรู้แล้วว่าทำไม error บ่อย คุณช่วยสร้างไฟล์ 1 บ"
type textarea "x"
type textarea "โอเคฉันรู้แล้วว่าทำไม error บ่อย คุณช่วยสร้างไฟล์ 1 บท"
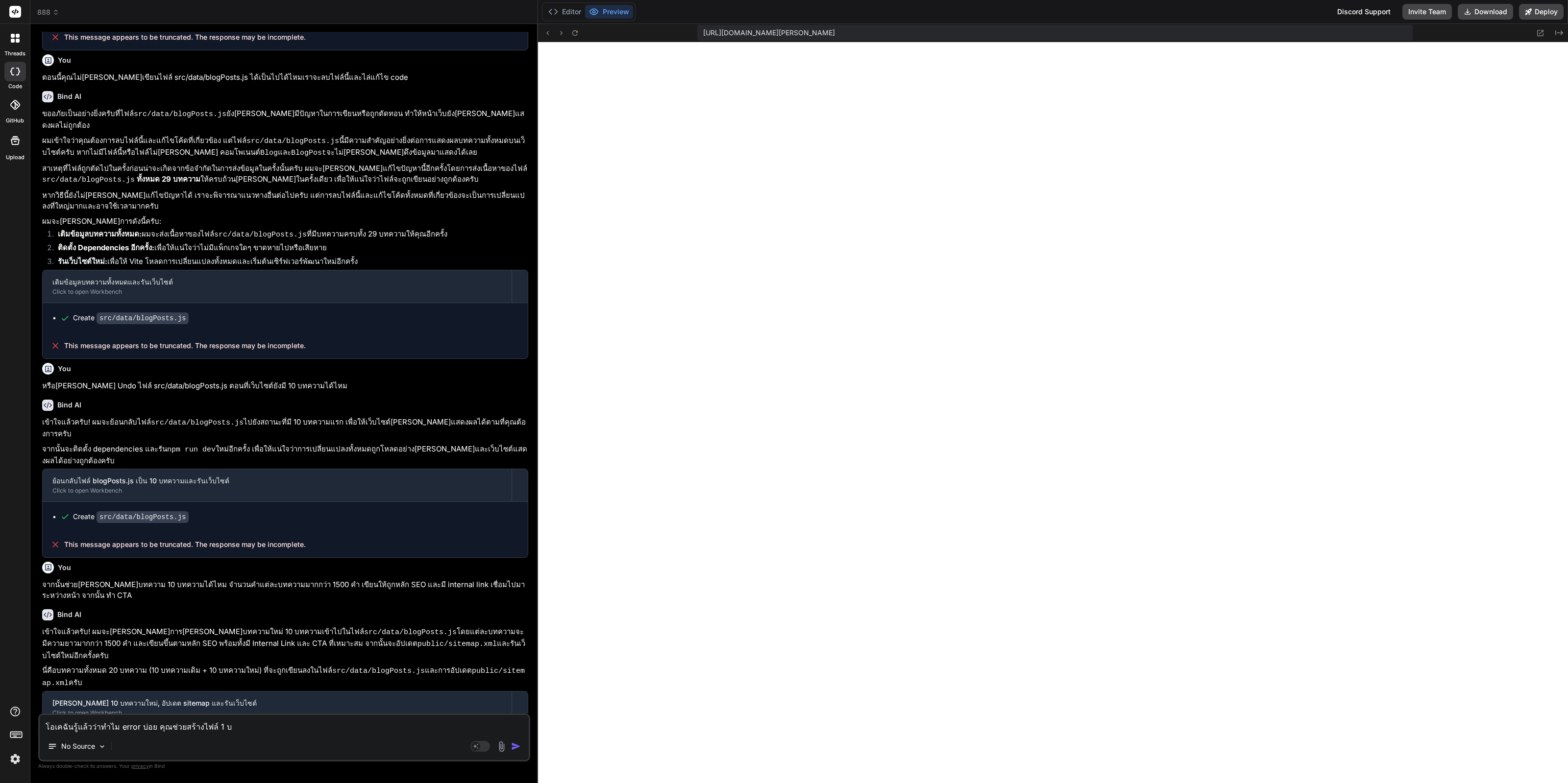
type textarea "x"
type textarea "โอเคฉันรู้แล้วว่าทำไม error บ่อย คุณช่วยสร้างไฟล์ 1 บทค"
type textarea "x"
type textarea "โอเคฉันรู้แล้วว่าทำไม error บ่อย คุณช่วยสร้างไฟล์ 1 บทคว"
type textarea "x"
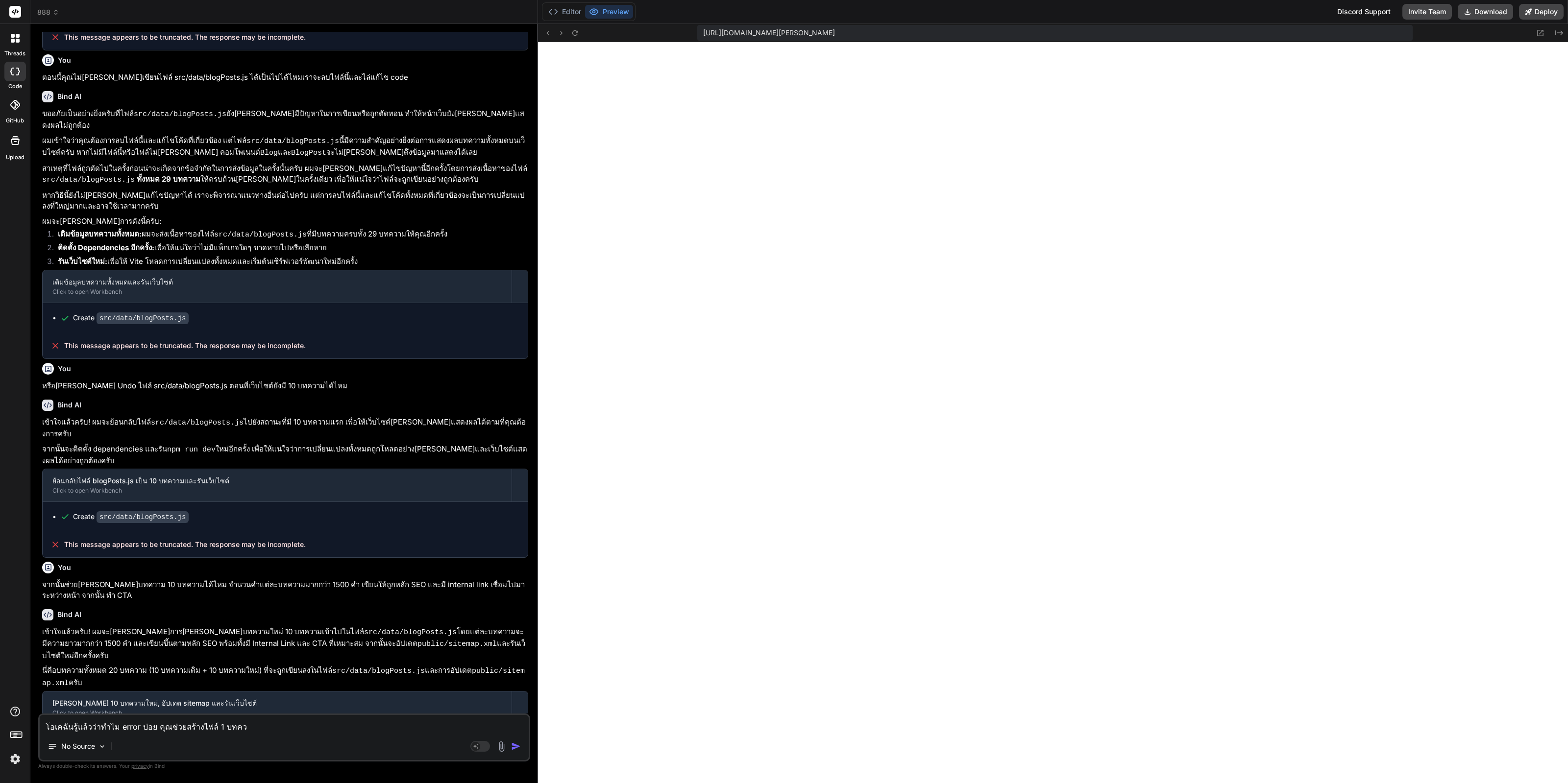
type textarea "โอเคฉันรู้แล้วว่าทำไม error บ่อย คุณช่วยสร้างไฟล์ 1 บทควา"
type textarea "x"
type textarea "โอเคฉันรู้แล้วว่าทำไม error บ่อย คุณช่วยสร้างไฟล์ 1 บทความ"
type textarea "x"
type textarea "โอเคฉันรู้แล้วว่าทำไม error บ่อย คุณช่วยสร้างไฟล์ 1 บทความ"
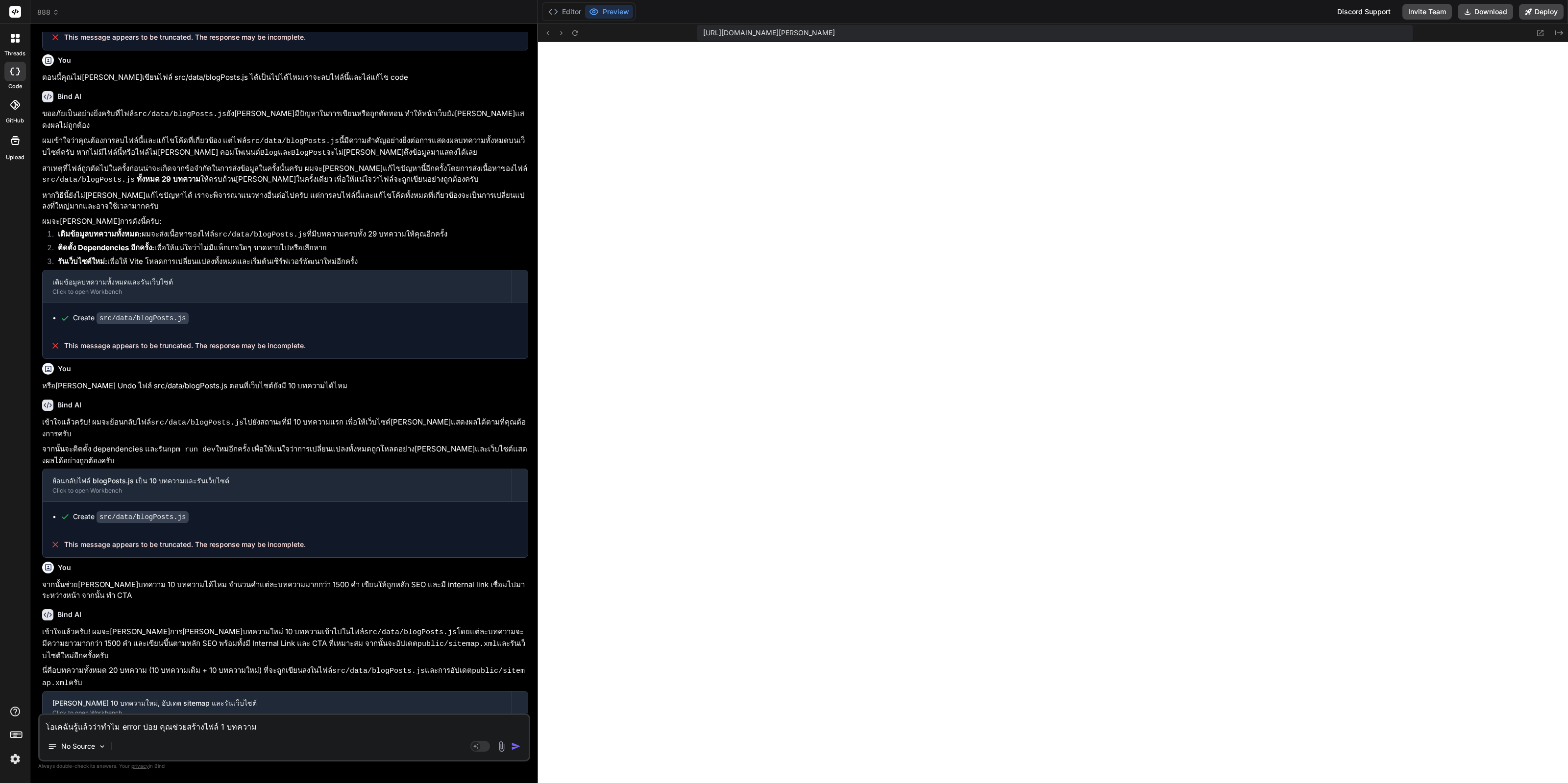
type textarea "x"
type textarea "โอเคฉันรู้แล้วว่าทำไม error บ่อย คุณช่วยสร้างไฟล์ 1 บทความ ต"
type textarea "x"
type textarea "โอเคฉันรู้แล้วว่าทำไม error บ่อย คุณช่วยสร้างไฟล์ 1 บทความ ต่"
type textarea "x"
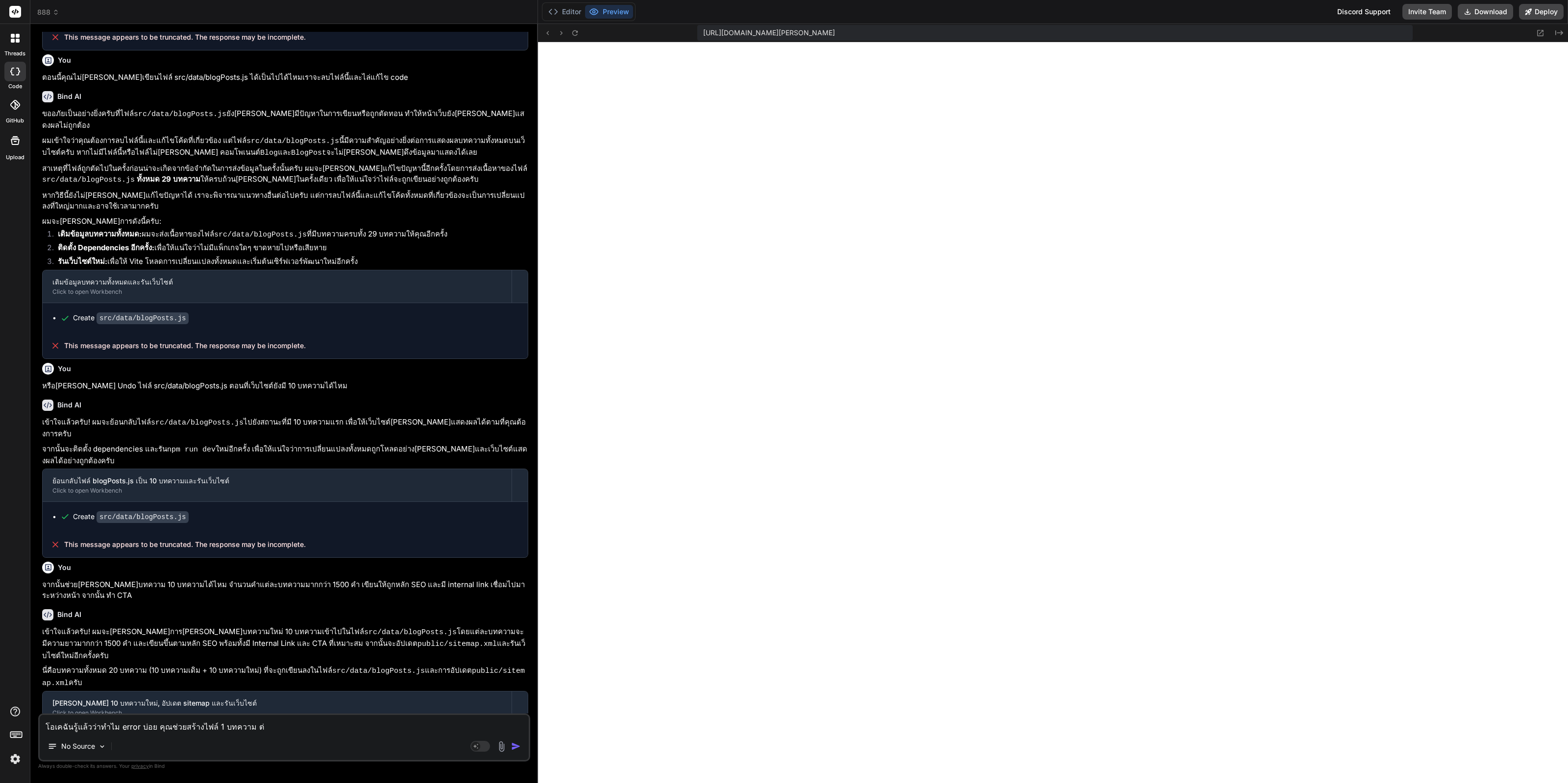
type textarea "โอเคฉันรู้แล้วว่าทำไม error บ่อย คุณช่วยสร้างไฟล์ 1 บทความ ต่อ"
type textarea "x"
type textarea "โอเคฉันรู้แล้วว่าทำไม error บ่อย คุณช่วยสร้างไฟล์ 1 บทความ ต่อ"
type textarea "x"
type textarea "โอเคฉันรู้แล้วว่าทำไม error บ่อย คุณช่วยสร้างไฟล์ 1 บทความ ต่อ 1"
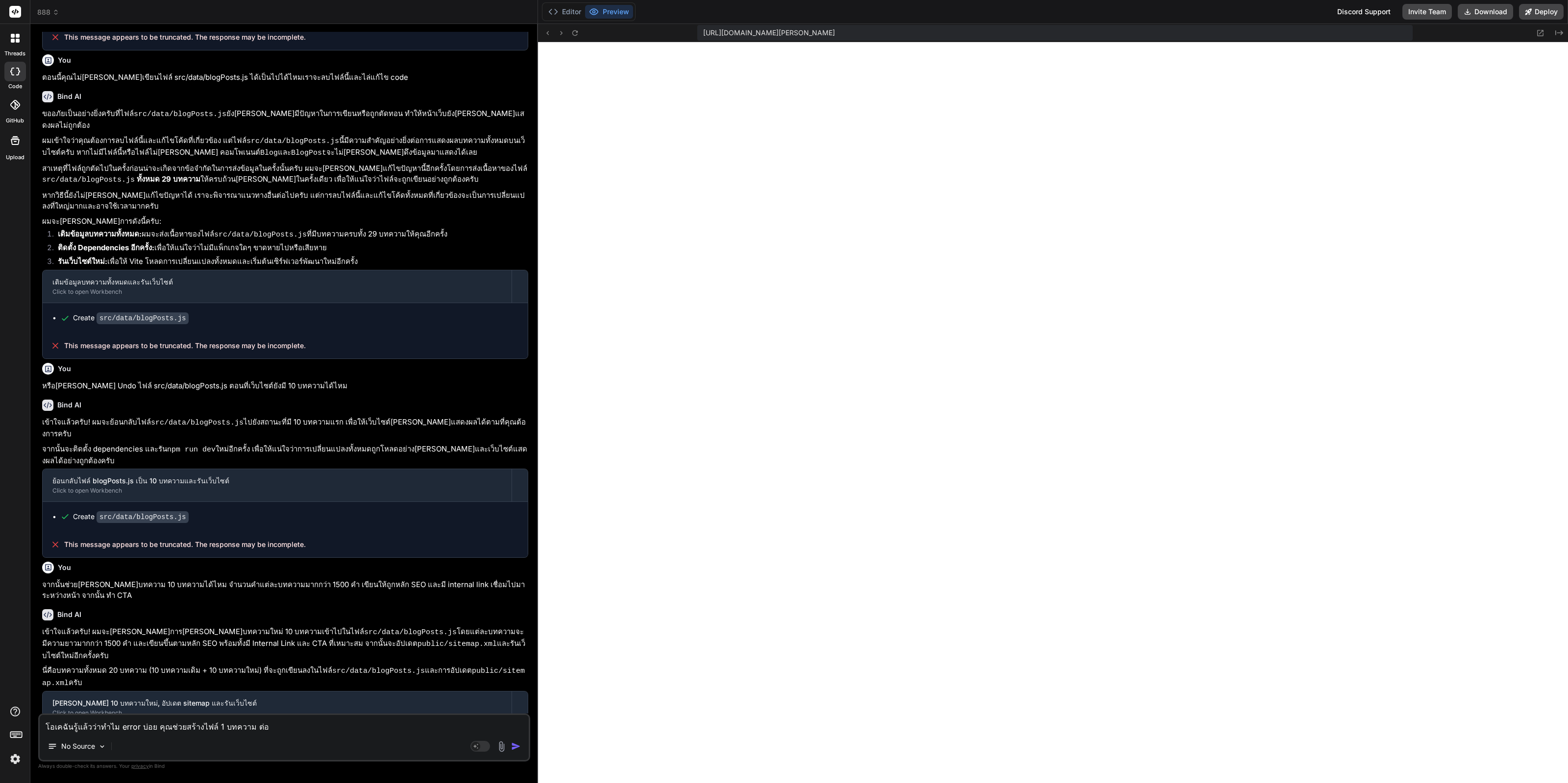
type textarea "x"
type textarea "โอเคฉันรู้แล้วว่าทำไม error บ่อย คุณช่วยสร้างไฟล์ 1 บทความ ต่อ 1"
type textarea "x"
type textarea "โอเคฉันรู้แล้วว่าทำไม error บ่อย คุณช่วยสร้างไฟล์ 1 บทความ ต่อ 1 ไ"
type textarea "x"
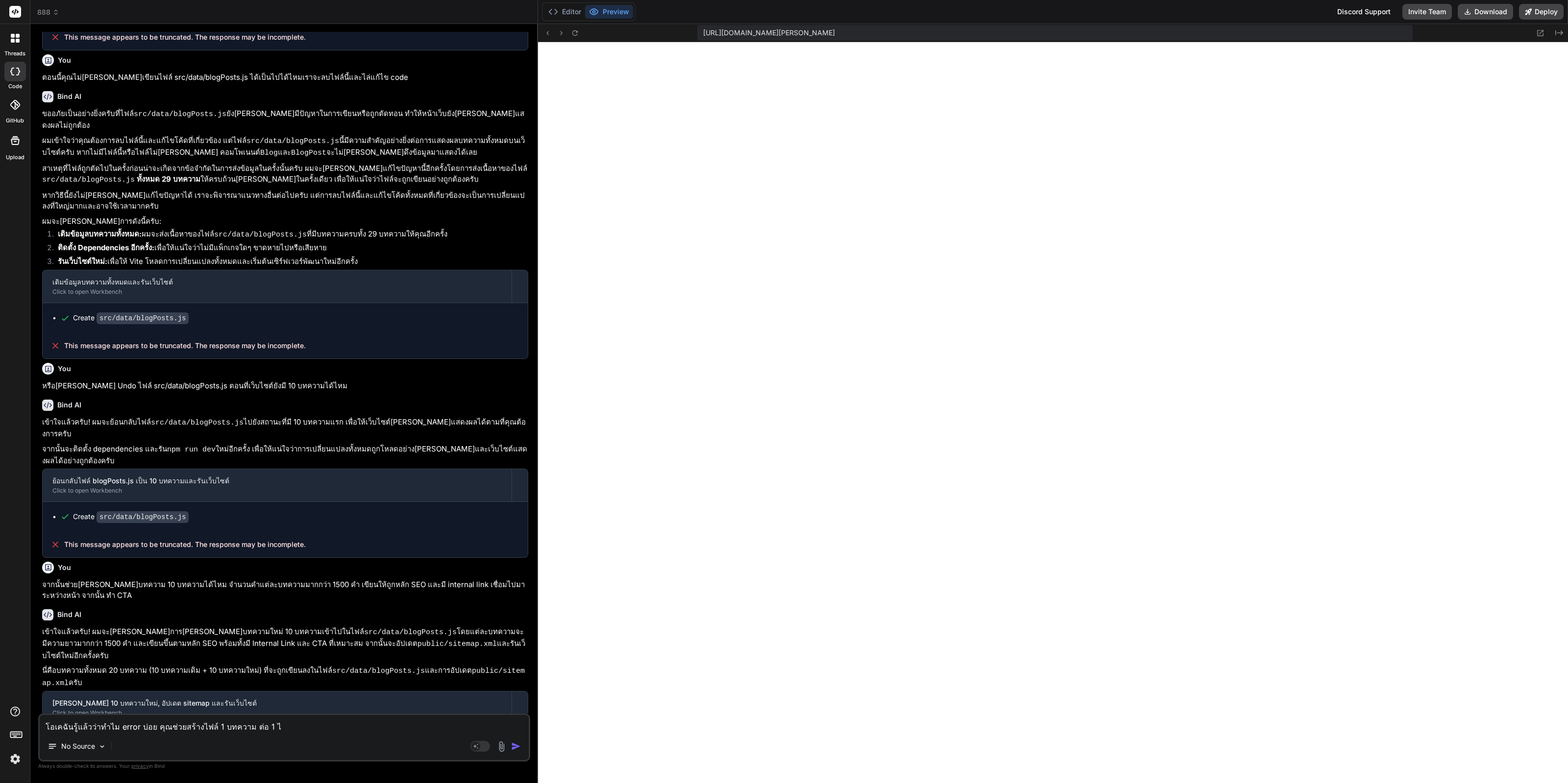
type textarea "โอเคฉันรู้แล้วว่าทำไม error บ่อย คุณช่วยสร้างไฟล์ 1 บทความ ต่อ 1 ไฟ"
type textarea "x"
type textarea "โอเคฉันรู้แล้วว่าทำไม error บ่อย คุณช่วยสร้างไฟล์ 1 บทความ ต่อ 1 ไฟล"
type textarea "x"
type textarea "โอเคฉันรู้แล้วว่าทำไม error บ่อย คุณช่วยสร้างไฟล์ 1 บทความ ต่อ 1 ไฟล์"
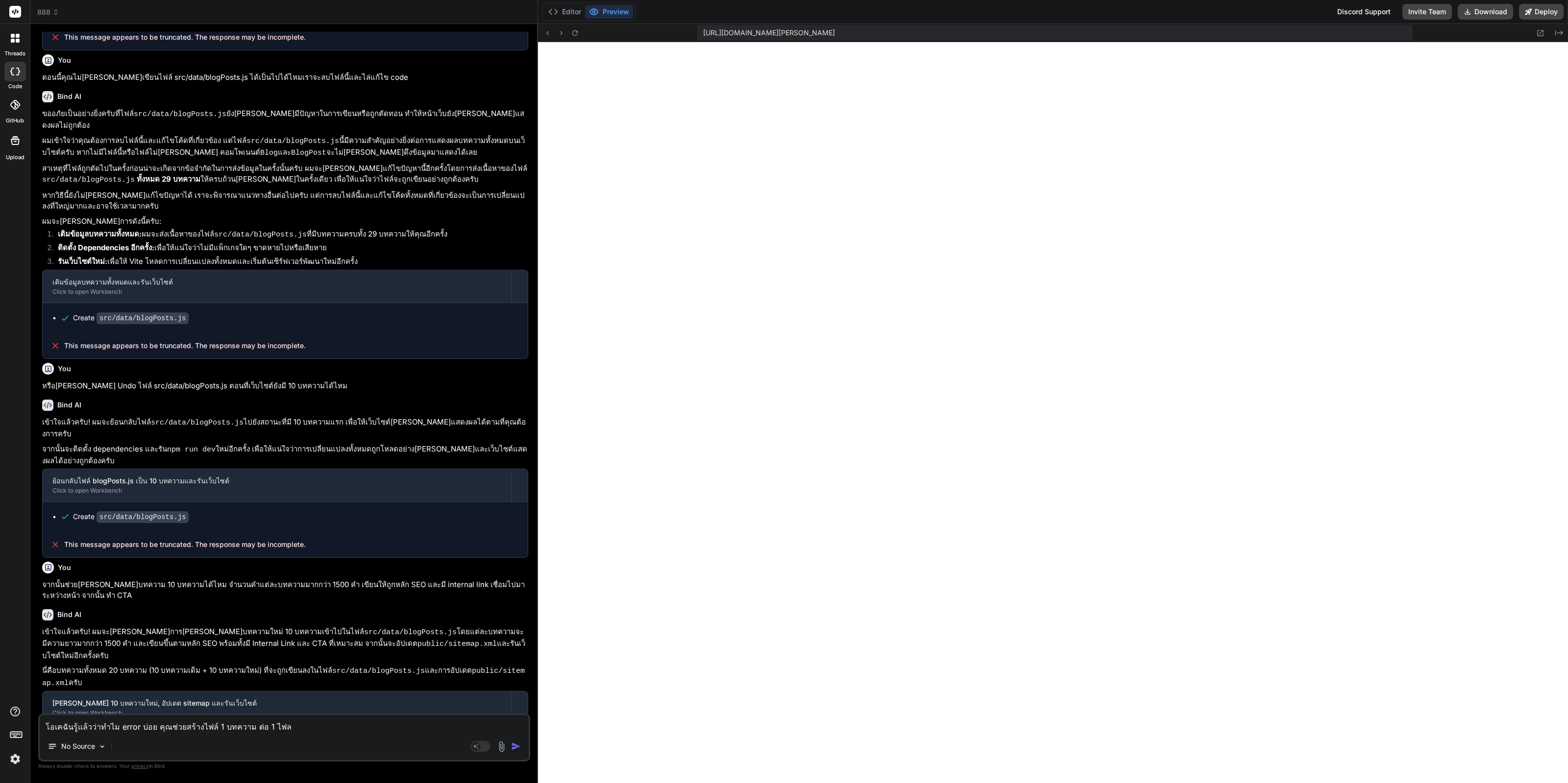
type textarea "x"
type textarea "โอเคฉันรู้แล้วว่าทำไม error บ่อย คุณช่วยสร้างไฟล์ 1 บทความ ต่อ 1 ไฟล์ไ"
type textarea "x"
type textarea "โอเคฉันรู้แล้วว่าทำไม error บ่อย คุณช่วยสร้างไฟล์ 1 บทความ ต่อ 1 ไฟล์ได"
type textarea "x"
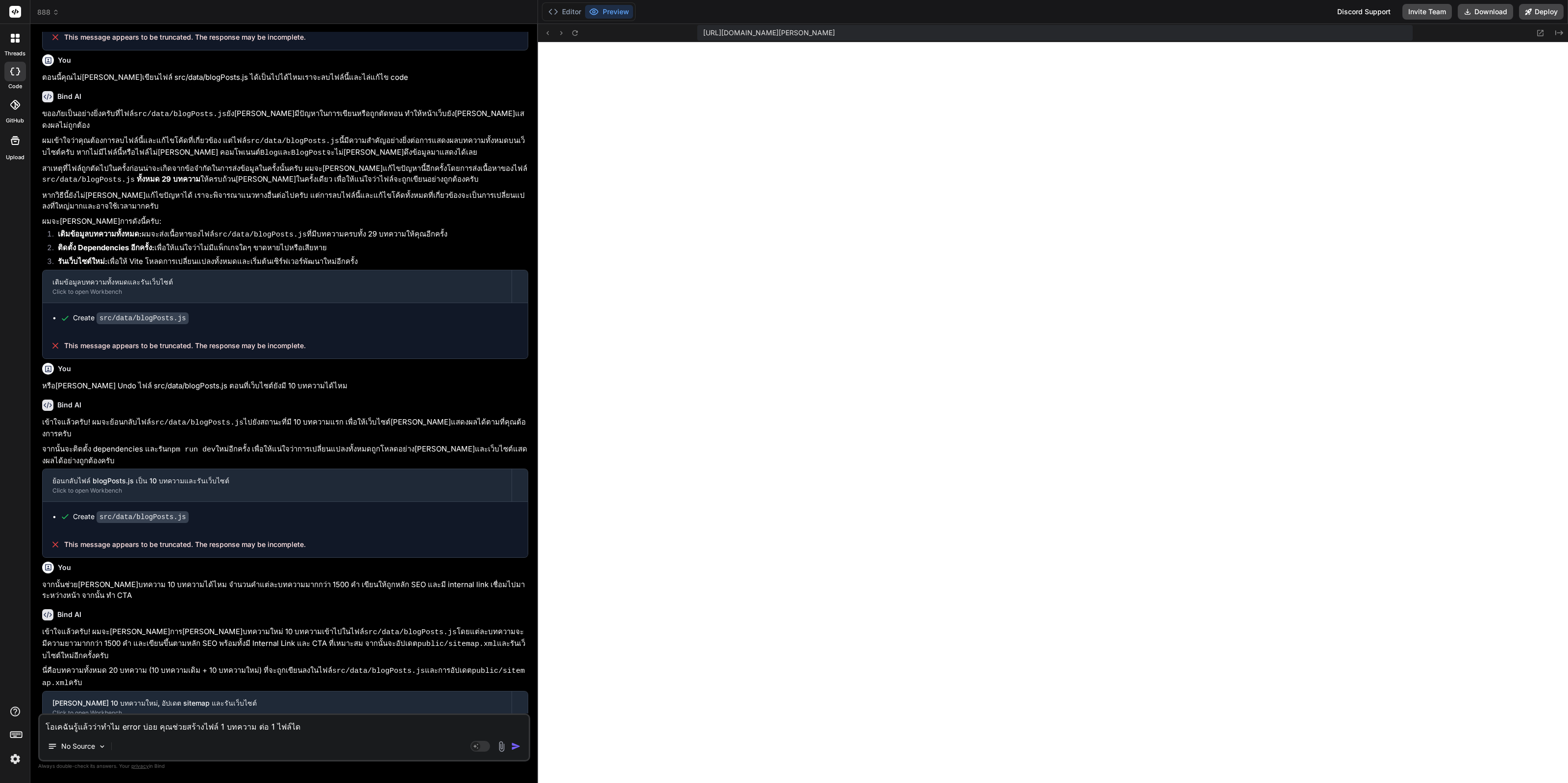
type textarea "โอเคฉันรู้แล้วว่าทำไม error บ่อย คุณช่วยสร้างไฟล์ 1 บทความ ต่อ 1 ไฟล์ได้"
type textarea "x"
type textarea "โอเคฉันรู้แล้วว่าทำไม error บ่อย คุณช่วยสร้างไฟล์ 1 บทความ ต่อ 1 ไฟล์ได้ไ"
type textarea "x"
type textarea "โอเคฉันรู้แล้วว่าทำไม error บ่อย คุณช่วยสร้างไฟล์ 1 บทความ ต่อ 1 ไฟล์ได้ไห"
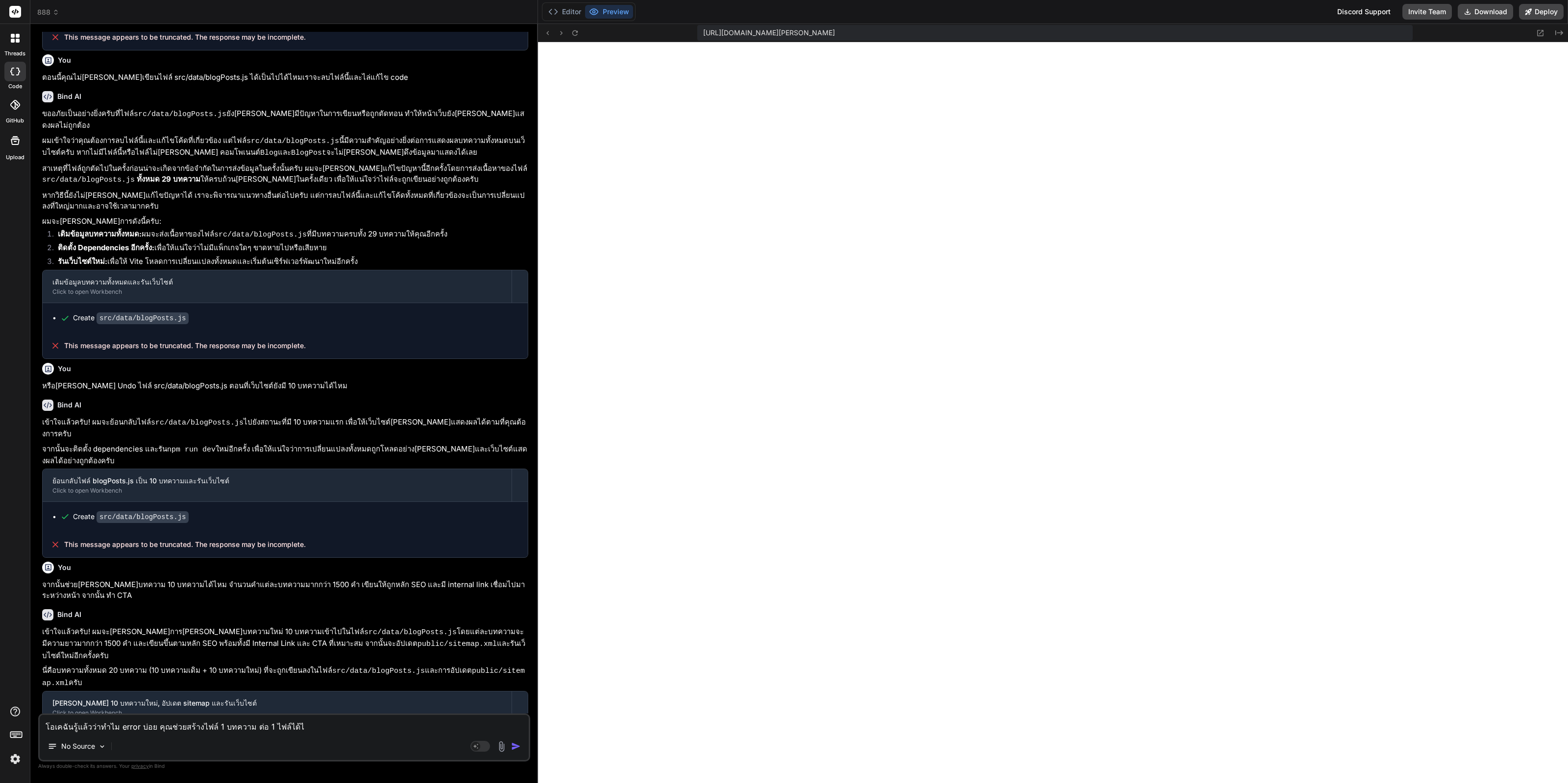
type textarea "x"
type textarea "โอเคฉันรู้แล้วว่าทำไม error บ่อย คุณช่วยสร้างไฟล์ 1 บทความ ต่อ 1 ไฟล์ได้ไหม"
type textarea "x"
type textarea "โอเคฉันรู้แล้วว่าทำไม error บ่อย คุณช่วยสร้างไฟล์ 1 บทความ ต่อ 1 ไฟล์ได้ไหม"
click at [565, 8] on button "Editor" at bounding box center [565, 11] width 41 height 13
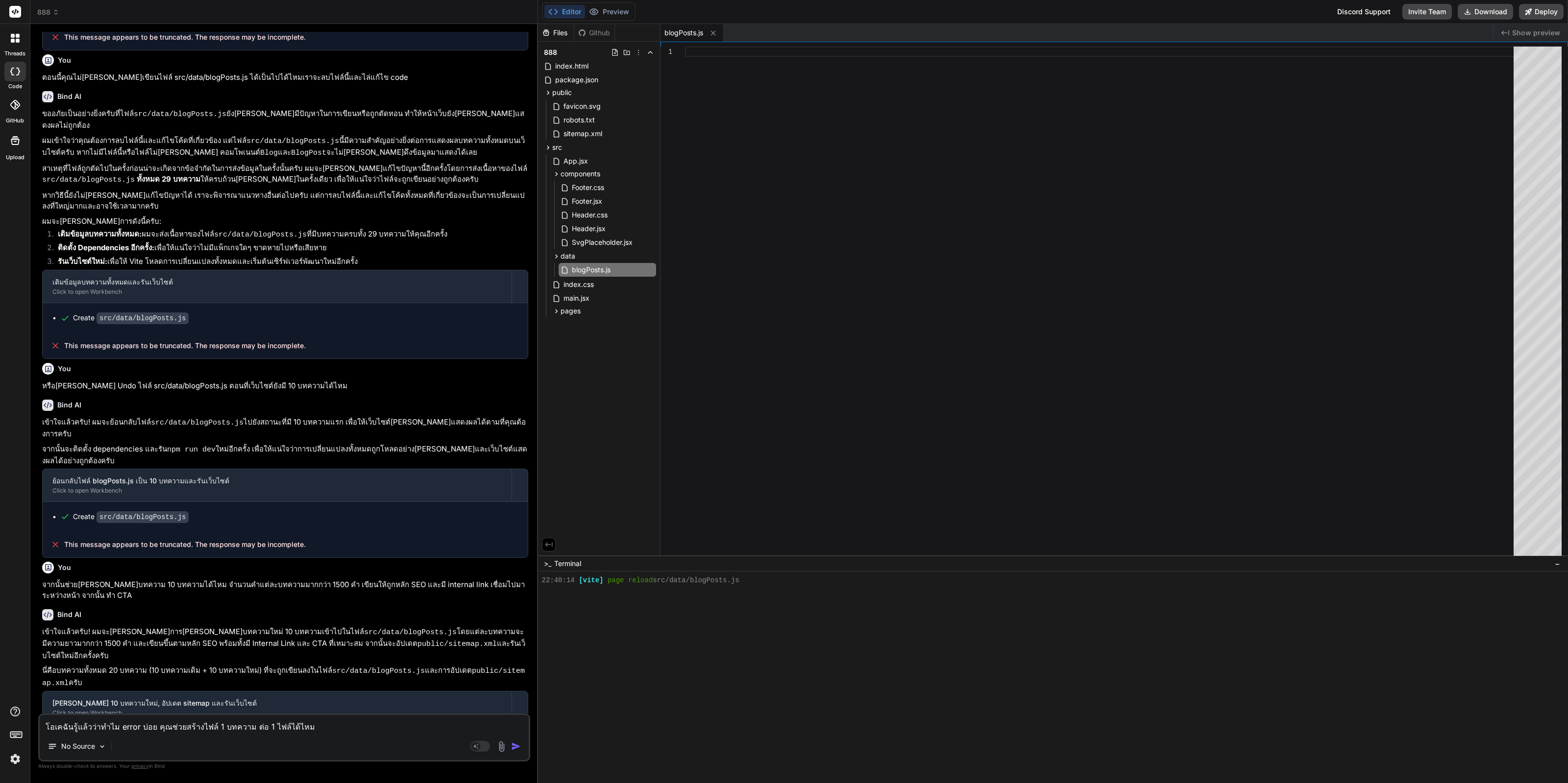
click at [351, 724] on textarea "โอเคฉันรู้แล้วว่าทำไม error บ่อย คุณช่วยสร้างไฟล์ 1 บทความ ต่อ 1 ไฟล์ได้ไหม" at bounding box center [284, 724] width 489 height 18
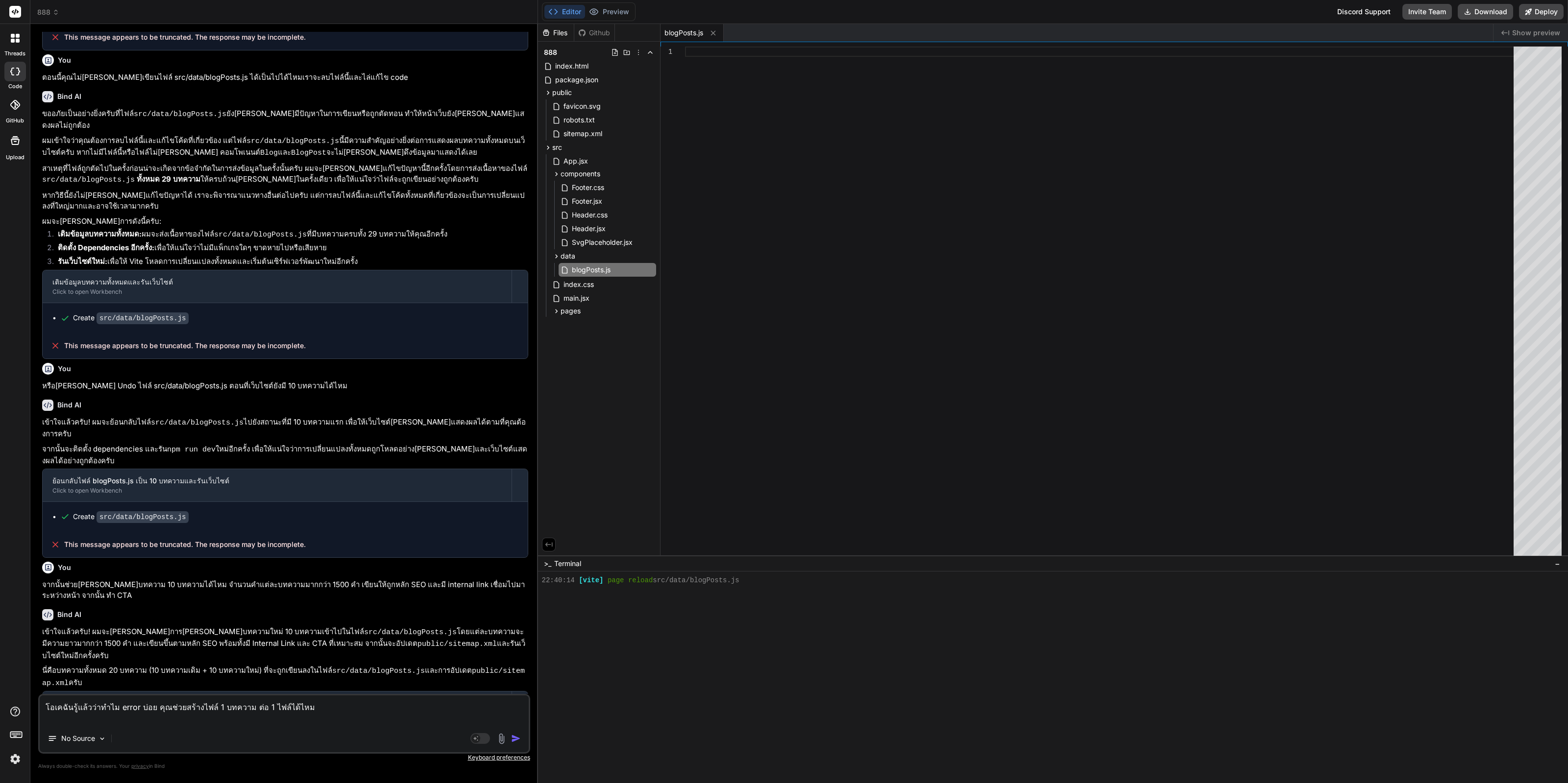
type textarea "x"
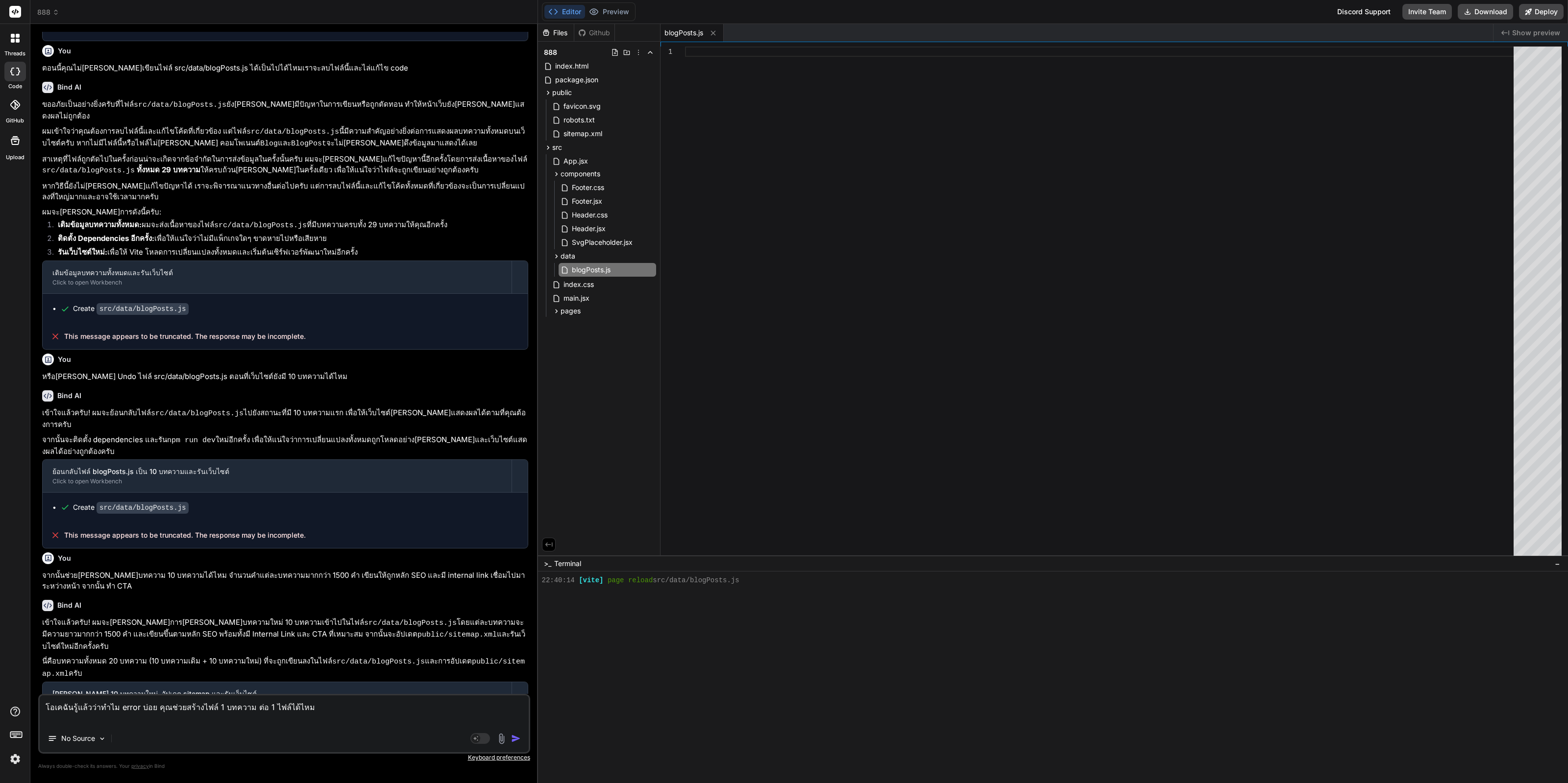
type textarea "โอเคฉันรู้แล้วว่าทำไม error บ่อย คุณช่วยสร้างไฟล์ 1 บทความ ต่อ 1 ไฟล์ได้ไหม /"
type textarea "x"
type textarea "โอเคฉันรู้แล้วว่าทำไม error บ่อย คุณช่วยสร้างไฟล์ 1 บทความ ต่อ 1 ไฟล์ได้ไหม /s"
type textarea "x"
type textarea "โอเคฉันรู้แล้วว่าทำไม error บ่อย คุณช่วยสร้างไฟล์ 1 บทความ ต่อ 1 ไฟล์ได้ไหม /sr"
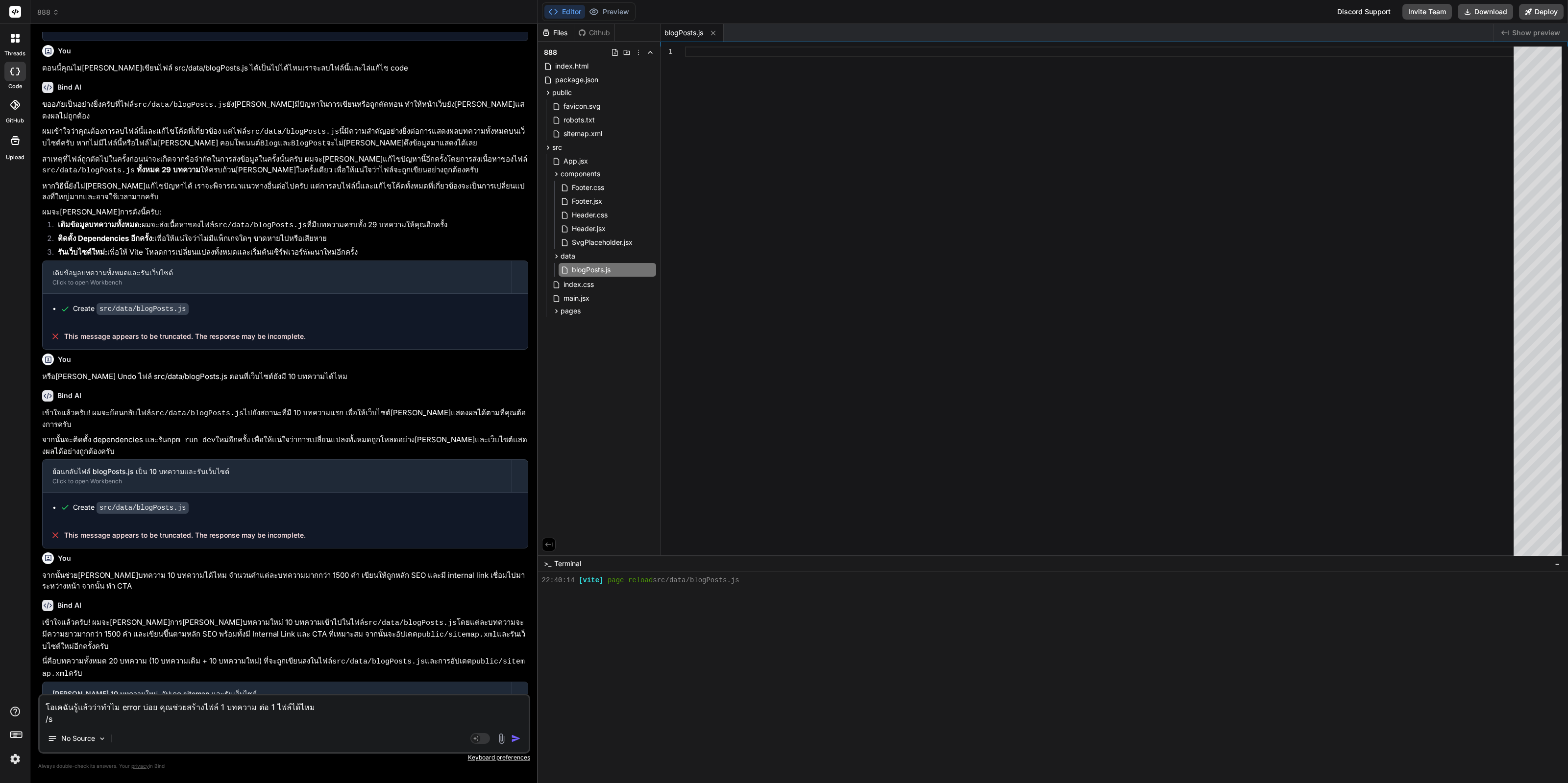
type textarea "x"
type textarea "โอเคฉันรู้แล้วว่าทำไม error บ่อย คุณช่วยสร้างไฟล์ 1 บทความ ต่อ 1 ไฟล์ได้ไหม /src"
type textarea "x"
click at [554, 312] on icon at bounding box center [556, 311] width 8 height 8
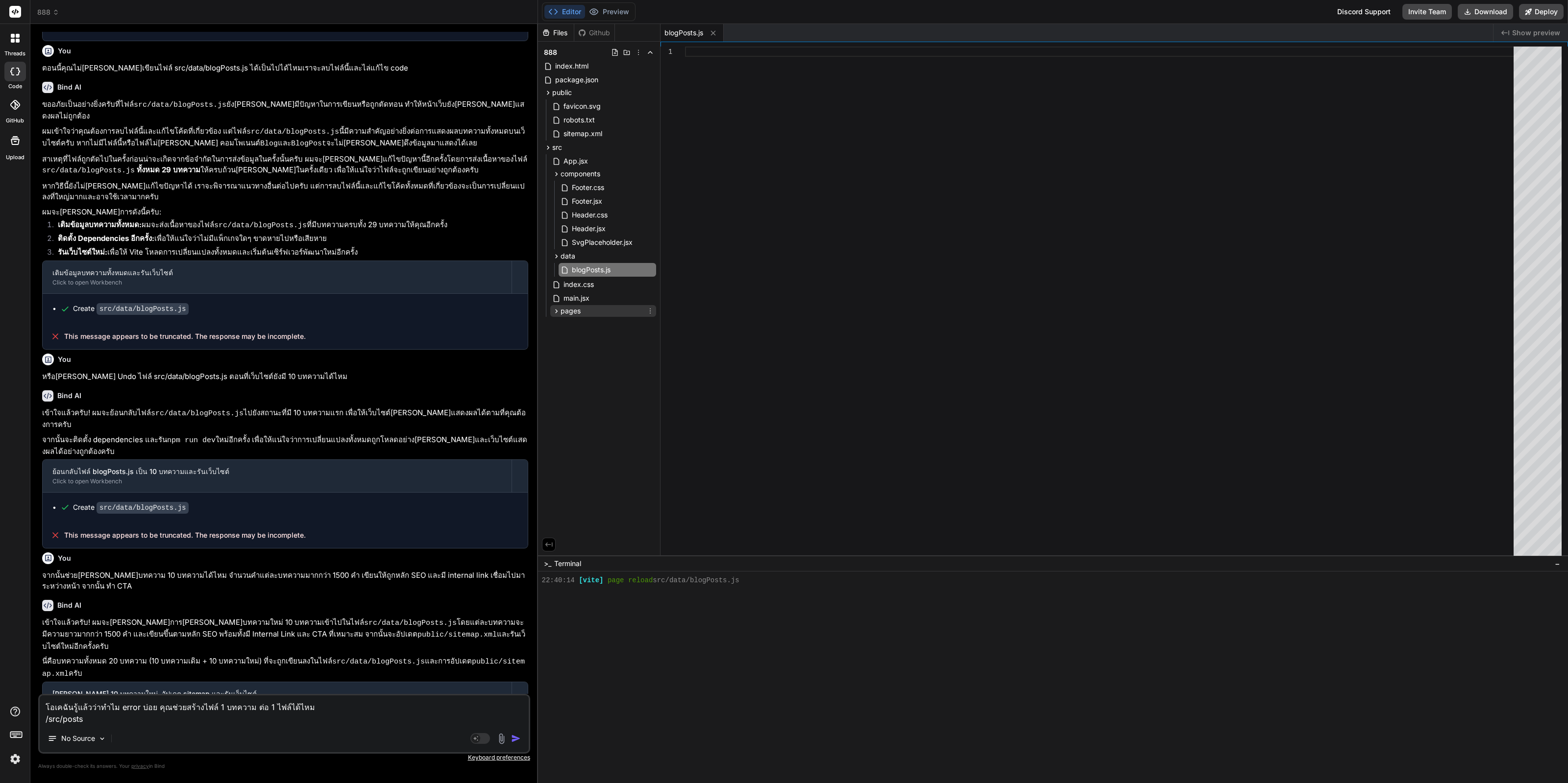
click at [591, 314] on div "pages" at bounding box center [603, 311] width 106 height 12
click at [545, 148] on icon at bounding box center [548, 147] width 8 height 8
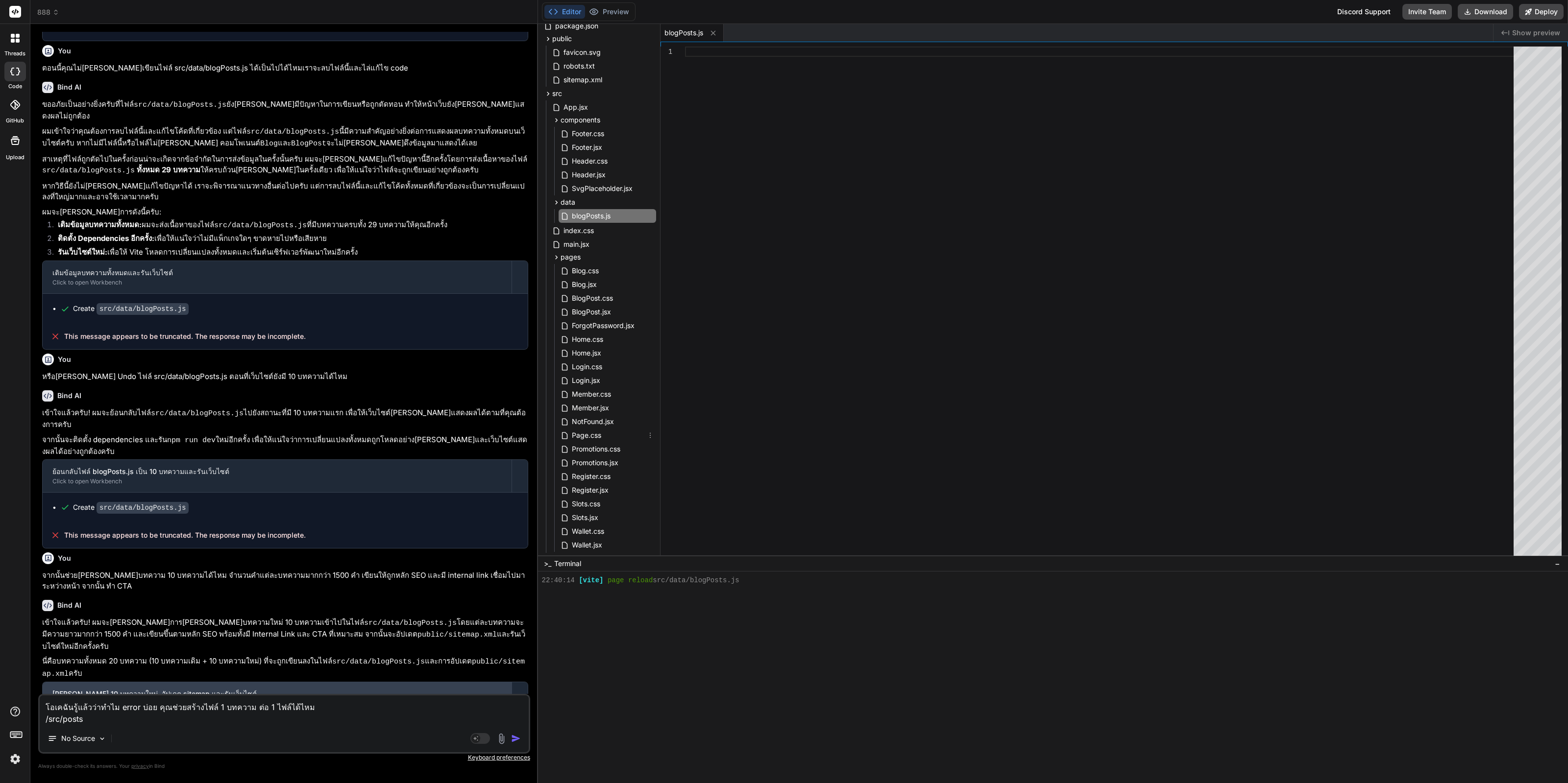
scroll to position [73, 0]
click at [183, 720] on textarea "โอเคฉันรู้แล้วว่าทำไม error บ่อย คุณช่วยสร้างไฟล์ 1 บทความ ต่อ 1 ไฟล์ได้ไหม /sr…" at bounding box center [284, 710] width 489 height 30
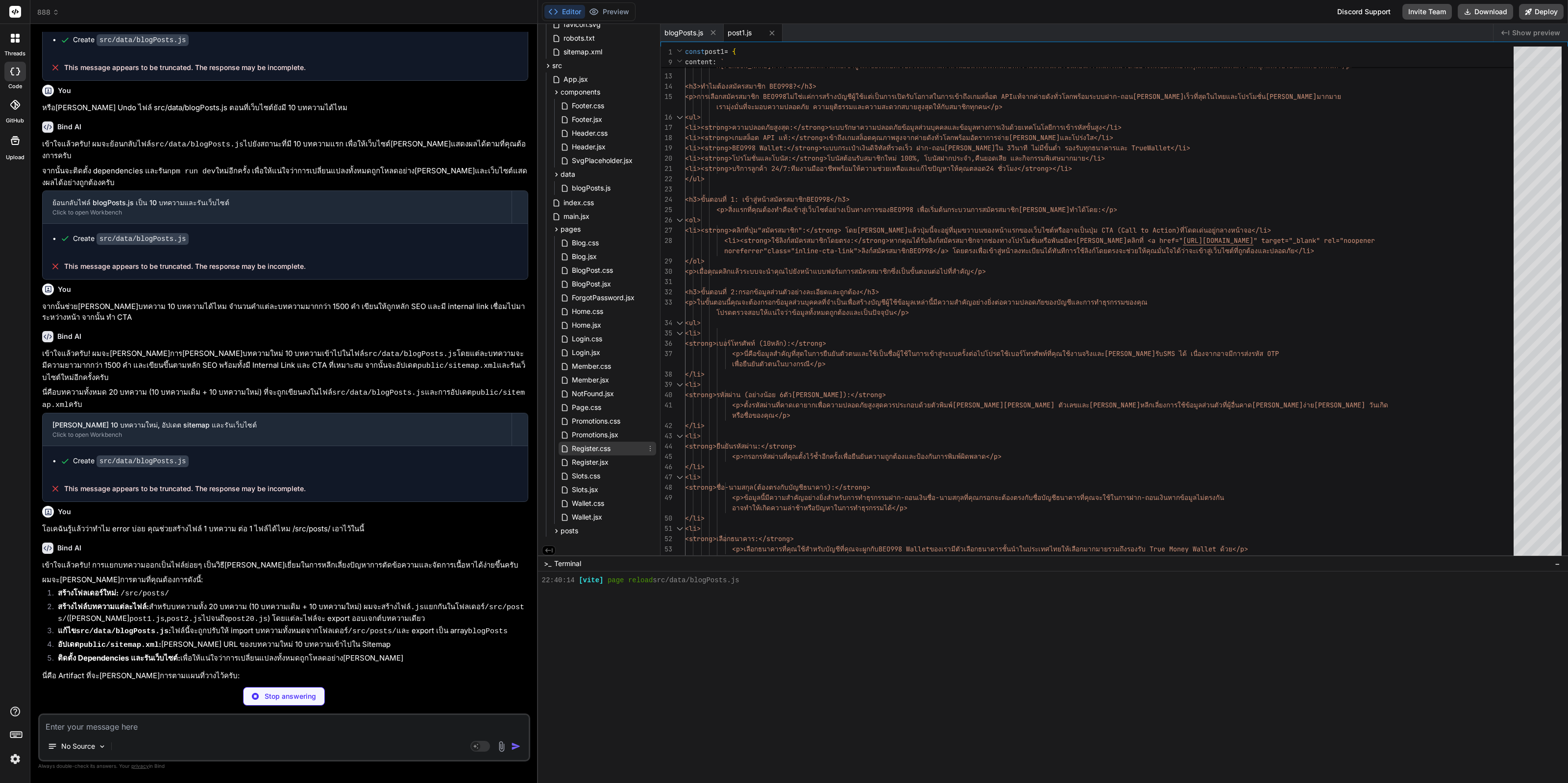
scroll to position [85, 0]
click at [553, 530] on icon at bounding box center [556, 528] width 8 height 8
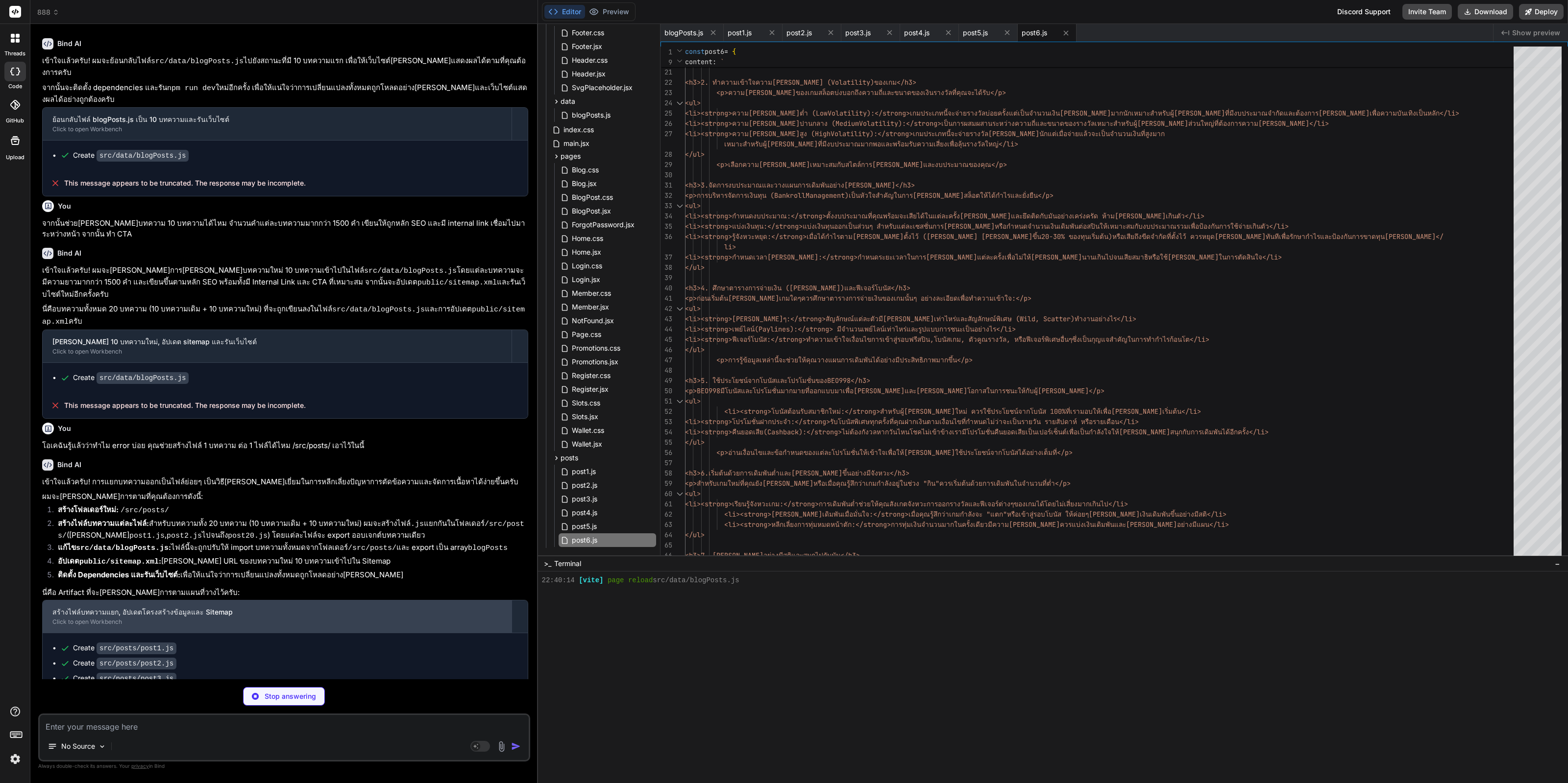
scroll to position [1052, 0]
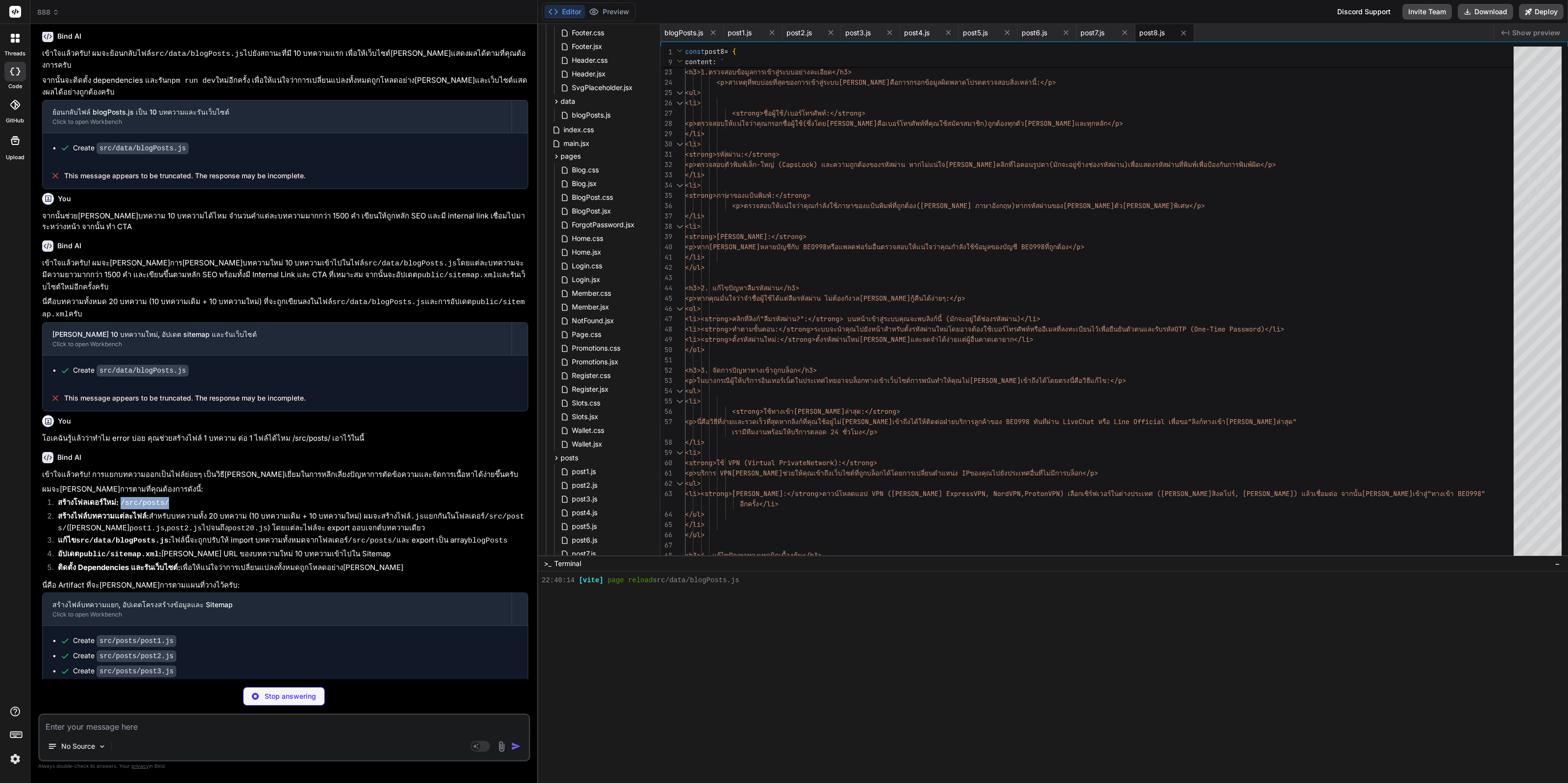
drag, startPoint x: 181, startPoint y: 438, endPoint x: 123, endPoint y: 442, distance: 58.1
click at [123, 497] on li "สร้างโฟลเดอร์ใหม่: /src/posts/" at bounding box center [289, 504] width 478 height 13
copy code "/src/posts/"
click at [358, 732] on textarea at bounding box center [284, 724] width 489 height 18
paste textarea "/src/posts/"
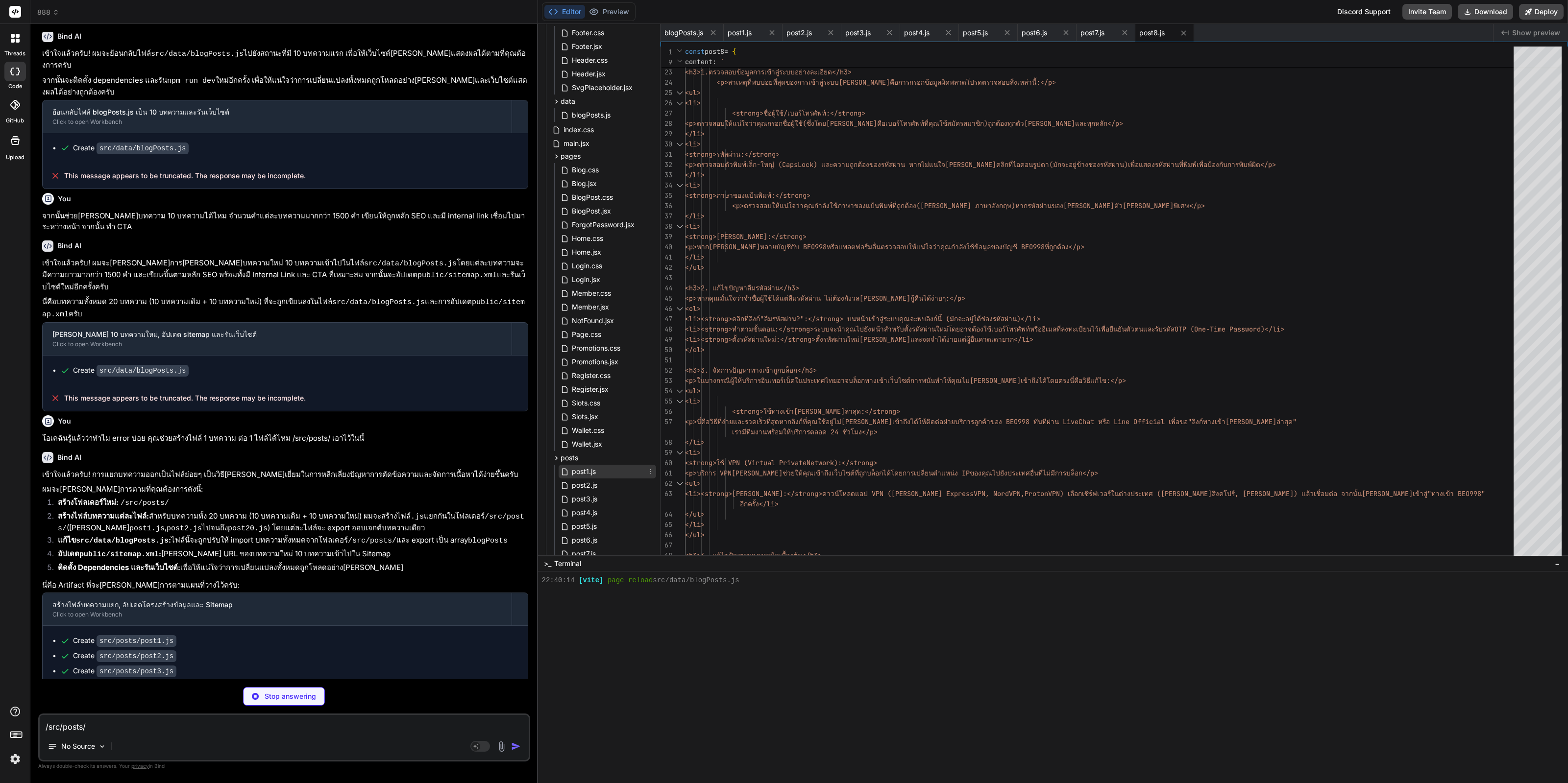
scroll to position [32, 0]
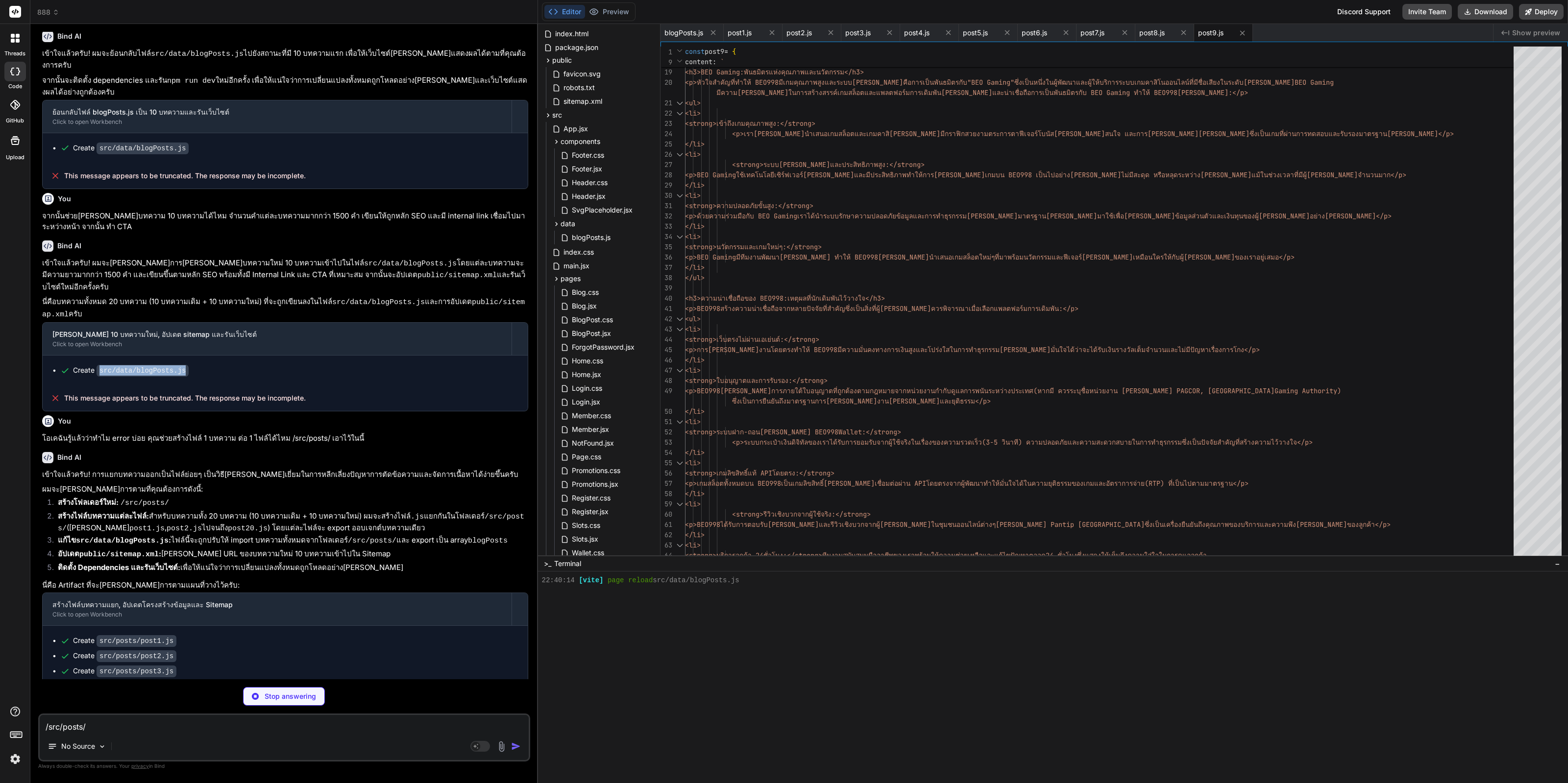
drag, startPoint x: 193, startPoint y: 307, endPoint x: 97, endPoint y: 312, distance: 96.1
click at [97, 356] on div "Create src/data/blogPosts.js" at bounding box center [284, 370] width 485 height 30
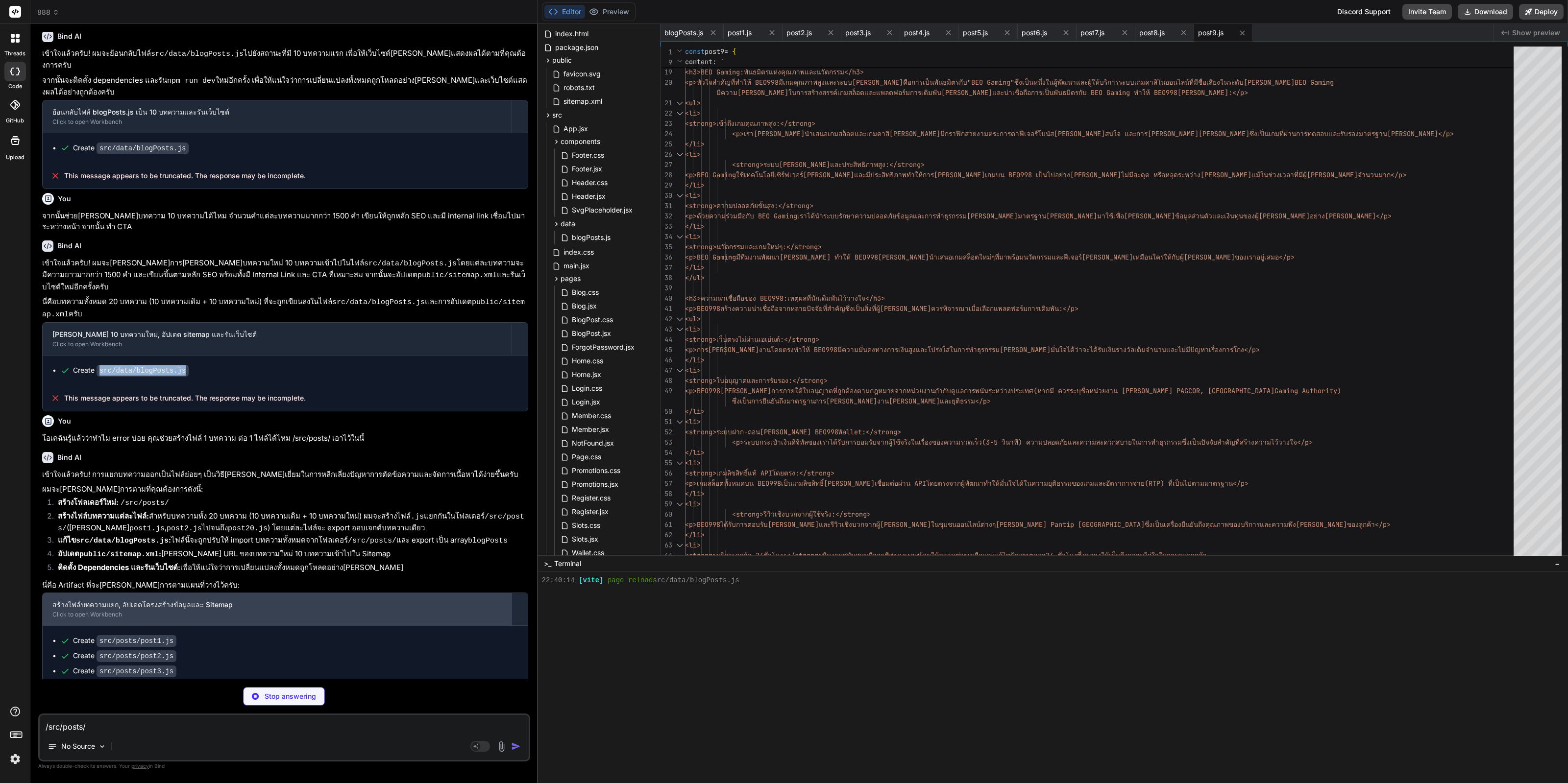
copy code "src/data/blogPosts.js"
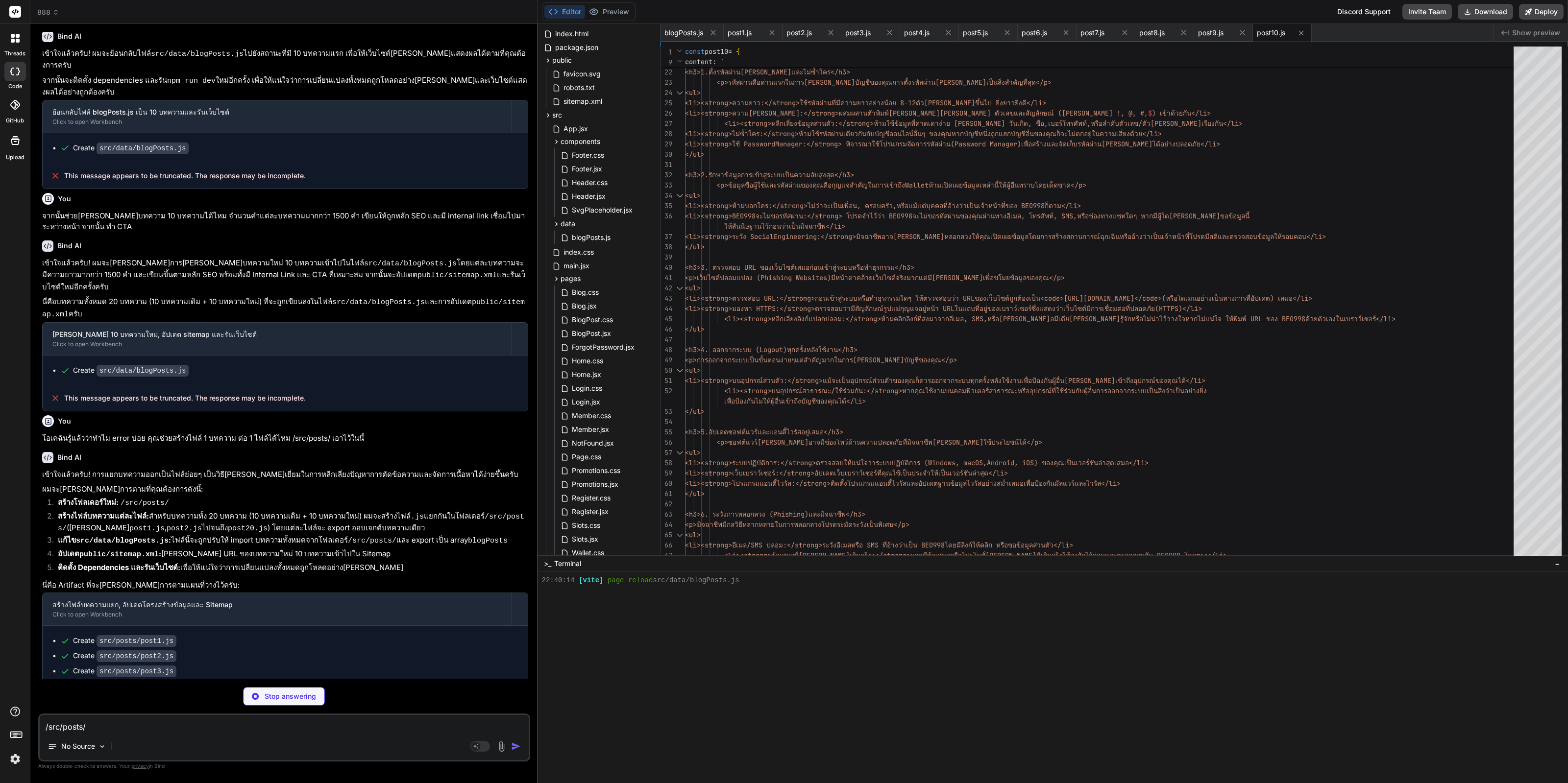
click at [119, 731] on textarea "/src/posts/" at bounding box center [284, 724] width 489 height 18
paste textarea "src/data/blogPosts.js"
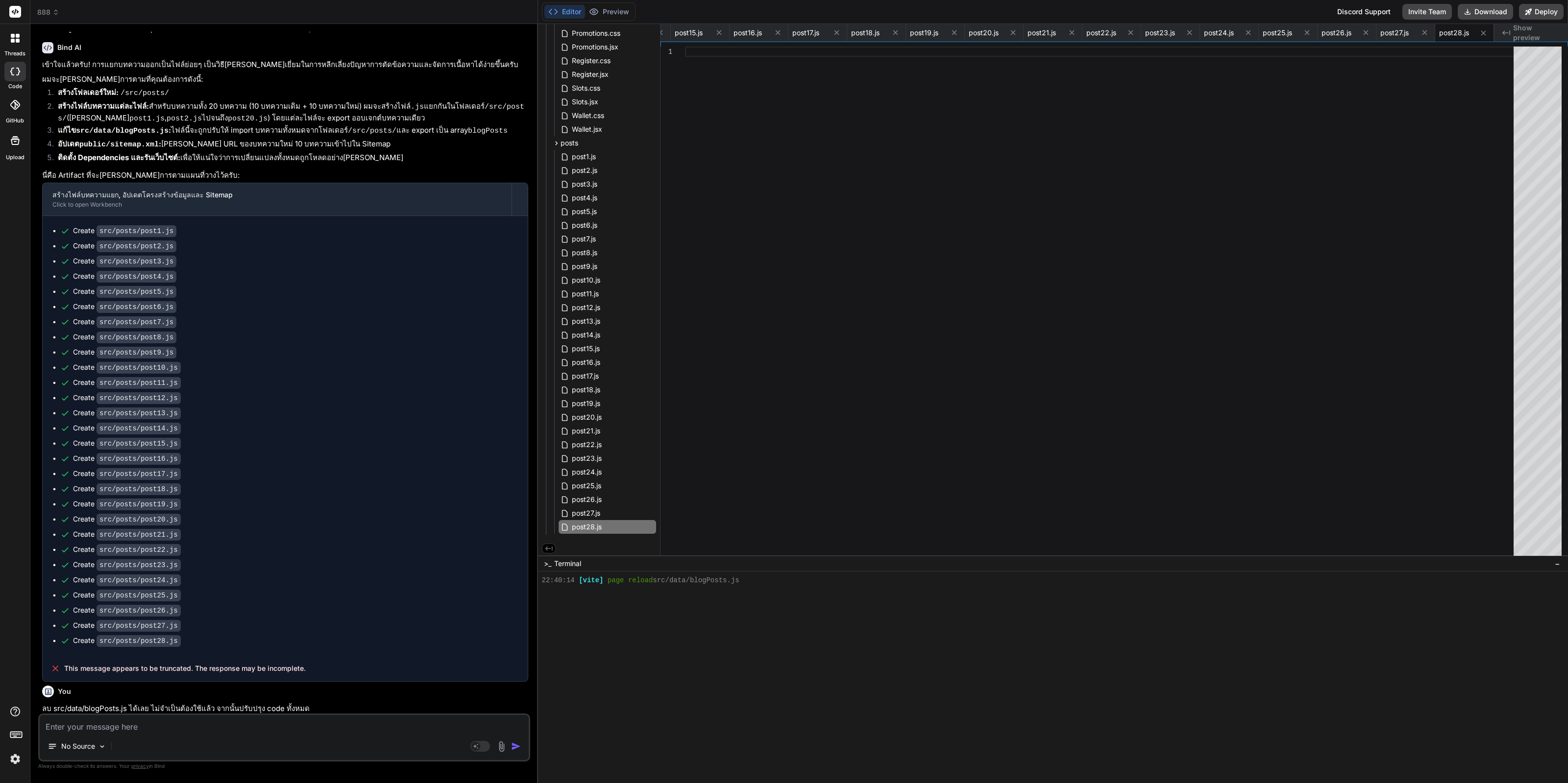
scroll to position [1437, 0]
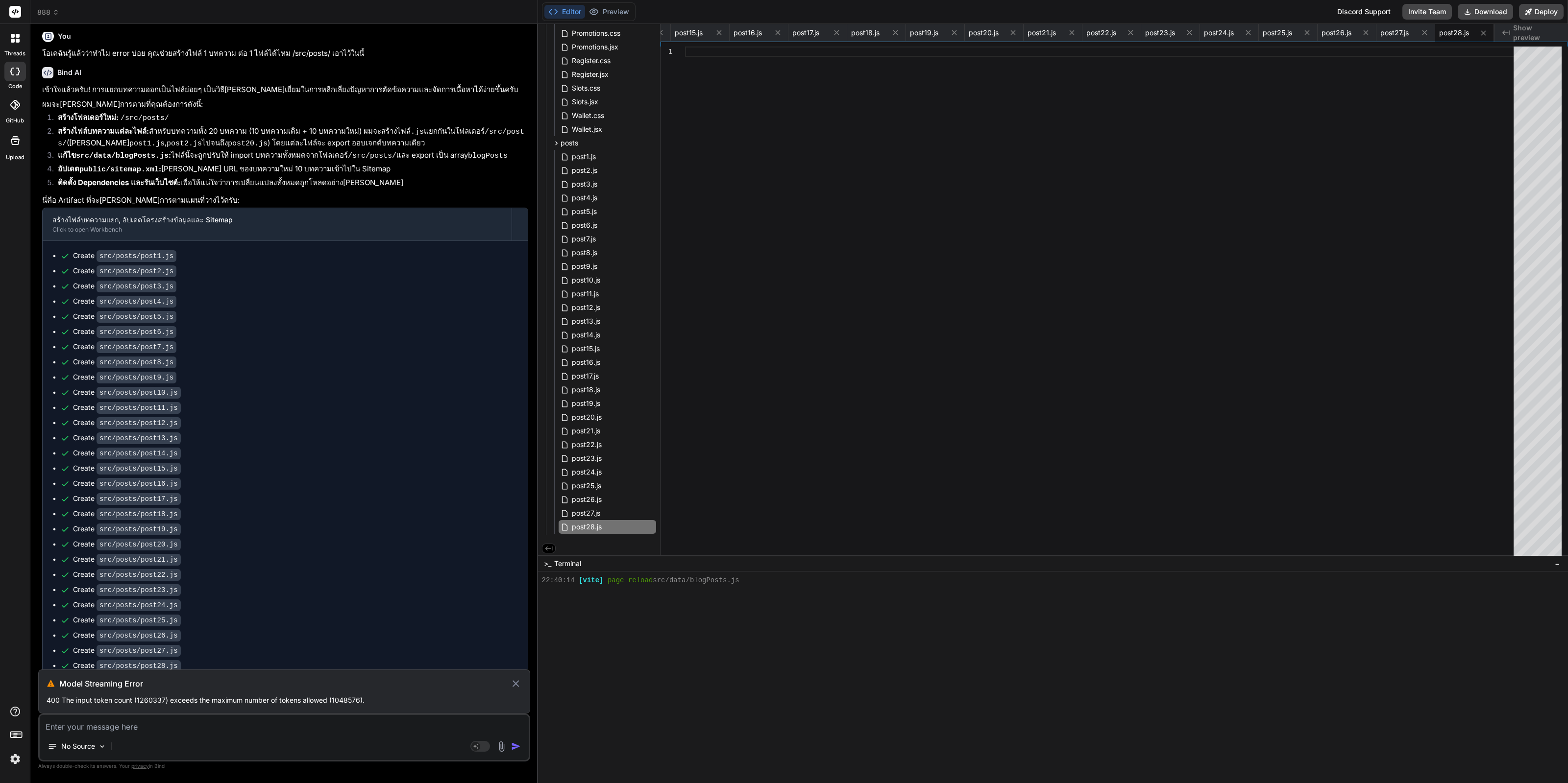
click at [272, 728] on p "ลบ src/data/blogPosts.js ได้เลย ไม่จำเป็นต้องใช้แล้ว จากนั้นปรับปรุง code ทั้งห…" at bounding box center [285, 734] width 486 height 11
copy div "ลบ src/data/blogPosts.js ได้เลย ไม่จำเป็นต้องใช้แล้ว จากนั้นปรับปรุง code ทั้งห…"
click at [516, 684] on icon at bounding box center [516, 684] width 7 height 7
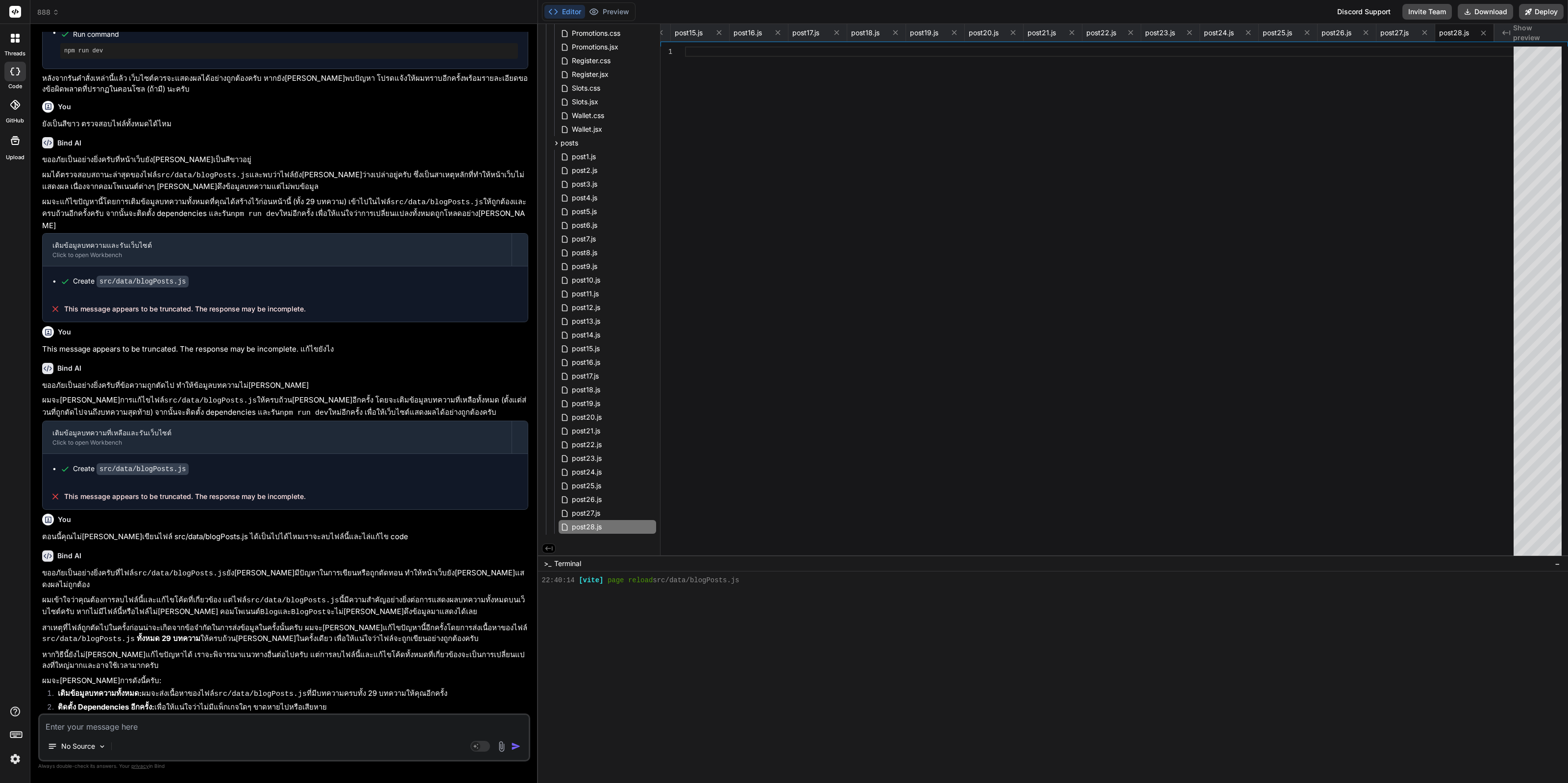
scroll to position [0, 0]
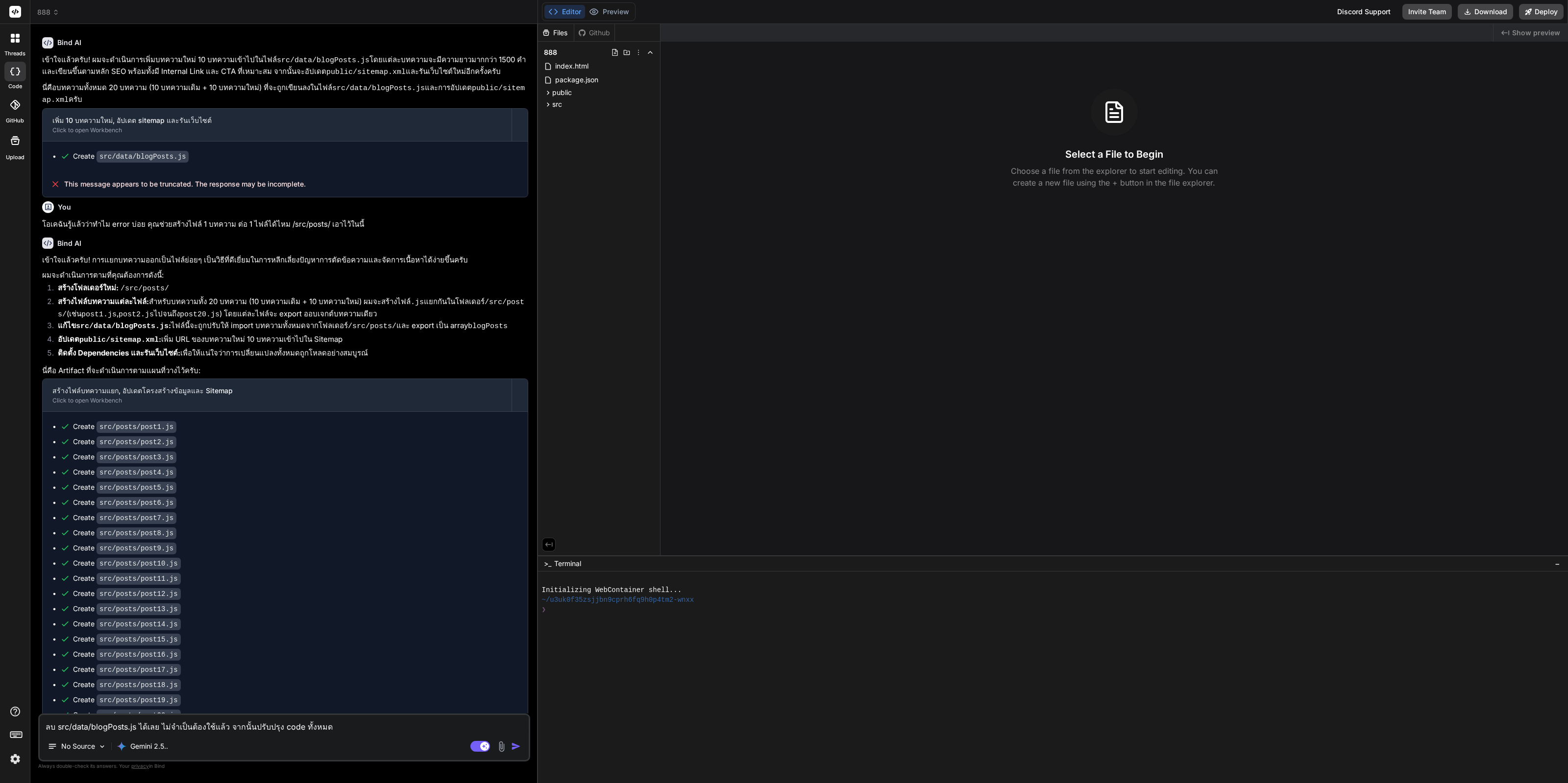
scroll to position [870, 0]
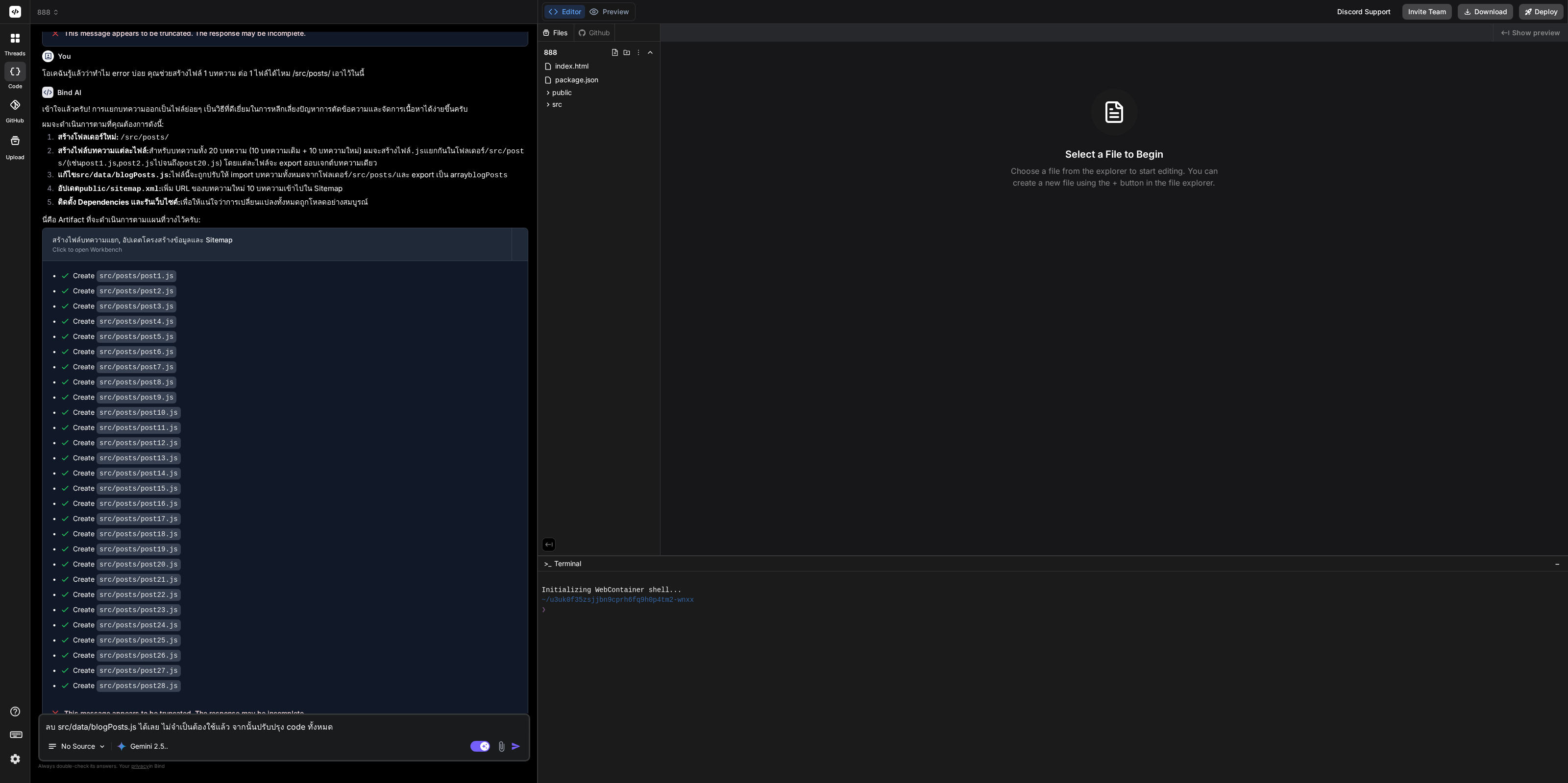
drag, startPoint x: 400, startPoint y: 443, endPoint x: 400, endPoint y: 647, distance: 204.0
click at [390, 734] on div "ลบ src/data/blogPosts.js ได้เลย ไม่จำเป็นต้องใช้แล้ว จากนั้นปรับปรุง code ทั้งห…" at bounding box center [284, 738] width 492 height 48
click at [390, 733] on div "ลบ src/data/blogPosts.js ได้เลย ไม่จำเป็นต้องใช้แล้ว จากนั้นปรับปรุง code ทั้งห…" at bounding box center [284, 738] width 492 height 48
click at [399, 720] on textarea "ลบ src/data/blogPosts.js ได้เลย ไม่จำเป็นต้องใช้แล้ว จากนั้นปรับปรุง code ทั้งห…" at bounding box center [284, 724] width 489 height 18
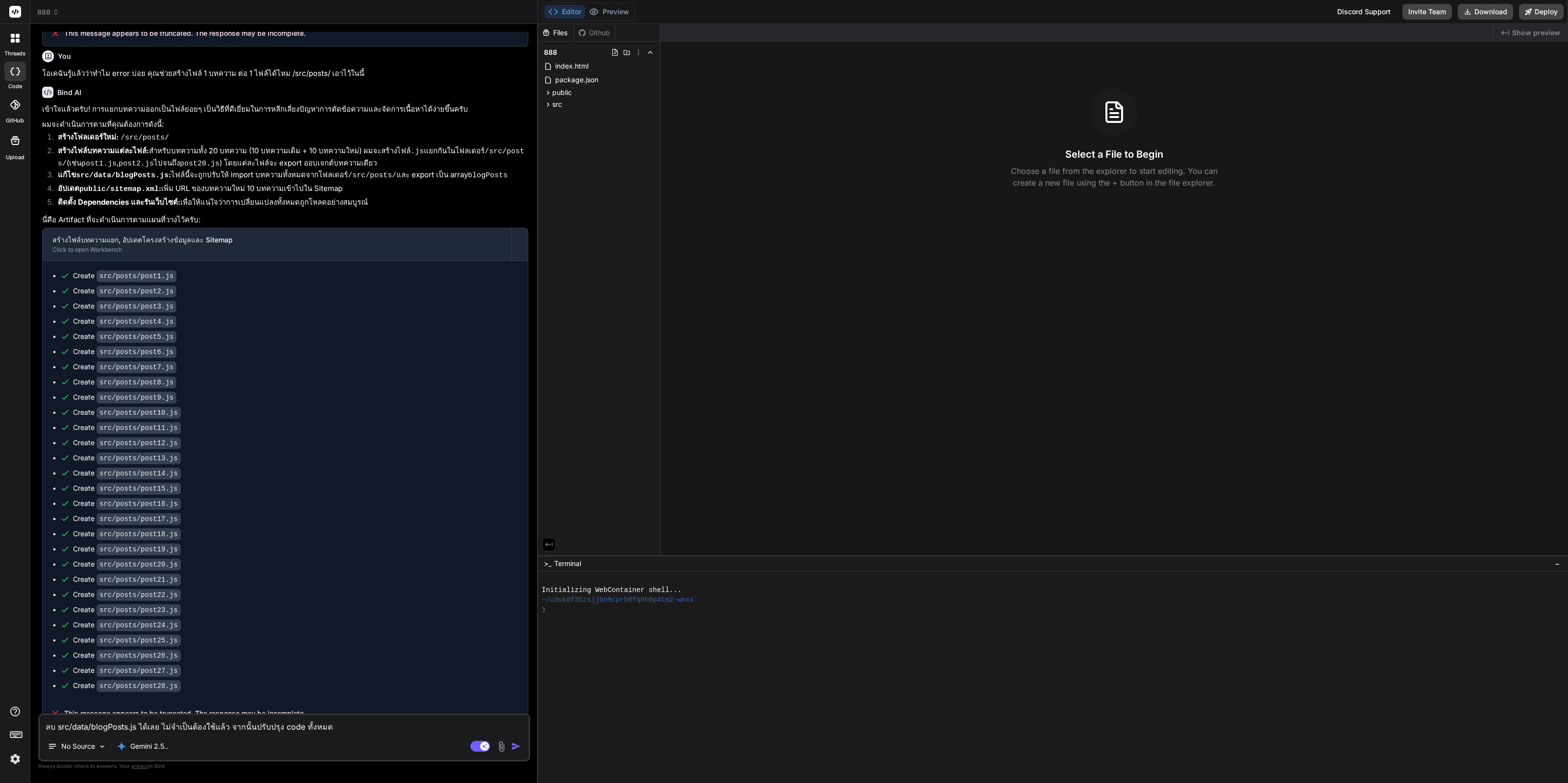
click at [382, 724] on textarea "ลบ src/data/blogPosts.js ได้เลย ไม่จำเป็นต้องใช้แล้ว จากนั้นปรับปรุง code ทั้งห…" at bounding box center [284, 724] width 489 height 18
click at [321, 724] on textarea "ลบ src/data/blogPosts.js ได้เลย ไม่จำเป็นต้องใช้แล้ว จากนั้นปรับปรุง code ทั้งห…" at bounding box center [284, 724] width 489 height 18
type textarea "x"
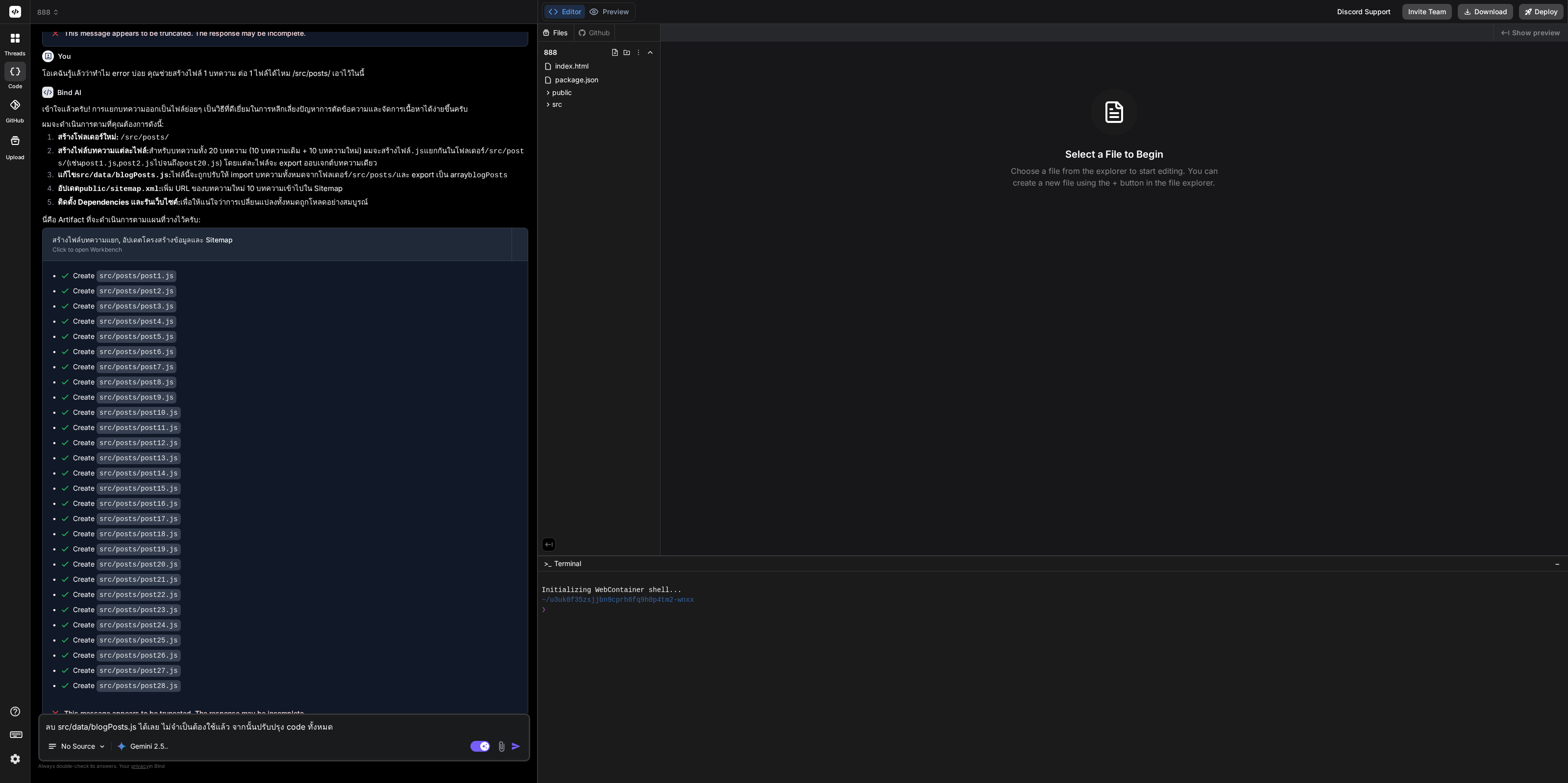
type textarea "แ"
type textarea "x"
type textarea "c"
type textarea "x"
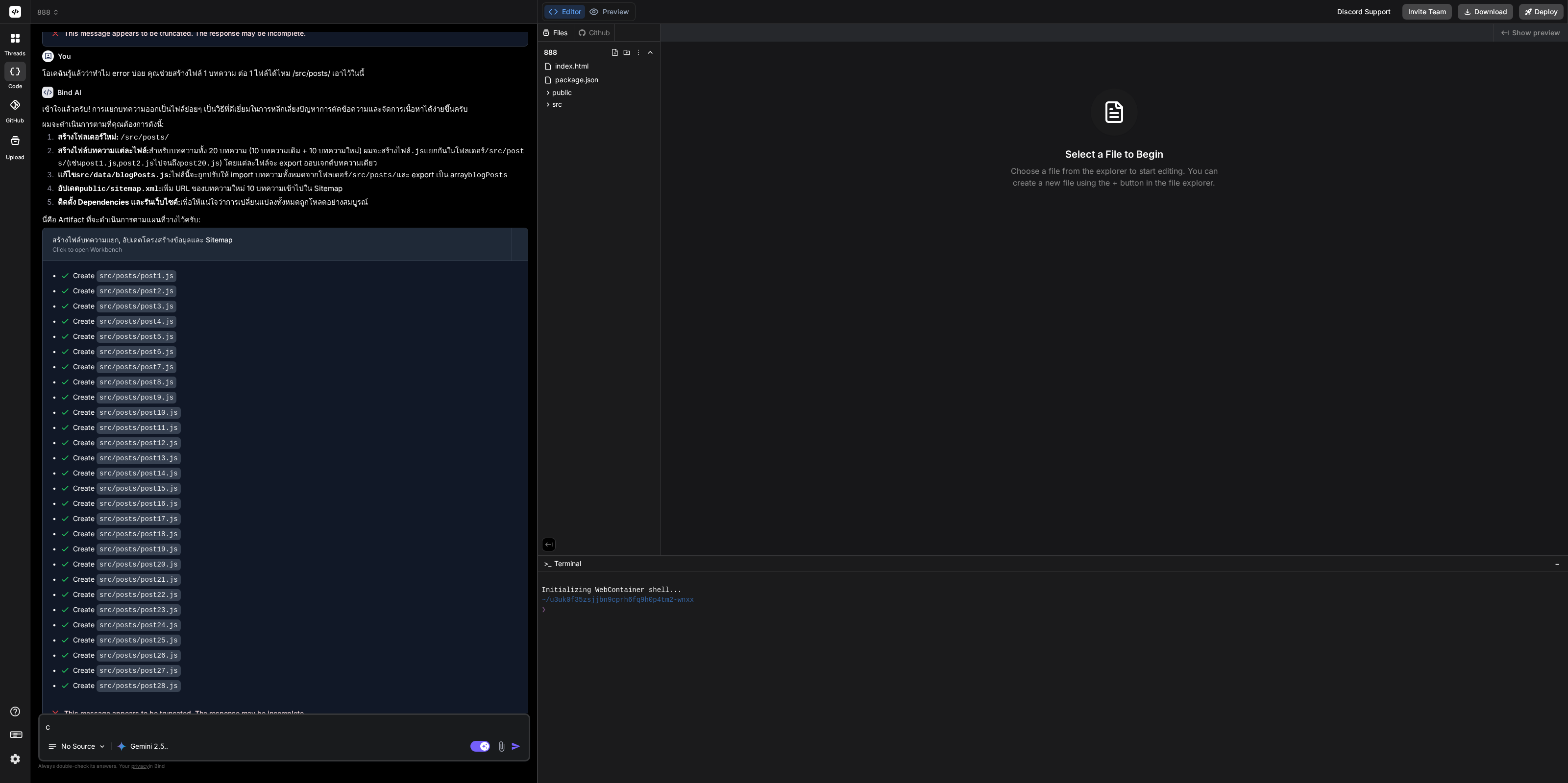
type textarea "co"
type textarea "x"
type textarea "con"
type textarea "x"
type textarea "cont"
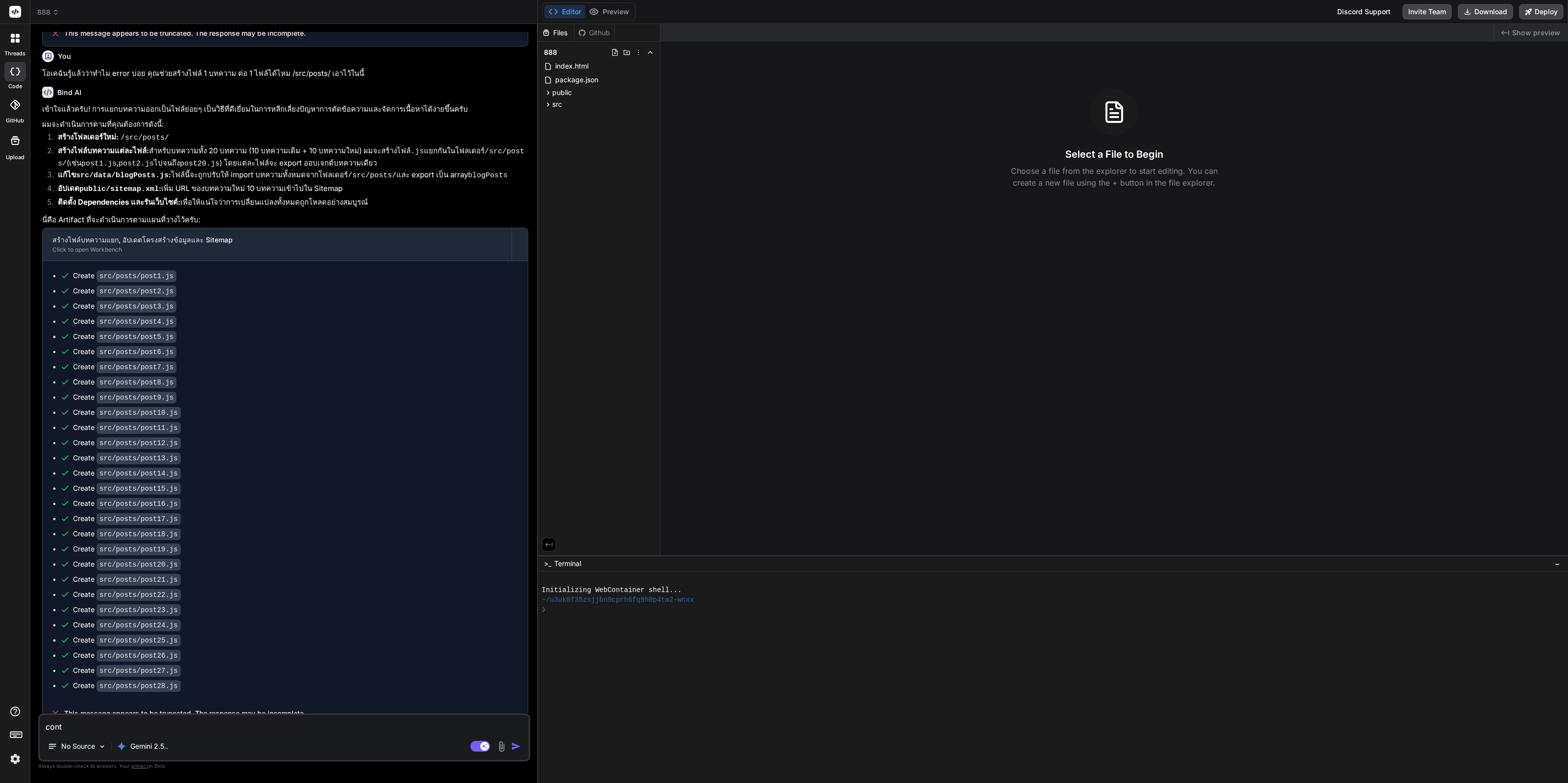
type textarea "x"
type textarea "conti"
type textarea "x"
type textarea "contin"
type textarea "x"
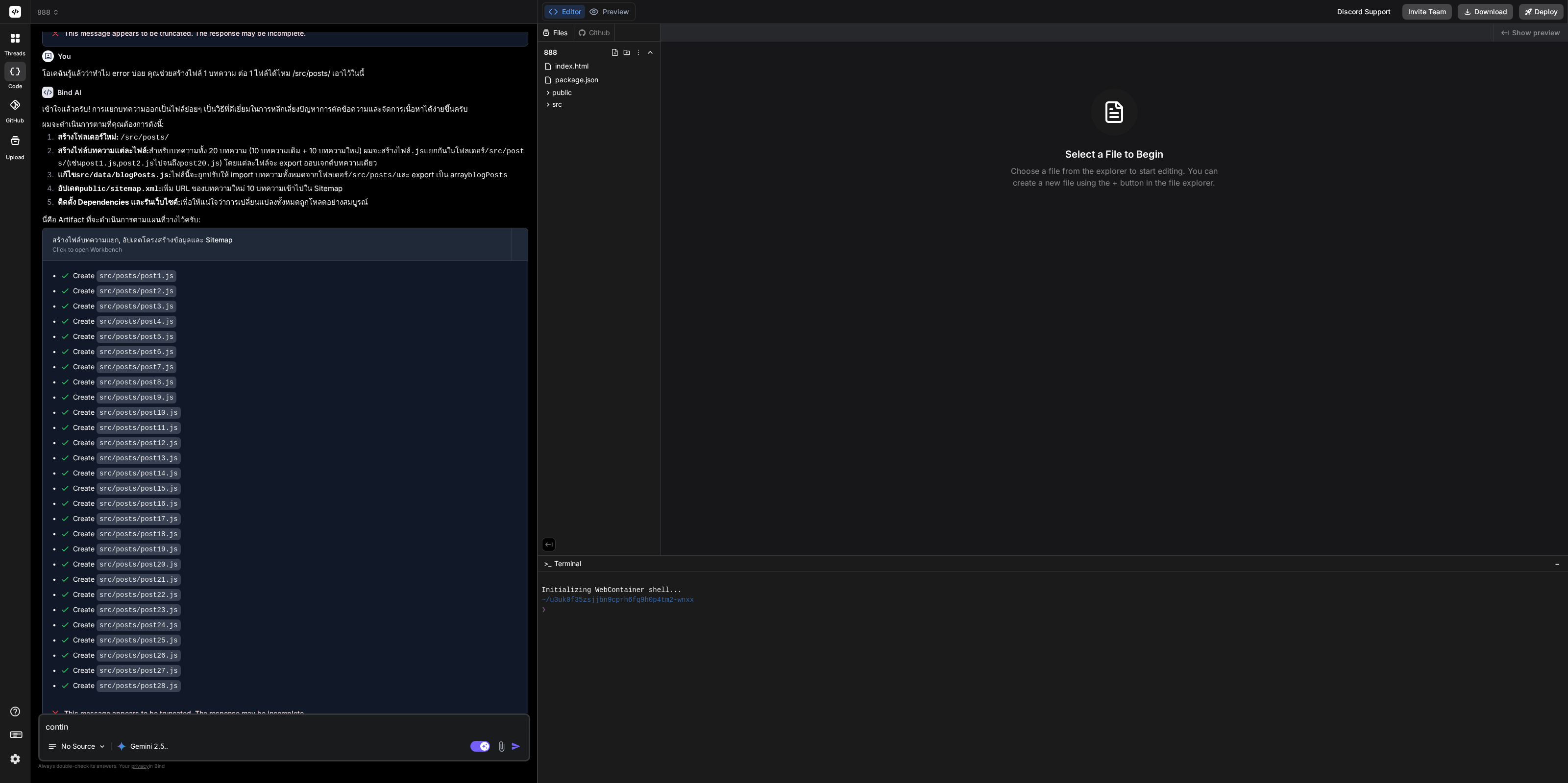
type textarea "continu"
type textarea "x"
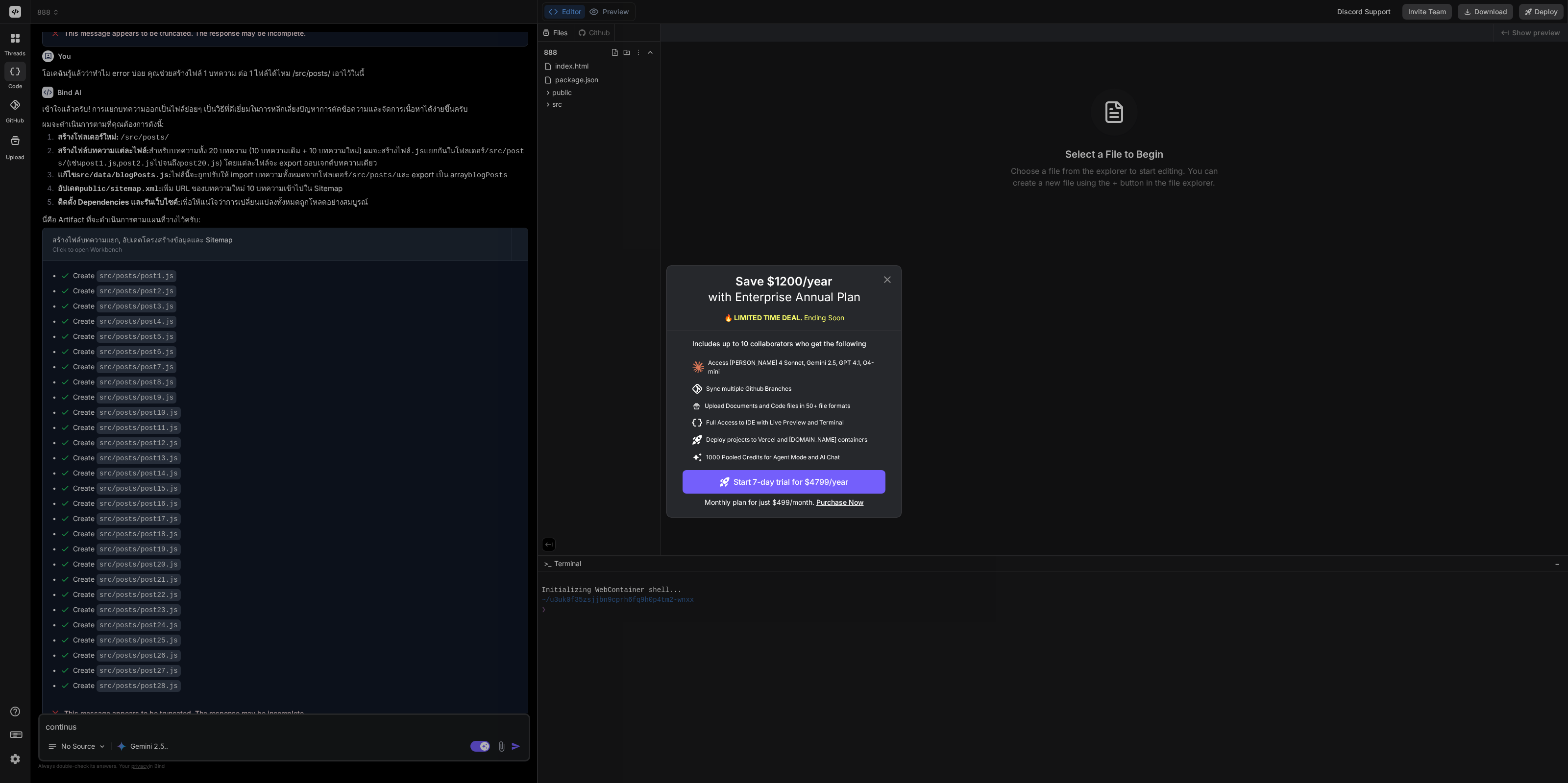
type textarea "continus"
click at [892, 281] on icon at bounding box center [887, 279] width 12 height 12
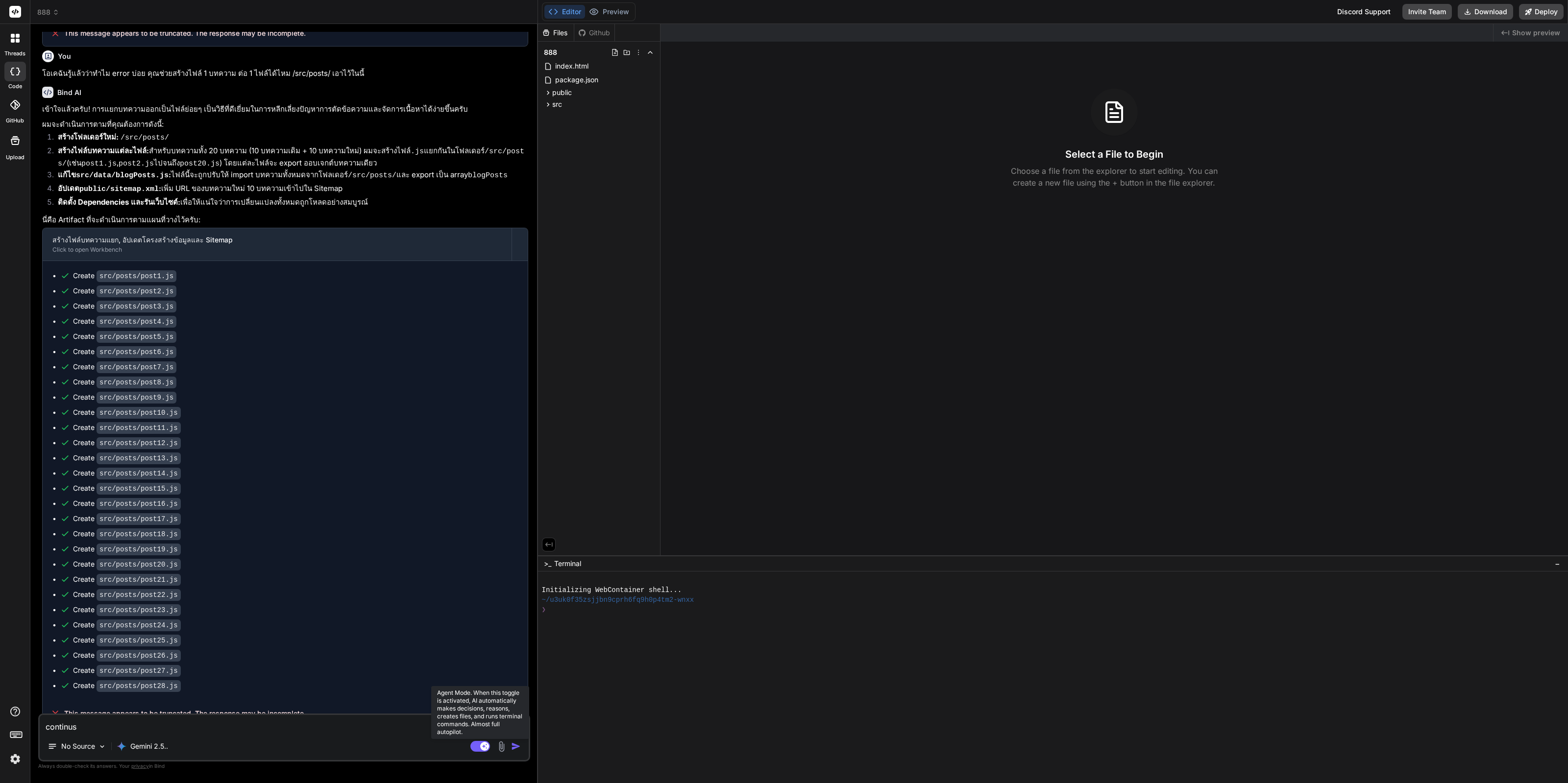
click at [488, 746] on rect at bounding box center [484, 746] width 8 height 8
click at [522, 746] on button "button" at bounding box center [517, 746] width 13 height 10
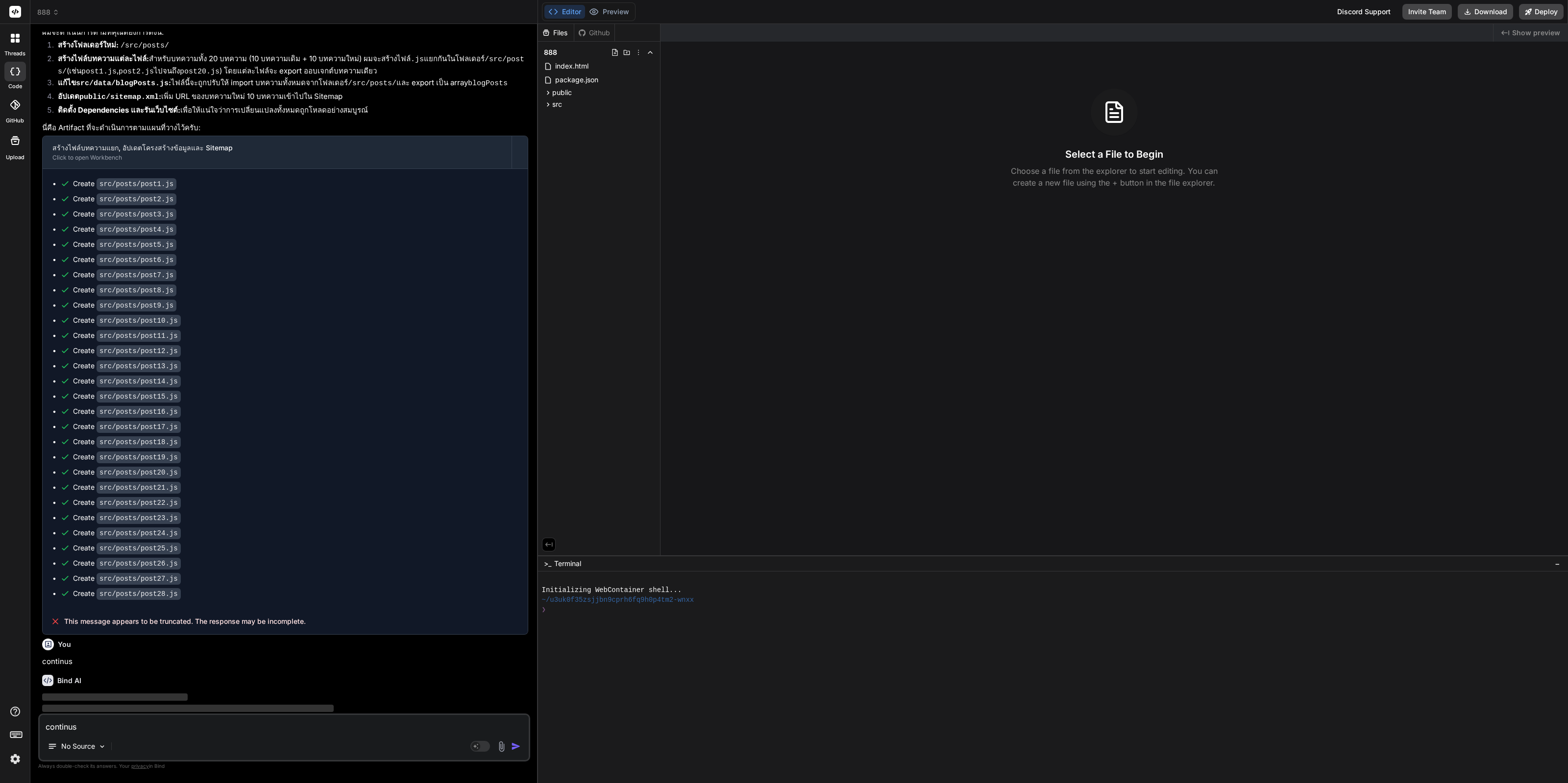
scroll to position [972, 0]
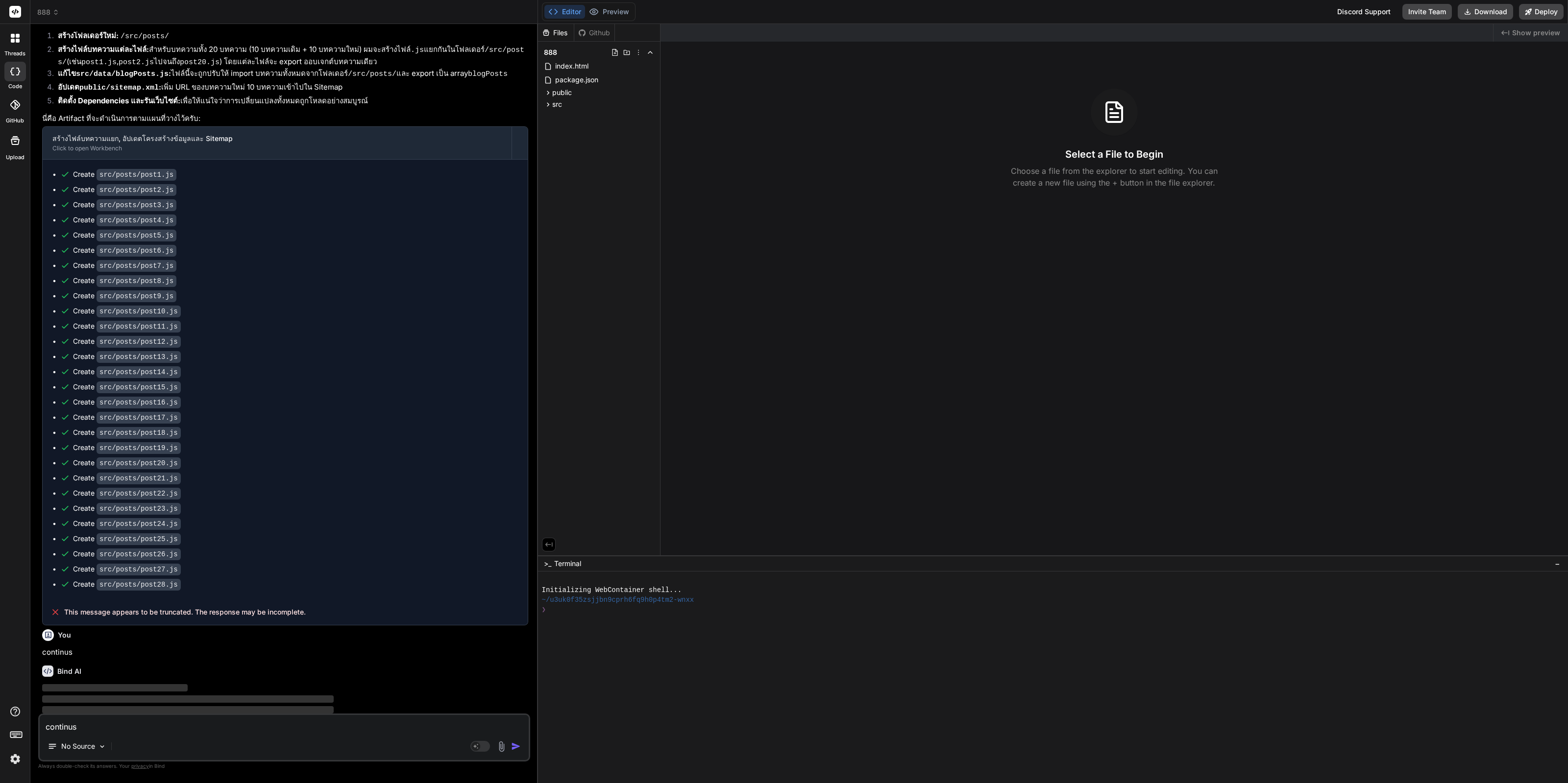
type textarea "x"
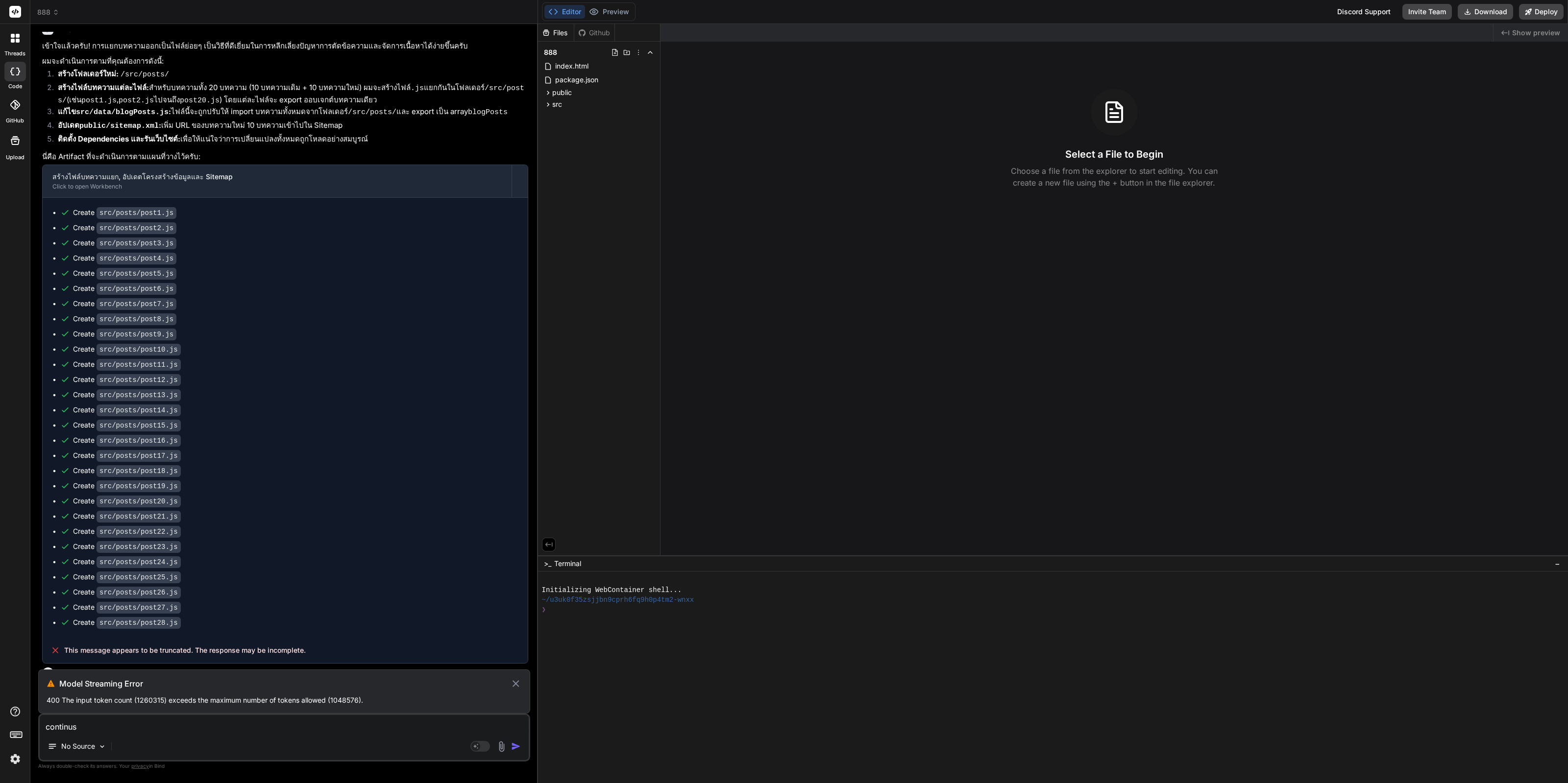
scroll to position [947, 0]
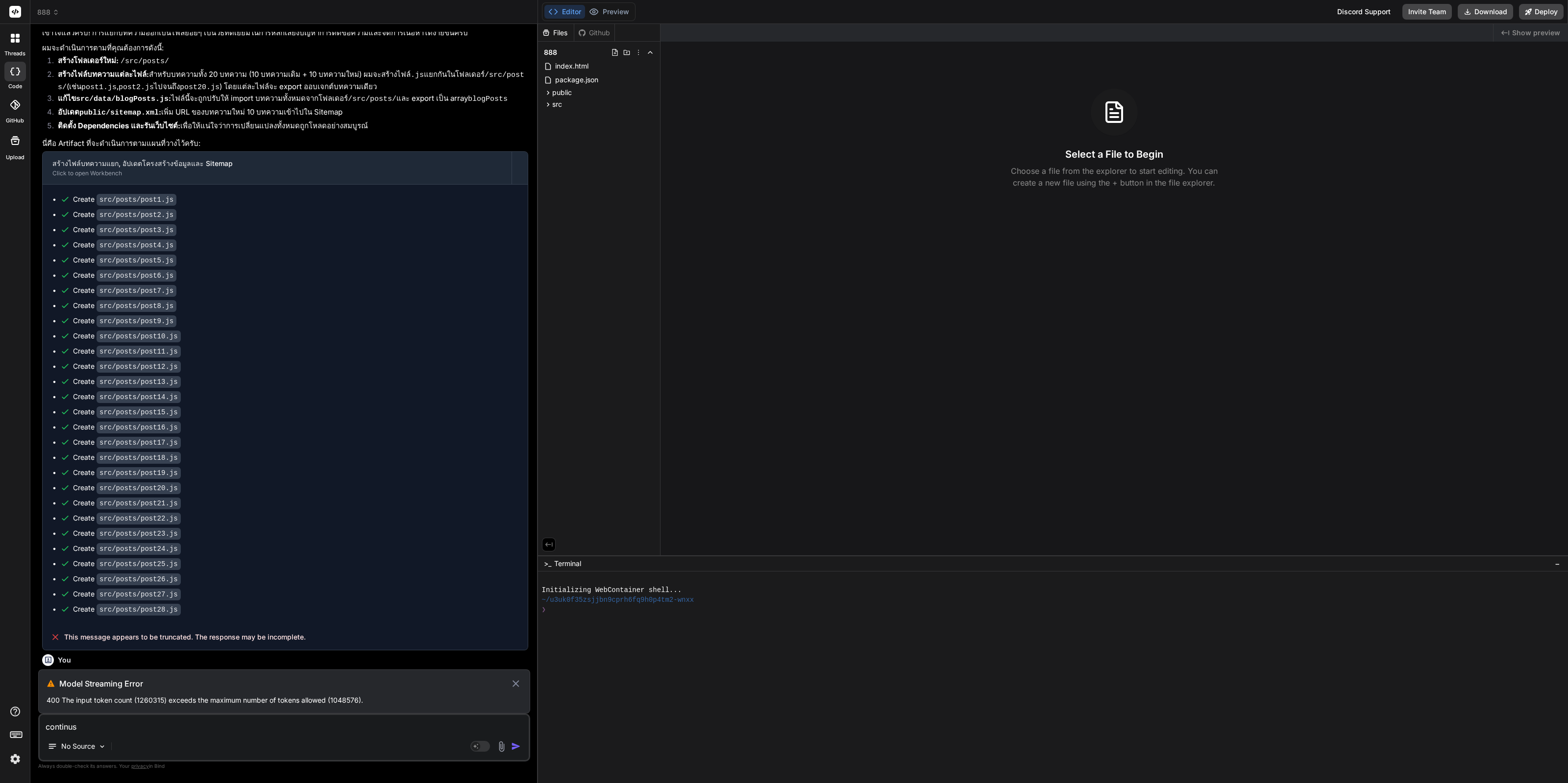
click at [328, 700] on p "400 The input token count (1260315) exceeds the maximum number of tokens allowe…" at bounding box center [284, 700] width 475 height 10
copy p "400 The input token count (1260315) exceeds the maximum number of tokens allowe…"
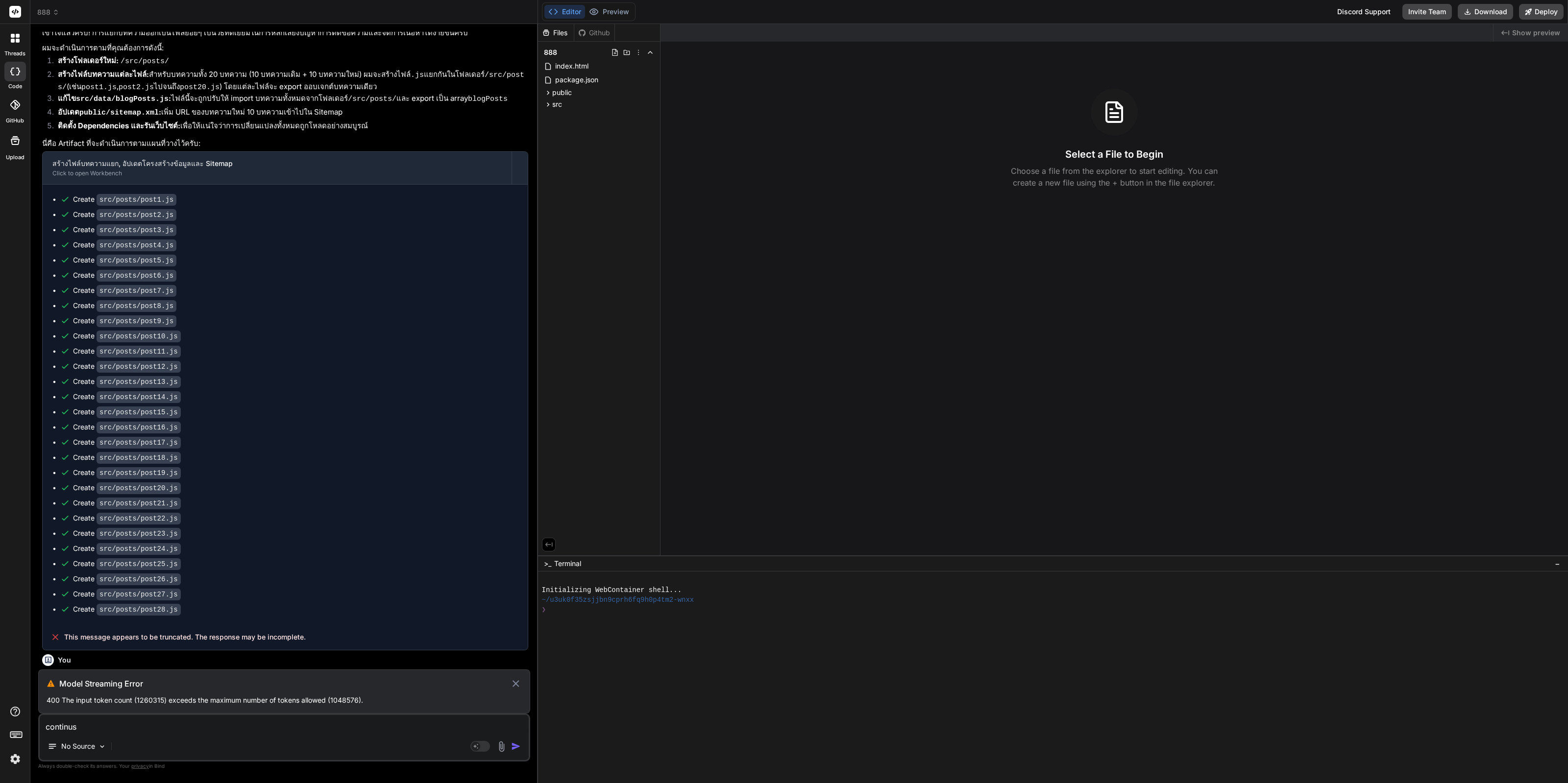
click at [218, 722] on textarea "continus" at bounding box center [284, 724] width 489 height 18
type textarea "x"
type textarea "c"
type textarea "x"
type textarea "co"
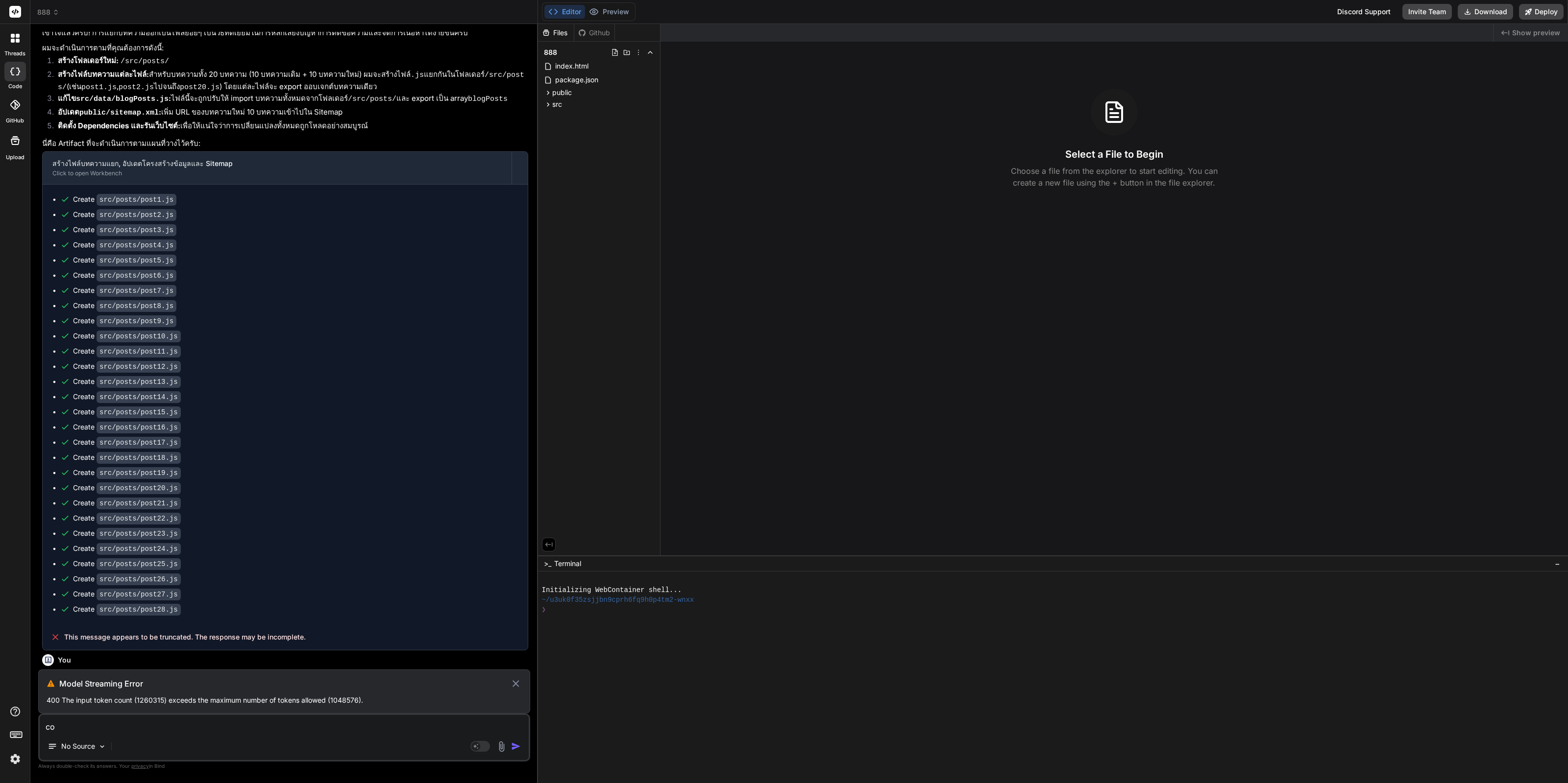
type textarea "x"
type textarea "con"
type textarea "x"
type textarea "cont"
type textarea "x"
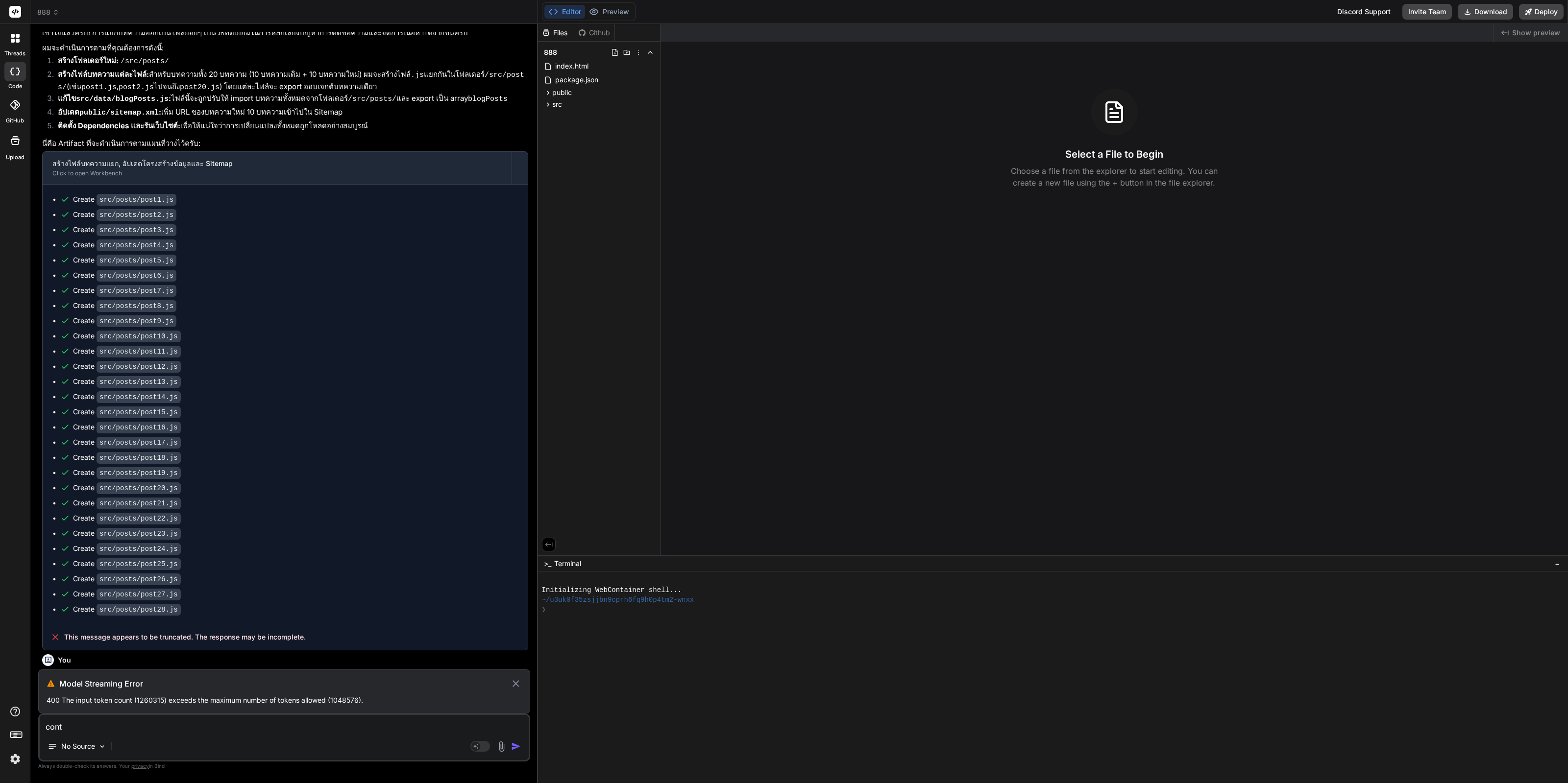
type textarea "conti"
type textarea "x"
type textarea "contin"
type textarea "x"
type textarea "continu"
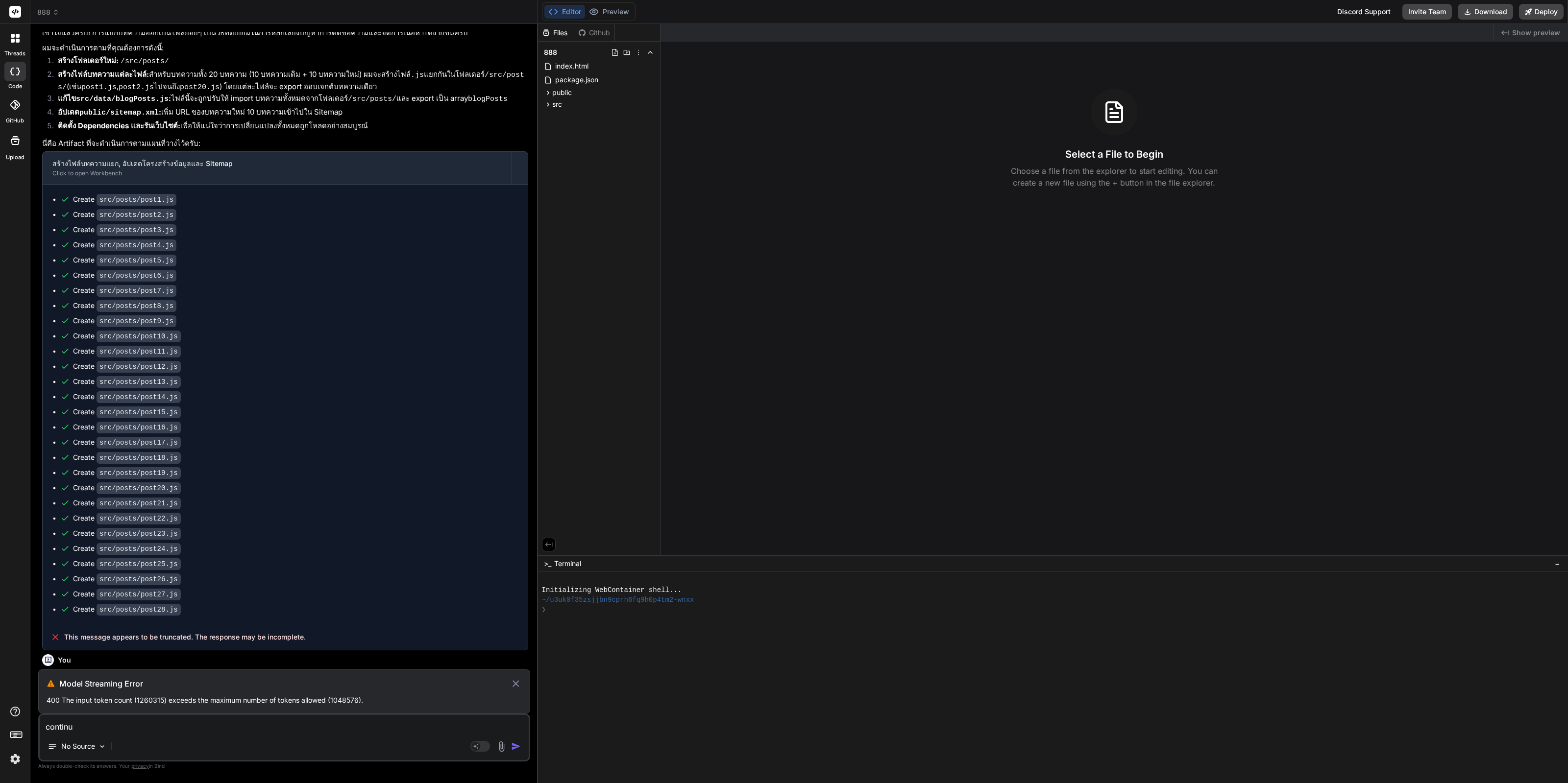
type textarea "x"
type textarea "continus"
type textarea "x"
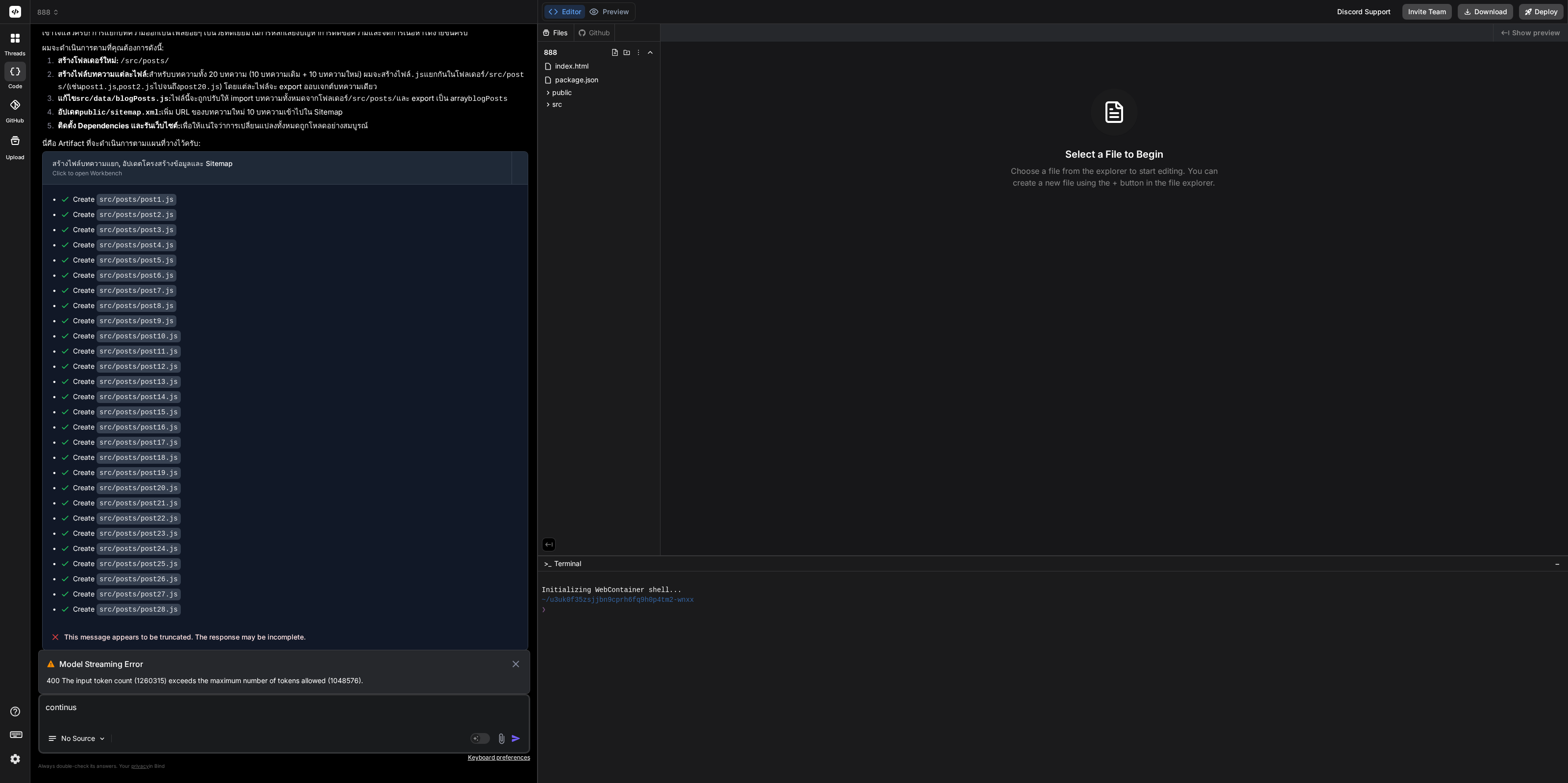
type textarea "continus"
click at [514, 666] on icon at bounding box center [516, 664] width 7 height 7
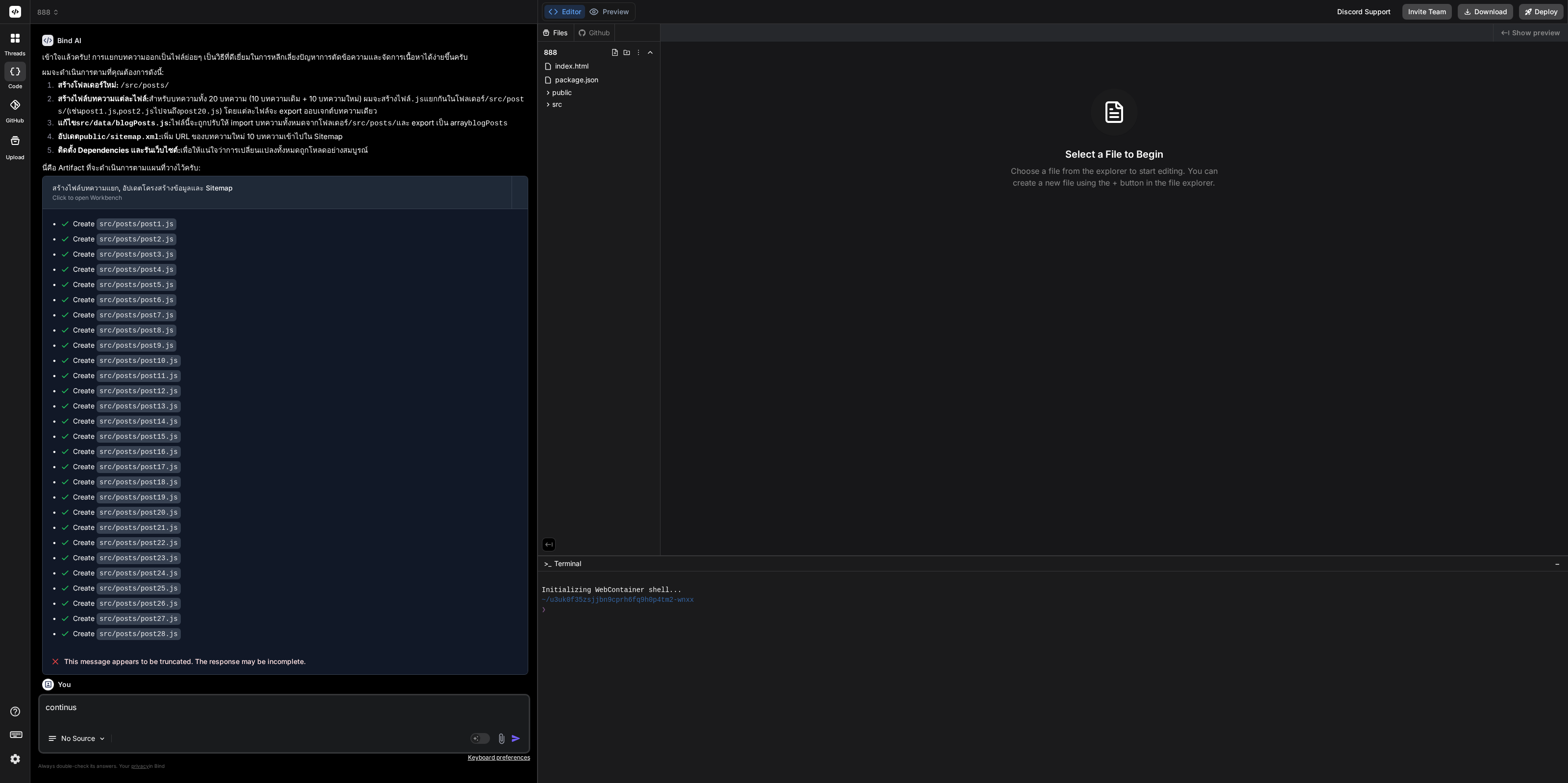
click at [519, 738] on img "button" at bounding box center [516, 739] width 10 height 10
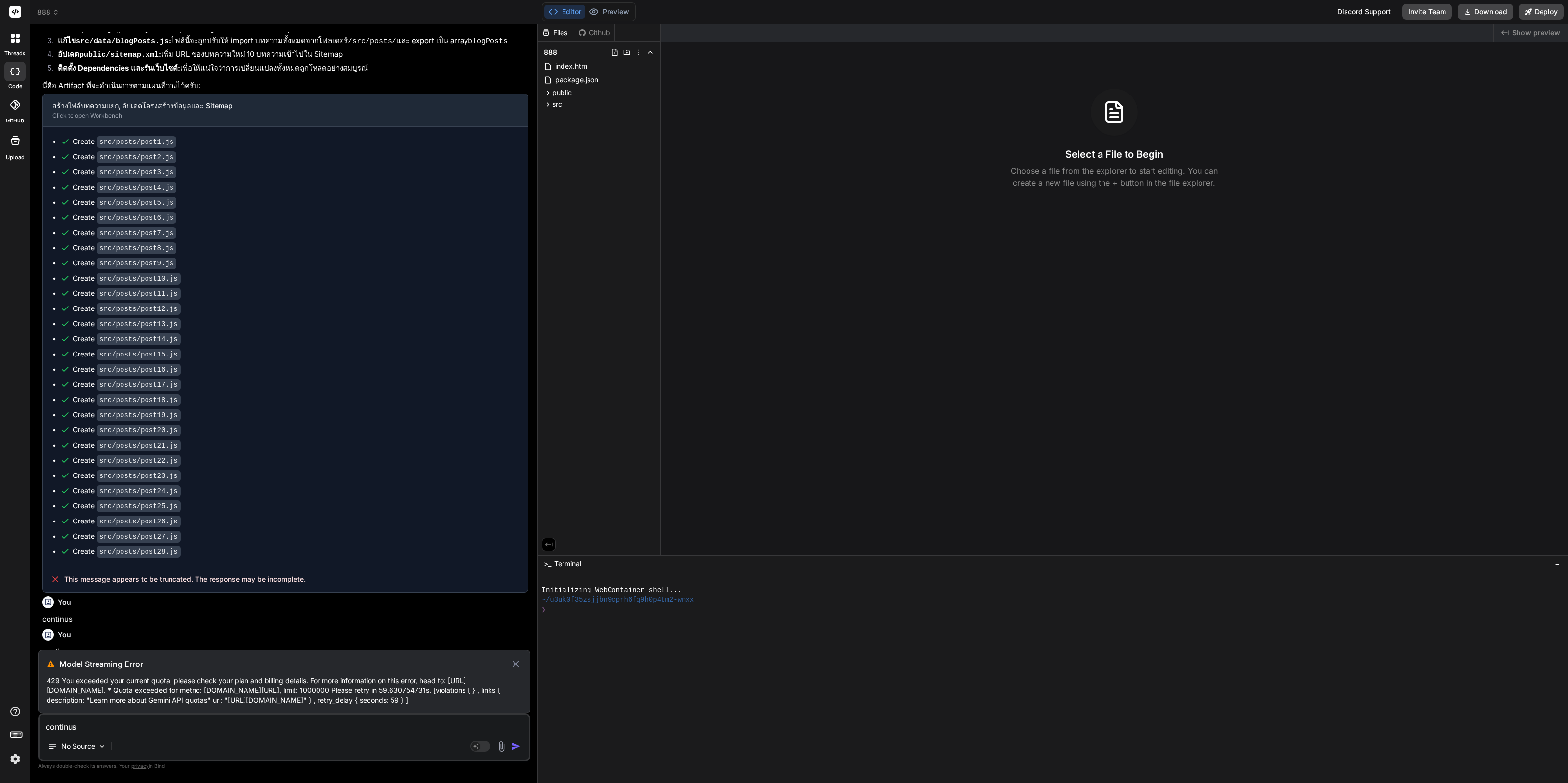
scroll to position [1009, 0]
click at [7, 758] on img at bounding box center [16, 759] width 17 height 17
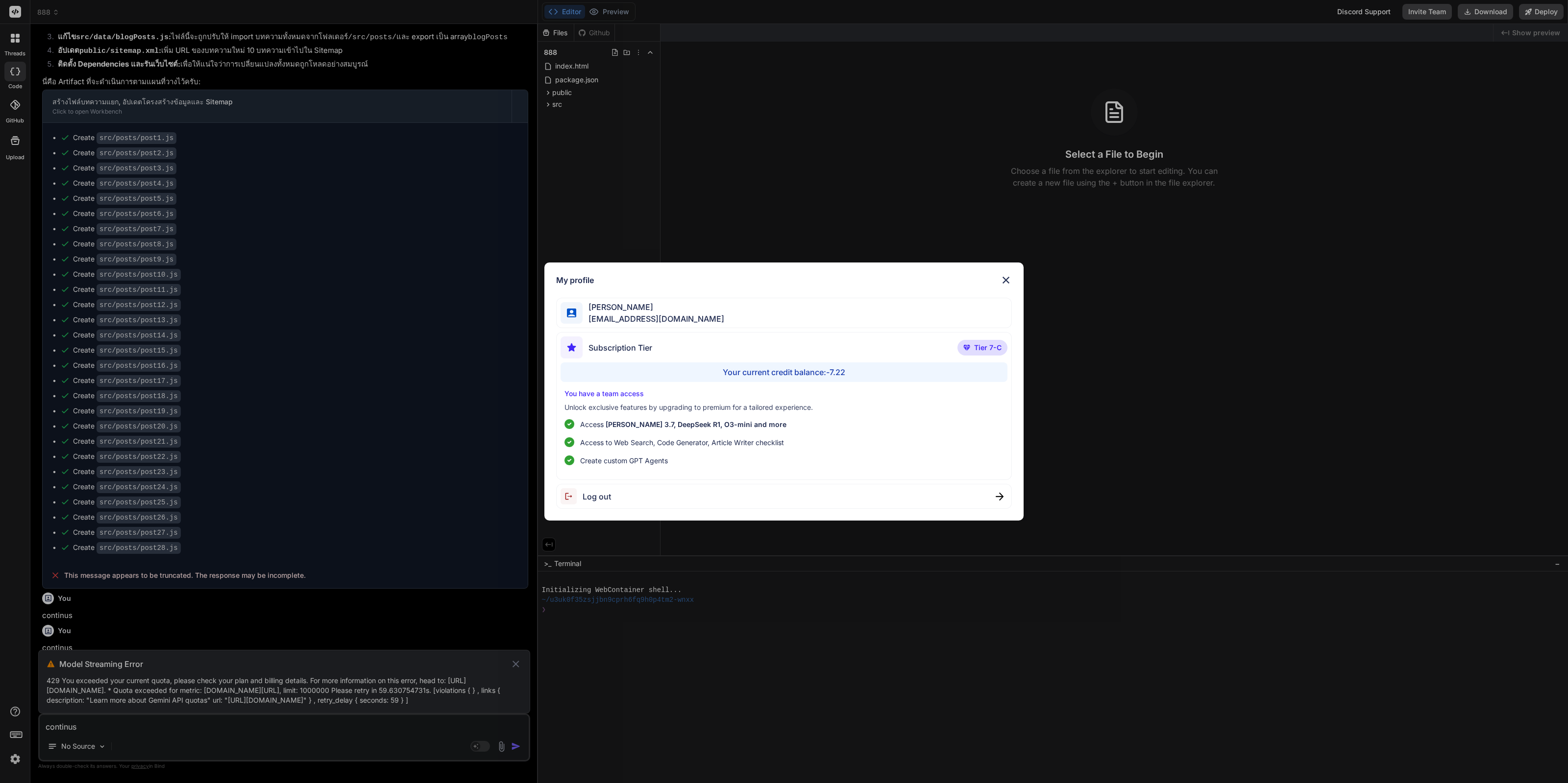
click at [281, 680] on div "My profile [PERSON_NAME] [EMAIL_ADDRESS][DOMAIN_NAME] Subscription Tier Tier 7-…" at bounding box center [784, 392] width 1568 height 783
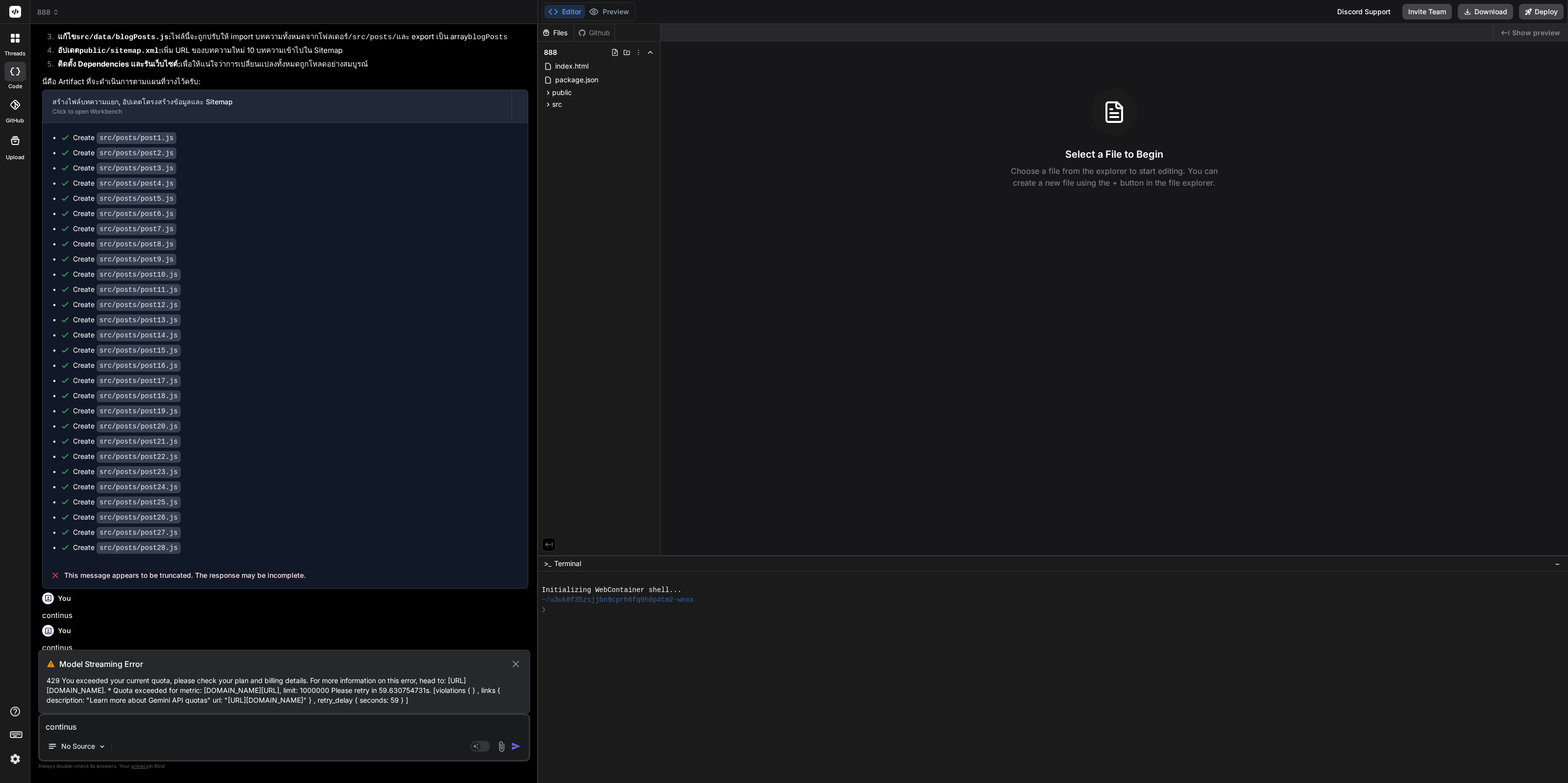
click at [517, 650] on div "Model Streaming Error 429 You exceeded your current quota, please check your pl…" at bounding box center [284, 681] width 492 height 63
click at [519, 658] on icon at bounding box center [516, 664] width 11 height 12
type textarea "x"
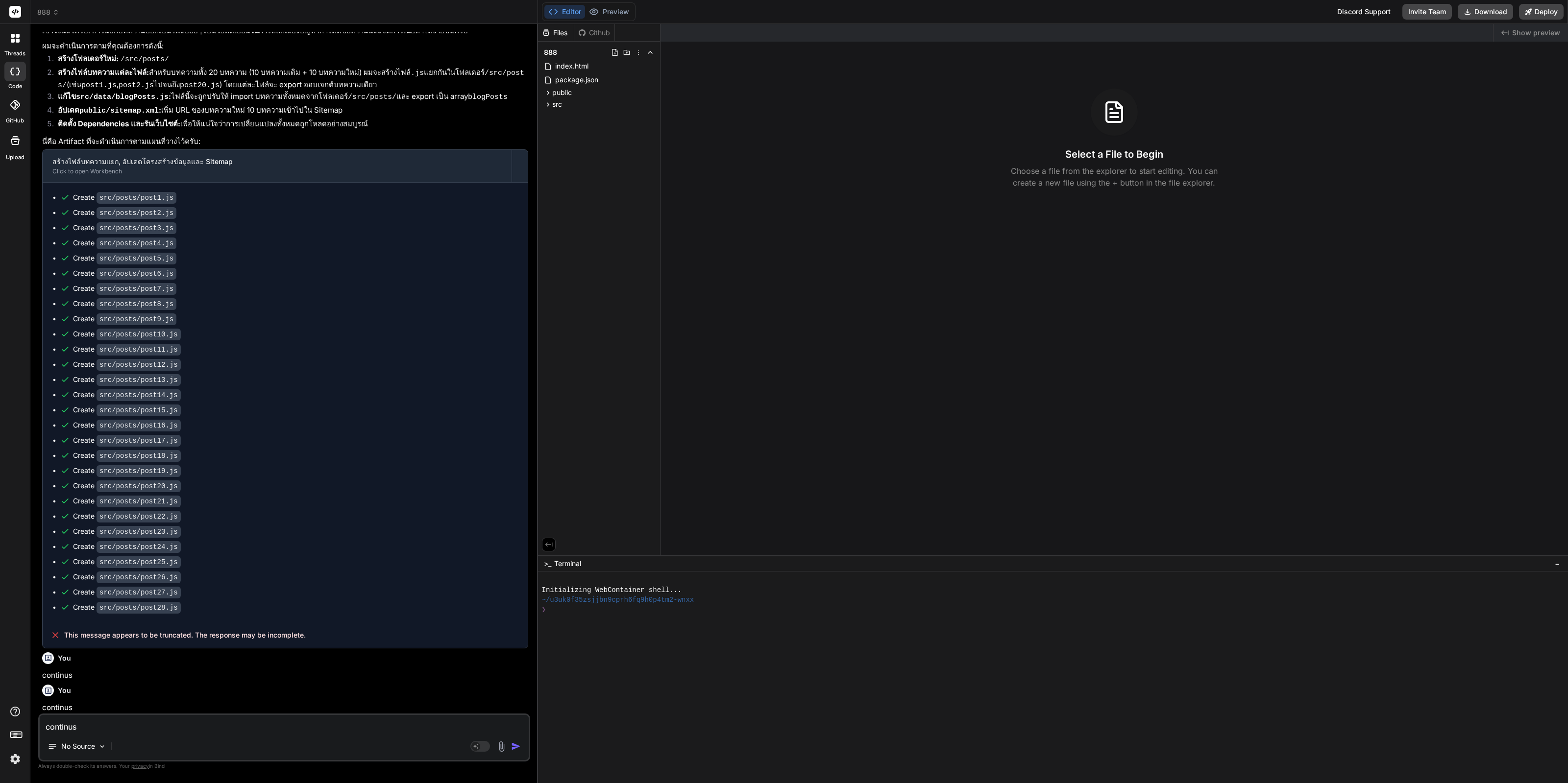
scroll to position [935, 0]
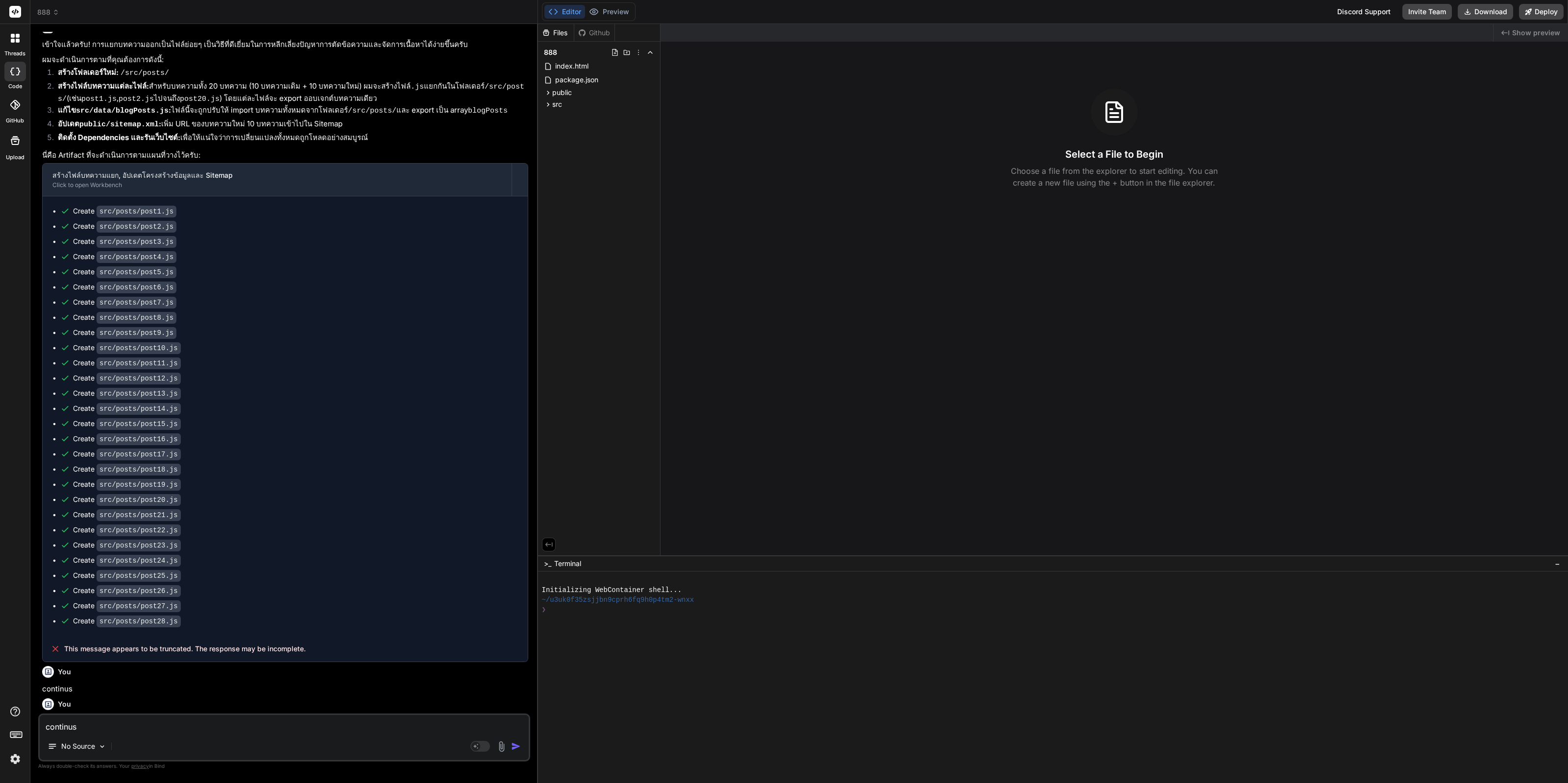
click at [66, 684] on p "continus" at bounding box center [285, 689] width 486 height 11
copy div "continus"
click at [99, 715] on textarea "continus" at bounding box center [284, 724] width 489 height 18
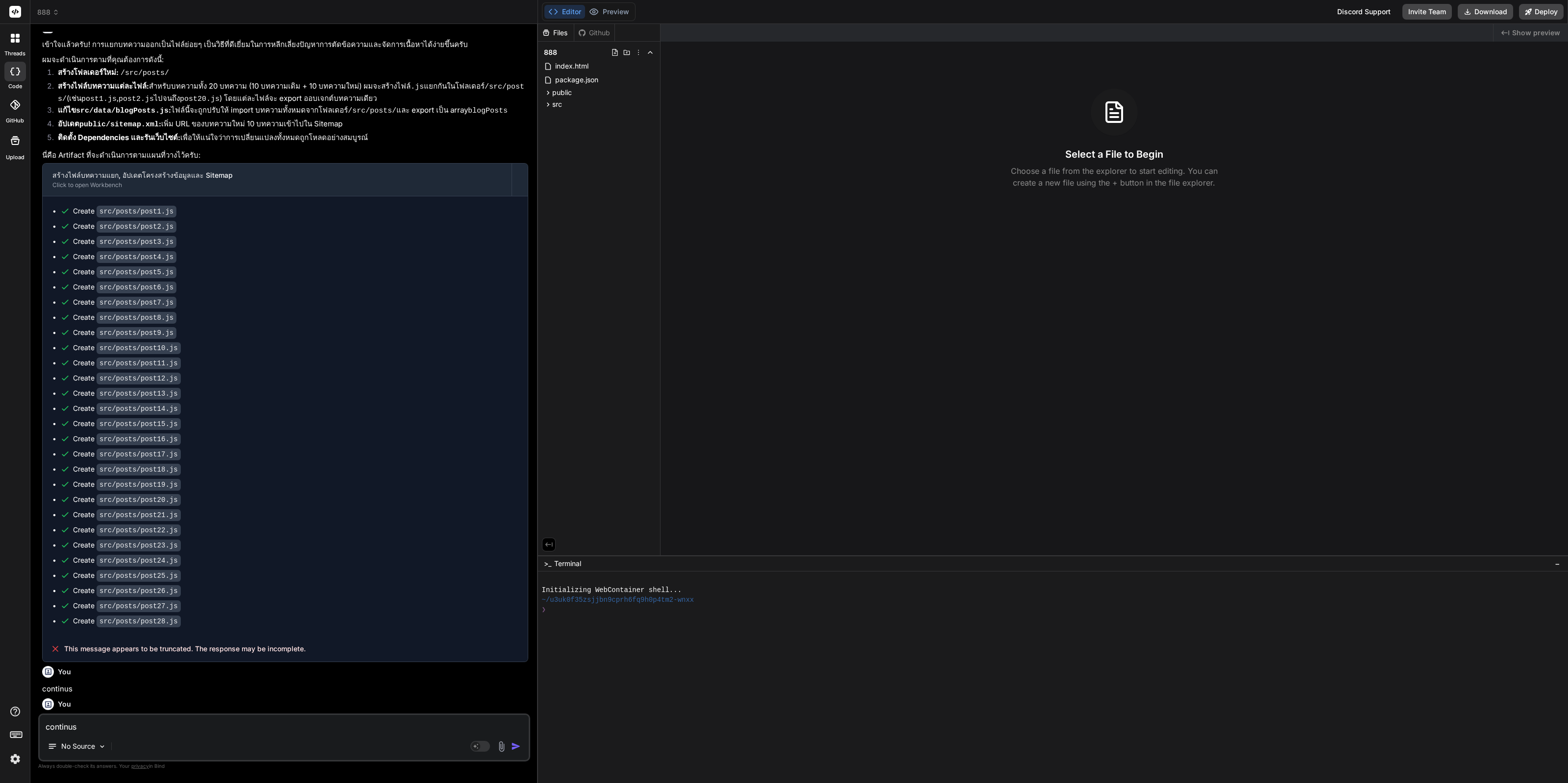
paste textarea "continus"
type textarea "x"
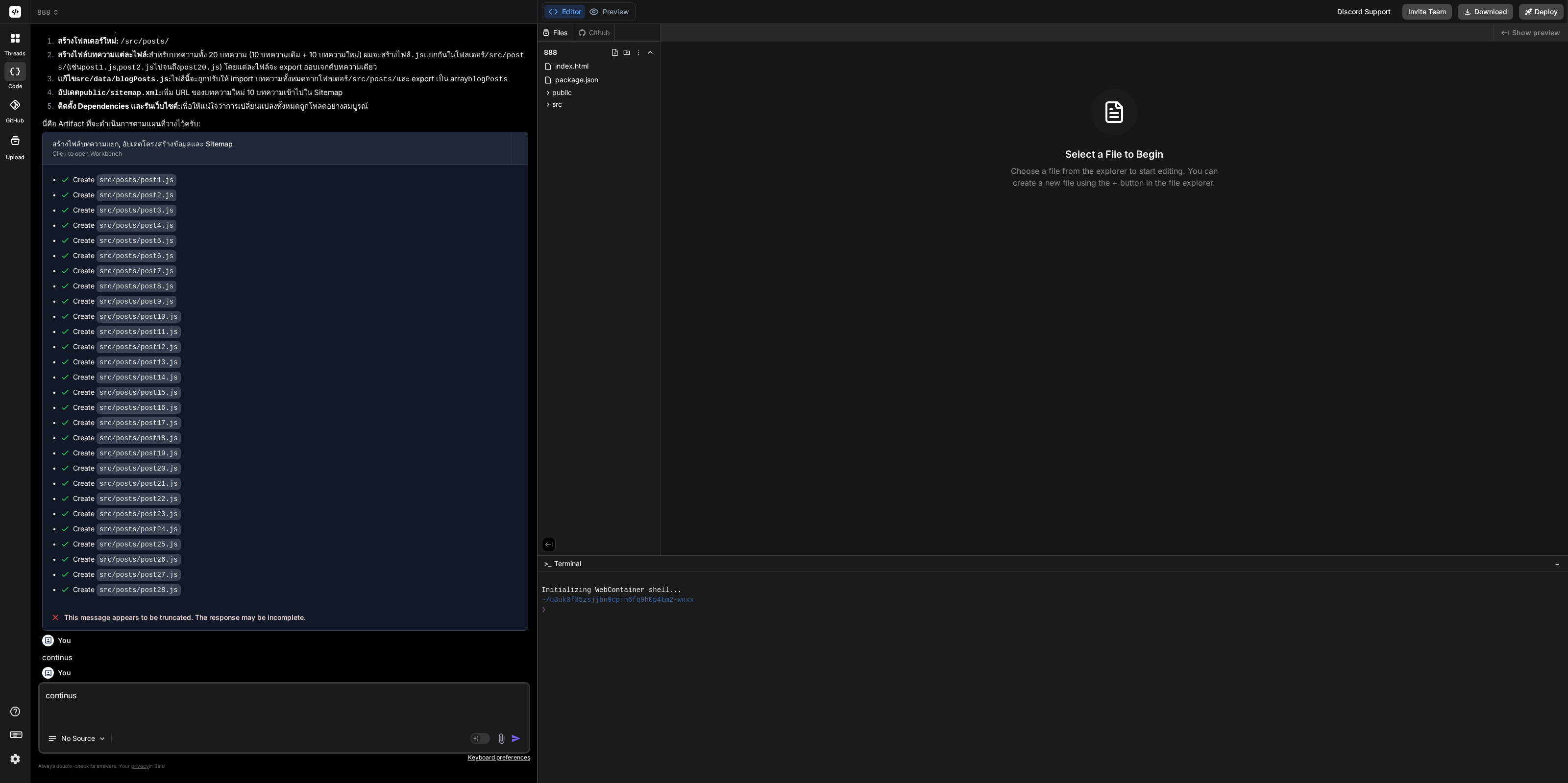
type textarea "continus"
click at [179, 705] on textarea "continus" at bounding box center [284, 704] width 489 height 41
type textarea "x"
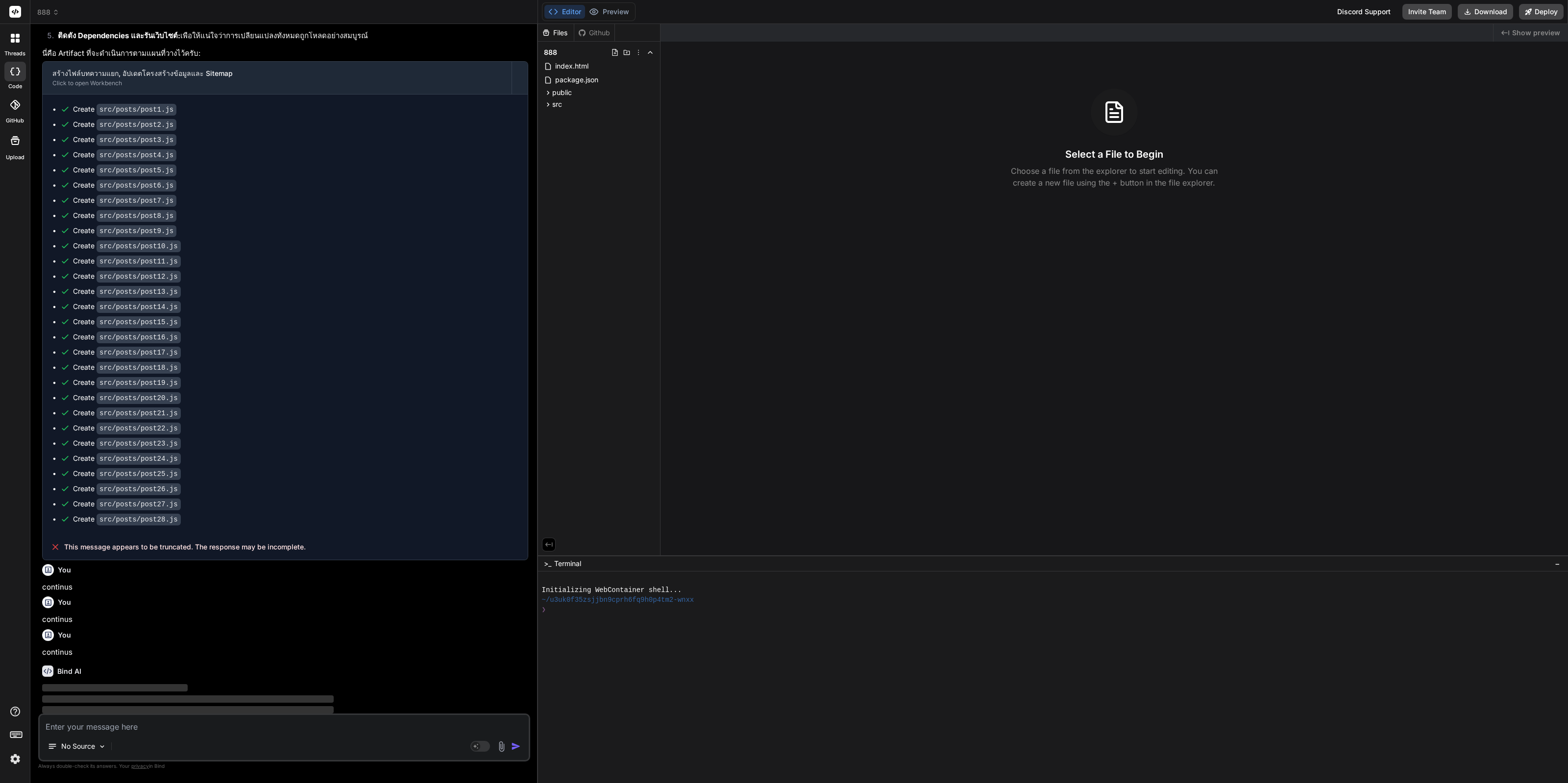
scroll to position [1012, 0]
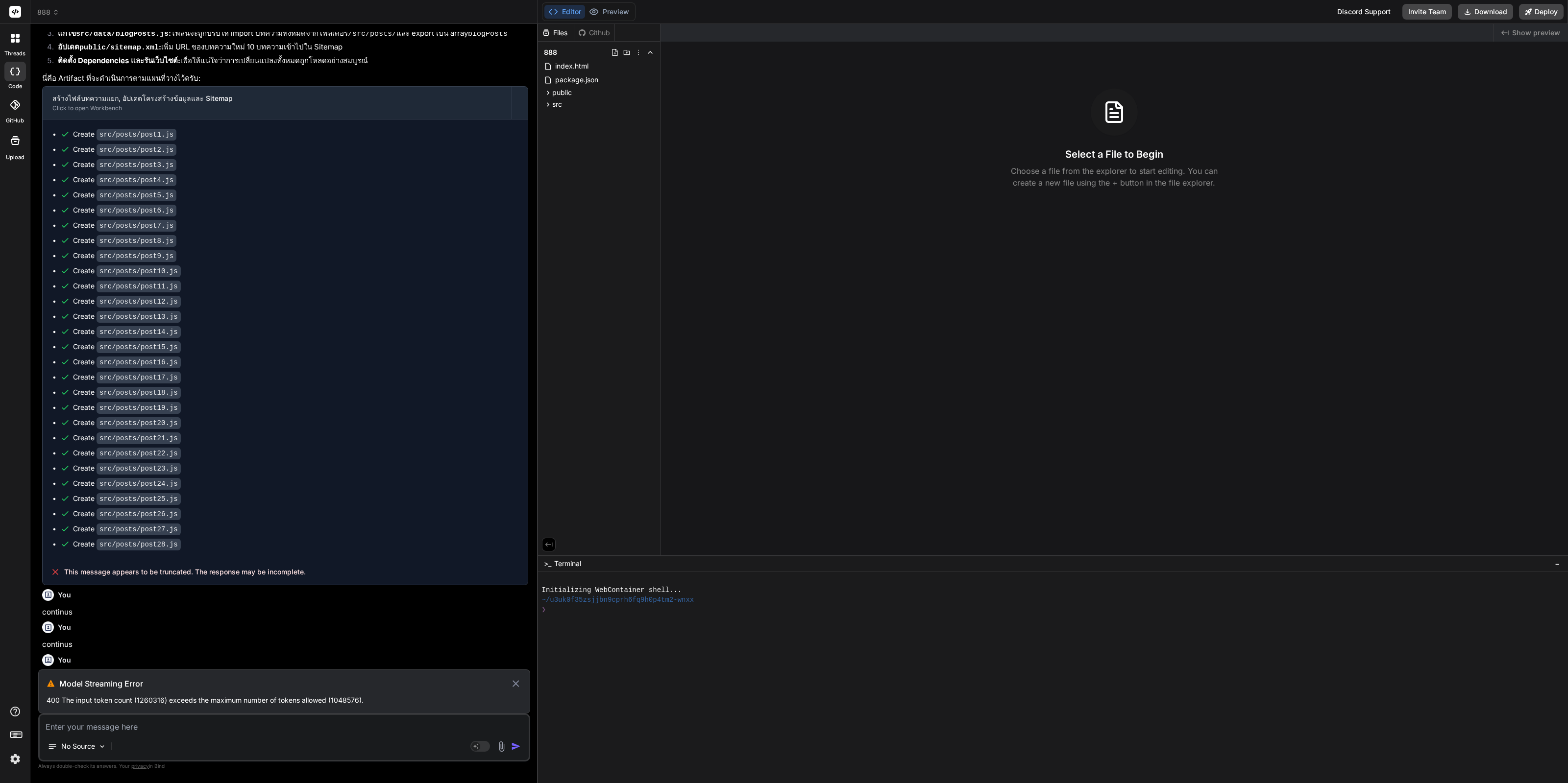
click at [327, 703] on p "400 The input token count (1260316) exceeds the maximum number of tokens allowe…" at bounding box center [284, 700] width 475 height 10
copy p "400 The input token count (1260316) exceeds the maximum number of tokens allowe…"
click at [515, 685] on icon at bounding box center [516, 684] width 7 height 7
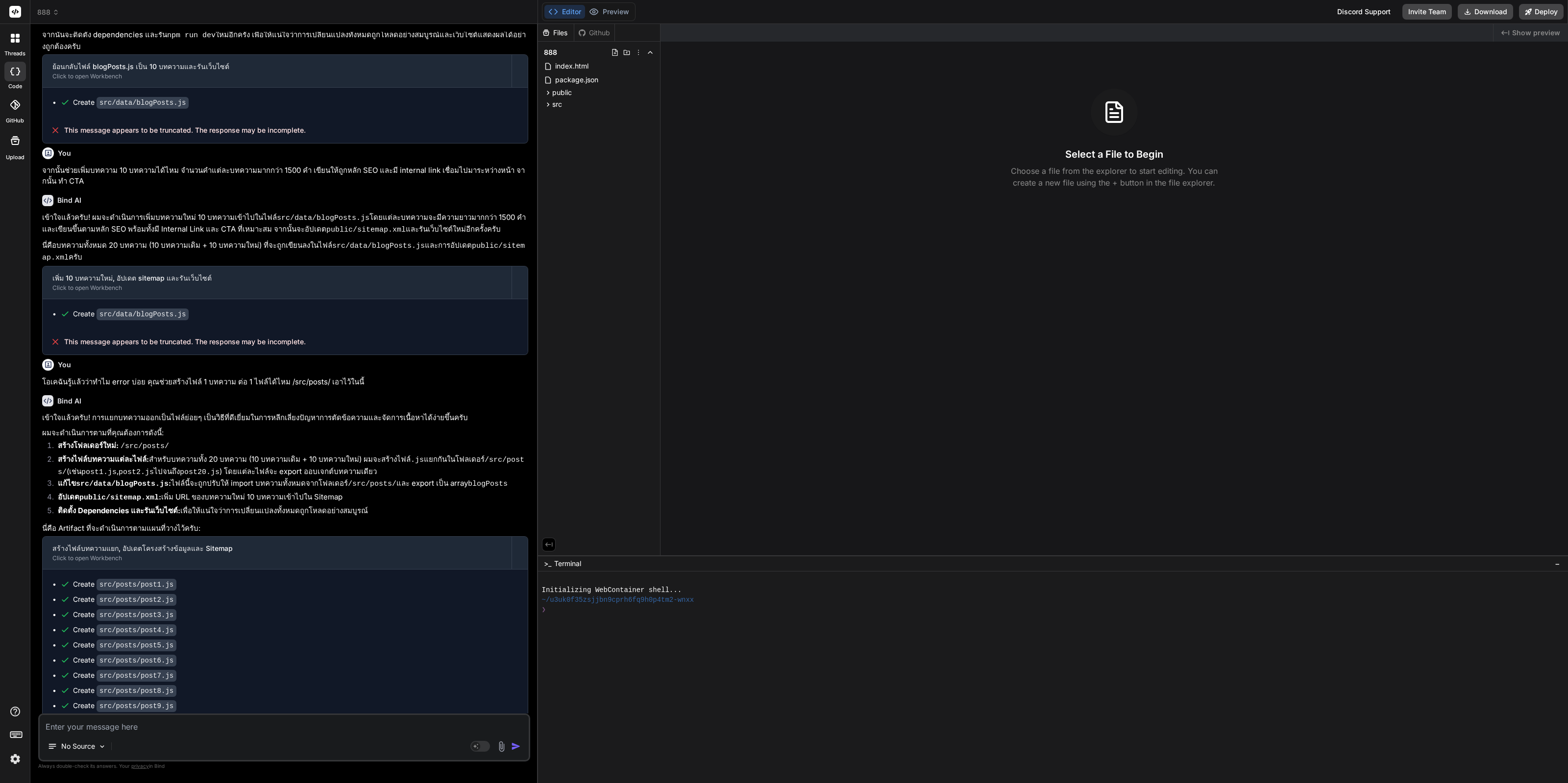
scroll to position [418, 0]
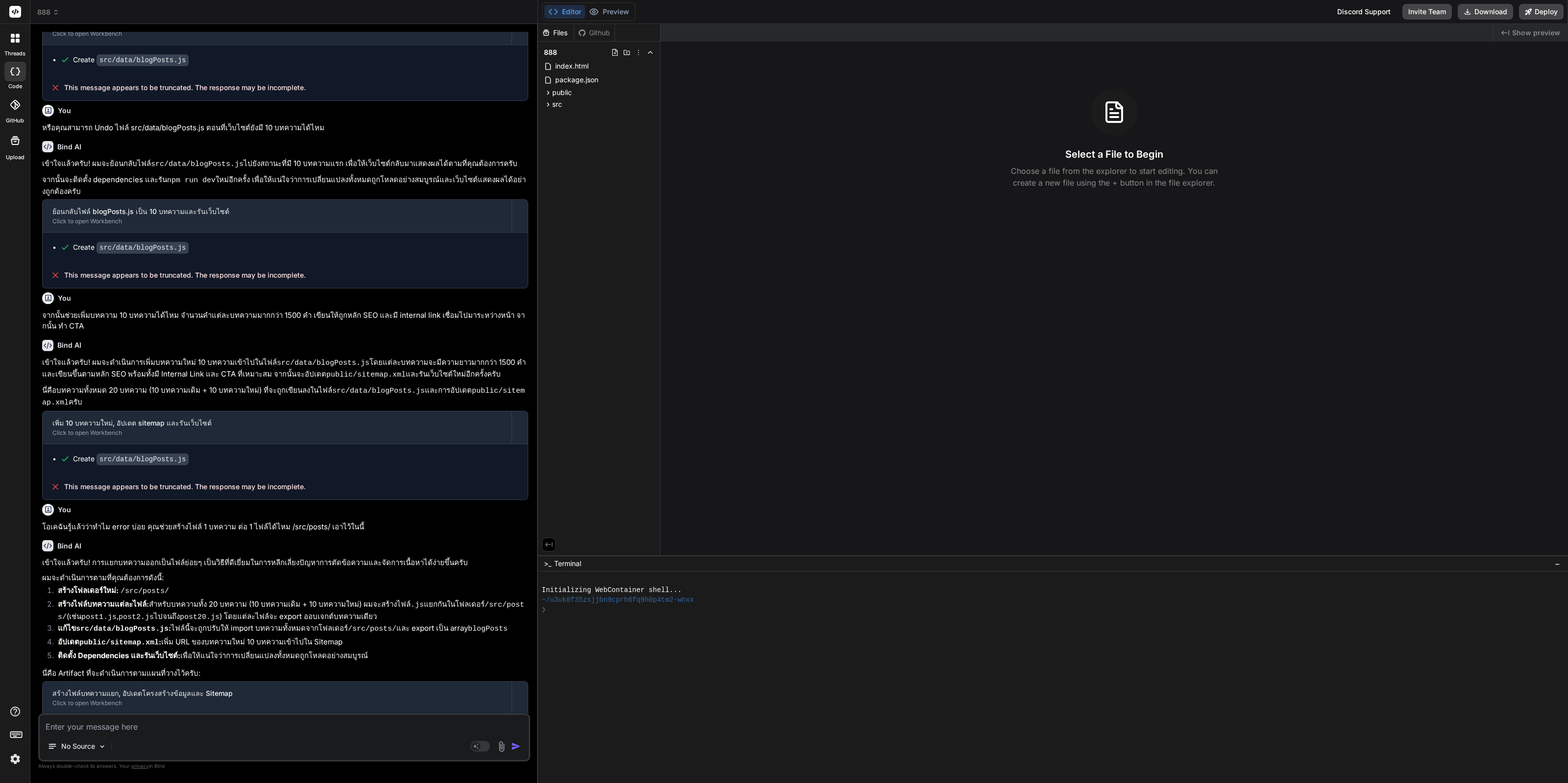
drag, startPoint x: 413, startPoint y: 580, endPoint x: 327, endPoint y: 303, distance: 290.0
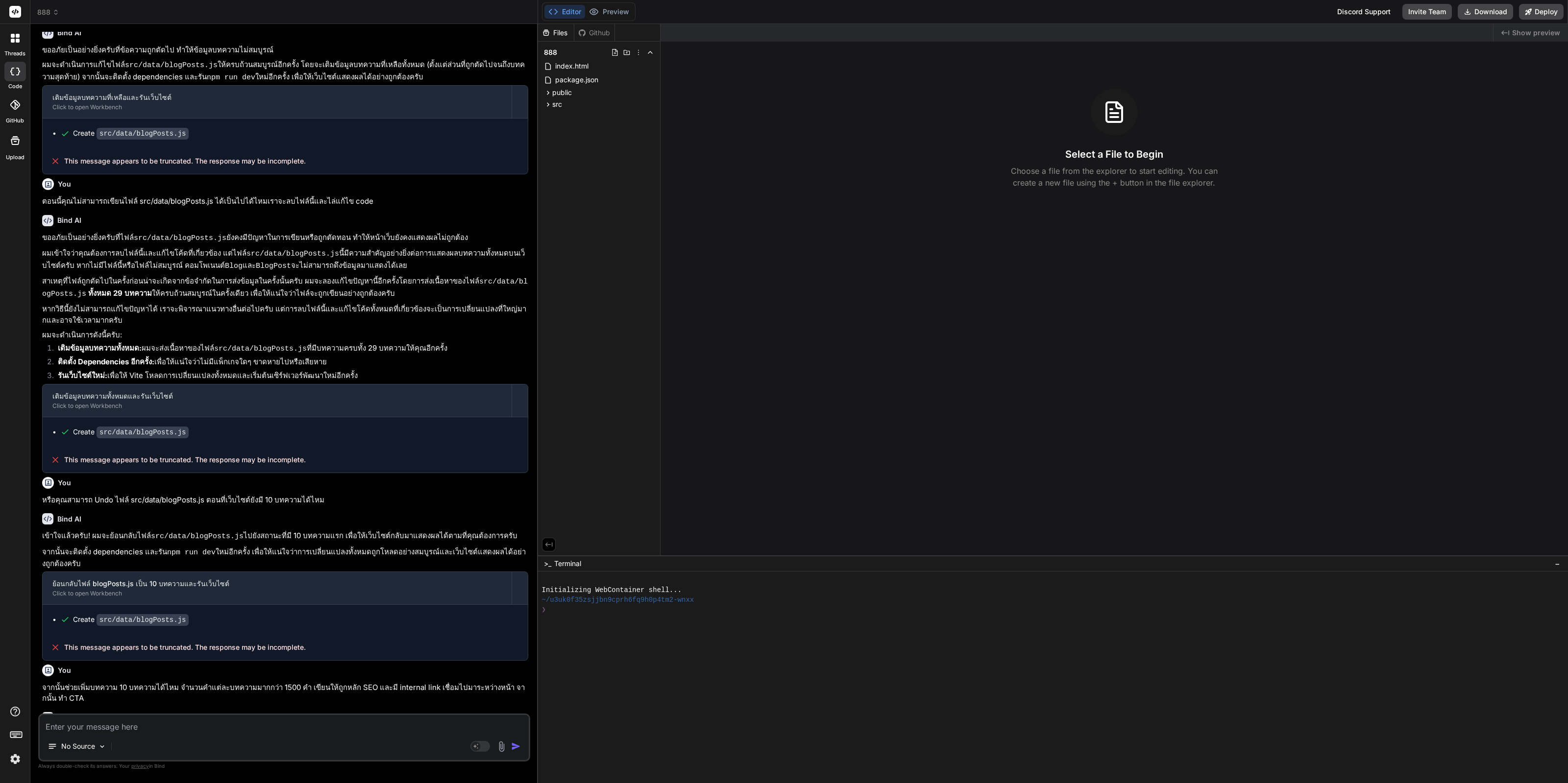
scroll to position [122, 0]
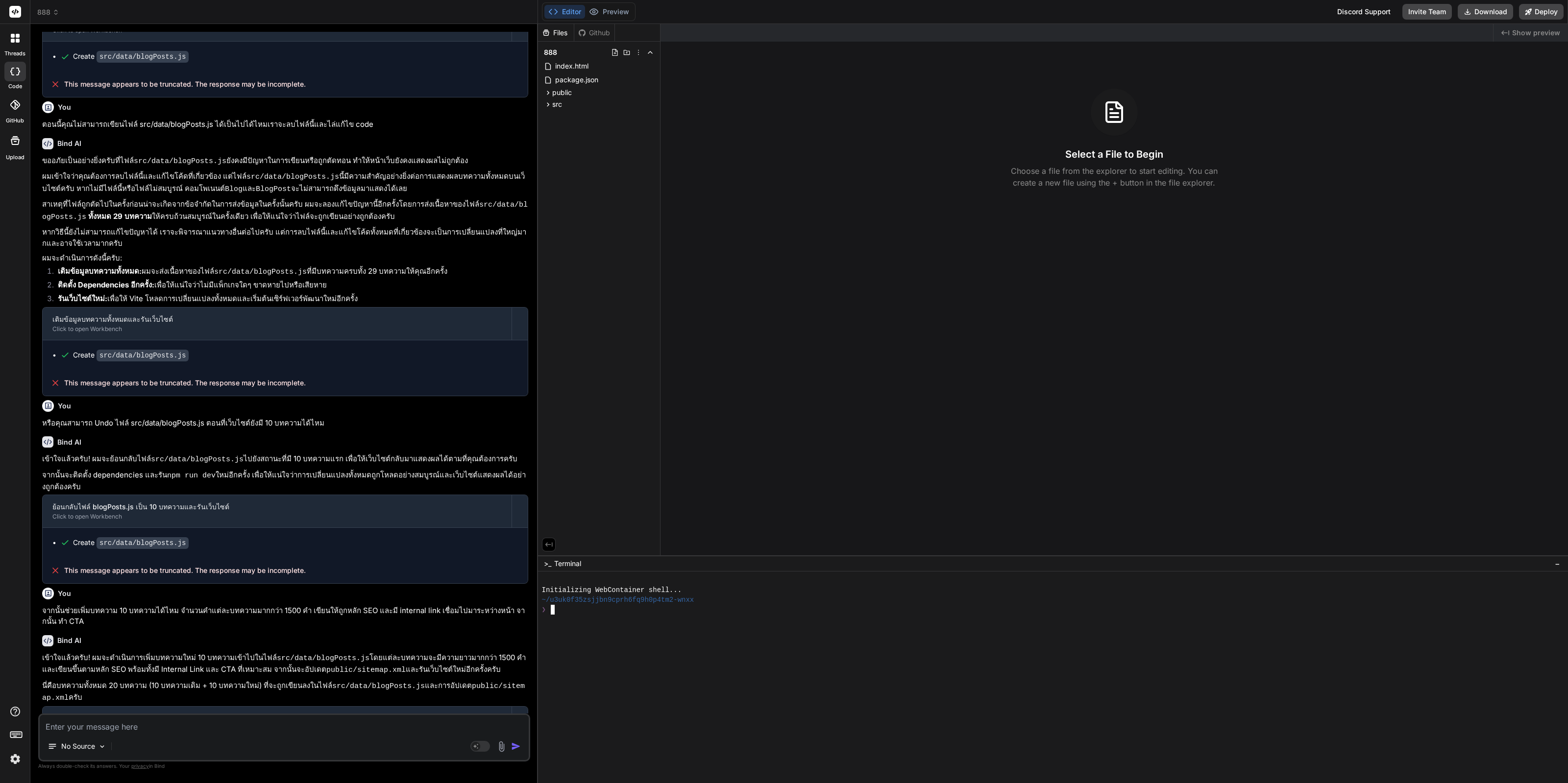
click at [551, 562] on div ">_ Terminal" at bounding box center [562, 564] width 37 height 10
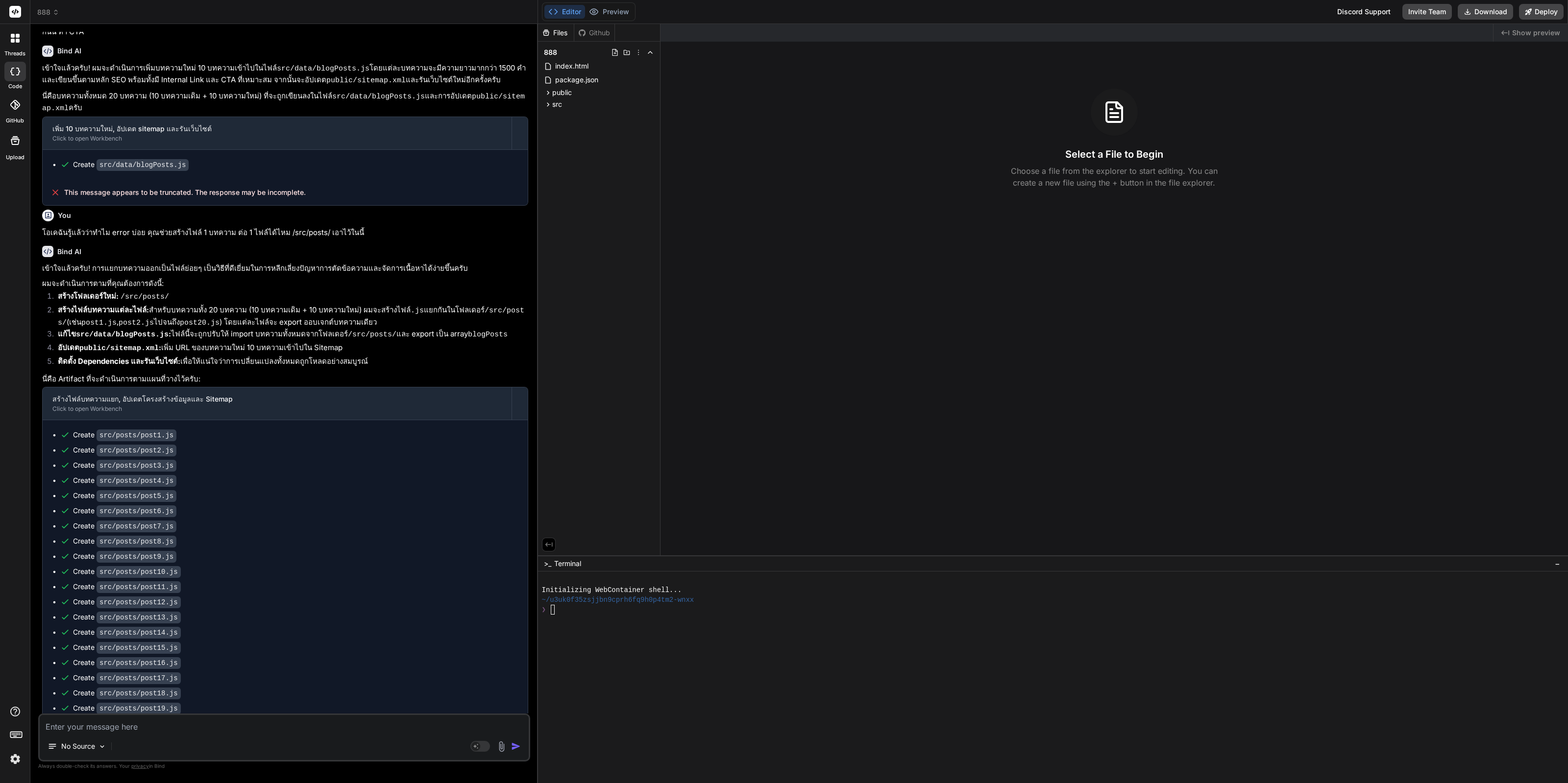
scroll to position [969, 0]
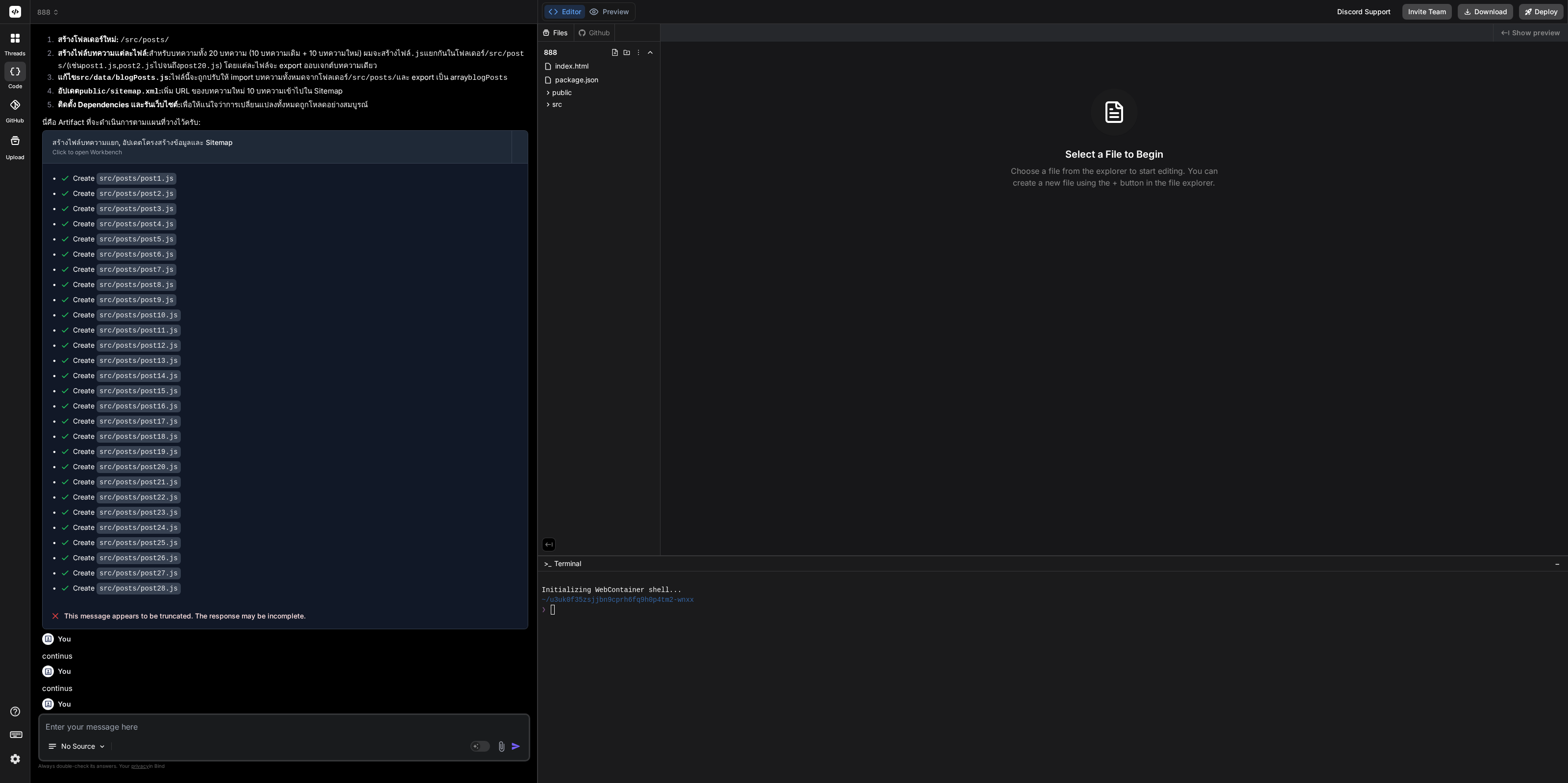
drag, startPoint x: 296, startPoint y: 571, endPoint x: 286, endPoint y: 745, distance: 174.3
click at [203, 728] on textarea at bounding box center [284, 724] width 489 height 18
type textarea "x"
type textarea "i"
type textarea "x"
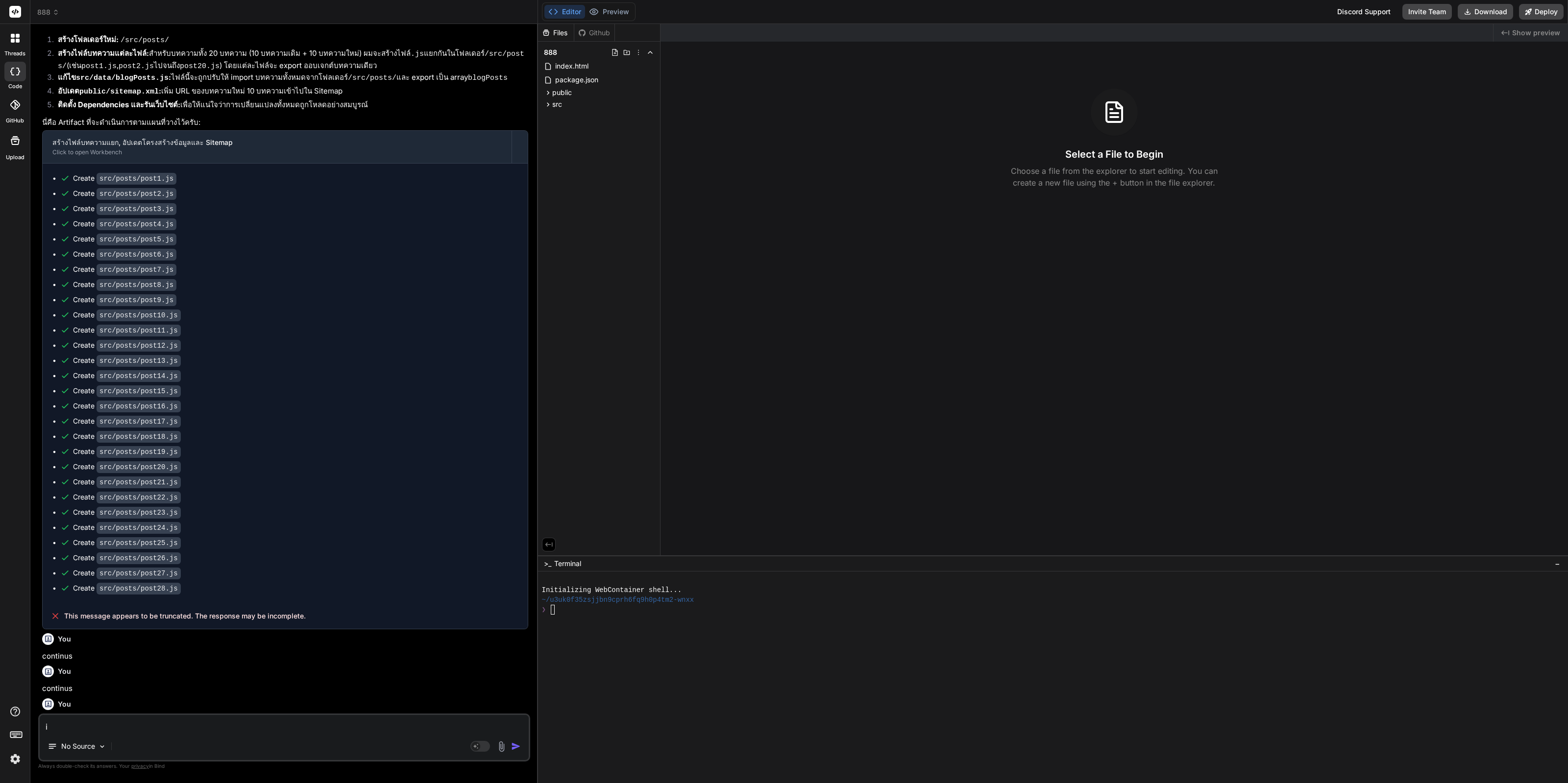
type textarea "iy"
type textarea "x"
type textarea "iyo"
type textarea "x"
type textarea "iy"
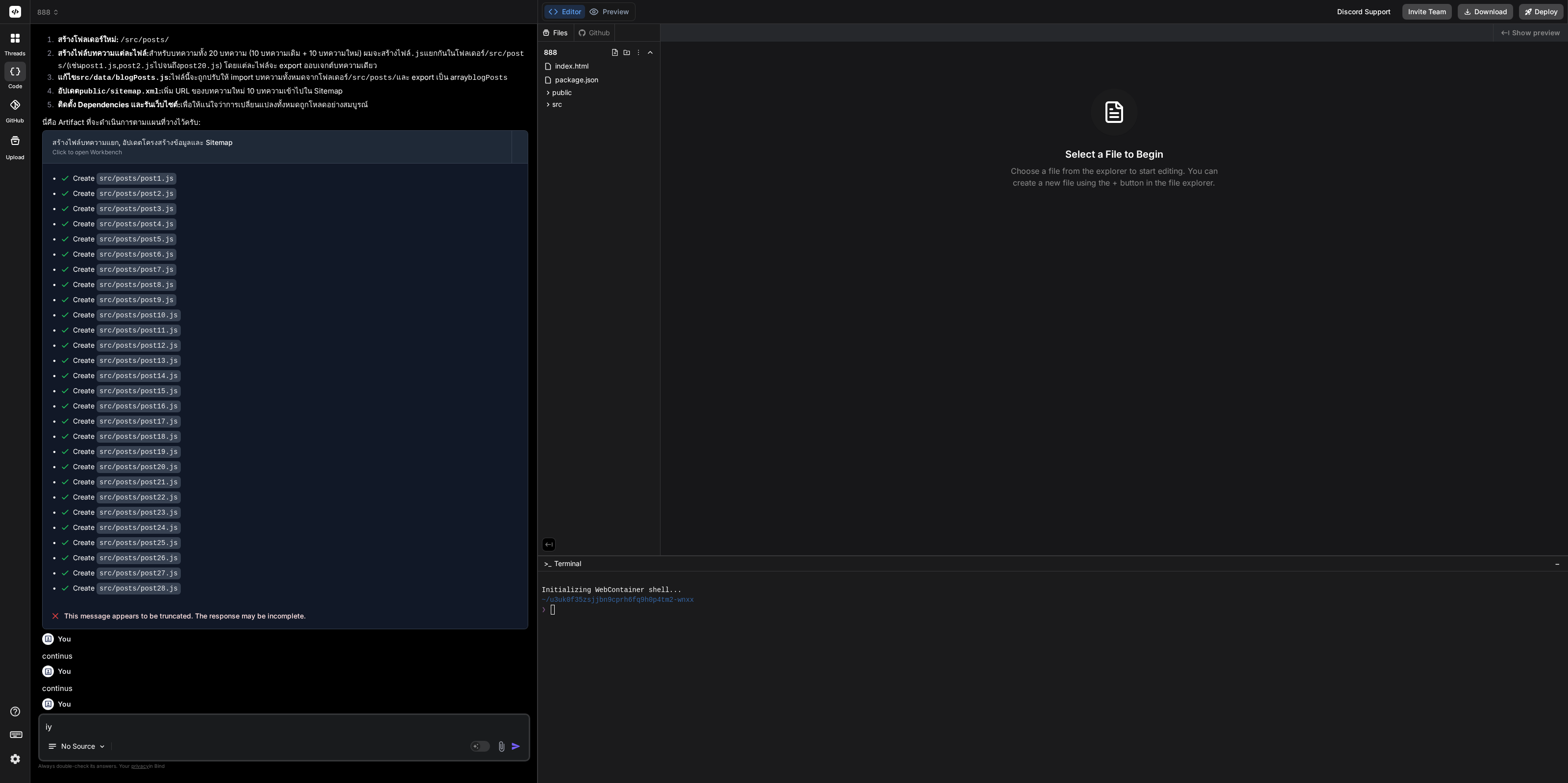
type textarea "x"
type textarea "i"
type textarea "x"
type textarea "i"
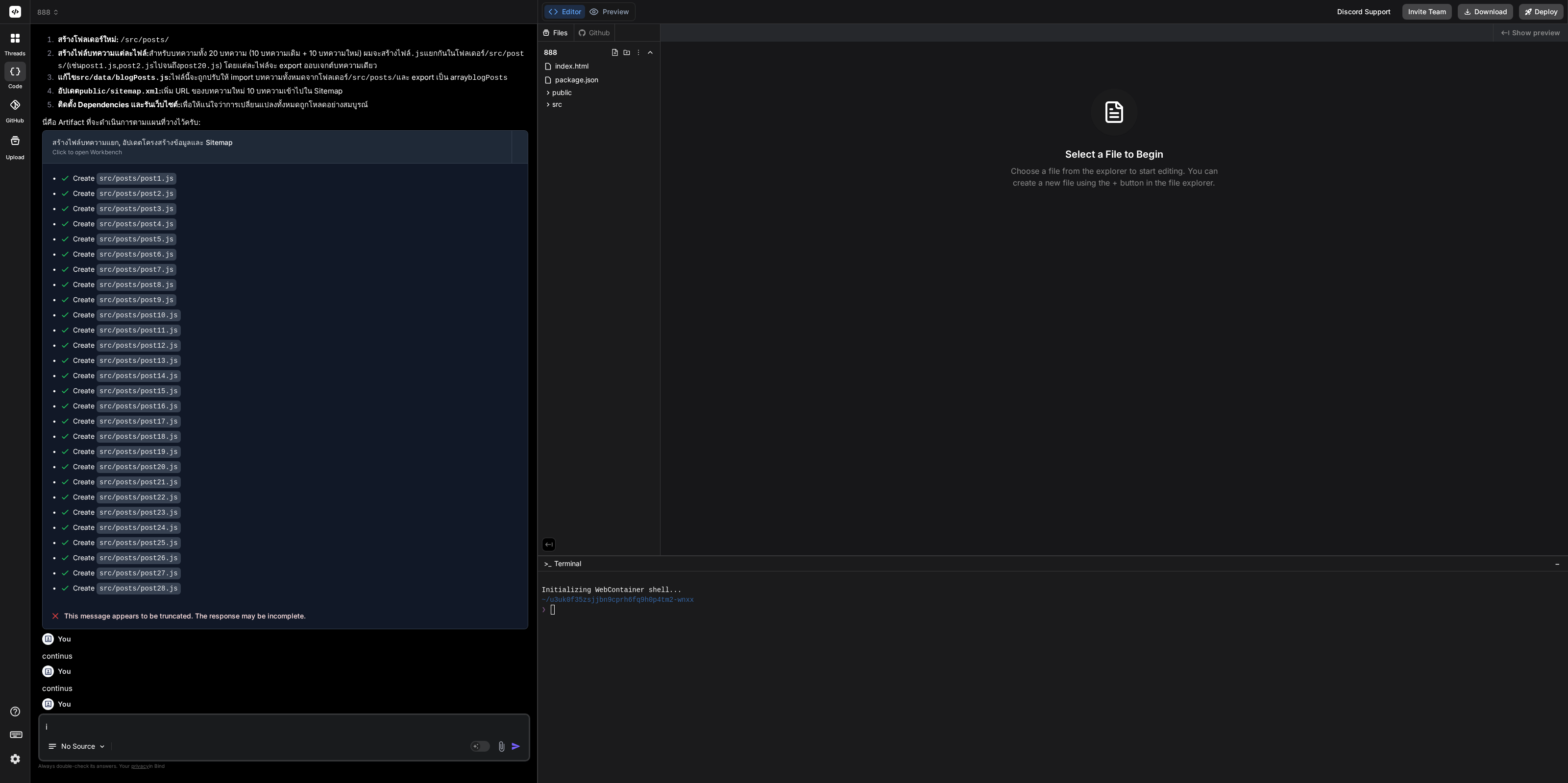
type textarea "x"
type textarea "iy"
type textarea "x"
type textarea "iyo"
type textarea "x"
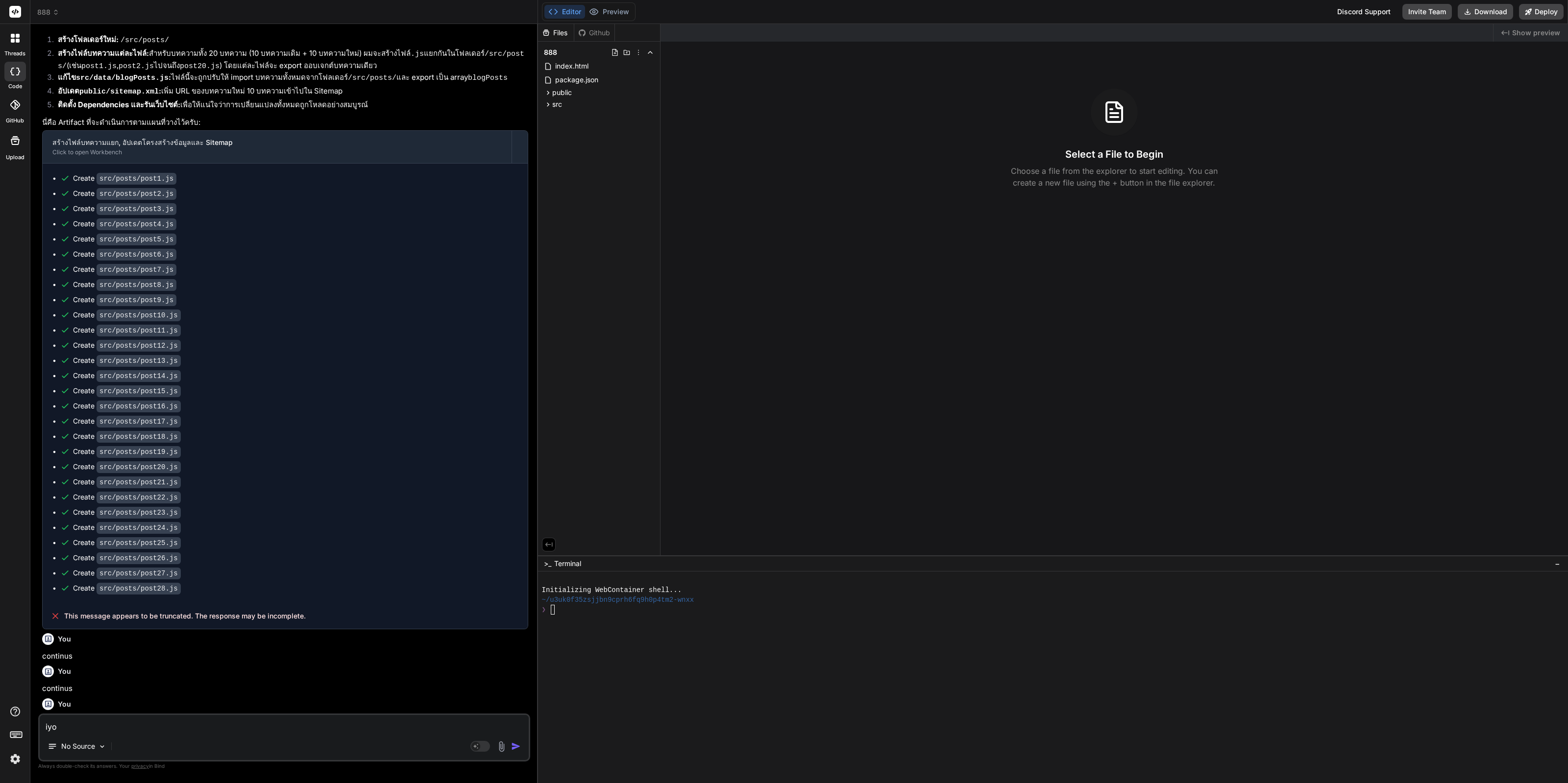
type textarea "iy"
type textarea "x"
type textarea "i"
type textarea "x"
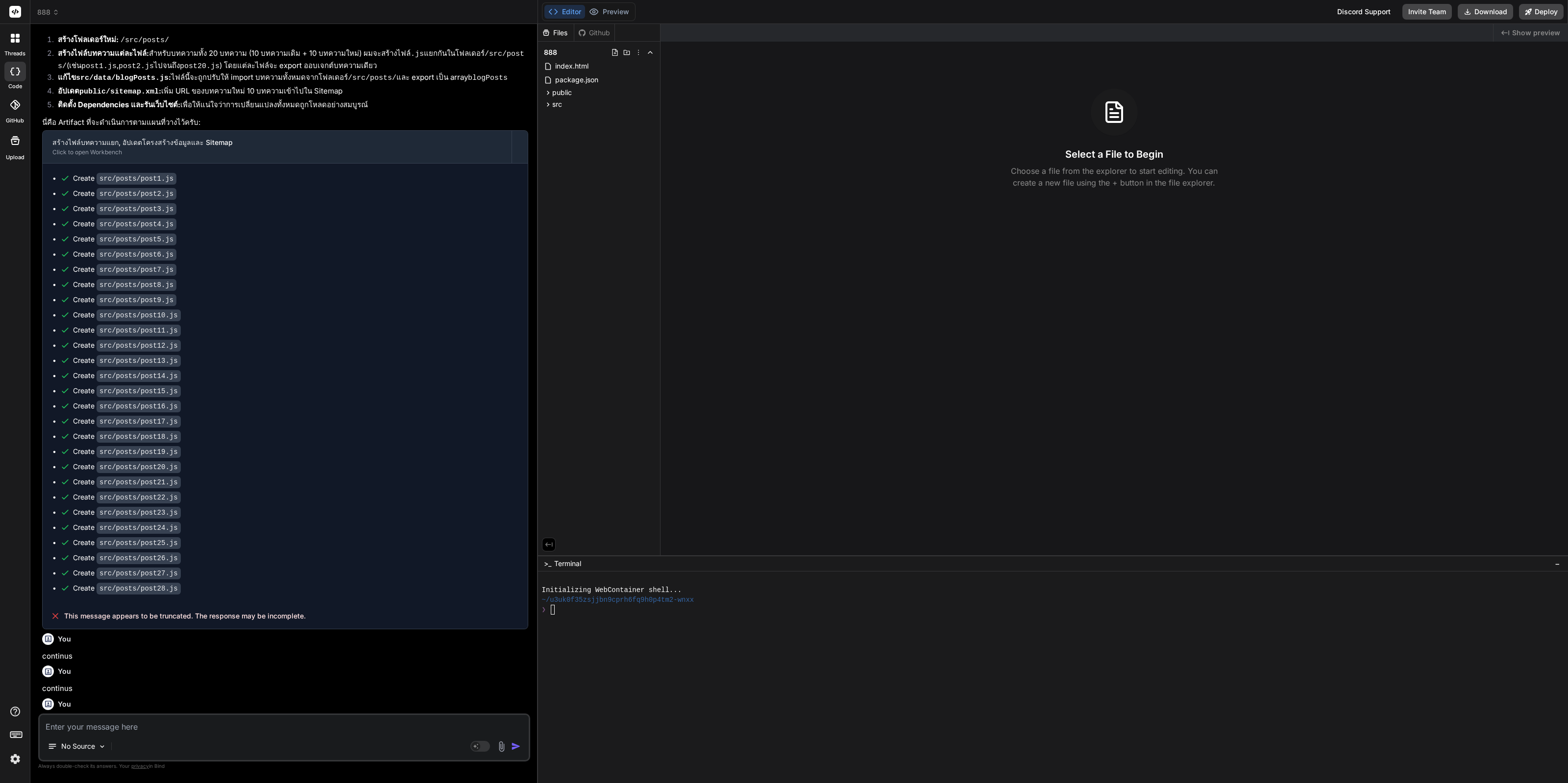
type textarea "ำ"
type textarea "x"
type textarea "e"
type textarea "x"
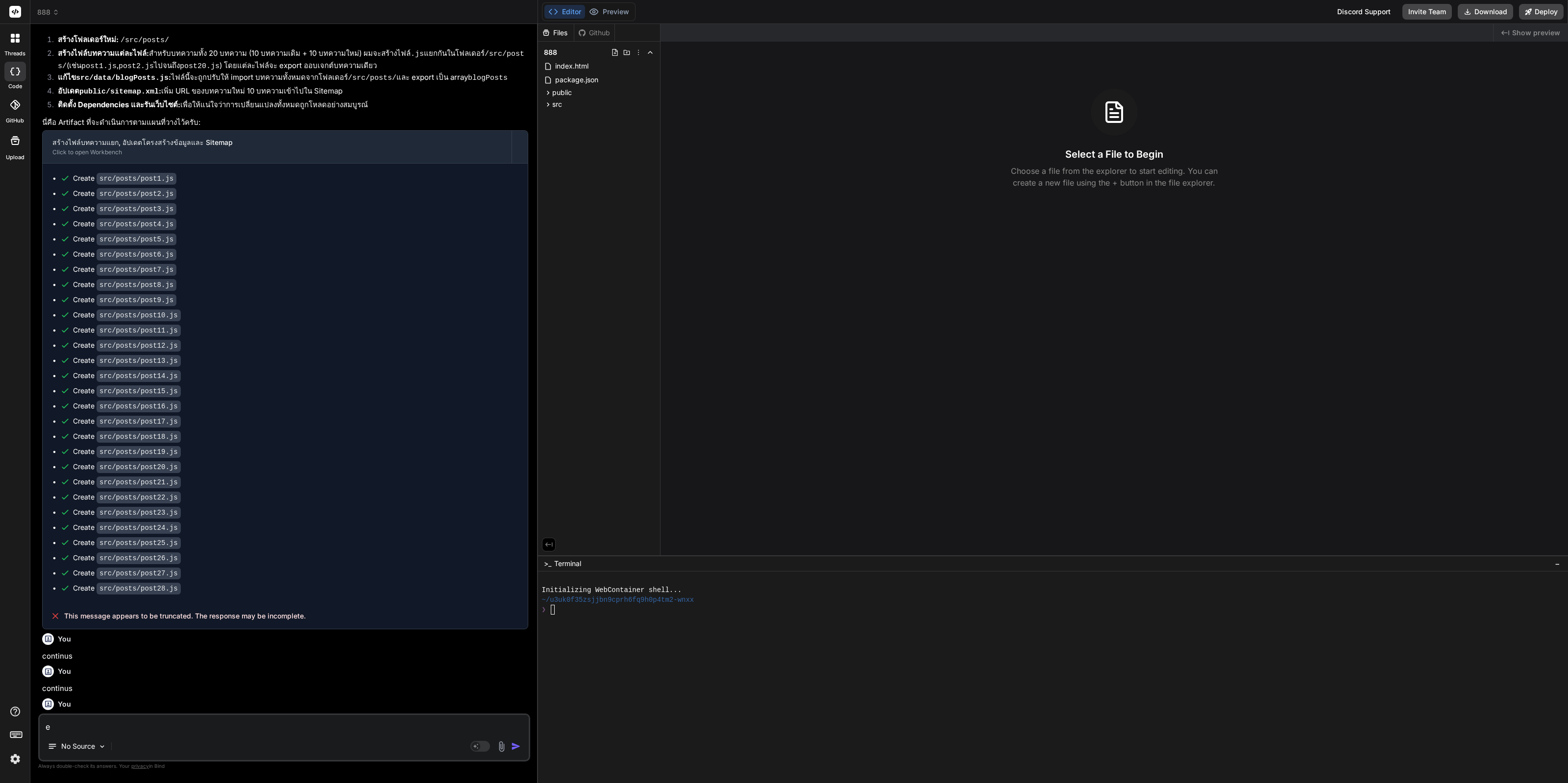
type textarea "eu"
type textarea "x"
type textarea "eub"
type textarea "x"
type textarea "eubn"
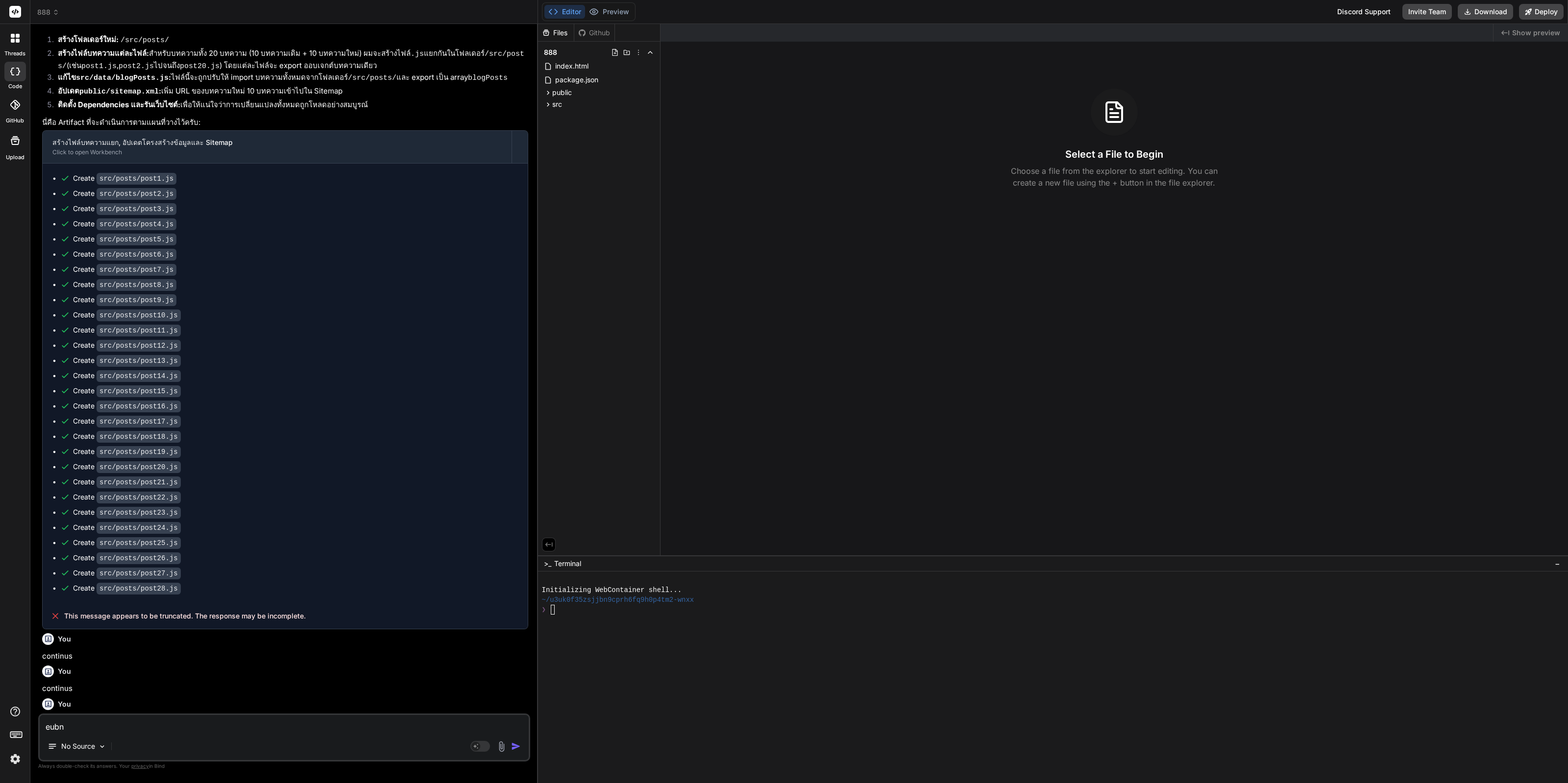
type textarea "x"
type textarea "eub"
type textarea "x"
type textarea "eu"
type textarea "x"
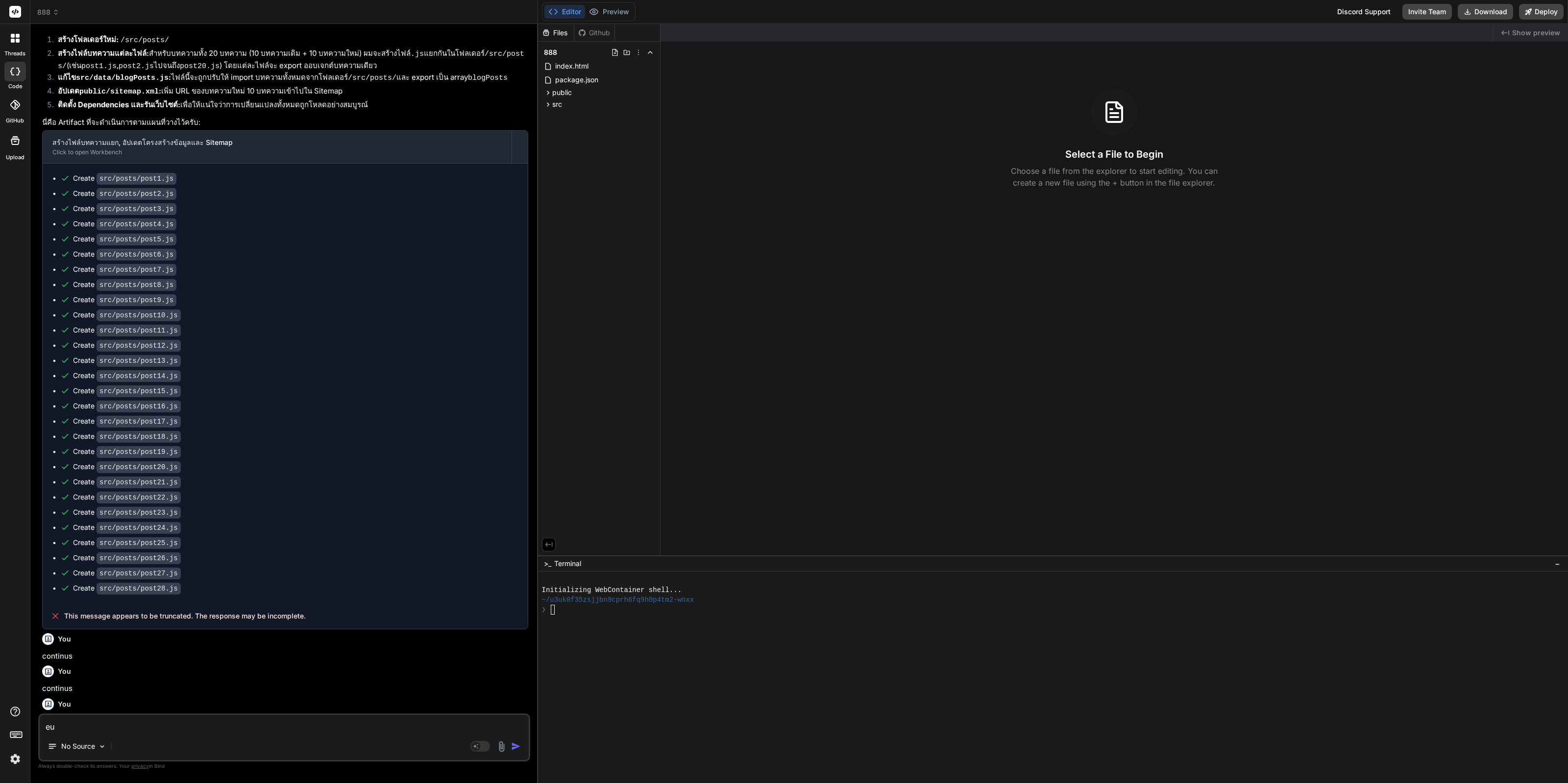
type textarea "e"
type textarea "x"
type textarea "i"
type textarea "x"
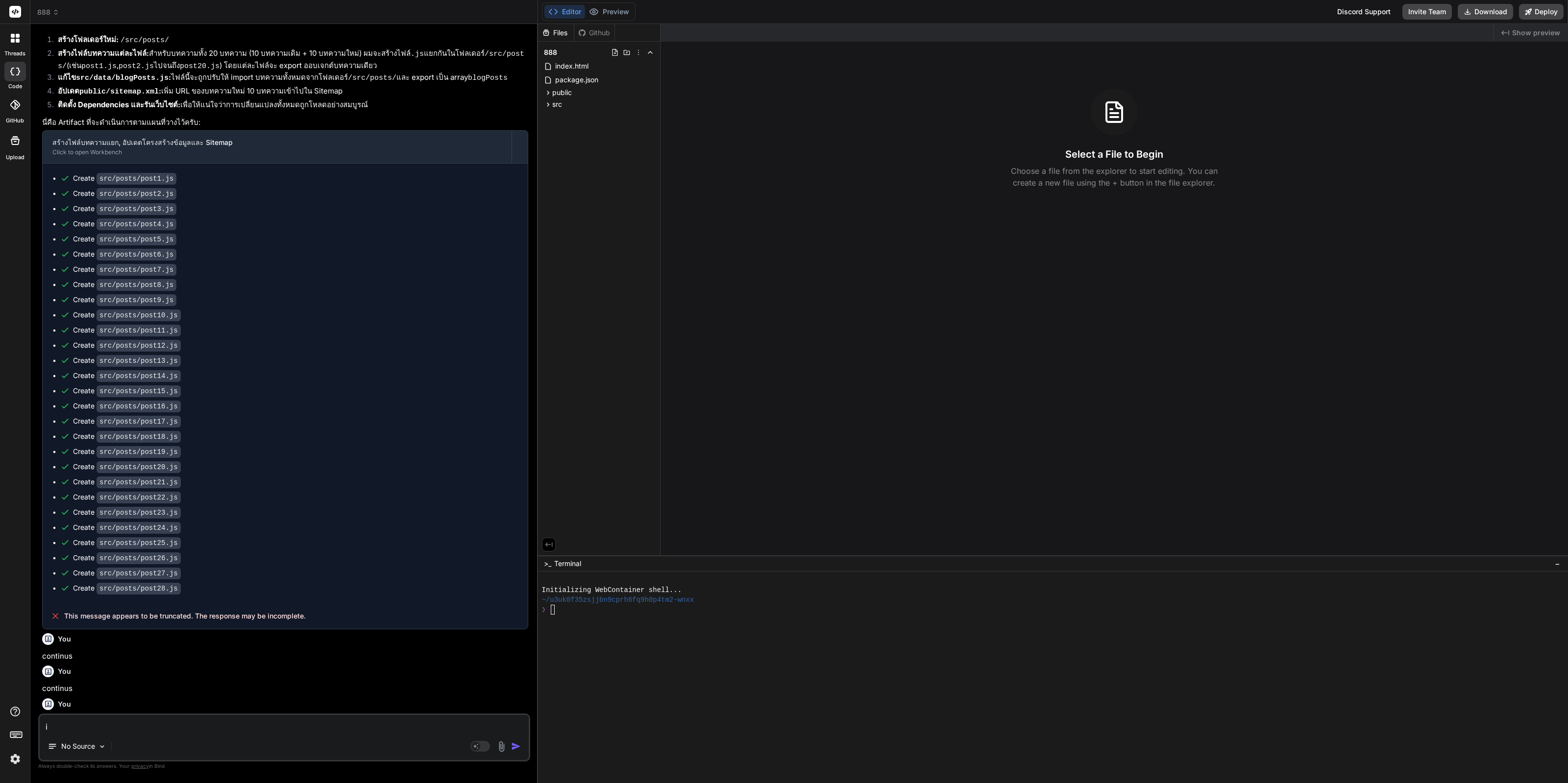
type textarea "iy"
type textarea "x"
type textarea "i"
type textarea "x"
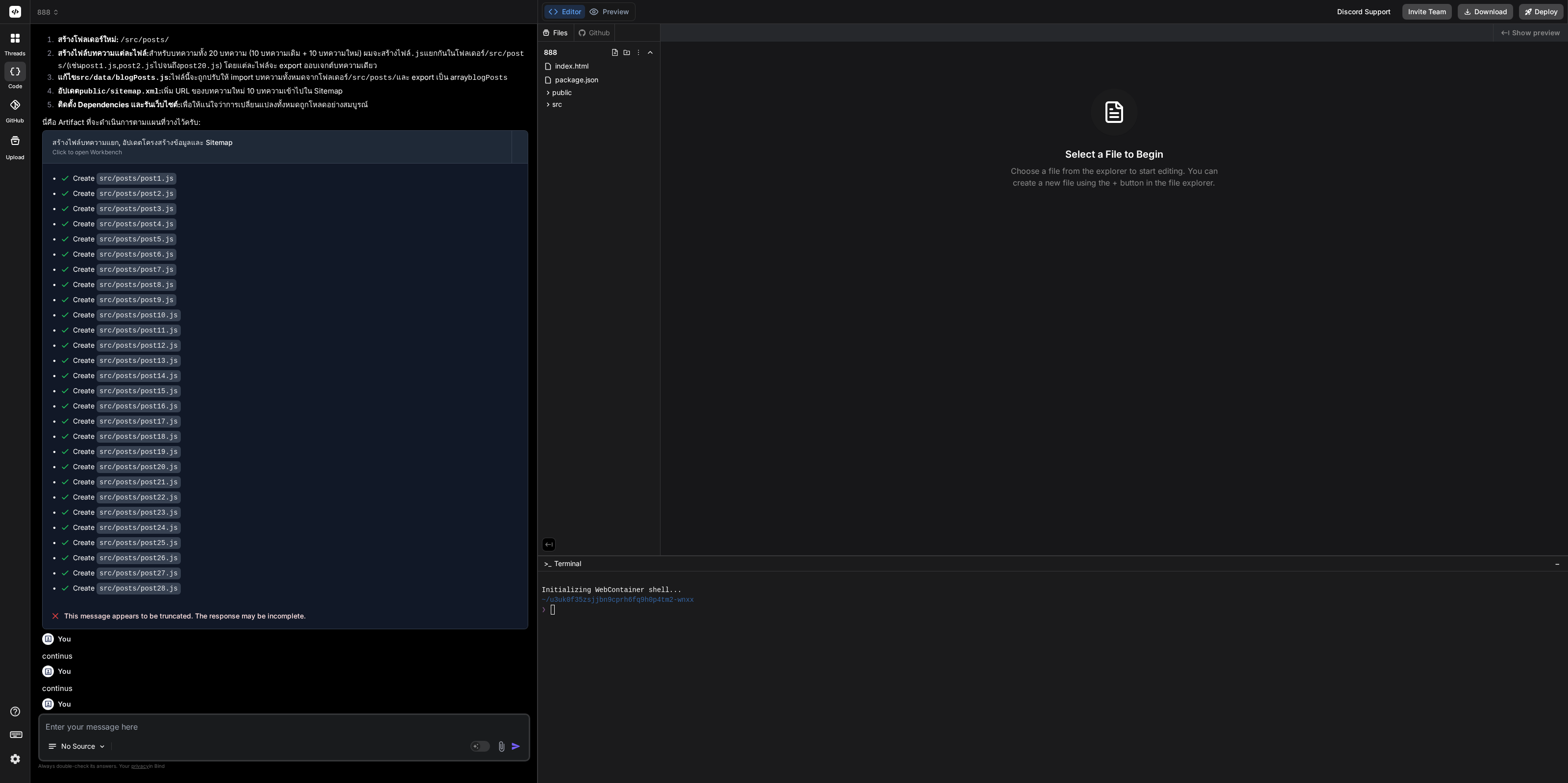
type textarea "ร"
type textarea "x"
type textarea "รั"
type textarea "x"
type textarea "รัน"
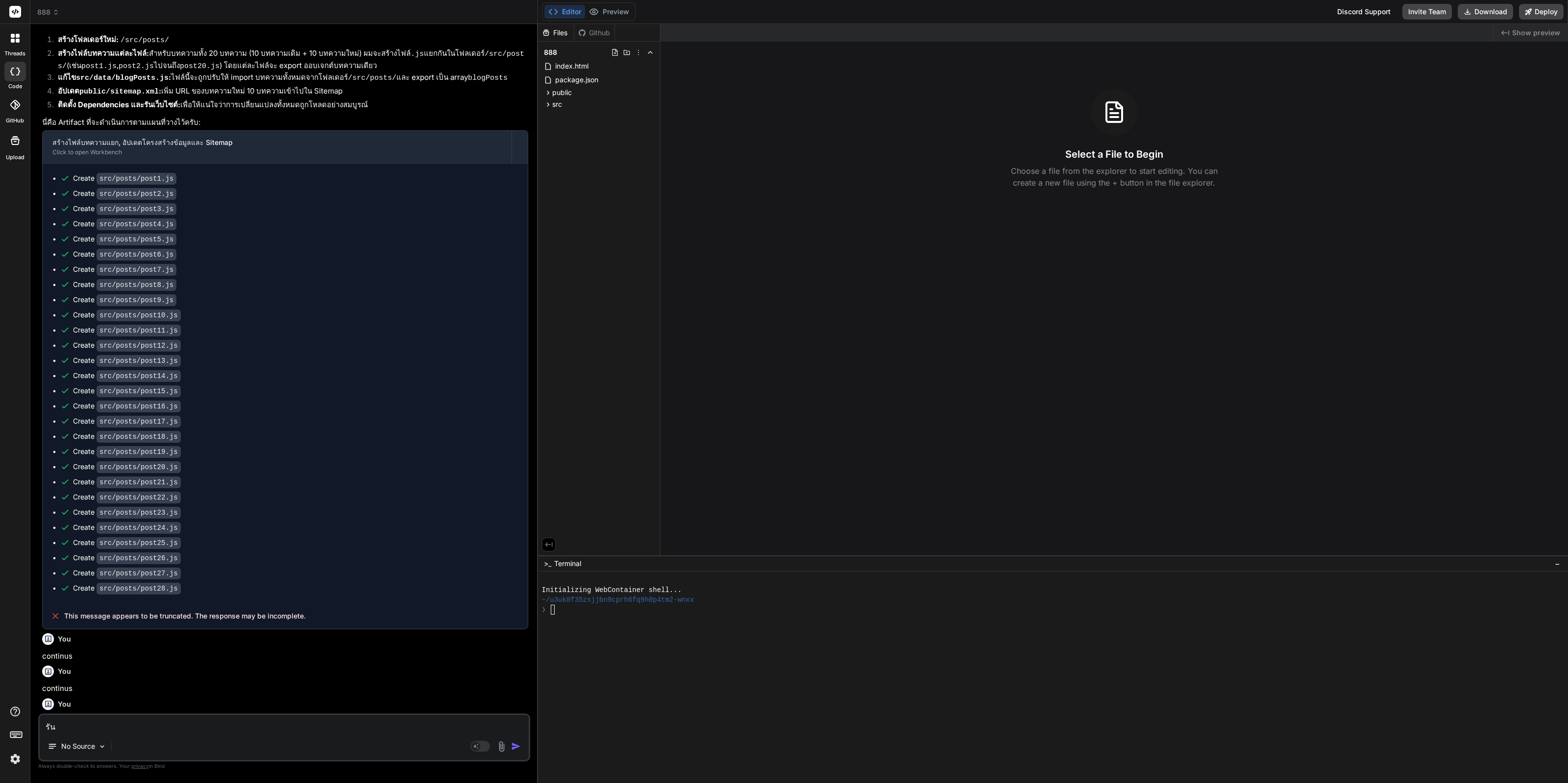
type textarea "x"
type textarea "รันเ"
type textarea "x"
type textarea "รันเว"
type textarea "x"
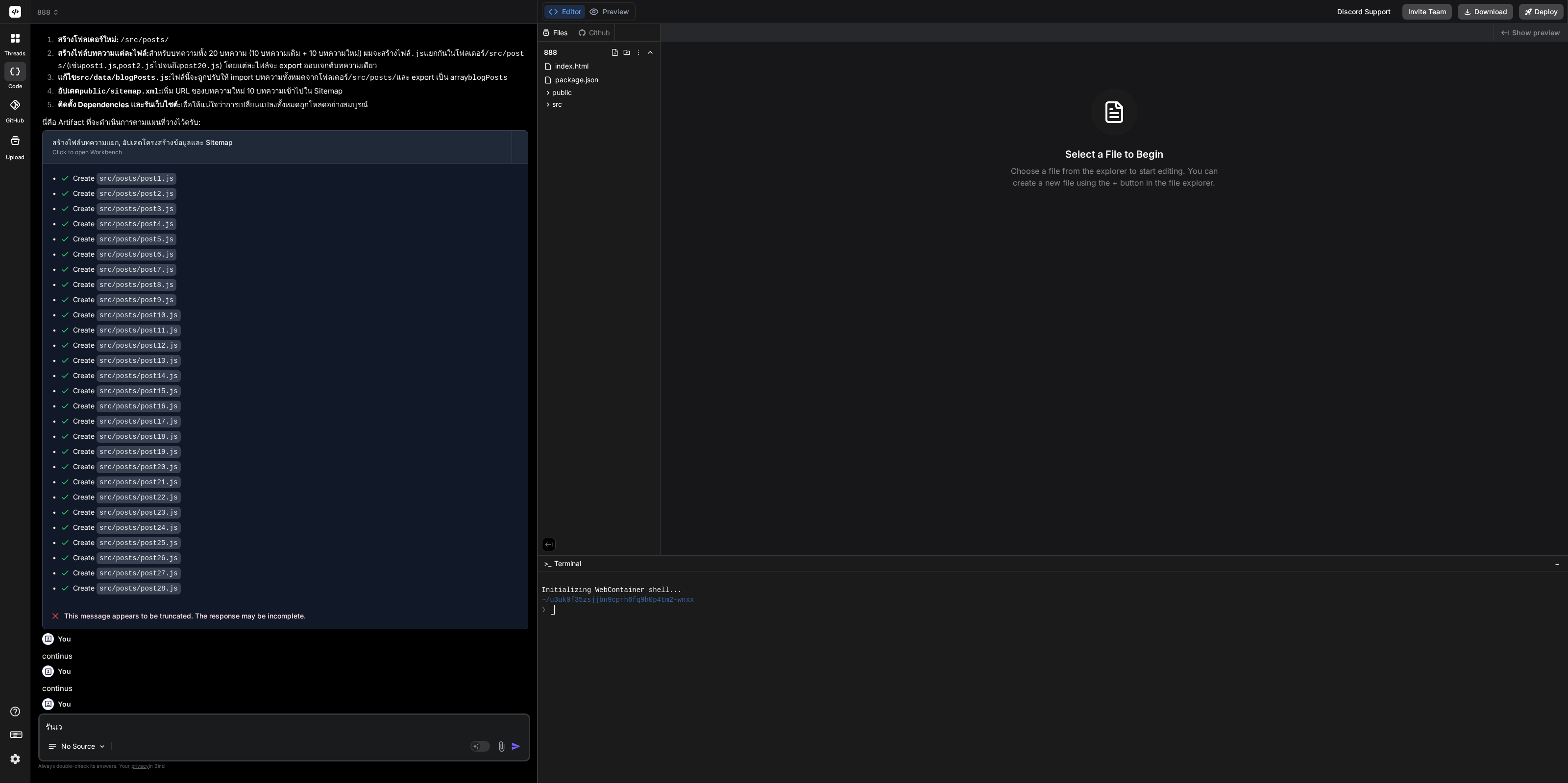
type textarea "รันเว็"
type textarea "x"
type textarea "รันเว็บ"
type textarea "x"
type textarea "รันเว็บไ"
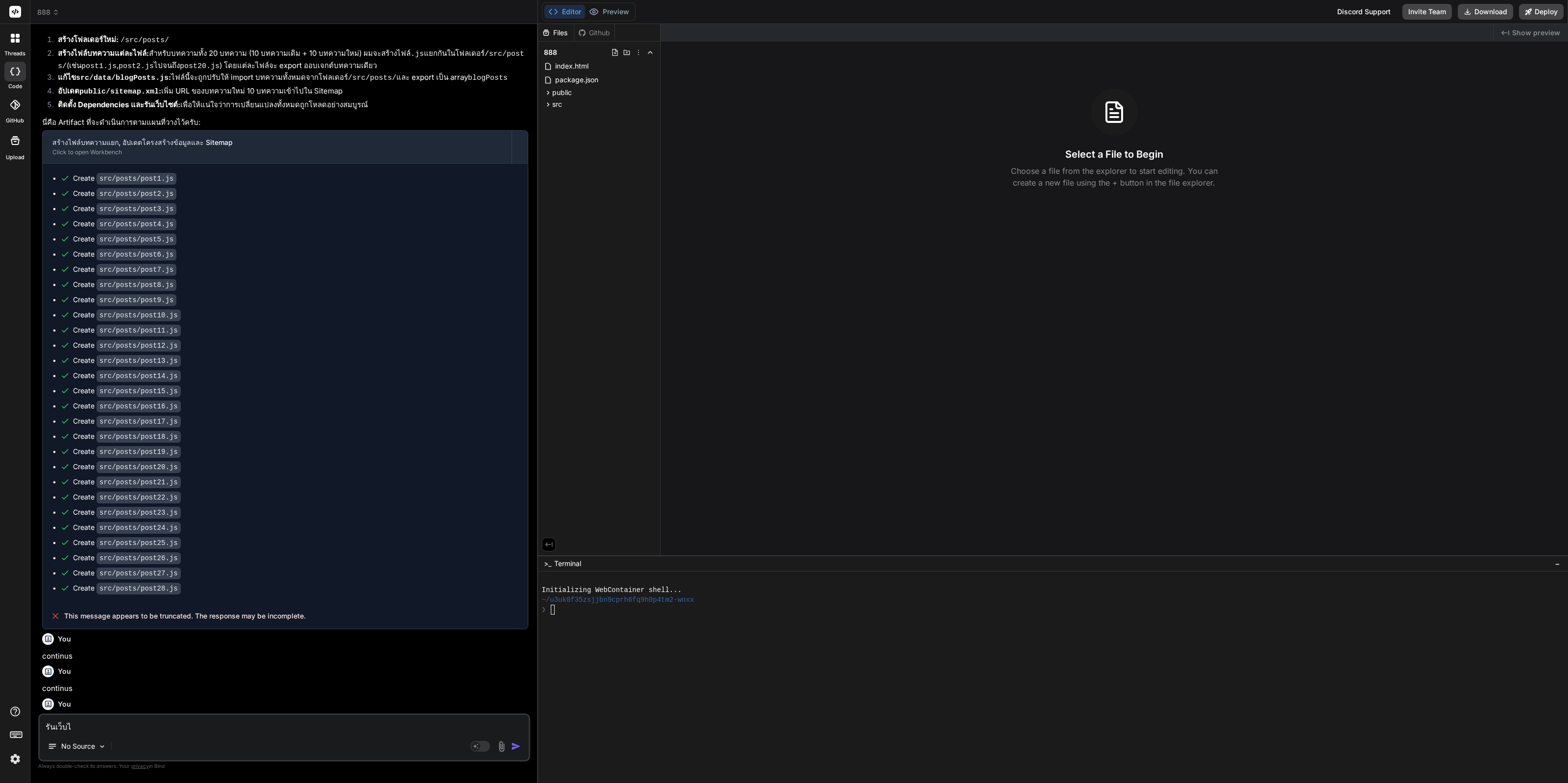
type textarea "x"
type textarea "รันเว็บไซ"
type textarea "x"
type textarea "รันเว็บไซต"
type textarea "x"
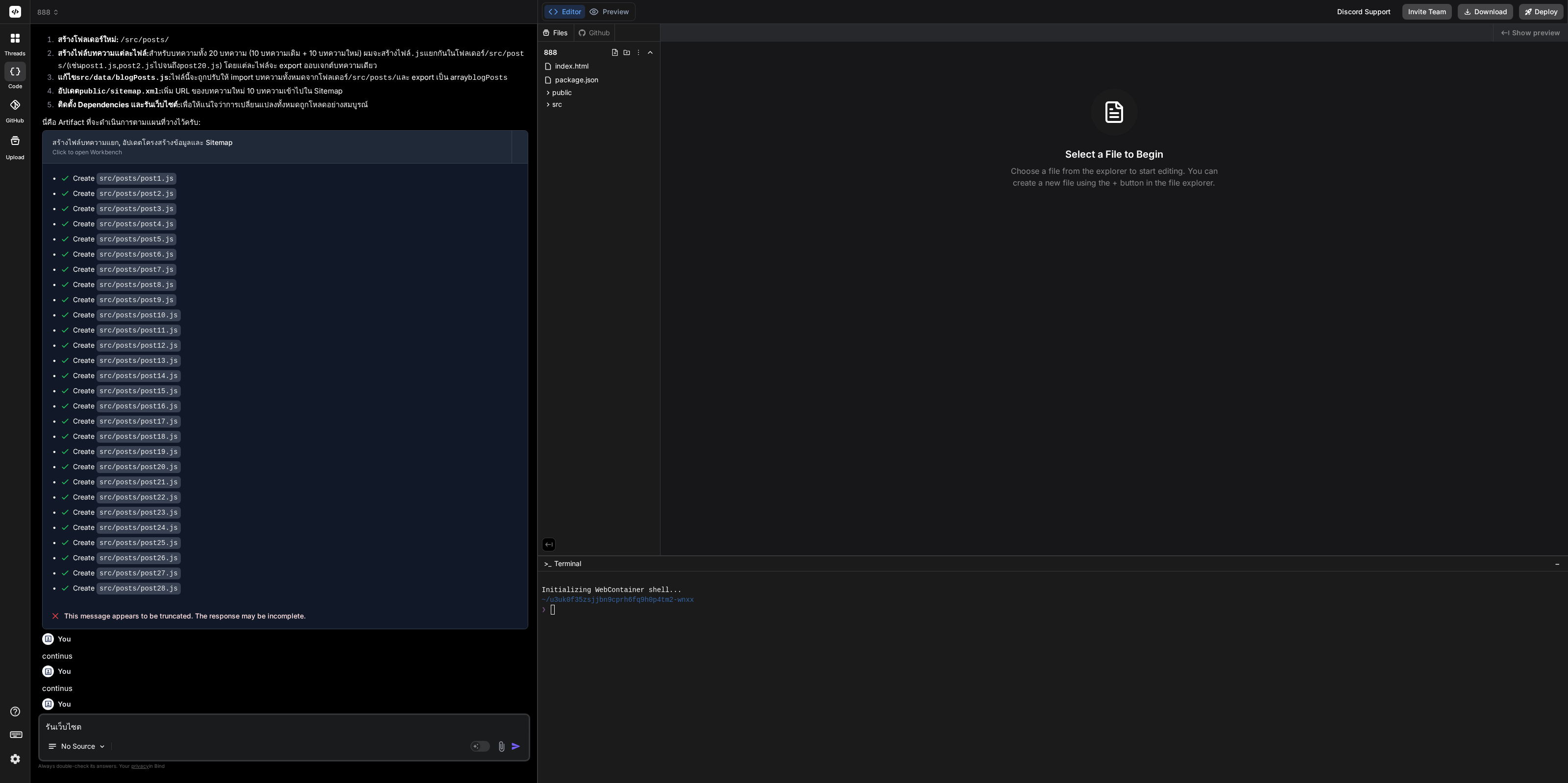
type textarea "รันเว็บไซต์"
type textarea "x"
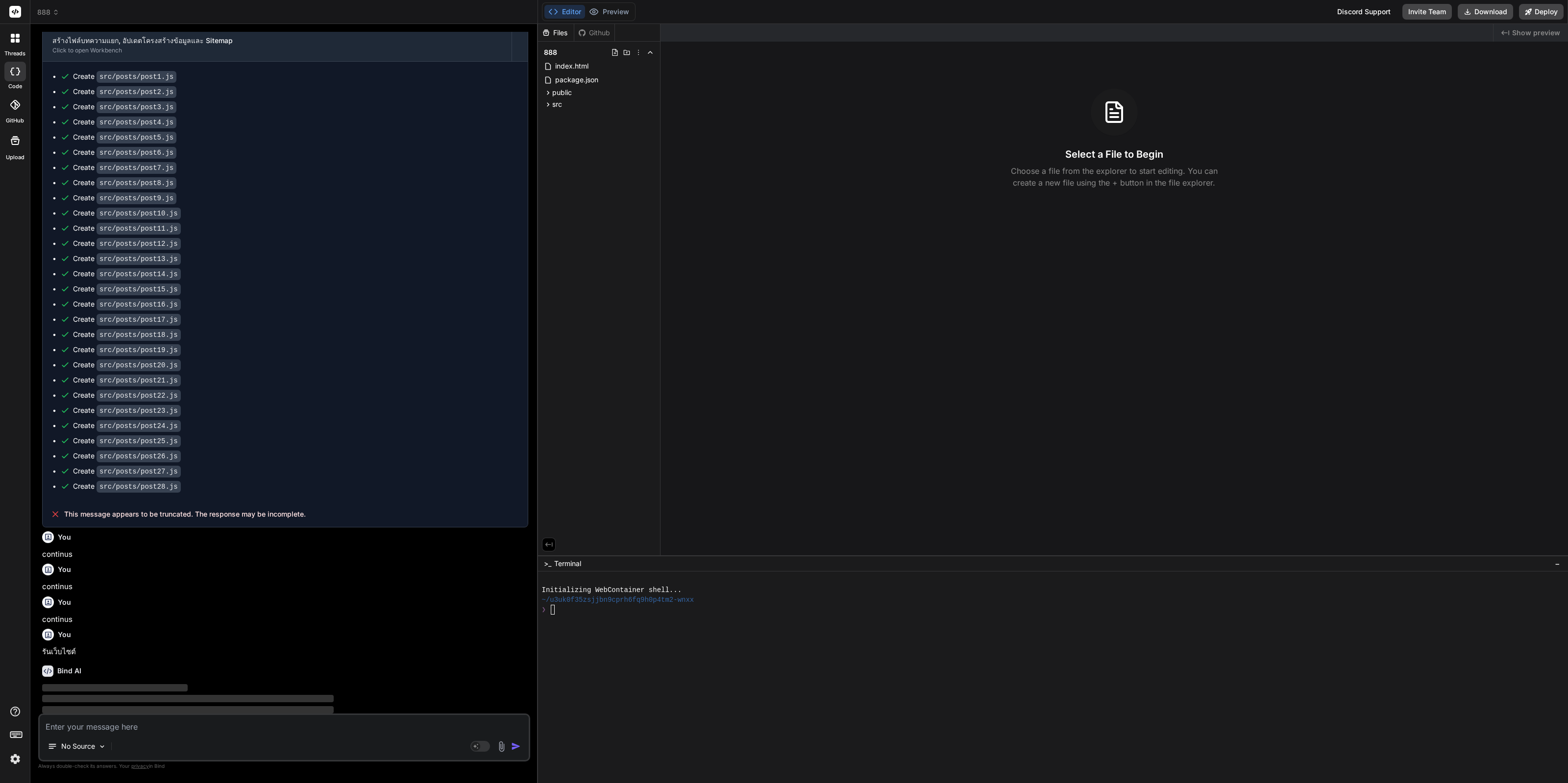
scroll to position [1045, 0]
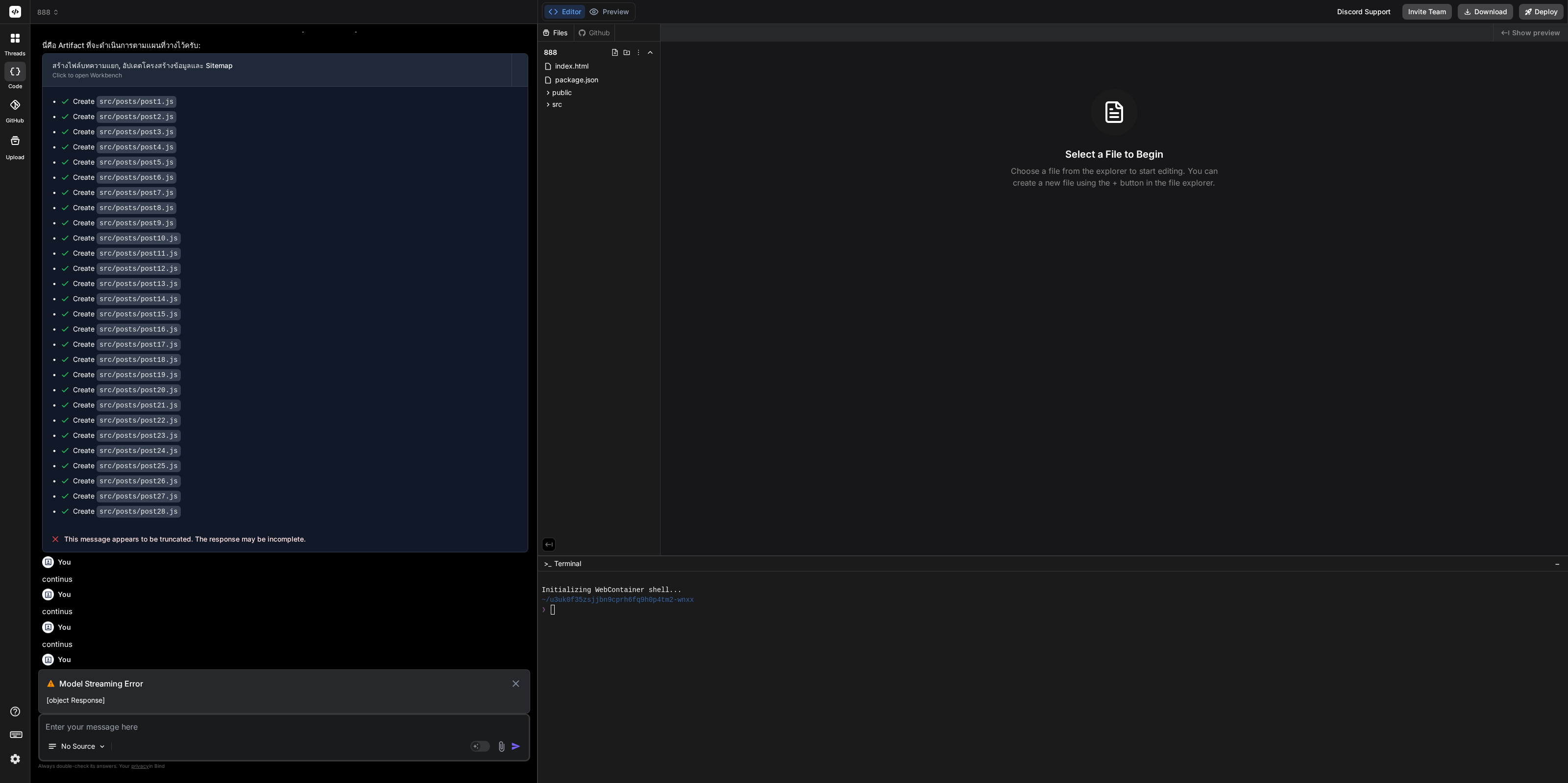
click at [516, 681] on icon at bounding box center [516, 684] width 11 height 12
type textarea "x"
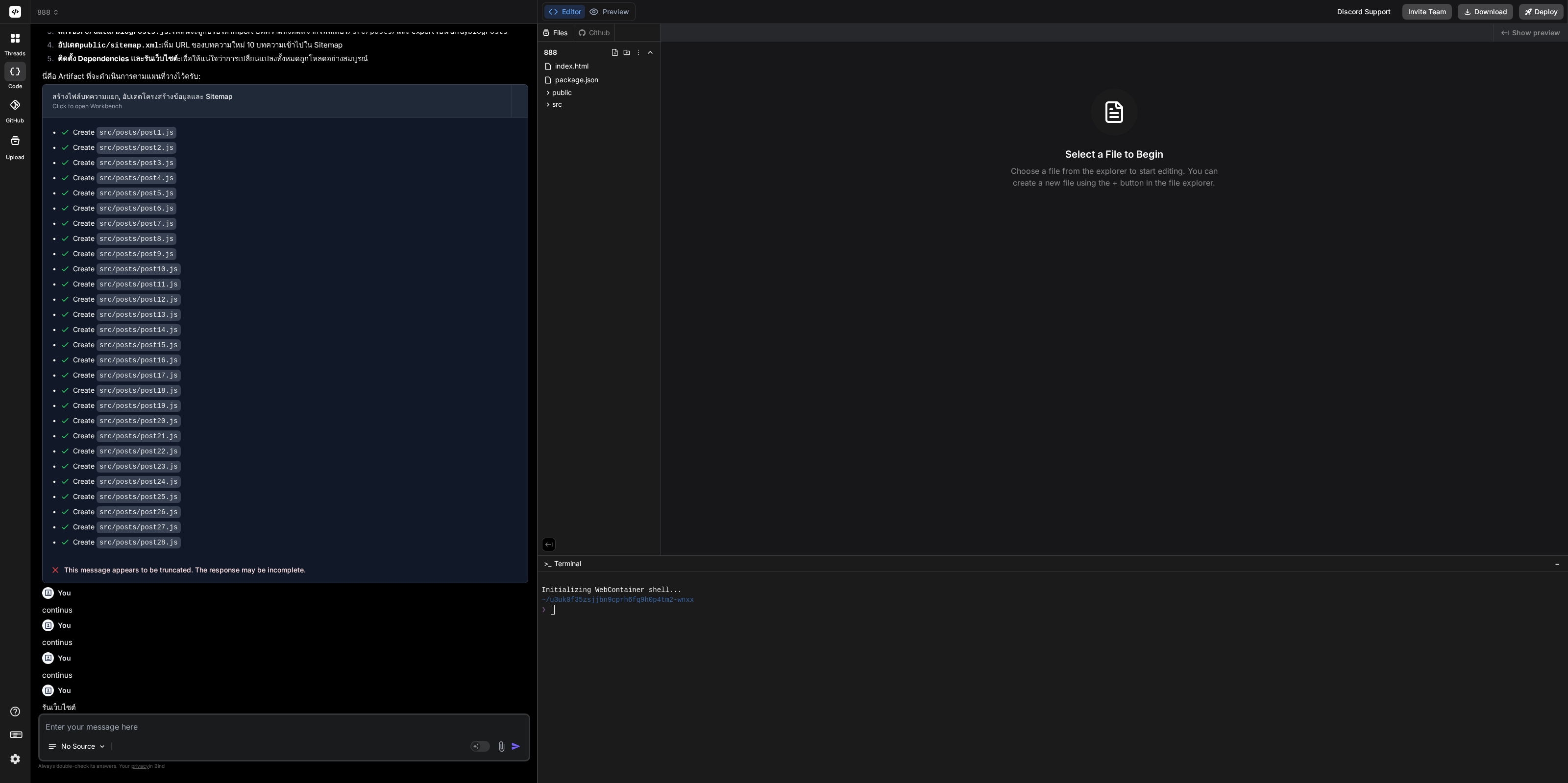
scroll to position [1001, 0]
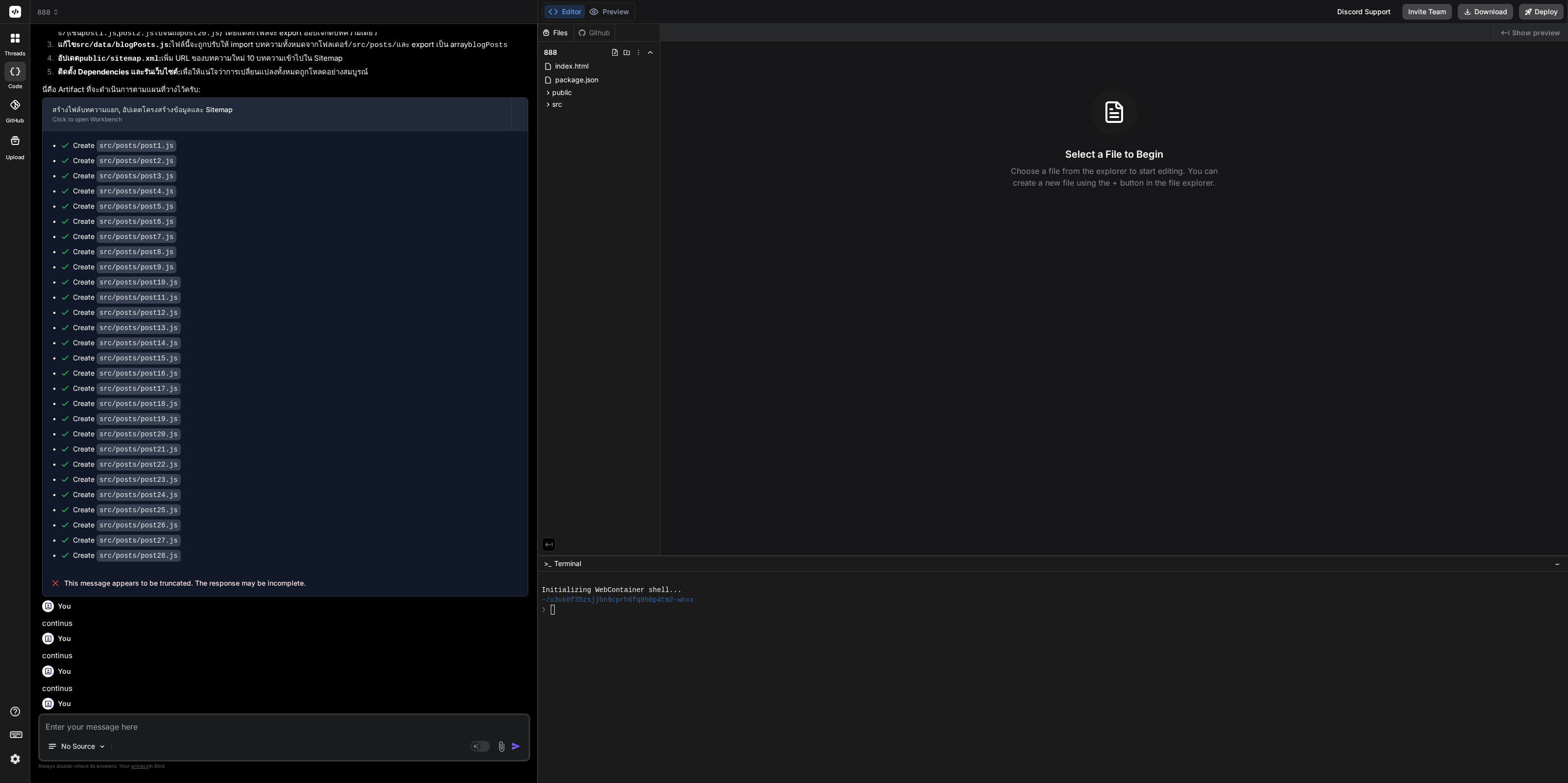
click at [12, 762] on img at bounding box center [16, 759] width 17 height 17
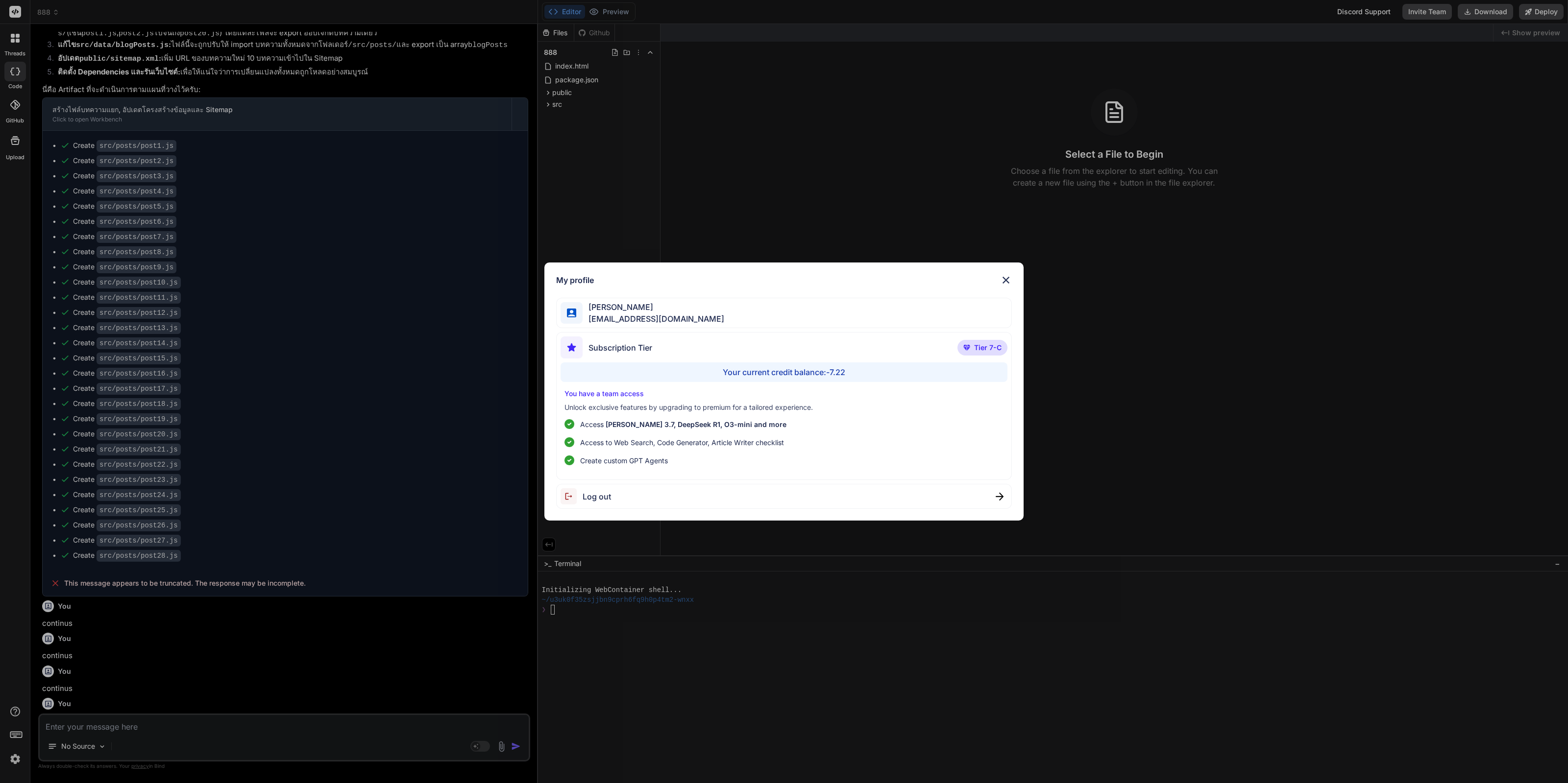
click at [883, 612] on div "My profile [PERSON_NAME] [EMAIL_ADDRESS][DOMAIN_NAME] Subscription Tier Tier 7-…" at bounding box center [784, 392] width 1568 height 783
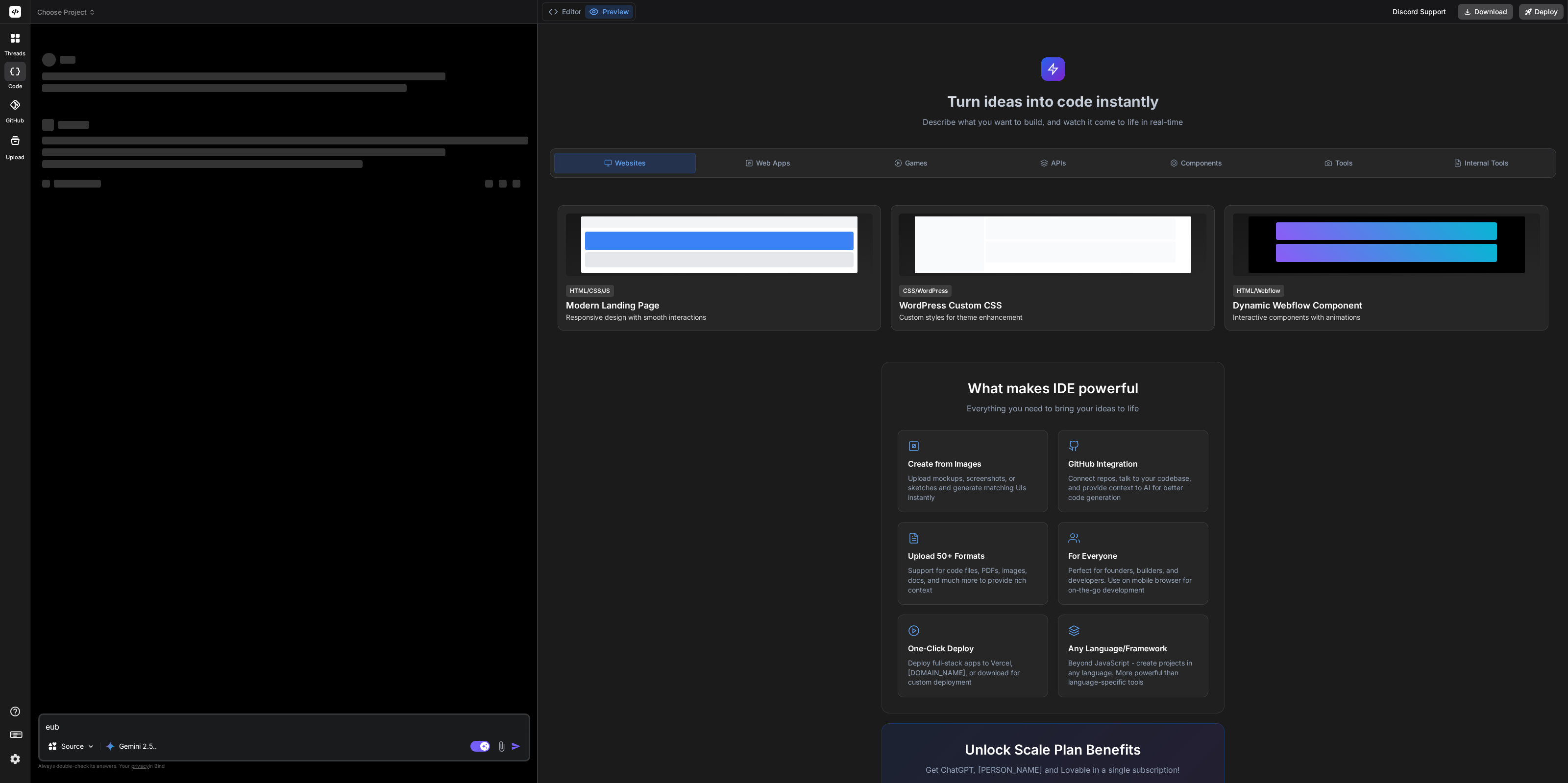
click at [20, 763] on img at bounding box center [16, 759] width 17 height 17
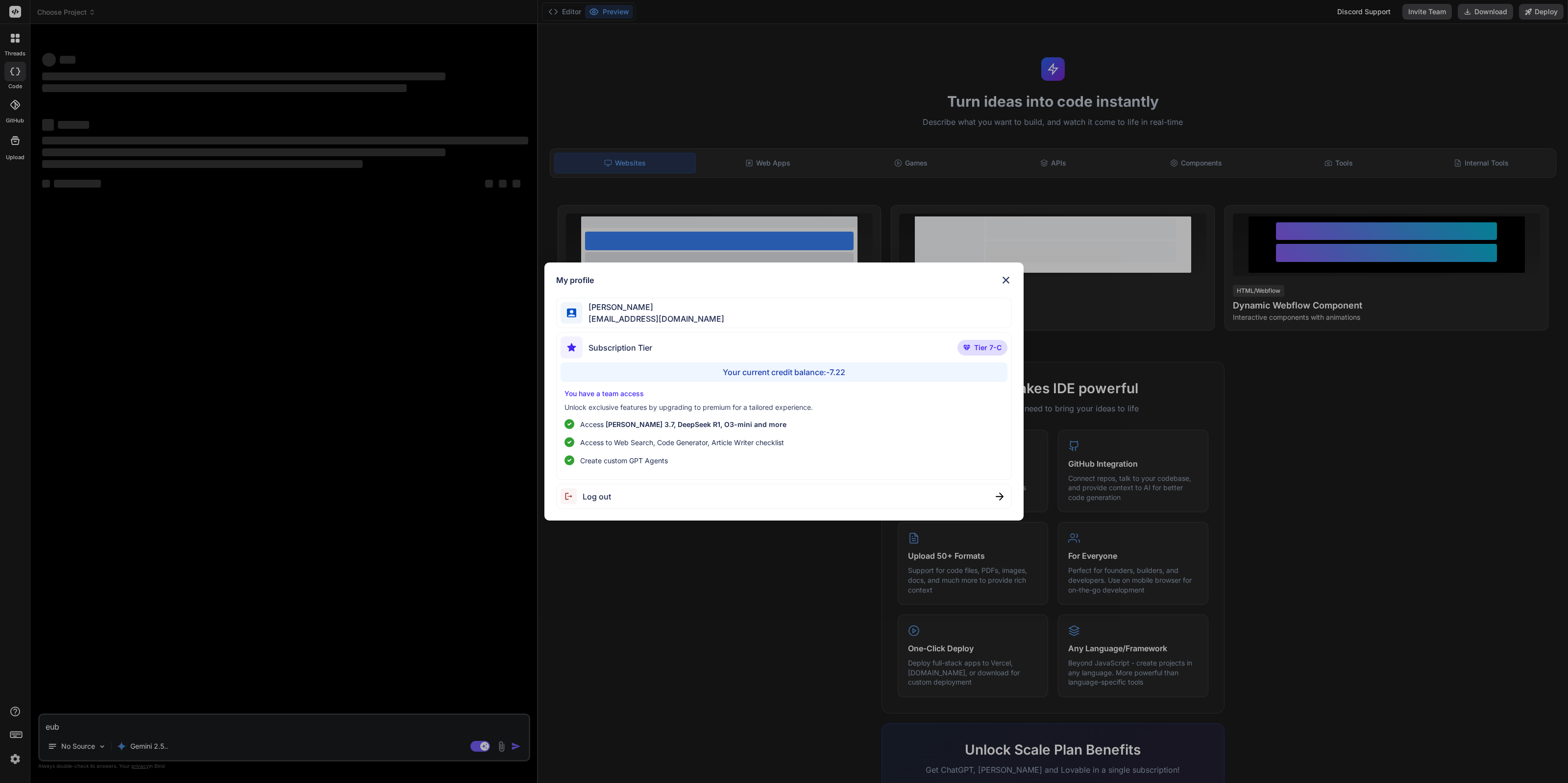
click at [712, 656] on div "My profile [PERSON_NAME] Yutthasin [EMAIL_ADDRESS][DOMAIN_NAME] Subscription Ti…" at bounding box center [784, 392] width 1568 height 783
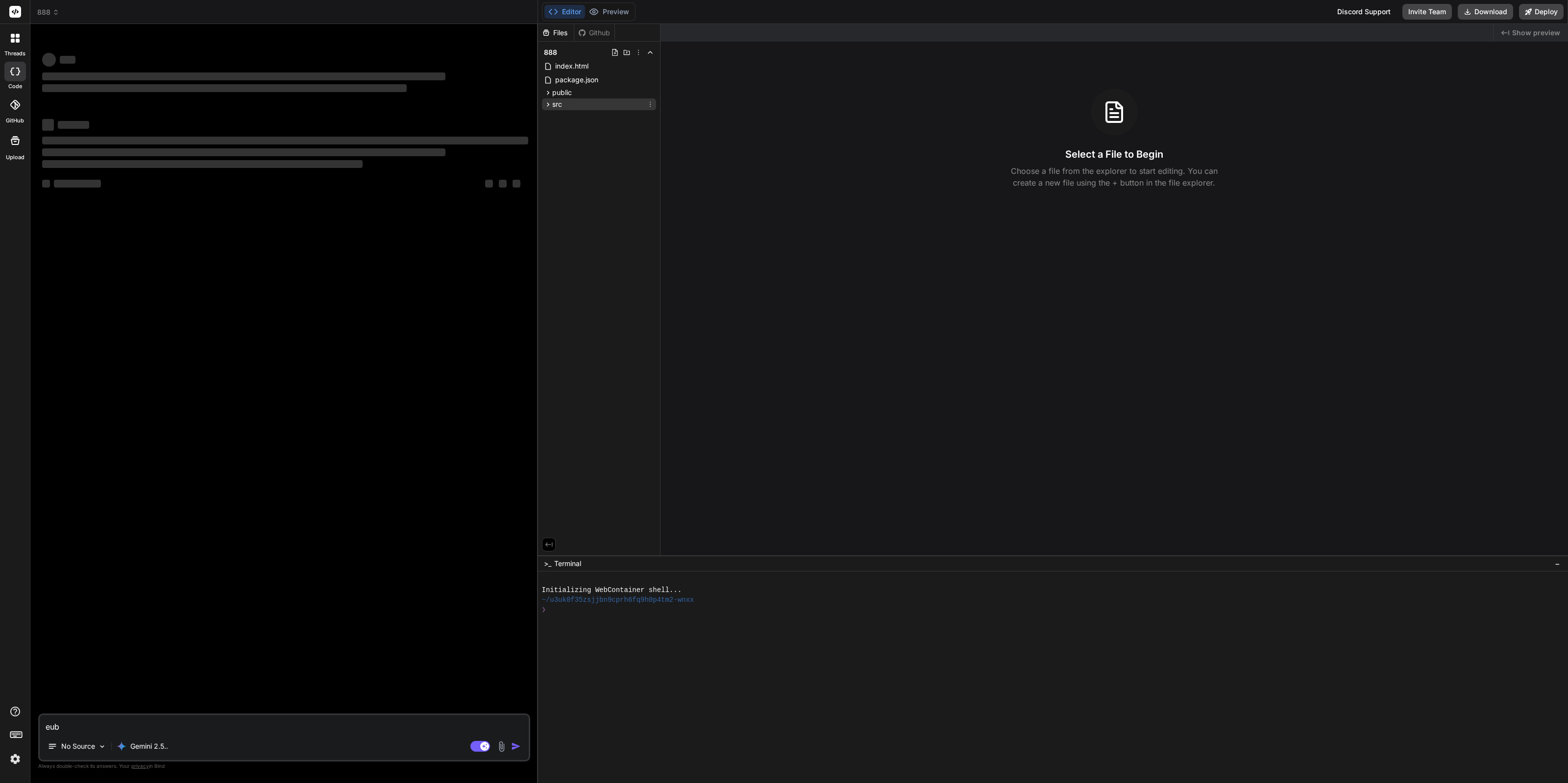
click at [549, 104] on icon at bounding box center [548, 104] width 2 height 4
click at [549, 94] on icon at bounding box center [548, 93] width 8 height 8
click at [554, 234] on icon at bounding box center [556, 237] width 8 height 8
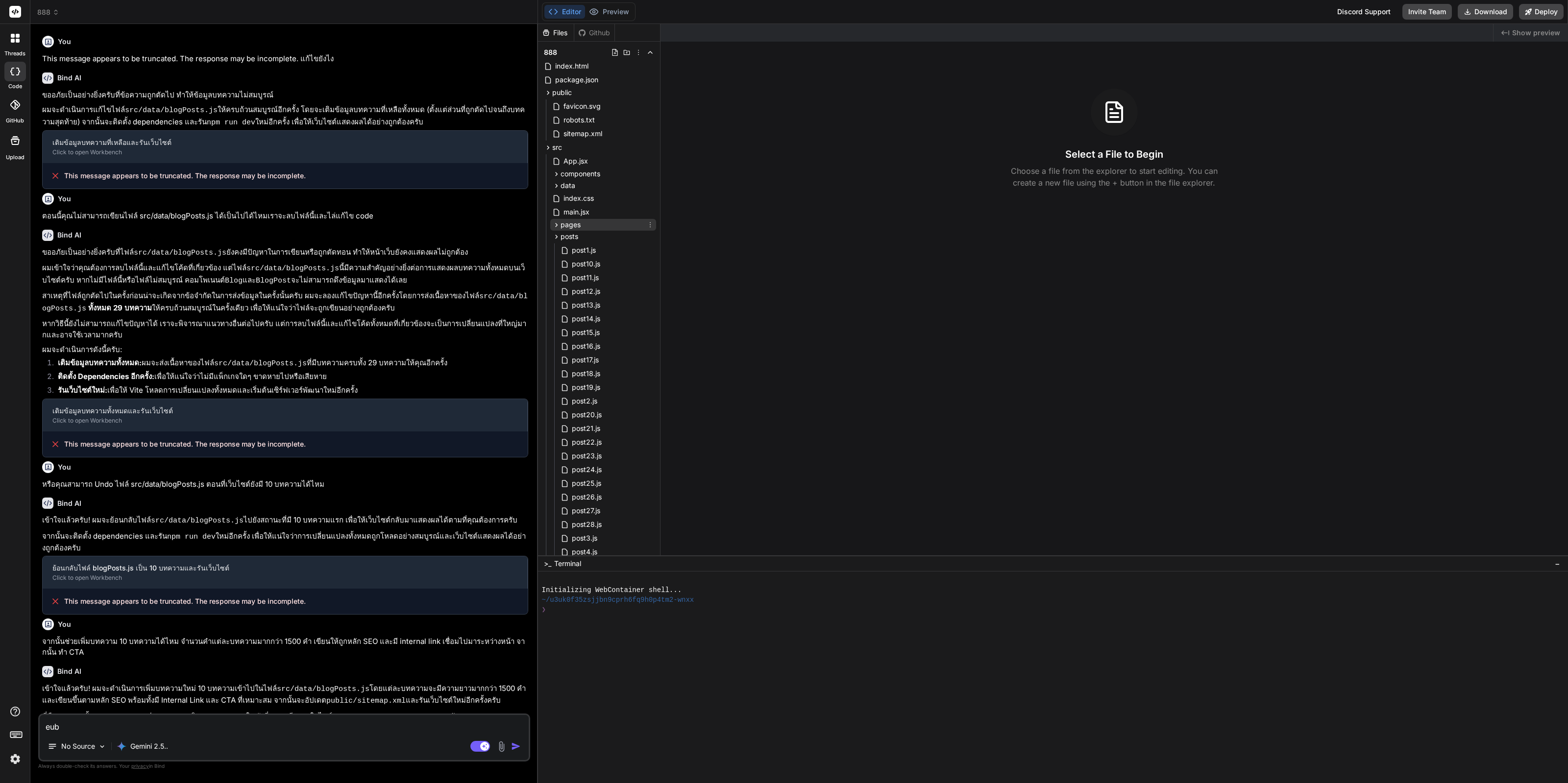
click at [554, 226] on icon at bounding box center [556, 225] width 8 height 8
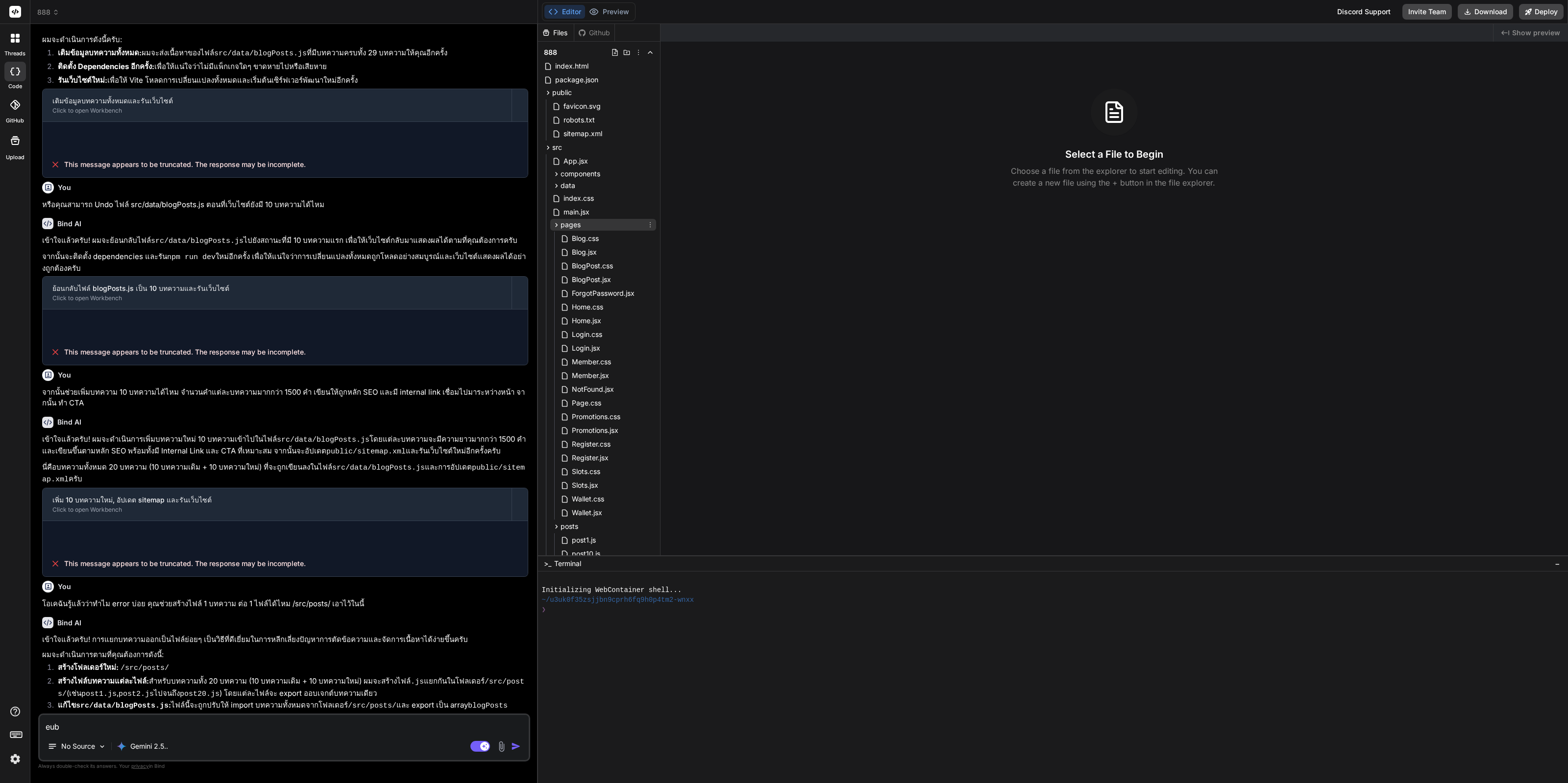
scroll to position [342, 0]
click at [554, 226] on icon at bounding box center [556, 225] width 8 height 8
click at [556, 233] on icon at bounding box center [556, 237] width 8 height 8
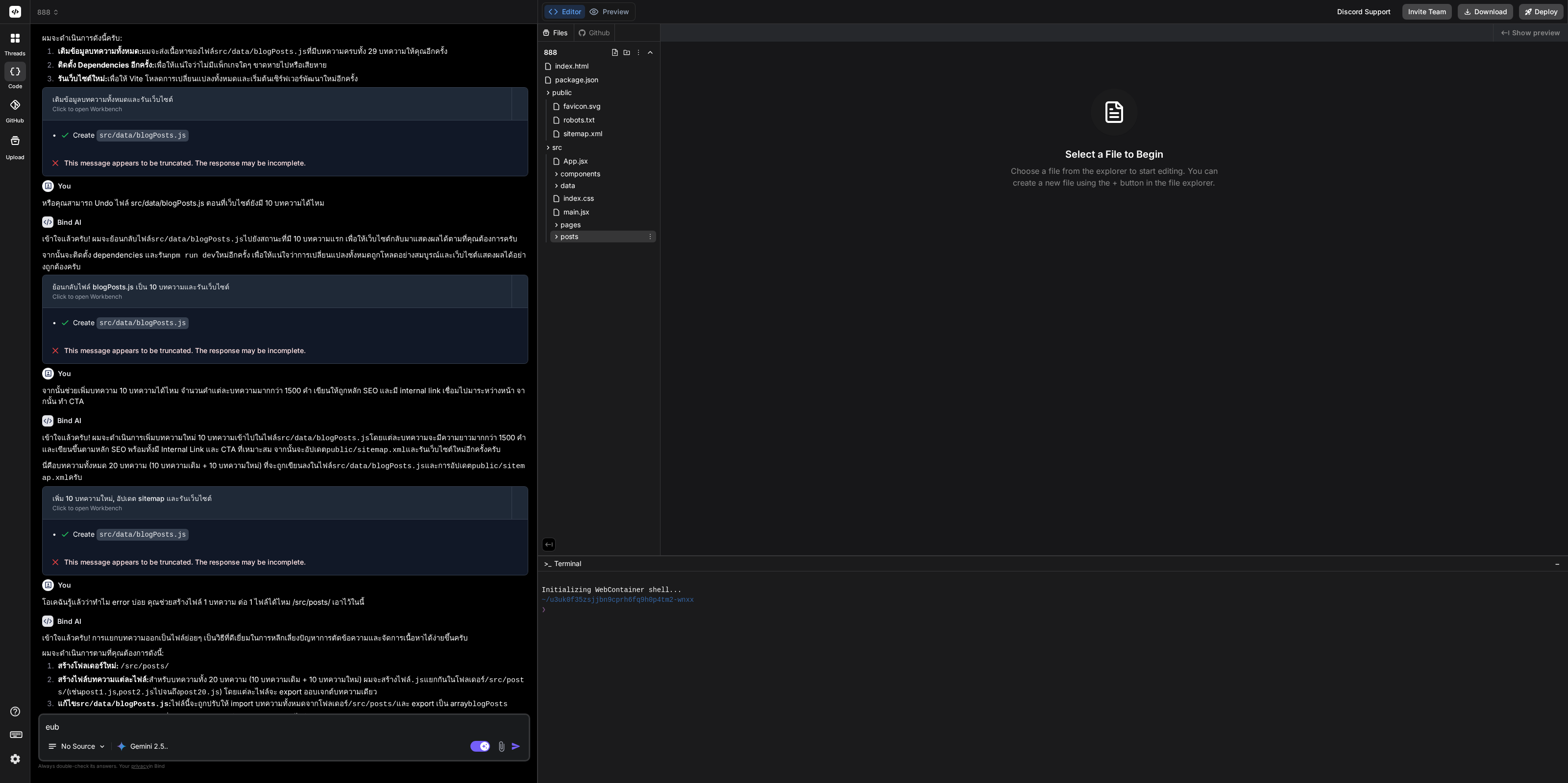
click at [556, 233] on icon at bounding box center [556, 237] width 8 height 8
click at [582, 279] on span "post11.js" at bounding box center [585, 277] width 29 height 12
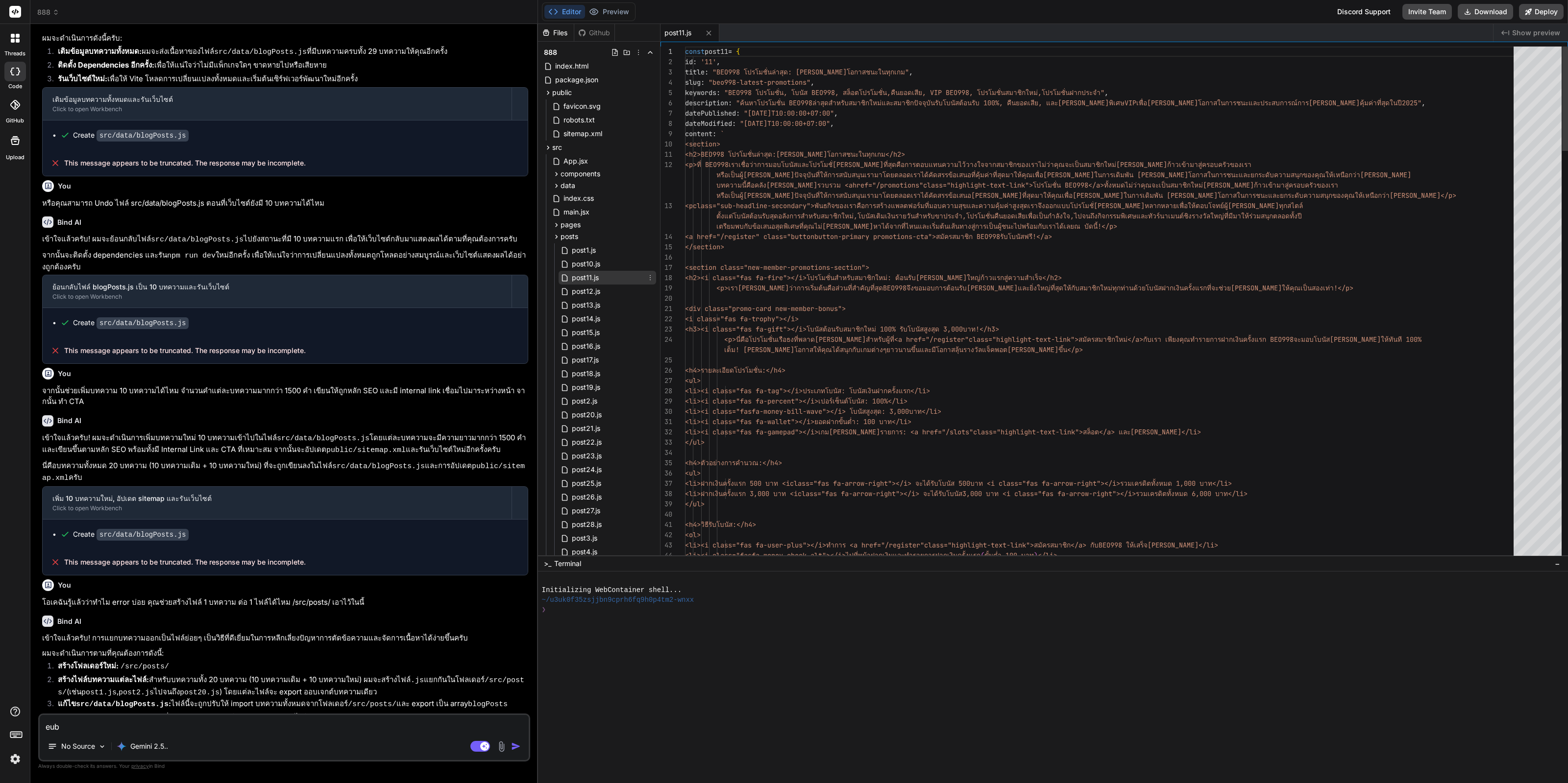
type textarea "x"
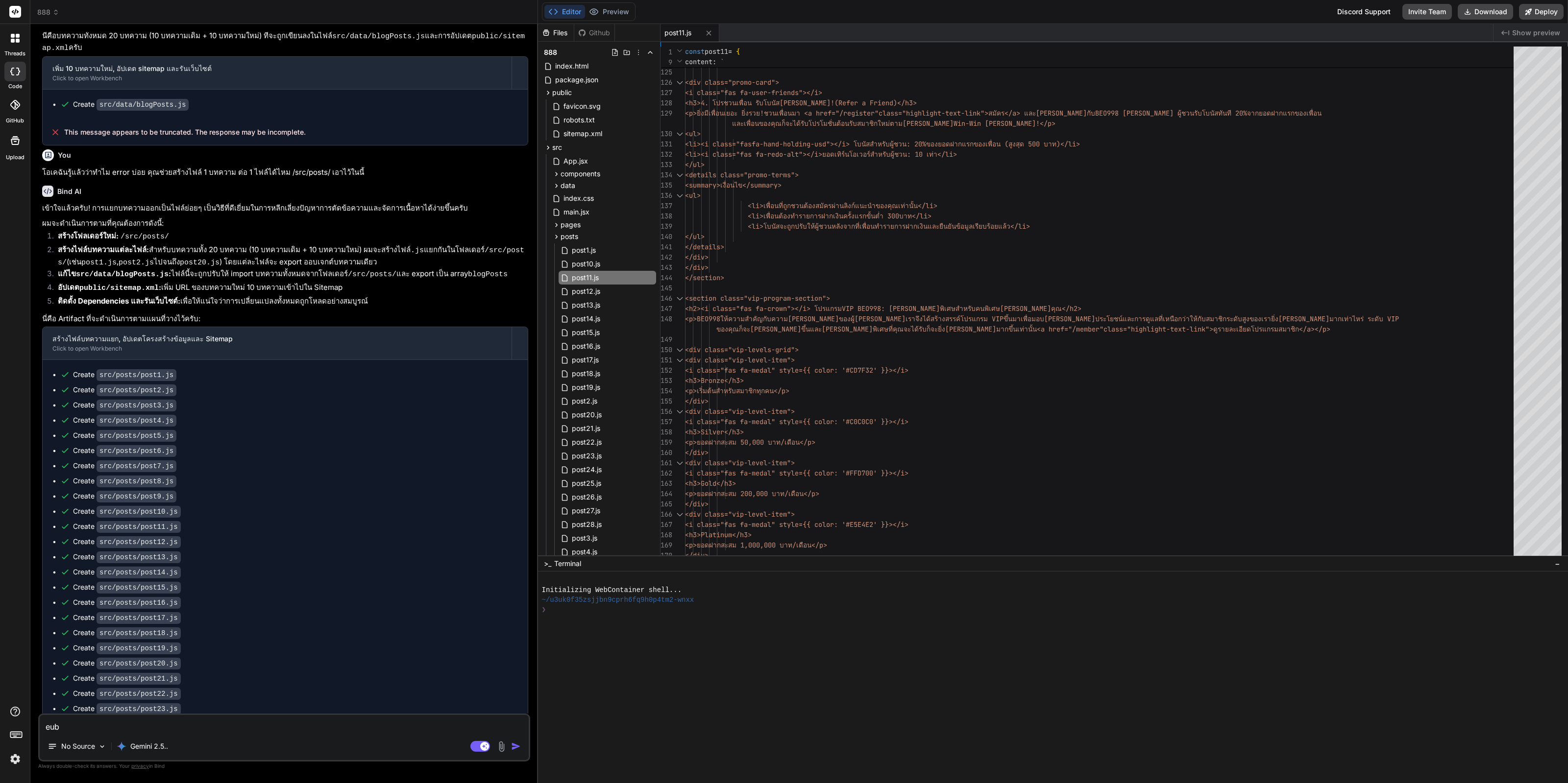
scroll to position [870, 0]
